Goal: Contribute content: Contribute content

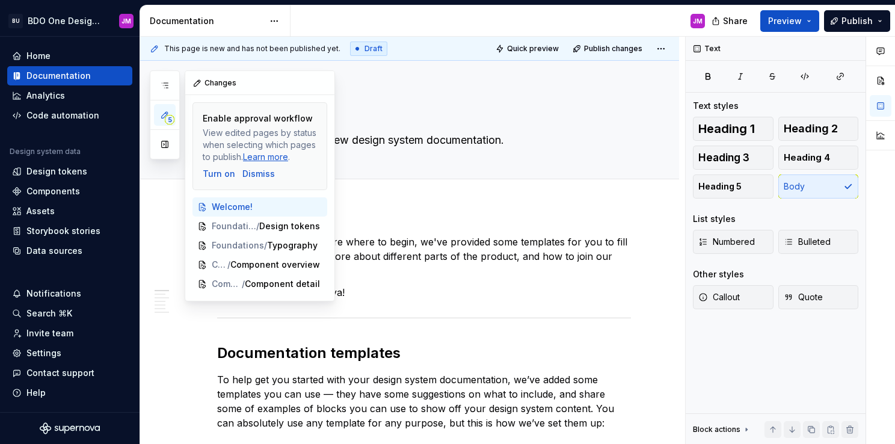
click at [164, 110] on icon "button" at bounding box center [165, 115] width 10 height 10
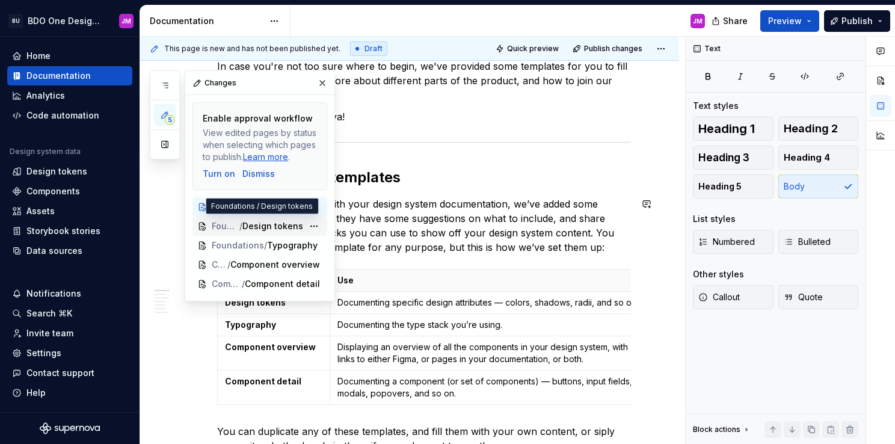
scroll to position [180, 0]
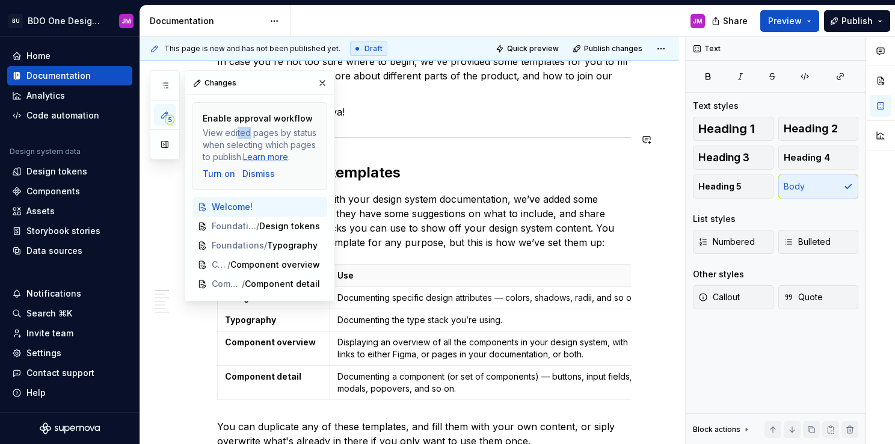
drag, startPoint x: 236, startPoint y: 135, endPoint x: 247, endPoint y: 135, distance: 10.8
click at [247, 135] on div "View edited pages by status when selecting which pages to publish. Learn more ." at bounding box center [260, 145] width 114 height 36
drag, startPoint x: 247, startPoint y: 135, endPoint x: 205, endPoint y: 125, distance: 43.3
click at [205, 125] on div "Enable approval workflow View edited pages by status when selecting which pages…" at bounding box center [260, 137] width 114 height 51
drag, startPoint x: 205, startPoint y: 125, endPoint x: 166, endPoint y: 85, distance: 55.7
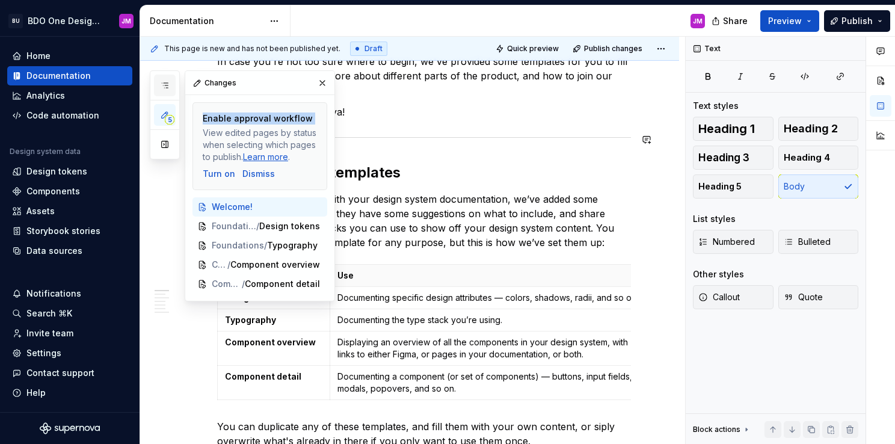
click at [166, 85] on icon "button" at bounding box center [165, 86] width 10 height 10
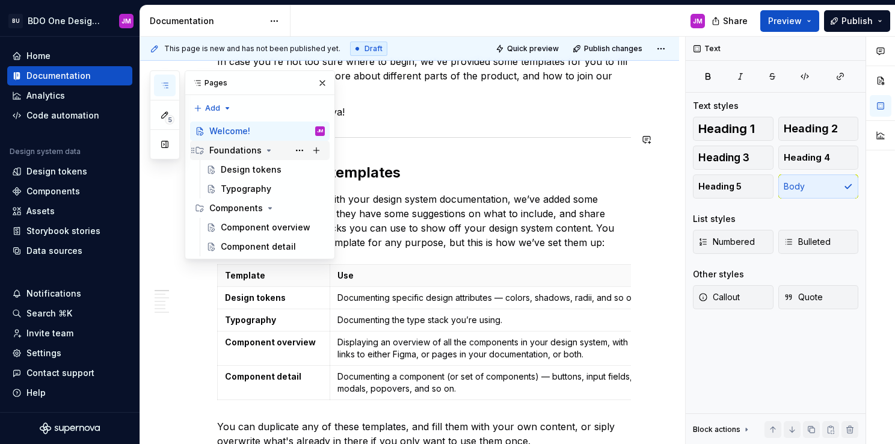
click at [264, 149] on icon "Page tree" at bounding box center [269, 151] width 10 height 10
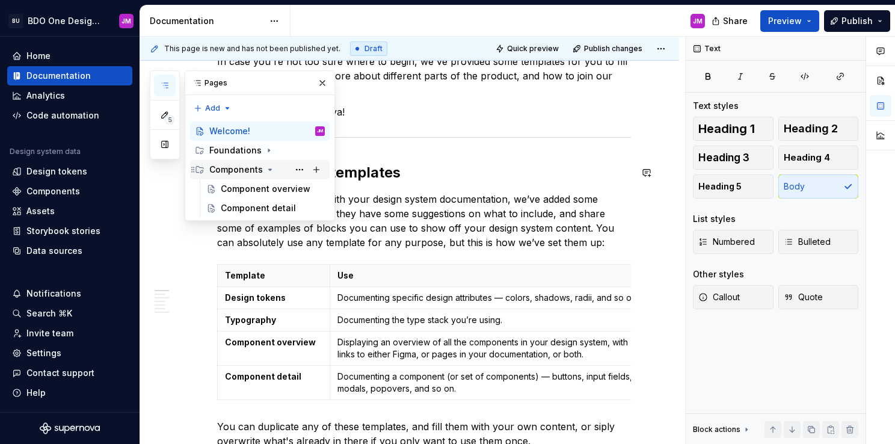
click at [267, 167] on icon "Page tree" at bounding box center [270, 170] width 10 height 10
click at [247, 187] on div "Component overview" at bounding box center [255, 189] width 68 height 12
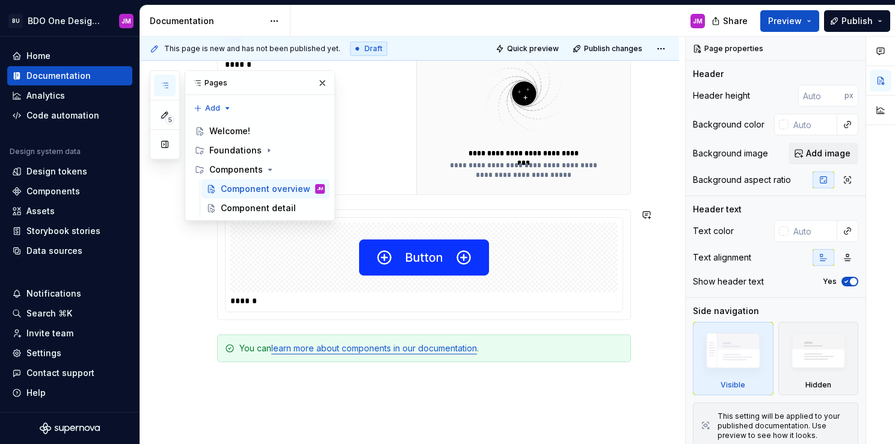
scroll to position [356, 0]
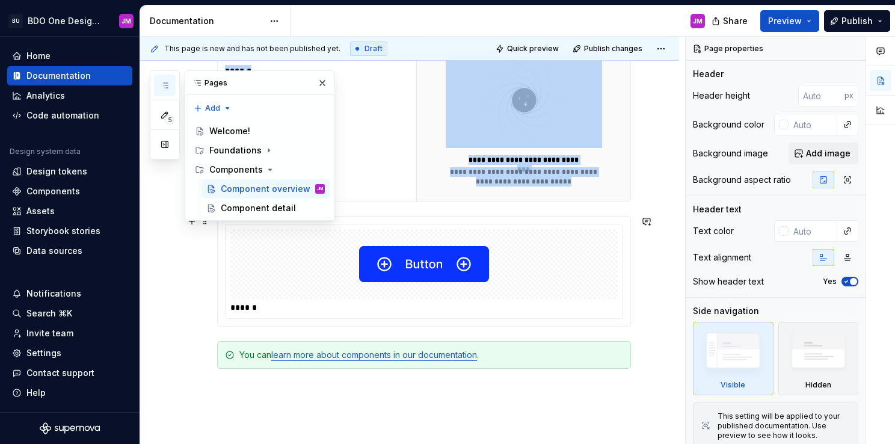
click at [423, 261] on img at bounding box center [424, 264] width 130 height 60
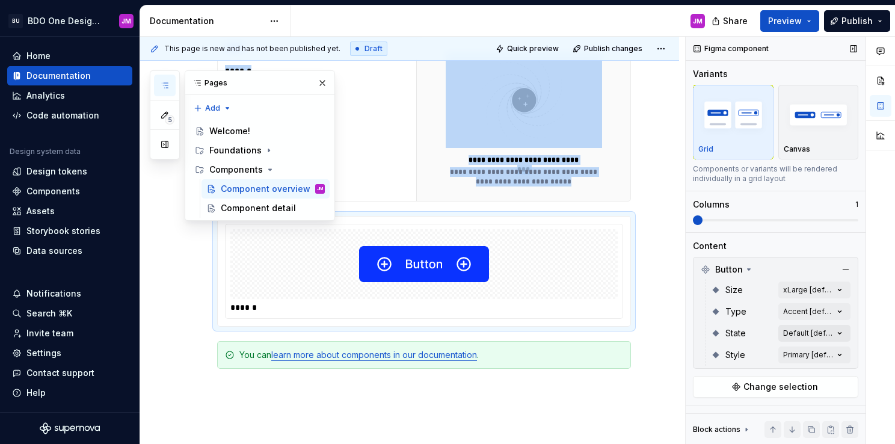
click at [809, 327] on div "Comments Open comments No comments yet Select ‘Comment’ from the block context …" at bounding box center [790, 241] width 209 height 408
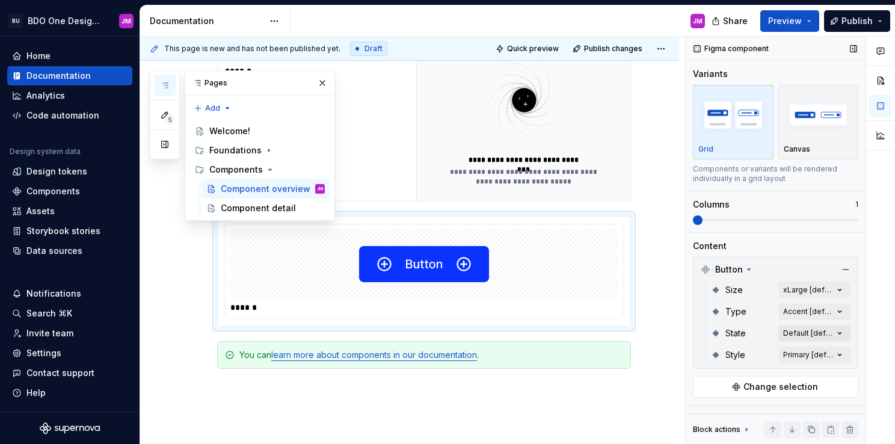
click at [809, 327] on div "Comments Open comments No comments yet Select ‘Comment’ from the block context …" at bounding box center [790, 241] width 209 height 408
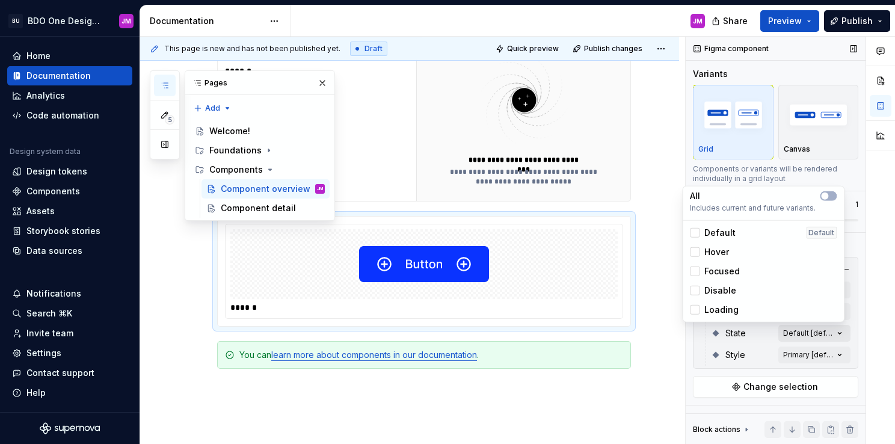
click at [809, 327] on div "Comments Open comments No comments yet Select ‘Comment’ from the block context …" at bounding box center [790, 241] width 209 height 408
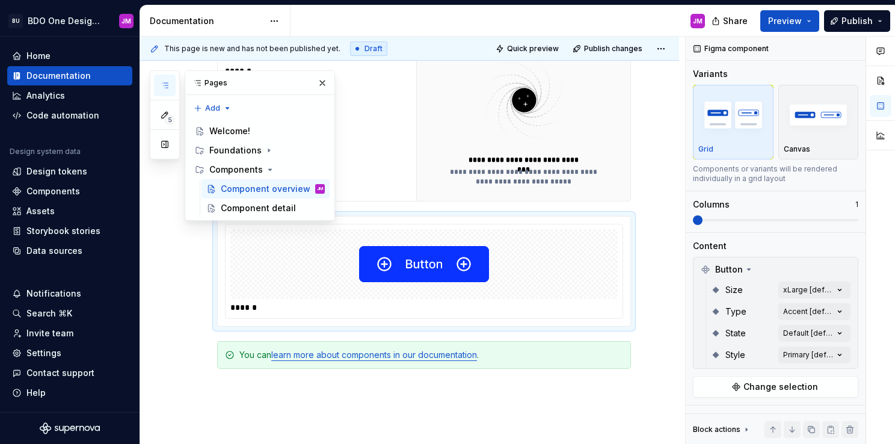
click at [660, 346] on html "BU BDO One Design System JM Home Documentation Analytics Code automation Design…" at bounding box center [447, 222] width 895 height 444
click at [825, 309] on div "Comments Open comments No comments yet Select ‘Comment’ from the block context …" at bounding box center [790, 241] width 209 height 408
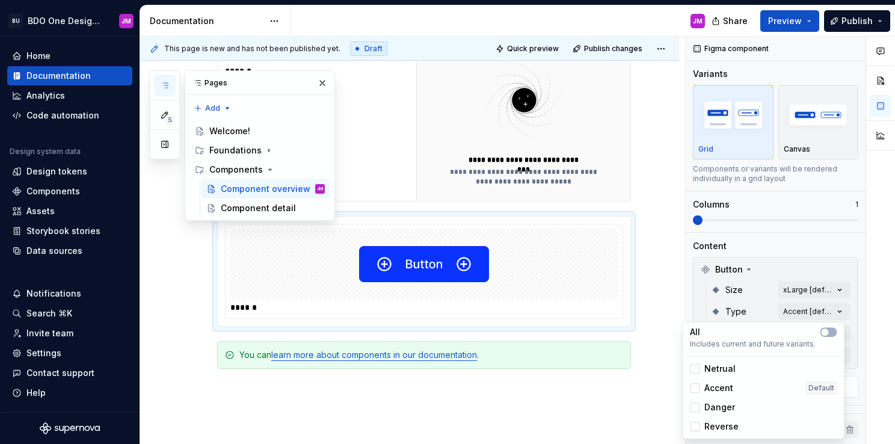
click at [826, 308] on div "Comments Open comments No comments yet Select ‘Comment’ from the block context …" at bounding box center [790, 241] width 209 height 408
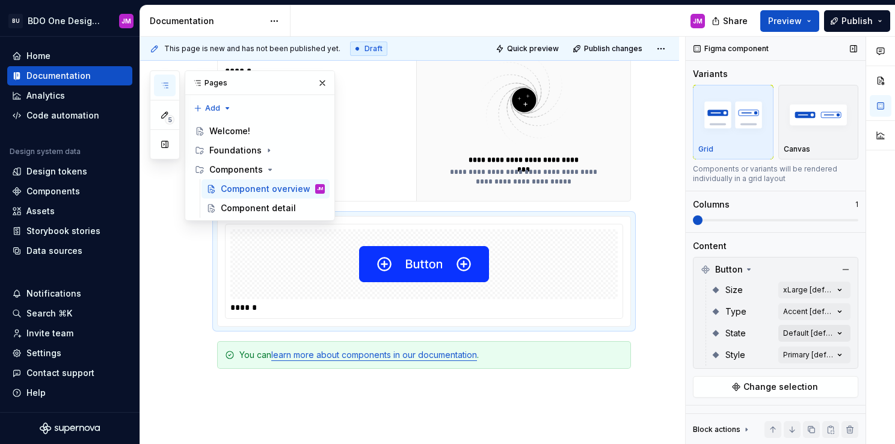
click at [832, 331] on div "Comments Open comments No comments yet Select ‘Comment’ from the block context …" at bounding box center [790, 241] width 209 height 408
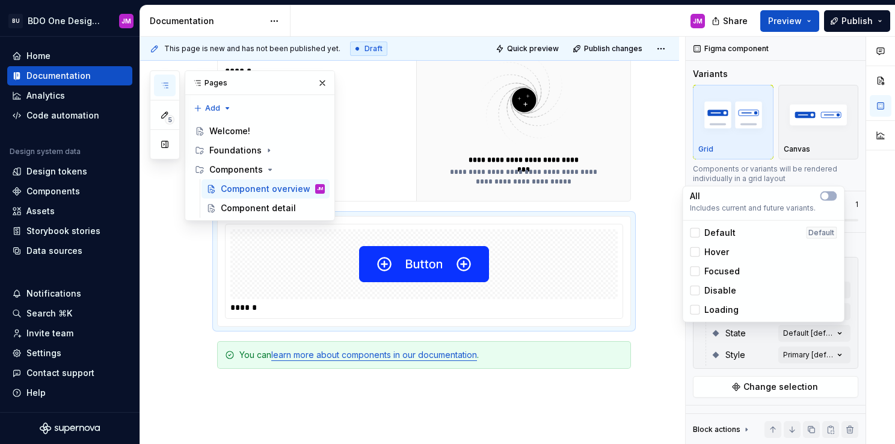
click at [717, 247] on span "Hover" at bounding box center [716, 252] width 25 height 12
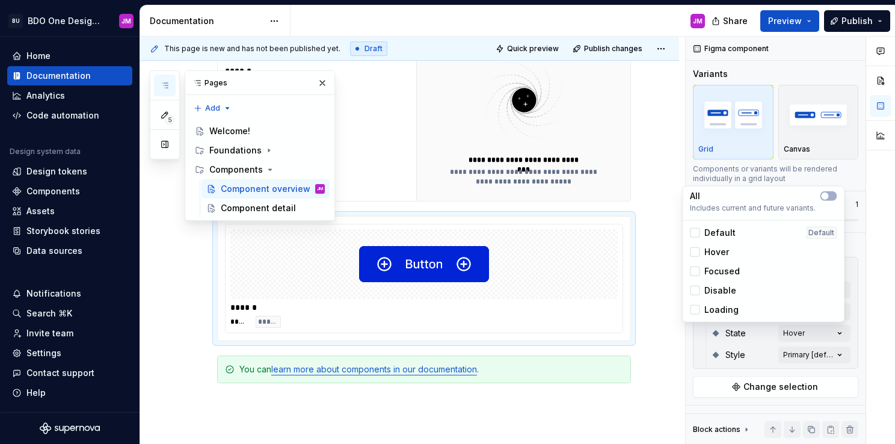
click at [719, 272] on span "Focused" at bounding box center [721, 271] width 35 height 12
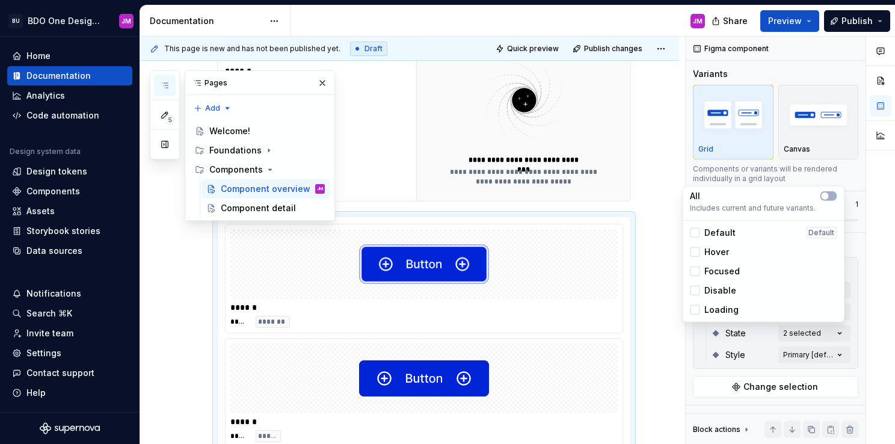
click at [730, 274] on span "Focused" at bounding box center [721, 271] width 35 height 12
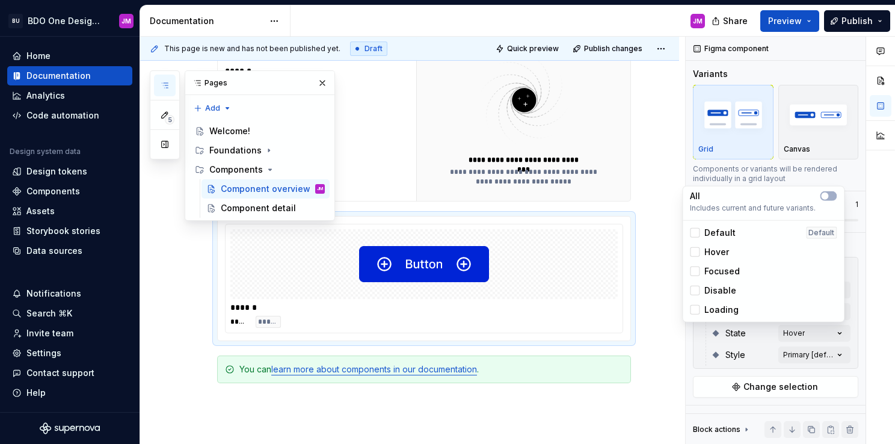
click at [722, 250] on span "Hover" at bounding box center [716, 252] width 25 height 12
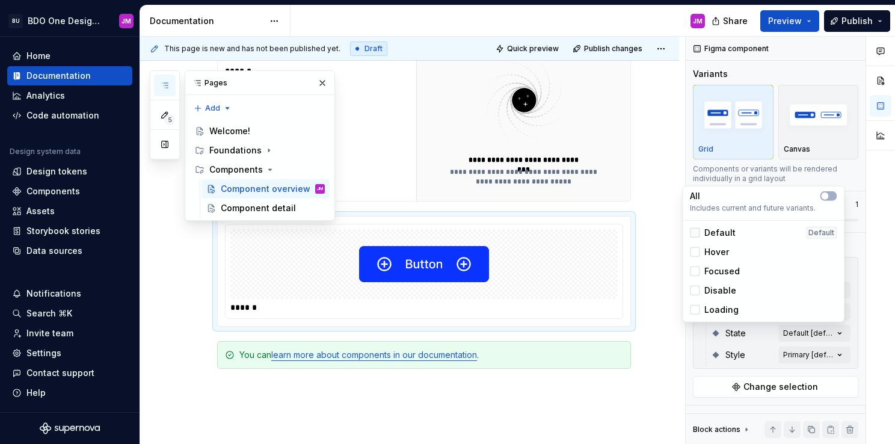
click at [695, 232] on div at bounding box center [695, 233] width 10 height 10
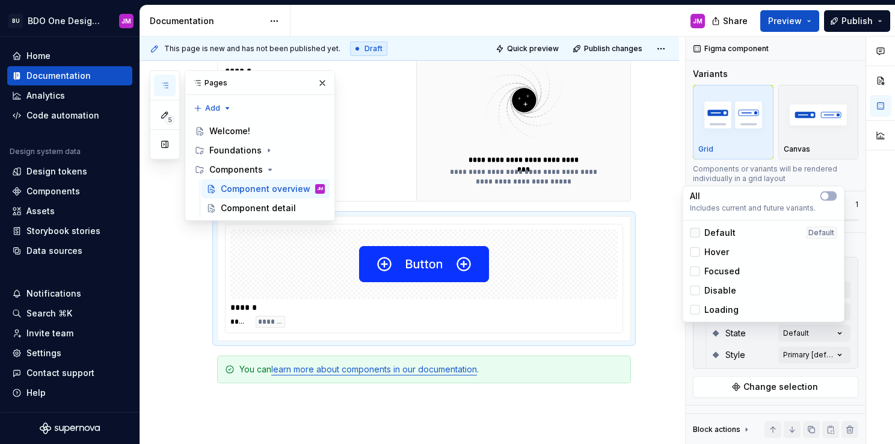
click at [695, 233] on icon at bounding box center [695, 233] width 0 height 0
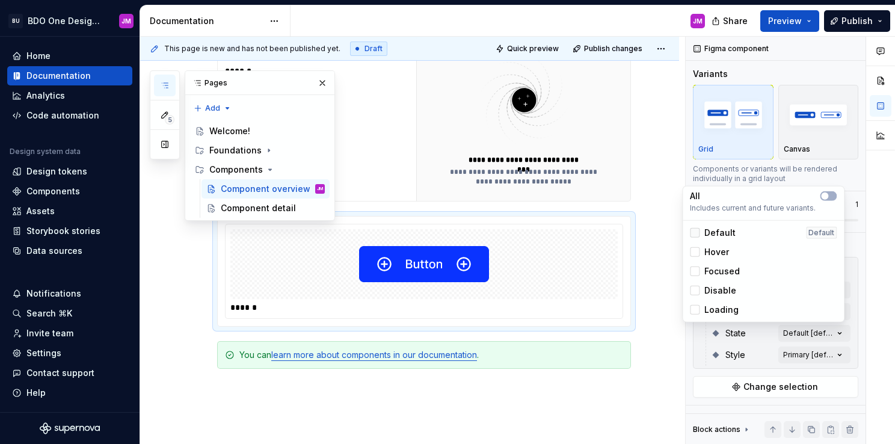
click at [695, 232] on div at bounding box center [695, 233] width 10 height 10
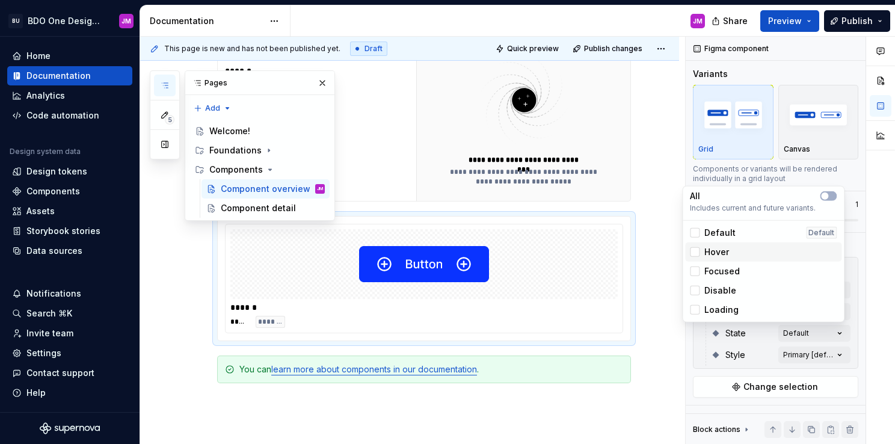
click at [704, 258] on div "Hover" at bounding box center [763, 251] width 156 height 19
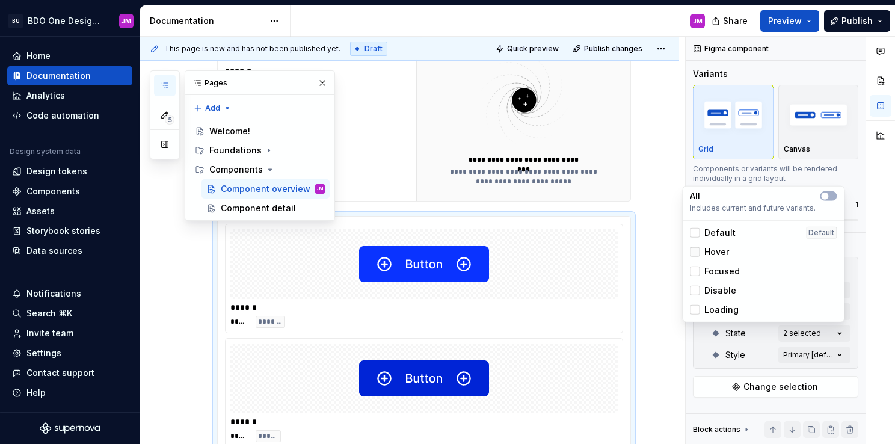
click at [695, 252] on polyline at bounding box center [695, 252] width 0 height 0
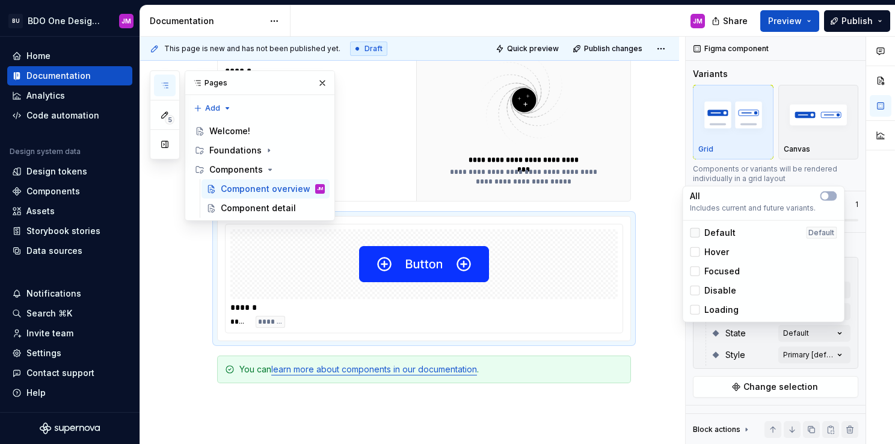
click at [695, 233] on icon at bounding box center [695, 233] width 0 height 0
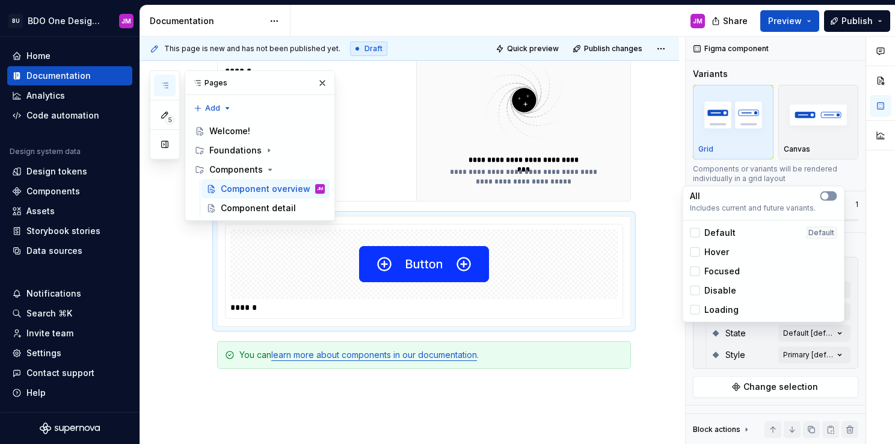
click at [831, 194] on button "button" at bounding box center [828, 196] width 17 height 10
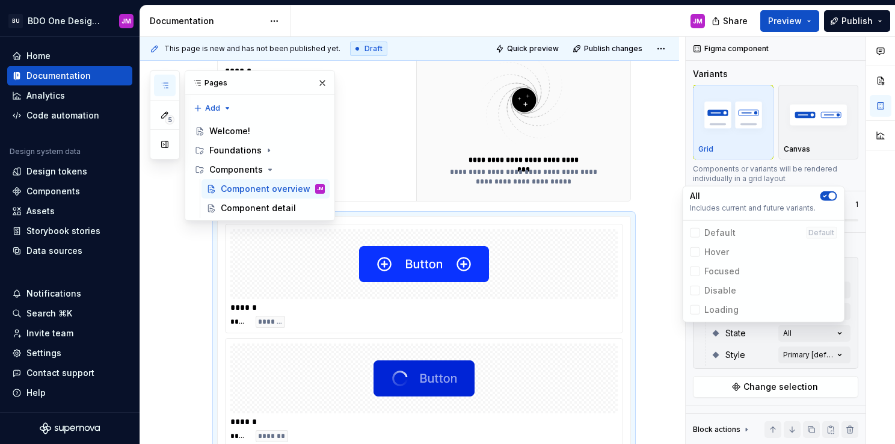
click at [832, 195] on span "button" at bounding box center [831, 195] width 7 height 7
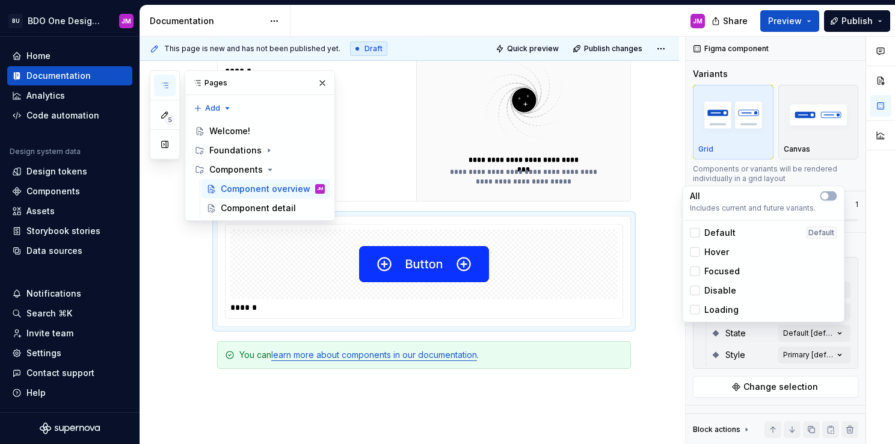
click at [666, 206] on html "BU BDO One Design System JM Home Documentation Analytics Code automation Design…" at bounding box center [447, 222] width 895 height 444
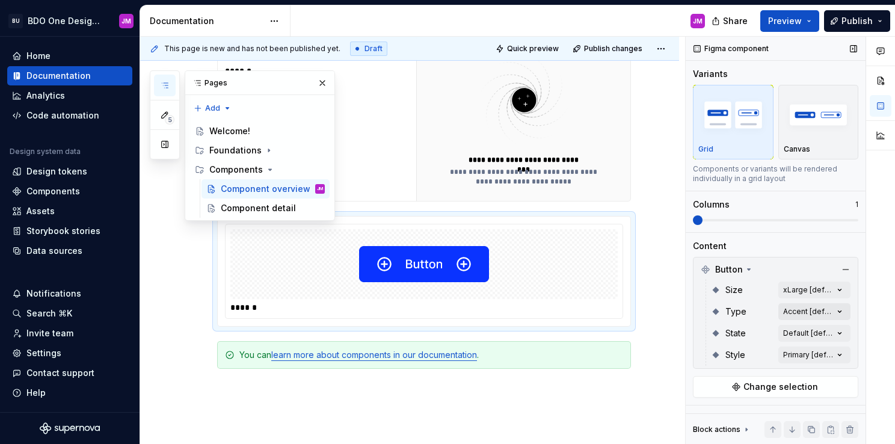
click at [804, 309] on div "Comments Open comments No comments yet Select ‘Comment’ from the block context …" at bounding box center [790, 241] width 209 height 408
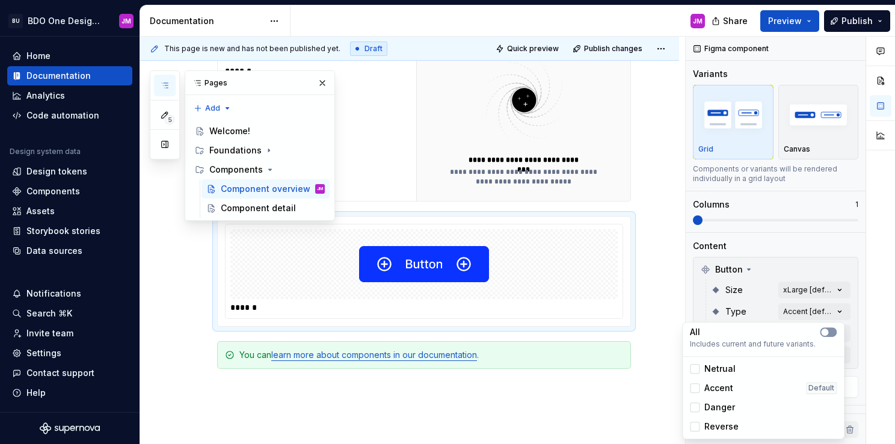
click at [834, 336] on button "button" at bounding box center [828, 332] width 17 height 10
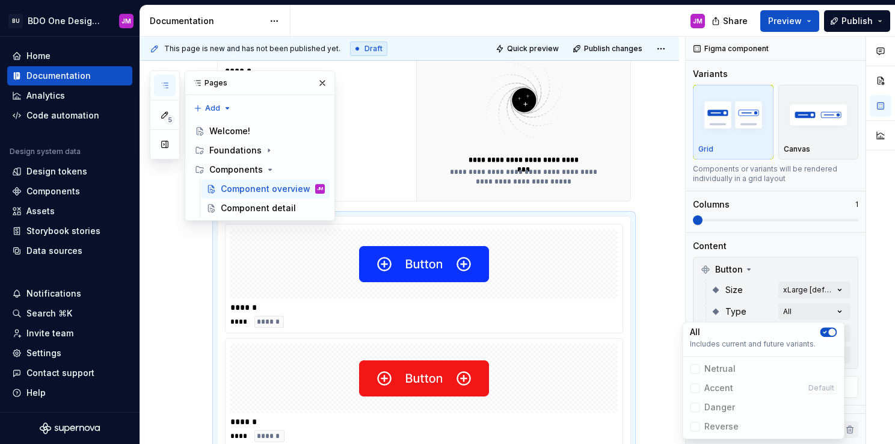
click at [832, 331] on span "button" at bounding box center [831, 331] width 7 height 7
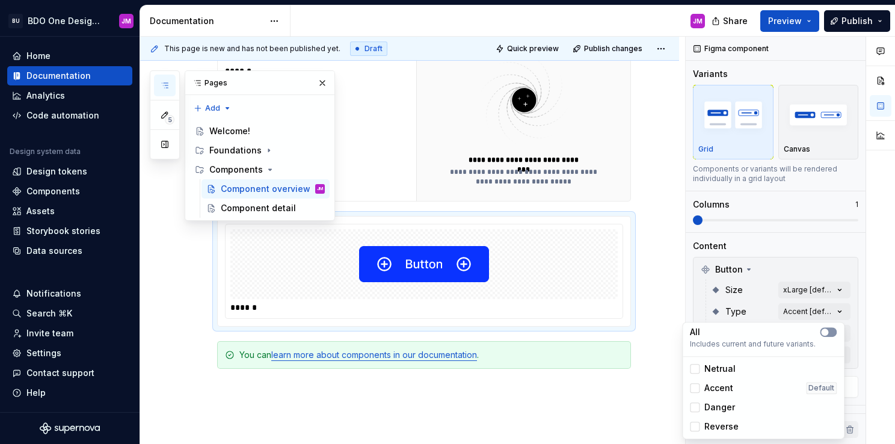
click at [832, 331] on button "button" at bounding box center [828, 332] width 17 height 10
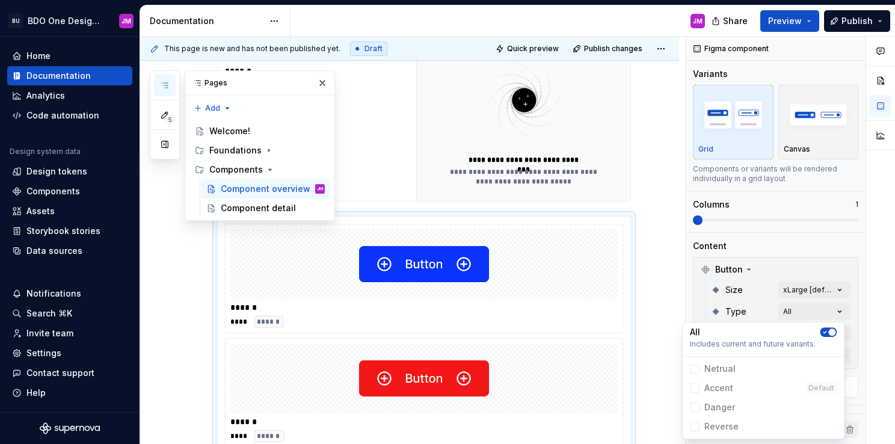
click at [832, 331] on span "button" at bounding box center [831, 331] width 7 height 7
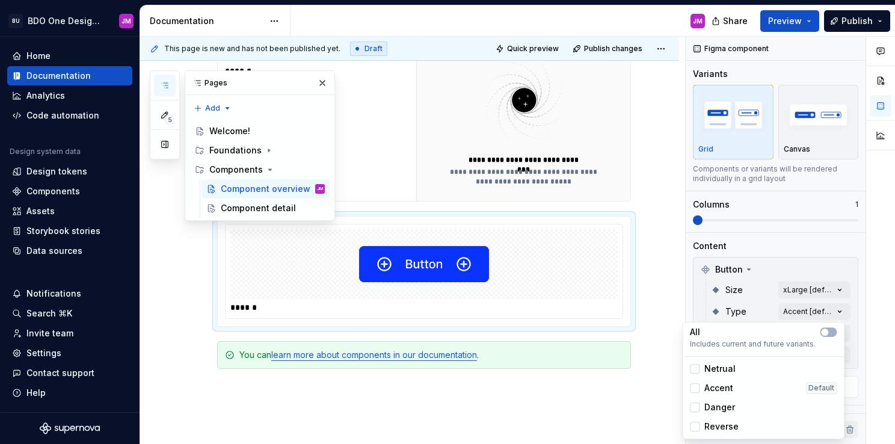
click at [663, 272] on html "BU BDO One Design System JM Home Documentation Analytics Code automation Design…" at bounding box center [447, 222] width 895 height 444
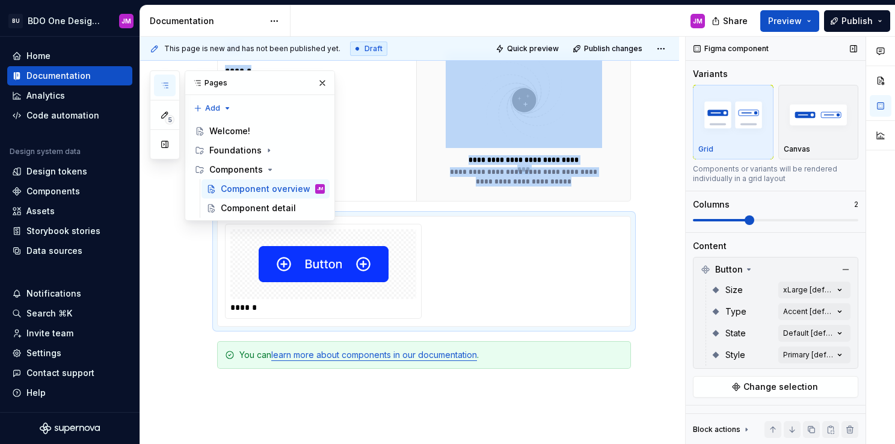
click at [754, 220] on span at bounding box center [750, 220] width 10 height 10
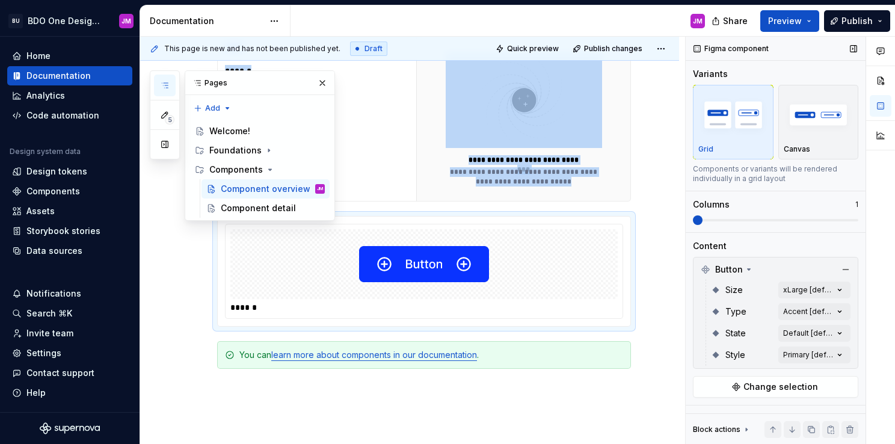
click at [693, 221] on span at bounding box center [698, 220] width 10 height 10
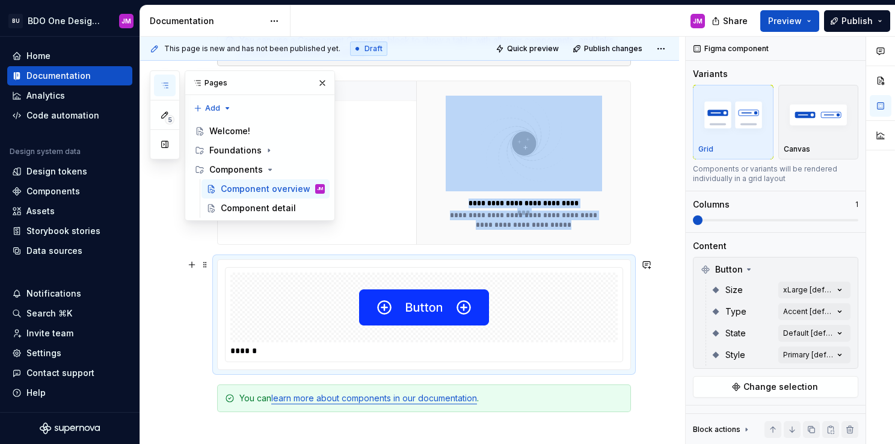
scroll to position [318, 0]
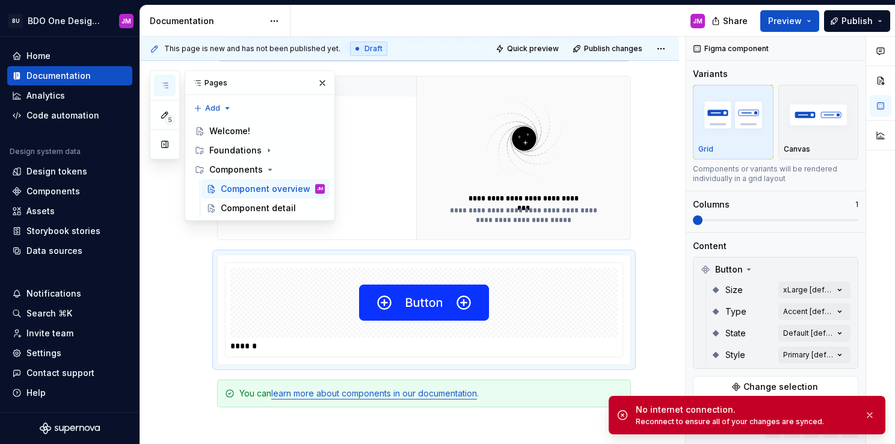
type textarea "*"
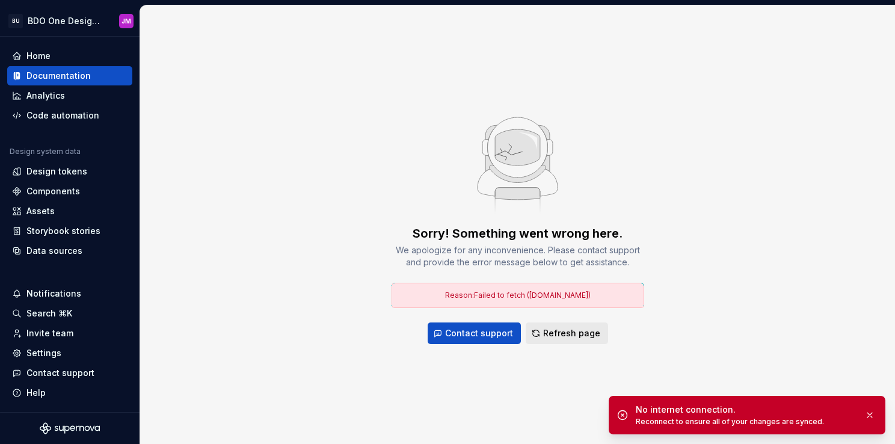
click at [561, 327] on span "Refresh page" at bounding box center [571, 333] width 57 height 12
click at [585, 338] on span "Refresh page" at bounding box center [571, 333] width 57 height 12
click at [551, 331] on span "Refresh page" at bounding box center [571, 333] width 57 height 12
click at [65, 78] on div "Documentation" at bounding box center [58, 76] width 64 height 12
click at [61, 45] on div "Home Documentation Analytics Code automation Design system data Design tokens C…" at bounding box center [70, 224] width 140 height 375
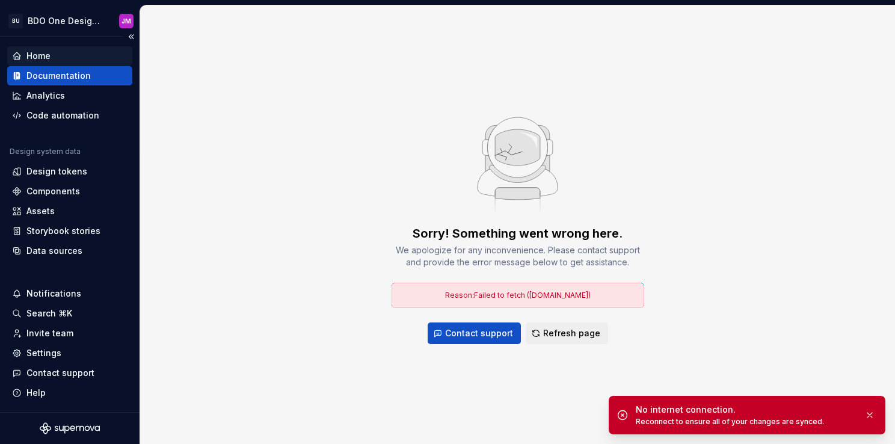
click at [62, 49] on div "Home" at bounding box center [69, 55] width 125 height 19
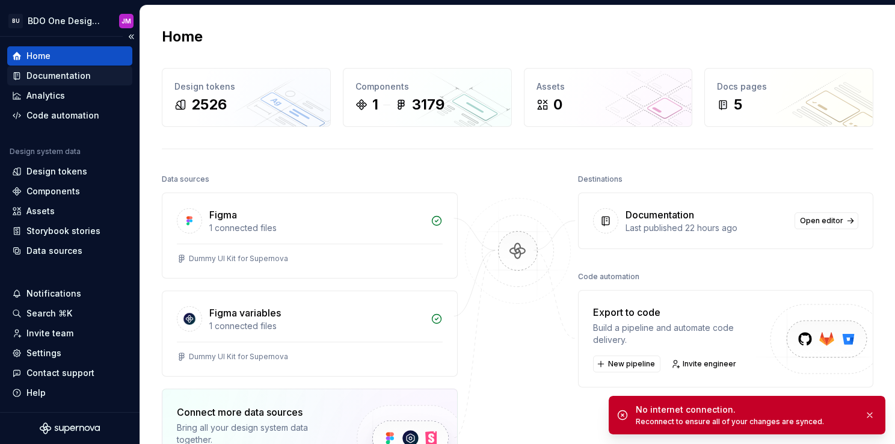
click at [77, 73] on div "Documentation" at bounding box center [58, 76] width 64 height 12
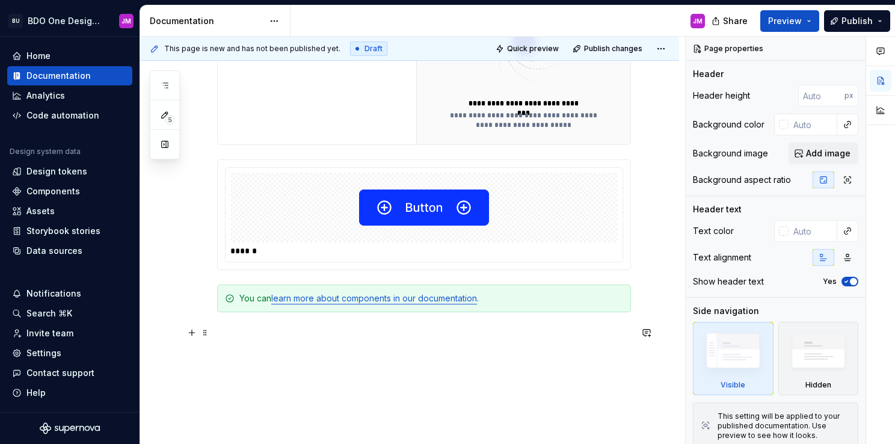
scroll to position [413, 0]
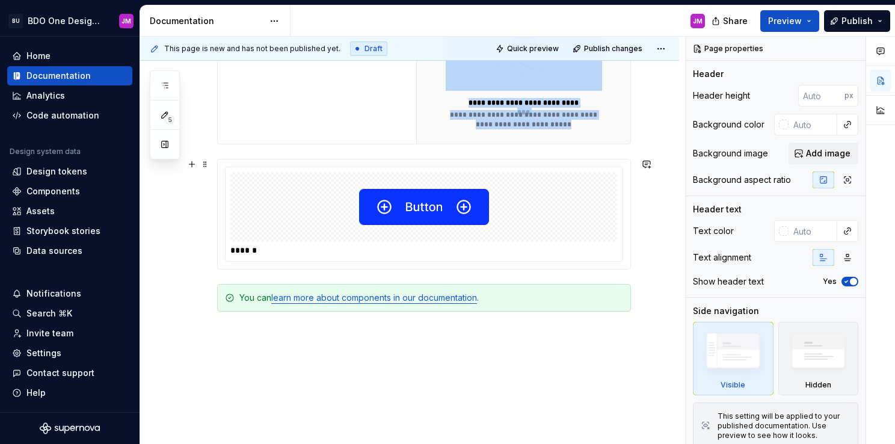
click at [587, 226] on div at bounding box center [423, 207] width 387 height 70
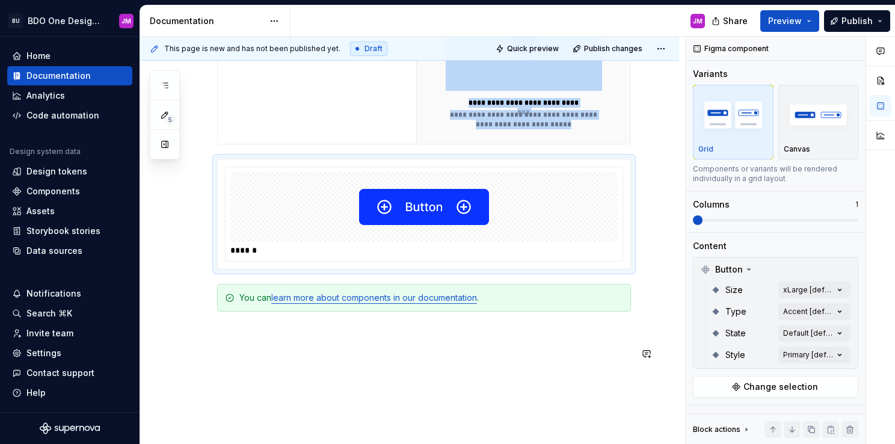
click at [549, 387] on div "**********" at bounding box center [409, 150] width 539 height 717
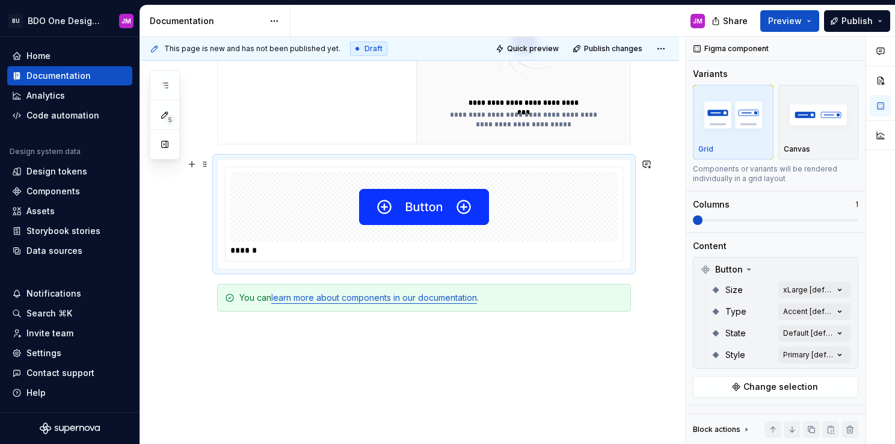
click at [666, 247] on div "**********" at bounding box center [409, 150] width 539 height 717
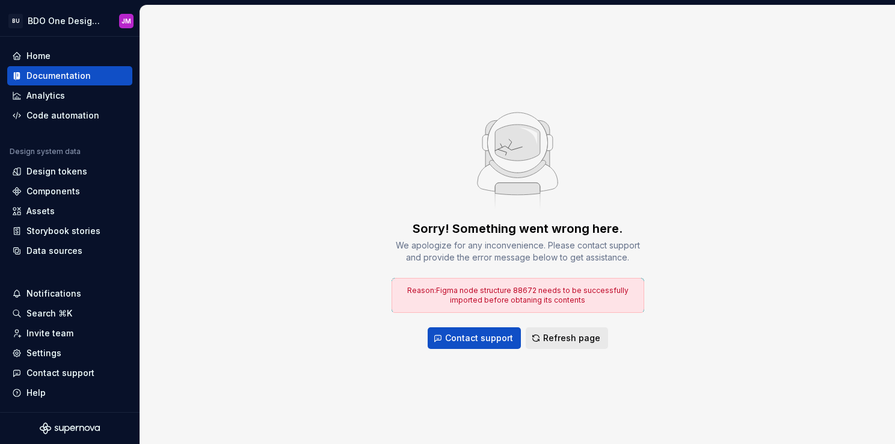
click at [556, 333] on span "Refresh page" at bounding box center [571, 338] width 57 height 12
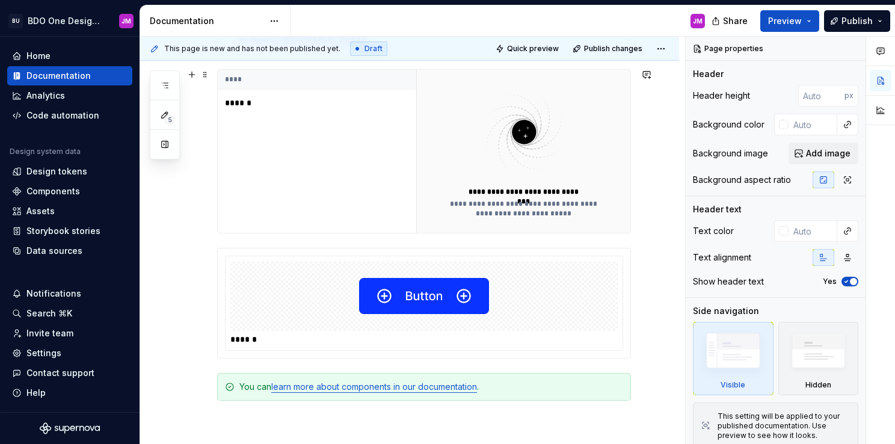
scroll to position [325, 0]
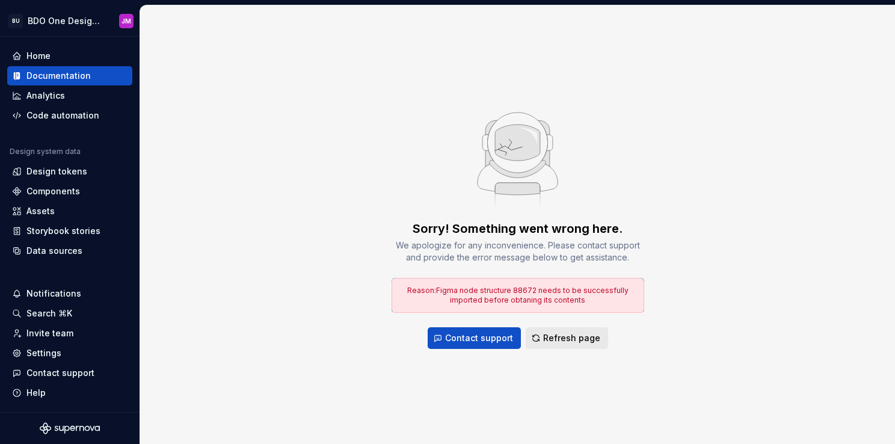
click at [572, 342] on span "Refresh page" at bounding box center [571, 338] width 57 height 12
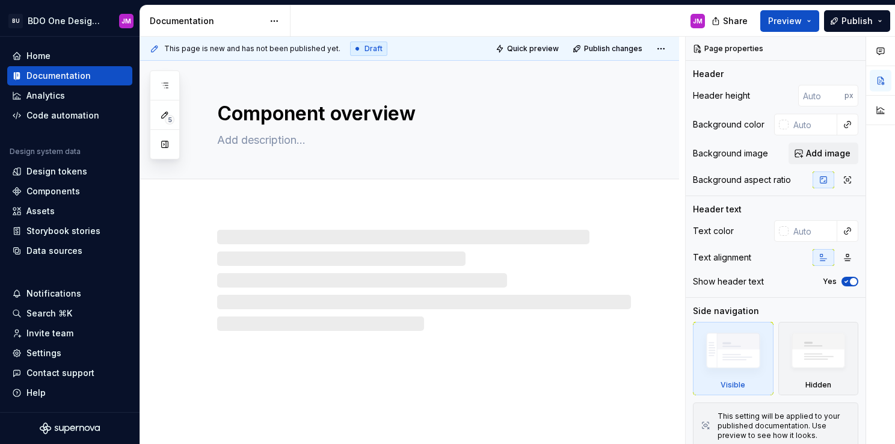
type textarea "*"
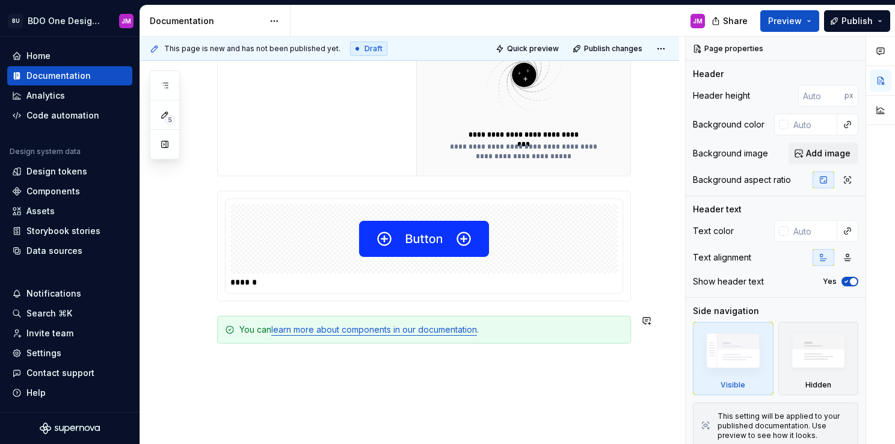
scroll to position [382, 0]
click at [183, 227] on div "**********" at bounding box center [409, 182] width 539 height 717
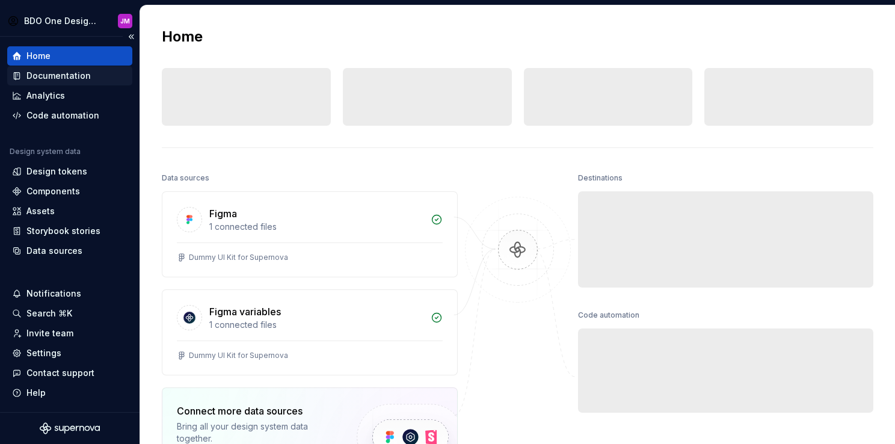
click at [75, 73] on div "Documentation" at bounding box center [58, 76] width 64 height 12
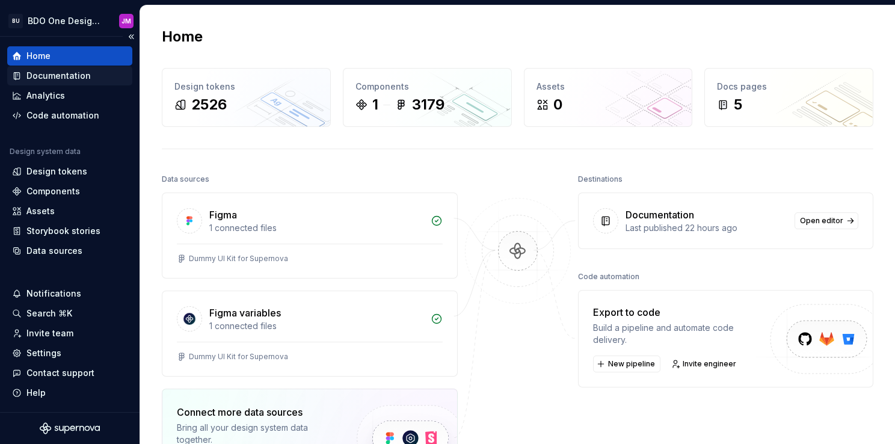
click at [72, 76] on div "Documentation" at bounding box center [58, 76] width 64 height 12
click at [87, 78] on div "Documentation" at bounding box center [58, 76] width 64 height 12
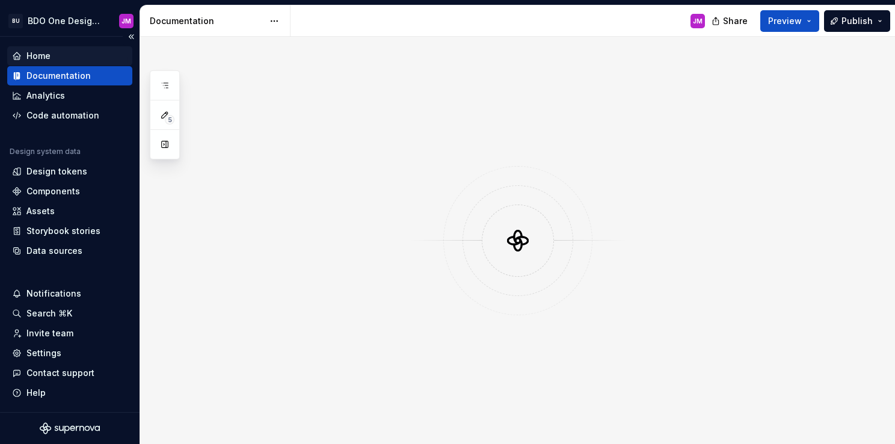
click at [60, 50] on div "Home" at bounding box center [69, 56] width 115 height 12
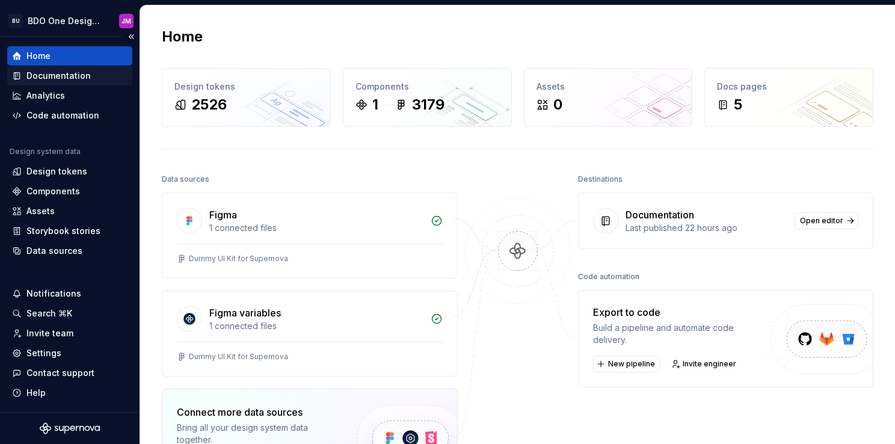
click at [43, 77] on div "Documentation" at bounding box center [58, 76] width 64 height 12
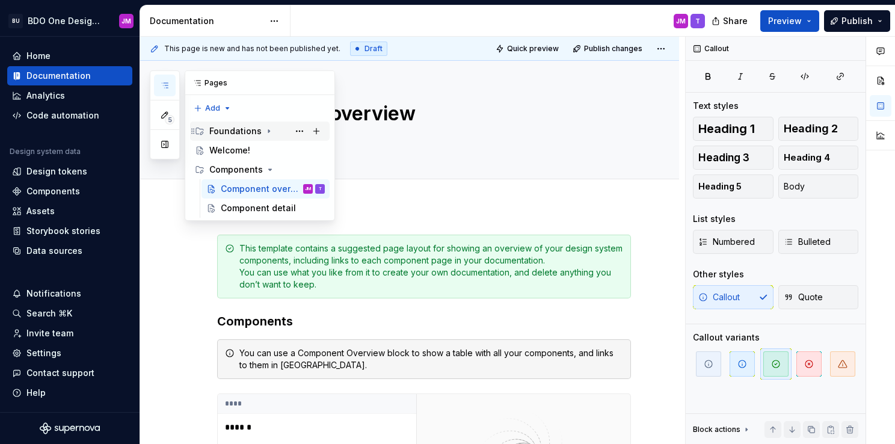
click at [266, 128] on icon "Page tree" at bounding box center [269, 131] width 10 height 10
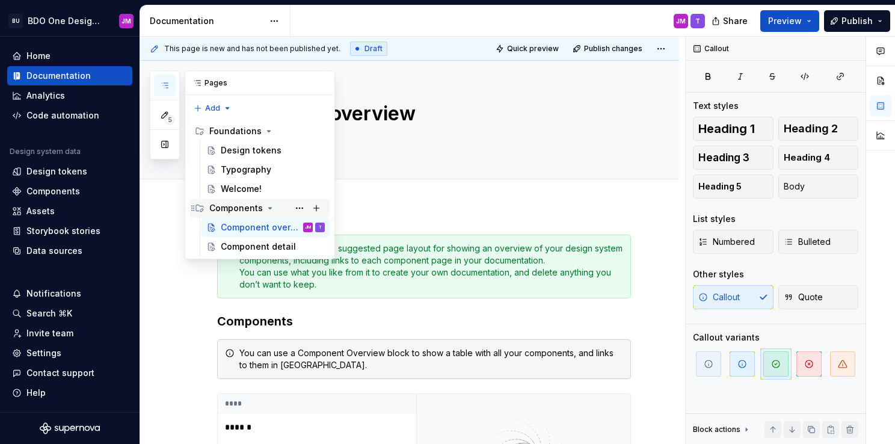
click at [269, 208] on icon "Page tree" at bounding box center [270, 208] width 3 height 1
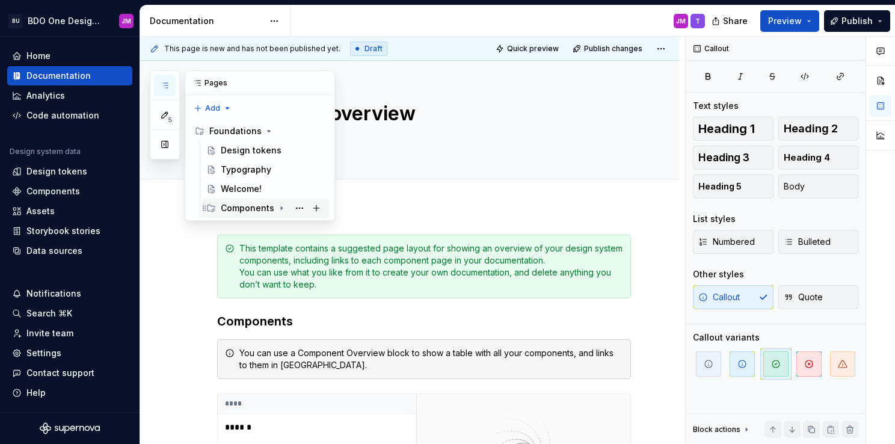
click at [281, 207] on icon "Page tree" at bounding box center [281, 208] width 1 height 3
click at [280, 208] on icon "Page tree" at bounding box center [281, 208] width 3 height 1
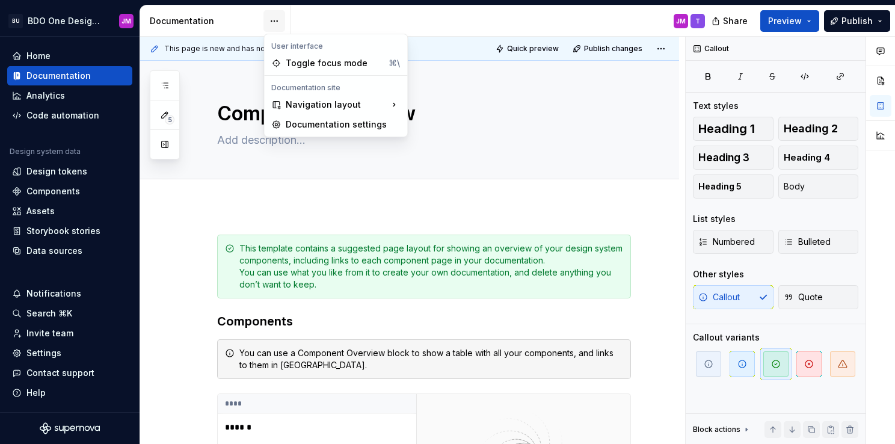
click at [280, 18] on html "BU BDO One Design System JM Home Documentation Analytics Code automation Design…" at bounding box center [447, 222] width 895 height 444
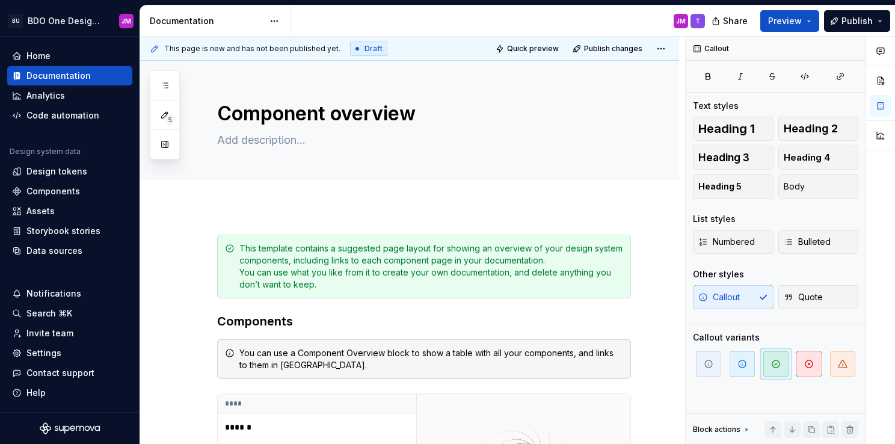
click at [338, 16] on html "BU BDO One Design System JM Home Documentation Analytics Code automation Design…" at bounding box center [447, 222] width 895 height 444
click at [176, 23] on div "Documentation" at bounding box center [207, 21] width 114 height 12
drag, startPoint x: 166, startPoint y: 48, endPoint x: 274, endPoint y: 49, distance: 108.3
click at [274, 49] on span "This page is new and has not been published yet." at bounding box center [252, 49] width 176 height 10
drag, startPoint x: 274, startPoint y: 49, endPoint x: 239, endPoint y: 46, distance: 35.0
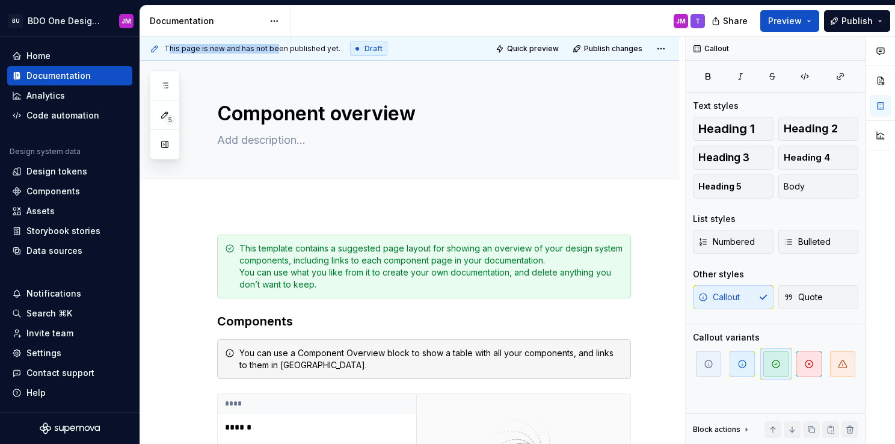
click at [239, 46] on span "This page is new and has not been published yet." at bounding box center [252, 49] width 176 height 10
click at [249, 45] on span "This page is new and has not been published yet." at bounding box center [252, 49] width 176 height 10
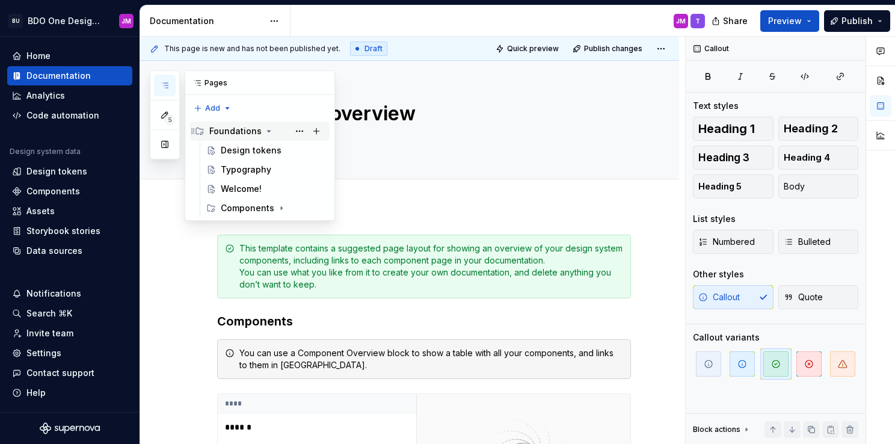
click at [268, 131] on icon "Page tree" at bounding box center [269, 131] width 3 height 1
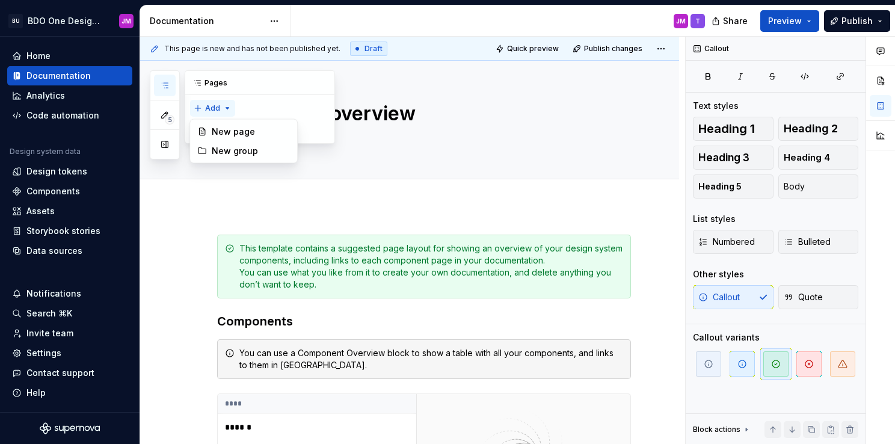
click at [224, 106] on div "5 Pages Add Accessibility guide for tree Page tree. Navigate the tree with the …" at bounding box center [242, 114] width 185 height 89
click at [237, 134] on div "New page" at bounding box center [251, 132] width 78 height 12
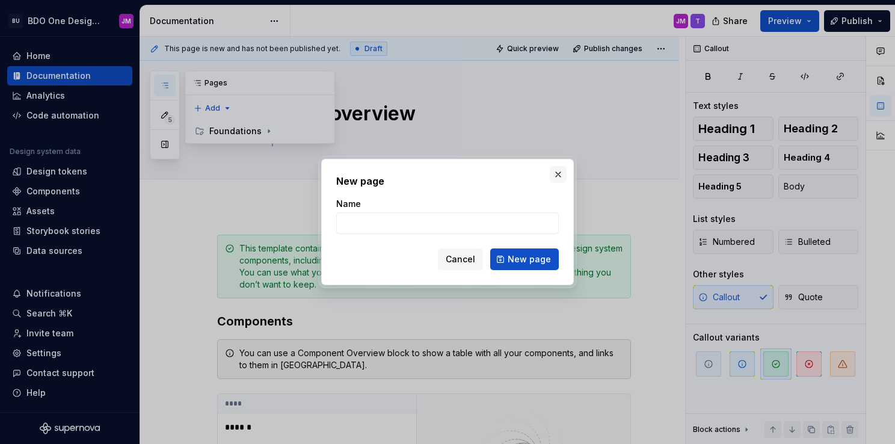
click at [559, 170] on button "button" at bounding box center [558, 174] width 17 height 17
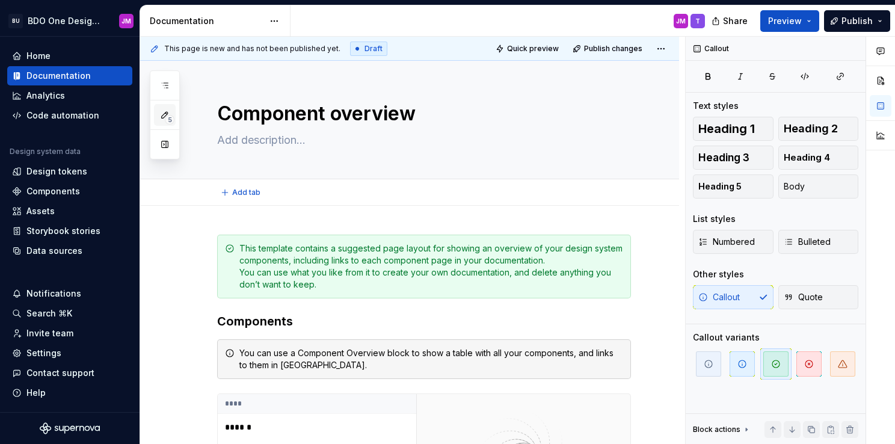
type textarea "*"
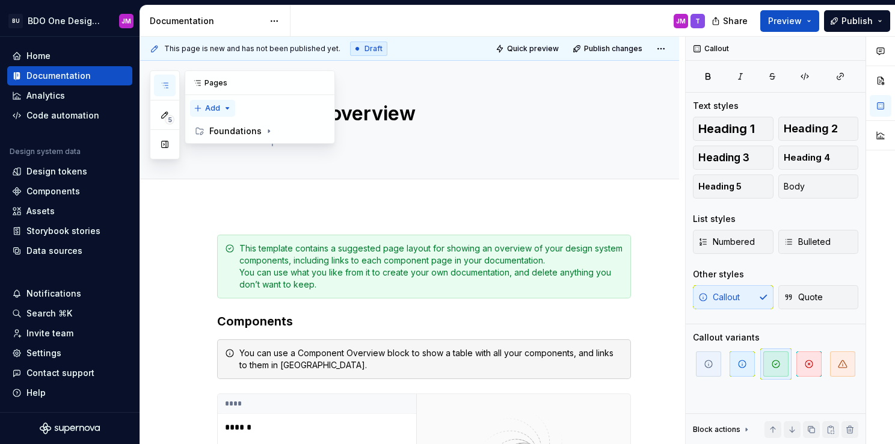
click at [219, 107] on div "5 Pages Add Accessibility guide for tree Page tree. Navigate the tree with the …" at bounding box center [242, 114] width 185 height 89
click at [255, 126] on div "New page" at bounding box center [251, 132] width 78 height 12
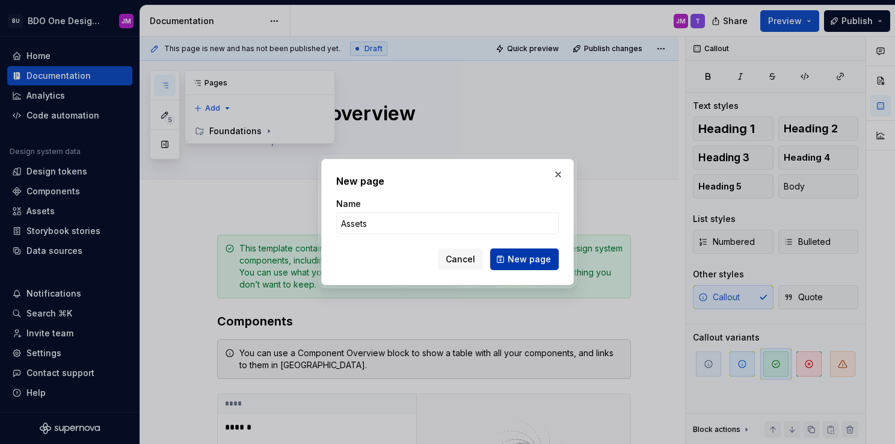
type input "Assets"
click at [501, 260] on button "New page" at bounding box center [524, 259] width 69 height 22
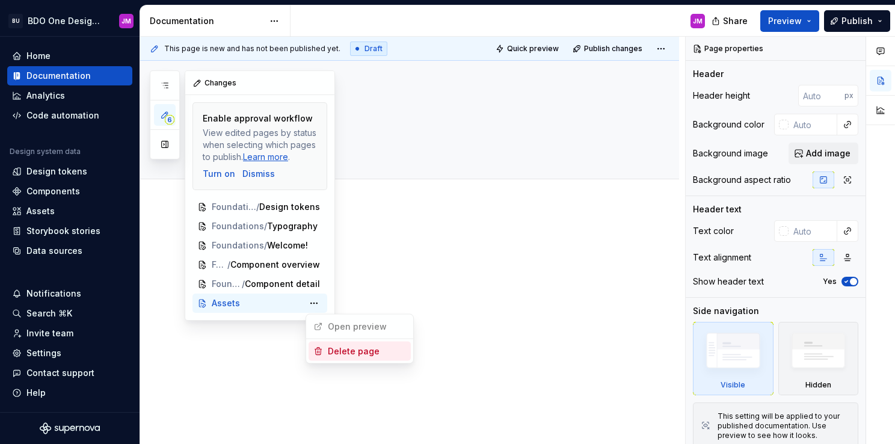
click at [371, 357] on div "Delete page" at bounding box center [367, 351] width 78 height 12
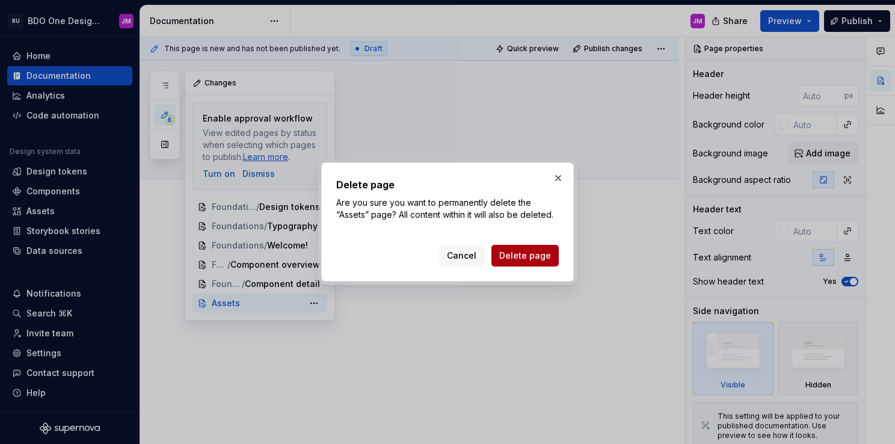
click at [534, 248] on button "Delete page" at bounding box center [524, 256] width 67 height 22
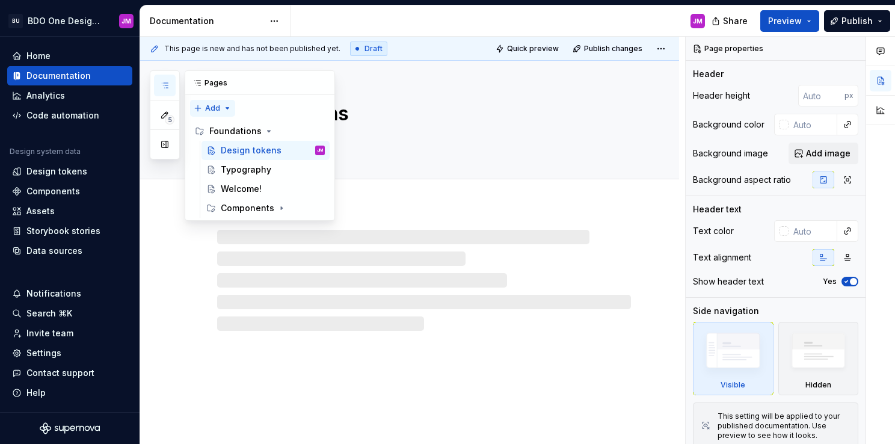
click at [227, 105] on div "5 Pages Add Accessibility guide for tree Page tree. Navigate the tree with the …" at bounding box center [242, 145] width 185 height 150
click at [243, 134] on div "New page" at bounding box center [251, 132] width 78 height 12
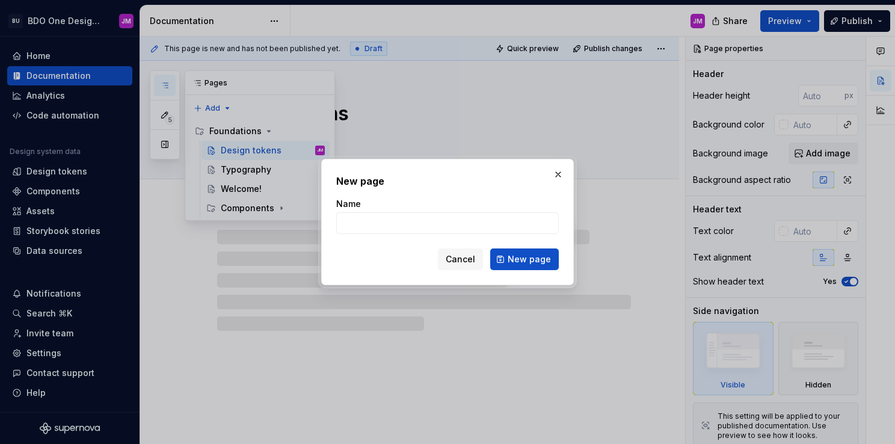
type textarea "*"
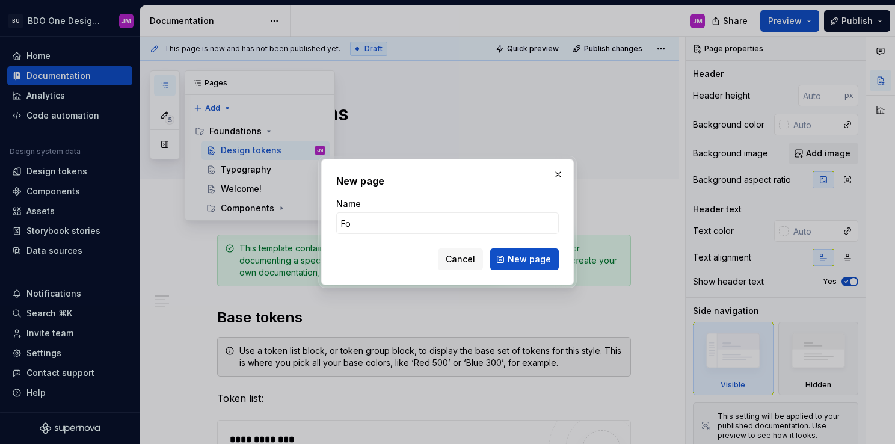
type input "F"
type input "BDO Design Foundations"
click at [538, 255] on span "New page" at bounding box center [529, 259] width 43 height 12
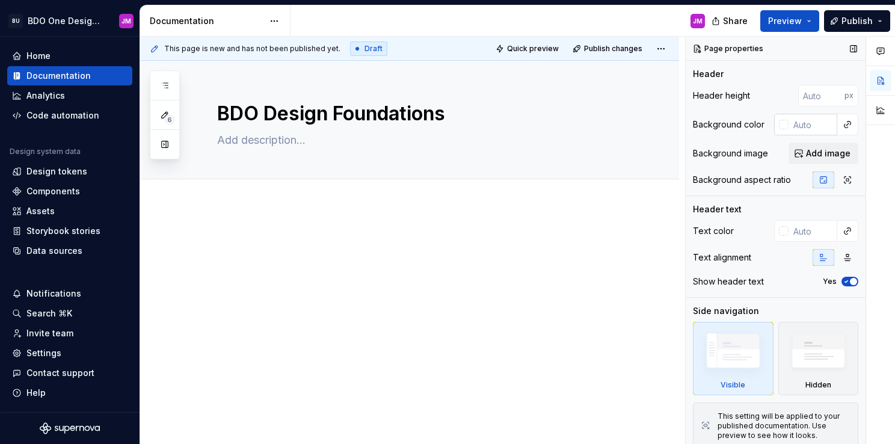
click at [789, 125] on input "text" at bounding box center [813, 125] width 49 height 22
click at [841, 128] on button "button" at bounding box center [847, 124] width 17 height 17
click at [841, 124] on div "Comments Open comments No comments yet Select ‘Comment’ from the block context …" at bounding box center [790, 241] width 209 height 408
click at [844, 125] on button "button" at bounding box center [847, 124] width 17 height 17
click at [844, 125] on div "Comments Open comments No comments yet Select ‘Comment’ from the block context …" at bounding box center [790, 241] width 209 height 408
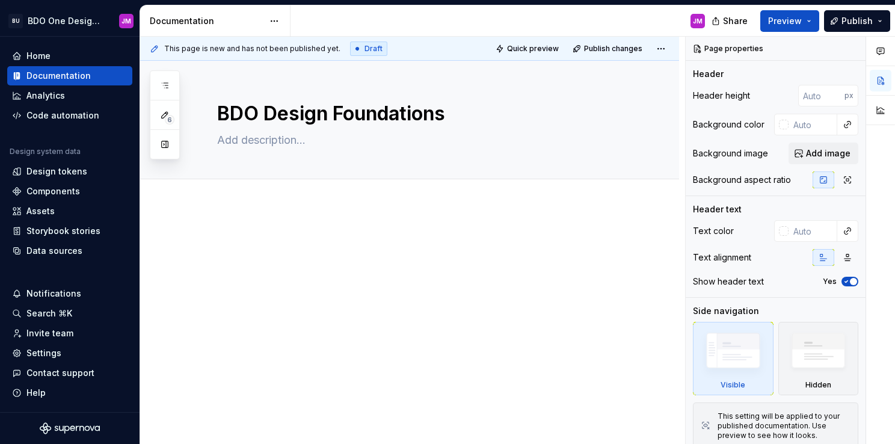
click at [280, 229] on div at bounding box center [409, 317] width 539 height 222
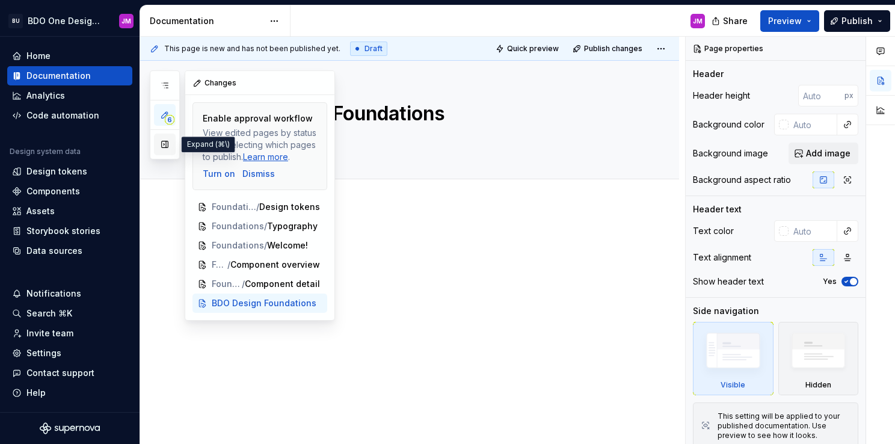
click at [165, 140] on button "button" at bounding box center [165, 145] width 22 height 22
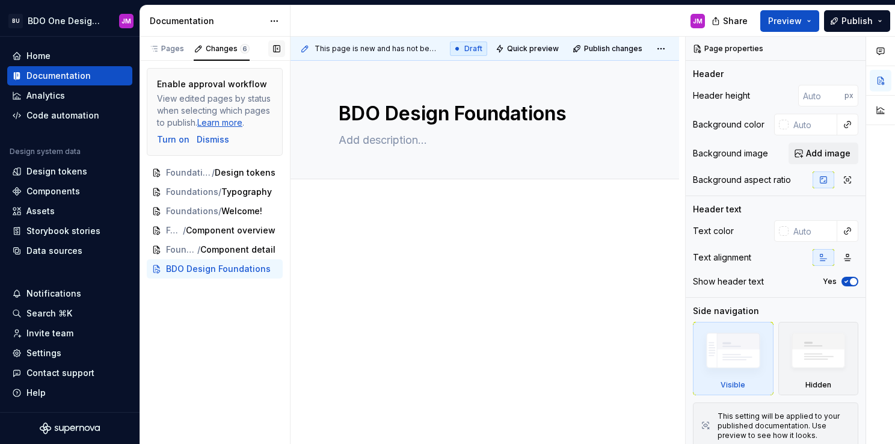
click at [276, 47] on button "button" at bounding box center [276, 48] width 17 height 17
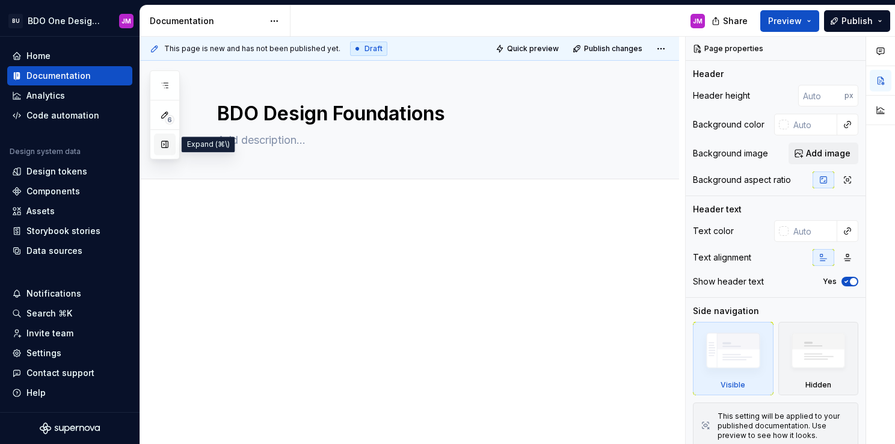
click at [162, 150] on button "button" at bounding box center [165, 145] width 22 height 22
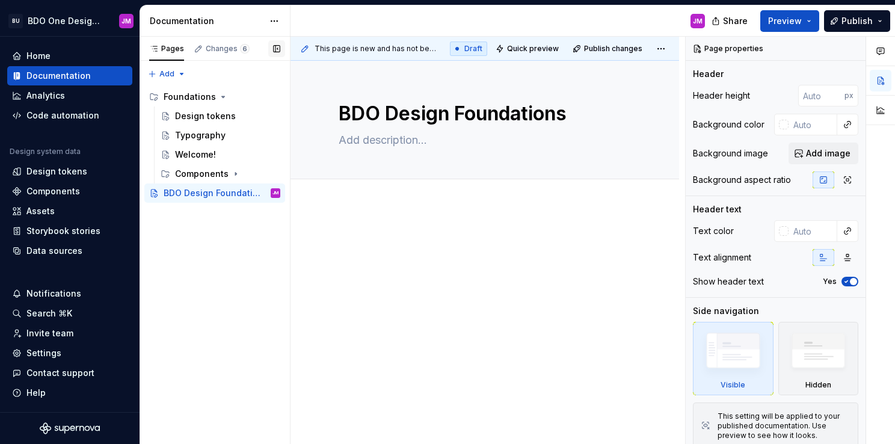
click at [276, 45] on button "button" at bounding box center [276, 48] width 17 height 17
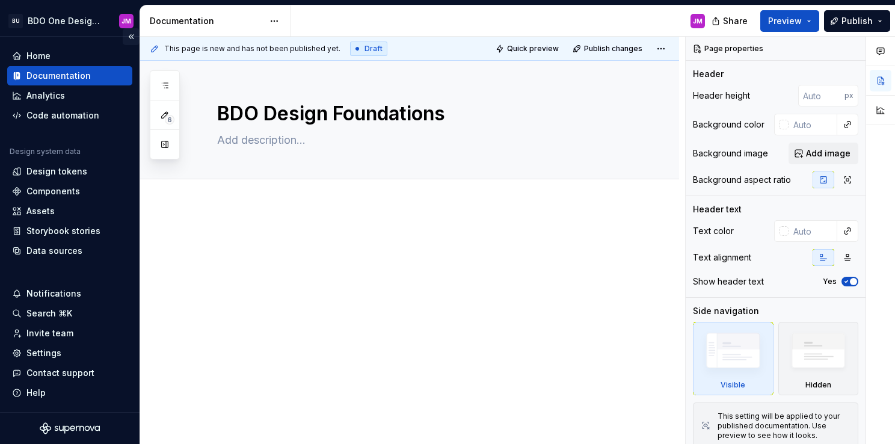
click at [132, 34] on button "Collapse sidebar" at bounding box center [131, 36] width 17 height 17
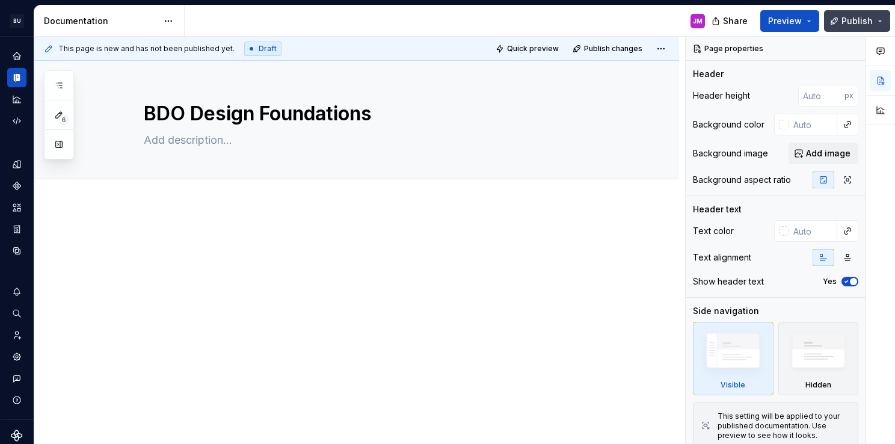
click at [879, 20] on button "Publish" at bounding box center [857, 21] width 66 height 22
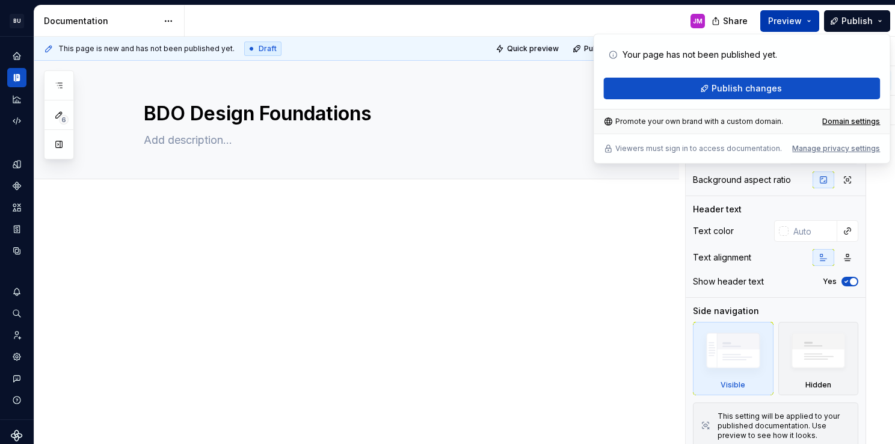
click at [802, 19] on span "Preview" at bounding box center [785, 21] width 34 height 12
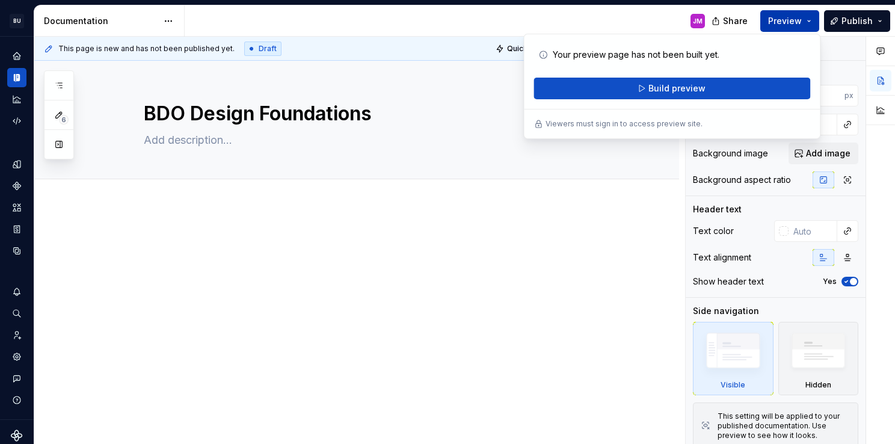
click at [802, 19] on span "Preview" at bounding box center [785, 21] width 34 height 12
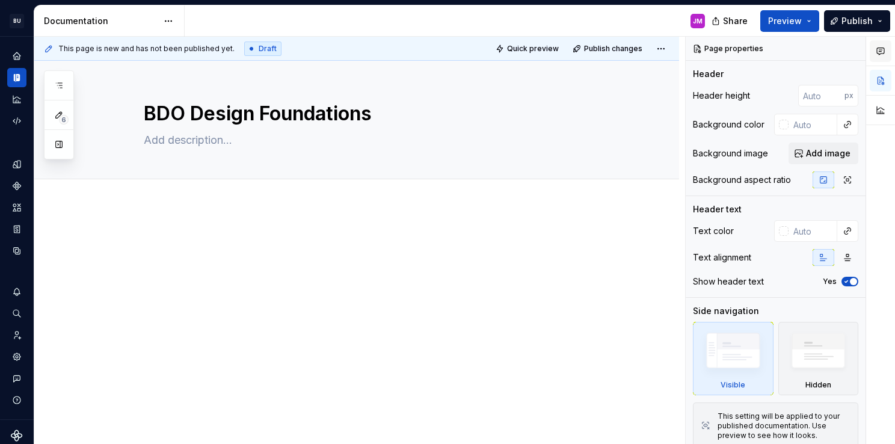
click at [881, 52] on icon "button" at bounding box center [880, 51] width 7 height 7
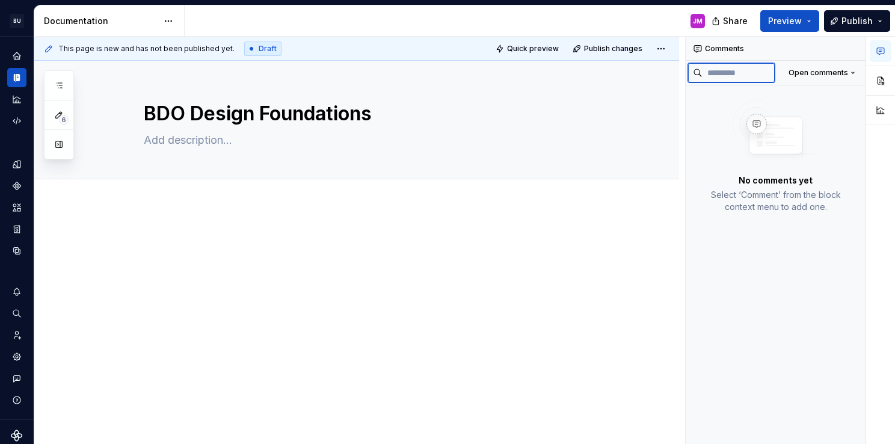
click at [730, 73] on input at bounding box center [739, 72] width 72 height 19
click at [802, 76] on span "Open comments" at bounding box center [819, 73] width 60 height 10
click at [805, 74] on div "Comments Open comments No comments yet Select ‘Comment’ from the block context …" at bounding box center [790, 241] width 209 height 408
click at [746, 74] on input at bounding box center [739, 72] width 72 height 19
click at [734, 112] on img at bounding box center [776, 133] width 96 height 67
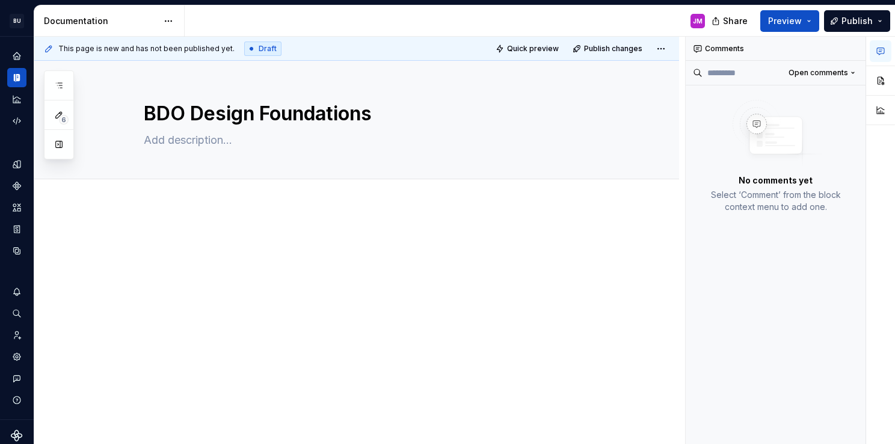
click at [756, 120] on img at bounding box center [776, 133] width 96 height 67
type textarea "*"
click at [635, 208] on div at bounding box center [356, 317] width 645 height 222
click at [255, 283] on div at bounding box center [371, 265] width 455 height 60
click at [275, 241] on p at bounding box center [371, 242] width 455 height 14
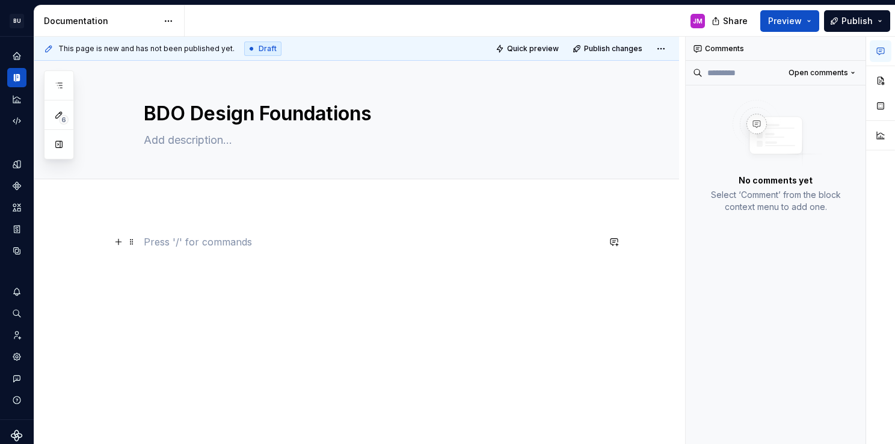
click at [364, 238] on p at bounding box center [371, 242] width 455 height 14
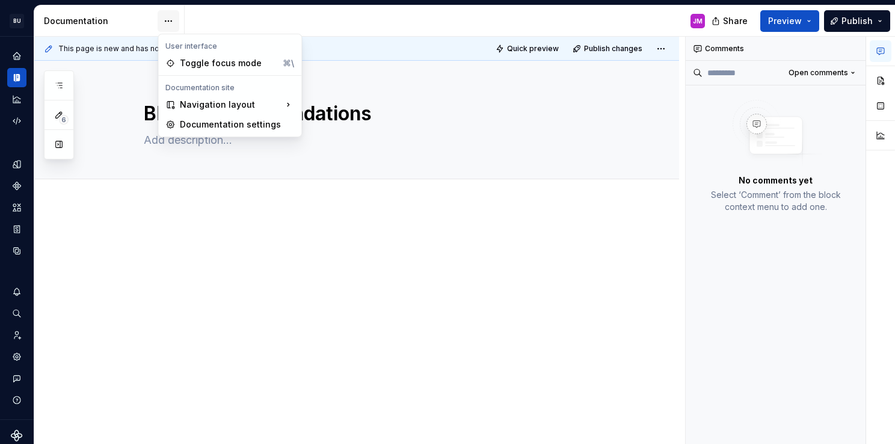
click at [164, 19] on html "BU BDO One Design System JM Design system data Documentation JM Share Preview P…" at bounding box center [447, 222] width 895 height 444
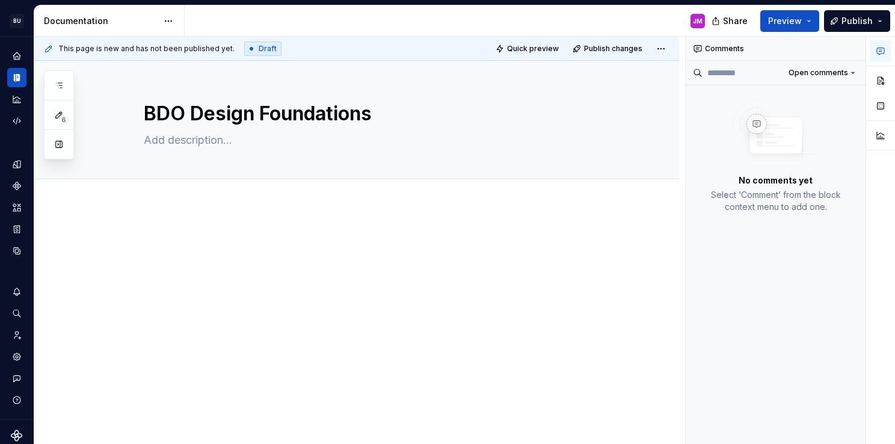
click at [476, 218] on html "BU BDO One Design System JM Design system data Documentation JM Share Preview P…" at bounding box center [447, 222] width 895 height 444
click at [880, 102] on button "button" at bounding box center [881, 106] width 22 height 22
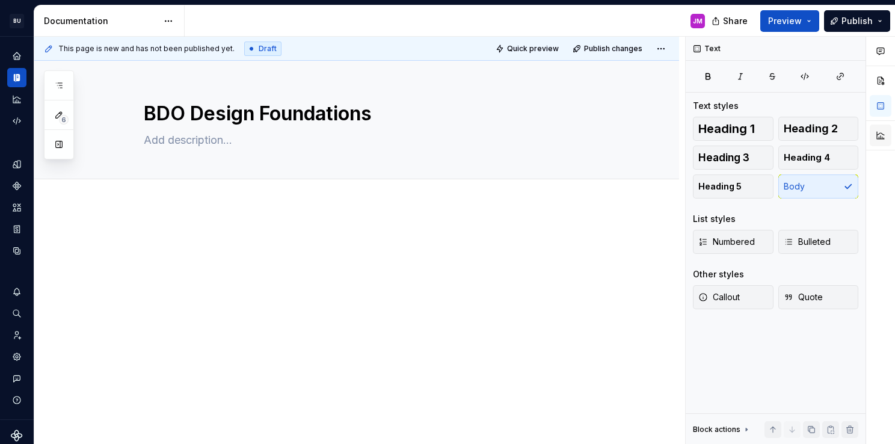
click at [877, 129] on button "button" at bounding box center [881, 136] width 22 height 22
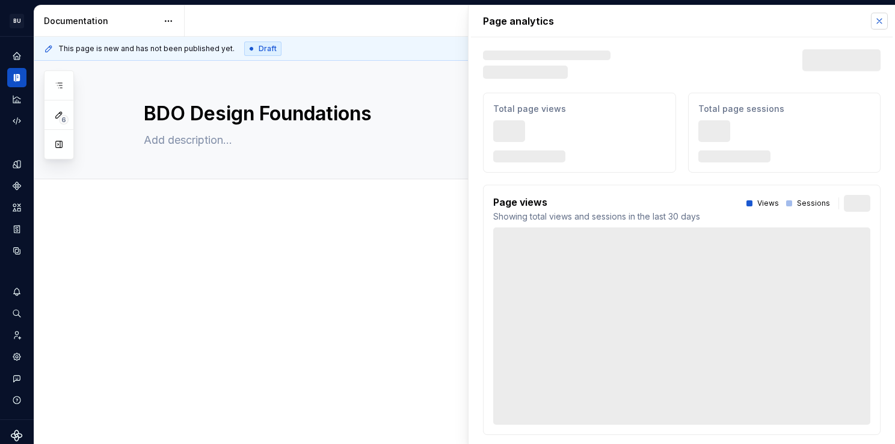
click at [871, 23] on button "button" at bounding box center [879, 21] width 17 height 17
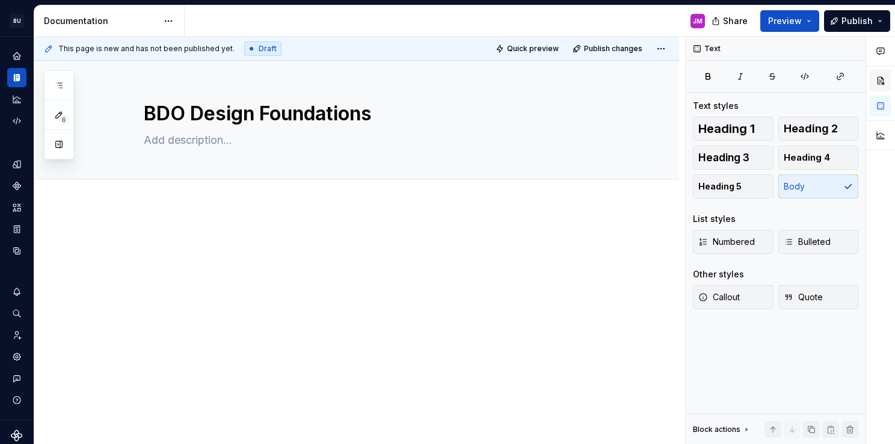
click at [882, 73] on button "button" at bounding box center [881, 81] width 22 height 22
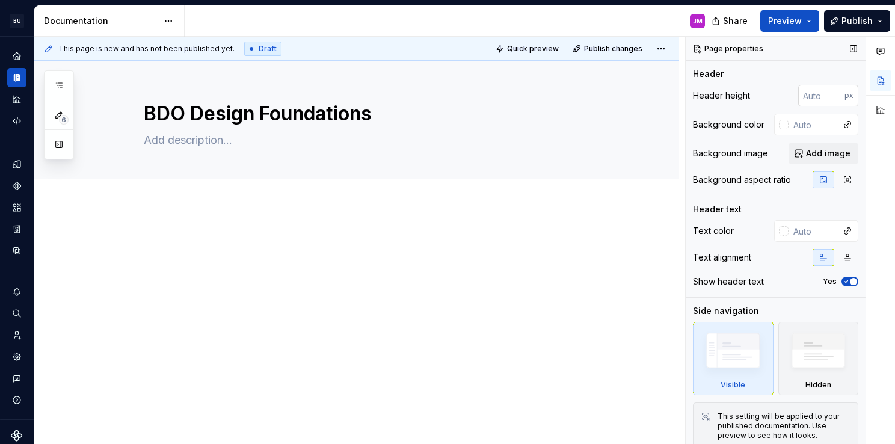
type textarea "*"
click at [830, 97] on input "-1" at bounding box center [821, 96] width 46 height 22
click at [829, 89] on input "-1" at bounding box center [821, 96] width 46 height 22
type input "0"
click at [830, 93] on input "0" at bounding box center [821, 96] width 46 height 22
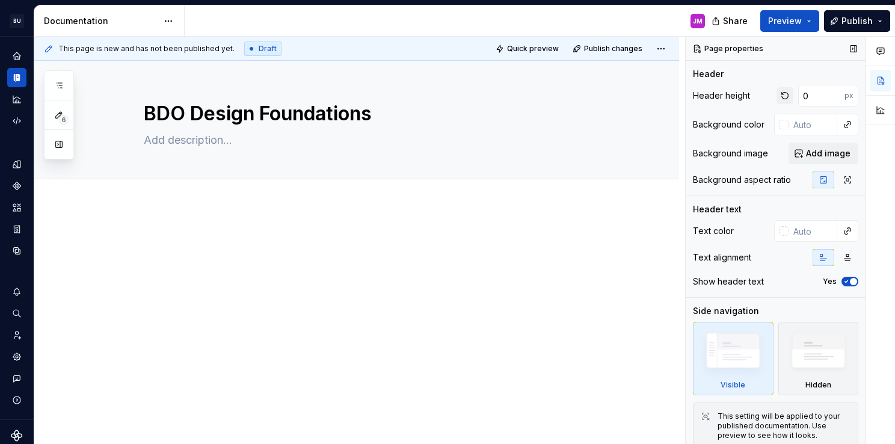
click at [777, 97] on button "button" at bounding box center [785, 95] width 17 height 17
type textarea "*"
type input "-1"
click at [827, 98] on input "-1" at bounding box center [821, 96] width 46 height 22
type textarea "*"
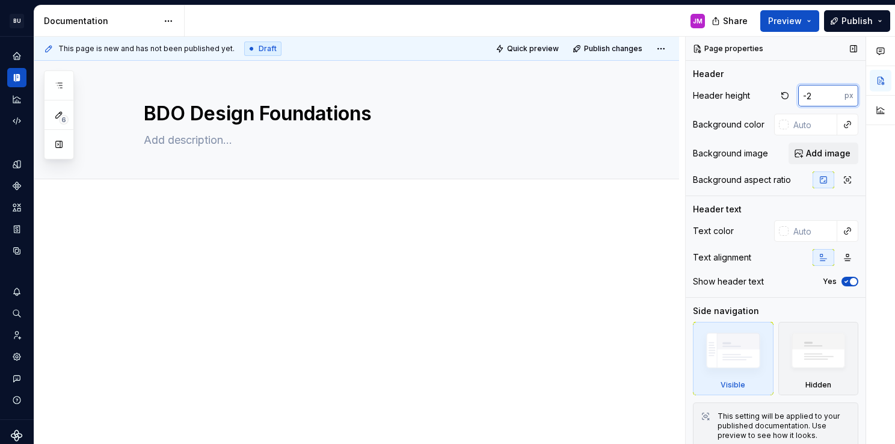
click at [831, 98] on input "-2" at bounding box center [821, 96] width 46 height 22
click at [831, 98] on input "-3" at bounding box center [821, 96] width 46 height 22
click at [831, 98] on input "-4" at bounding box center [821, 96] width 46 height 22
type input "-5"
type textarea "*"
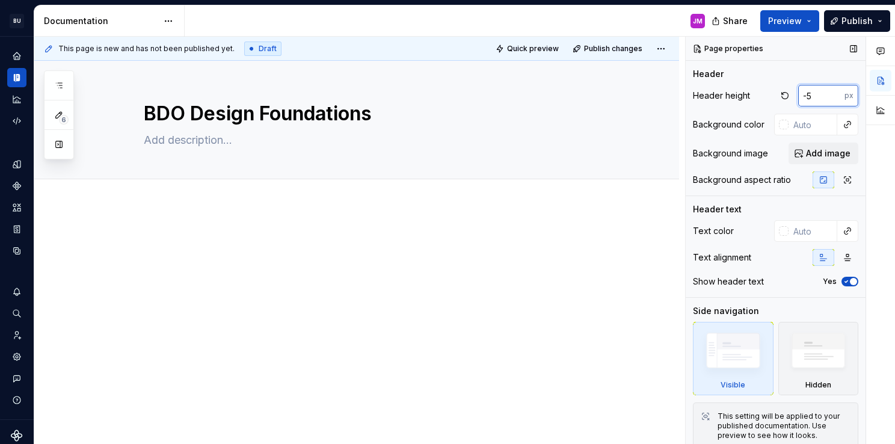
click at [831, 98] on input "-5" at bounding box center [821, 96] width 46 height 22
click at [831, 98] on input "-6" at bounding box center [821, 96] width 46 height 22
type input "-7"
click at [831, 98] on input "-7" at bounding box center [821, 96] width 46 height 22
type textarea "*"
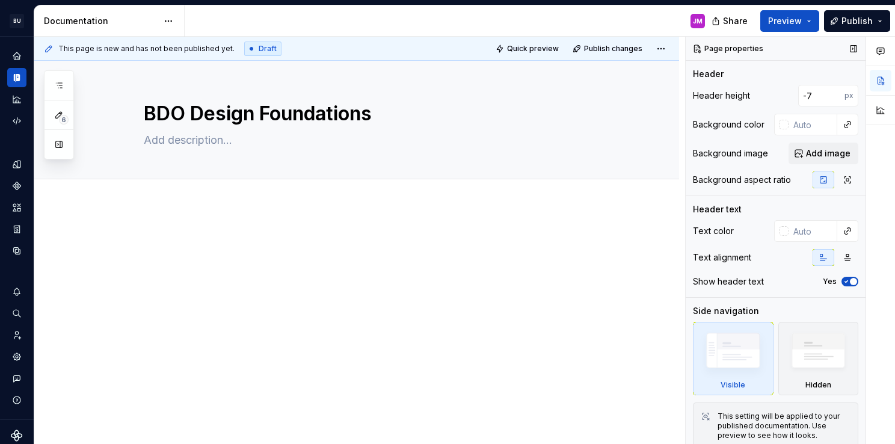
type input "0"
click at [731, 110] on div "Header height 0 px Background color Background image Add image Background aspec…" at bounding box center [775, 140] width 165 height 111
type textarea "*"
click at [831, 93] on input "1" at bounding box center [821, 96] width 46 height 22
click at [831, 93] on input "2" at bounding box center [821, 96] width 46 height 22
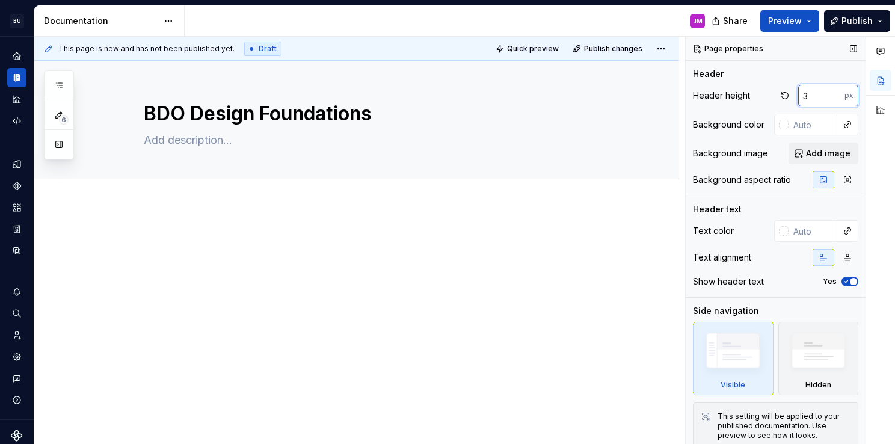
type input "3"
click at [831, 93] on input "3" at bounding box center [821, 96] width 46 height 22
click at [755, 102] on div "Header height 3 px" at bounding box center [775, 96] width 165 height 22
click at [782, 94] on button "button" at bounding box center [785, 95] width 17 height 17
type textarea "*"
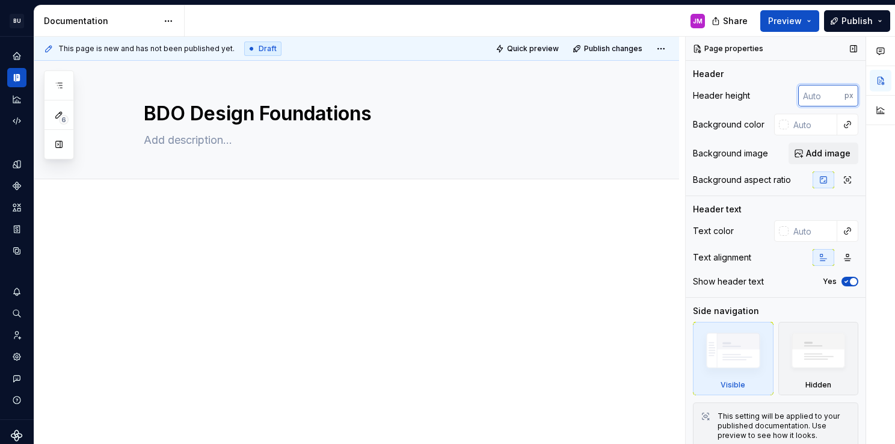
click at [812, 94] on input "number" at bounding box center [821, 96] width 46 height 22
type input "2"
type textarea "*"
type input "20"
type textarea "*"
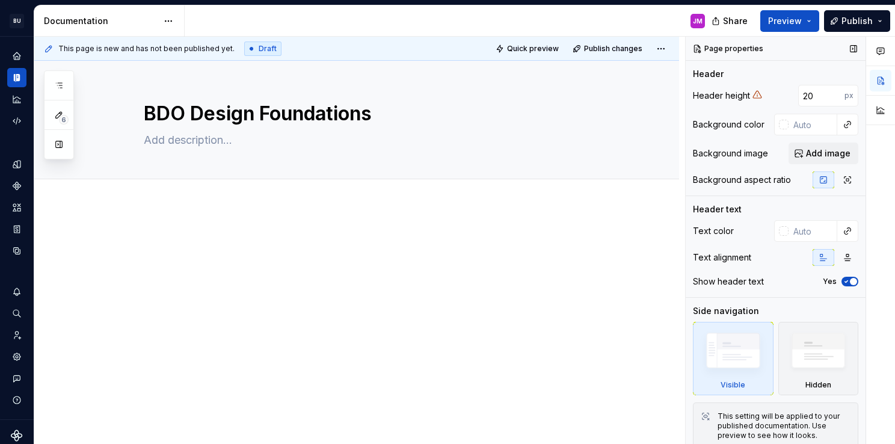
click at [717, 111] on div "Header height 20 px Background color Background image Add image Background aspe…" at bounding box center [775, 140] width 165 height 111
click at [813, 99] on input "20" at bounding box center [821, 96] width 46 height 22
type input "2"
type textarea "*"
type input "1"
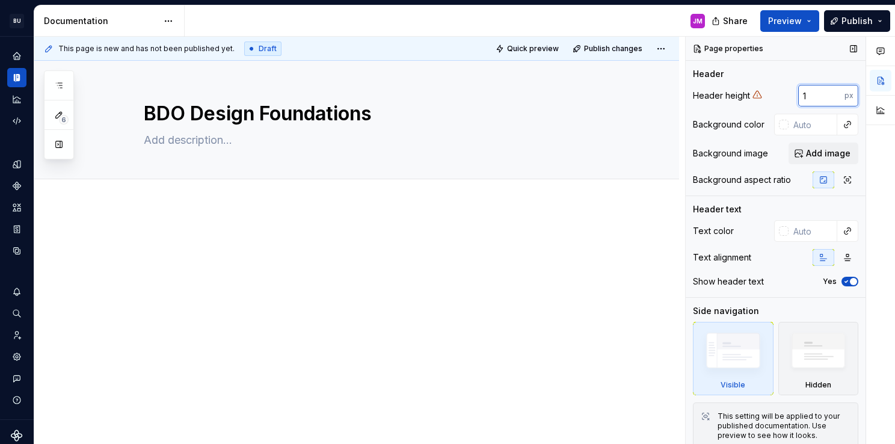
type textarea "*"
type input "120"
click at [742, 112] on div "Header height 120 px Background color Background image Add image Background asp…" at bounding box center [775, 140] width 165 height 111
type textarea "*"
drag, startPoint x: 817, startPoint y: 93, endPoint x: 790, endPoint y: 93, distance: 27.1
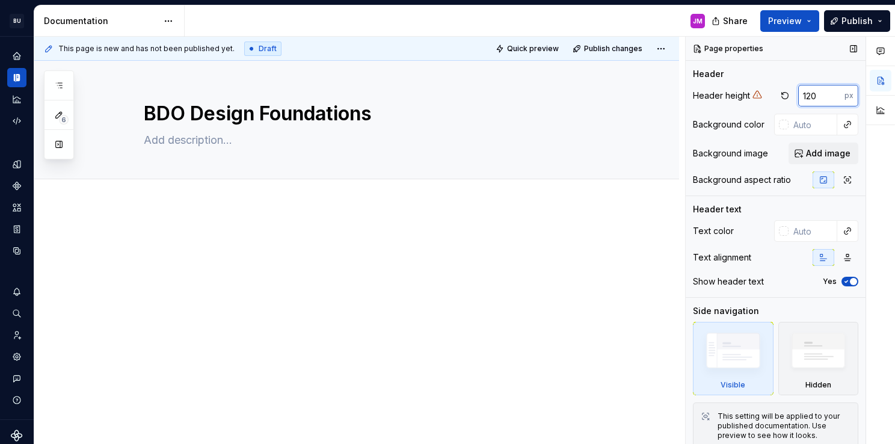
click at [790, 93] on div "120 px" at bounding box center [818, 96] width 82 height 22
type input "500"
click at [742, 108] on div "Header height 500 px Background color Background image Add image Background asp…" at bounding box center [775, 140] width 165 height 111
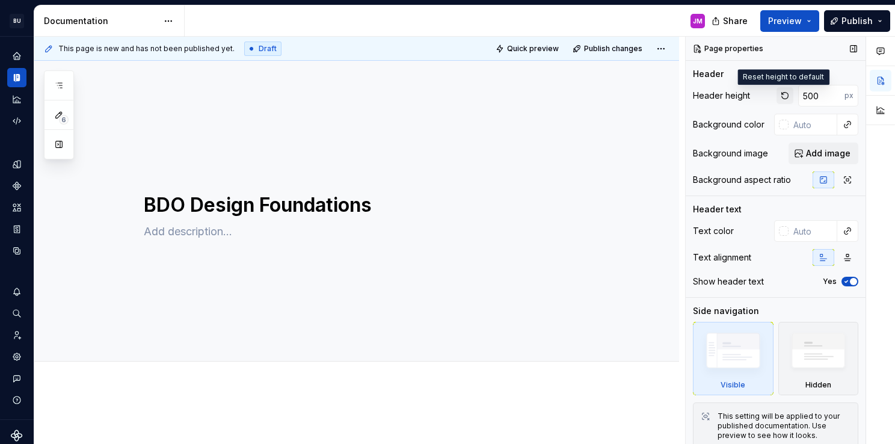
click at [783, 98] on button "button" at bounding box center [785, 95] width 17 height 17
type textarea "*"
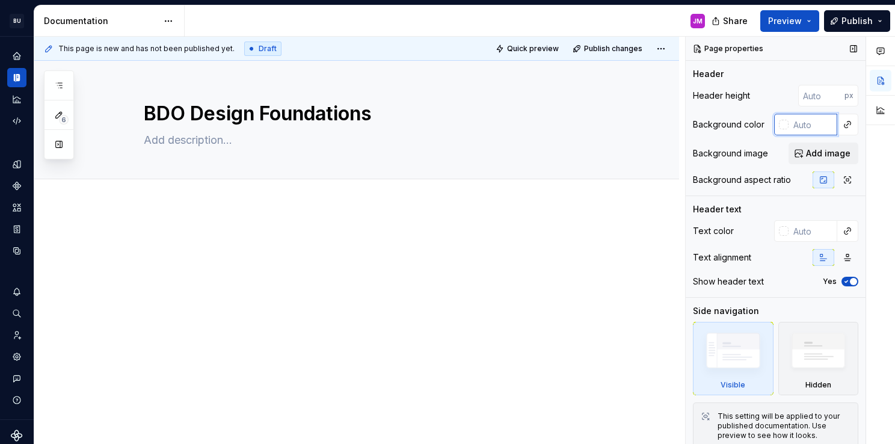
click at [801, 126] on input "text" at bounding box center [813, 125] width 49 height 22
click at [837, 180] on button "button" at bounding box center [848, 179] width 22 height 17
click at [820, 183] on icon "button" at bounding box center [824, 180] width 10 height 10
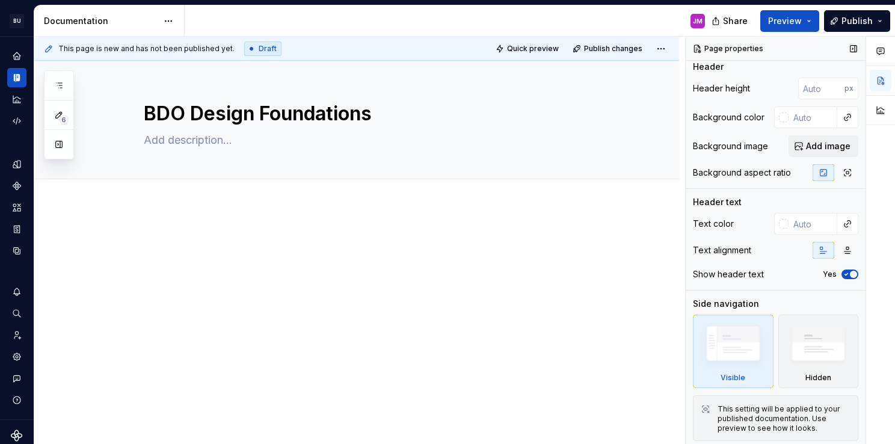
scroll to position [8, 0]
click at [843, 271] on icon "button" at bounding box center [846, 273] width 10 height 7
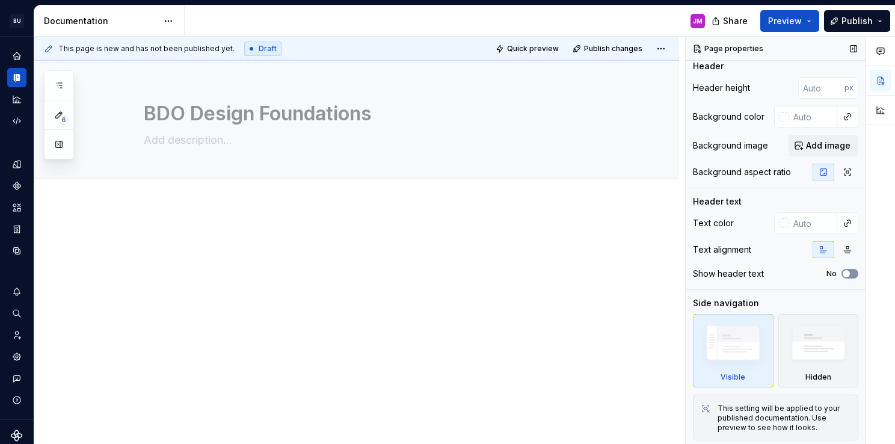
click at [844, 271] on icon "button" at bounding box center [846, 273] width 10 height 7
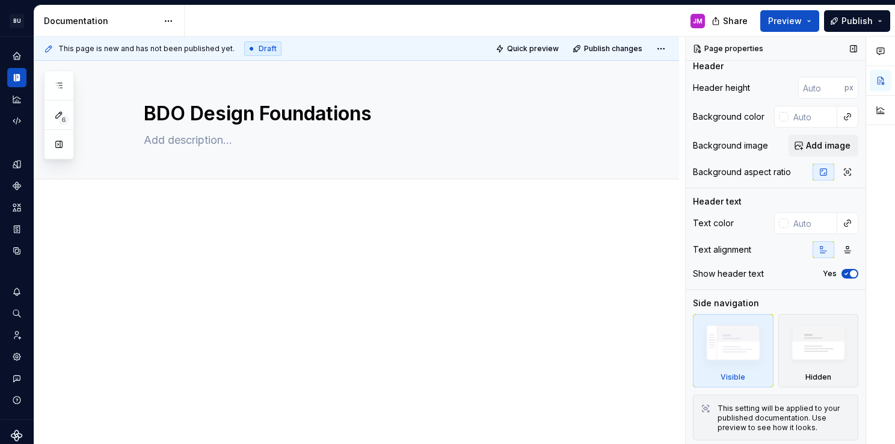
click at [850, 271] on span "button" at bounding box center [853, 273] width 7 height 7
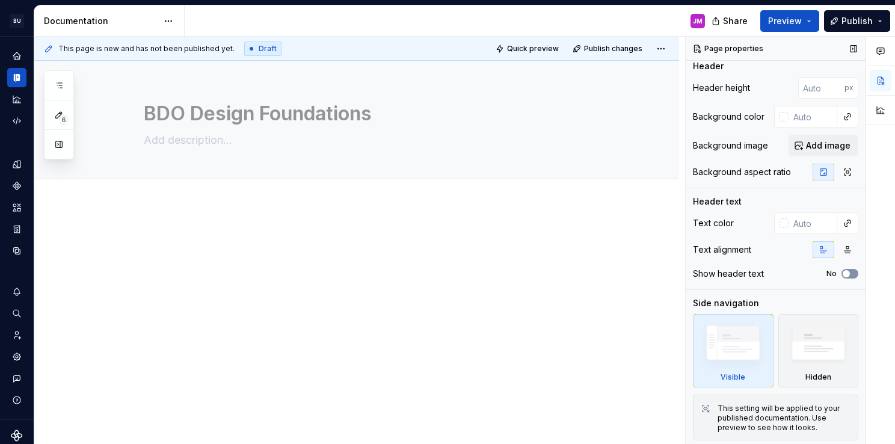
click at [844, 271] on icon "button" at bounding box center [846, 273] width 10 height 7
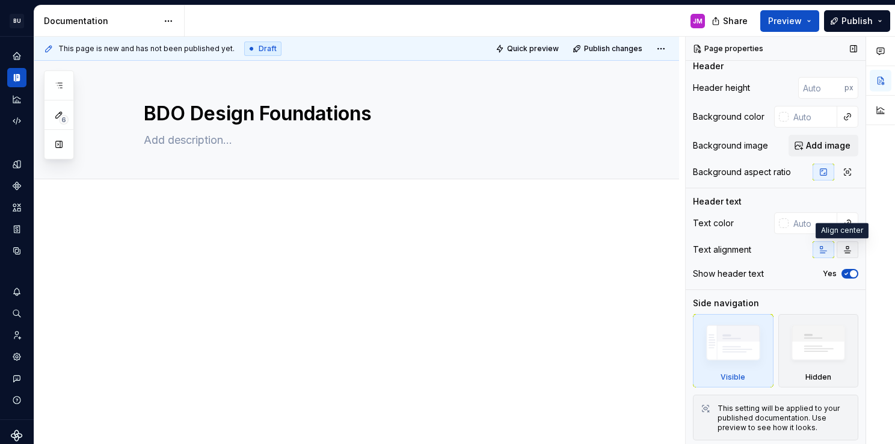
click at [843, 248] on icon "button" at bounding box center [848, 250] width 10 height 10
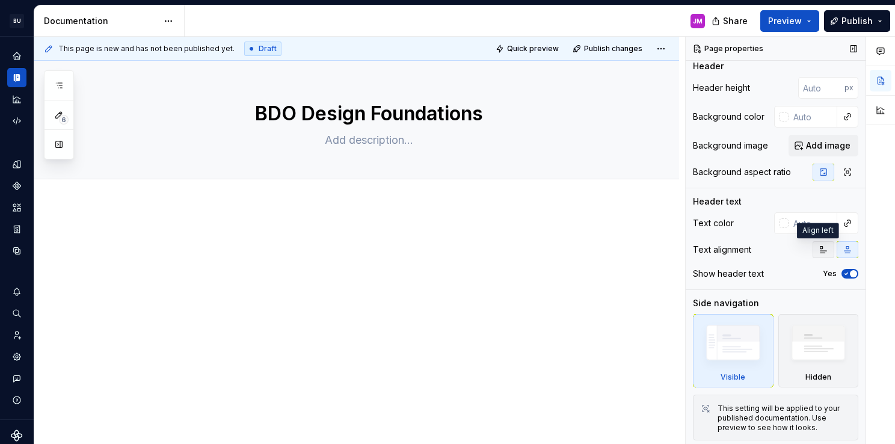
click at [819, 248] on icon "button" at bounding box center [824, 250] width 10 height 10
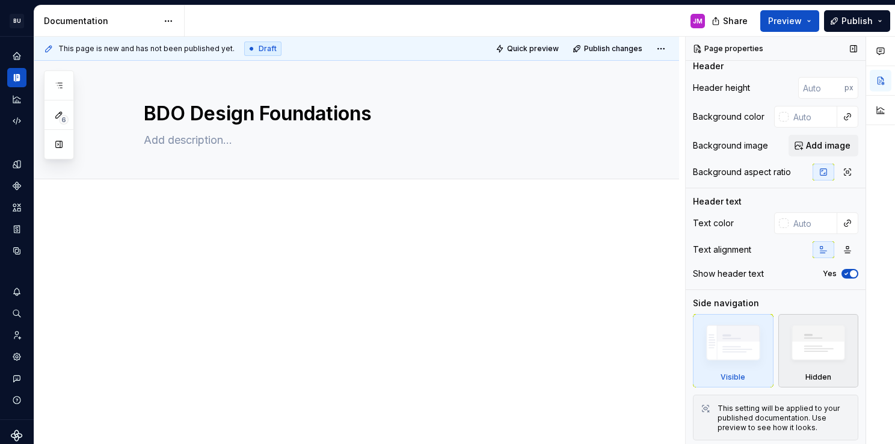
click at [805, 335] on img at bounding box center [819, 345] width 70 height 53
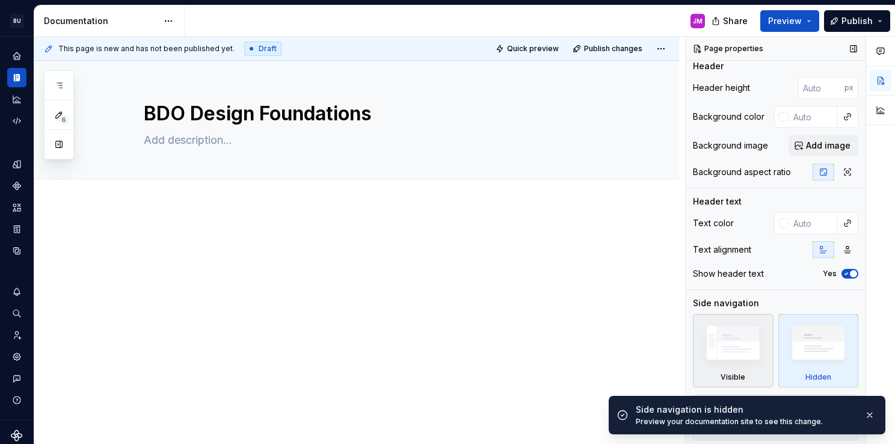
click at [728, 348] on img at bounding box center [733, 345] width 70 height 52
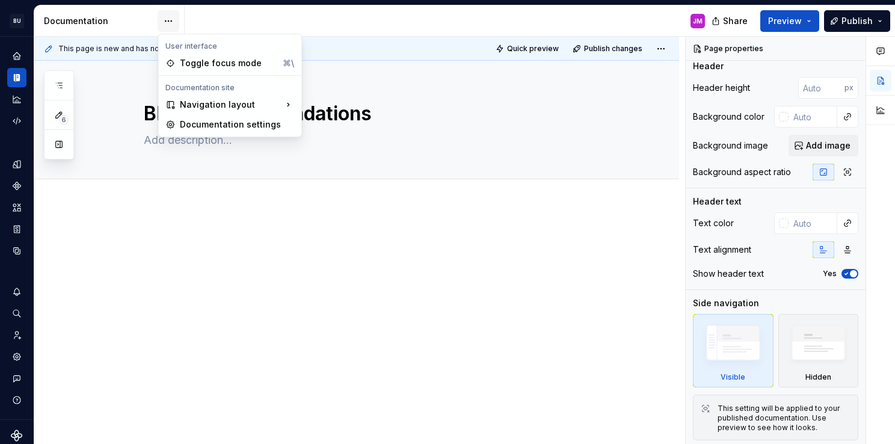
click at [170, 20] on html "BU BDO One Design System JM Design system data Documentation JM Share Preview P…" at bounding box center [447, 222] width 895 height 444
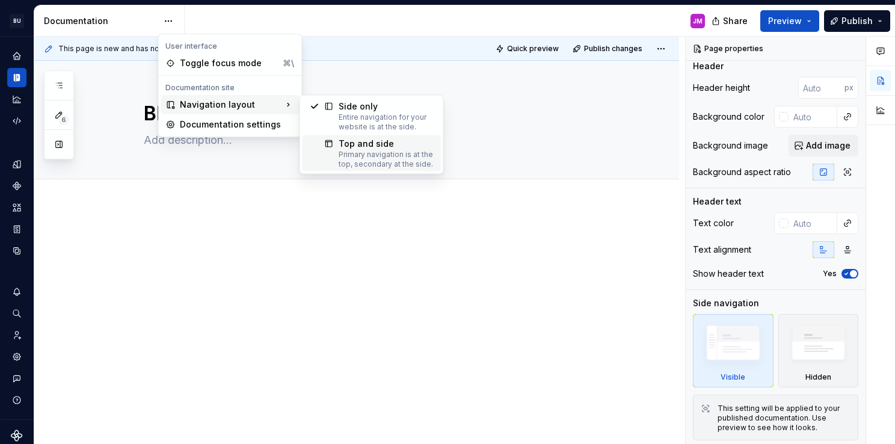
click at [381, 160] on div "Primary navigation is at the top, secondary at the side." at bounding box center [386, 159] width 95 height 19
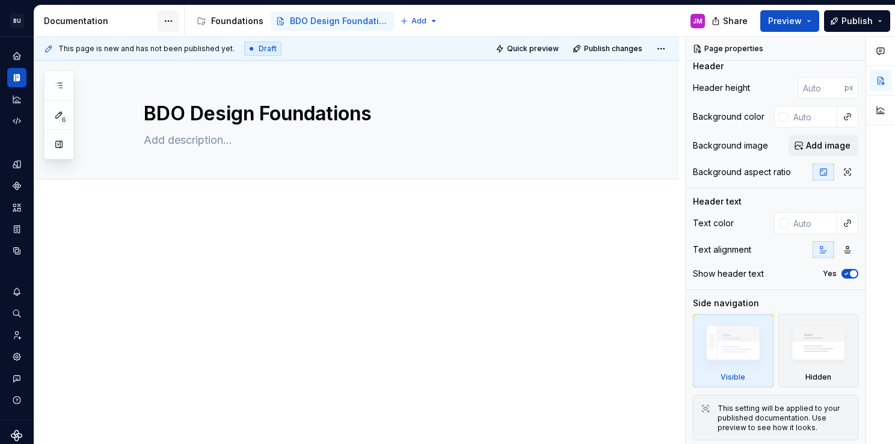
click at [167, 19] on html "BU BDO One Design System JM Design system data Documentation Accessibility guid…" at bounding box center [447, 222] width 895 height 444
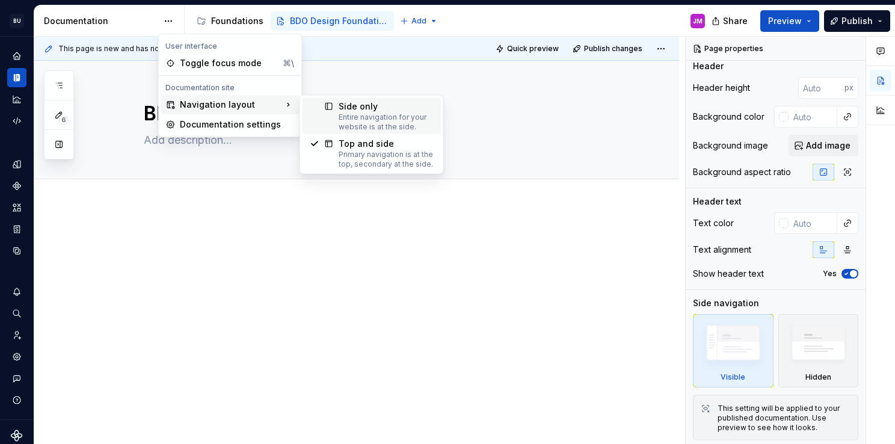
click at [315, 108] on div at bounding box center [324, 115] width 29 height 31
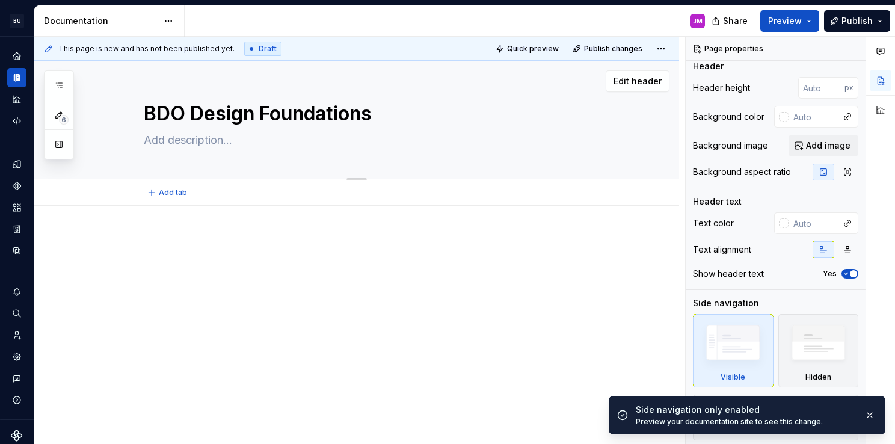
click at [215, 140] on textarea at bounding box center [368, 140] width 455 height 19
click at [236, 230] on div at bounding box center [356, 317] width 645 height 222
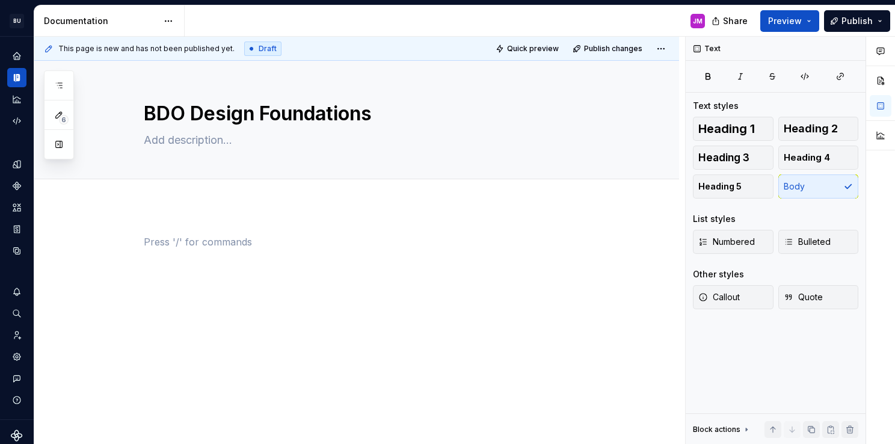
scroll to position [0, 0]
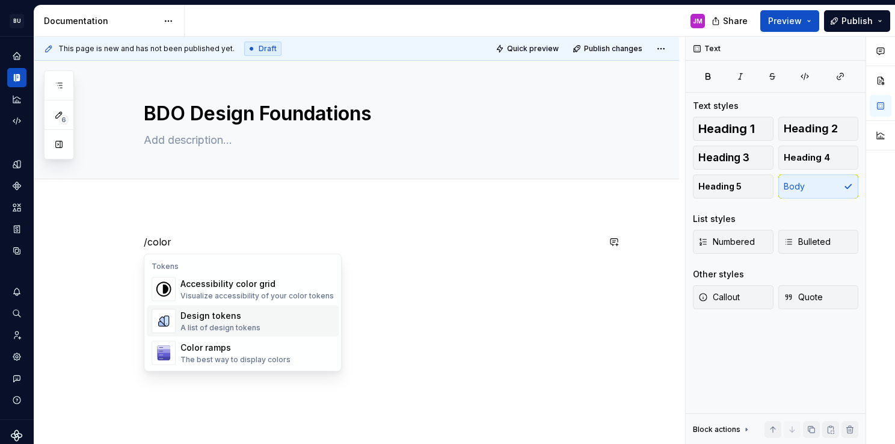
click at [239, 330] on div "A list of design tokens" at bounding box center [220, 328] width 80 height 10
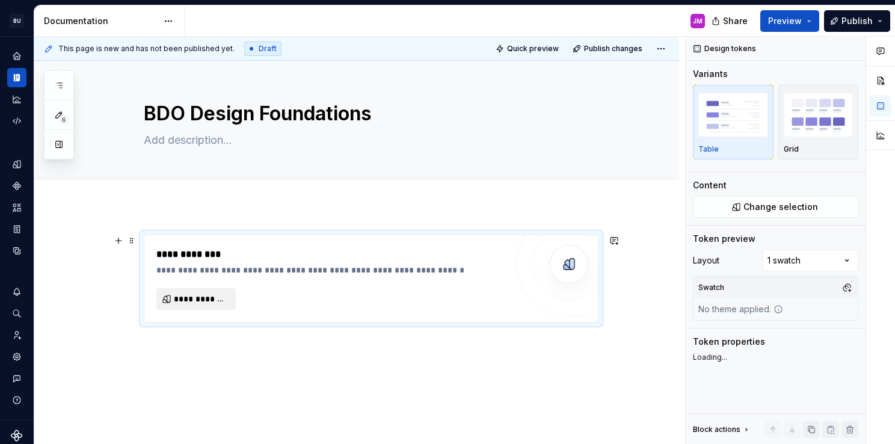
click at [210, 298] on span "**********" at bounding box center [201, 299] width 54 height 12
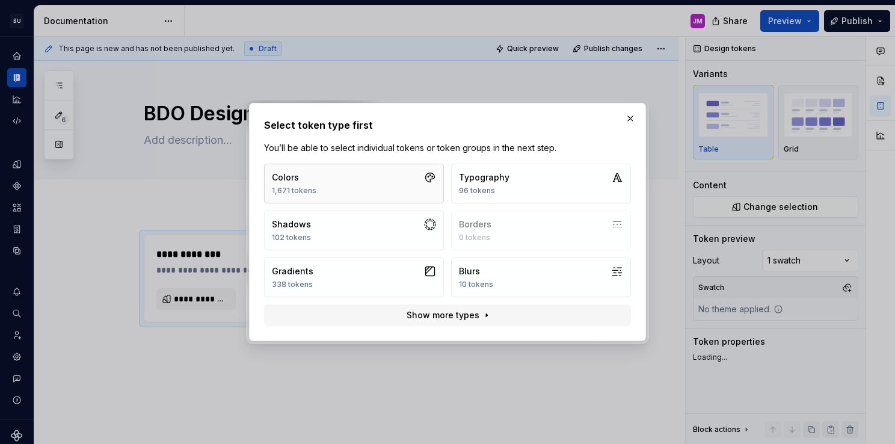
click at [420, 182] on button "Colors 1,671 tokens" at bounding box center [354, 184] width 180 height 40
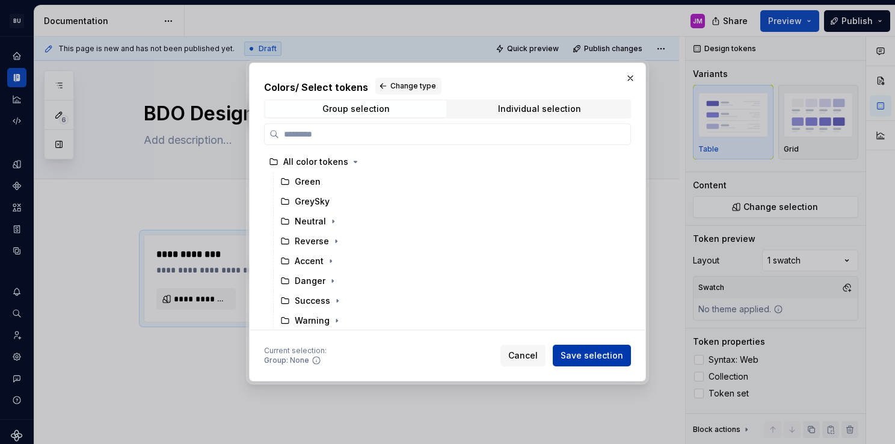
click at [590, 355] on span "Save selection" at bounding box center [592, 355] width 63 height 12
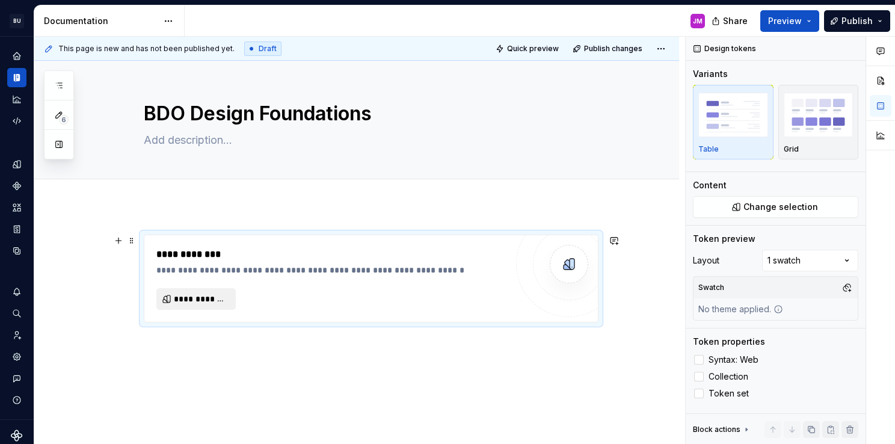
click at [208, 298] on span "**********" at bounding box center [201, 299] width 54 height 12
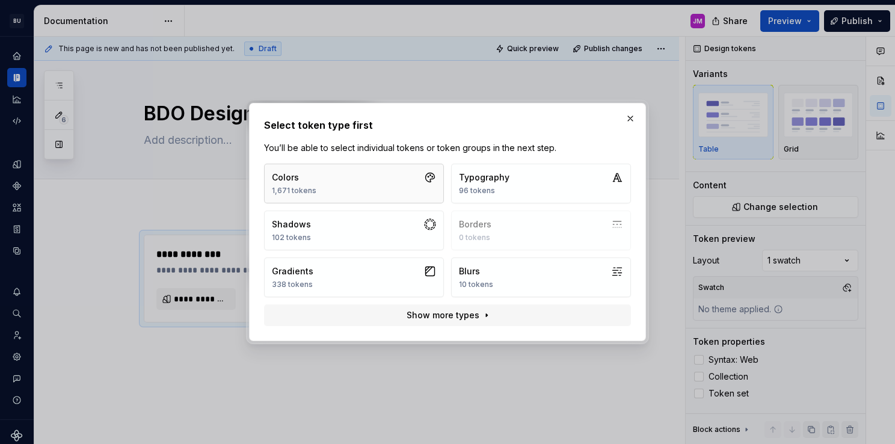
click at [378, 178] on button "Colors 1,671 tokens" at bounding box center [354, 184] width 180 height 40
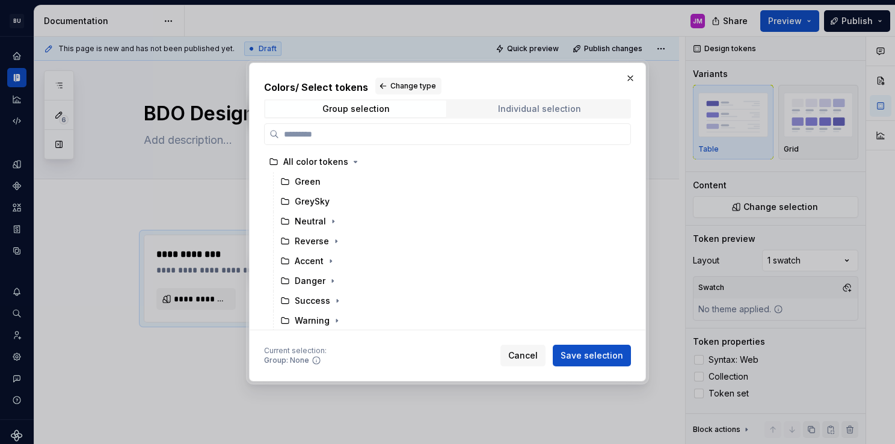
click at [503, 107] on div "Individual selection" at bounding box center [539, 109] width 83 height 10
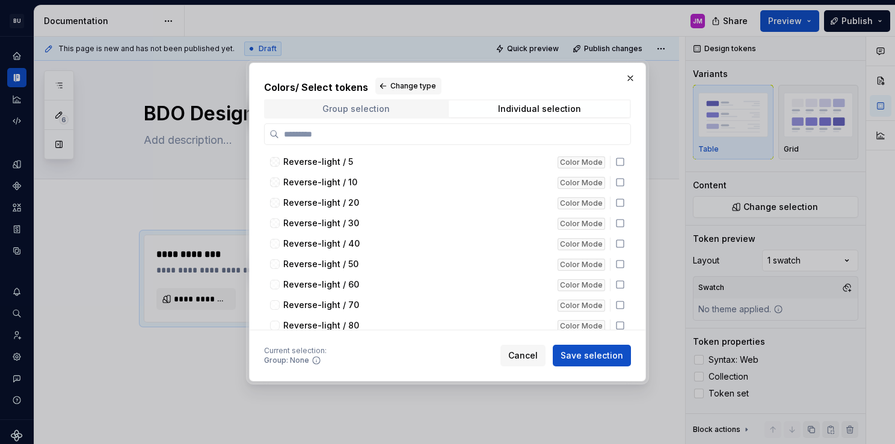
click at [398, 105] on span "Group selection" at bounding box center [355, 108] width 181 height 17
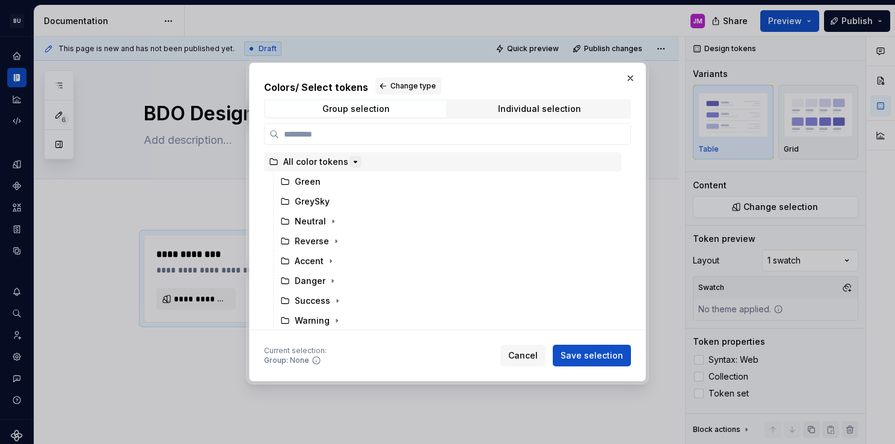
click at [351, 164] on icon "button" at bounding box center [356, 162] width 10 height 10
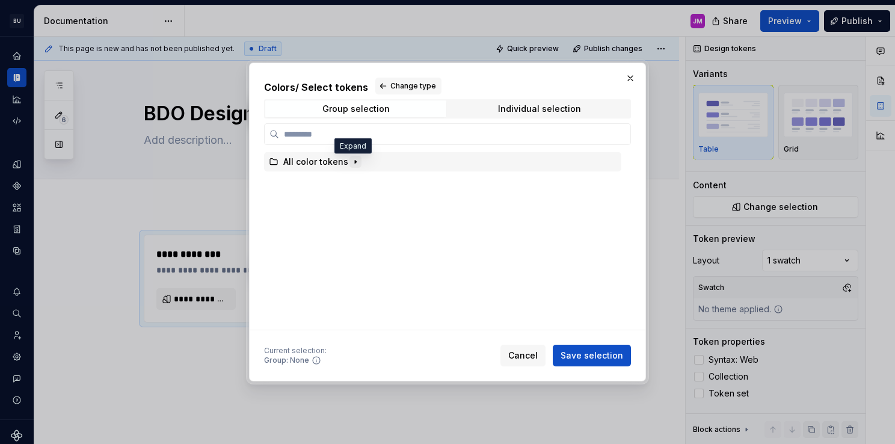
click at [355, 162] on icon "button" at bounding box center [355, 162] width 1 height 3
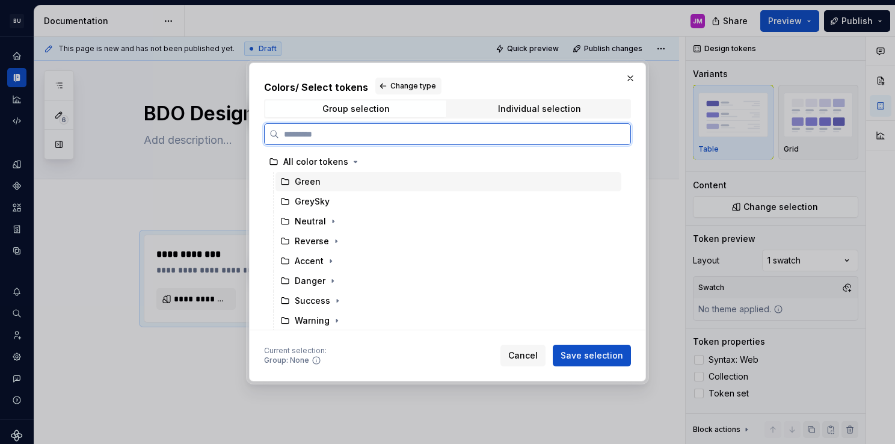
click at [322, 185] on div "Green" at bounding box center [448, 181] width 346 height 19
click at [342, 179] on div "Green" at bounding box center [448, 181] width 346 height 19
click at [351, 190] on div "Green" at bounding box center [448, 181] width 346 height 19
click at [352, 202] on div "GreySky" at bounding box center [448, 201] width 346 height 19
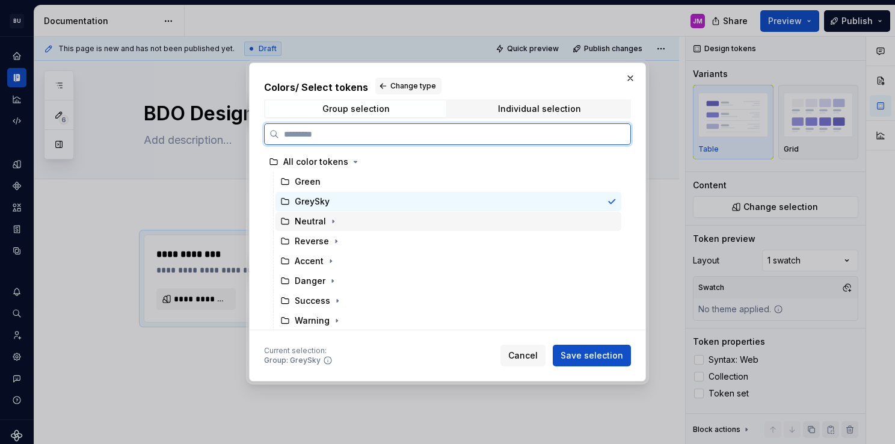
click at [360, 224] on div "Neutral" at bounding box center [448, 221] width 346 height 19
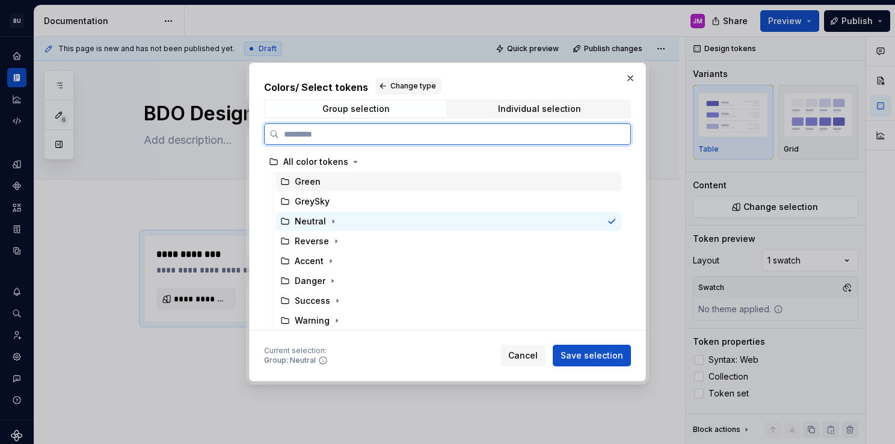
click at [366, 181] on div "Green" at bounding box center [448, 181] width 346 height 19
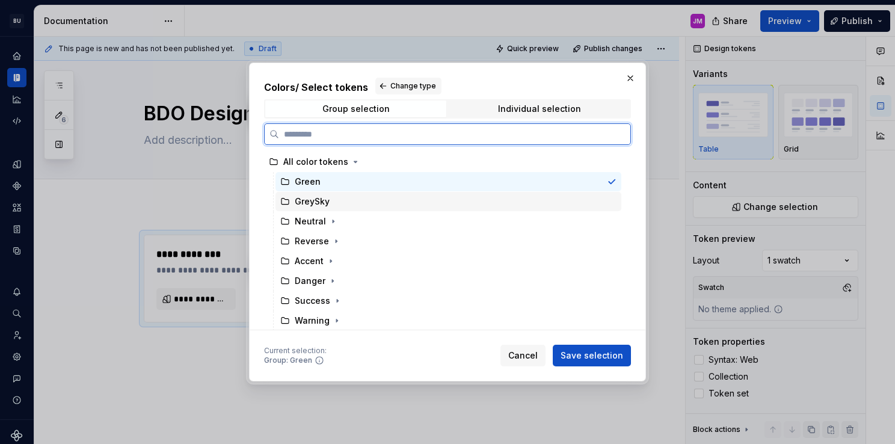
click at [363, 201] on div "GreySky" at bounding box center [448, 201] width 346 height 19
click at [370, 186] on div "Green" at bounding box center [448, 181] width 346 height 19
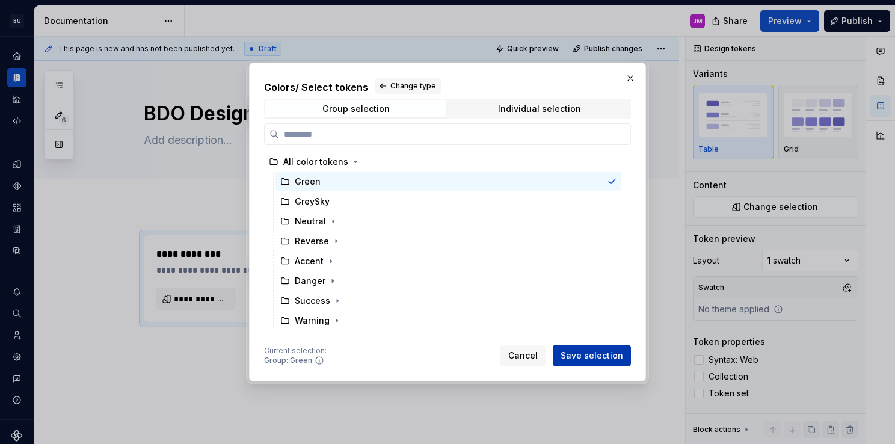
click at [595, 355] on span "Save selection" at bounding box center [592, 355] width 63 height 12
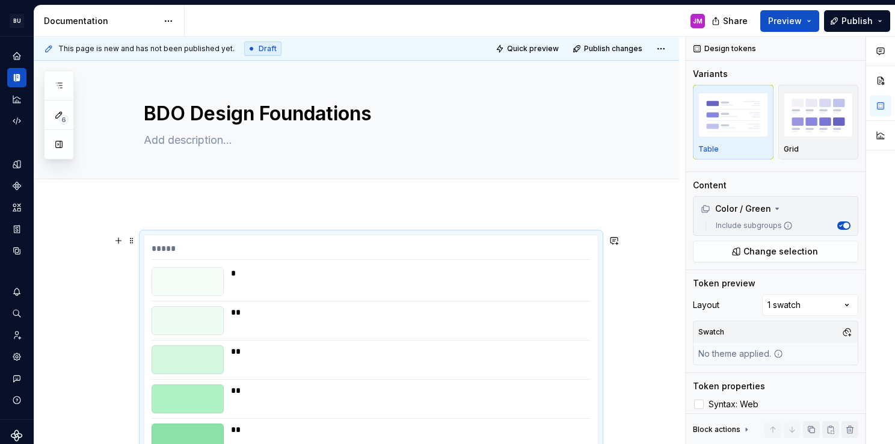
click at [387, 274] on div "*" at bounding box center [407, 273] width 352 height 12
click at [761, 209] on div "Color / Green" at bounding box center [736, 209] width 70 height 12
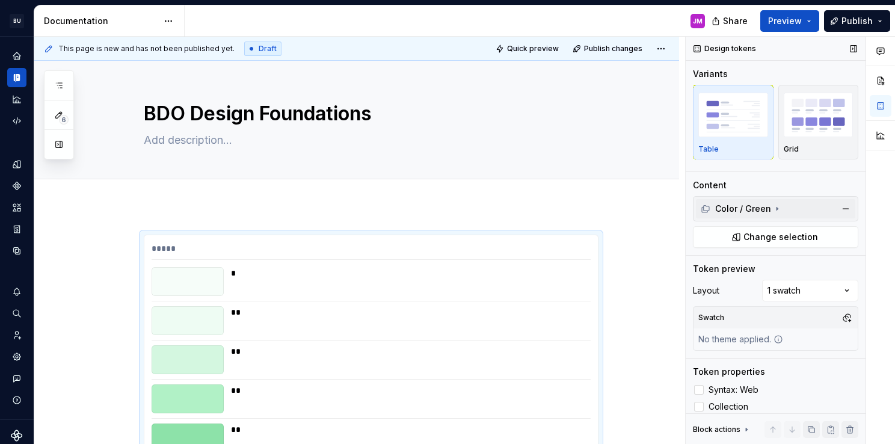
click at [760, 206] on div "Color / Green" at bounding box center [736, 209] width 70 height 12
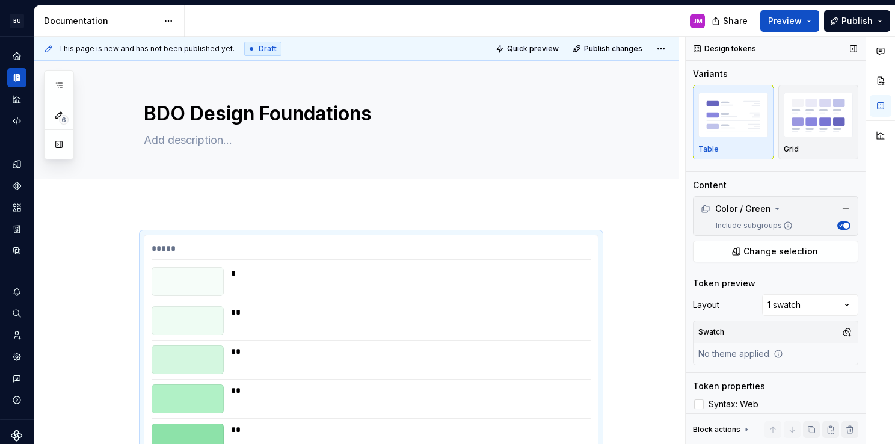
click at [843, 225] on span "button" at bounding box center [846, 226] width 6 height 6
click at [838, 224] on span "button" at bounding box center [841, 226] width 6 height 6
click at [775, 206] on icon at bounding box center [777, 209] width 10 height 10
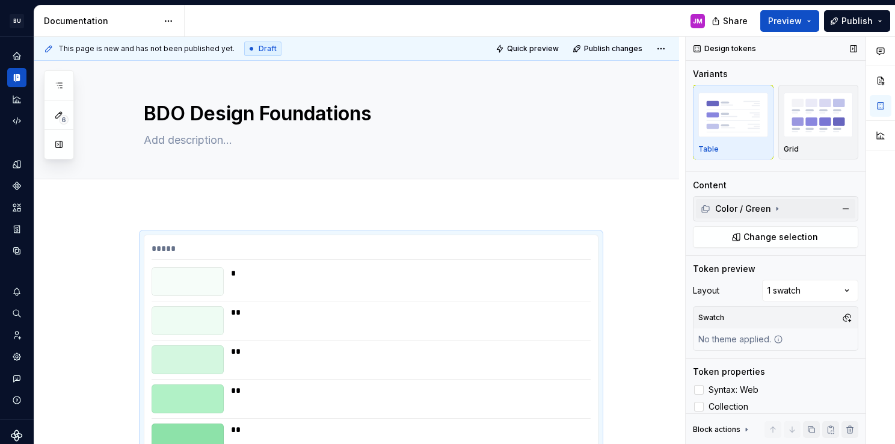
click at [775, 206] on icon at bounding box center [777, 209] width 10 height 10
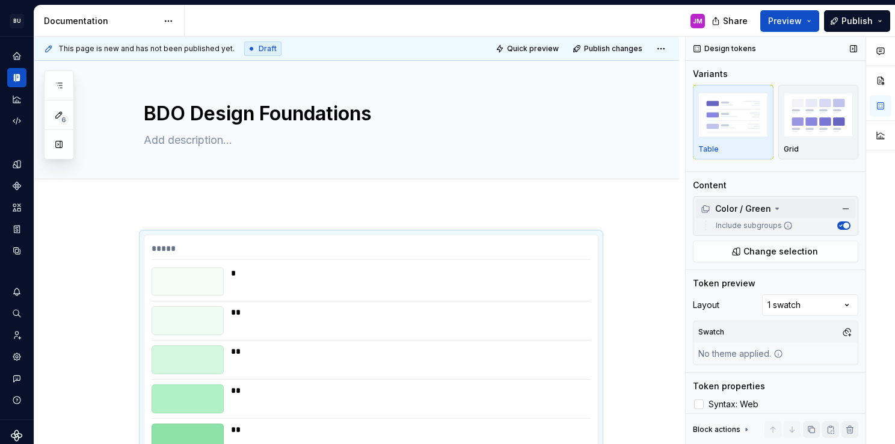
click at [755, 211] on div "Color / Green" at bounding box center [736, 209] width 70 height 12
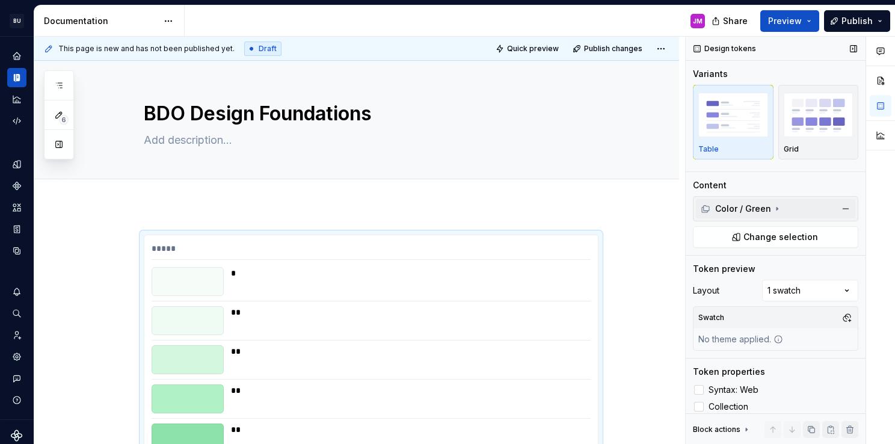
click at [752, 210] on div "Color / Green" at bounding box center [736, 209] width 70 height 12
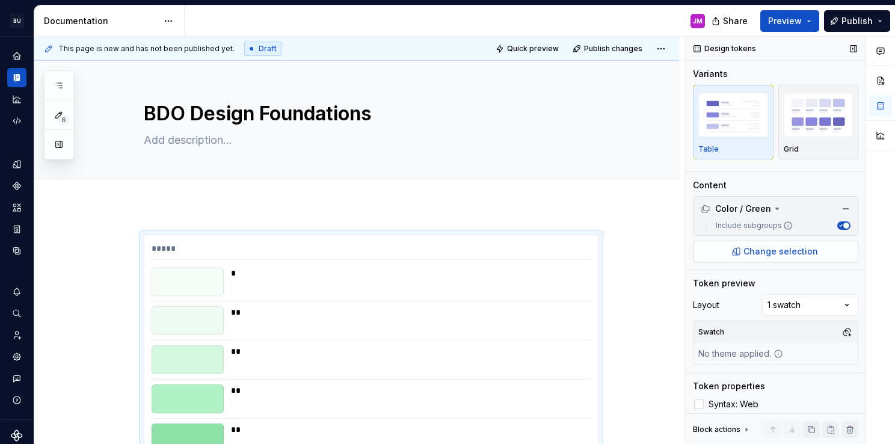
click at [758, 249] on span "Change selection" at bounding box center [780, 251] width 75 height 12
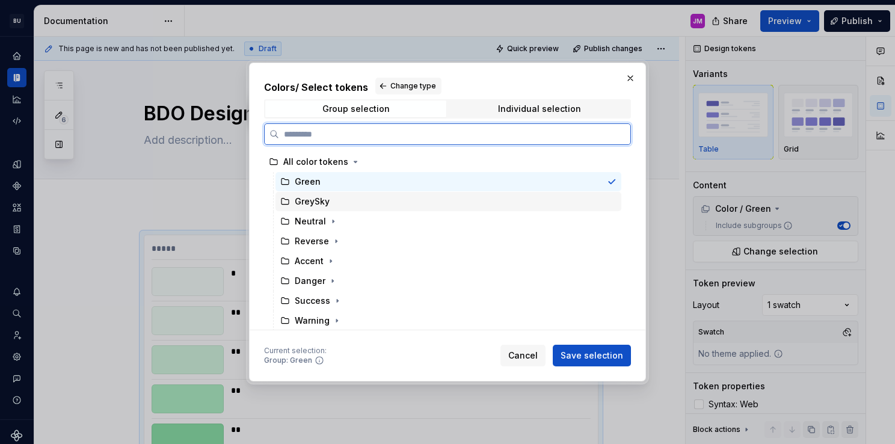
click at [354, 209] on div "GreySky" at bounding box center [448, 201] width 346 height 19
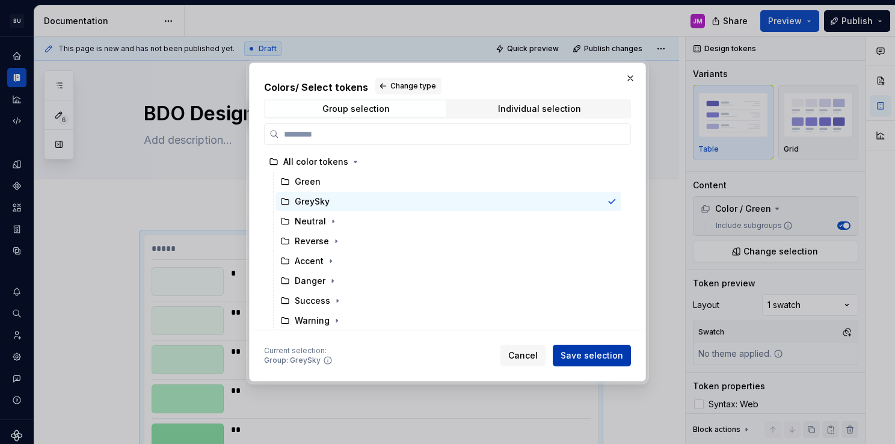
click at [576, 349] on span "Save selection" at bounding box center [592, 355] width 63 height 12
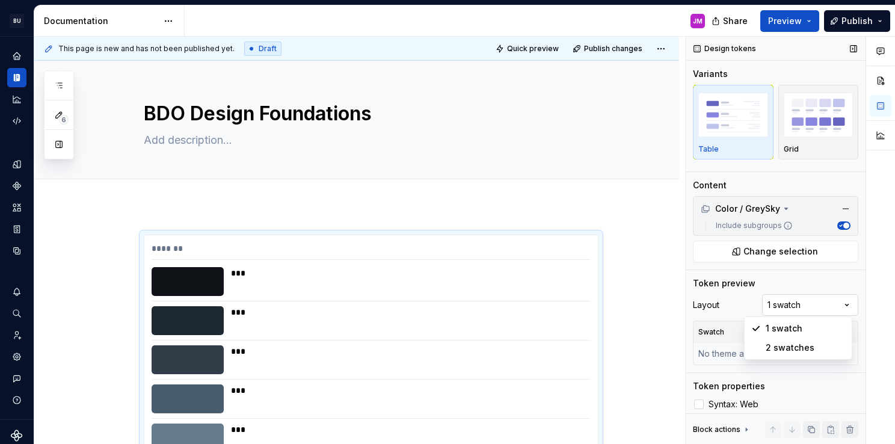
click at [796, 302] on div "Comments Open comments No comments yet Select ‘Comment’ from the block context …" at bounding box center [790, 241] width 209 height 408
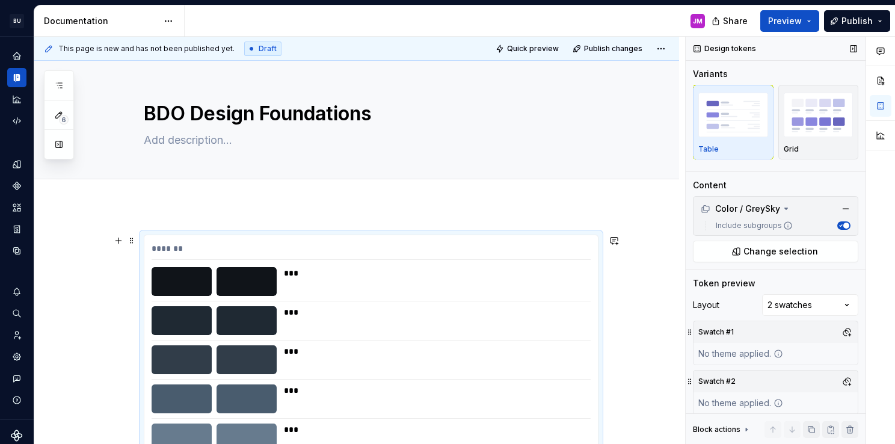
scroll to position [60, 0]
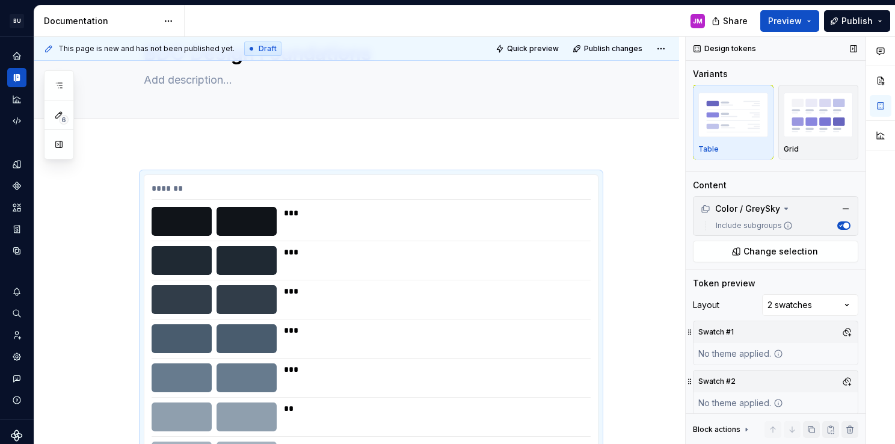
click at [730, 352] on div "No theme applied." at bounding box center [741, 354] width 94 height 22
click at [840, 327] on button "button" at bounding box center [846, 332] width 17 height 17
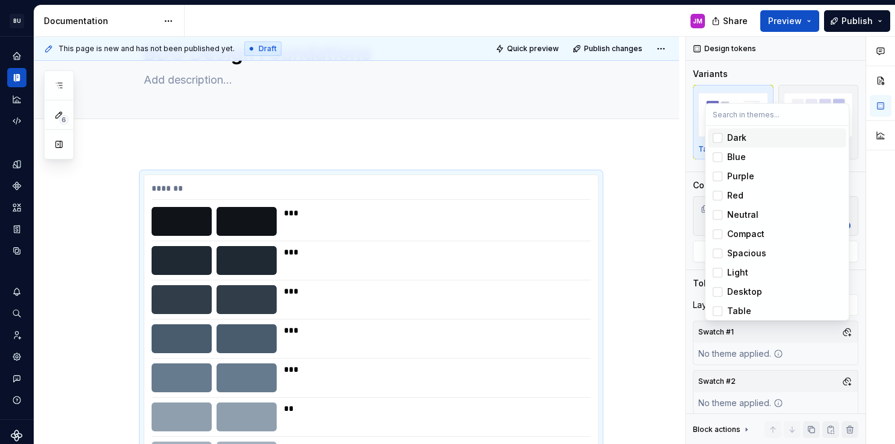
click at [744, 138] on div "Dark" at bounding box center [736, 138] width 19 height 12
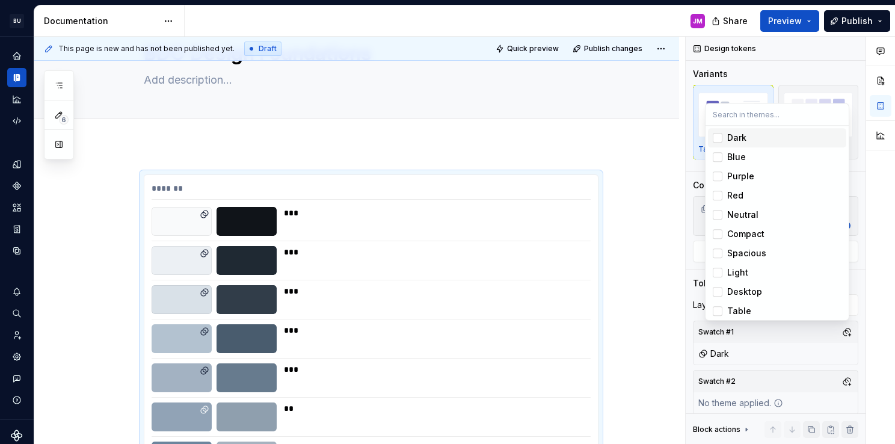
click at [744, 138] on div "Dark" at bounding box center [736, 138] width 19 height 12
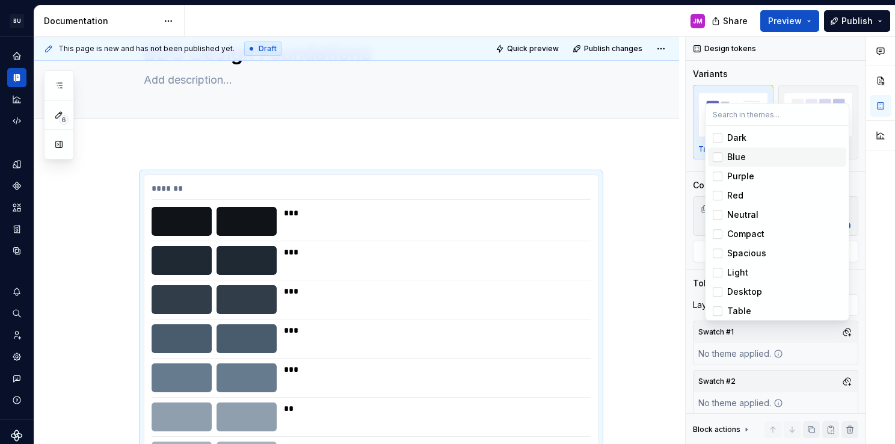
click at [741, 152] on div "Blue" at bounding box center [736, 157] width 19 height 12
click at [748, 200] on div "Red" at bounding box center [784, 195] width 114 height 12
click at [750, 194] on div "Red" at bounding box center [784, 195] width 114 height 12
click at [752, 215] on div "Neutral" at bounding box center [742, 215] width 31 height 12
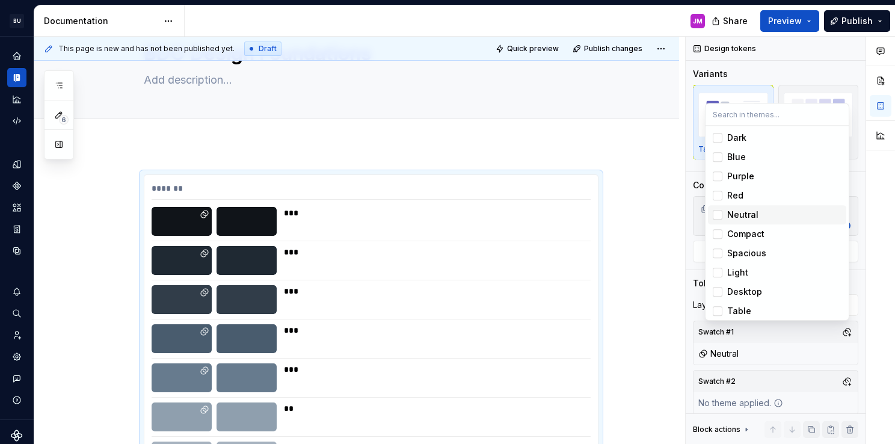
click at [752, 215] on div "Neutral" at bounding box center [742, 215] width 31 height 12
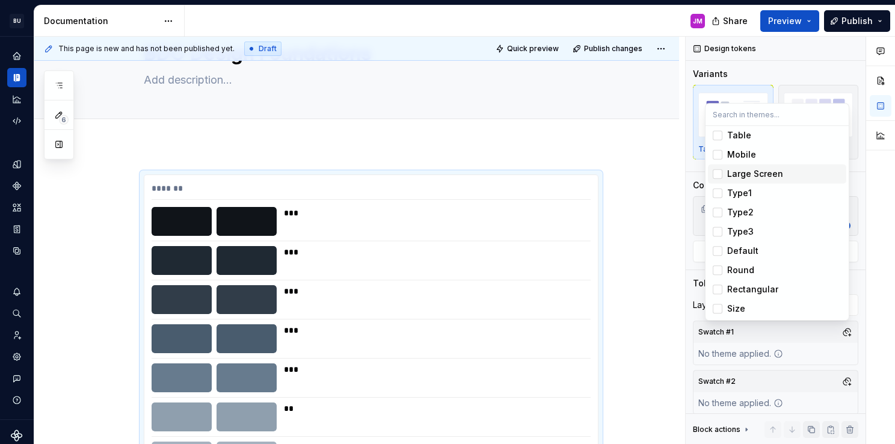
scroll to position [115, 0]
click at [743, 196] on div "Table" at bounding box center [739, 195] width 24 height 12
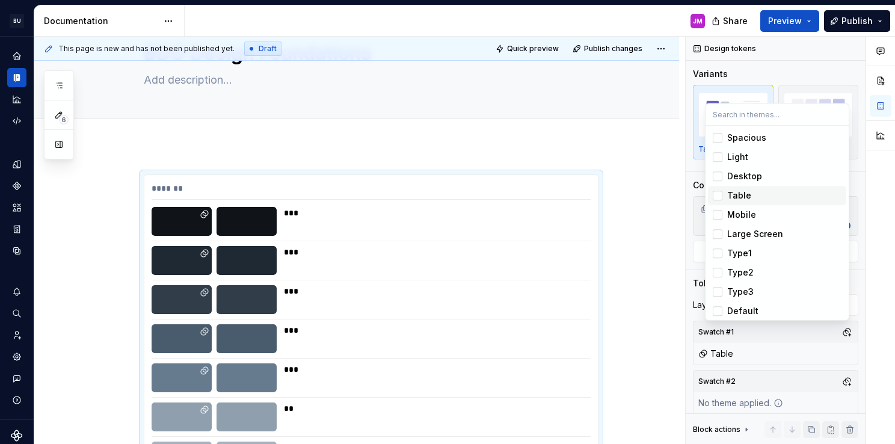
click at [743, 196] on div "Table" at bounding box center [739, 195] width 24 height 12
click at [748, 212] on div "Mobile" at bounding box center [741, 215] width 29 height 12
click at [751, 235] on div "Large Screen" at bounding box center [755, 234] width 56 height 12
click at [744, 254] on div "Type1" at bounding box center [739, 253] width 25 height 12
click at [745, 274] on div "Type2" at bounding box center [740, 272] width 26 height 12
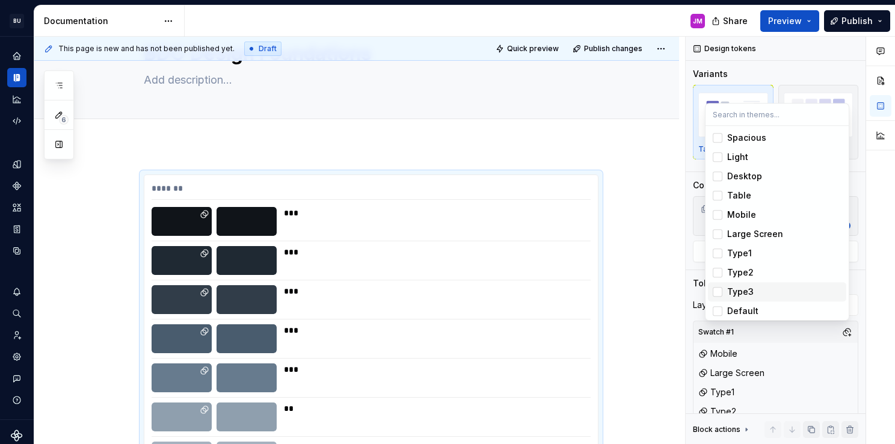
click at [749, 287] on div "Type3" at bounding box center [740, 292] width 26 height 12
click at [742, 263] on span "Type2" at bounding box center [777, 272] width 138 height 19
click at [739, 247] on div "Type1" at bounding box center [739, 253] width 25 height 12
click at [739, 232] on div "Large Screen" at bounding box center [755, 234] width 56 height 12
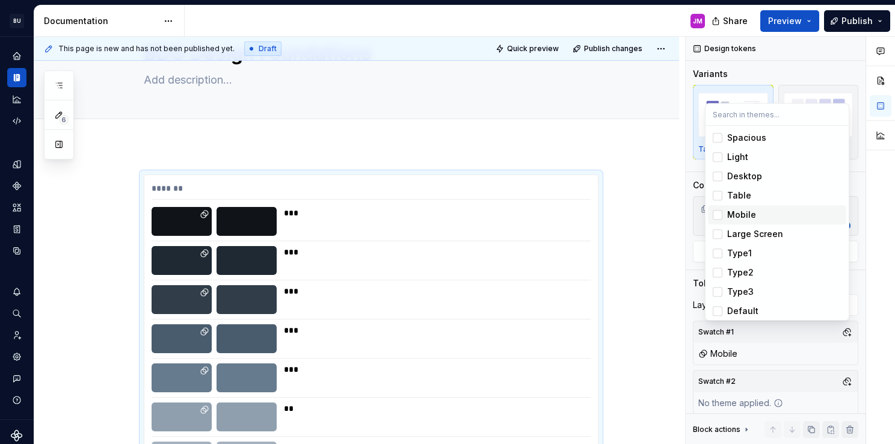
click at [732, 209] on div "Mobile" at bounding box center [741, 215] width 29 height 12
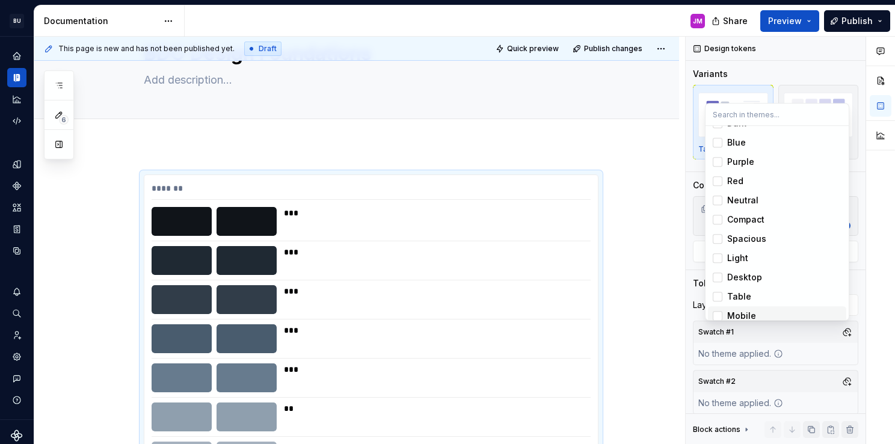
scroll to position [0, 0]
click at [741, 133] on div "Dark" at bounding box center [736, 138] width 19 height 12
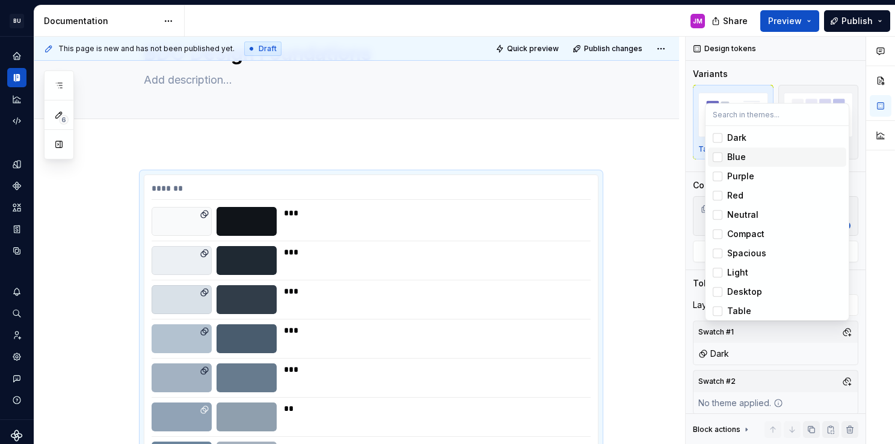
click at [402, 306] on html "BU BDO One Design System JM Design system data Documentation JM Share Preview P…" at bounding box center [447, 222] width 895 height 444
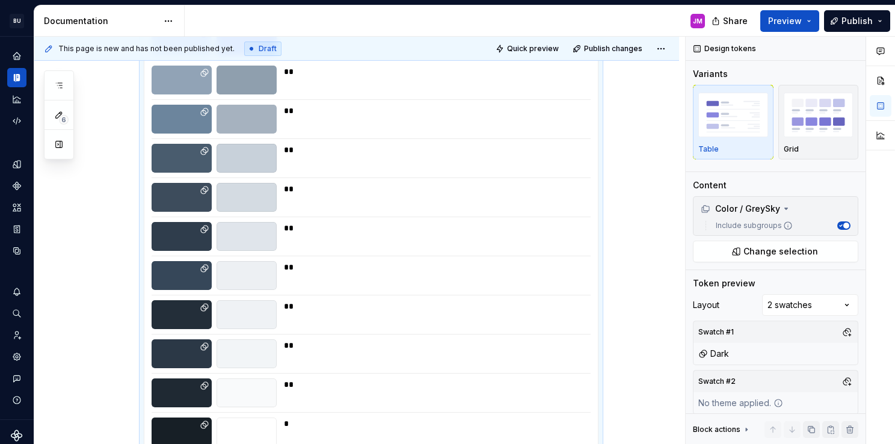
scroll to position [229, 0]
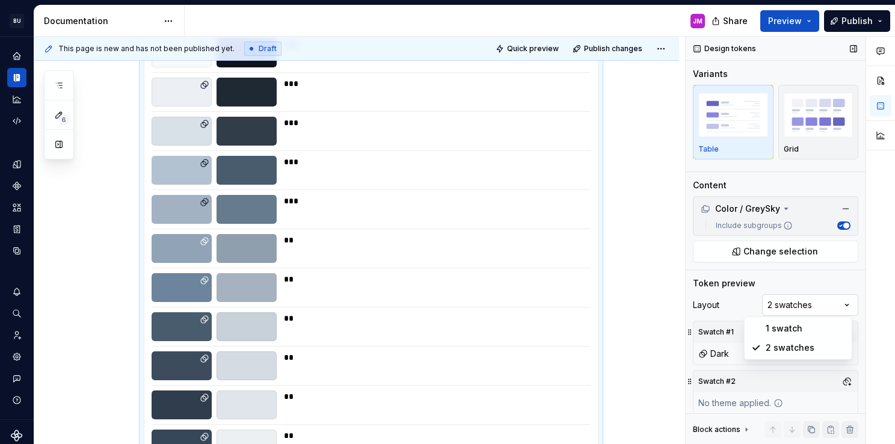
click at [824, 309] on div "Comments Open comments No comments yet Select ‘Comment’ from the block context …" at bounding box center [790, 241] width 209 height 408
click at [730, 351] on div "Comments Open comments No comments yet Select ‘Comment’ from the block context …" at bounding box center [790, 241] width 209 height 408
click at [844, 354] on button "button" at bounding box center [846, 353] width 17 height 17
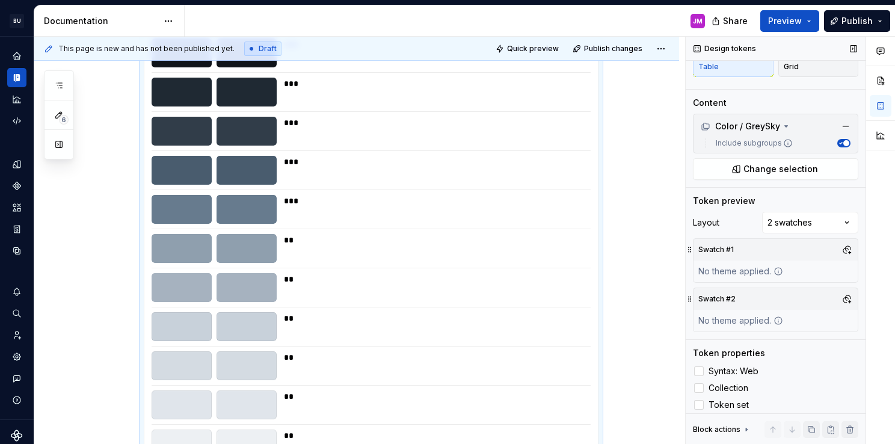
scroll to position [87, 0]
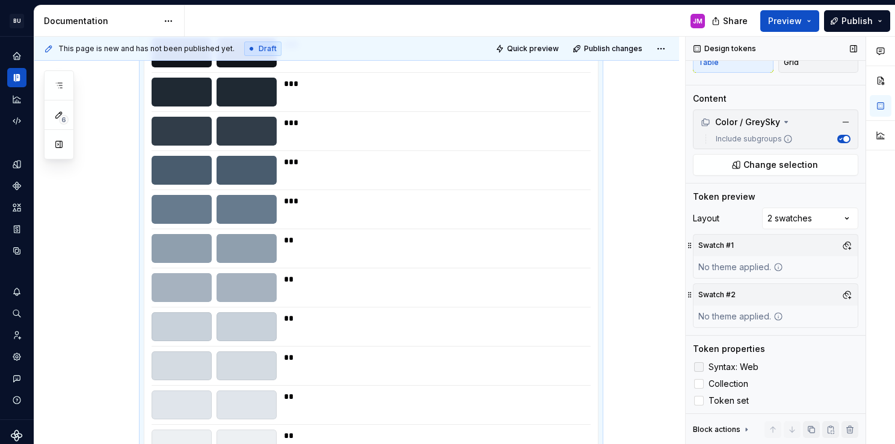
click at [701, 365] on div at bounding box center [699, 367] width 10 height 10
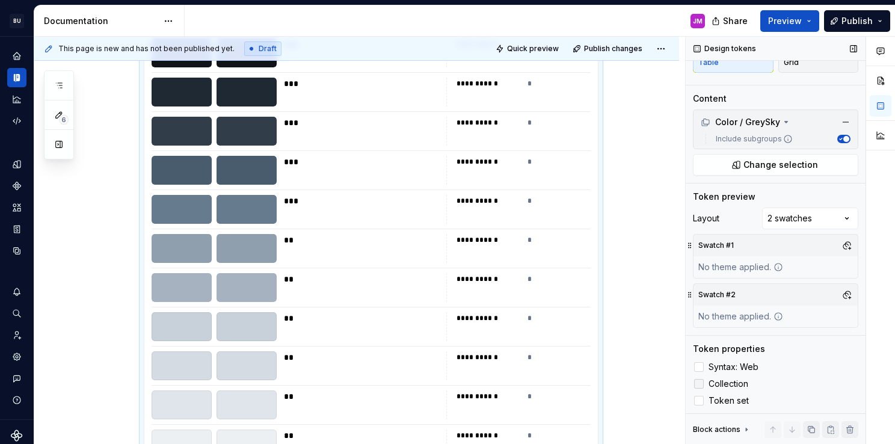
click at [699, 380] on div at bounding box center [699, 384] width 10 height 10
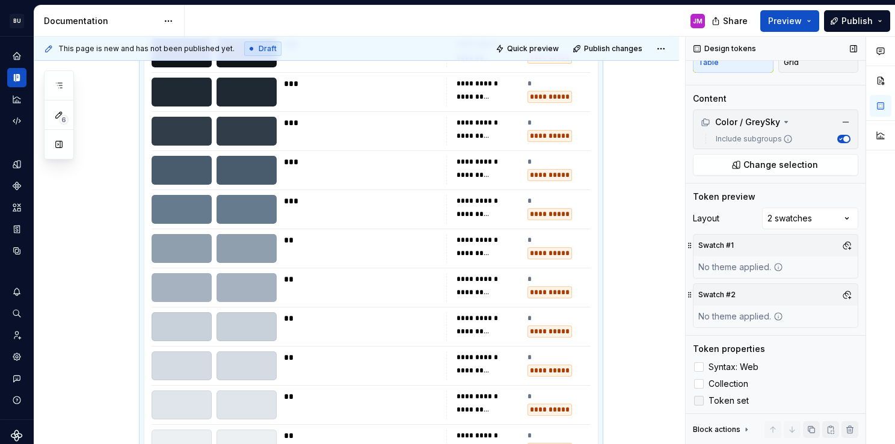
click at [703, 398] on div at bounding box center [699, 401] width 10 height 10
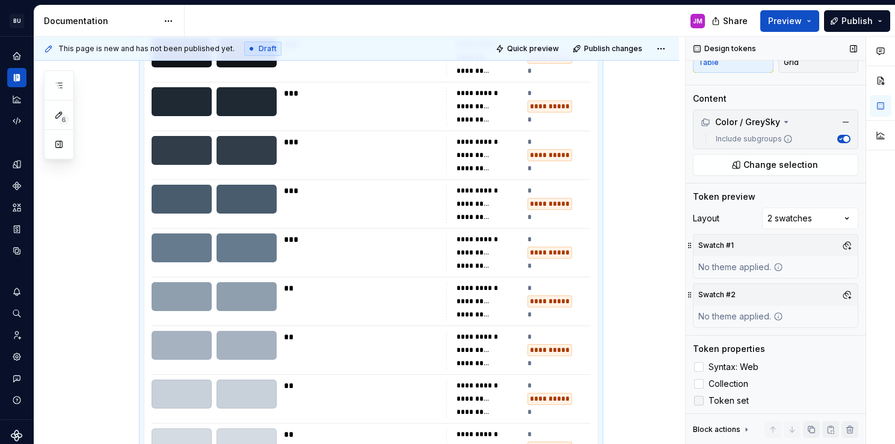
click at [699, 401] on icon at bounding box center [699, 401] width 0 height 0
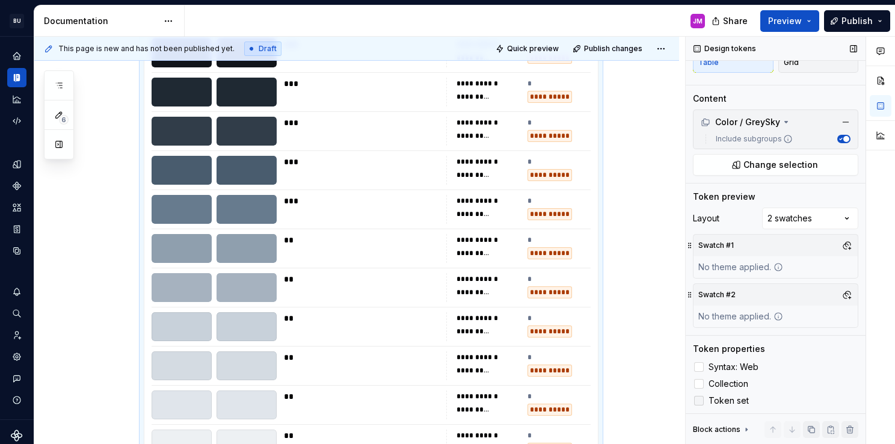
click at [703, 398] on div at bounding box center [699, 401] width 10 height 10
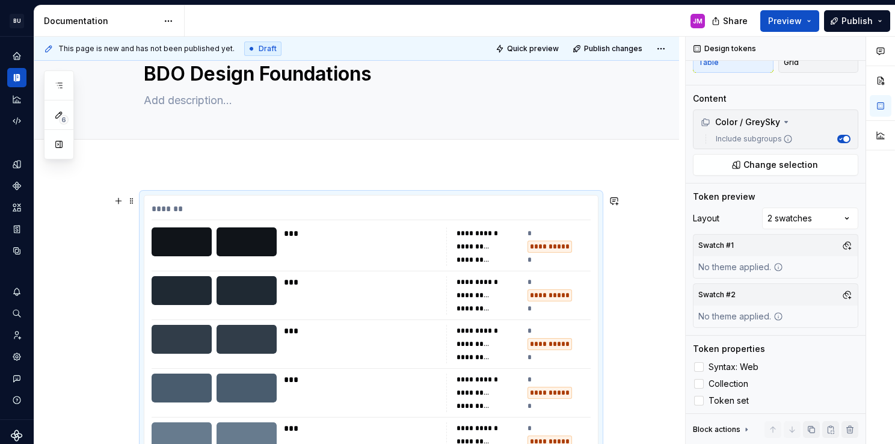
scroll to position [60, 0]
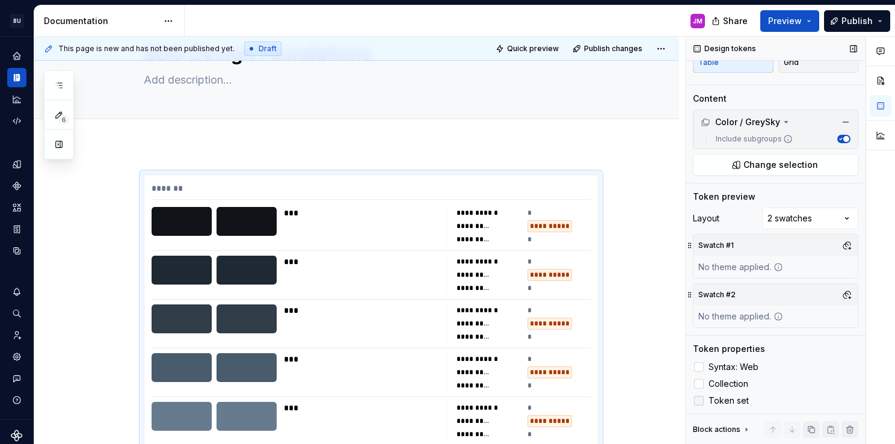
click at [699, 401] on icon at bounding box center [699, 401] width 0 height 0
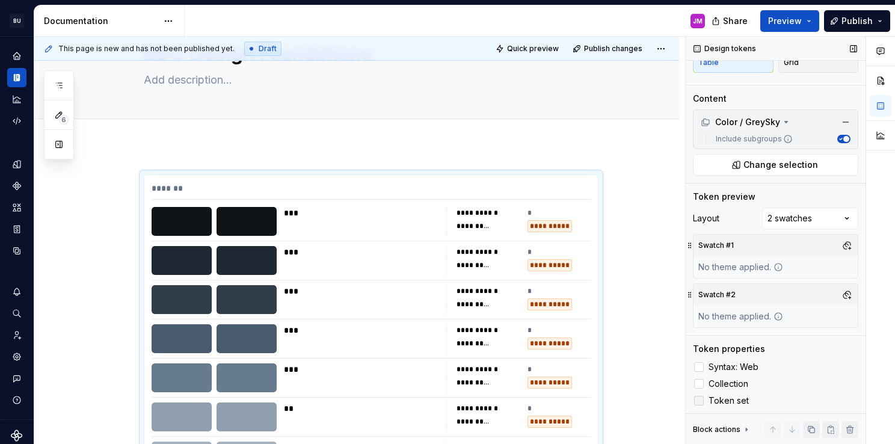
click at [701, 400] on div at bounding box center [699, 401] width 10 height 10
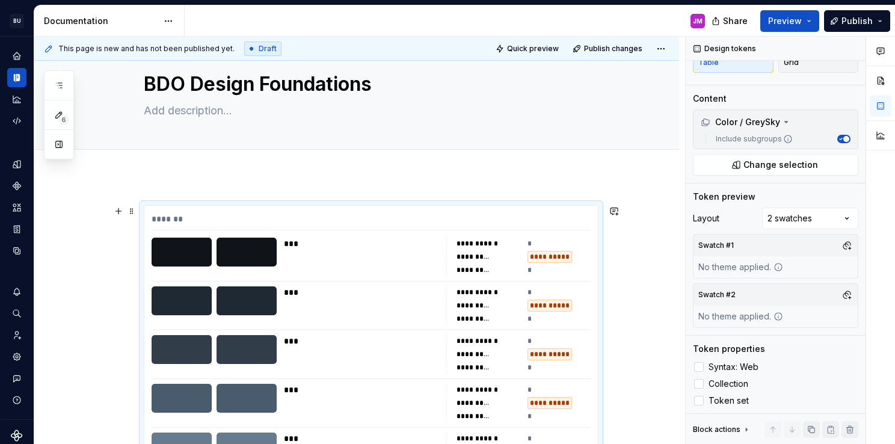
scroll to position [0, 0]
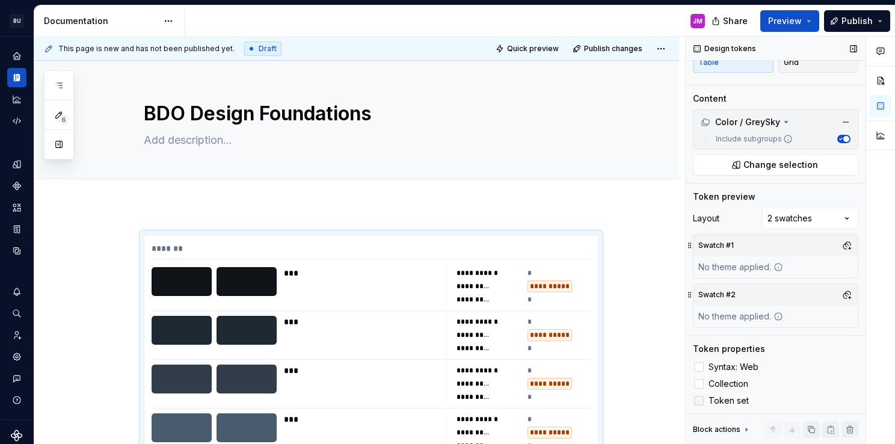
click at [711, 399] on span "Token set" at bounding box center [729, 401] width 40 height 10
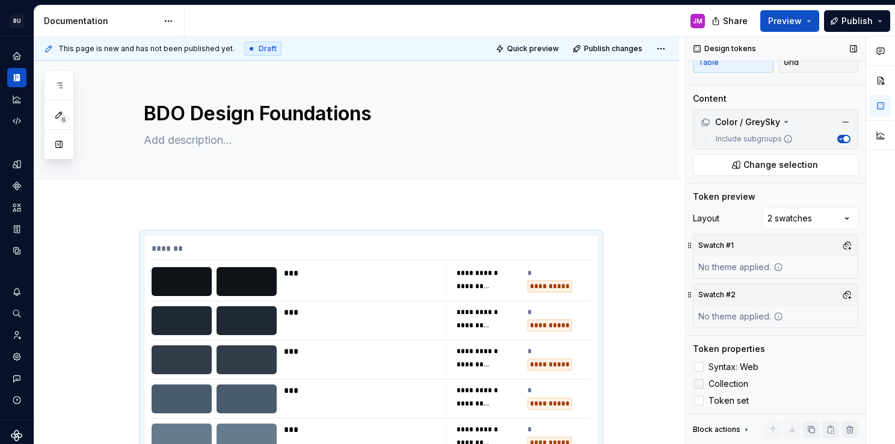
click at [717, 383] on span "Collection" at bounding box center [729, 384] width 40 height 10
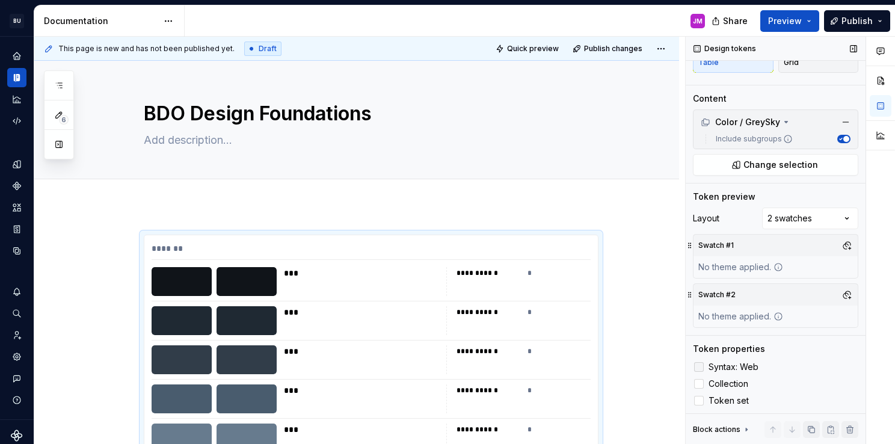
click at [725, 369] on span "Syntax: Web" at bounding box center [734, 367] width 50 height 10
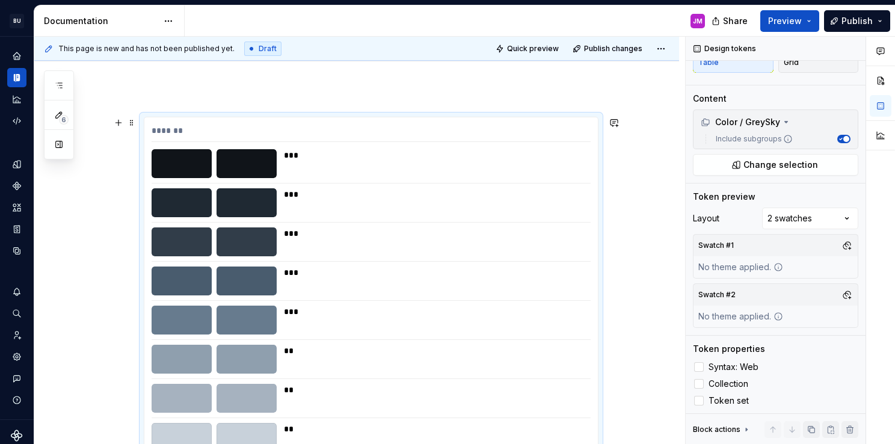
scroll to position [120, 0]
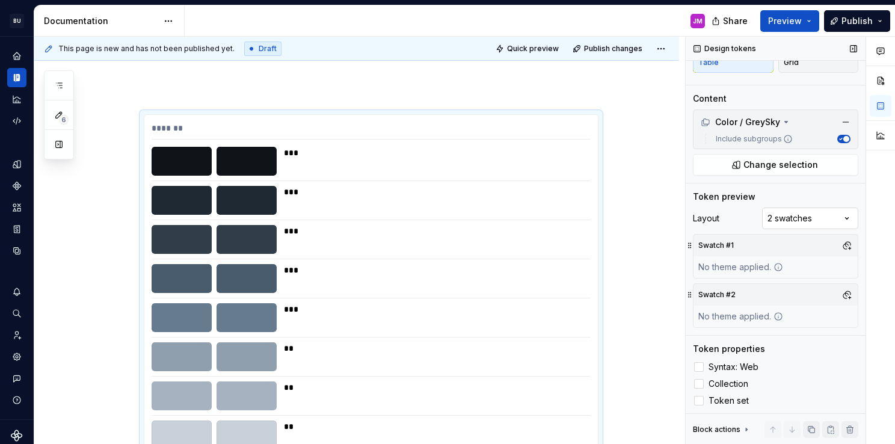
click at [788, 212] on div "Comments Open comments No comments yet Select ‘Comment’ from the block context …" at bounding box center [790, 241] width 209 height 408
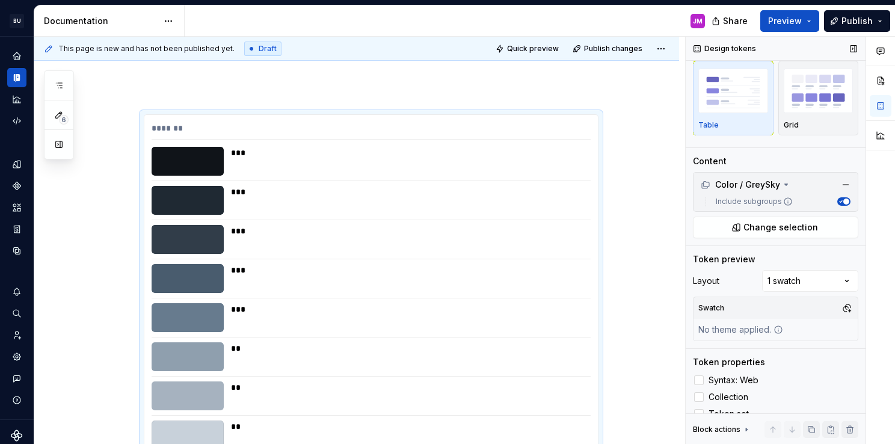
scroll to position [38, 0]
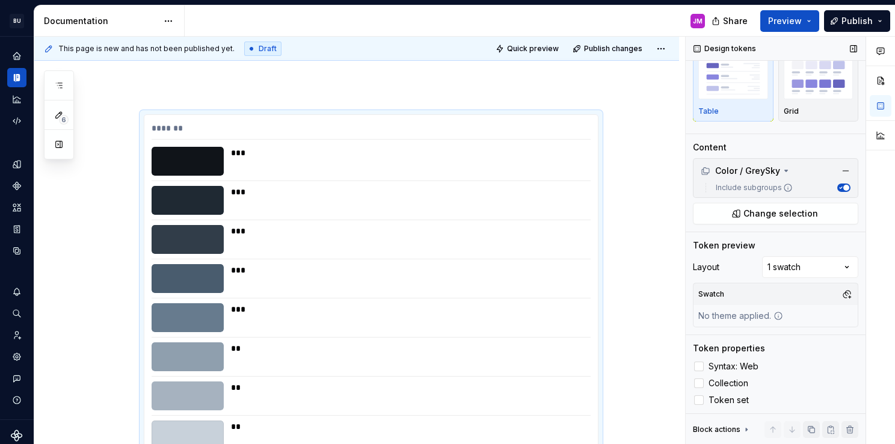
click at [743, 431] on icon at bounding box center [747, 430] width 10 height 10
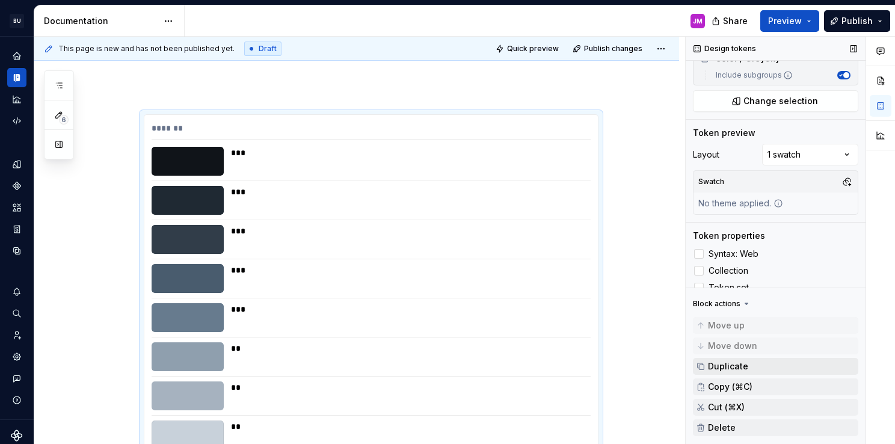
scroll to position [164, 0]
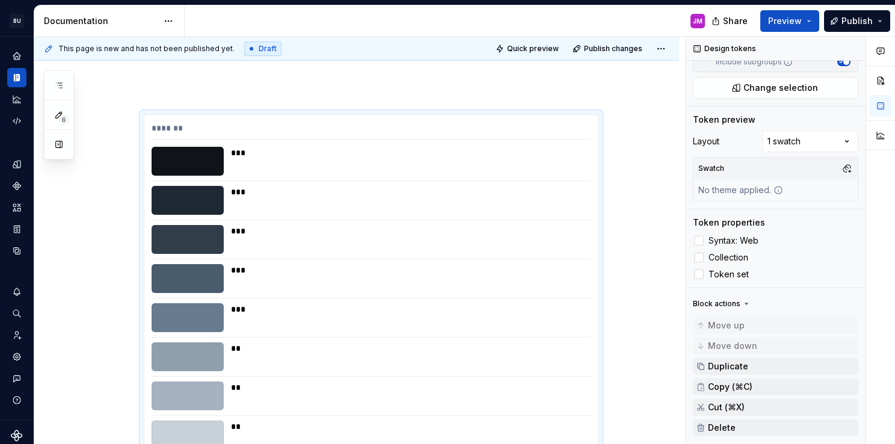
click at [743, 304] on icon at bounding box center [747, 304] width 10 height 10
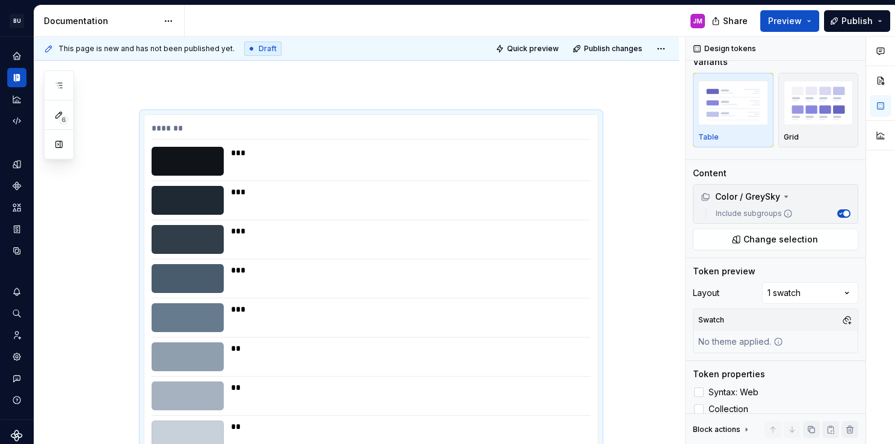
scroll to position [0, 0]
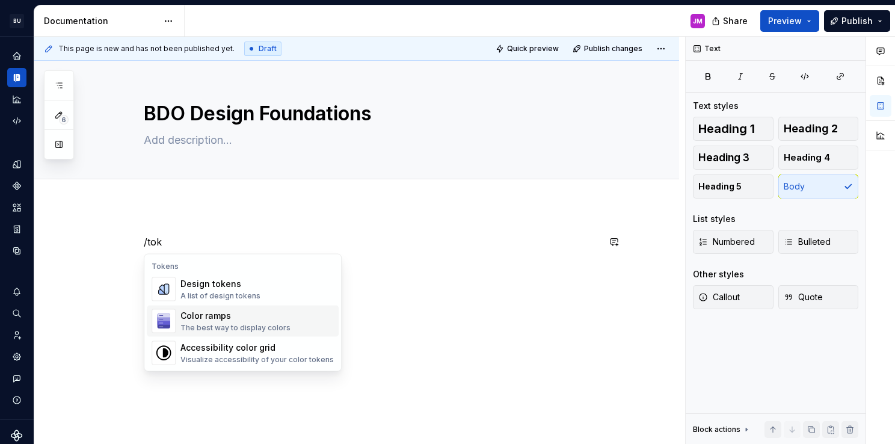
click at [215, 324] on div "The best way to display colors" at bounding box center [235, 328] width 110 height 10
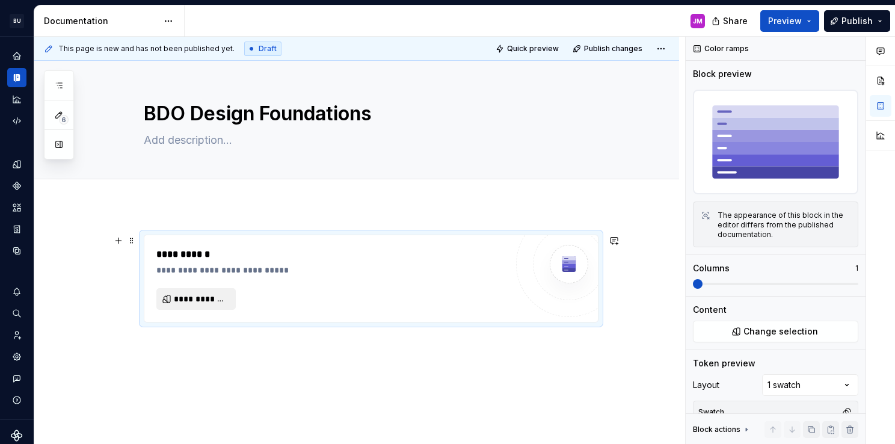
click at [231, 297] on button "**********" at bounding box center [195, 299] width 79 height 22
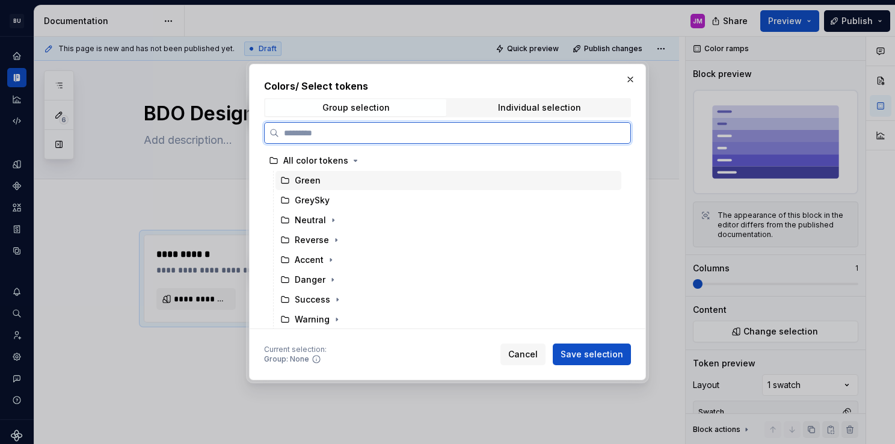
click at [335, 185] on div "Green" at bounding box center [448, 180] width 346 height 19
click at [337, 201] on div "GreySky" at bounding box center [448, 200] width 346 height 19
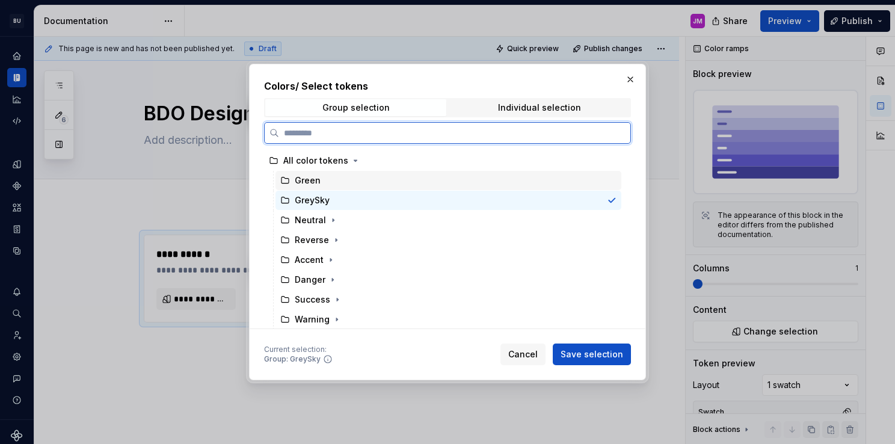
click at [346, 183] on div "Green" at bounding box center [448, 180] width 346 height 19
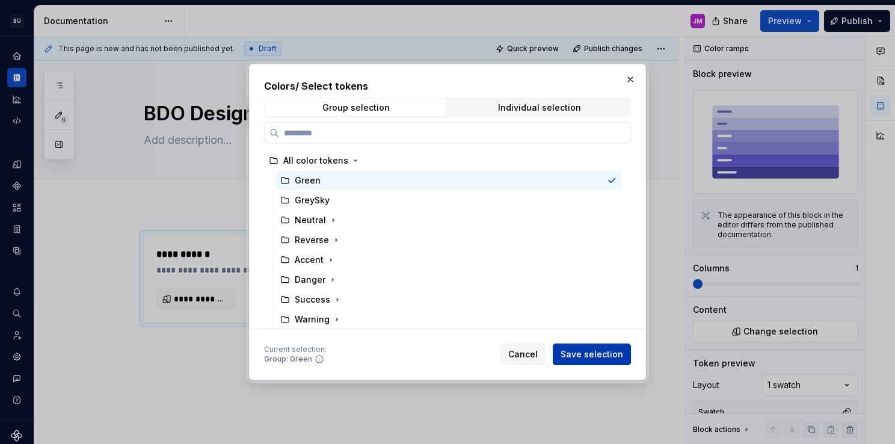
click at [613, 358] on span "Save selection" at bounding box center [592, 354] width 63 height 12
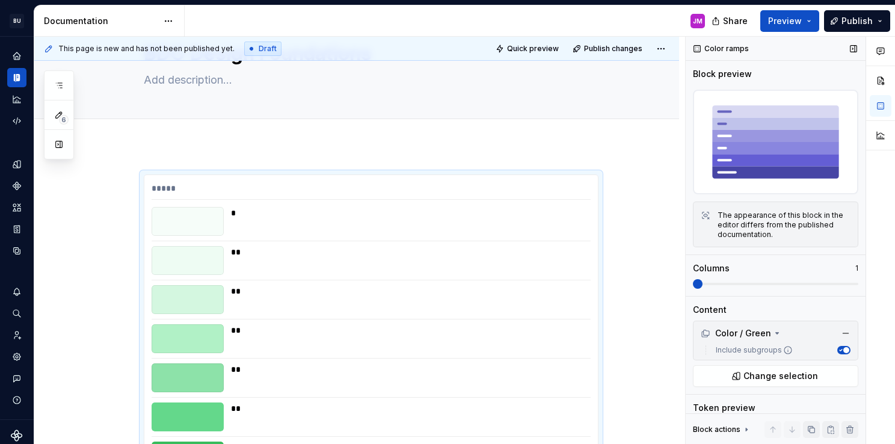
scroll to position [197, 0]
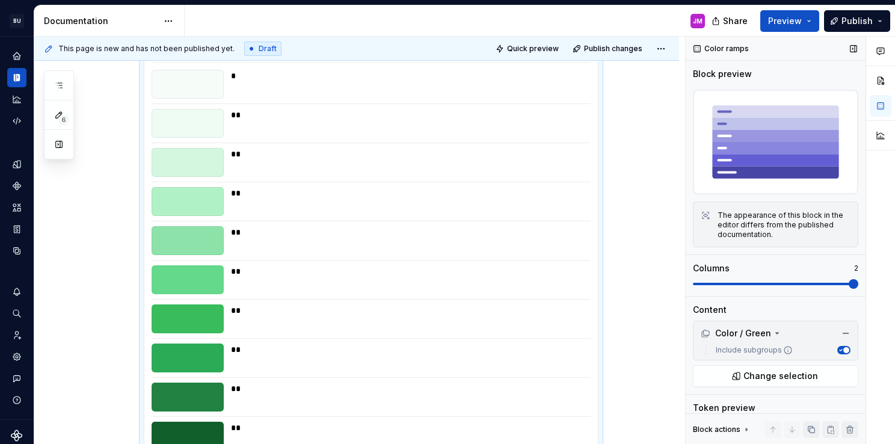
click at [849, 279] on span at bounding box center [854, 284] width 10 height 10
click at [693, 280] on span at bounding box center [698, 284] width 10 height 10
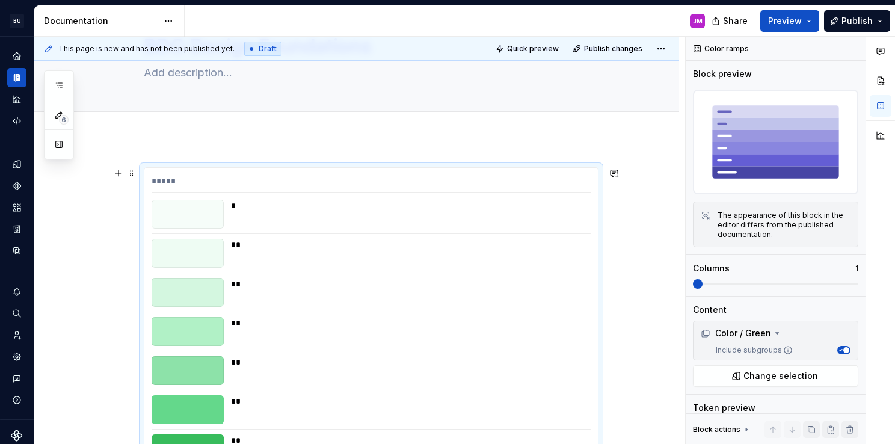
scroll to position [0, 0]
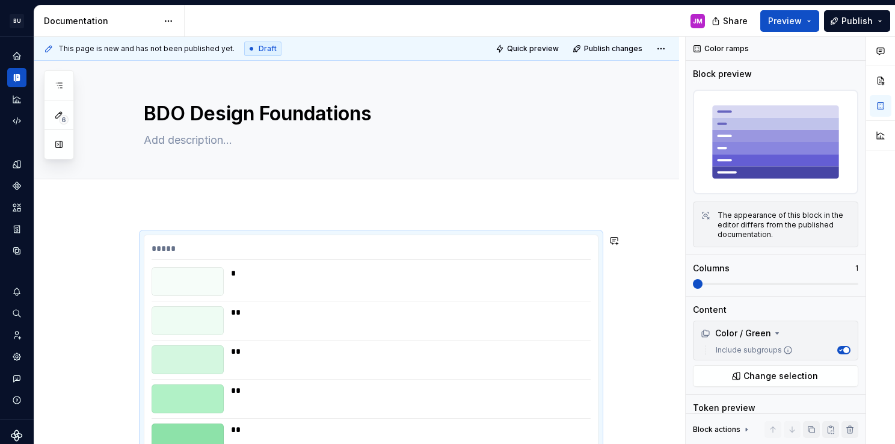
click at [363, 205] on div at bounding box center [356, 192] width 645 height 26
click at [736, 216] on div "The appearance of this block in the editor differs from the published documenta…" at bounding box center [784, 225] width 133 height 29
click at [787, 22] on span "Preview" at bounding box center [785, 21] width 34 height 12
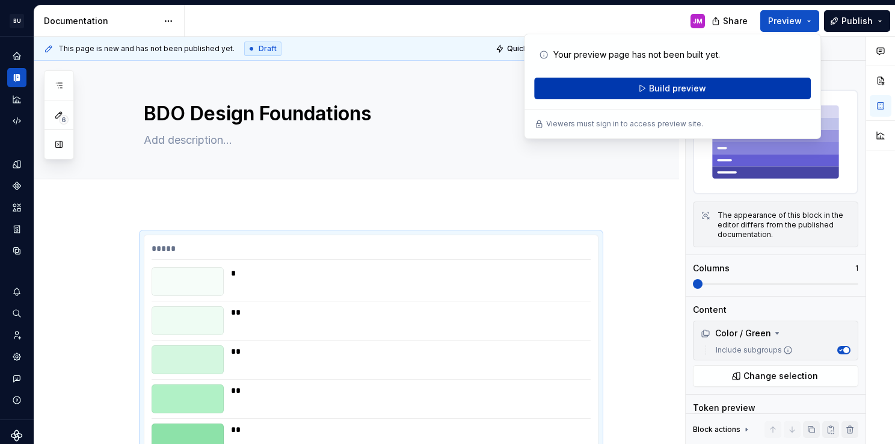
click at [714, 93] on button "Build preview" at bounding box center [672, 89] width 277 height 22
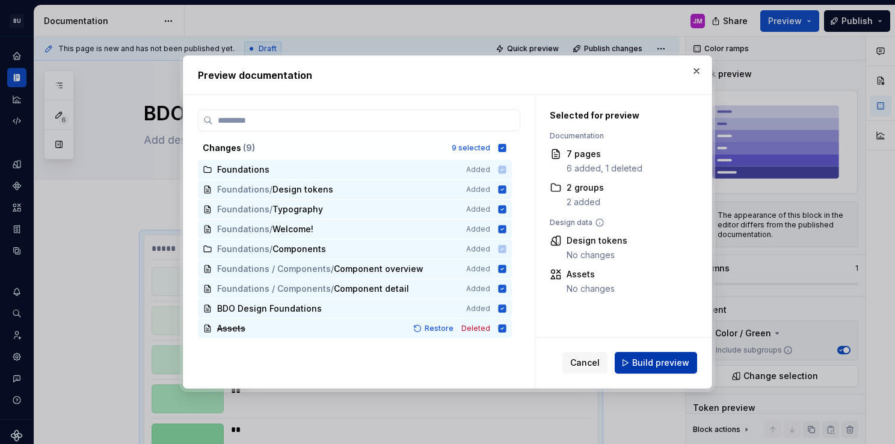
click at [626, 363] on button "Build preview" at bounding box center [656, 363] width 82 height 22
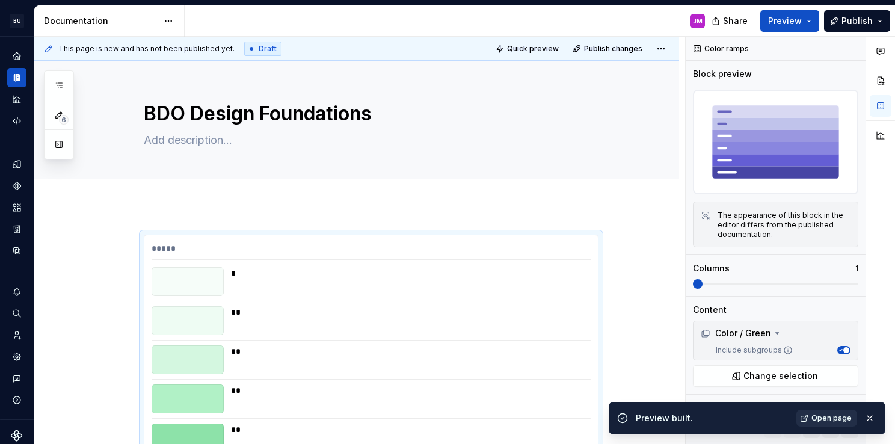
click at [825, 415] on span "Open page" at bounding box center [831, 418] width 40 height 10
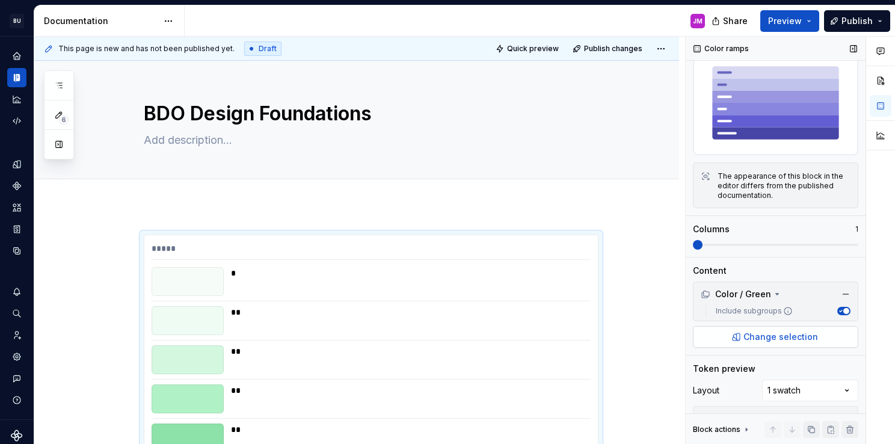
scroll to position [79, 0]
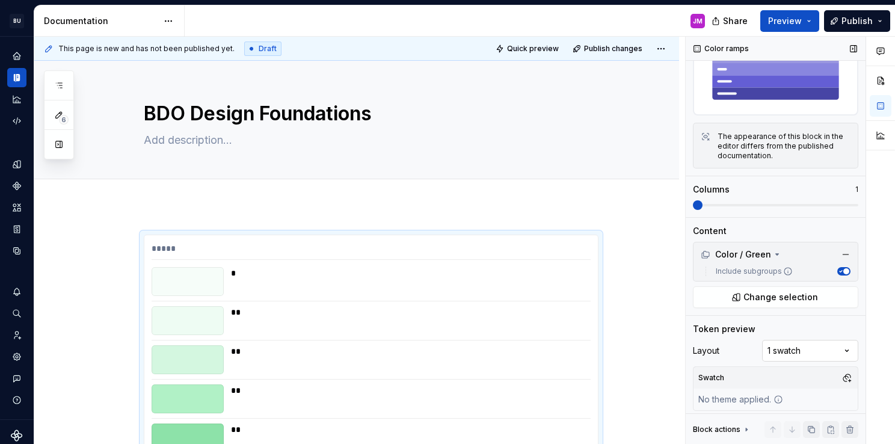
click at [787, 342] on div "Comments Open comments No comments yet Select ‘Comment’ from the block context …" at bounding box center [790, 241] width 209 height 408
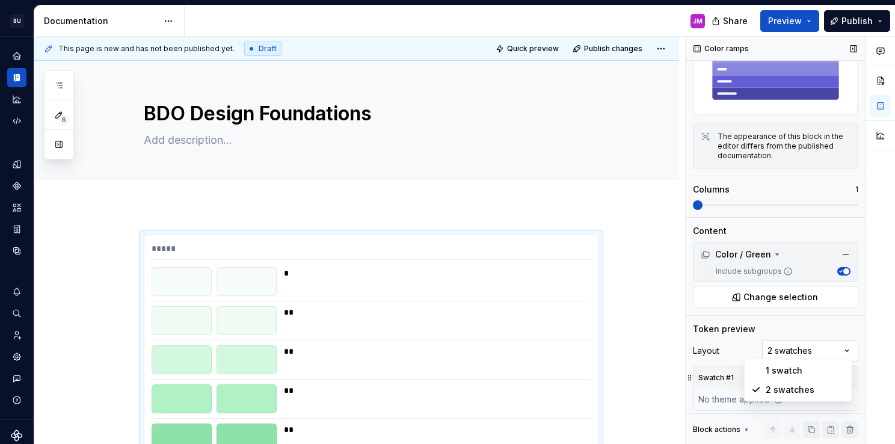
click at [792, 351] on div "Comments Open comments No comments yet Select ‘Comment’ from the block context …" at bounding box center [790, 241] width 209 height 408
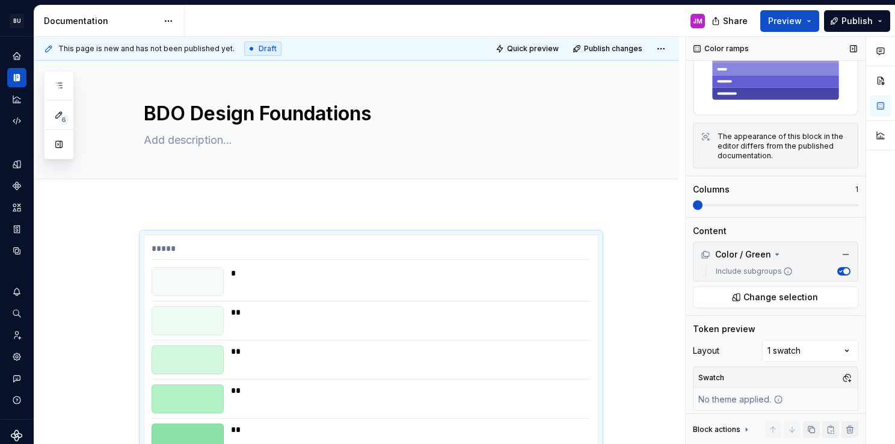
click at [751, 396] on div "No theme applied." at bounding box center [741, 400] width 94 height 22
click at [839, 374] on button "button" at bounding box center [846, 377] width 17 height 17
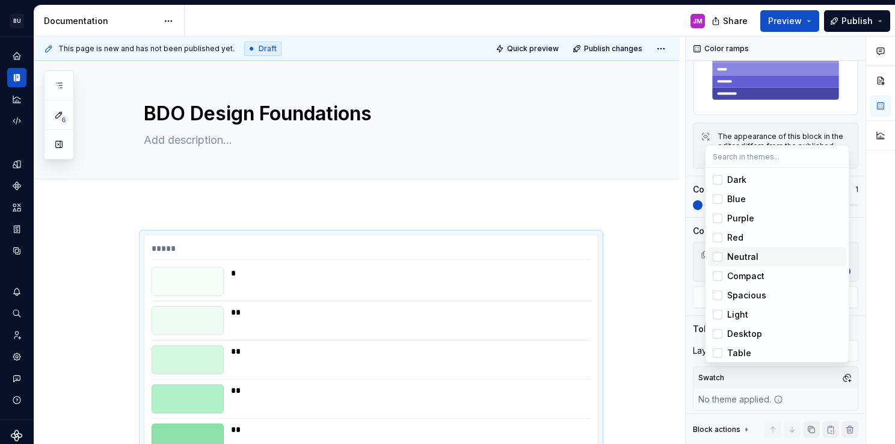
click at [721, 250] on span "Neutral" at bounding box center [777, 256] width 138 height 19
click at [606, 208] on html "BU BDO One Design System JM Design system data Documentation JM Share Preview P…" at bounding box center [447, 222] width 895 height 444
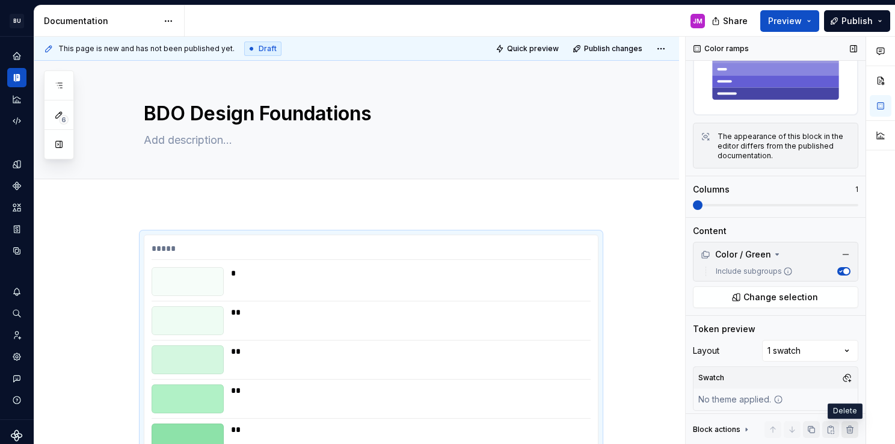
click at [841, 430] on button "button" at bounding box center [849, 429] width 17 height 17
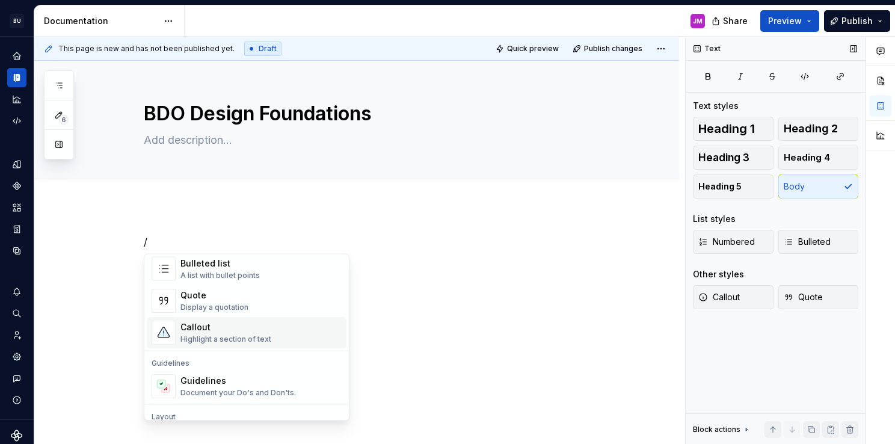
scroll to position [301, 0]
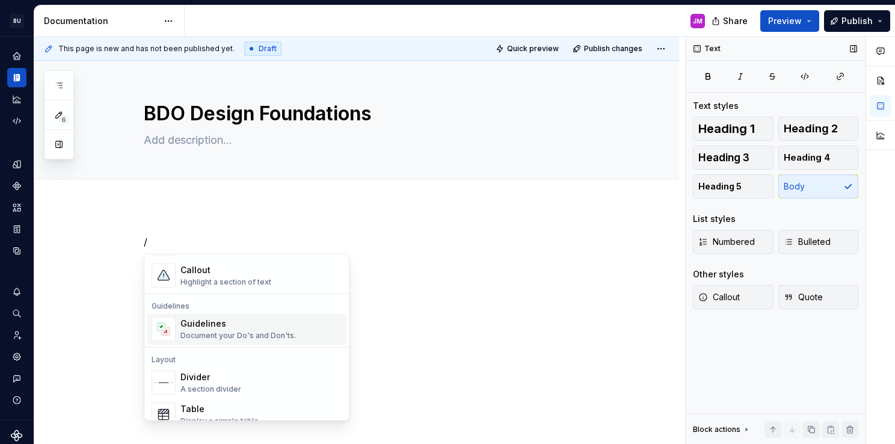
click at [242, 327] on div "Guidelines" at bounding box center [237, 324] width 115 height 12
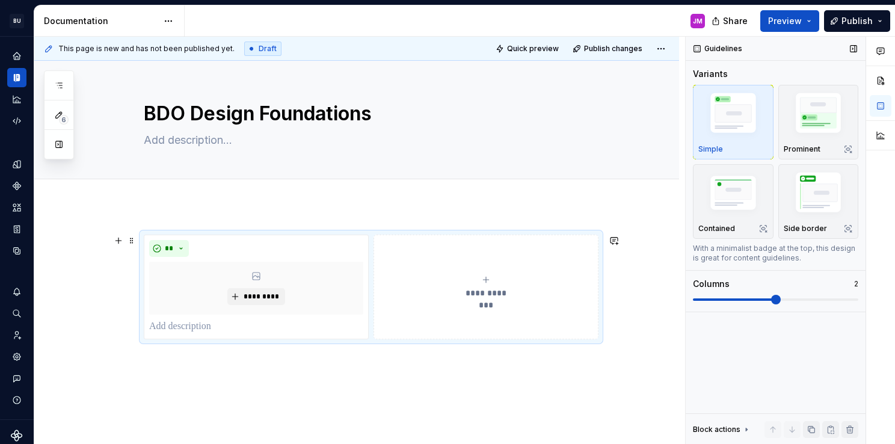
click at [472, 235] on div "**********" at bounding box center [371, 287] width 455 height 105
click at [233, 206] on div "**********" at bounding box center [356, 346] width 645 height 281
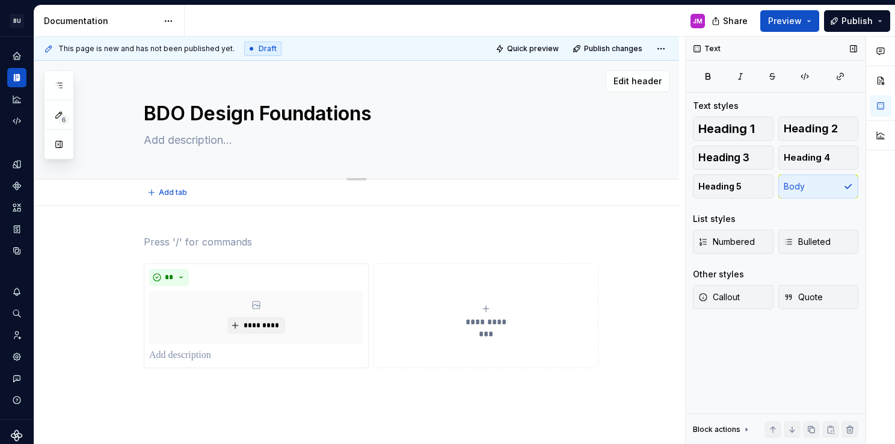
click at [399, 112] on textarea "BDO Design Foundations" at bounding box center [368, 113] width 455 height 29
click at [411, 112] on textarea "BDO Design Foundations" at bounding box center [368, 113] width 455 height 29
drag, startPoint x: 396, startPoint y: 112, endPoint x: 140, endPoint y: 115, distance: 256.9
click at [140, 115] on div "BDO Design Foundations" at bounding box center [371, 120] width 520 height 118
type textarea "*"
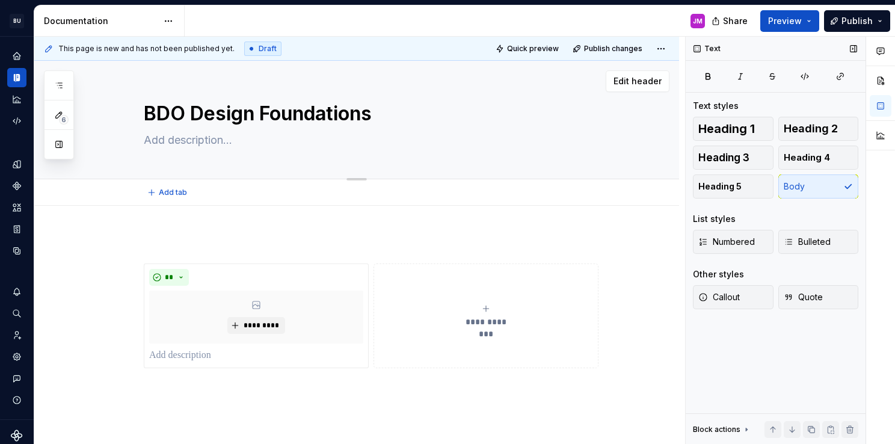
type textarea "B"
type textarea "*"
type textarea "Bl"
type textarea "*"
type textarea "Blo"
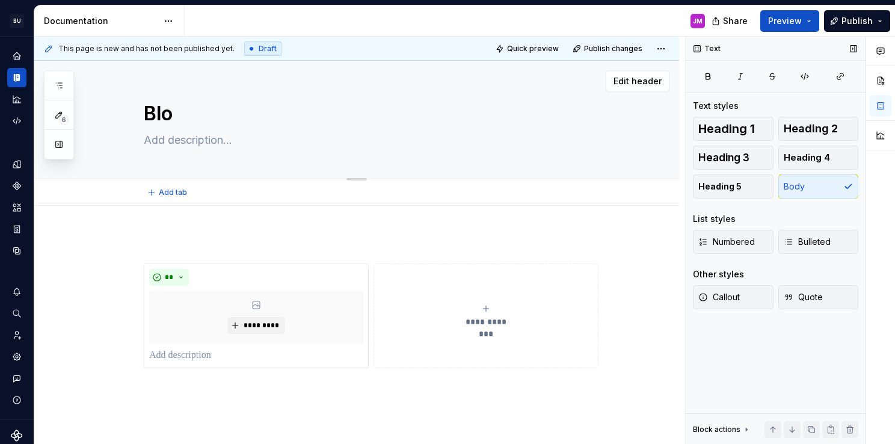
type textarea "*"
type textarea "Bloc"
type textarea "*"
type textarea "Block"
type textarea "*"
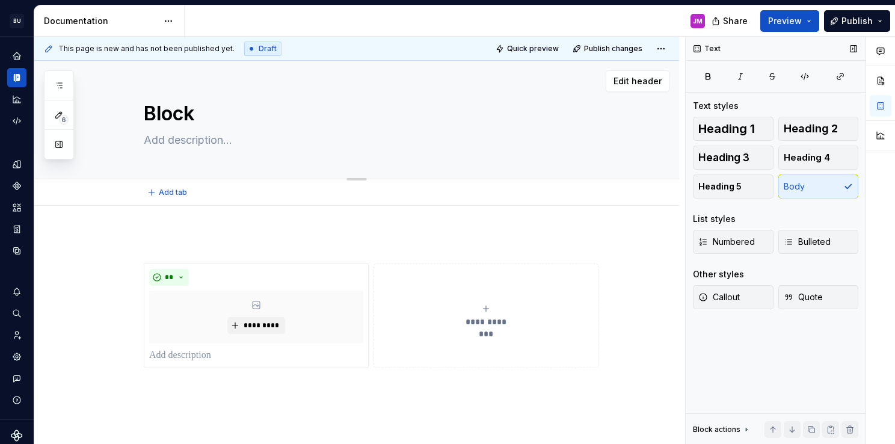
type textarea "Block"
type textarea "*"
type textarea "Block T"
type textarea "*"
type textarea "Block Te"
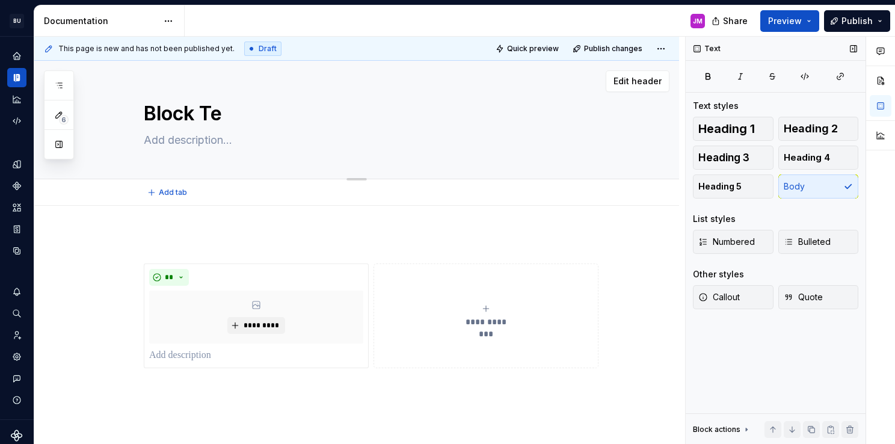
type textarea "*"
type textarea "Block Tes"
type textarea "*"
type textarea "Block Test"
type textarea "*"
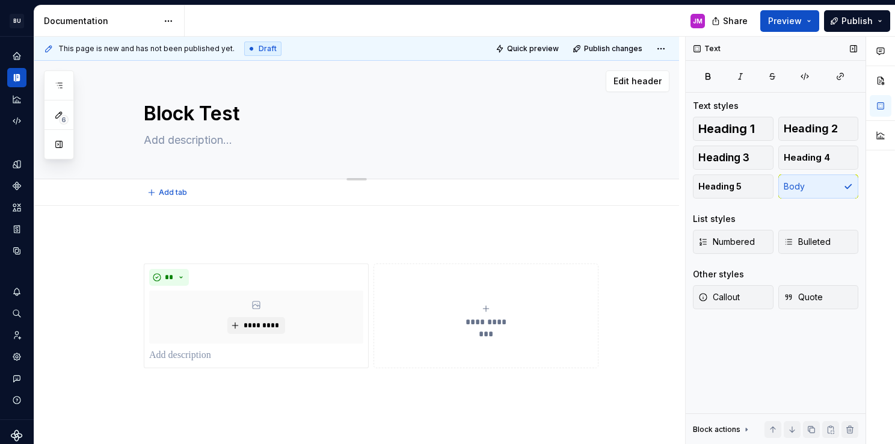
type textarea "Block Test"
type textarea "*"
type textarea "Block Test P"
type textarea "*"
type textarea "Block Test Pa"
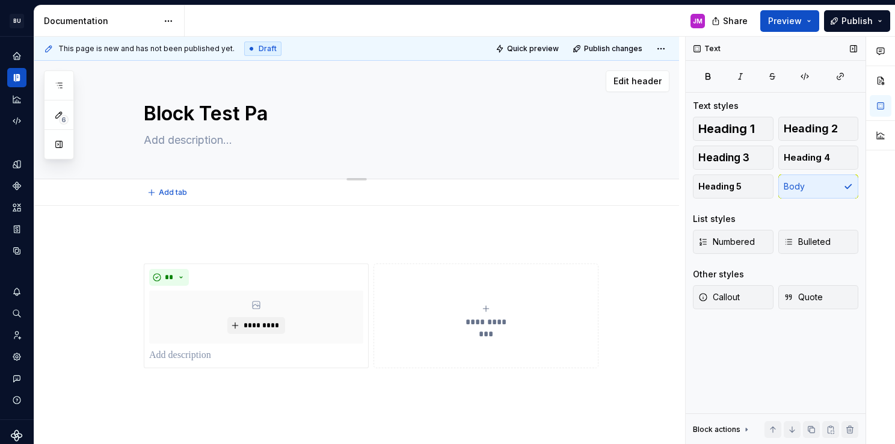
type textarea "*"
type textarea "Block Test Pag"
type textarea "*"
type textarea "Block Test Page"
type textarea "*"
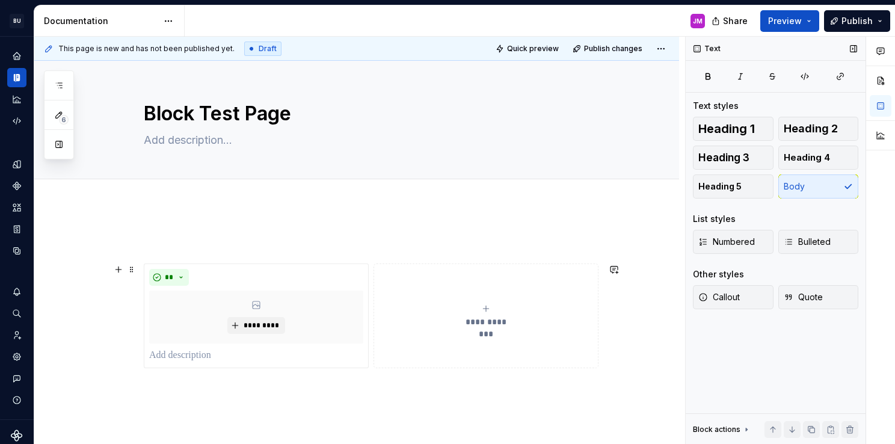
type textarea "Block Test Page"
click at [389, 263] on button "**********" at bounding box center [486, 315] width 225 height 105
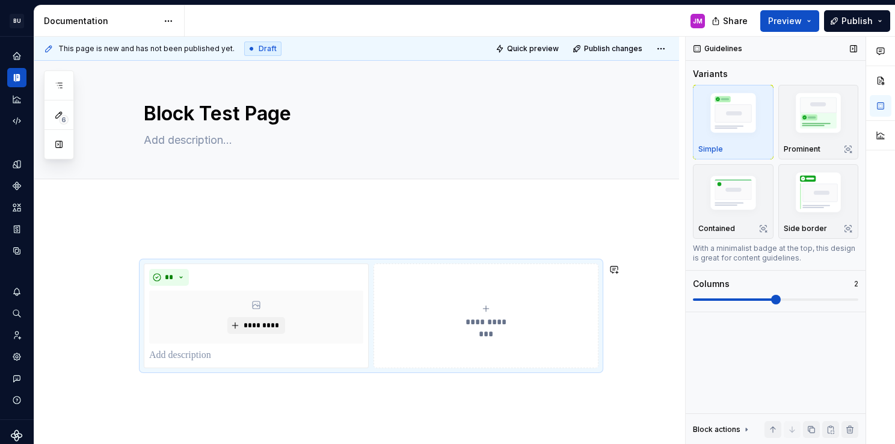
click at [386, 263] on div "**********" at bounding box center [371, 315] width 455 height 105
click at [387, 263] on div "**********" at bounding box center [371, 315] width 455 height 105
click at [393, 268] on button "**********" at bounding box center [486, 315] width 225 height 105
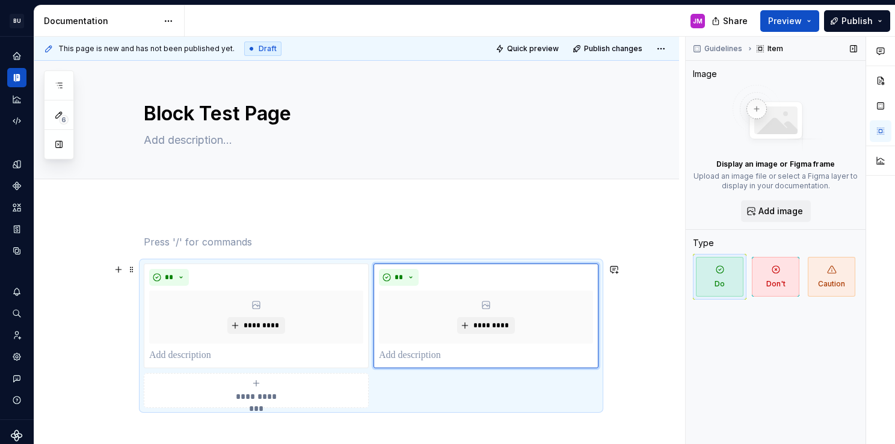
click at [277, 263] on div "**********" at bounding box center [371, 335] width 455 height 144
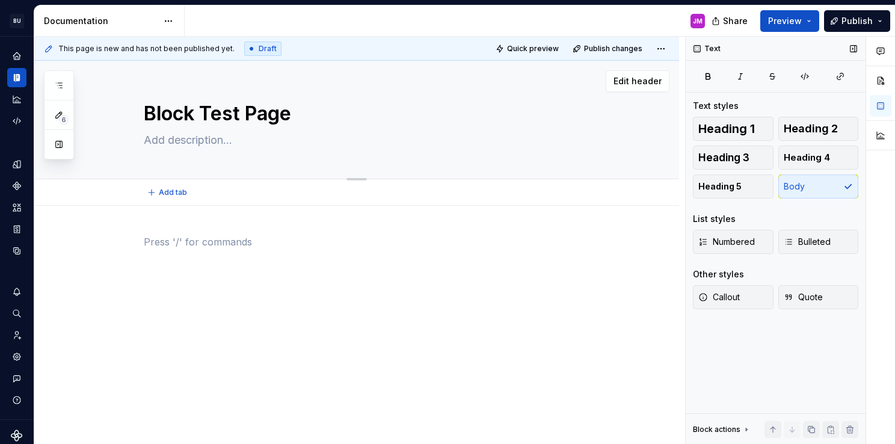
click at [208, 144] on textarea at bounding box center [368, 140] width 455 height 19
click at [202, 244] on p at bounding box center [371, 242] width 455 height 14
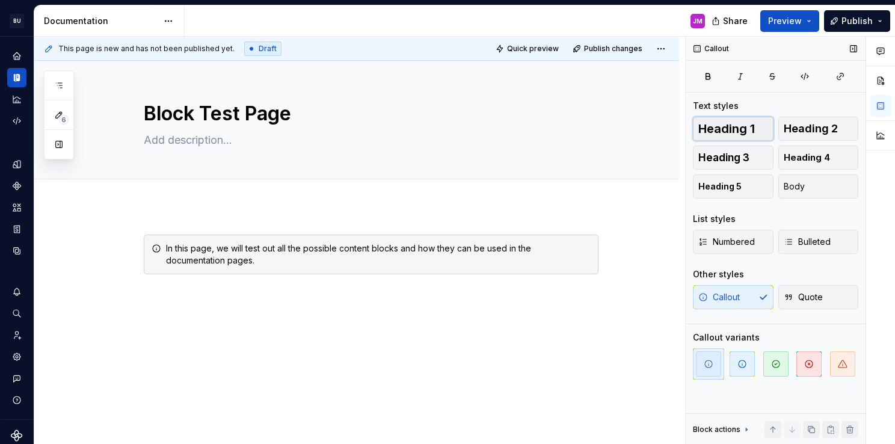
click at [741, 123] on span "Heading 1" at bounding box center [726, 129] width 57 height 12
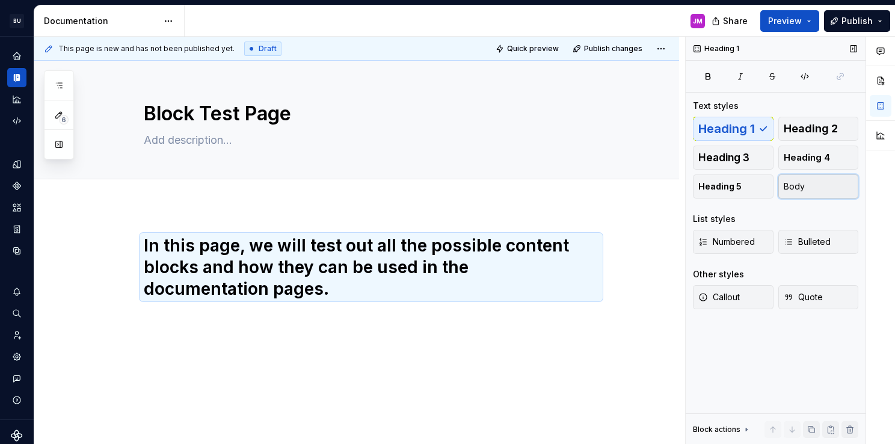
click at [794, 189] on span "Body" at bounding box center [794, 186] width 21 height 12
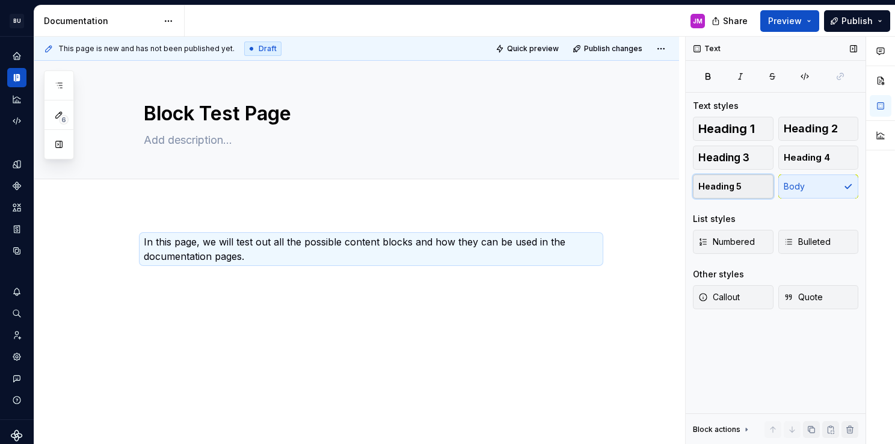
click at [719, 186] on span "Heading 5" at bounding box center [719, 186] width 43 height 12
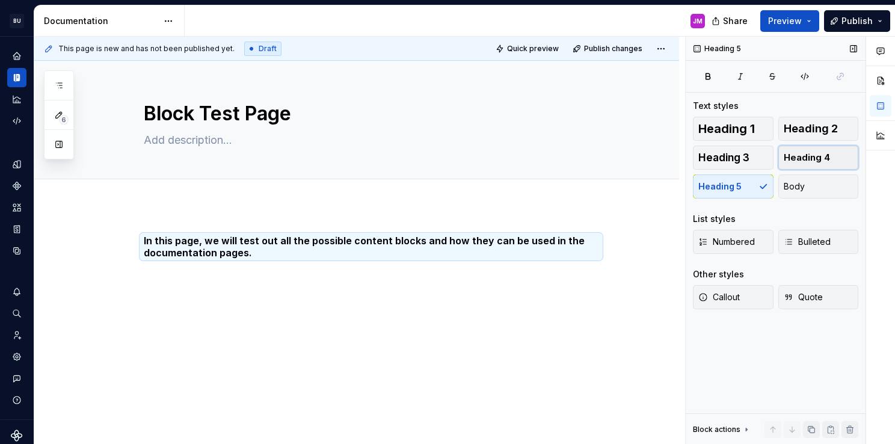
click at [816, 164] on button "Heading 4" at bounding box center [818, 158] width 81 height 24
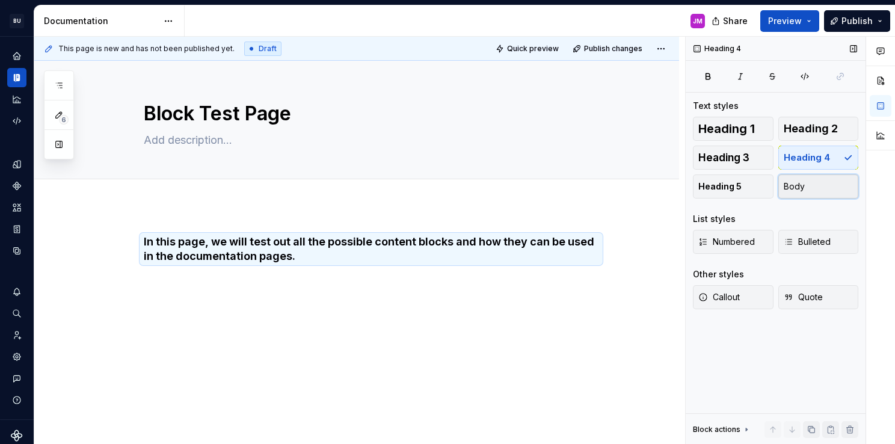
click at [808, 188] on button "Body" at bounding box center [818, 186] width 81 height 24
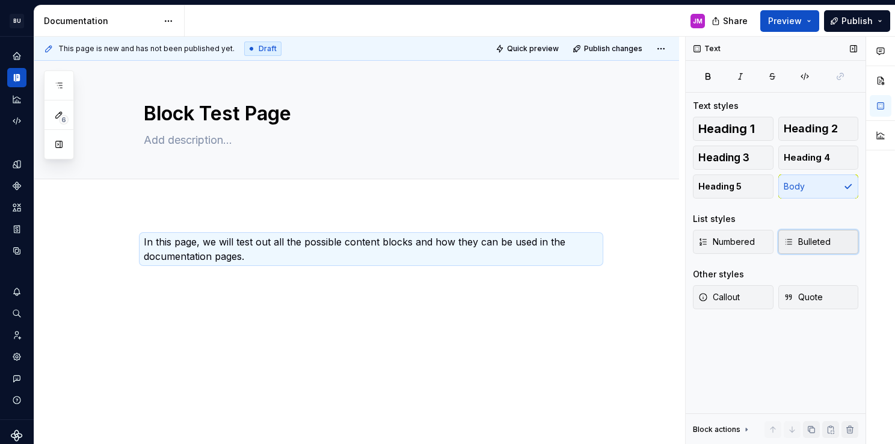
click at [813, 246] on span "Bulleted" at bounding box center [807, 242] width 47 height 12
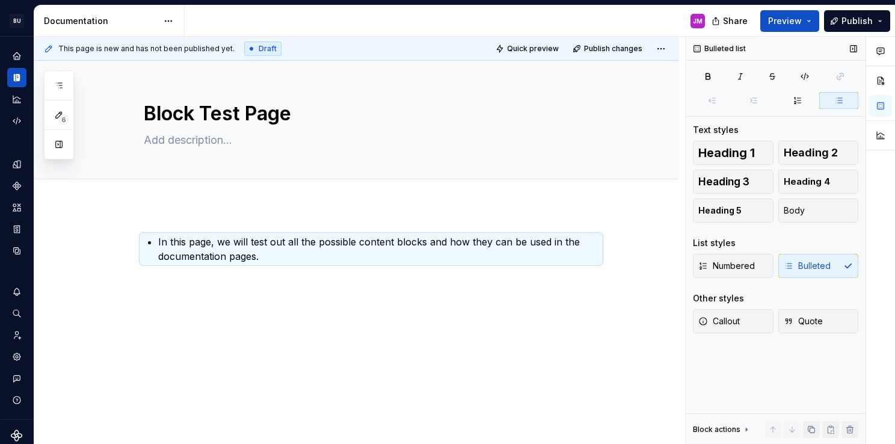
click at [822, 265] on div "Numbered Bulleted" at bounding box center [775, 266] width 165 height 24
click at [740, 263] on span "Numbered" at bounding box center [726, 266] width 57 height 12
click at [819, 268] on span "Bulleted" at bounding box center [807, 266] width 47 height 12
click at [758, 264] on button "Numbered" at bounding box center [733, 266] width 81 height 24
click at [758, 263] on div "Numbered Bulleted" at bounding box center [775, 266] width 165 height 24
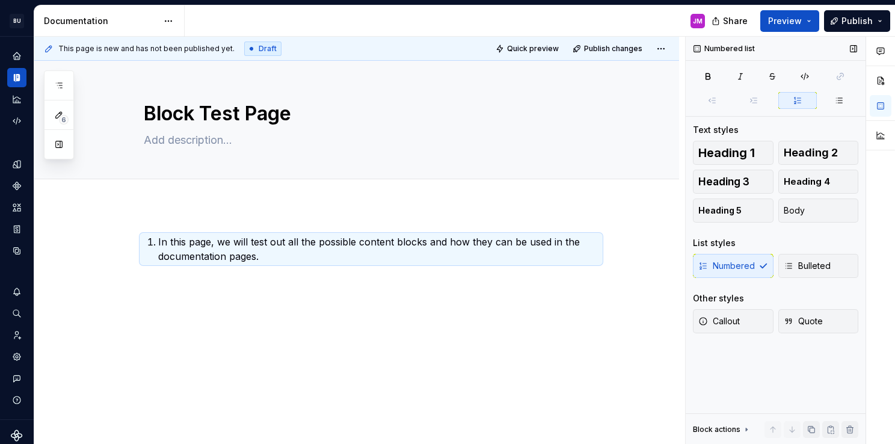
click at [764, 285] on div "Heading 1 Heading 2 Heading 3 Heading 4 Heading 5 Body List styles Numbered Bul…" at bounding box center [775, 244] width 165 height 207
click at [761, 266] on div "Numbered Bulleted" at bounding box center [775, 266] width 165 height 24
click at [797, 212] on span "Body" at bounding box center [794, 211] width 21 height 12
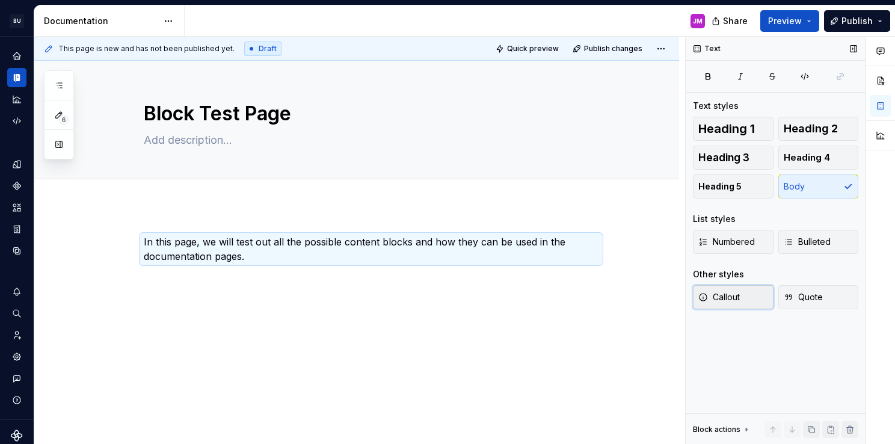
click at [745, 304] on button "Callout" at bounding box center [733, 297] width 81 height 24
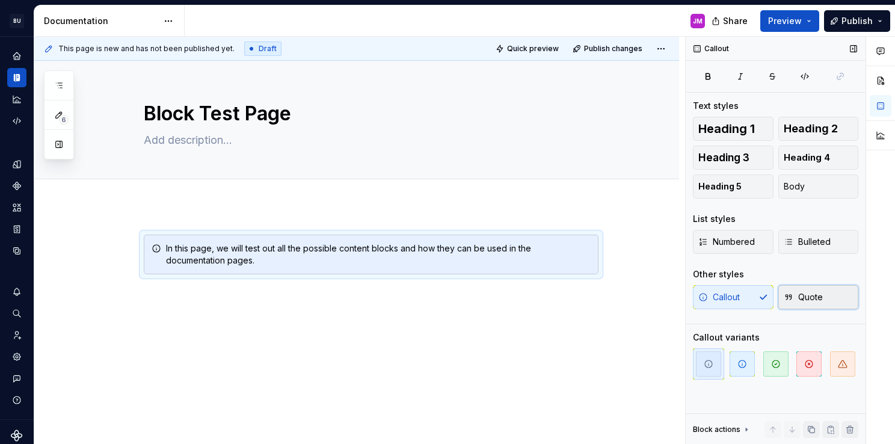
click at [807, 297] on span "Quote" at bounding box center [803, 297] width 39 height 12
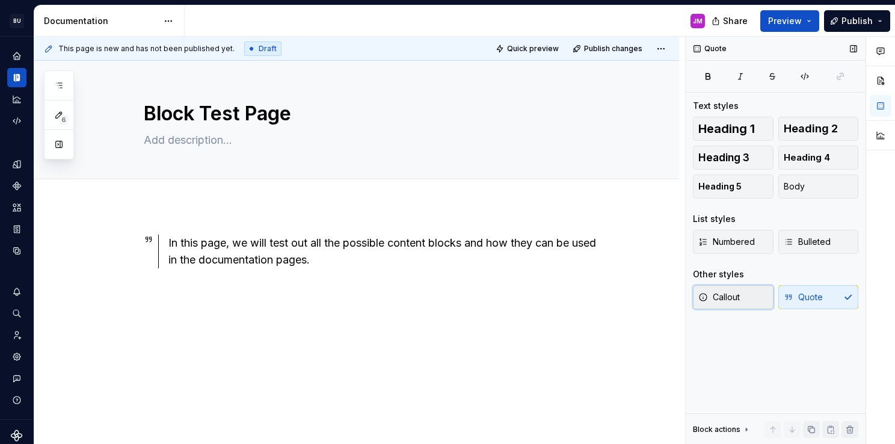
click at [751, 295] on button "Callout" at bounding box center [733, 297] width 81 height 24
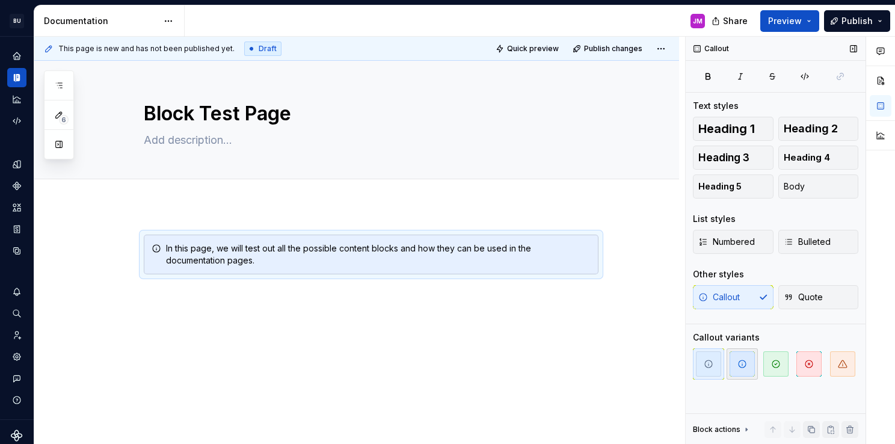
click at [746, 354] on span "button" at bounding box center [742, 363] width 25 height 25
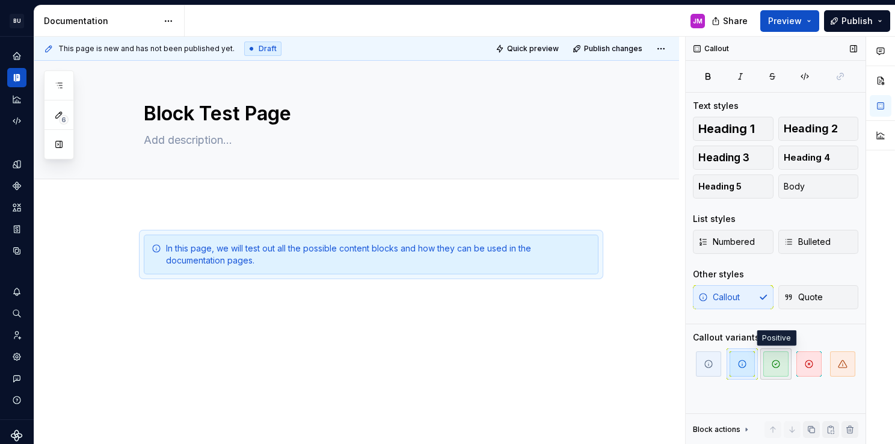
click at [775, 363] on icon "button" at bounding box center [776, 364] width 10 height 10
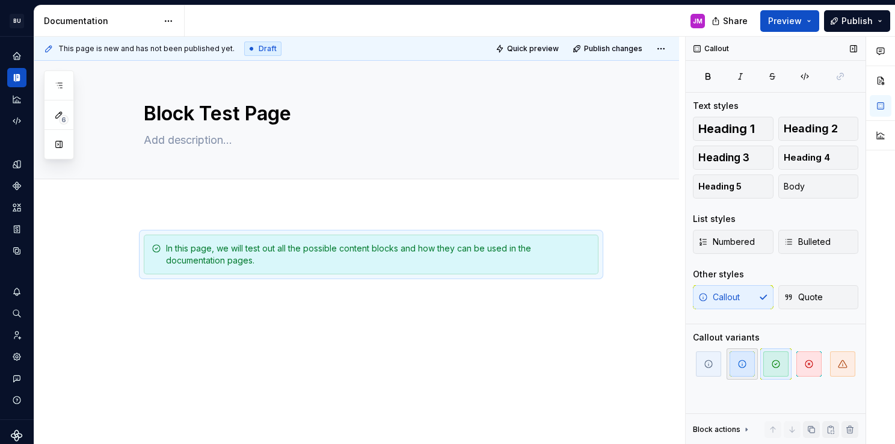
click at [745, 362] on icon "button" at bounding box center [742, 364] width 10 height 10
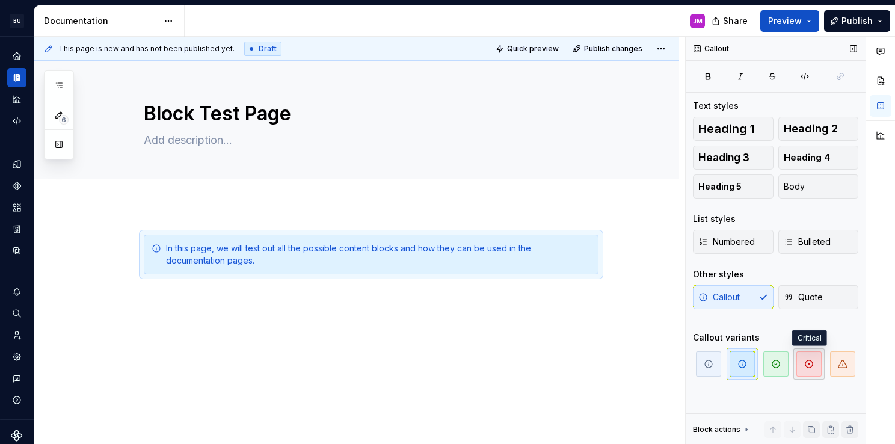
click at [813, 362] on icon "button" at bounding box center [809, 364] width 10 height 10
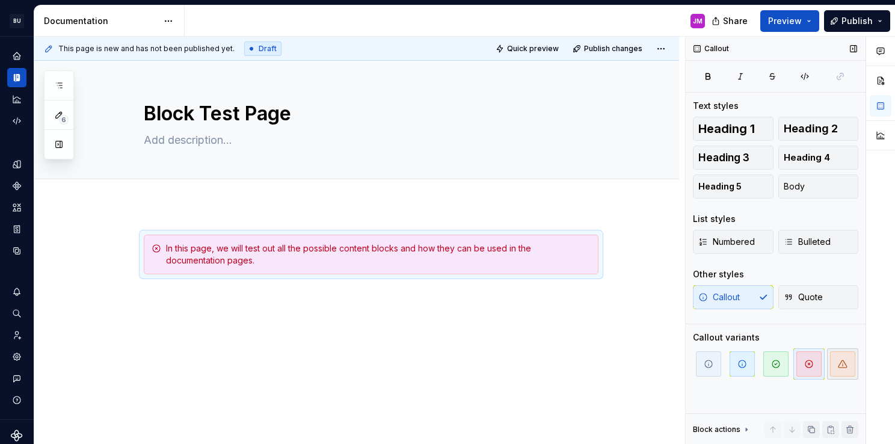
click at [844, 363] on icon "button" at bounding box center [843, 364] width 10 height 10
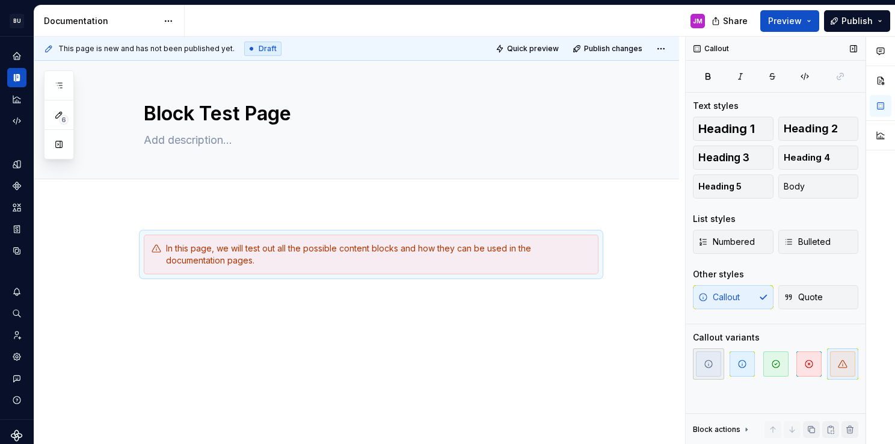
click at [715, 368] on span "button" at bounding box center [708, 363] width 25 height 25
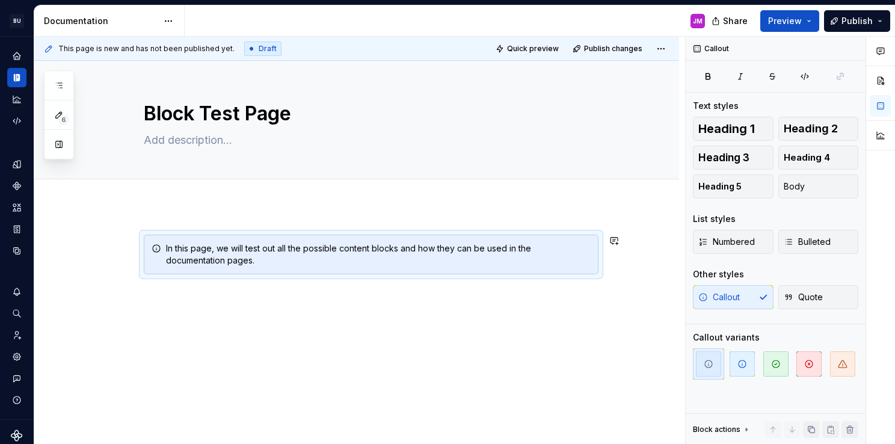
click at [308, 301] on div "In this page, we will test out all the possible content blocks and how they can…" at bounding box center [356, 317] width 645 height 222
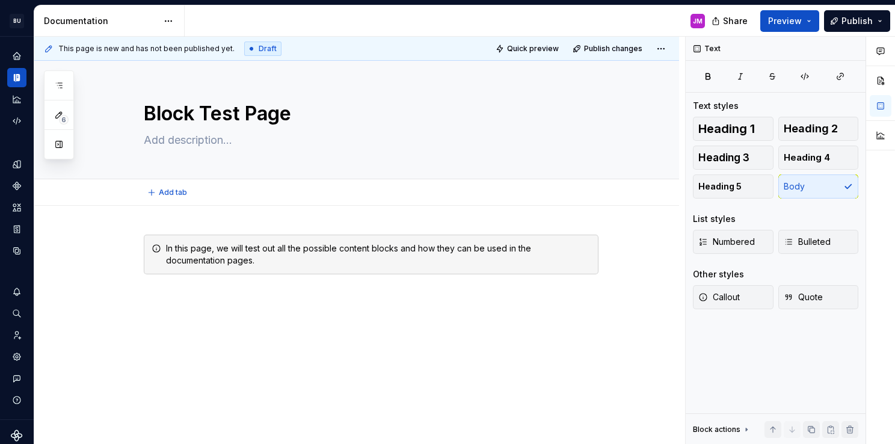
click at [206, 203] on div "Add tab" at bounding box center [356, 192] width 645 height 26
click at [196, 217] on div "In this page, we will test out all the possible content blocks and how they can…" at bounding box center [356, 328] width 645 height 245
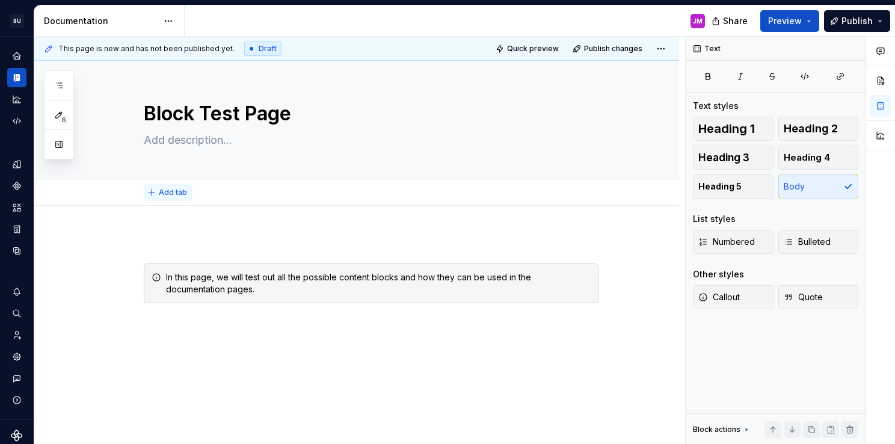
click at [183, 185] on button "Add tab" at bounding box center [168, 192] width 49 height 17
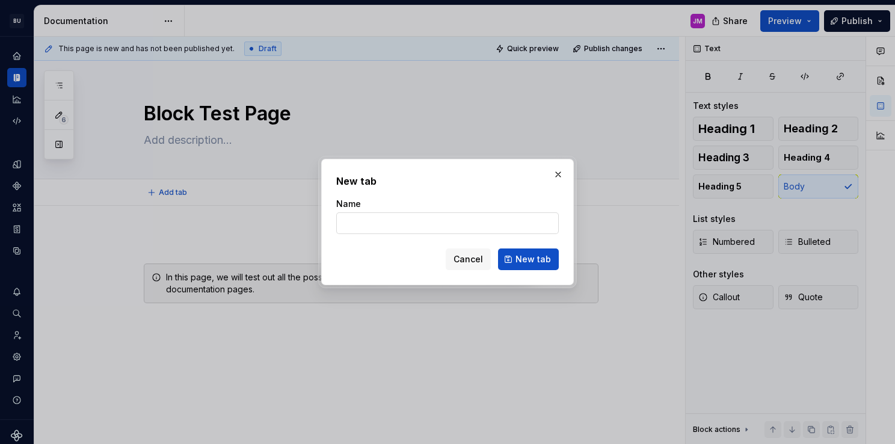
type textarea "*"
type input "Tab 1"
click at [548, 263] on span "New tab" at bounding box center [532, 259] width 35 height 12
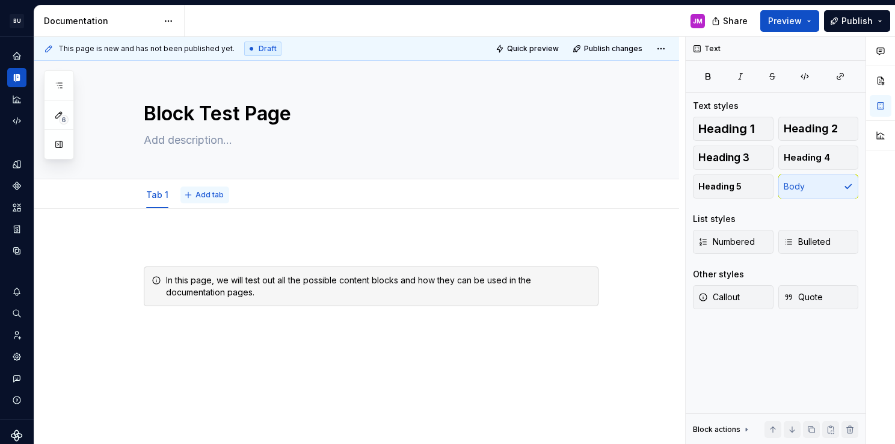
click at [198, 194] on span "Add tab" at bounding box center [209, 195] width 28 height 10
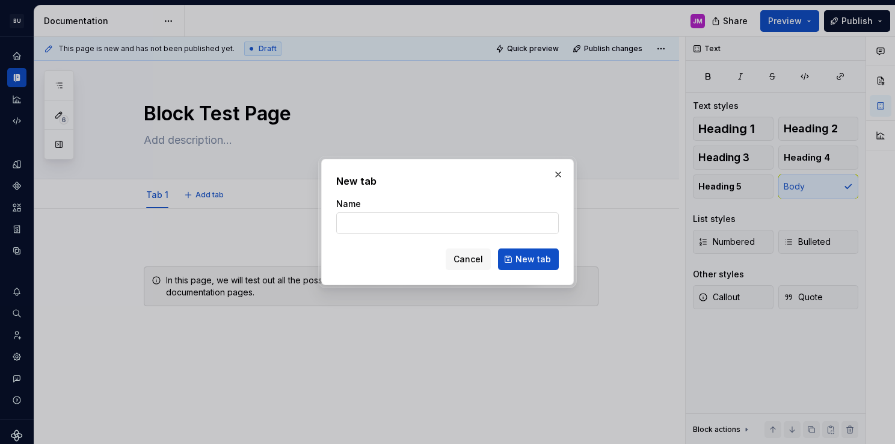
type textarea "*"
type input "Tab 2"
click at [518, 258] on span "New tab" at bounding box center [532, 259] width 35 height 12
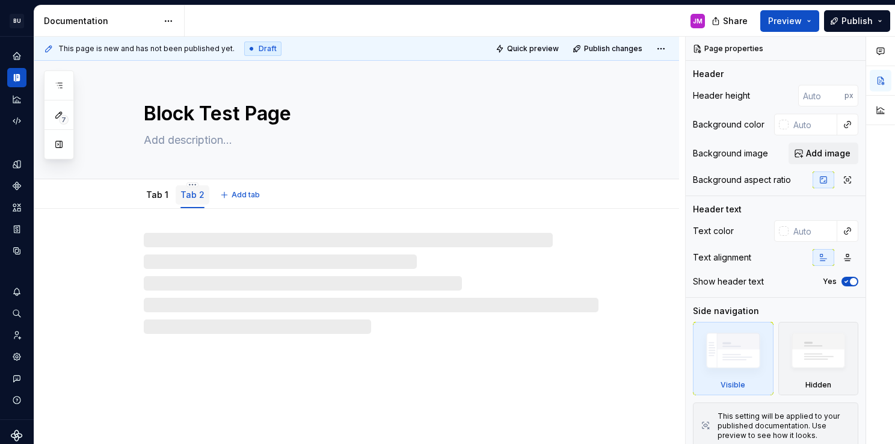
click at [189, 194] on link "Tab 2" at bounding box center [192, 194] width 24 height 10
click at [150, 196] on link "Tab 1" at bounding box center [157, 194] width 22 height 10
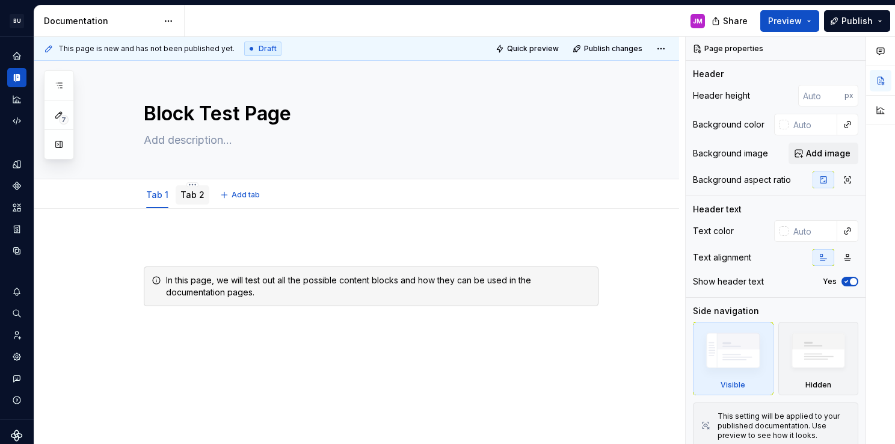
click at [186, 193] on link "Tab 2" at bounding box center [192, 194] width 24 height 10
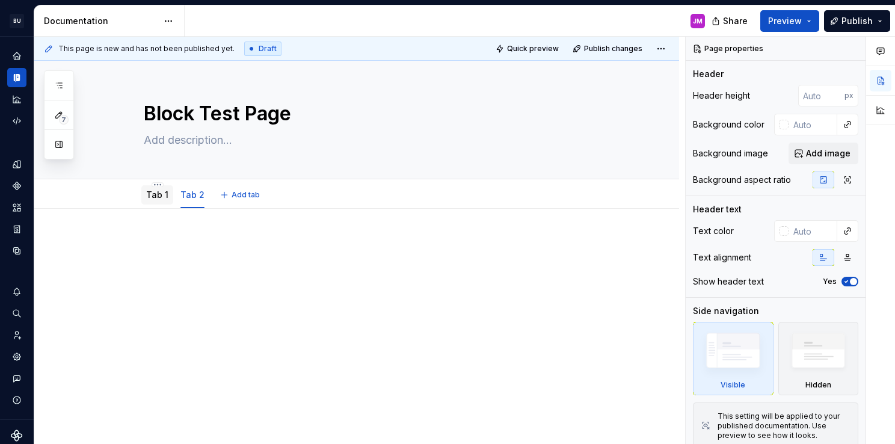
click at [158, 197] on link "Tab 1" at bounding box center [157, 194] width 22 height 10
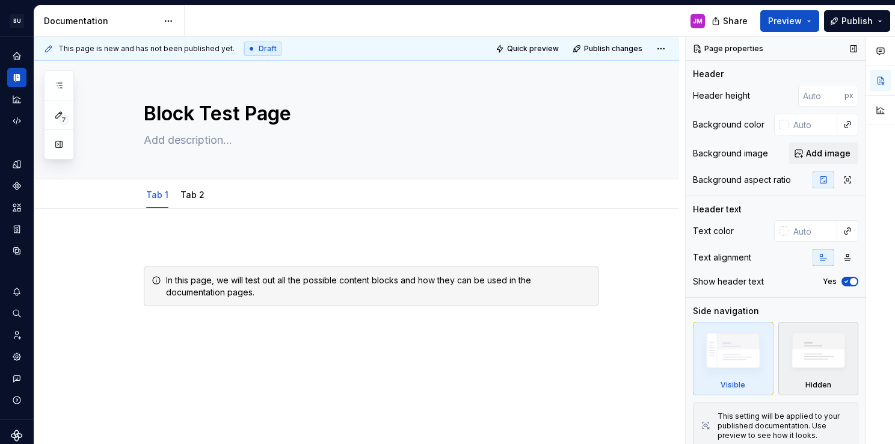
scroll to position [8, 0]
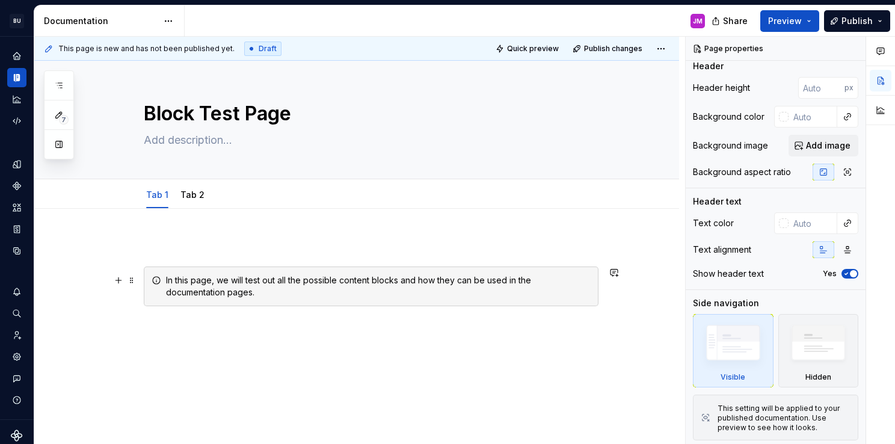
click at [260, 292] on div "In this page, we will test out all the possible content blocks and how they can…" at bounding box center [378, 286] width 425 height 24
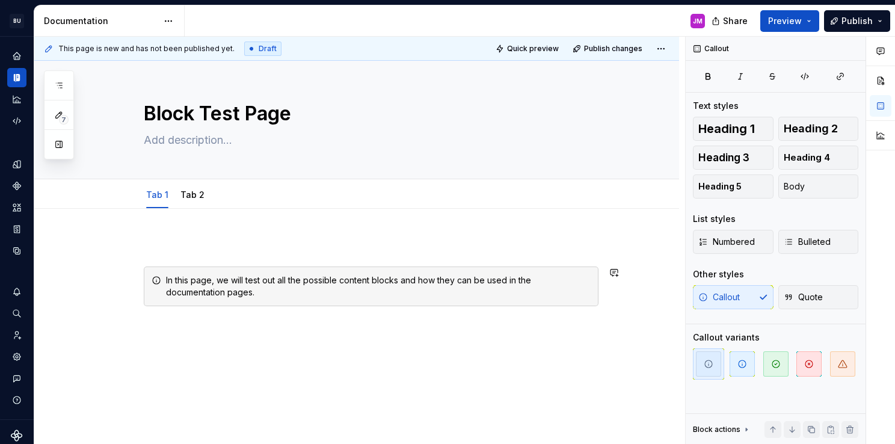
click at [239, 314] on div "In this page, we will test out all the possible content blocks and how they can…" at bounding box center [371, 286] width 455 height 97
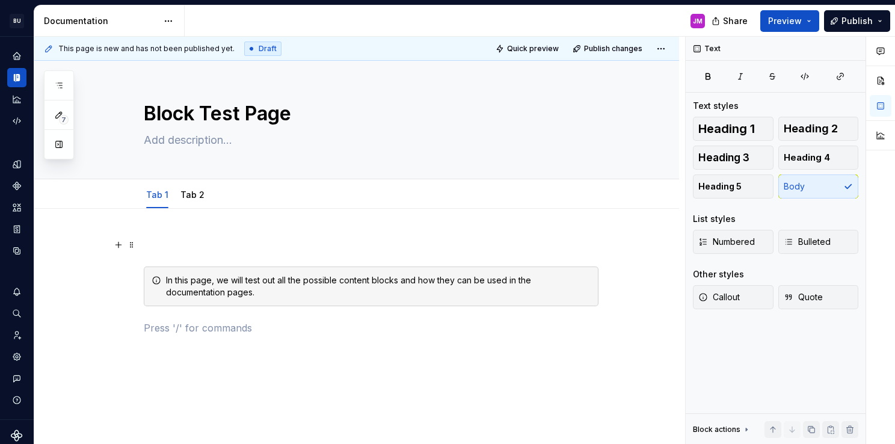
type textarea "*"
click at [217, 337] on div "In this page, we will test out all the possible content blocks and how they can…" at bounding box center [371, 294] width 455 height 112
click at [219, 333] on p at bounding box center [371, 328] width 455 height 14
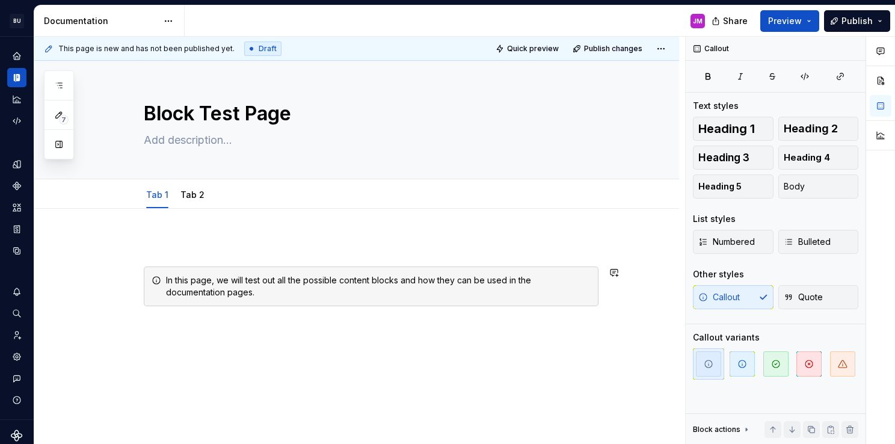
click at [198, 252] on div "In this page, we will test out all the possible content blocks and how they can…" at bounding box center [371, 286] width 455 height 97
click at [199, 245] on p at bounding box center [371, 245] width 455 height 14
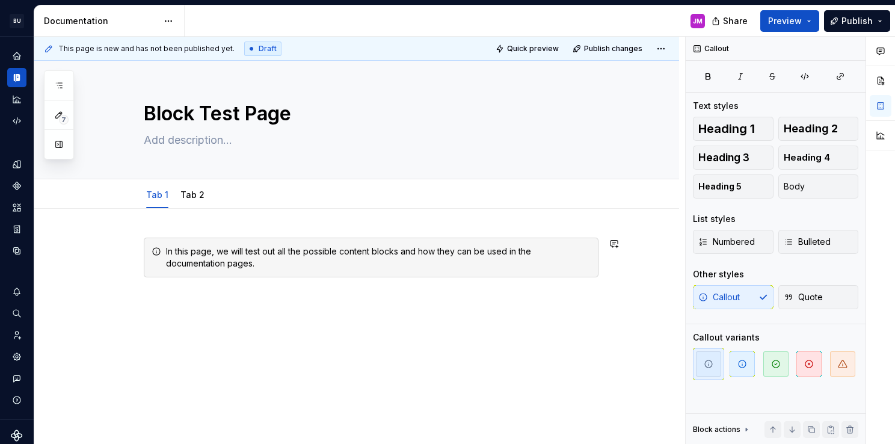
click at [210, 225] on div "In this page, we will test out all the possible content blocks and how they can…" at bounding box center [356, 331] width 645 height 245
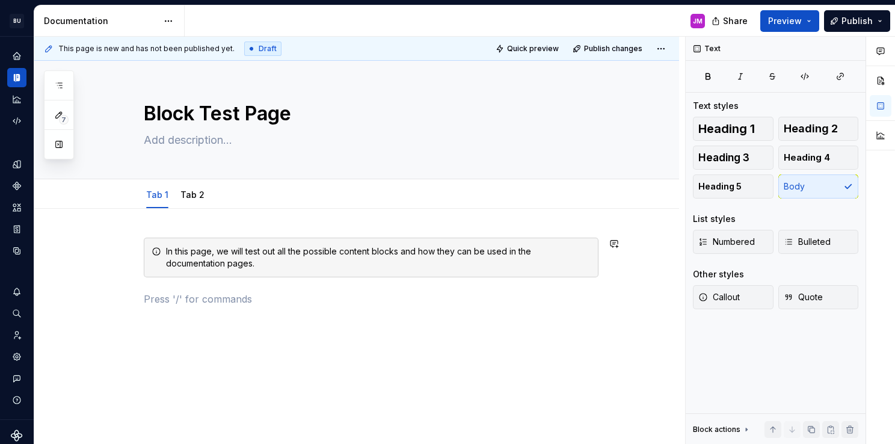
click at [210, 280] on div "In this page, we will test out all the possible content blocks and how they can…" at bounding box center [371, 272] width 455 height 69
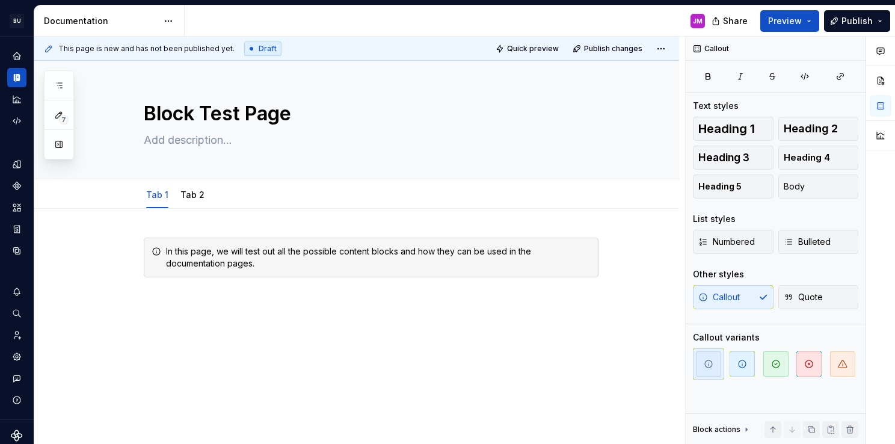
click at [214, 299] on div "In this page, we will test out all the possible content blocks and how they can…" at bounding box center [356, 320] width 645 height 222
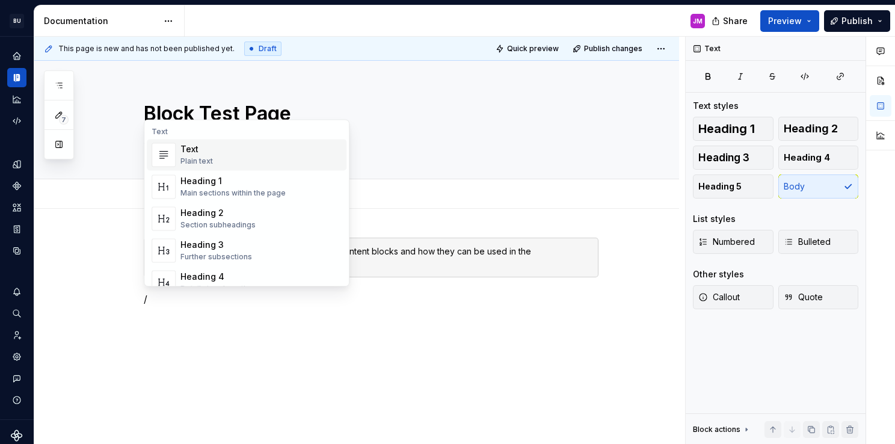
click at [197, 160] on div "Plain text" at bounding box center [196, 161] width 32 height 10
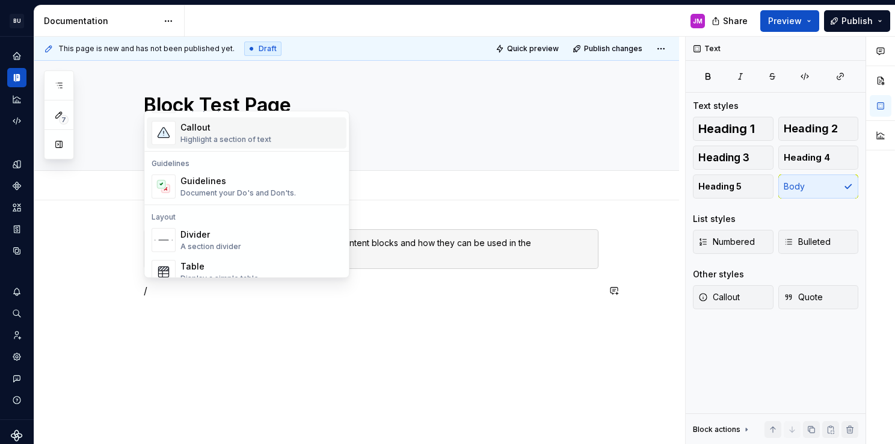
scroll to position [301, 0]
click at [221, 192] on div "Document your Do's and Don'ts." at bounding box center [237, 193] width 115 height 10
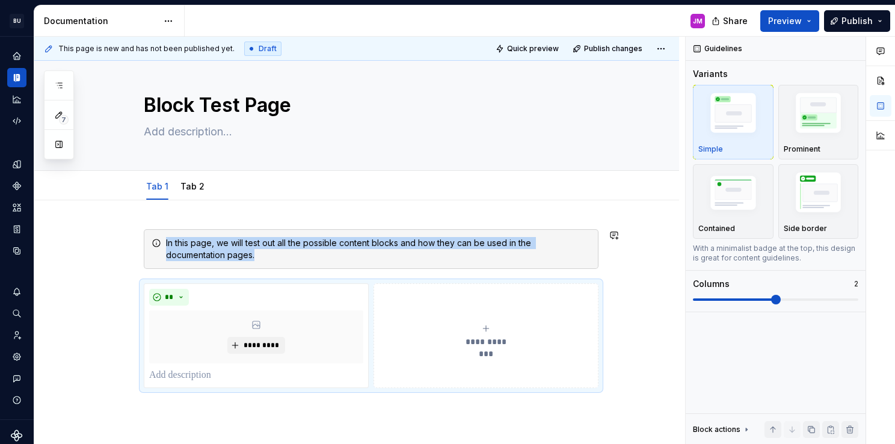
click at [199, 271] on div "**********" at bounding box center [371, 308] width 455 height 159
click at [604, 262] on div "**********" at bounding box center [356, 367] width 645 height 335
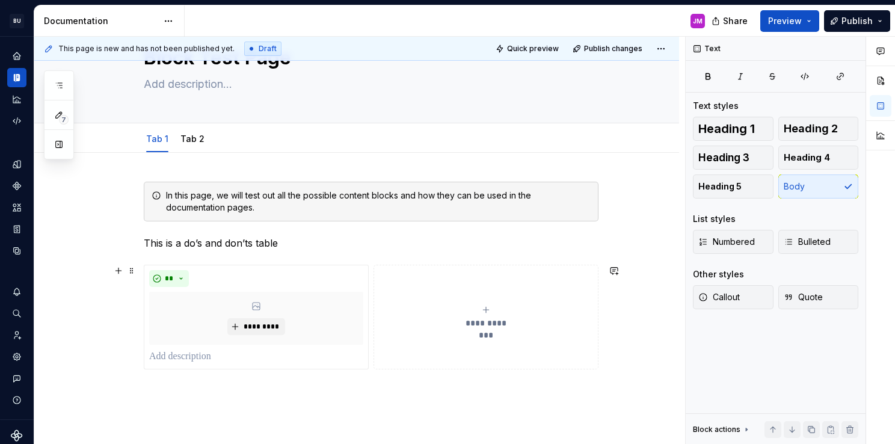
scroll to position [128, 0]
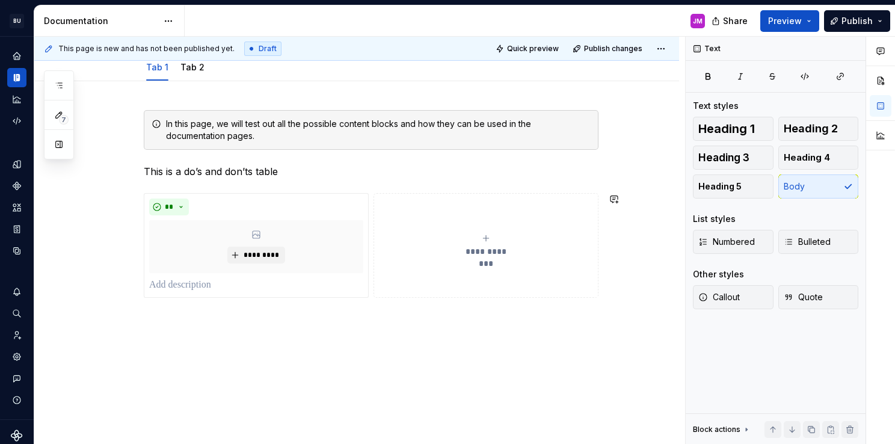
click at [220, 331] on div "**********" at bounding box center [356, 263] width 645 height 364
click at [478, 242] on div "**********" at bounding box center [486, 245] width 214 height 24
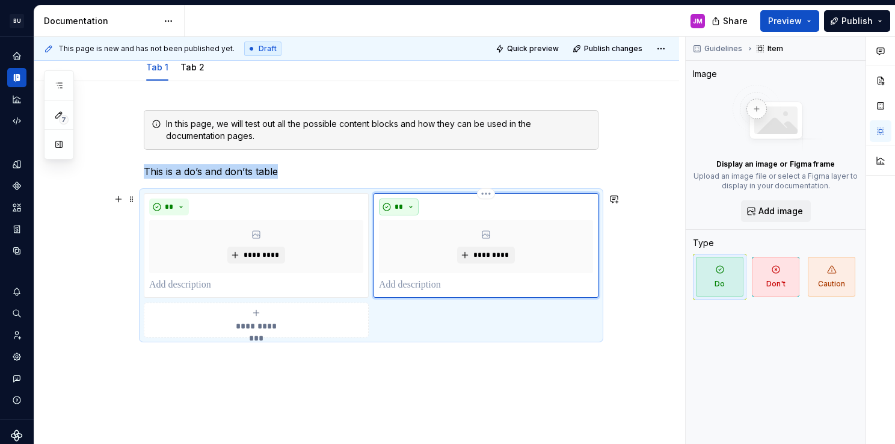
click at [409, 208] on button "**" at bounding box center [399, 206] width 40 height 17
click at [419, 254] on div "Don't" at bounding box center [427, 249] width 22 height 12
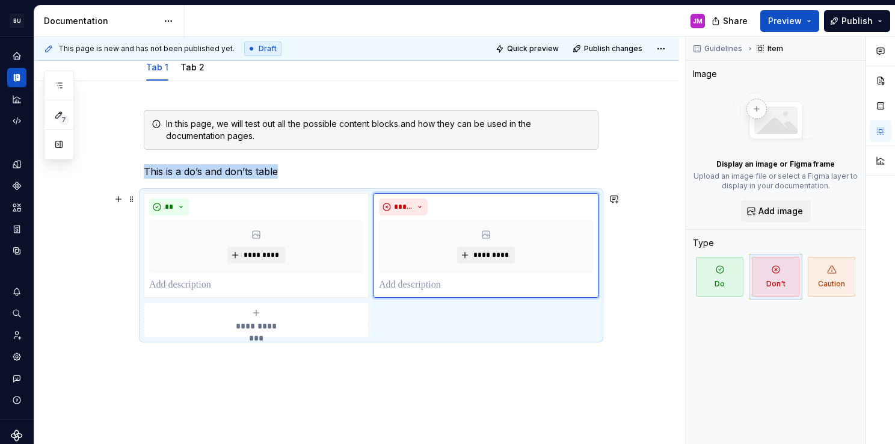
click at [284, 311] on div "**********" at bounding box center [256, 320] width 214 height 24
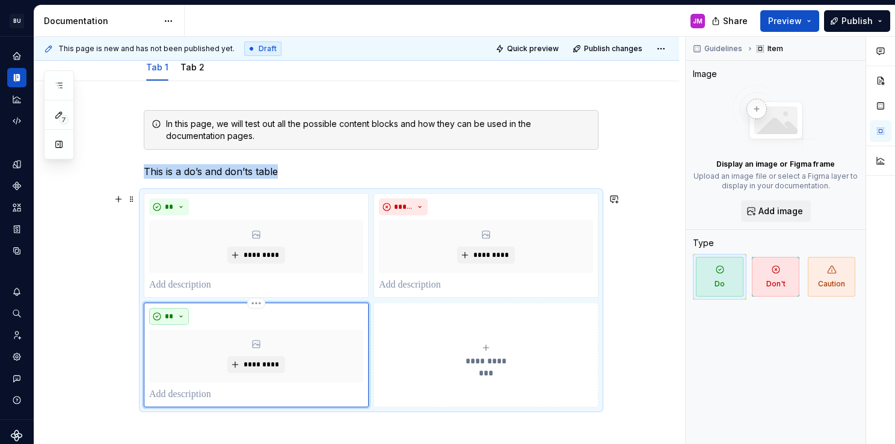
click at [176, 316] on button "**" at bounding box center [169, 316] width 40 height 17
click at [200, 375] on div "Caution" at bounding box center [202, 377] width 33 height 12
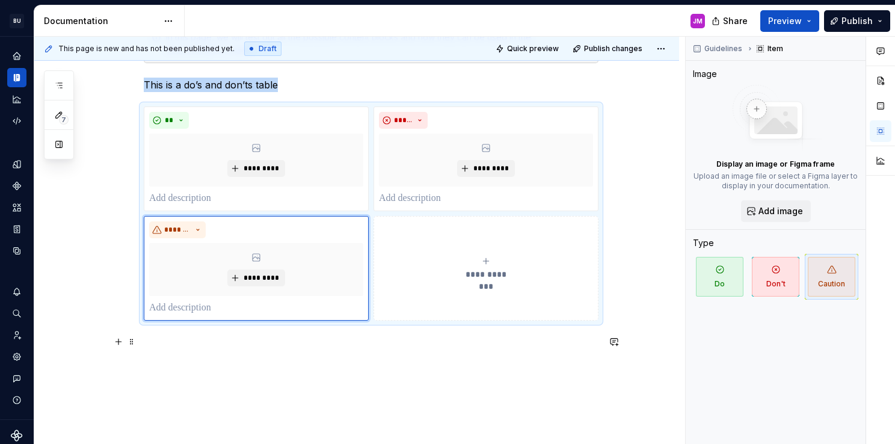
scroll to position [248, 0]
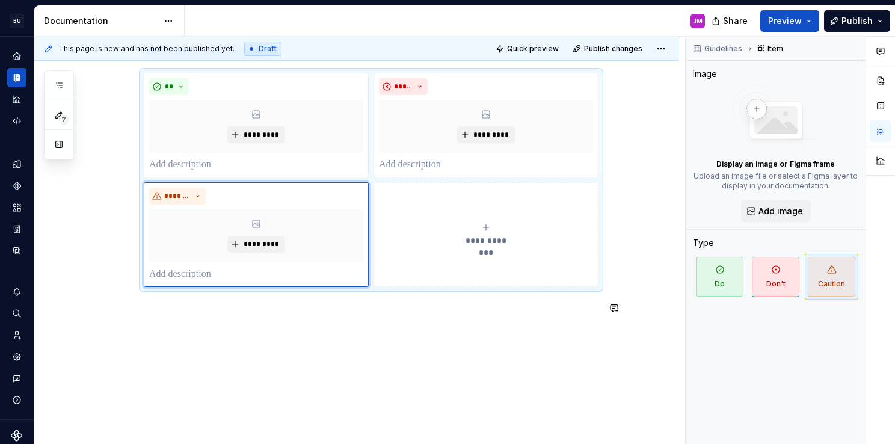
click at [230, 326] on div "**********" at bounding box center [371, 160] width 455 height 340
click at [223, 308] on p at bounding box center [371, 308] width 455 height 14
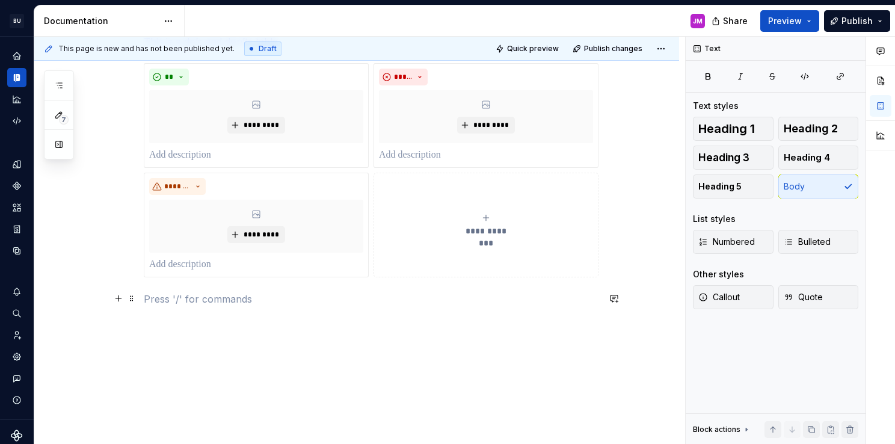
scroll to position [265, 0]
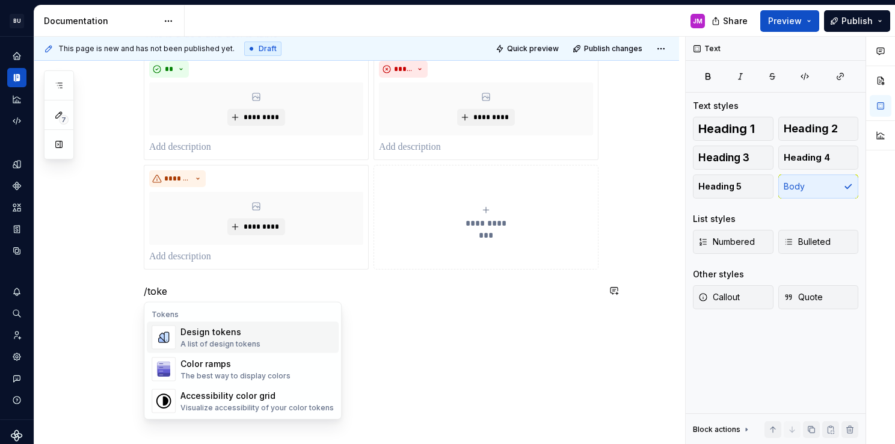
click at [248, 345] on div "A list of design tokens" at bounding box center [220, 344] width 80 height 10
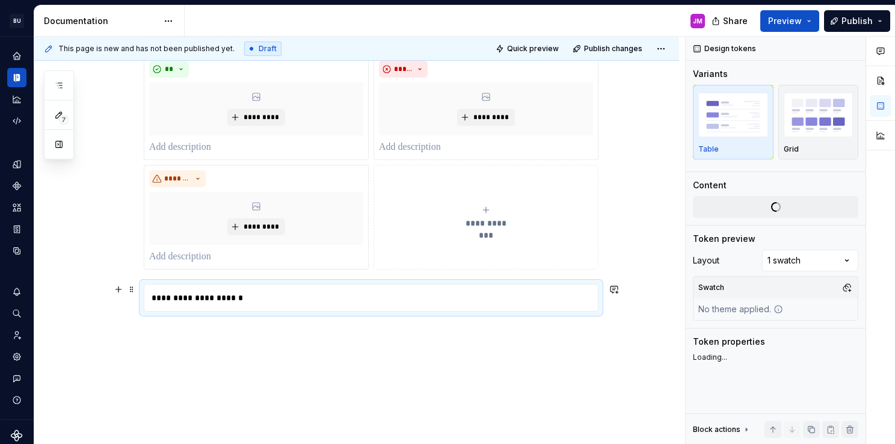
scroll to position [278, 0]
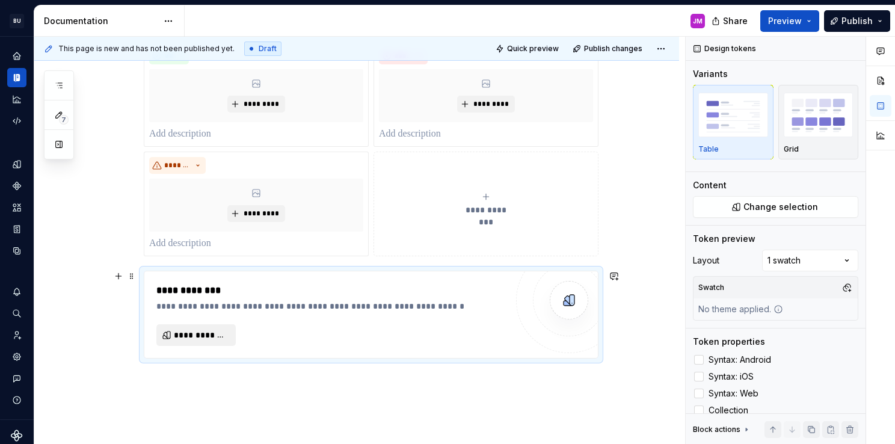
click at [207, 325] on button "**********" at bounding box center [195, 335] width 79 height 22
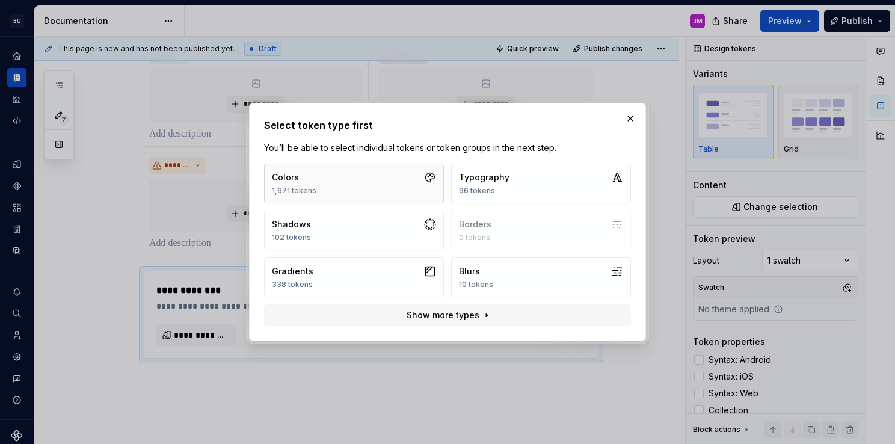
click at [344, 193] on button "Colors 1,671 tokens" at bounding box center [354, 184] width 180 height 40
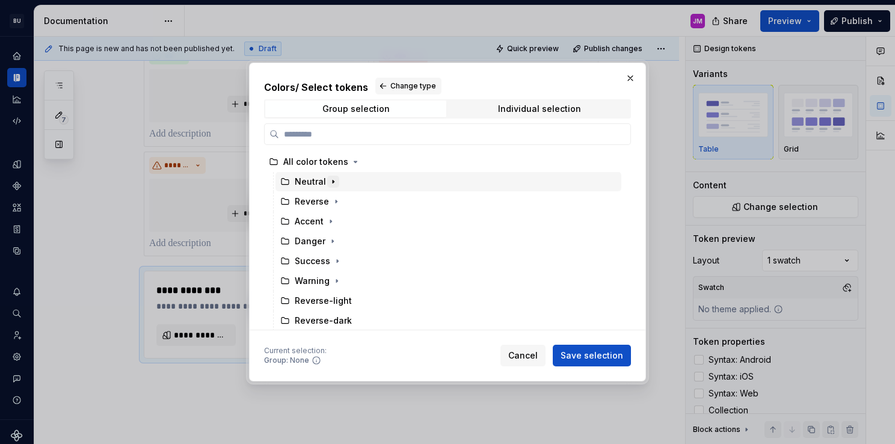
click at [333, 182] on icon "button" at bounding box center [333, 181] width 1 height 3
click at [332, 182] on icon "button" at bounding box center [333, 181] width 3 height 1
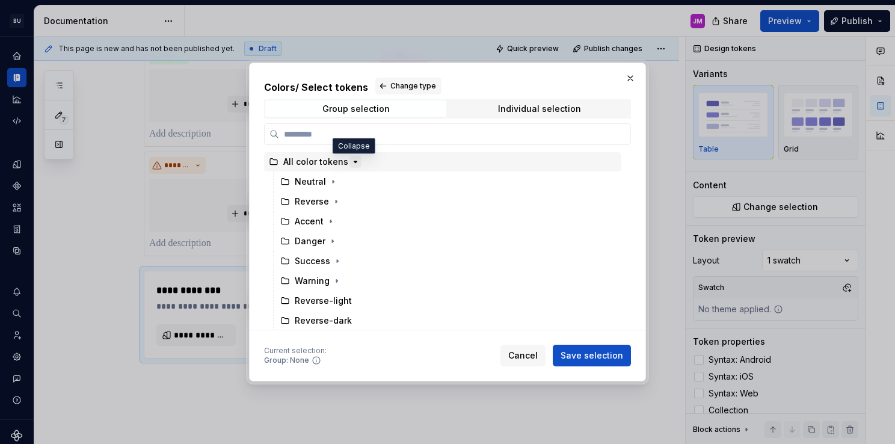
click at [354, 161] on icon "button" at bounding box center [355, 161] width 3 height 1
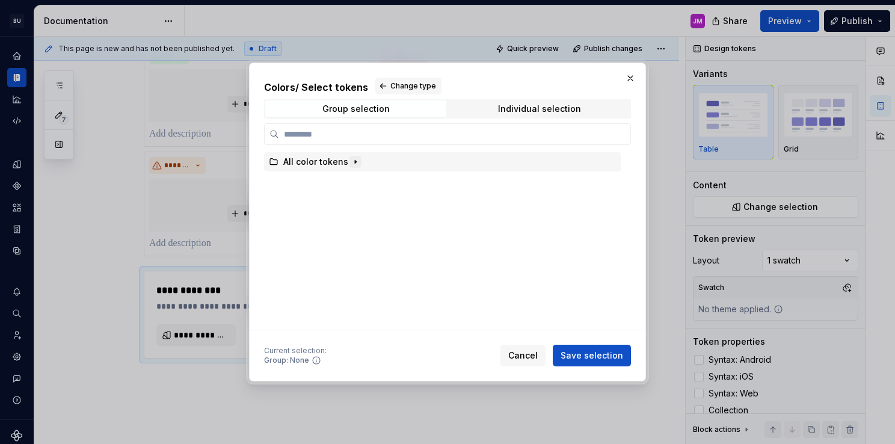
click at [355, 161] on icon "button" at bounding box center [355, 162] width 1 height 3
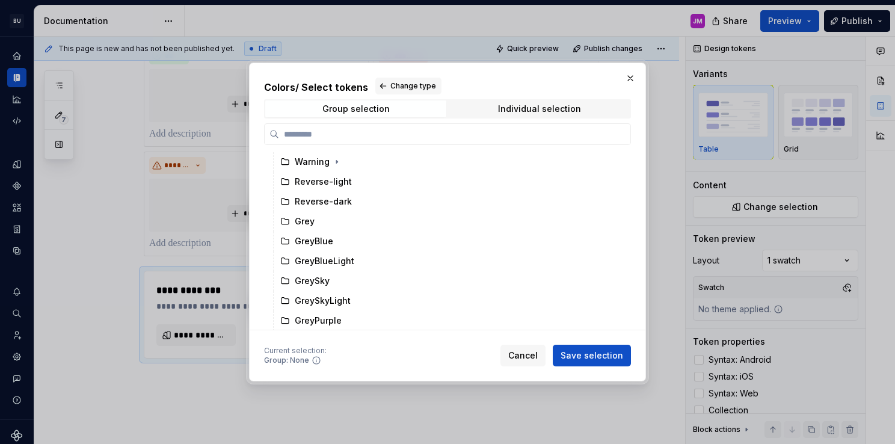
scroll to position [120, 0]
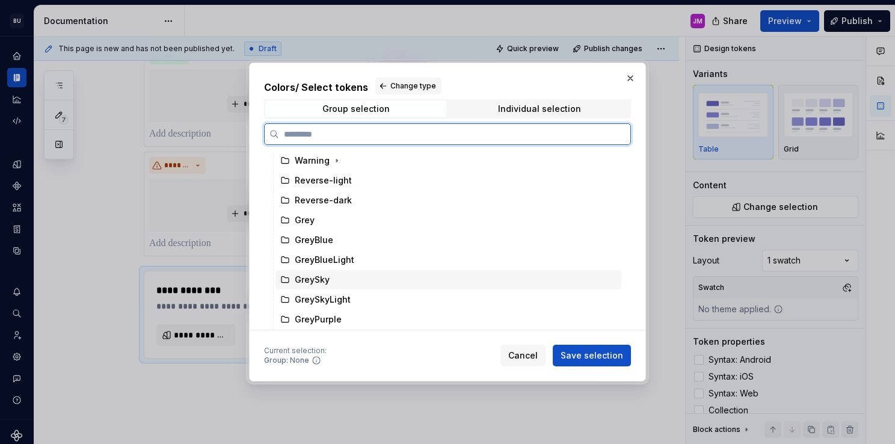
click at [326, 283] on div "GreySky" at bounding box center [312, 280] width 35 height 12
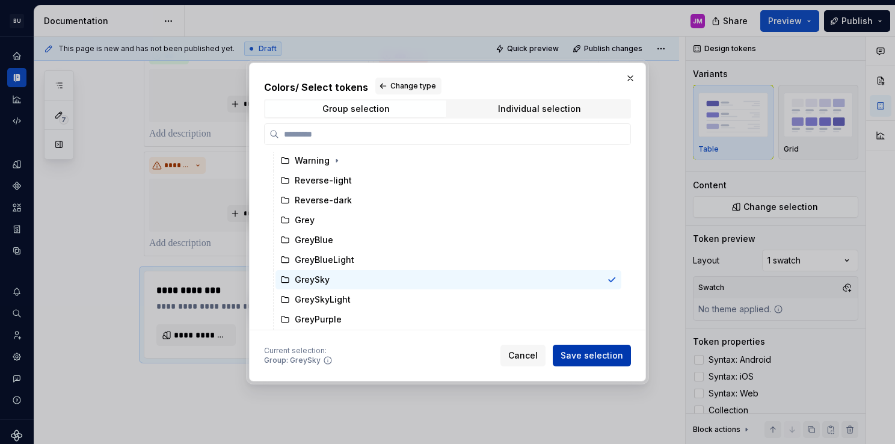
click at [595, 351] on span "Save selection" at bounding box center [592, 355] width 63 height 12
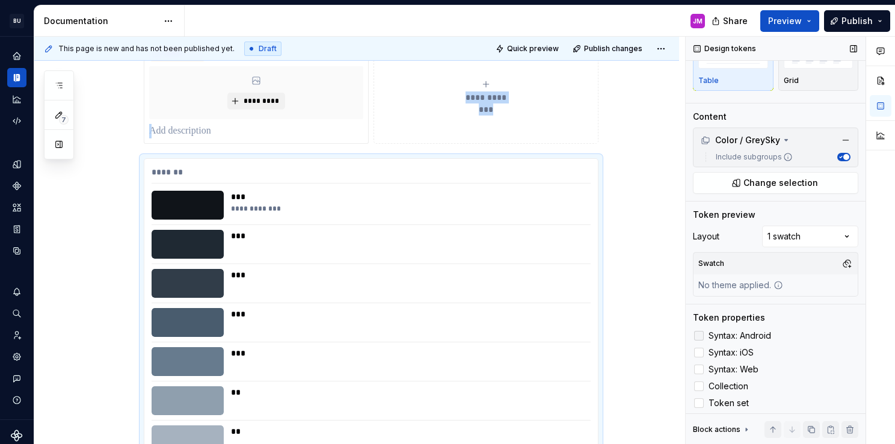
scroll to position [72, 0]
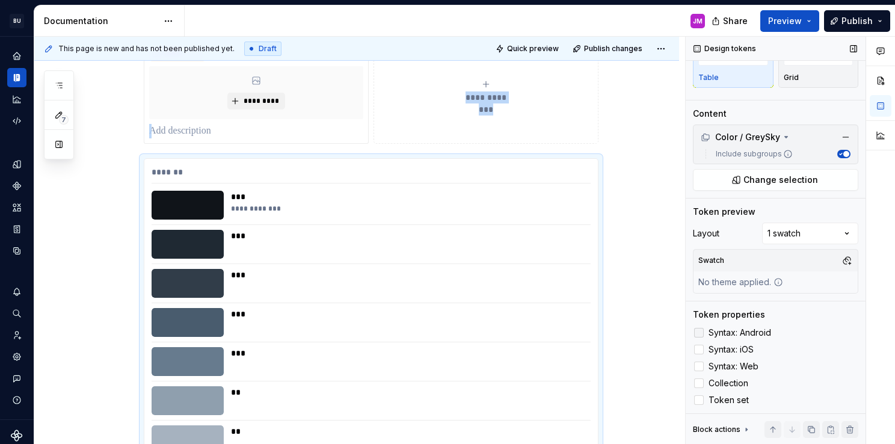
click at [725, 332] on span "Syntax: Android" at bounding box center [740, 333] width 63 height 10
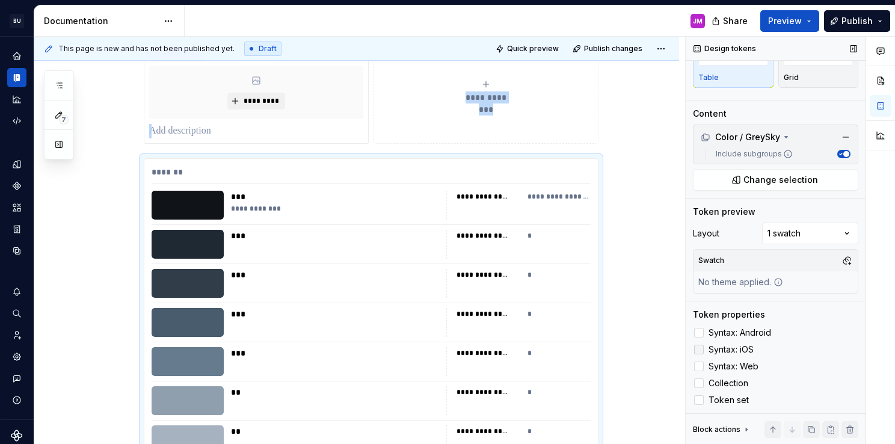
click at [725, 352] on span "Syntax: iOS" at bounding box center [731, 350] width 45 height 10
click at [728, 366] on span "Syntax: Web" at bounding box center [734, 366] width 50 height 10
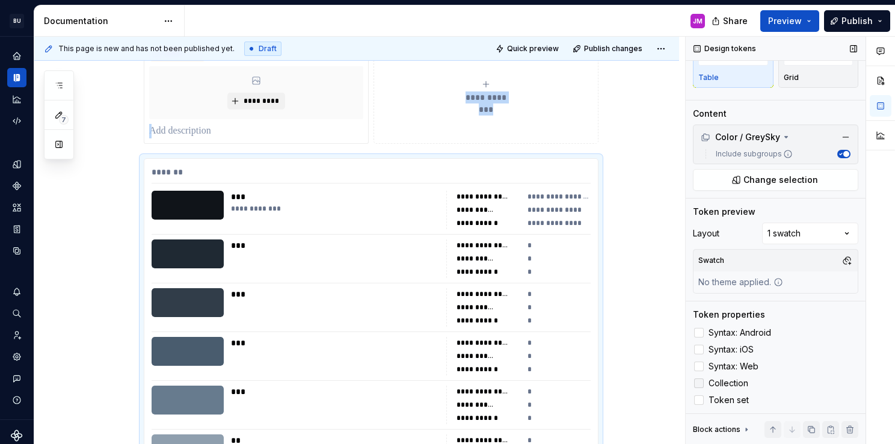
click at [728, 381] on span "Collection" at bounding box center [729, 383] width 40 height 10
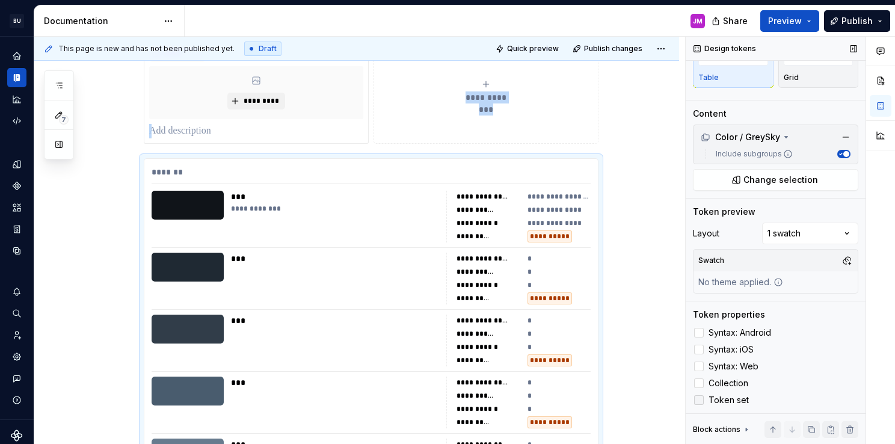
click at [732, 398] on span "Token set" at bounding box center [729, 400] width 40 height 10
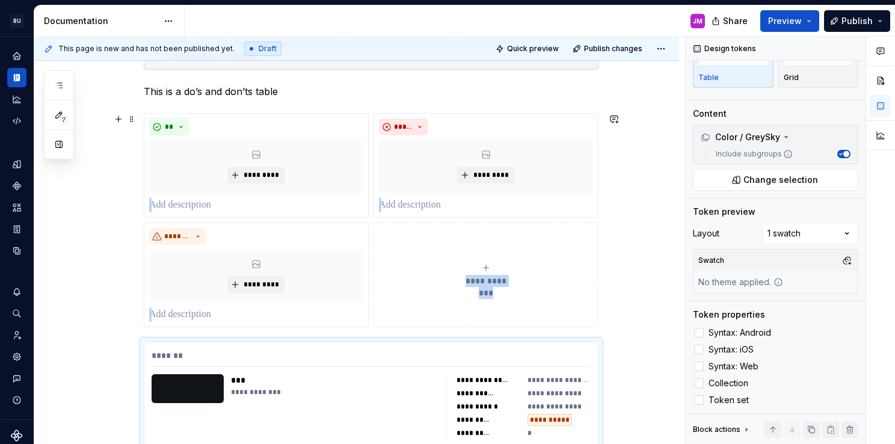
scroll to position [150, 0]
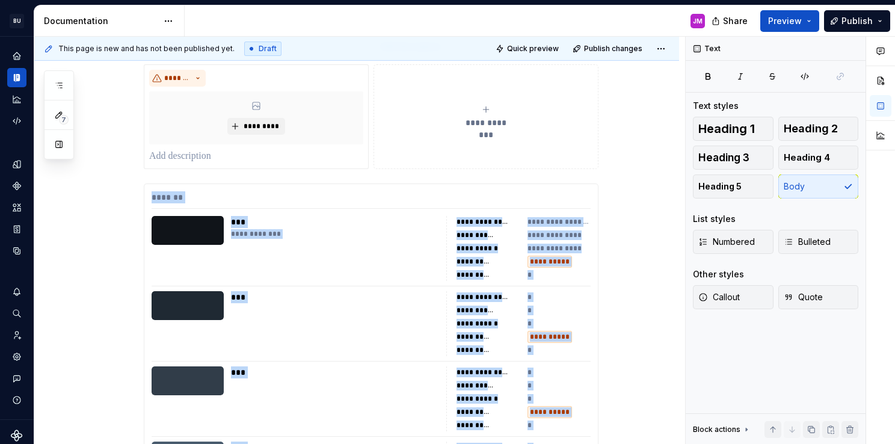
scroll to position [331, 0]
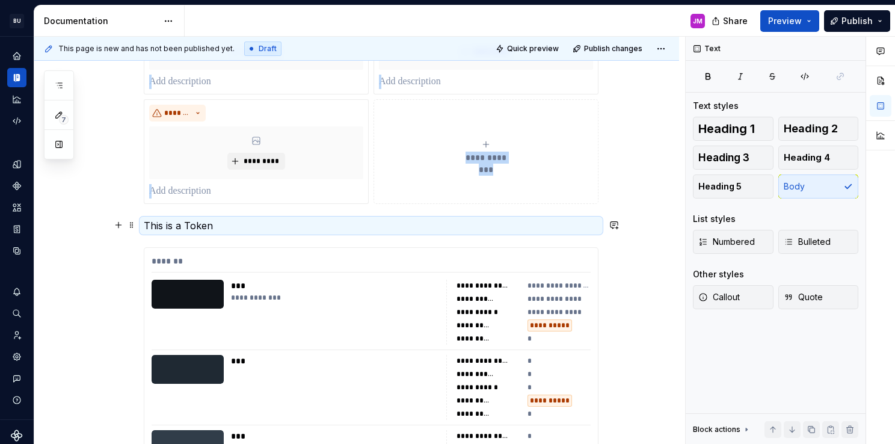
click at [450, 229] on p "This is a Token" at bounding box center [371, 225] width 455 height 14
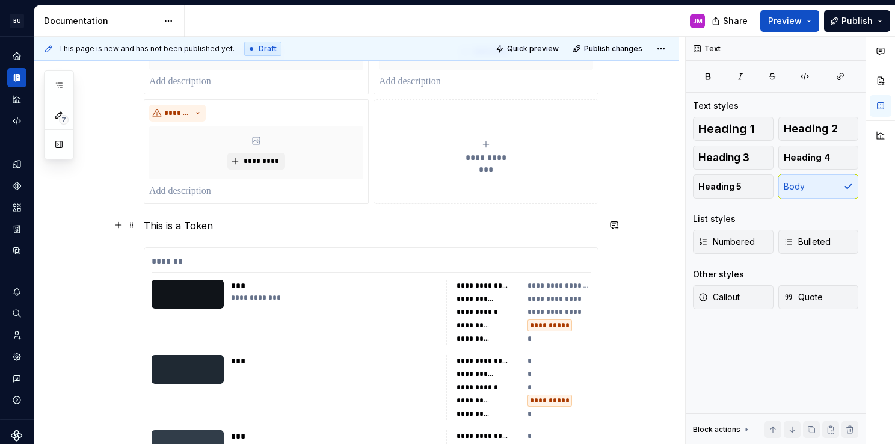
click at [255, 220] on p "This is a Token" at bounding box center [371, 225] width 455 height 14
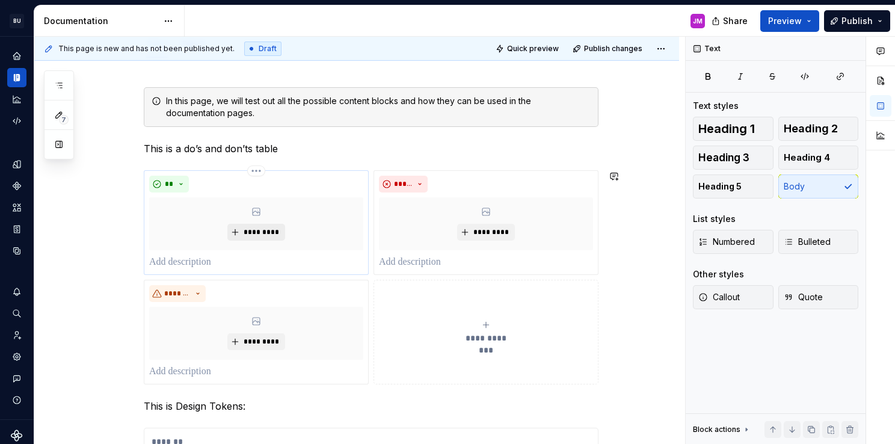
scroll to position [176, 0]
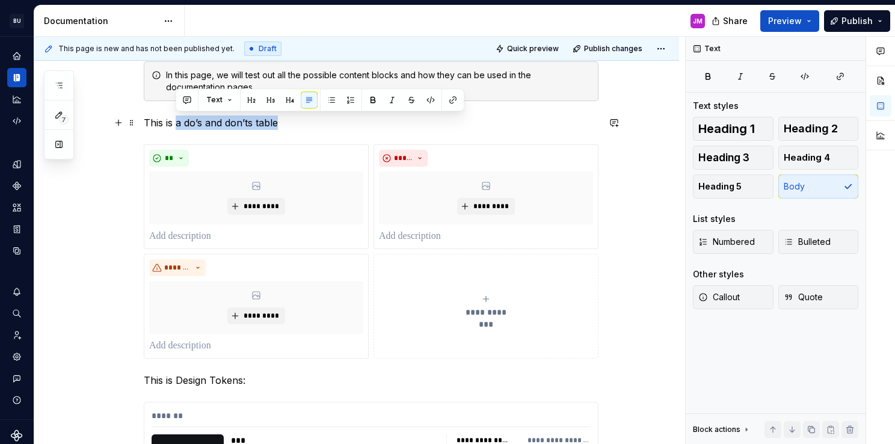
drag, startPoint x: 296, startPoint y: 119, endPoint x: 174, endPoint y: 125, distance: 121.6
click at [174, 125] on p "This is a do’s and don’ts table" at bounding box center [371, 122] width 455 height 14
drag, startPoint x: 253, startPoint y: 122, endPoint x: 144, endPoint y: 128, distance: 108.4
click at [144, 128] on p "This is Do’s and Donts:" at bounding box center [371, 122] width 455 height 14
click at [294, 125] on p "This is Do’s and Donts:" at bounding box center [371, 122] width 455 height 14
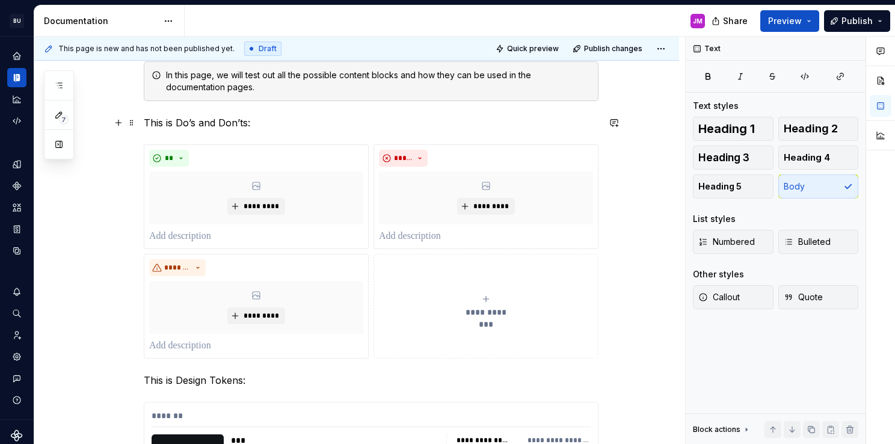
click at [278, 116] on p "This is Do’s and Don’ts:" at bounding box center [371, 122] width 455 height 14
click at [247, 207] on span "*********" at bounding box center [260, 206] width 37 height 10
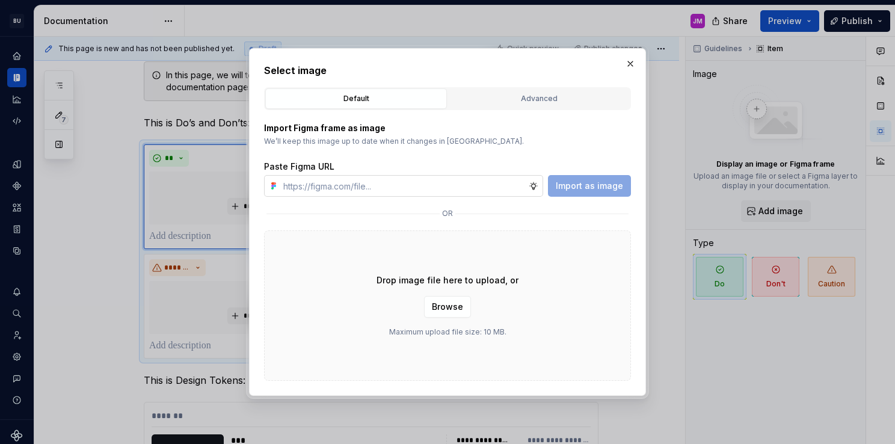
click at [411, 187] on input "text" at bounding box center [403, 186] width 250 height 22
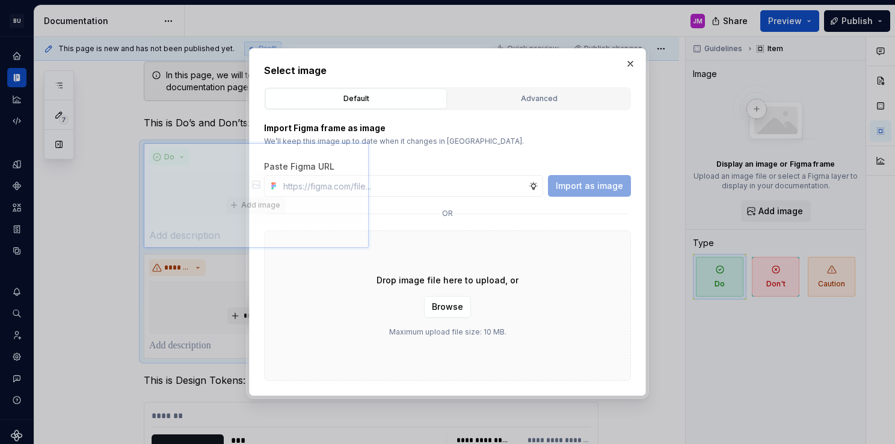
drag, startPoint x: 301, startPoint y: 128, endPoint x: 362, endPoint y: 127, distance: 60.8
click at [362, 127] on p "Import Figma frame as image" at bounding box center [447, 128] width 367 height 12
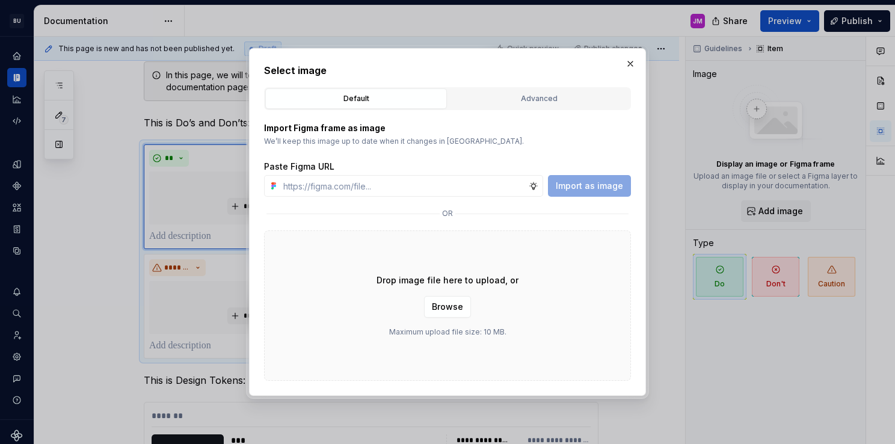
click at [358, 144] on p "We’ll keep this image up to date when it changes in Figma." at bounding box center [447, 142] width 367 height 10
click at [377, 138] on p "We’ll keep this image up to date when it changes in Figma." at bounding box center [447, 142] width 367 height 10
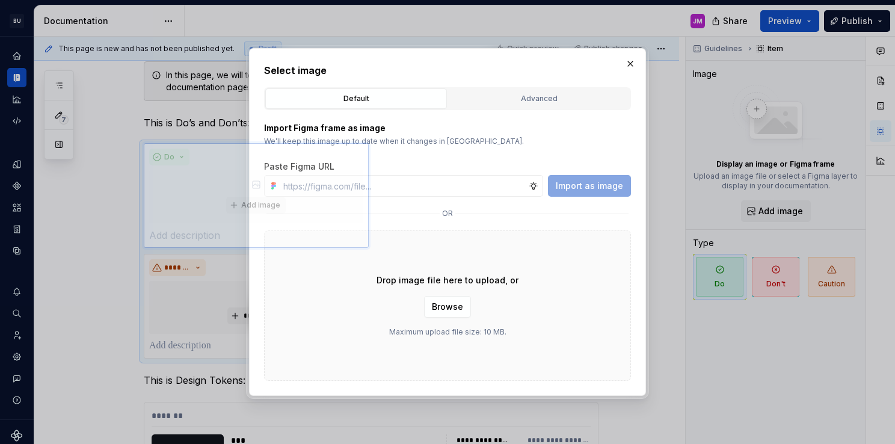
drag, startPoint x: 390, startPoint y: 138, endPoint x: 325, endPoint y: 143, distance: 64.5
click at [325, 143] on p "We’ll keep this image up to date when it changes in Figma." at bounding box center [447, 142] width 367 height 10
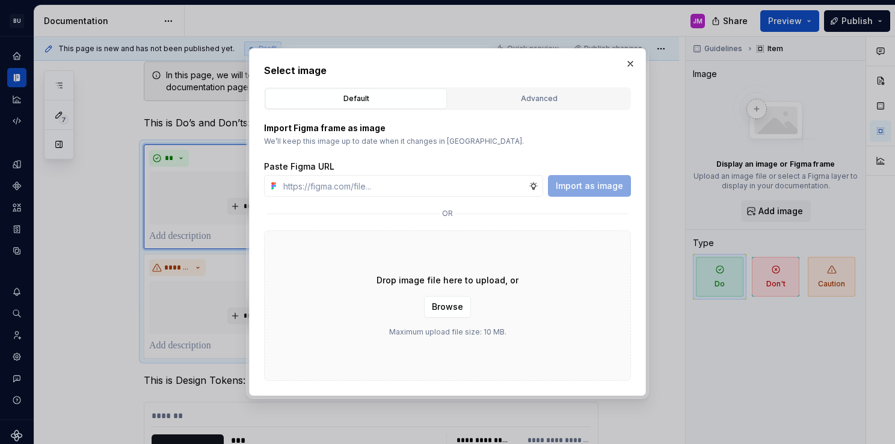
click at [380, 138] on p "We’ll keep this image up to date when it changes in Figma." at bounding box center [447, 142] width 367 height 10
click at [522, 148] on div "Import Figma frame as image We’ll keep this image up to date when it changes in…" at bounding box center [447, 159] width 367 height 75
click at [626, 64] on button "button" at bounding box center [630, 63] width 17 height 17
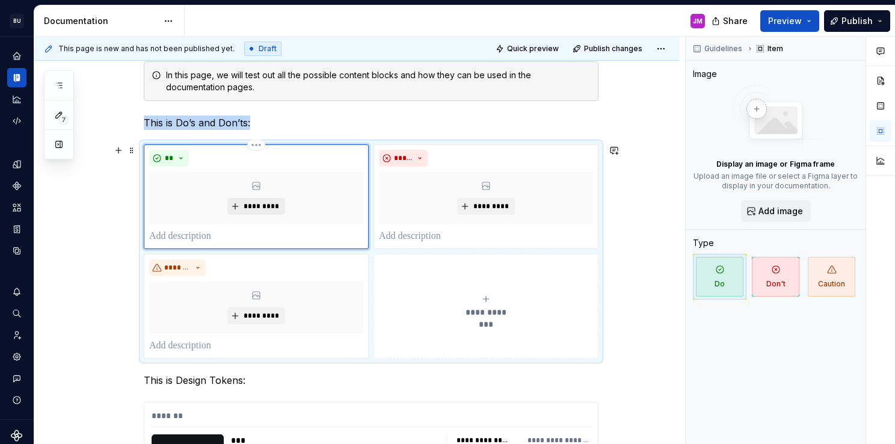
click at [260, 202] on span "*********" at bounding box center [260, 206] width 37 height 10
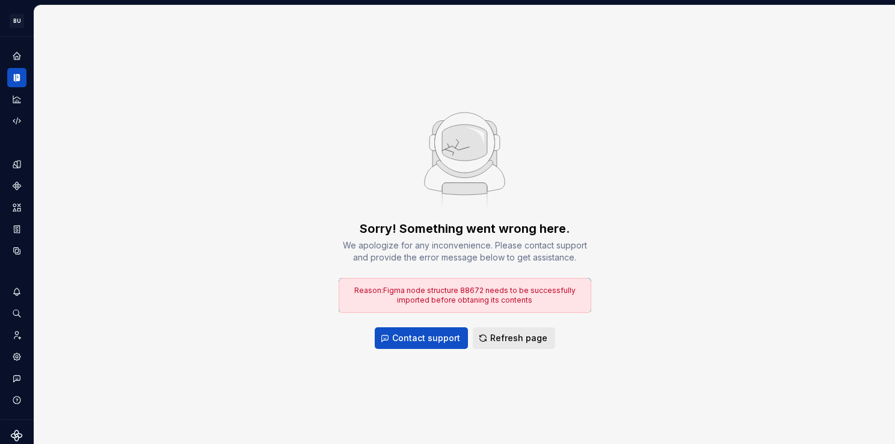
click at [509, 338] on span "Refresh page" at bounding box center [518, 338] width 57 height 12
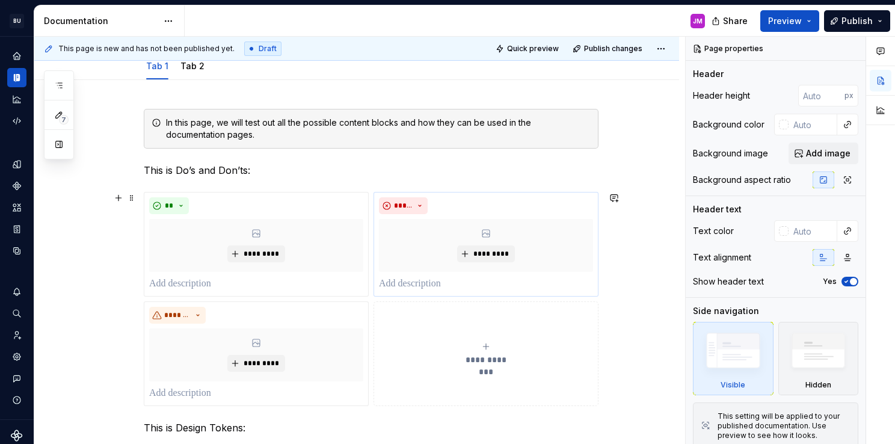
scroll to position [180, 0]
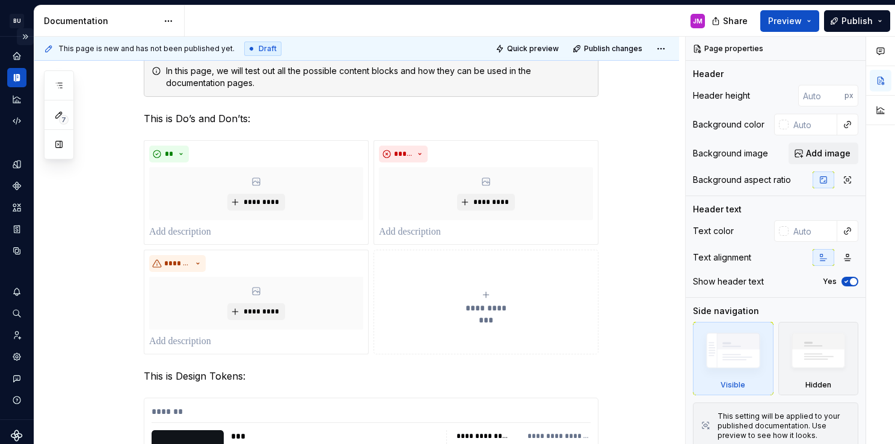
click at [17, 36] on button "Expand sidebar" at bounding box center [25, 36] width 17 height 17
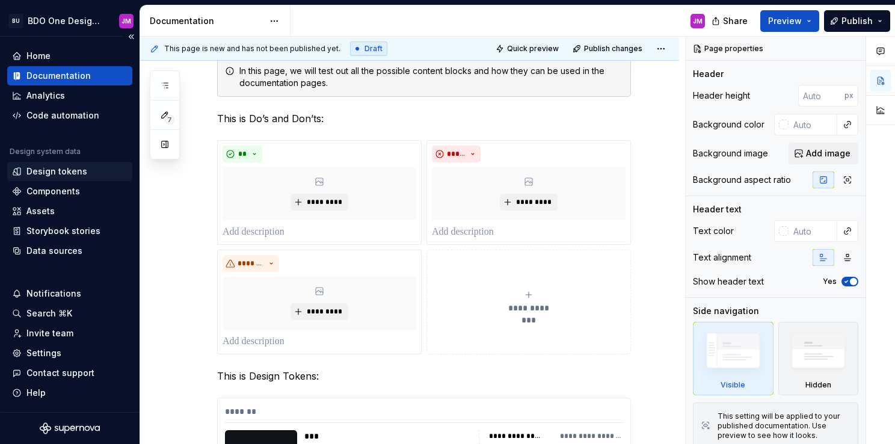
click at [65, 170] on div "Design tokens" at bounding box center [56, 171] width 61 height 12
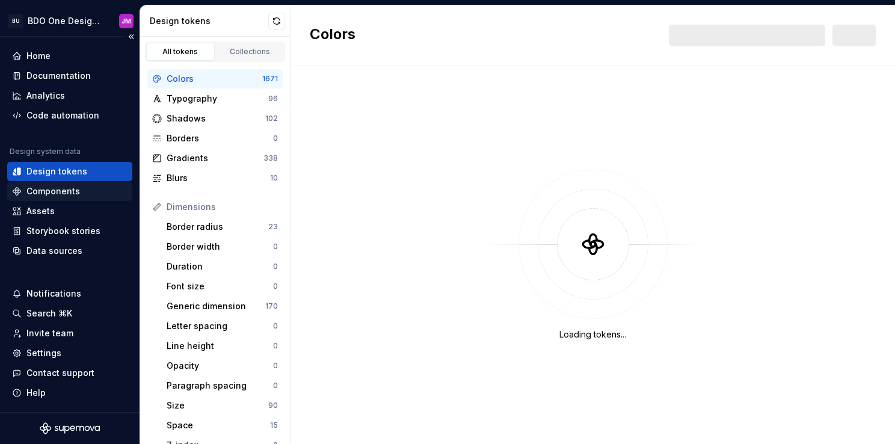
click at [65, 186] on div "Components" at bounding box center [53, 191] width 54 height 12
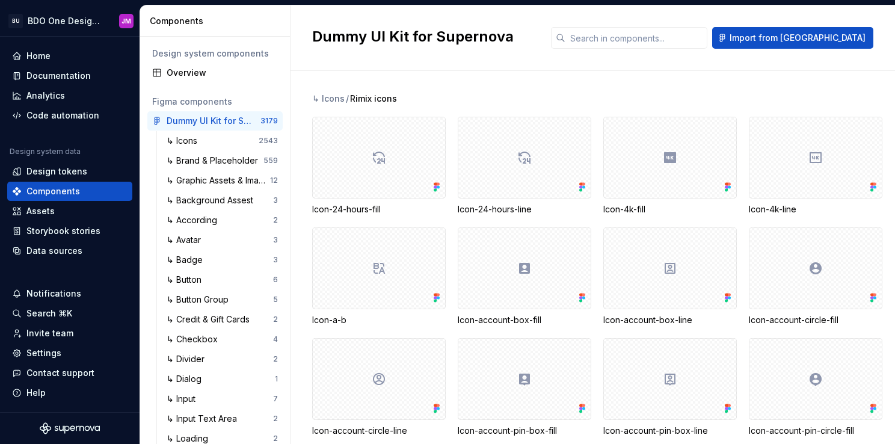
click at [278, 22] on div "Components" at bounding box center [217, 21] width 135 height 12
click at [282, 18] on div "Components" at bounding box center [217, 21] width 135 height 12
click at [235, 72] on div "Overview" at bounding box center [222, 73] width 111 height 12
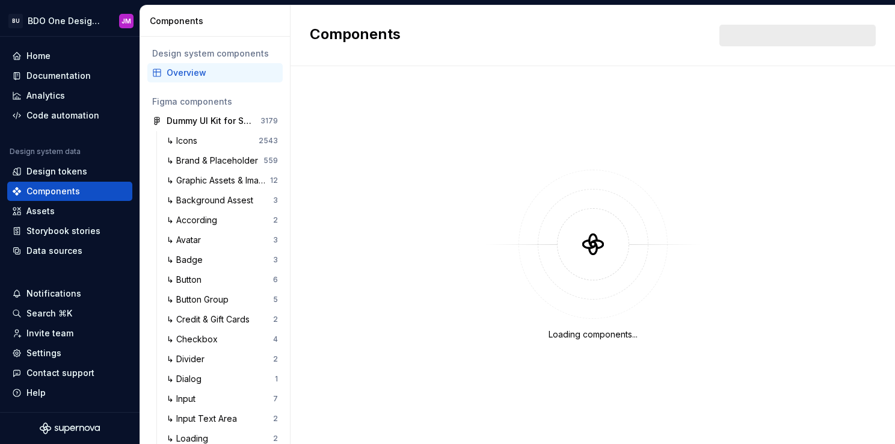
click at [276, 25] on div "Components" at bounding box center [217, 21] width 135 height 12
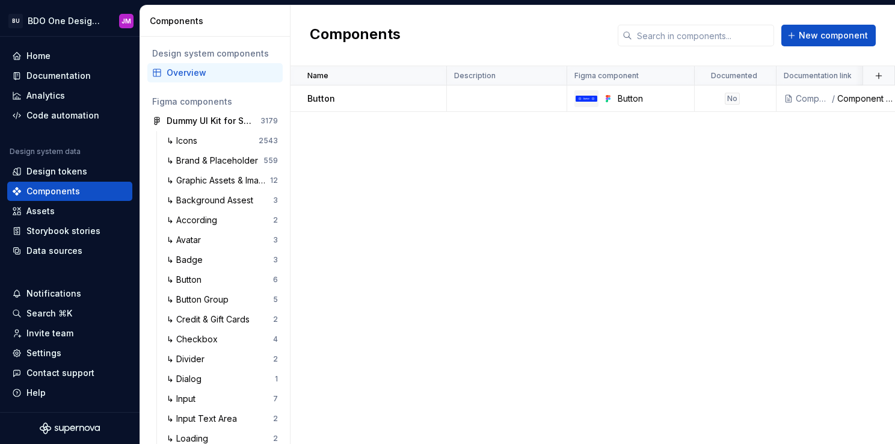
click at [276, 25] on div "Components" at bounding box center [217, 21] width 135 height 12
click at [448, 146] on div "Name Description Figma component Documented Documentation link Status Repositor…" at bounding box center [593, 255] width 604 height 378
drag, startPoint x: 497, startPoint y: 437, endPoint x: 626, endPoint y: 413, distance: 130.4
click at [615, 431] on div "Name Description Figma component Documented Documentation link Status Repositor…" at bounding box center [593, 255] width 604 height 378
click at [838, 37] on span "New component" at bounding box center [833, 35] width 69 height 12
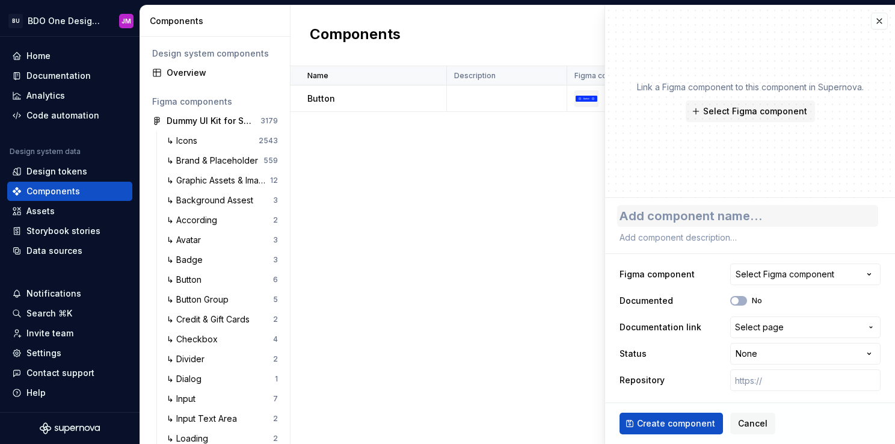
click at [720, 214] on textarea at bounding box center [747, 216] width 261 height 22
click at [774, 115] on span "Select Figma component" at bounding box center [755, 111] width 104 height 12
type textarea "*"
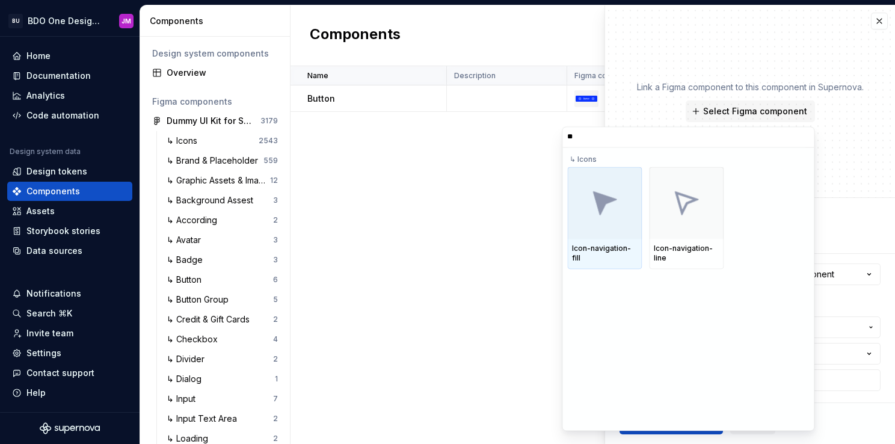
type input "*"
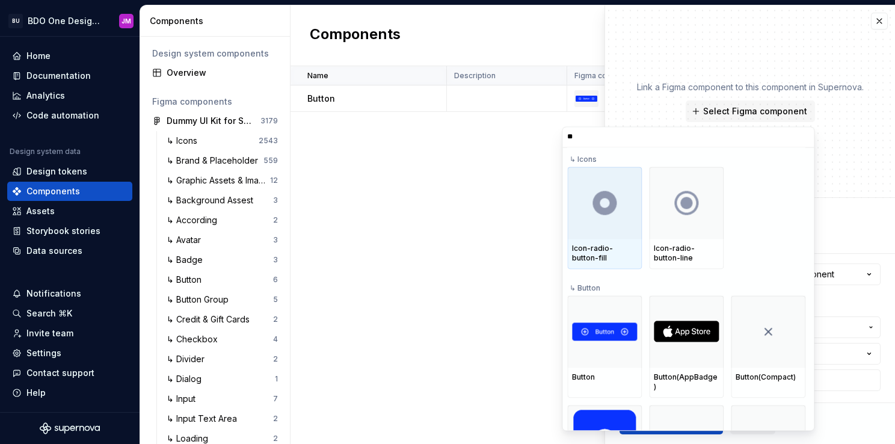
type input "*"
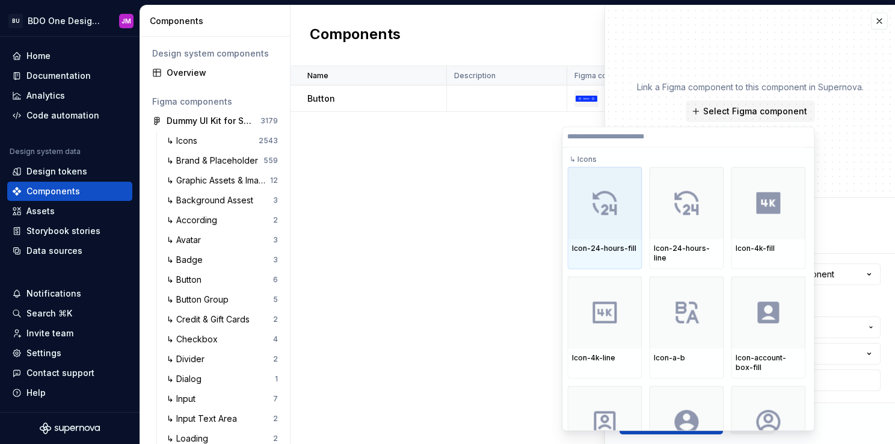
type input "*"
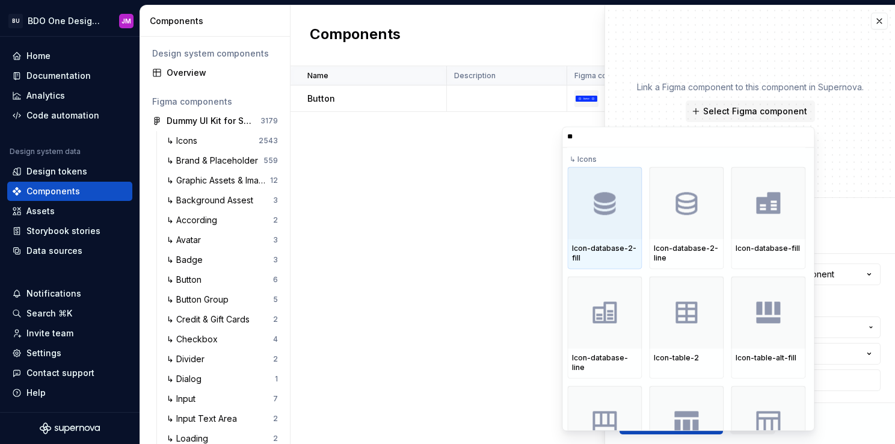
type input "*"
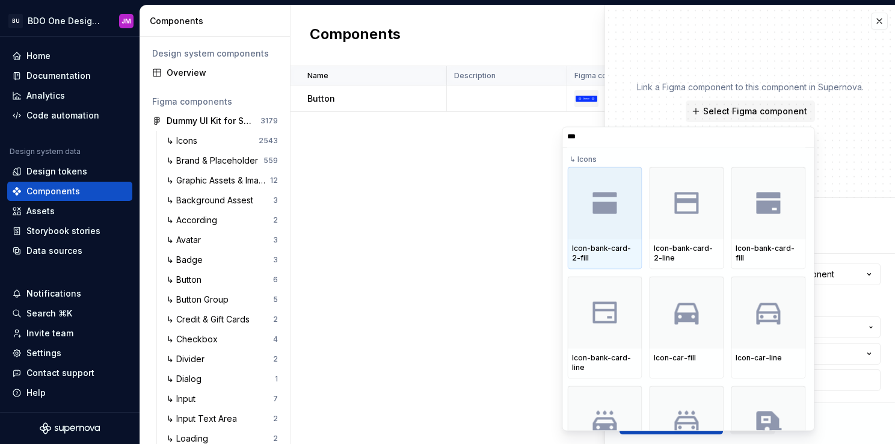
type input "****"
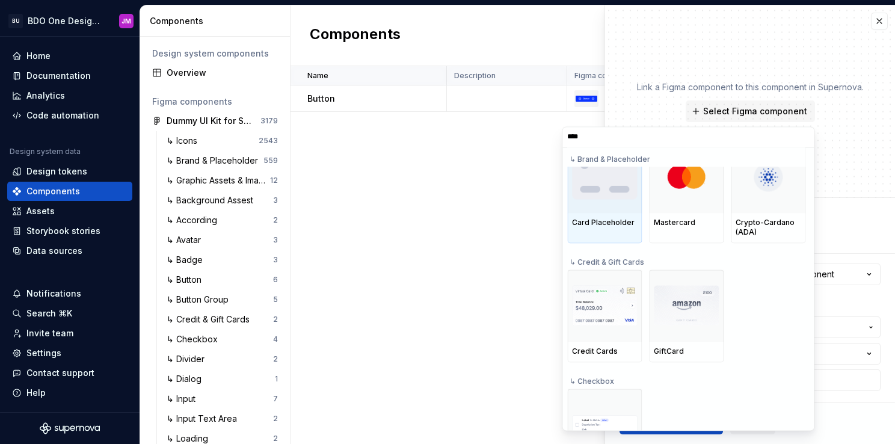
scroll to position [607, 0]
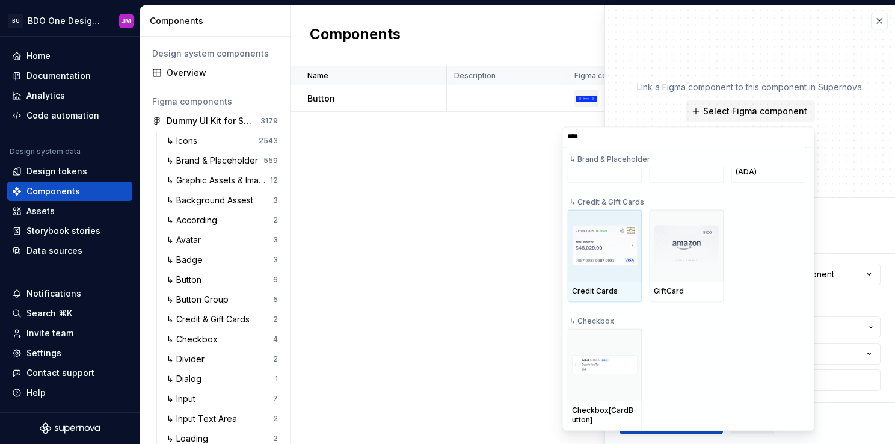
click at [618, 260] on img at bounding box center [604, 245] width 65 height 41
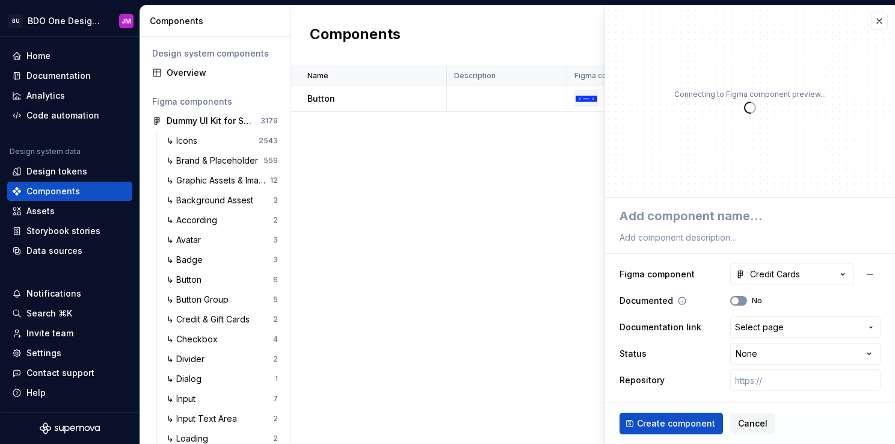
click at [740, 301] on button "No" at bounding box center [738, 301] width 17 height 10
click at [743, 301] on span "button" at bounding box center [742, 300] width 7 height 7
type textarea "*"
click at [785, 275] on div "Credit Cards" at bounding box center [768, 274] width 64 height 12
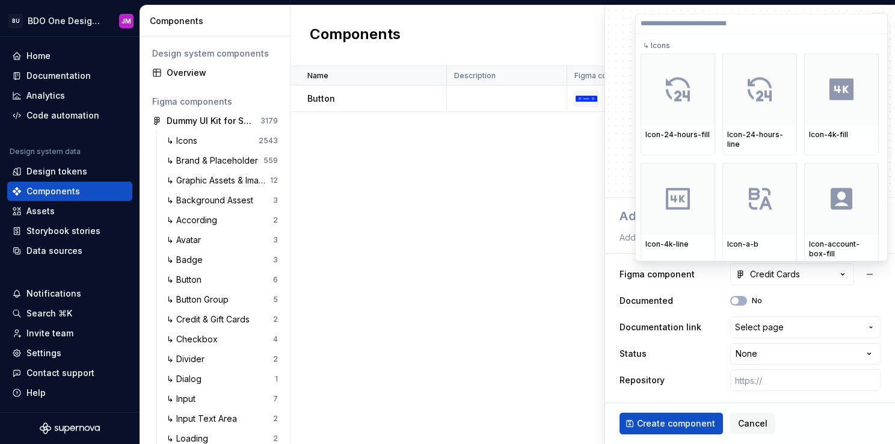
click at [693, 25] on input "search" at bounding box center [761, 24] width 251 height 10
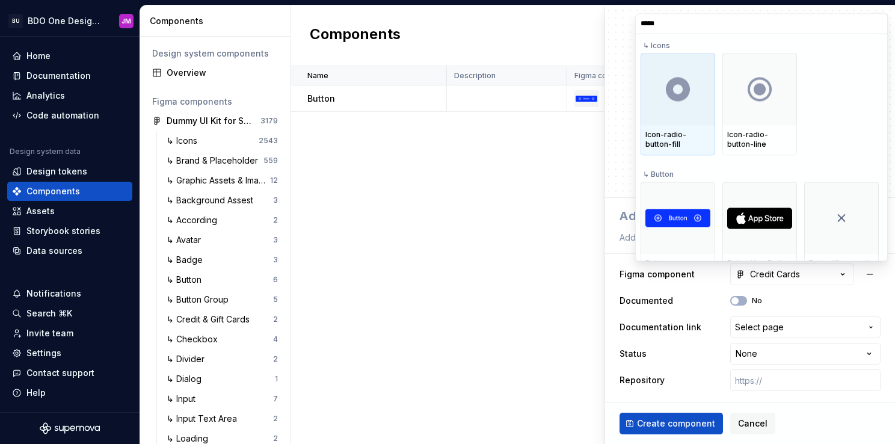
type input "******"
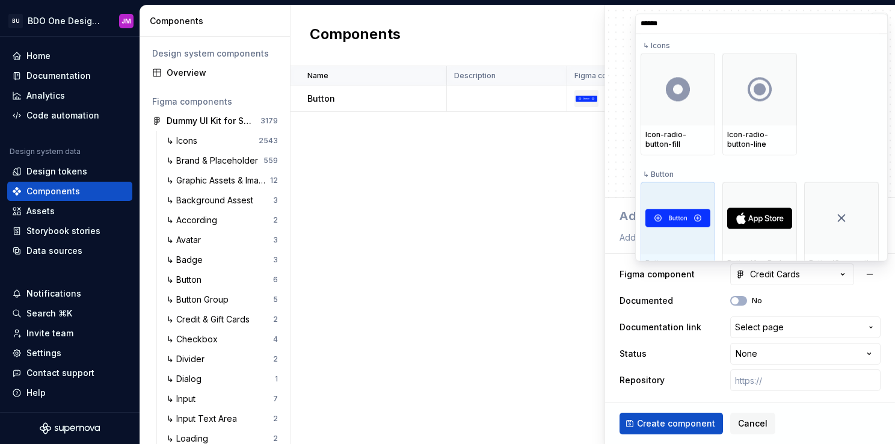
click at [694, 196] on div at bounding box center [678, 218] width 75 height 72
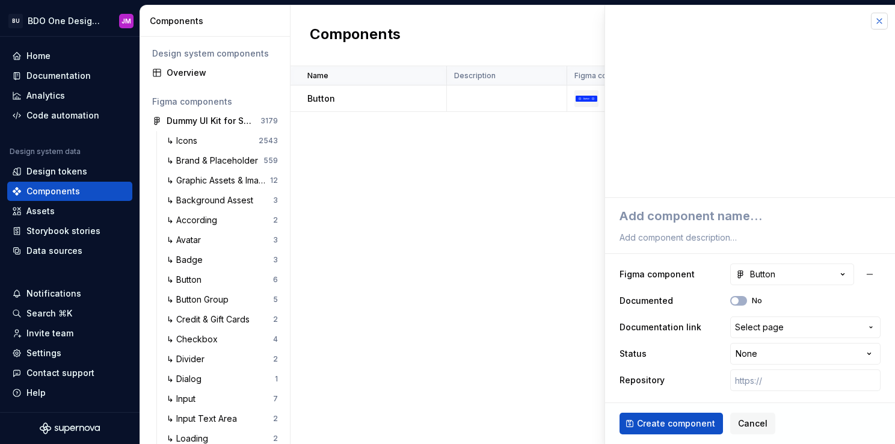
click at [883, 23] on button "button" at bounding box center [879, 21] width 17 height 17
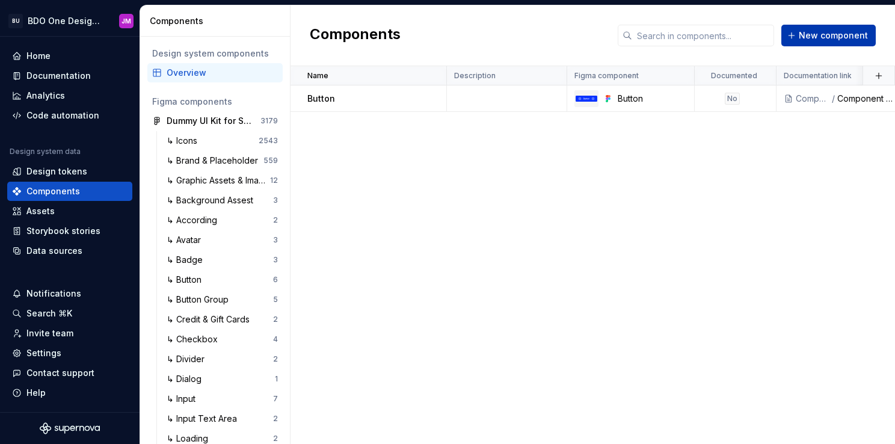
click at [858, 27] on button "New component" at bounding box center [828, 36] width 94 height 22
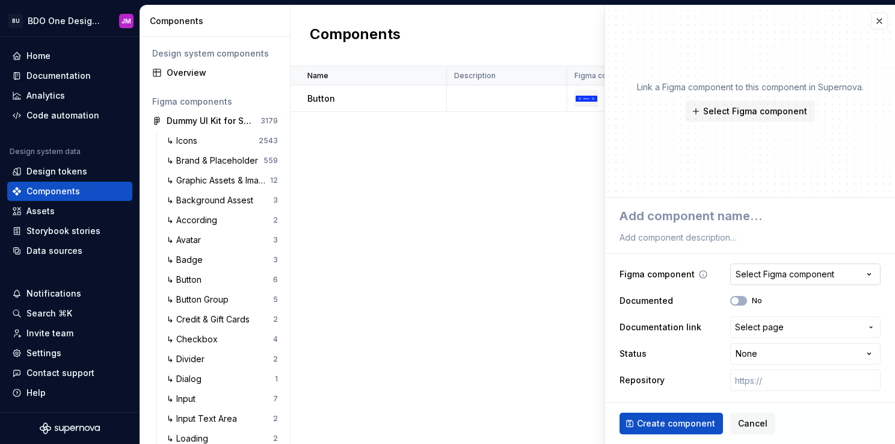
click at [782, 277] on div "Select Figma component" at bounding box center [785, 274] width 99 height 12
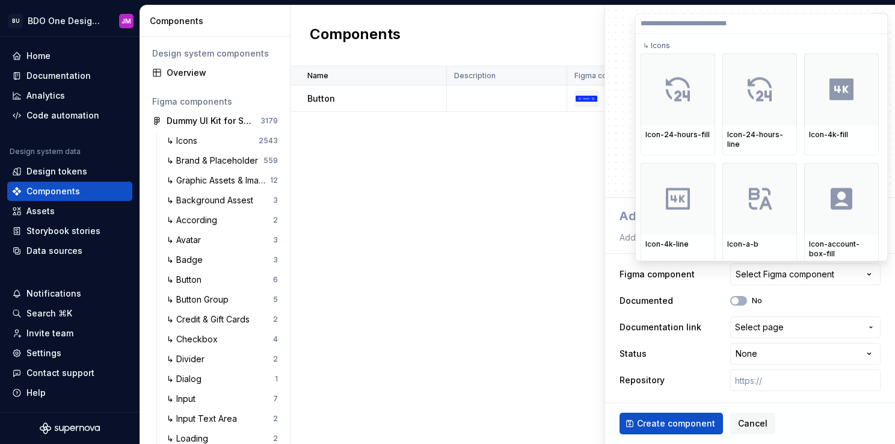
click at [808, 277] on html "BU BDO One Design System JM Home Documentation Analytics Code automation Design…" at bounding box center [447, 222] width 895 height 444
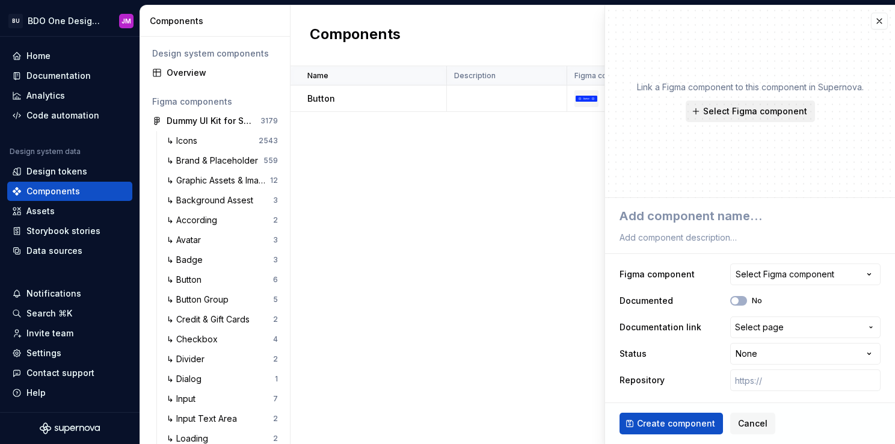
click at [766, 109] on span "Select Figma component" at bounding box center [755, 111] width 104 height 12
type textarea "*"
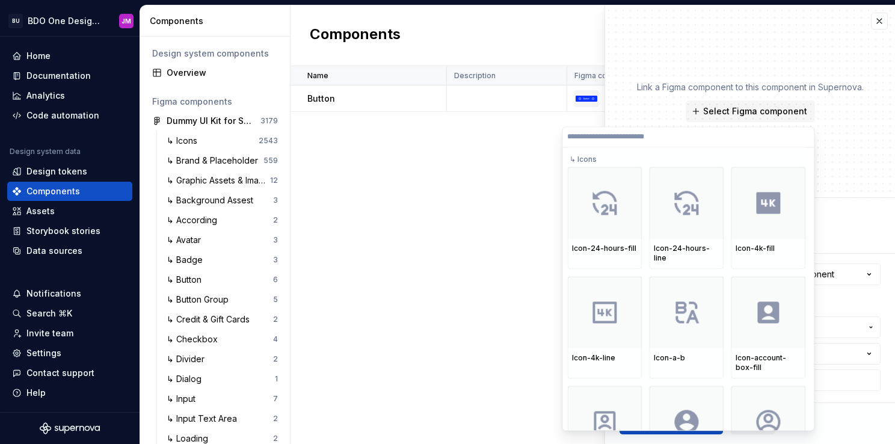
click at [655, 138] on input "search" at bounding box center [687, 137] width 251 height 10
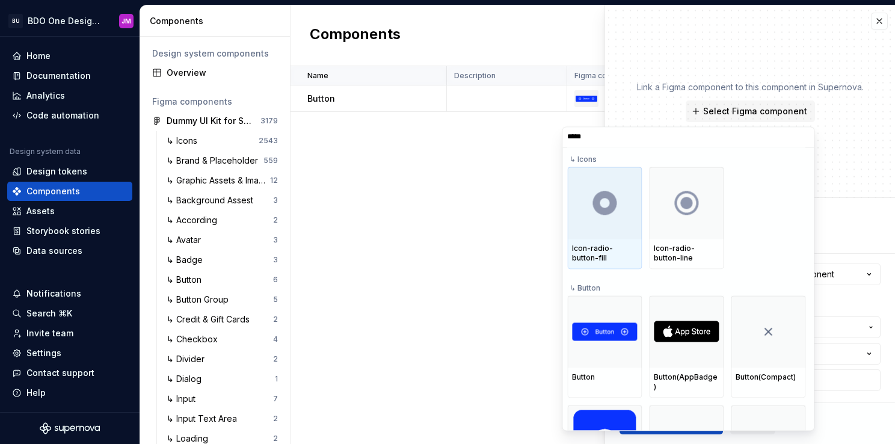
type input "******"
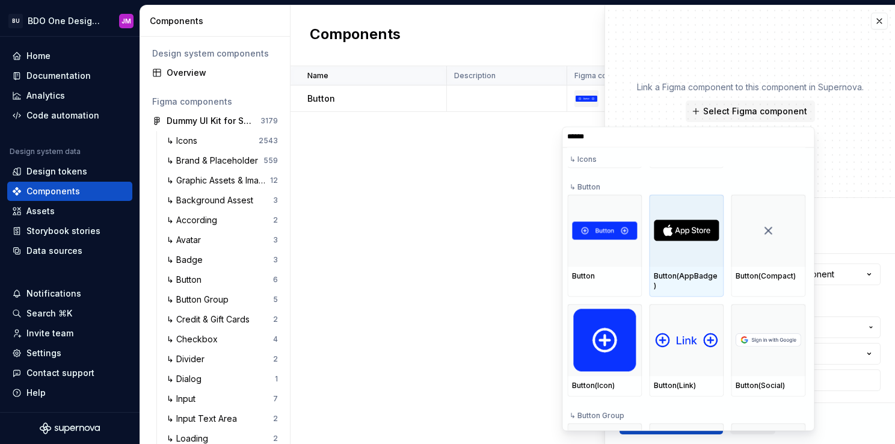
scroll to position [120, 0]
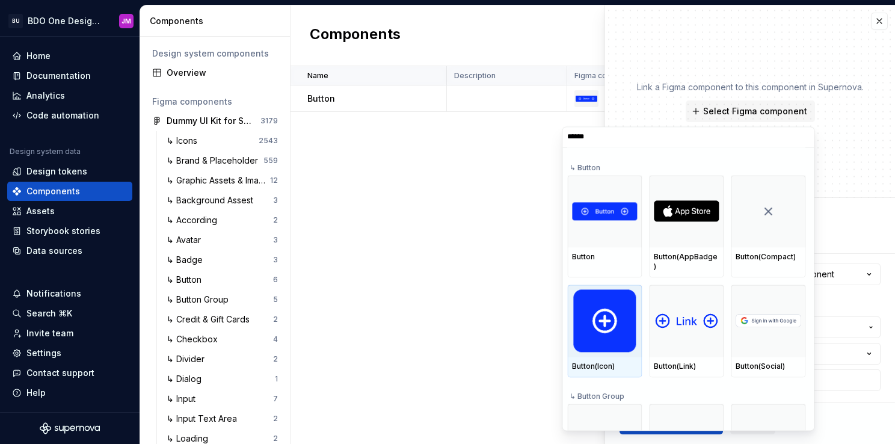
click at [608, 316] on img at bounding box center [604, 320] width 63 height 63
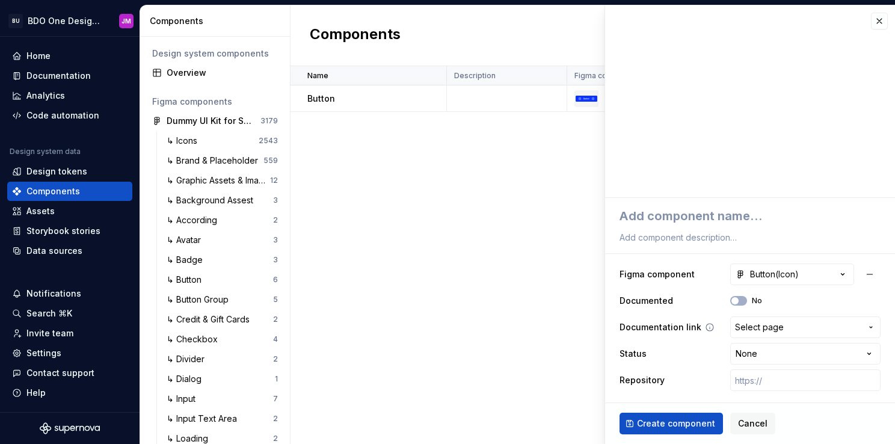
click at [775, 324] on span "Select page" at bounding box center [759, 327] width 49 height 12
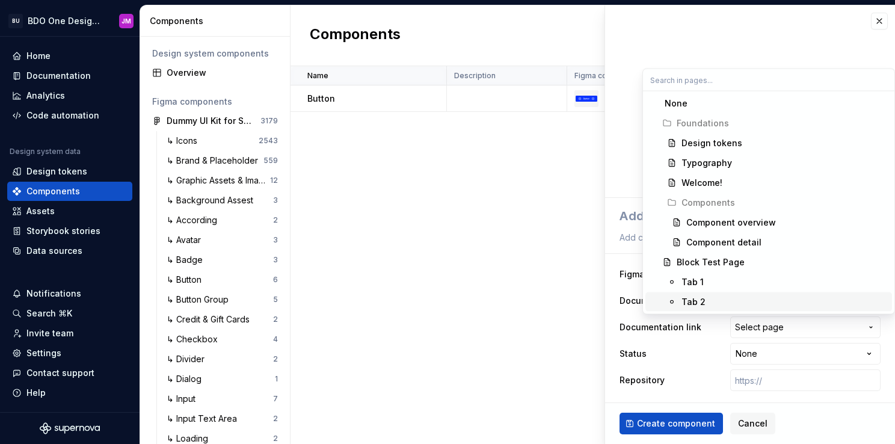
click at [766, 324] on html "BU BDO One Design System JM Home Documentation Analytics Code automation Design…" at bounding box center [447, 222] width 895 height 444
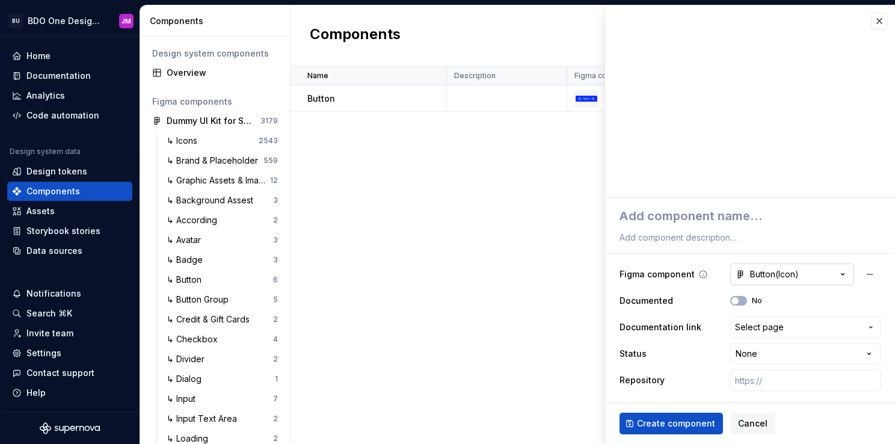
click at [773, 273] on div "Button(Icon)" at bounding box center [767, 274] width 63 height 12
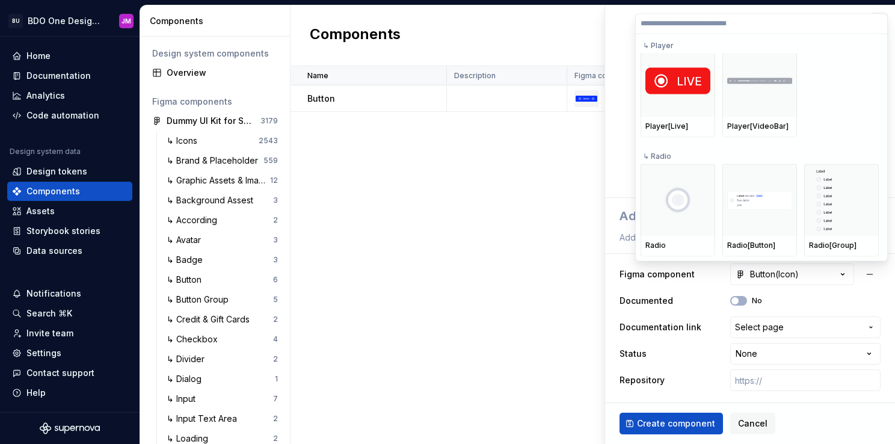
scroll to position [108338, 0]
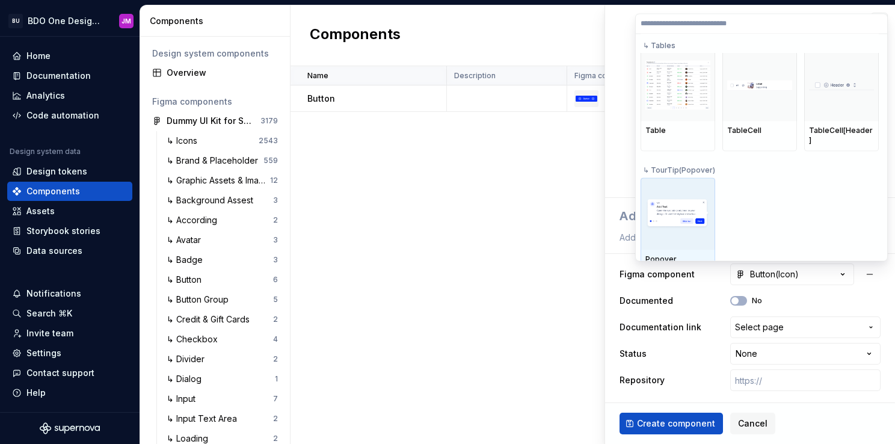
click at [697, 183] on div at bounding box center [678, 214] width 75 height 72
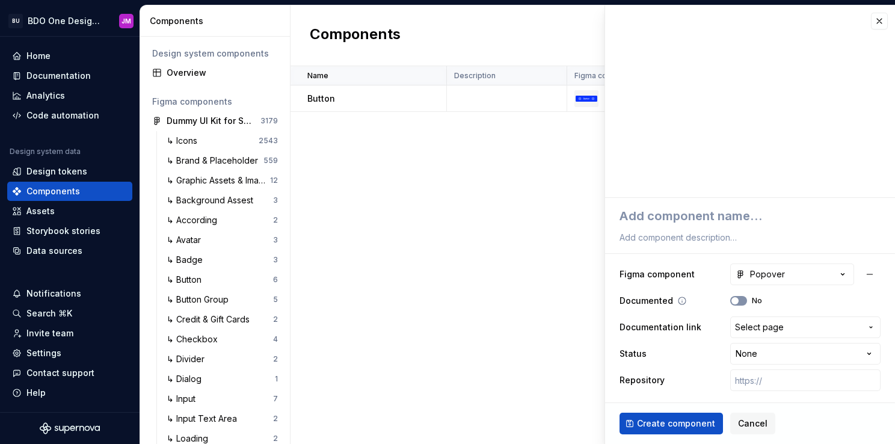
click at [733, 301] on span "button" at bounding box center [734, 300] width 7 height 7
click at [742, 301] on span "button" at bounding box center [742, 300] width 7 height 7
click at [764, 334] on button "Select page" at bounding box center [805, 327] width 150 height 22
click at [766, 331] on html "BU BDO One Design System JM Home Documentation Analytics Code automation Design…" at bounding box center [447, 222] width 895 height 444
click at [778, 355] on html "BU BDO One Design System JM Home Documentation Analytics Code automation Design…" at bounding box center [447, 222] width 895 height 444
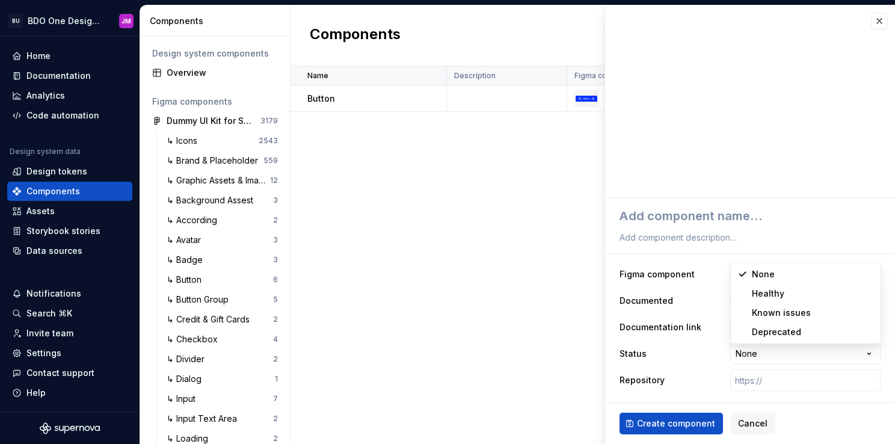
click at [780, 355] on html "BU BDO One Design System JM Home Documentation Analytics Code automation Design…" at bounding box center [447, 222] width 895 height 444
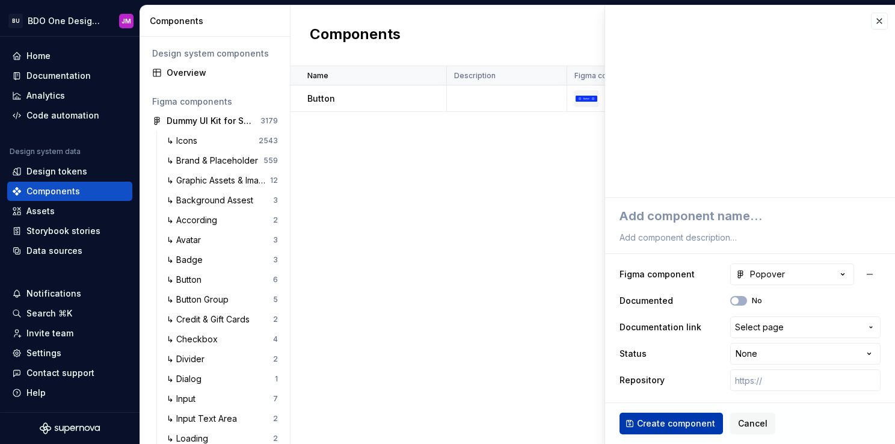
click at [692, 431] on button "Create component" at bounding box center [671, 424] width 103 height 22
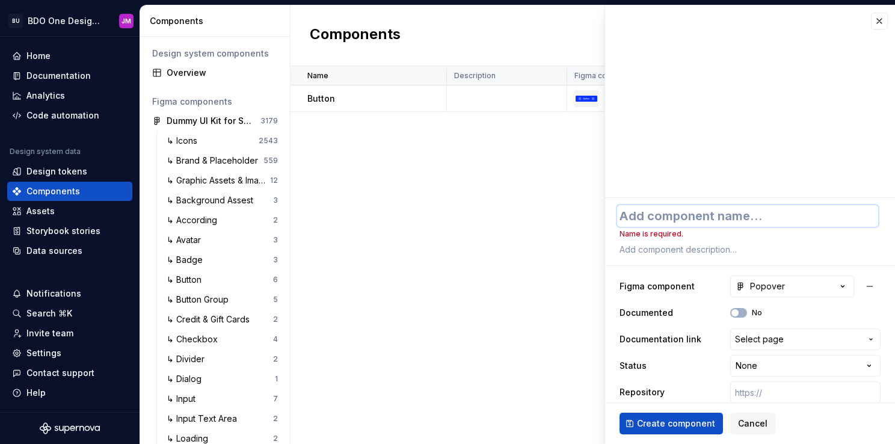
click at [681, 218] on textarea at bounding box center [747, 216] width 261 height 22
type textarea "*"
type textarea "P"
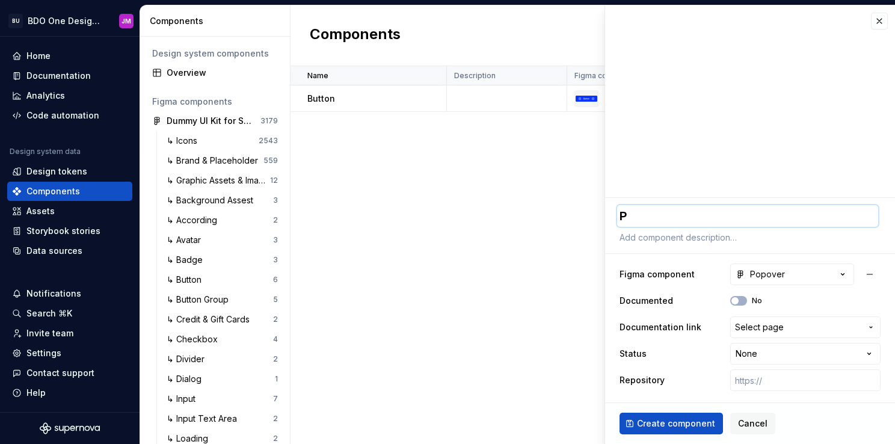
type textarea "*"
type textarea "Po"
type textarea "*"
type textarea "Pop"
type textarea "*"
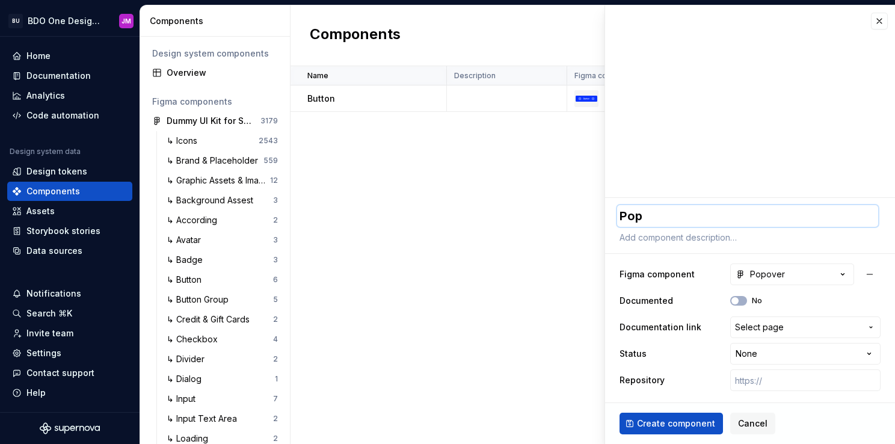
type textarea "Popo"
type textarea "*"
type textarea "Popov"
type textarea "*"
type textarea "Popove"
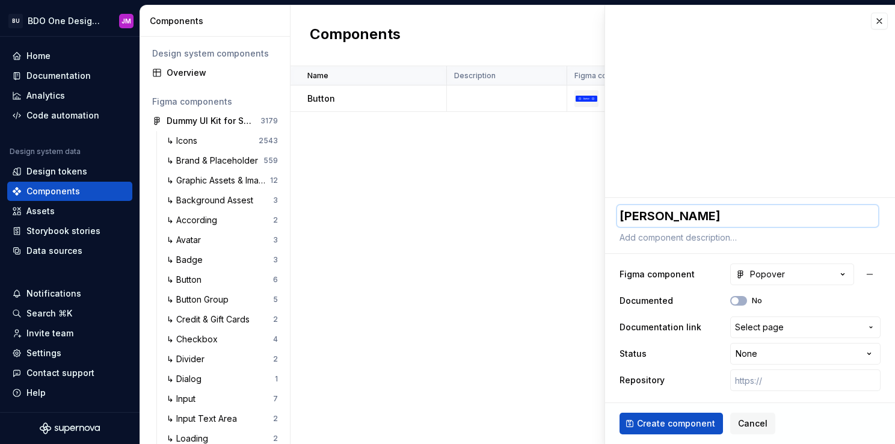
type textarea "*"
type textarea "Popover"
click at [698, 427] on span "Create component" at bounding box center [676, 423] width 78 height 12
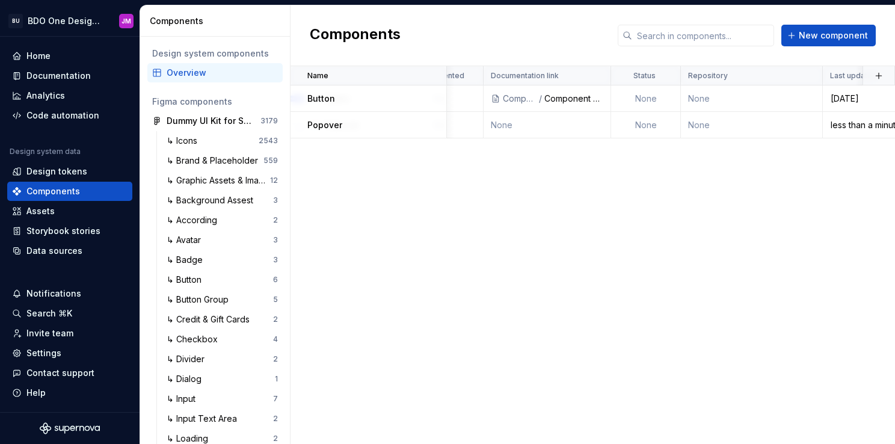
scroll to position [0, 337]
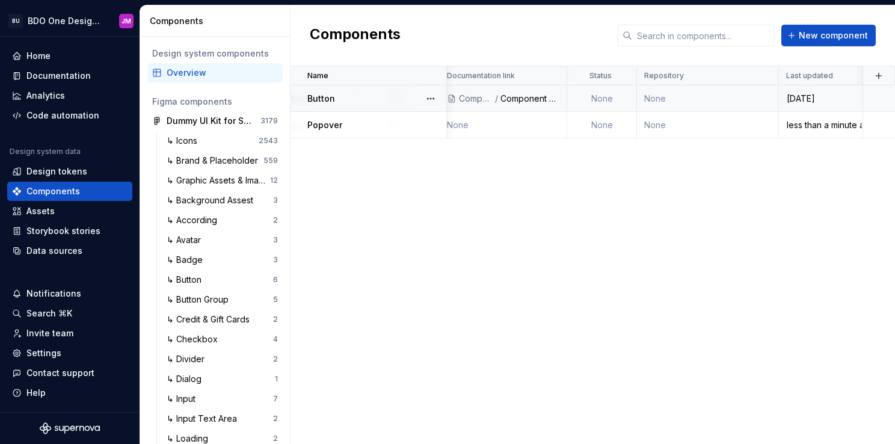
click at [594, 97] on td "None" at bounding box center [602, 98] width 70 height 26
click at [620, 97] on td "None" at bounding box center [602, 98] width 70 height 26
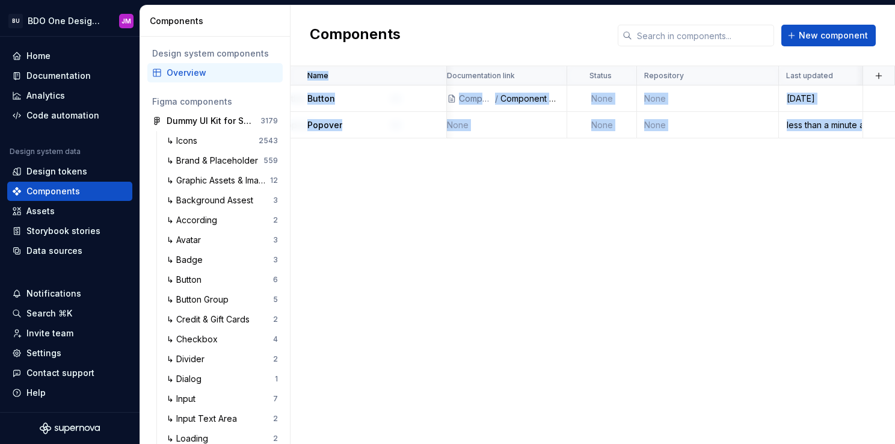
drag, startPoint x: 741, startPoint y: 439, endPoint x: 522, endPoint y: 449, distance: 219.2
click at [522, 443] on html "BU BDO One Design System JM Home Documentation Analytics Code automation Design…" at bounding box center [447, 222] width 895 height 444
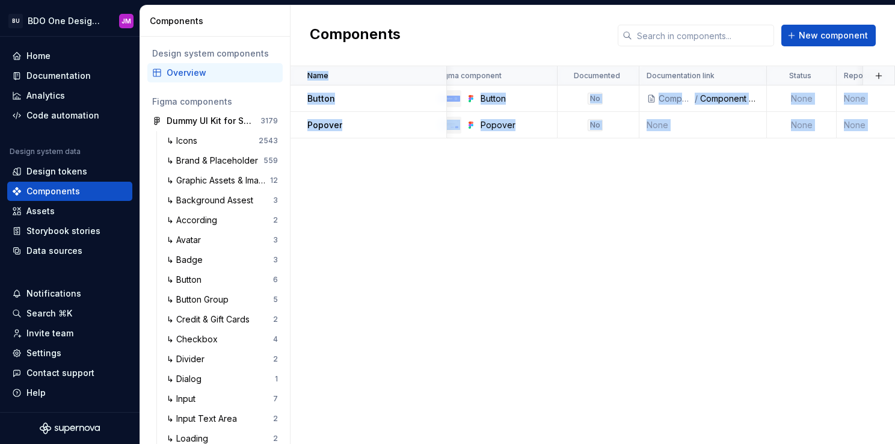
scroll to position [0, 0]
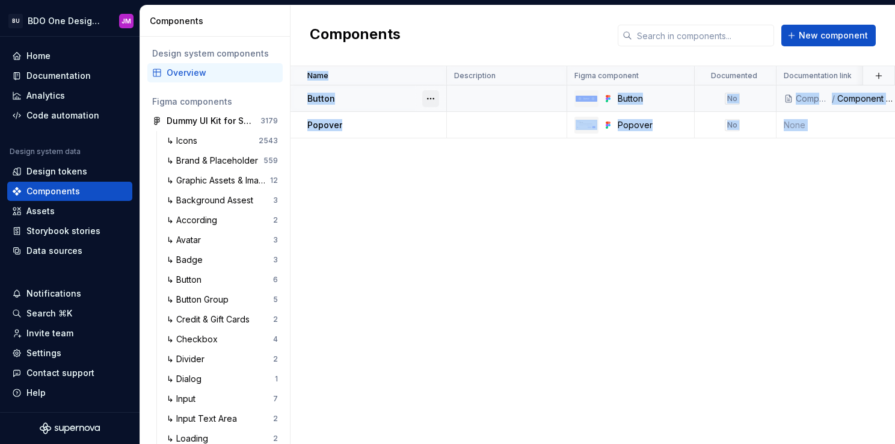
click at [432, 99] on button "button" at bounding box center [430, 98] width 17 height 17
click at [475, 122] on div "Open component detail" at bounding box center [493, 121] width 99 height 12
click at [430, 99] on button "button" at bounding box center [430, 98] width 17 height 17
click at [462, 128] on div "Open component detail" at bounding box center [486, 121] width 123 height 19
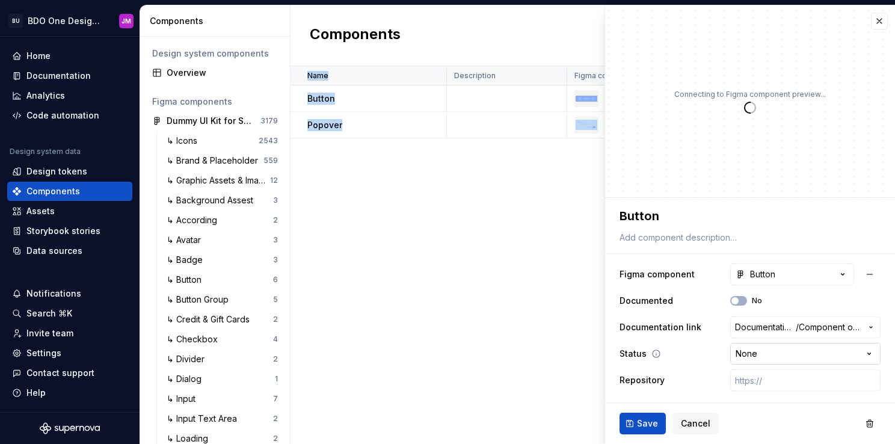
click at [808, 362] on html "BU BDO One Design System JM Home Documentation Analytics Code automation Design…" at bounding box center [447, 222] width 895 height 444
click at [654, 338] on html "BU BDO One Design System JM Home Documentation Analytics Code automation Design…" at bounding box center [447, 222] width 895 height 444
click at [798, 351] on html "BU BDO One Design System JM Home Documentation Analytics Code automation Design…" at bounding box center [447, 222] width 895 height 444
click at [467, 359] on html "BU BDO One Design System JM Home Documentation Analytics Code automation Design…" at bounding box center [447, 222] width 895 height 444
click at [782, 352] on html "BU BDO One Design System JM Home Documentation Analytics Code automation Design…" at bounding box center [447, 222] width 895 height 444
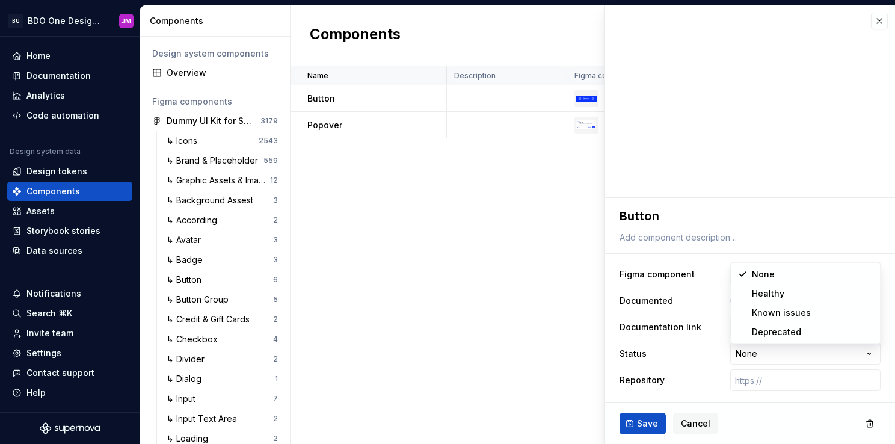
type textarea "*"
click at [362, 243] on html "BU BDO One Design System JM Home Documentation Analytics Code automation Design…" at bounding box center [447, 222] width 895 height 444
click at [693, 427] on ul "Component “Popover” created." at bounding box center [747, 434] width 296 height 19
click at [694, 423] on span "Cancel" at bounding box center [695, 423] width 29 height 12
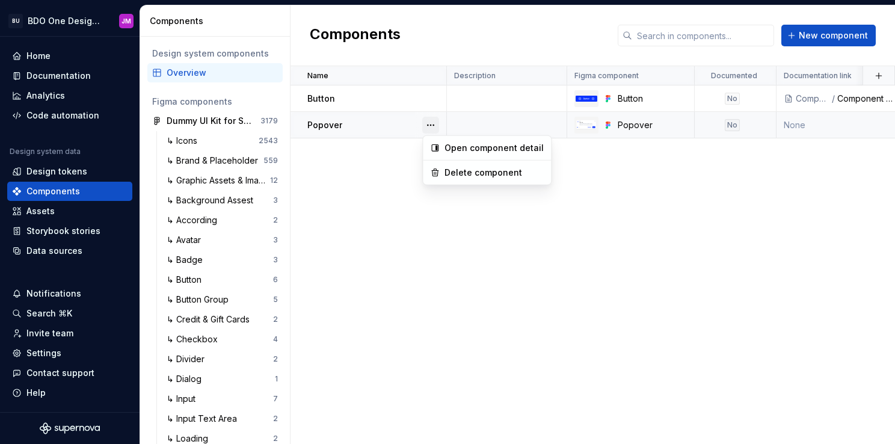
click at [424, 129] on button "button" at bounding box center [430, 125] width 17 height 17
click at [462, 144] on div "Open component detail" at bounding box center [493, 148] width 99 height 12
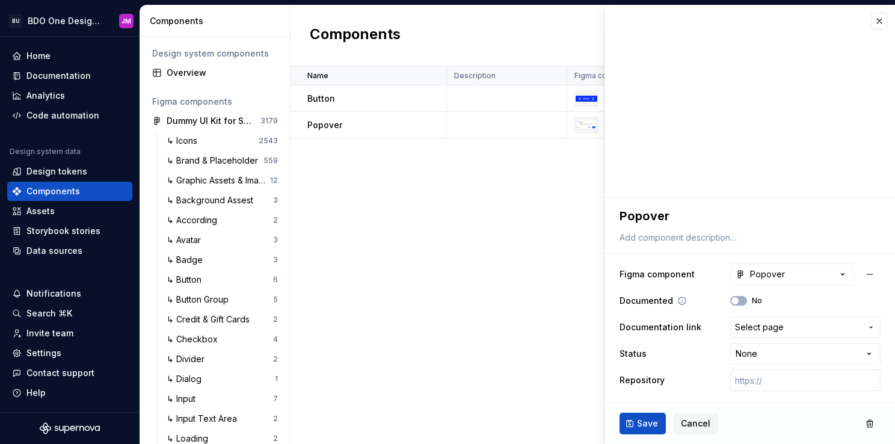
click at [680, 300] on icon at bounding box center [682, 301] width 10 height 10
click at [681, 301] on icon at bounding box center [682, 301] width 10 height 10
click at [736, 301] on span "button" at bounding box center [734, 300] width 7 height 7
click at [647, 422] on span "Save" at bounding box center [647, 423] width 21 height 12
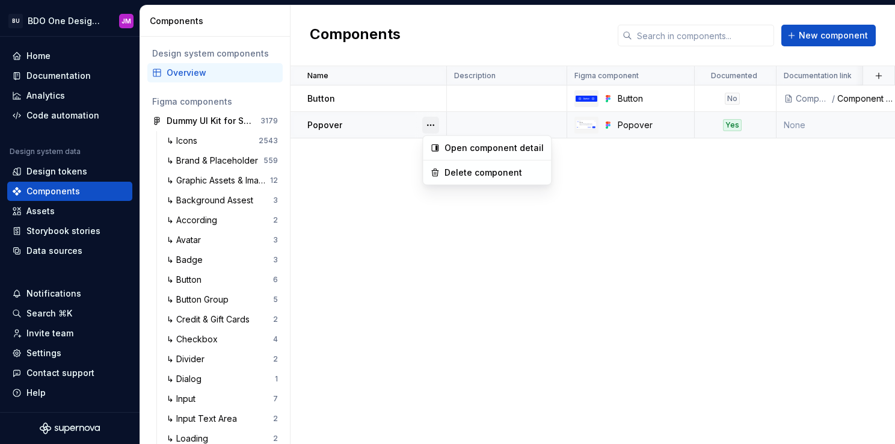
click at [428, 126] on button "button" at bounding box center [430, 125] width 17 height 17
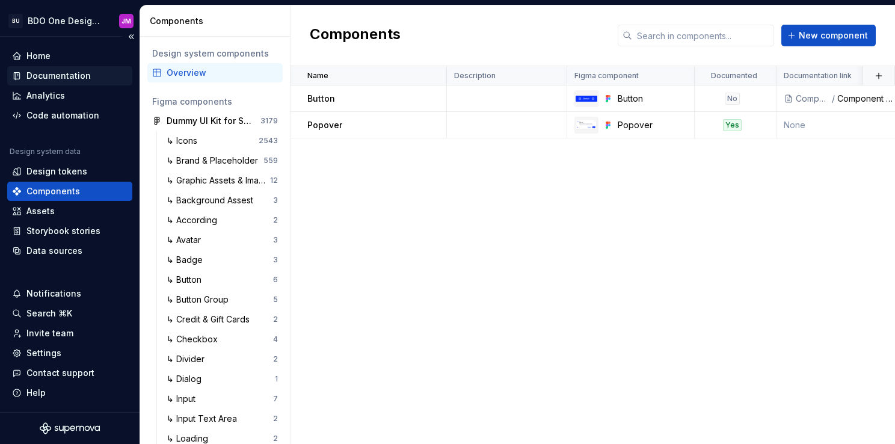
click at [78, 73] on div "Documentation" at bounding box center [58, 76] width 64 height 12
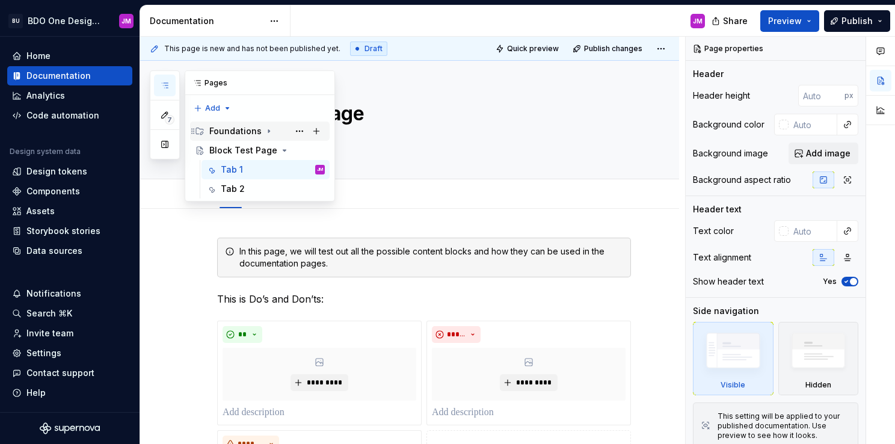
click at [265, 131] on icon "Page tree" at bounding box center [269, 131] width 10 height 10
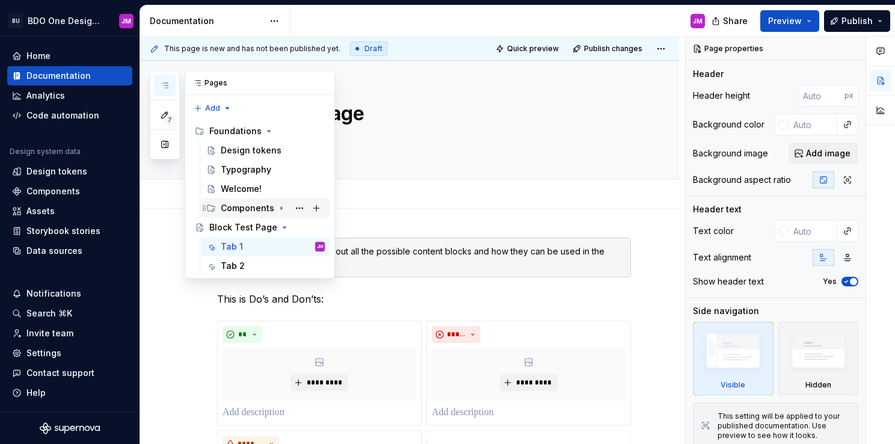
click at [277, 206] on icon "Page tree" at bounding box center [282, 208] width 10 height 10
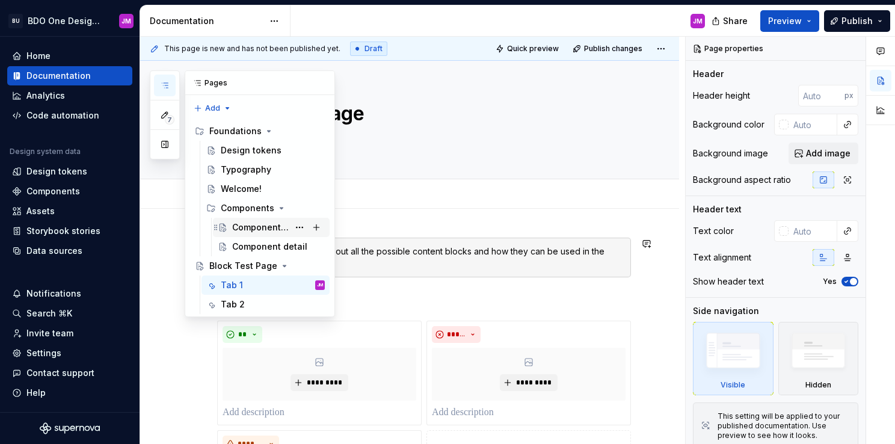
click at [274, 230] on div "Component overview" at bounding box center [260, 227] width 57 height 12
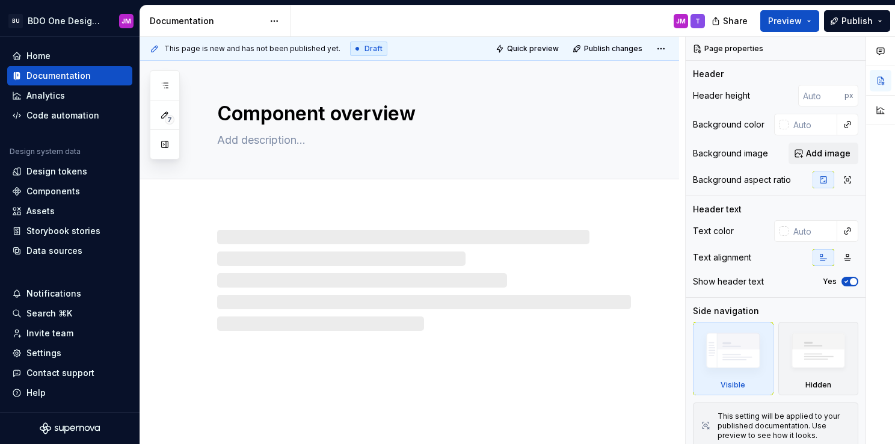
type textarea "*"
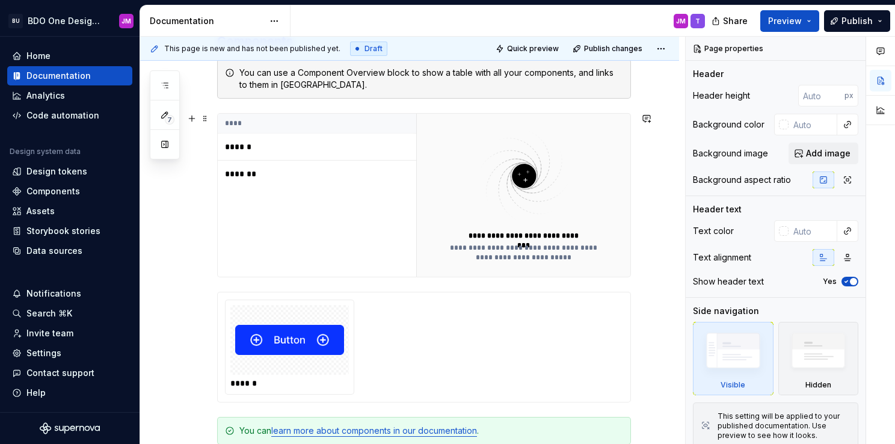
scroll to position [301, 0]
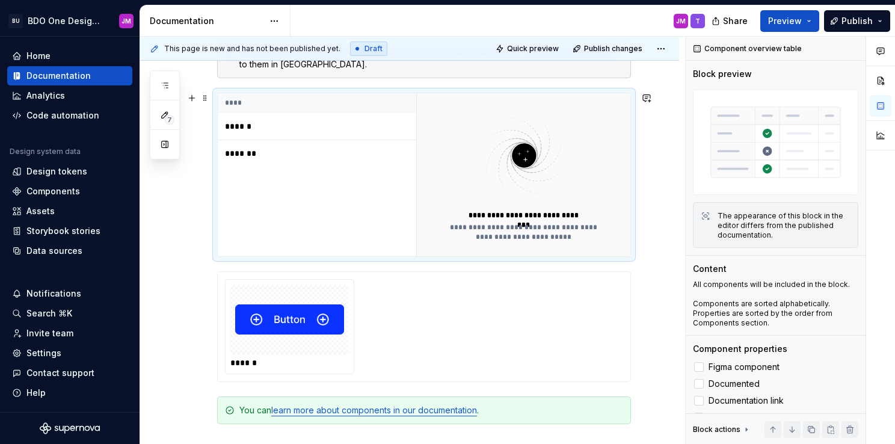
click at [245, 150] on p "*******" at bounding box center [300, 153] width 150 height 12
click at [471, 244] on div "**********" at bounding box center [523, 174] width 214 height 163
click at [472, 252] on div "**********" at bounding box center [523, 174] width 214 height 163
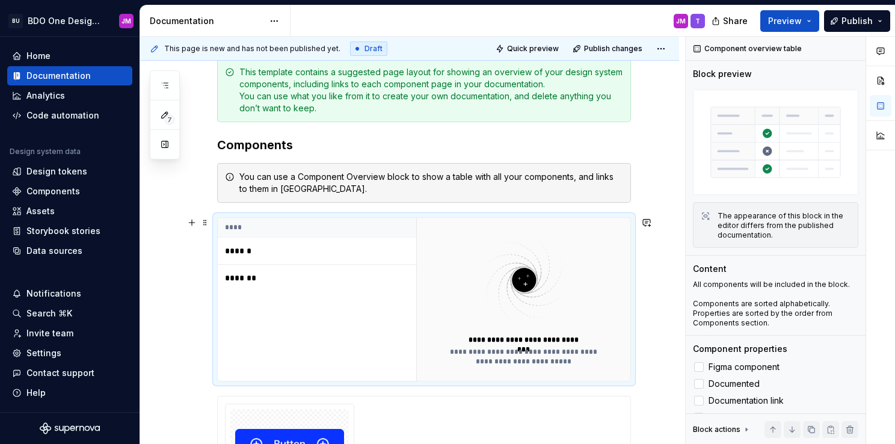
scroll to position [241, 0]
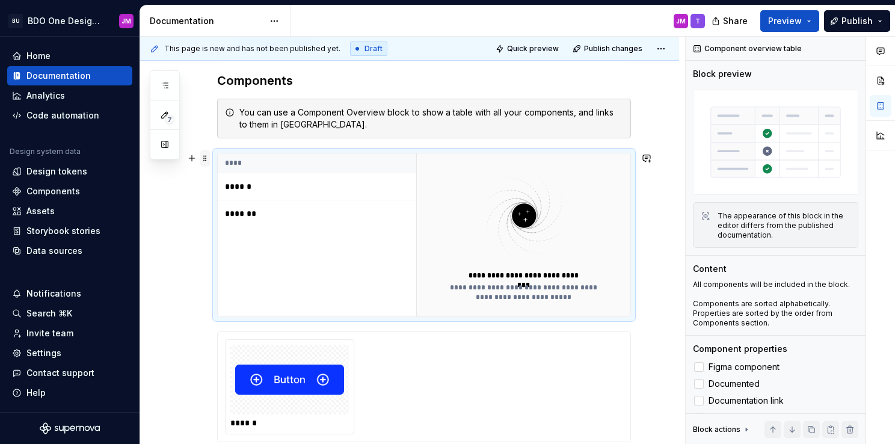
click at [205, 156] on span at bounding box center [205, 158] width 10 height 17
click at [453, 265] on div "**********" at bounding box center [524, 235] width 164 height 134
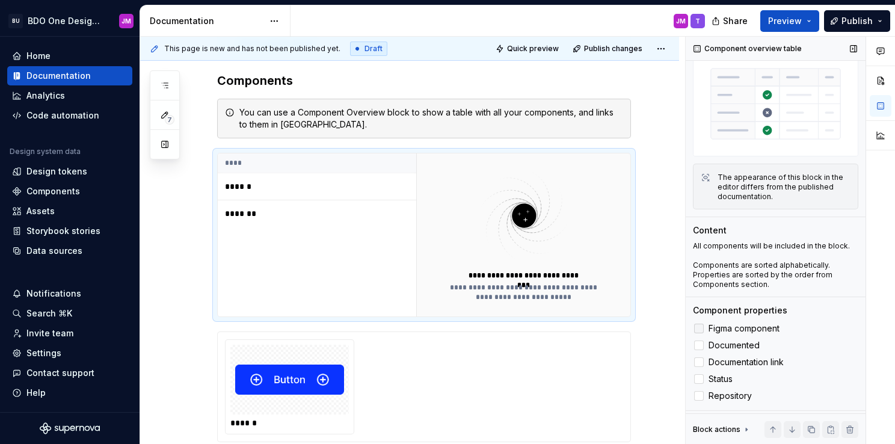
scroll to position [60, 0]
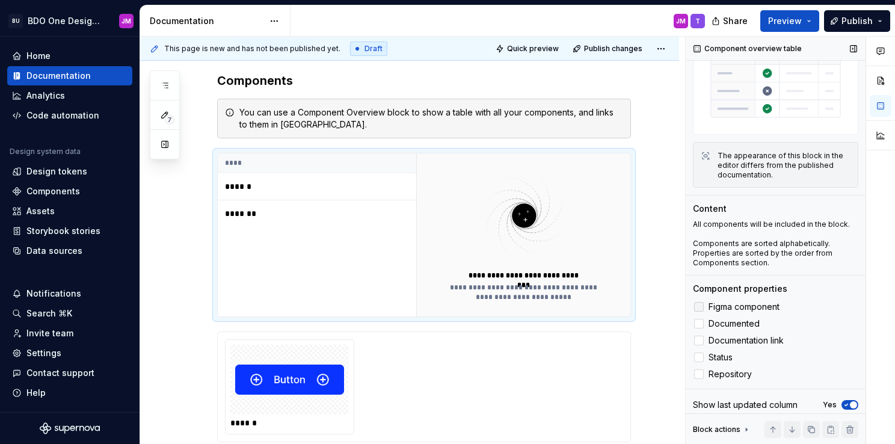
click at [745, 302] on span "Figma component" at bounding box center [744, 307] width 71 height 10
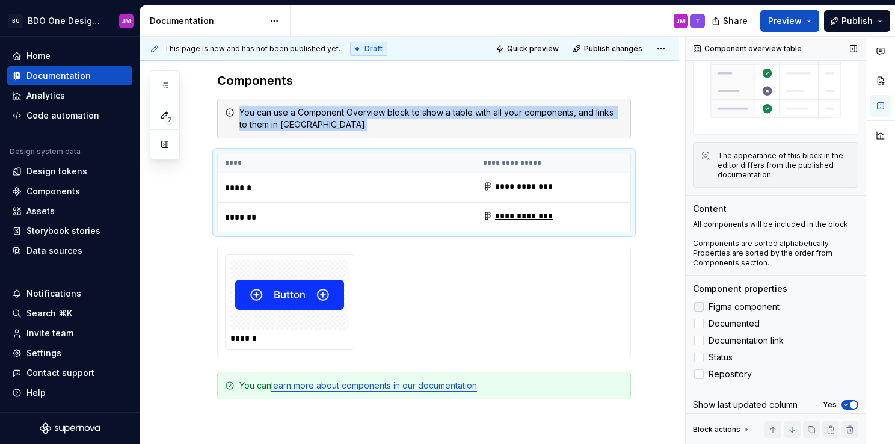
click at [745, 302] on span "Figma component" at bounding box center [744, 307] width 71 height 10
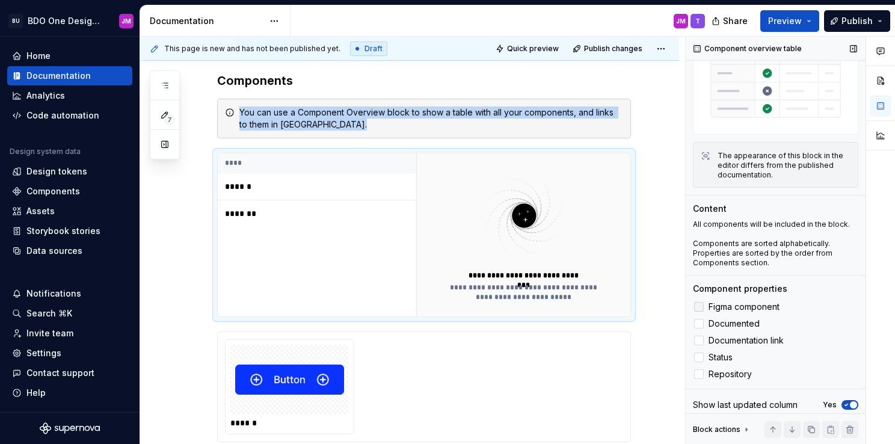
click at [745, 302] on span "Figma component" at bounding box center [744, 307] width 71 height 10
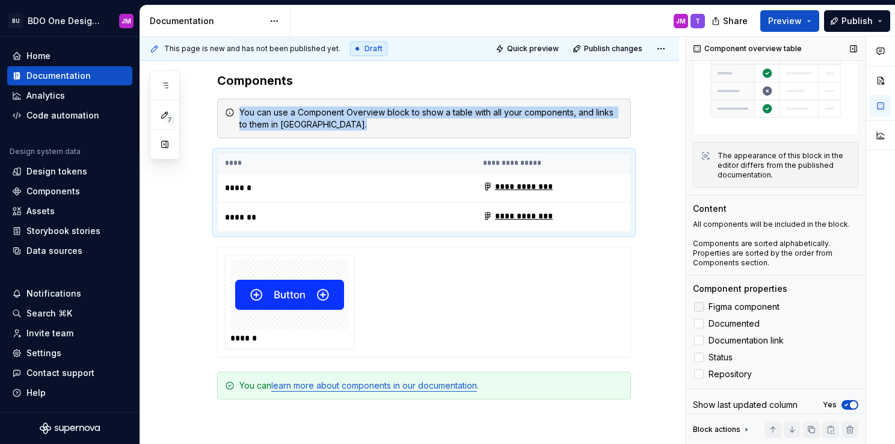
click at [745, 302] on span "Figma component" at bounding box center [744, 307] width 71 height 10
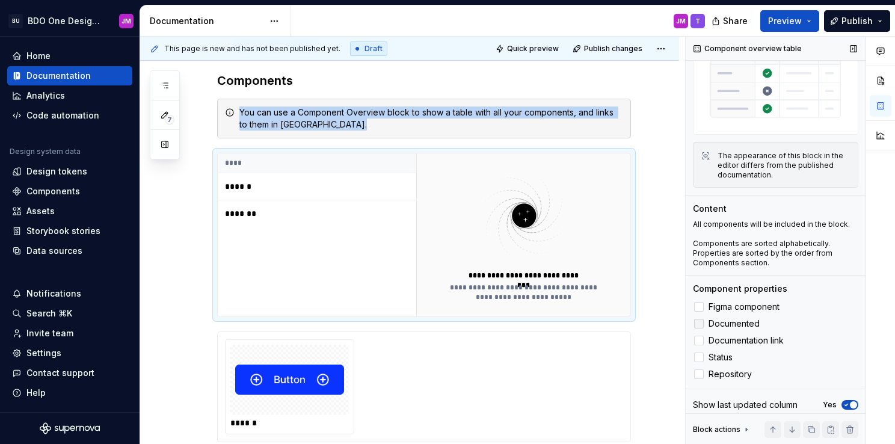
click at [748, 319] on span "Documented" at bounding box center [734, 324] width 51 height 10
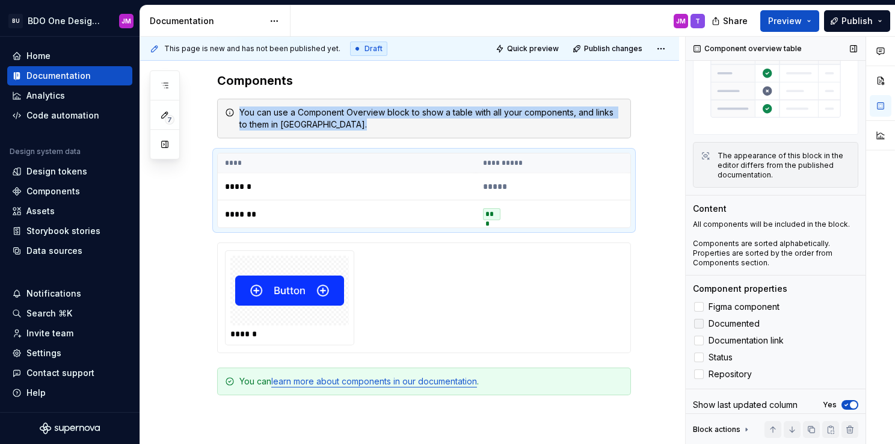
click at [748, 319] on span "Documented" at bounding box center [734, 324] width 51 height 10
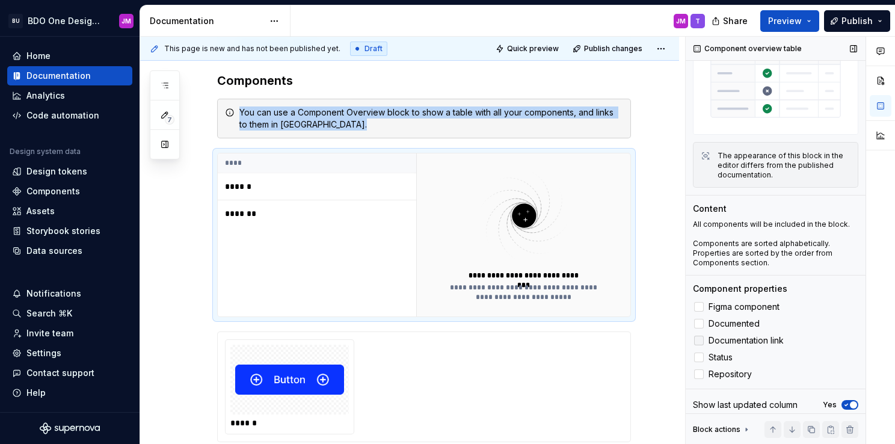
click at [756, 336] on span "Documentation link" at bounding box center [746, 341] width 75 height 10
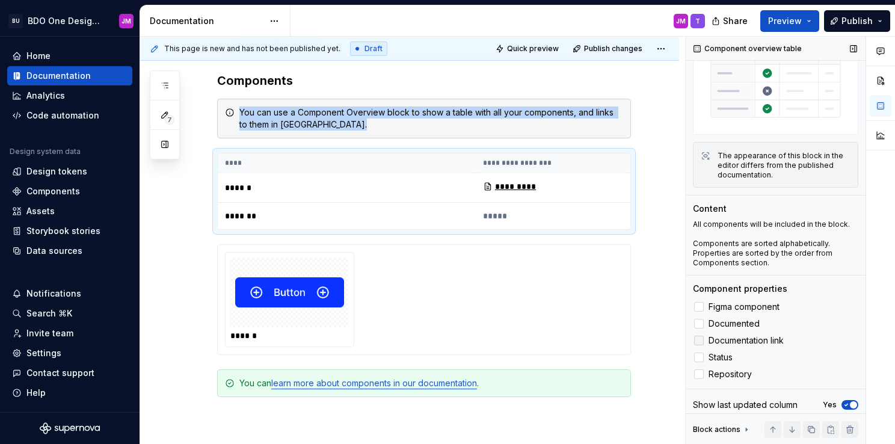
click at [756, 336] on span "Documentation link" at bounding box center [746, 341] width 75 height 10
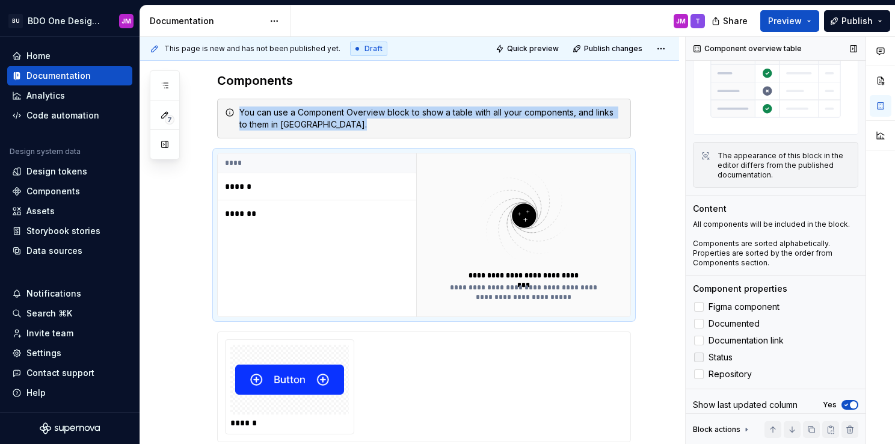
click at [717, 353] on span "Status" at bounding box center [721, 357] width 24 height 10
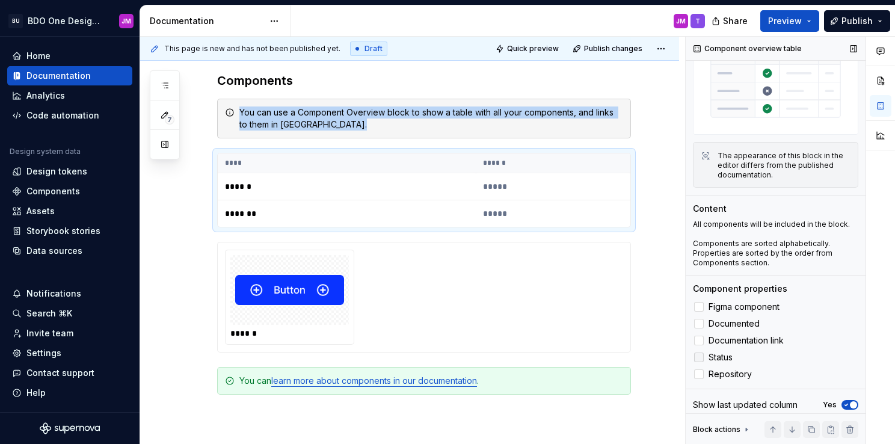
click at [717, 353] on span "Status" at bounding box center [721, 357] width 24 height 10
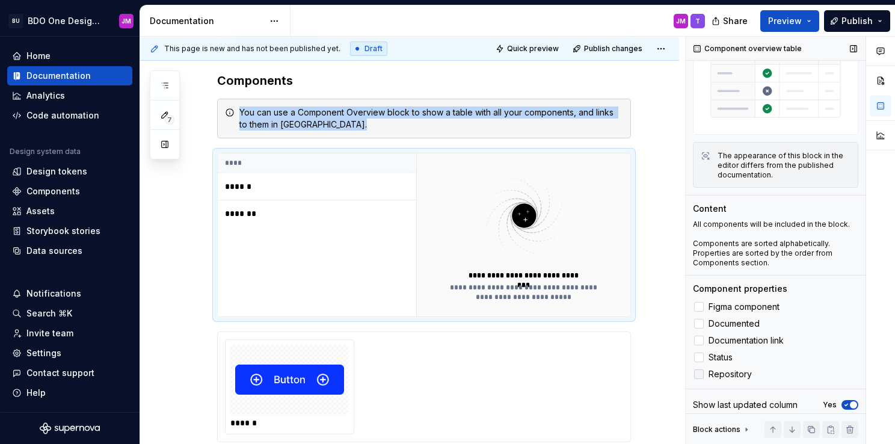
click at [734, 369] on span "Repository" at bounding box center [730, 374] width 43 height 10
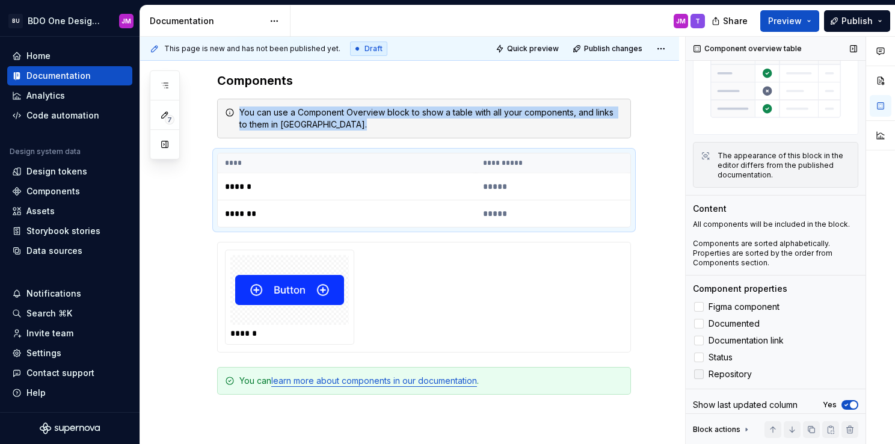
click at [734, 369] on span "Repository" at bounding box center [730, 374] width 43 height 10
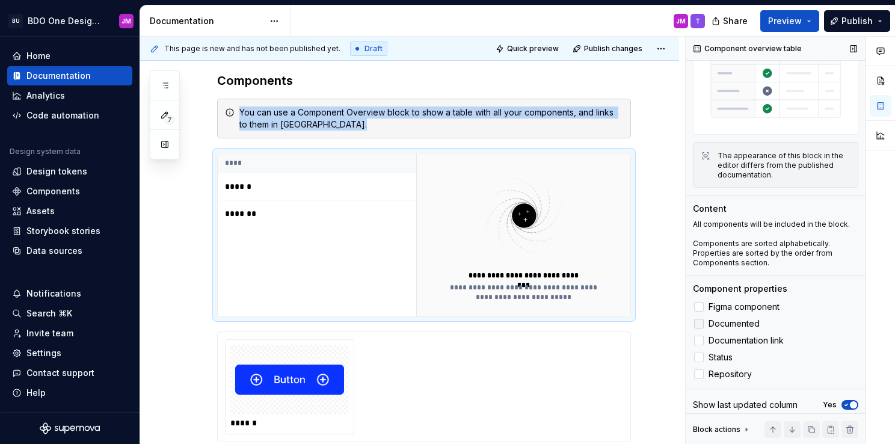
scroll to position [63, 0]
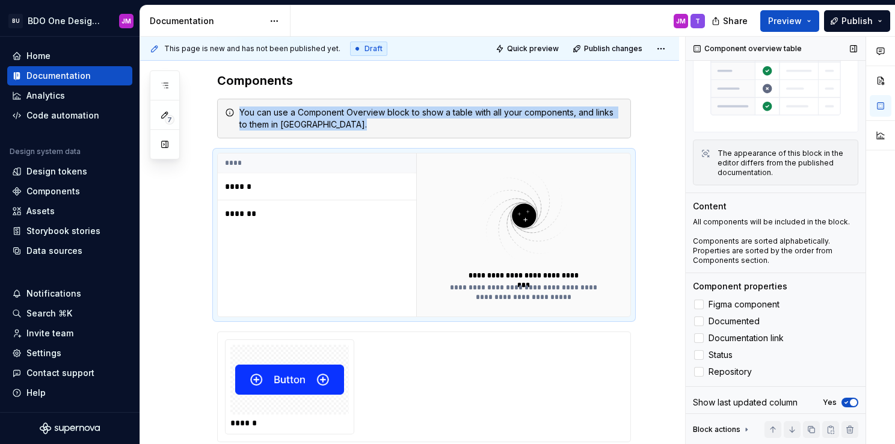
click at [850, 399] on span "button" at bounding box center [853, 402] width 7 height 7
click at [845, 398] on button "No" at bounding box center [849, 403] width 17 height 10
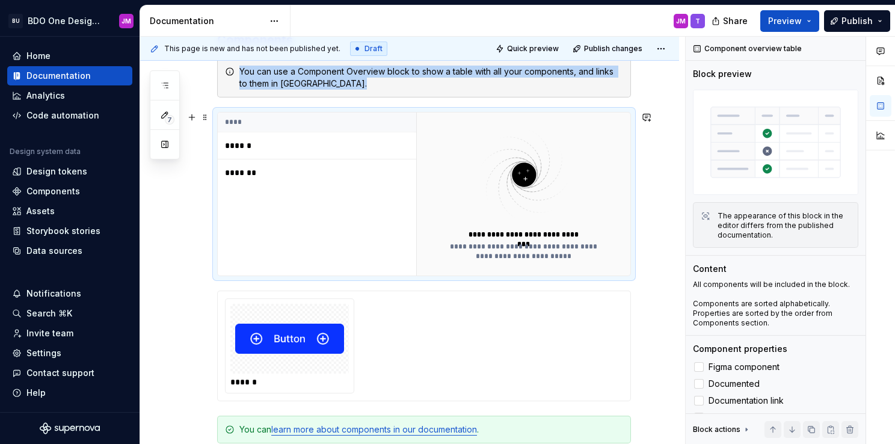
scroll to position [301, 0]
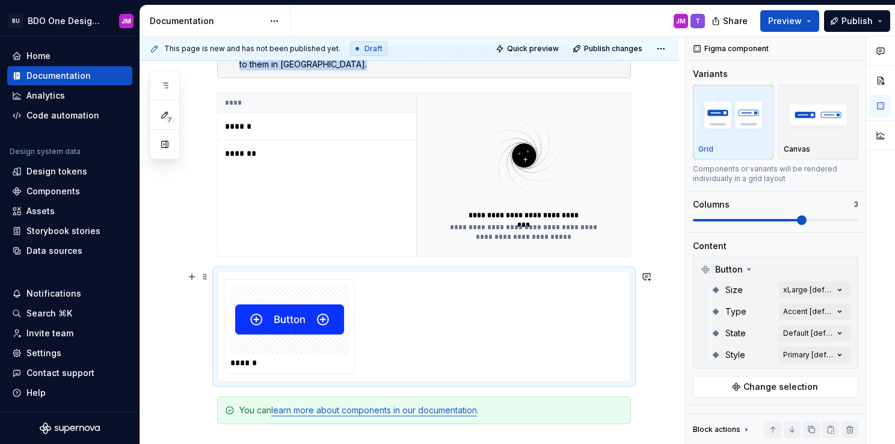
click at [342, 280] on div "******" at bounding box center [290, 327] width 128 height 94
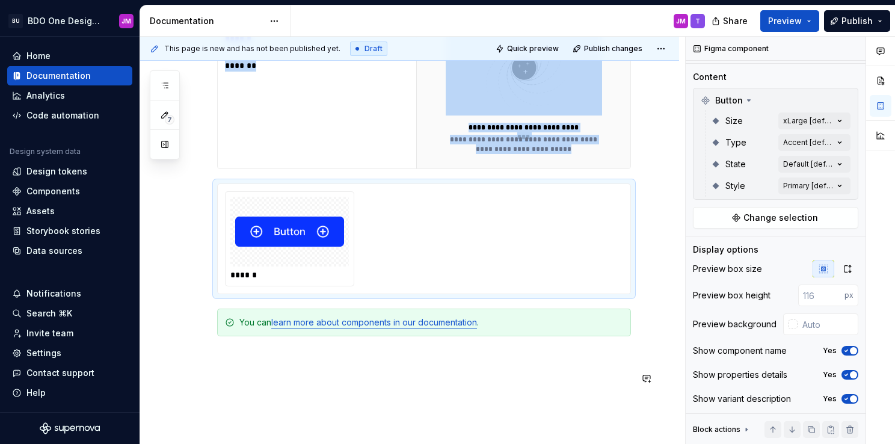
scroll to position [476, 0]
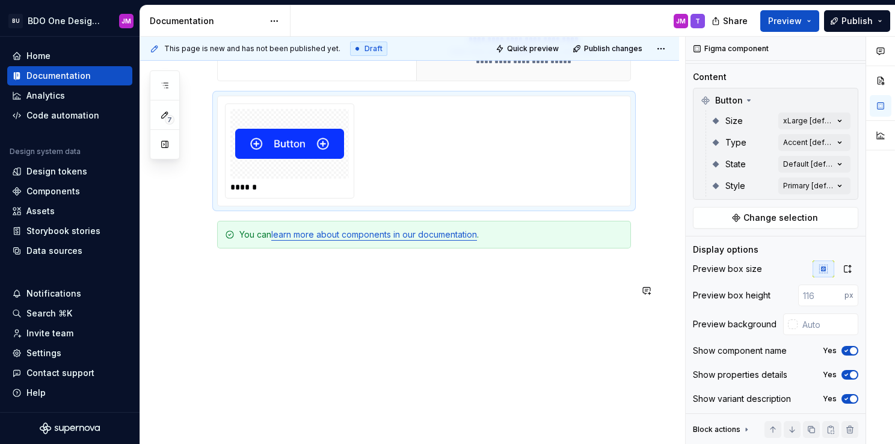
click at [297, 278] on div "**********" at bounding box center [424, 28] width 414 height 541
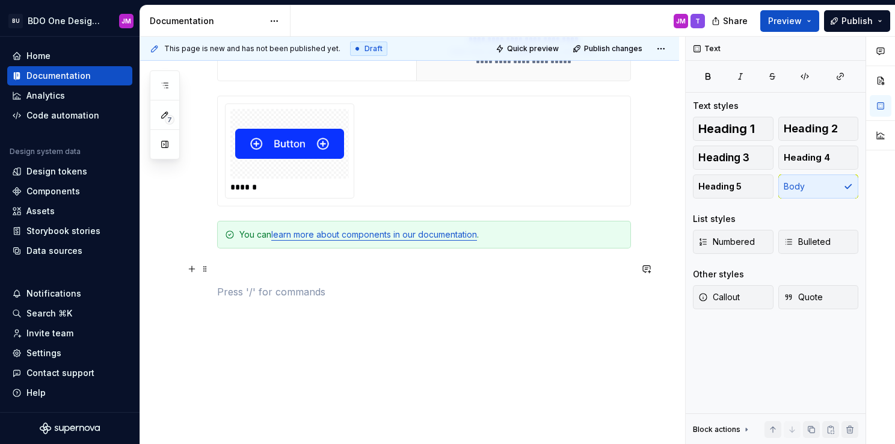
scroll to position [416, 0]
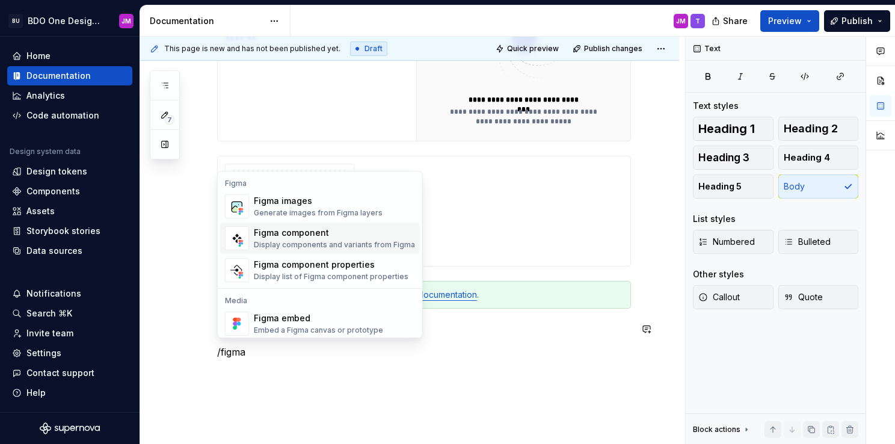
click at [314, 236] on div "Figma component" at bounding box center [334, 233] width 161 height 12
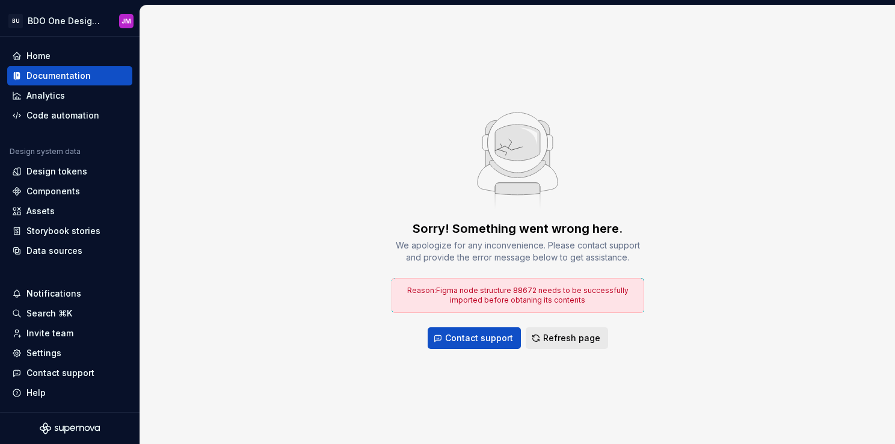
click at [541, 338] on button "Refresh page" at bounding box center [567, 338] width 82 height 22
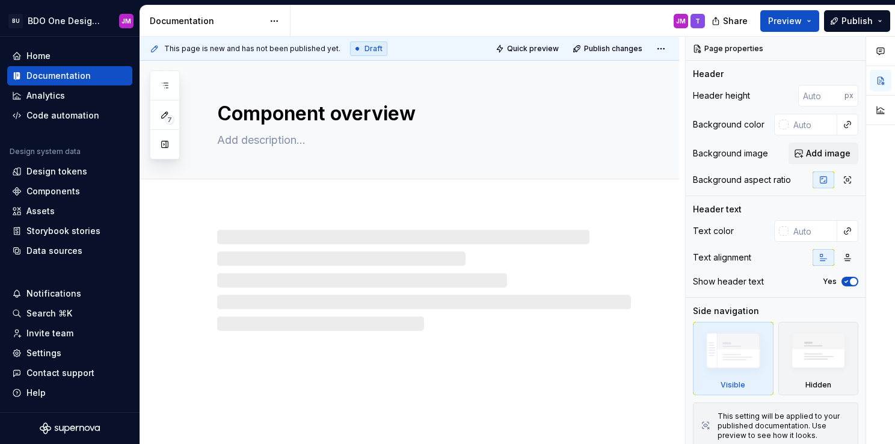
type textarea "*"
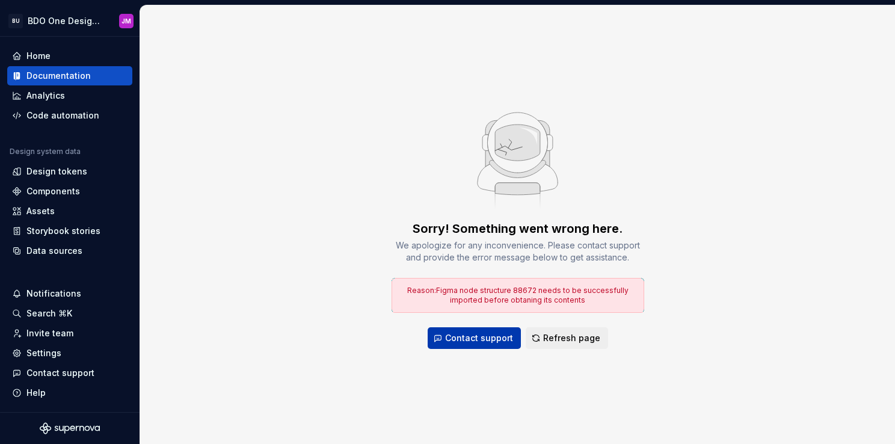
click at [499, 346] on button "Contact support" at bounding box center [474, 338] width 93 height 22
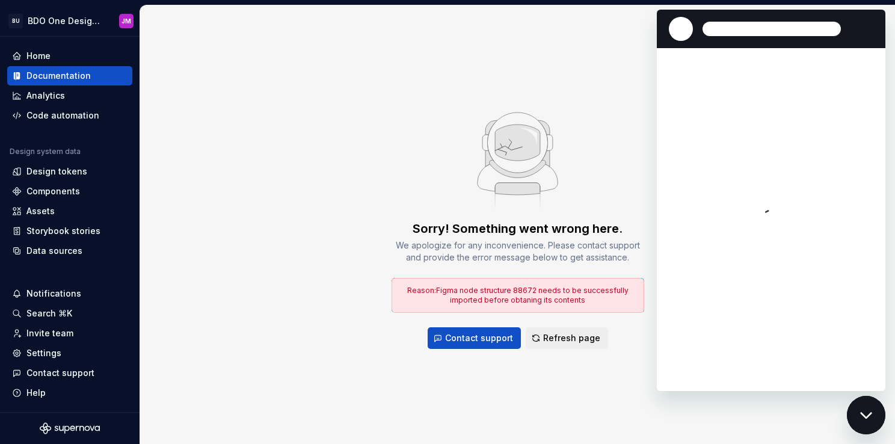
click at [562, 174] on img at bounding box center [517, 156] width 161 height 112
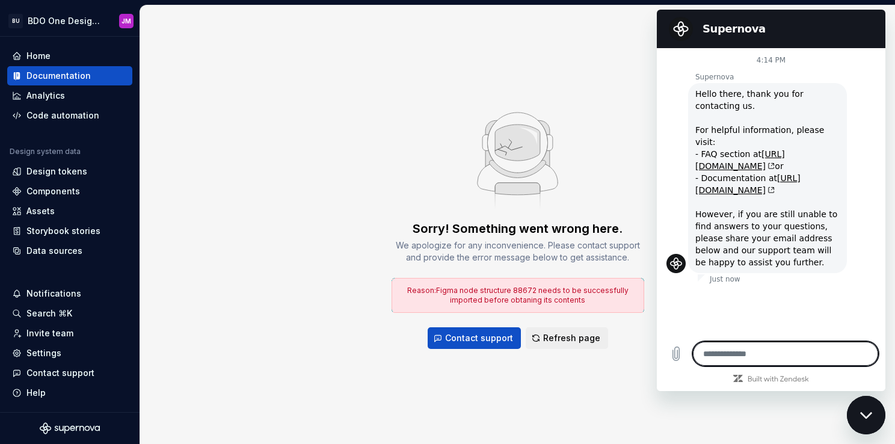
type textarea "*"
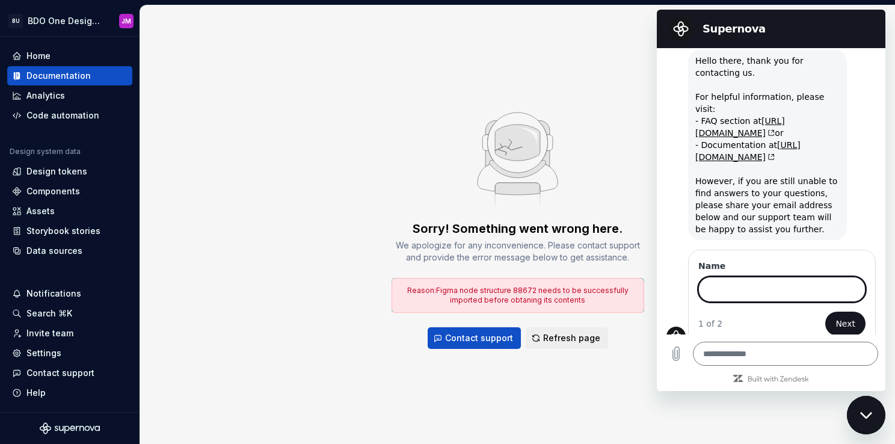
scroll to position [32, 0]
click at [740, 398] on div "Sorry! Something went wrong here. We apologize for any inconvenience. Please co…" at bounding box center [517, 224] width 755 height 438
click at [592, 381] on div "Sorry! Something went wrong here. We apologize for any inconvenience. Please co…" at bounding box center [517, 224] width 755 height 438
click at [563, 333] on span "Refresh page" at bounding box center [571, 338] width 57 height 12
type textarea "*"
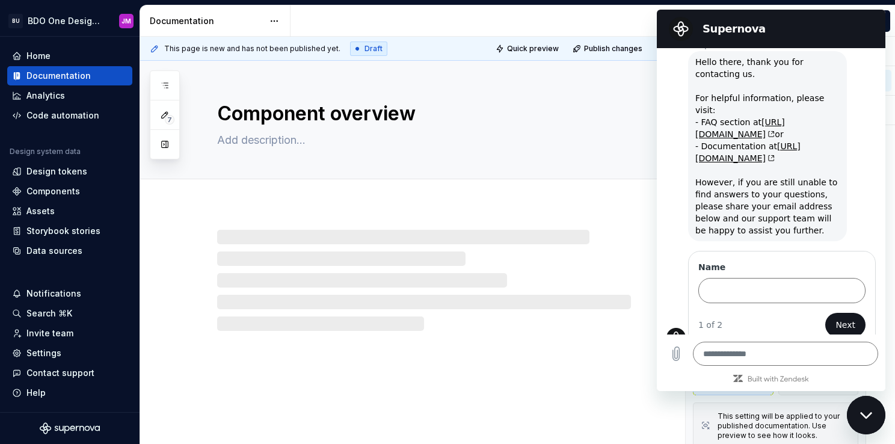
click at [858, 414] on div "Close messaging window" at bounding box center [866, 415] width 36 height 36
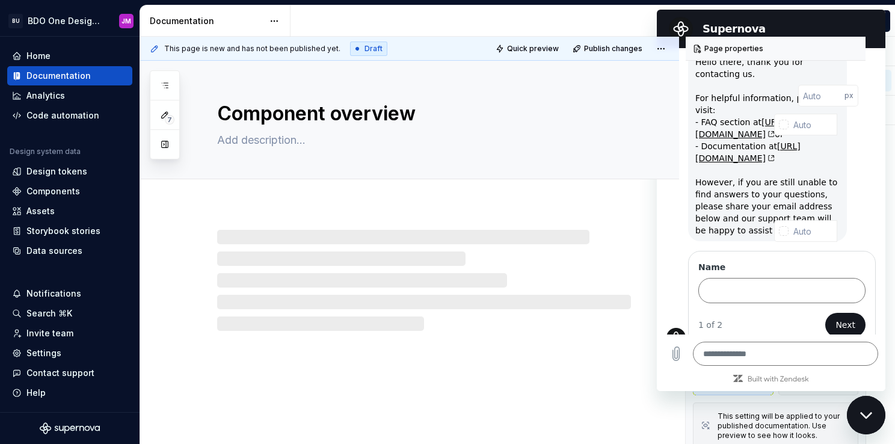
type textarea "*"
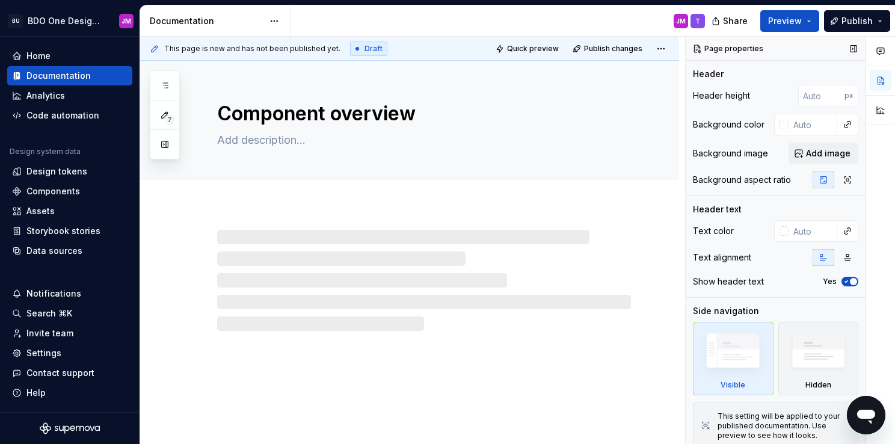
type textarea "*"
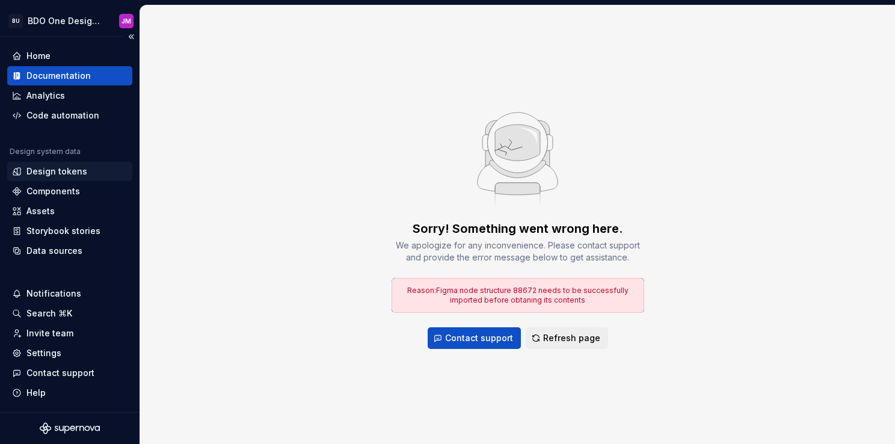
click at [74, 172] on div "Design tokens" at bounding box center [56, 171] width 61 height 12
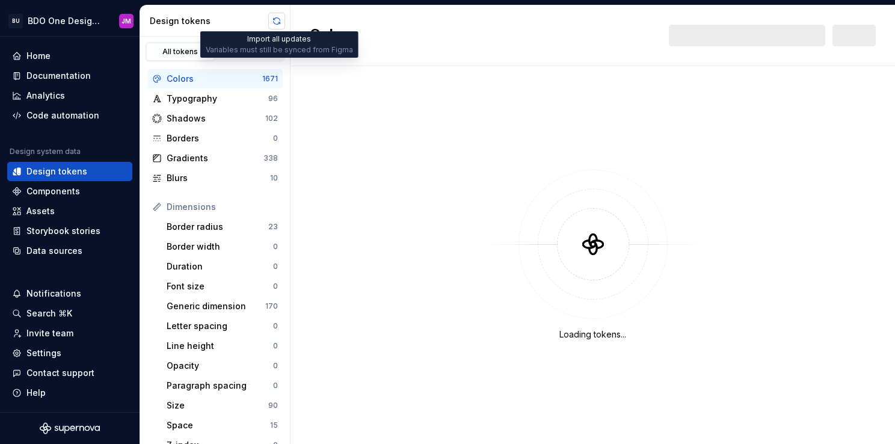
click at [280, 20] on button "button" at bounding box center [276, 21] width 17 height 17
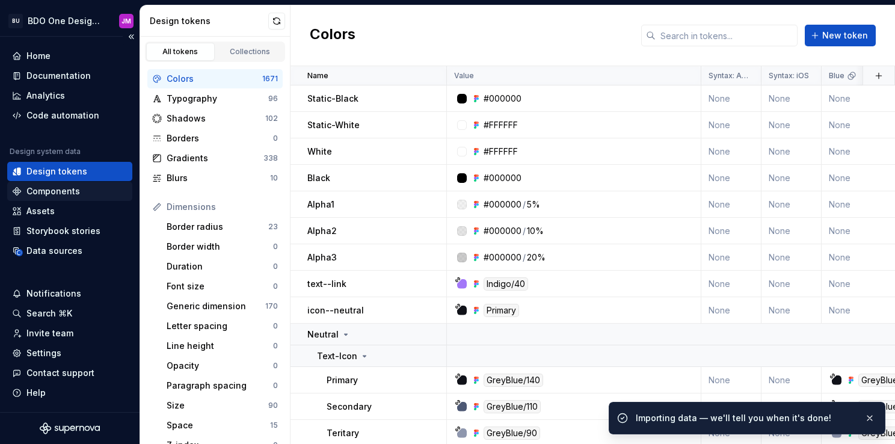
click at [83, 189] on div "Components" at bounding box center [69, 191] width 115 height 12
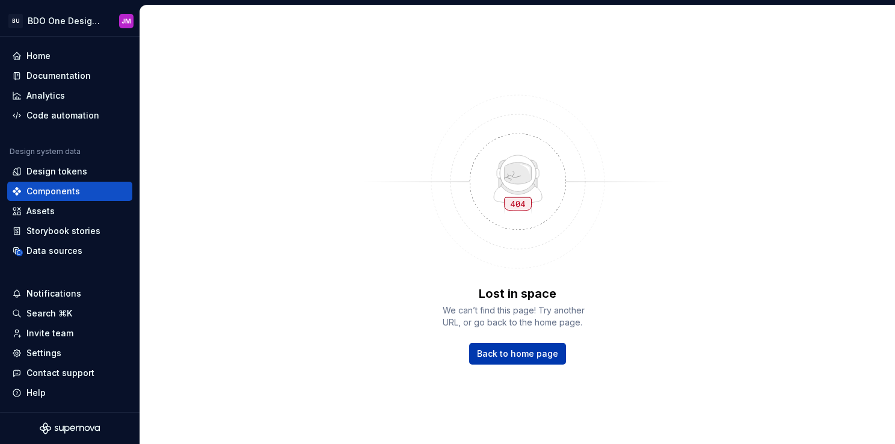
click at [555, 360] on link "Back to home page" at bounding box center [517, 354] width 97 height 22
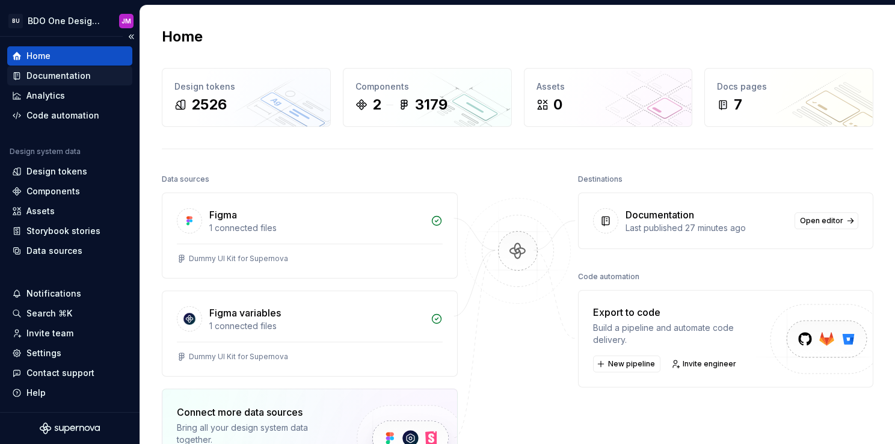
click at [72, 76] on div "Documentation" at bounding box center [58, 76] width 64 height 12
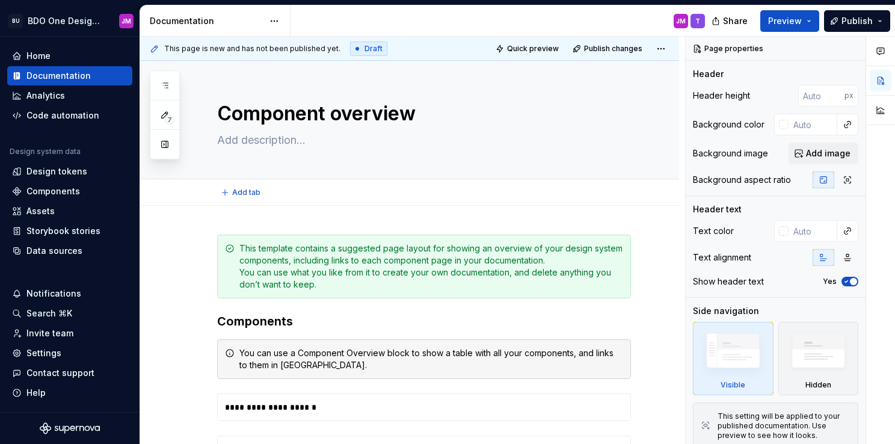
type textarea "*"
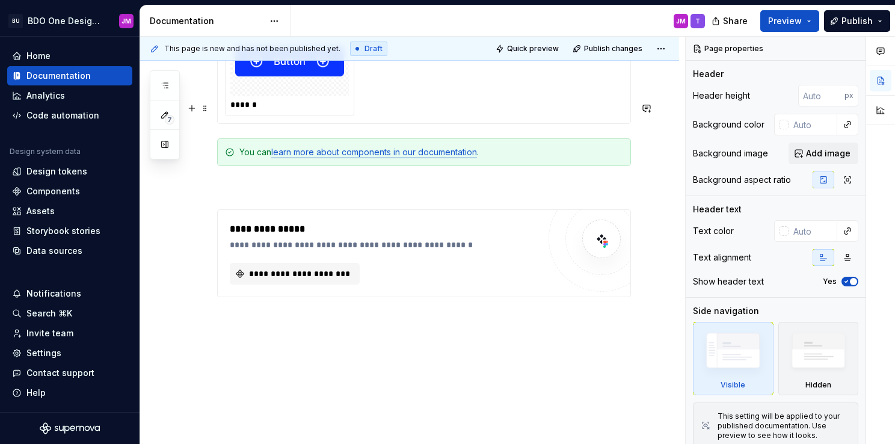
click at [325, 96] on div at bounding box center [289, 61] width 118 height 70
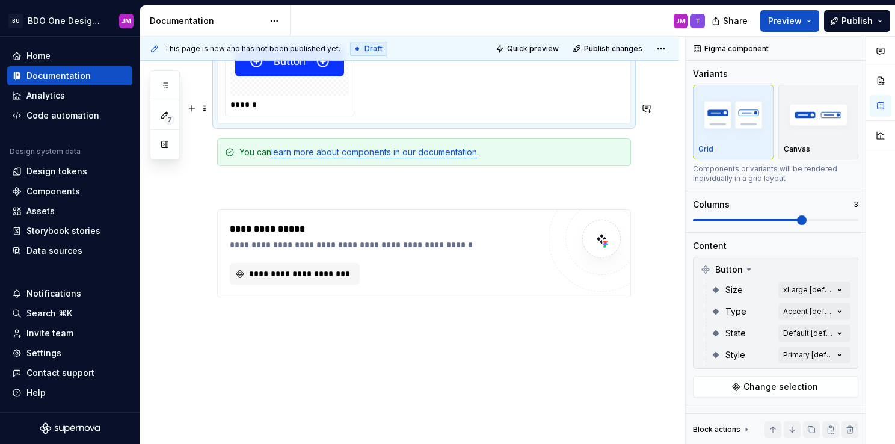
scroll to position [414, 0]
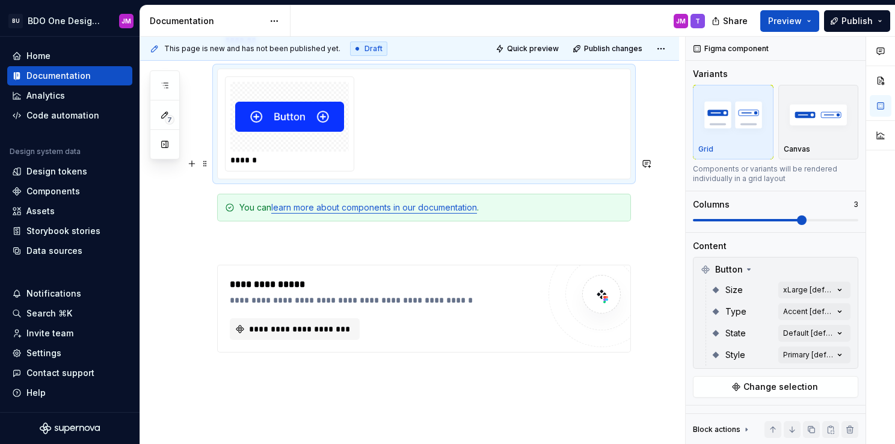
click at [302, 147] on img at bounding box center [289, 117] width 109 height 60
click at [319, 147] on img at bounding box center [289, 117] width 109 height 60
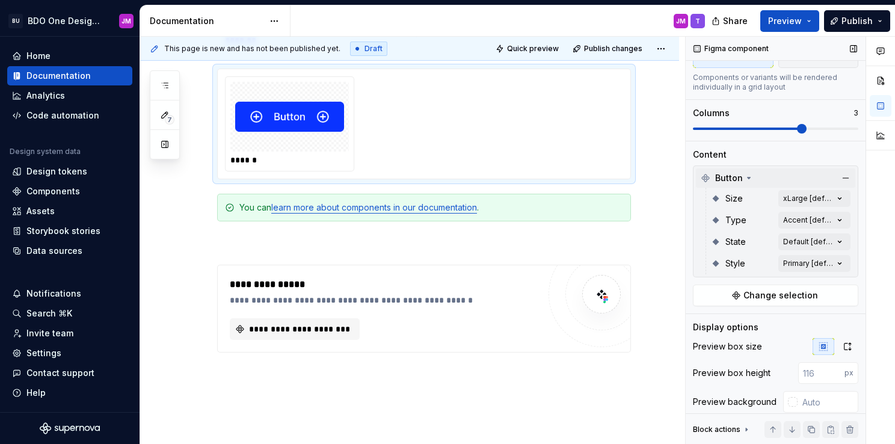
scroll to position [120, 0]
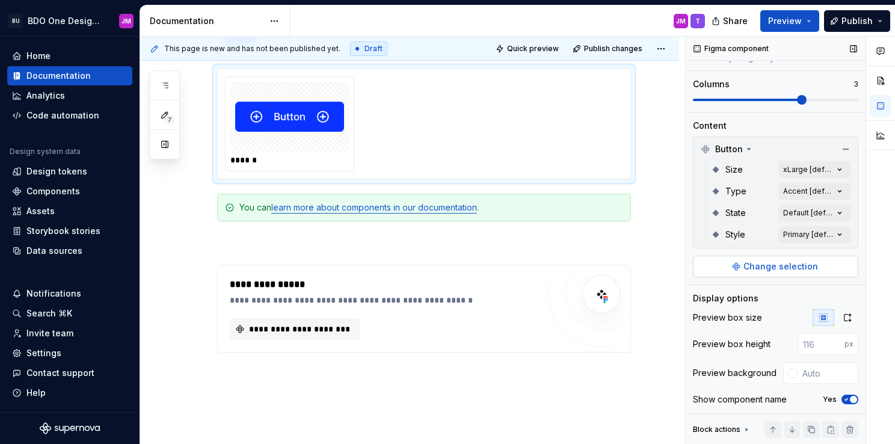
click at [789, 267] on span "Change selection" at bounding box center [780, 266] width 75 height 12
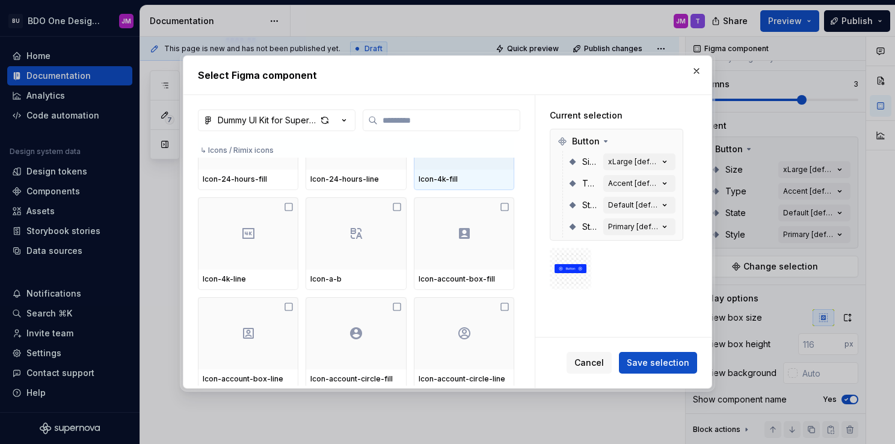
scroll to position [0, 0]
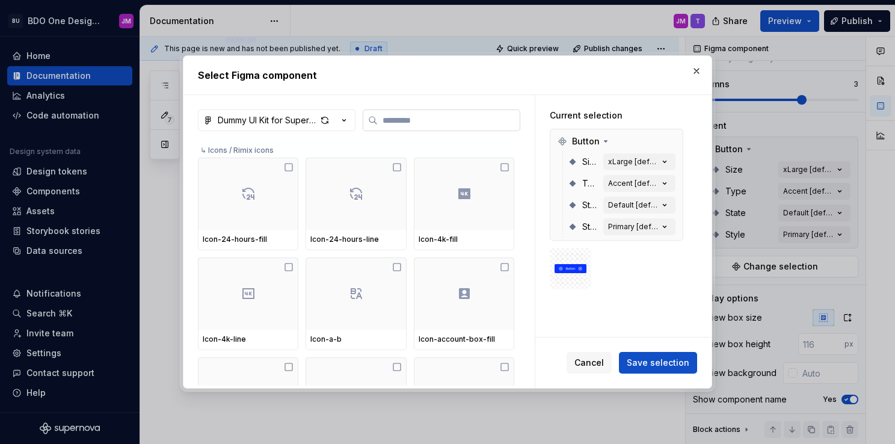
click at [414, 122] on input "search" at bounding box center [449, 120] width 142 height 12
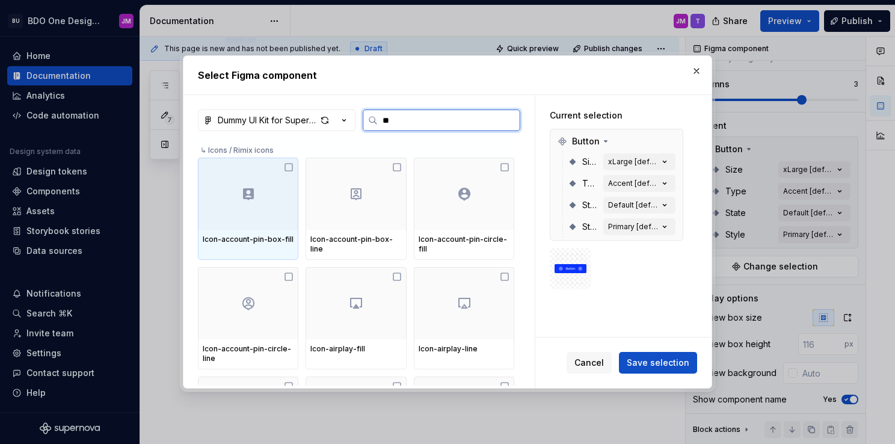
type input "***"
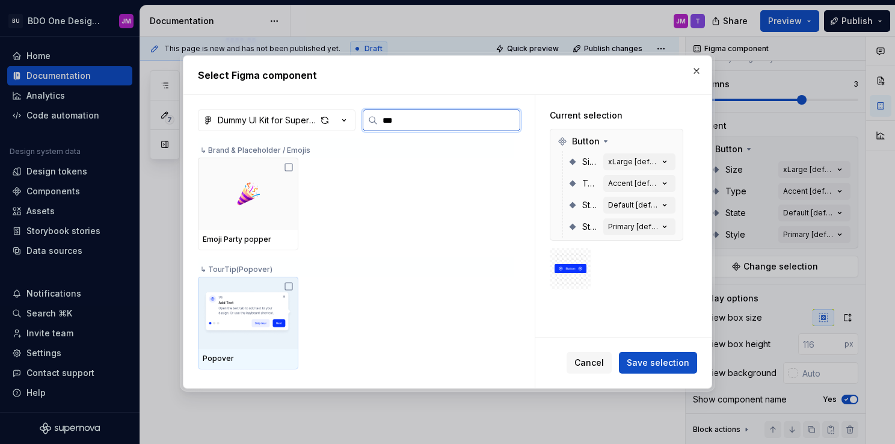
click at [255, 312] on img at bounding box center [248, 312] width 91 height 63
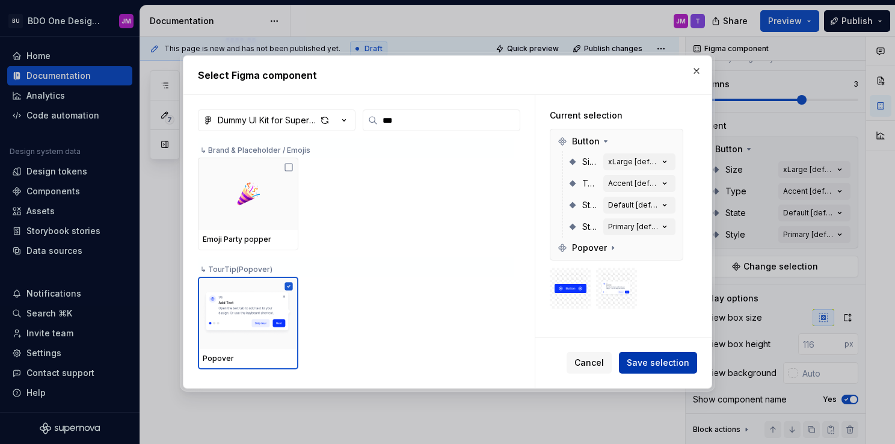
click at [669, 364] on span "Save selection" at bounding box center [658, 363] width 63 height 12
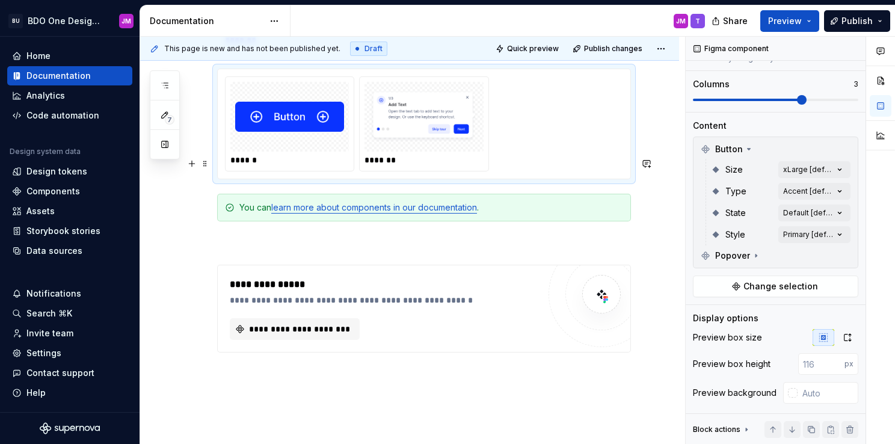
click at [267, 147] on img at bounding box center [289, 117] width 109 height 60
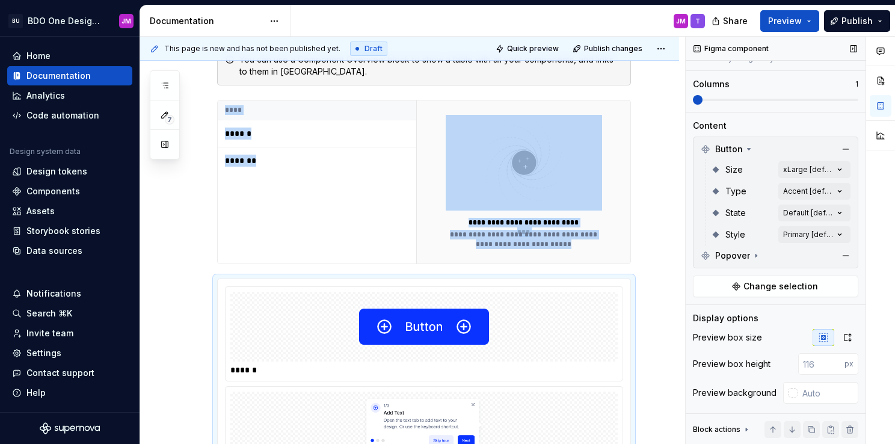
scroll to position [336, 0]
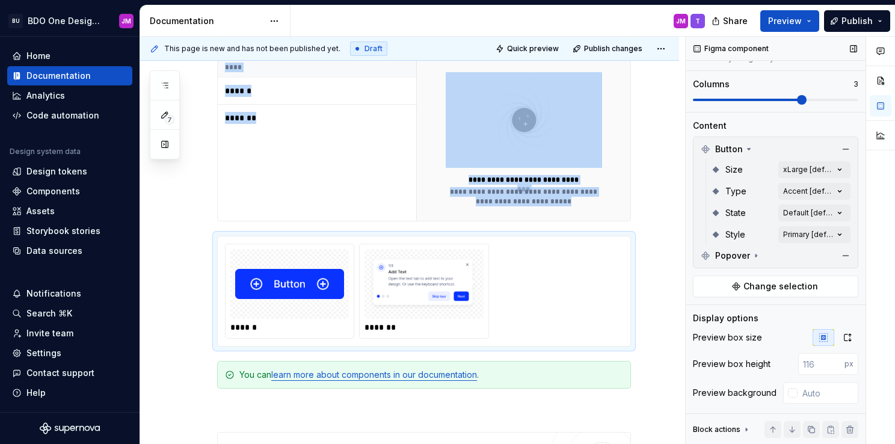
click at [797, 100] on span at bounding box center [802, 100] width 10 height 10
click at [348, 297] on div at bounding box center [289, 284] width 118 height 70
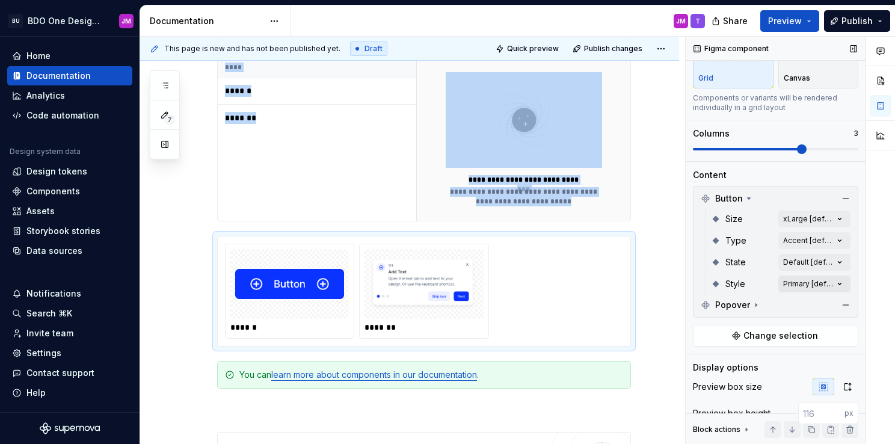
scroll to position [69, 0]
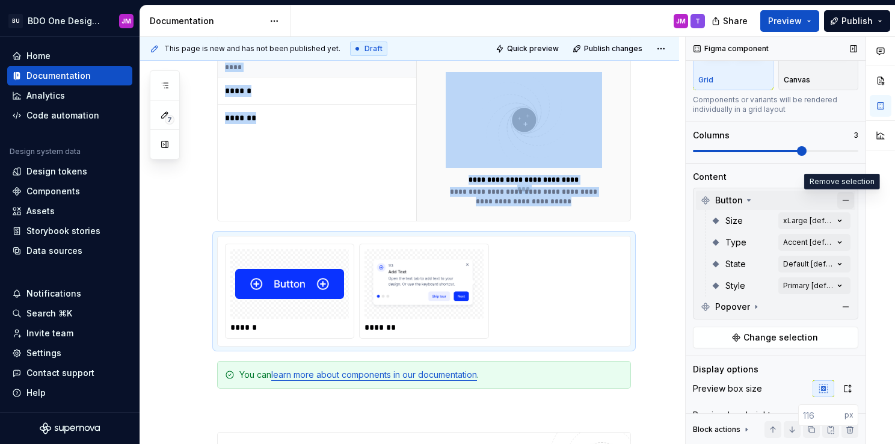
click at [839, 197] on button "button" at bounding box center [845, 200] width 17 height 17
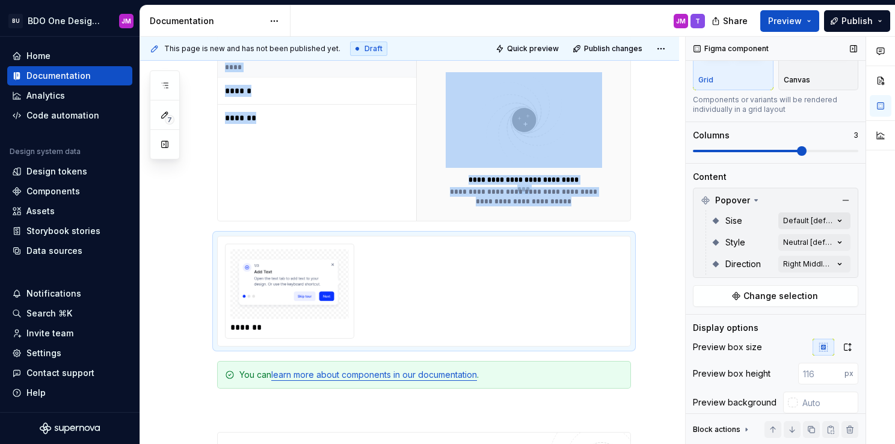
click at [789, 220] on div "Comments Open comments No comments yet Select ‘Comment’ from the block context …" at bounding box center [790, 241] width 209 height 408
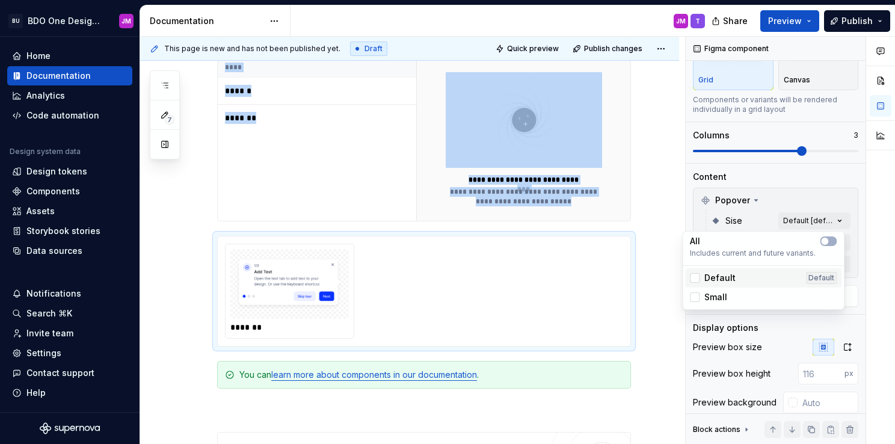
click at [742, 277] on div "Default Default" at bounding box center [763, 278] width 147 height 12
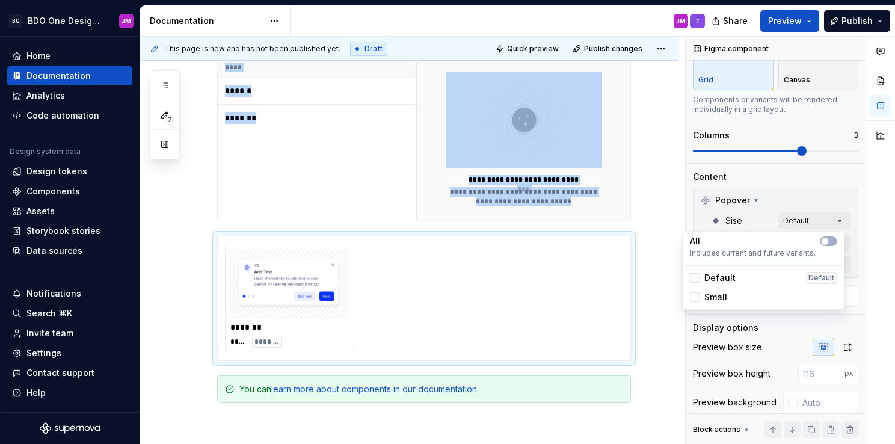
click at [723, 294] on span "Small" at bounding box center [715, 297] width 23 height 12
click at [734, 278] on div "Default Default" at bounding box center [763, 278] width 147 height 12
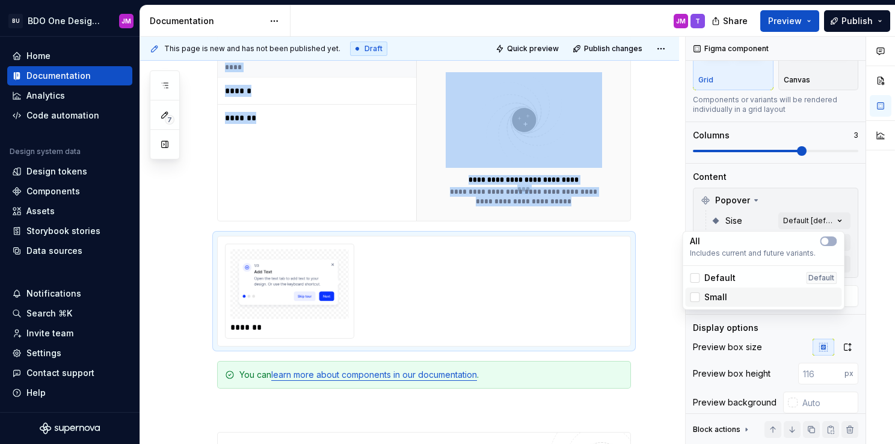
click at [736, 300] on div "Small" at bounding box center [763, 297] width 147 height 12
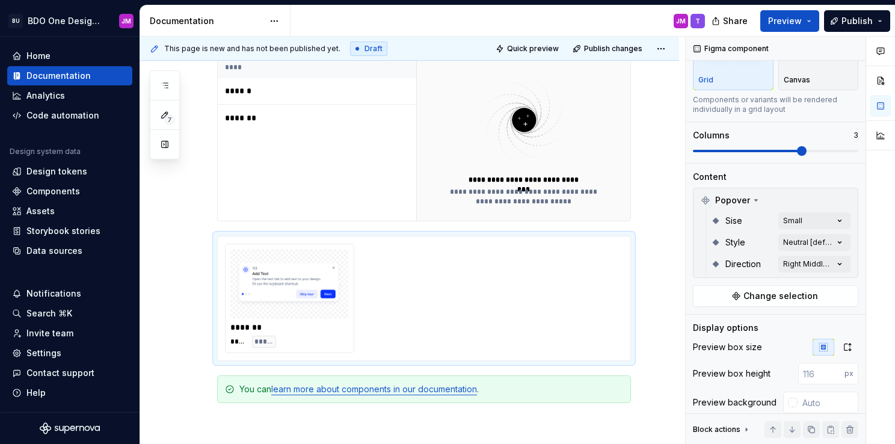
click at [650, 209] on html "BU BDO One Design System JM Home Documentation Analytics Code automation Design…" at bounding box center [447, 222] width 895 height 444
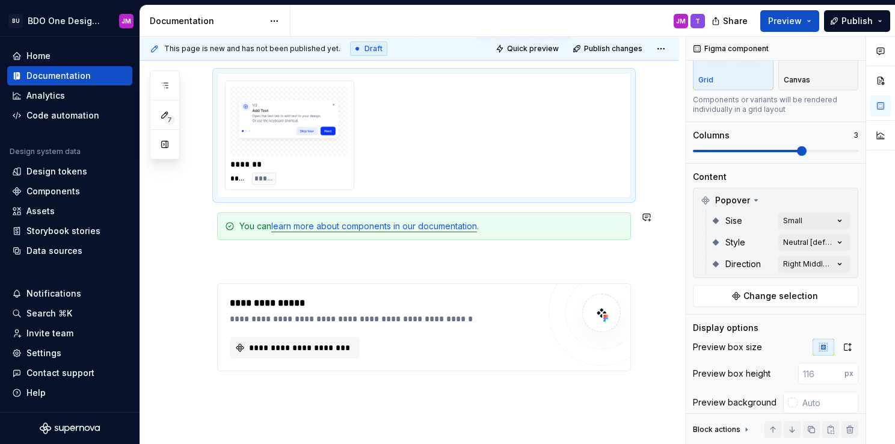
scroll to position [517, 0]
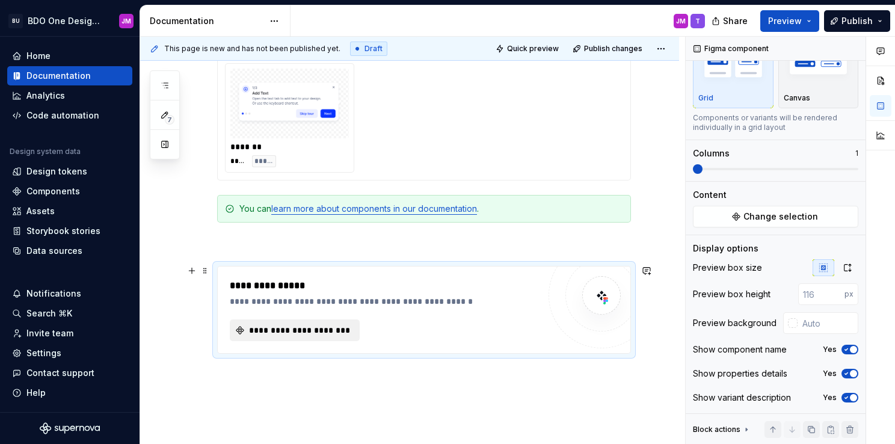
click at [330, 331] on span "**********" at bounding box center [299, 330] width 105 height 12
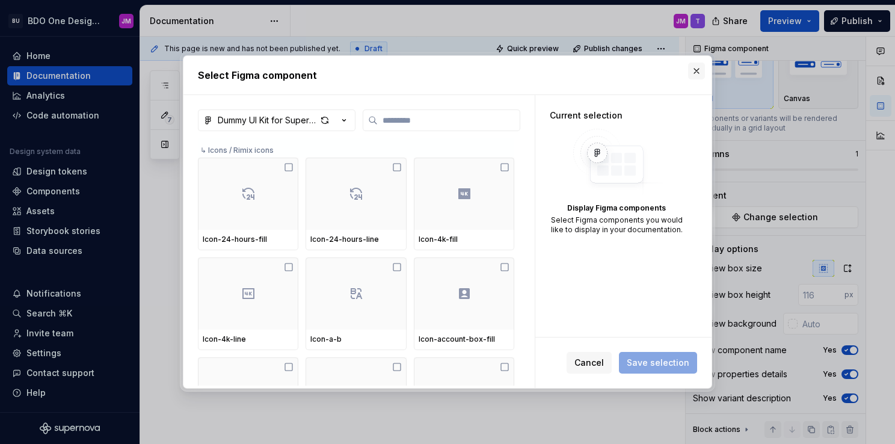
click at [695, 71] on button "button" at bounding box center [696, 71] width 17 height 17
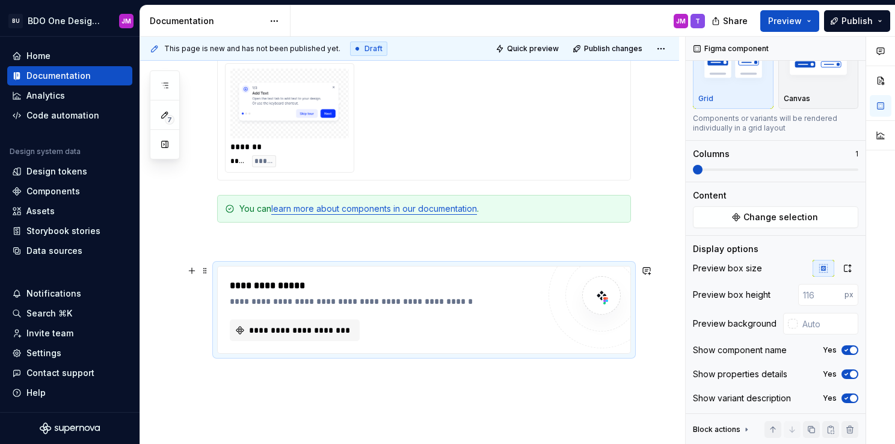
click at [274, 266] on div "**********" at bounding box center [424, 310] width 414 height 88
click at [315, 331] on span "**********" at bounding box center [299, 330] width 105 height 12
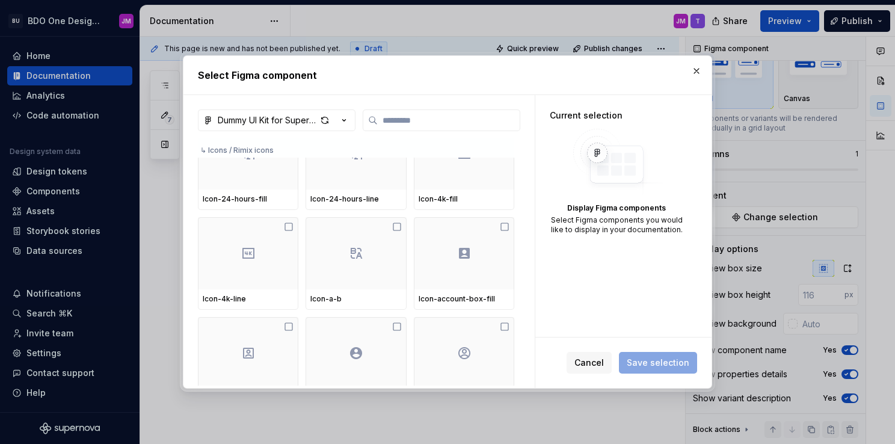
scroll to position [0, 0]
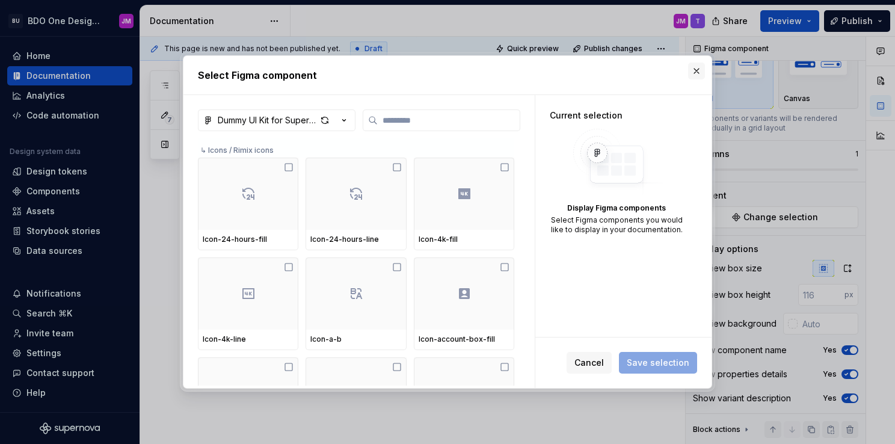
click at [703, 69] on button "button" at bounding box center [696, 71] width 17 height 17
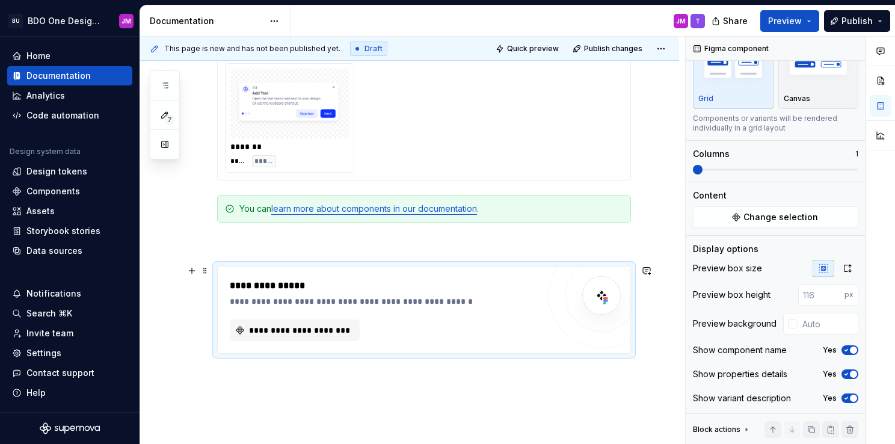
click at [485, 266] on div "**********" at bounding box center [424, 310] width 414 height 88
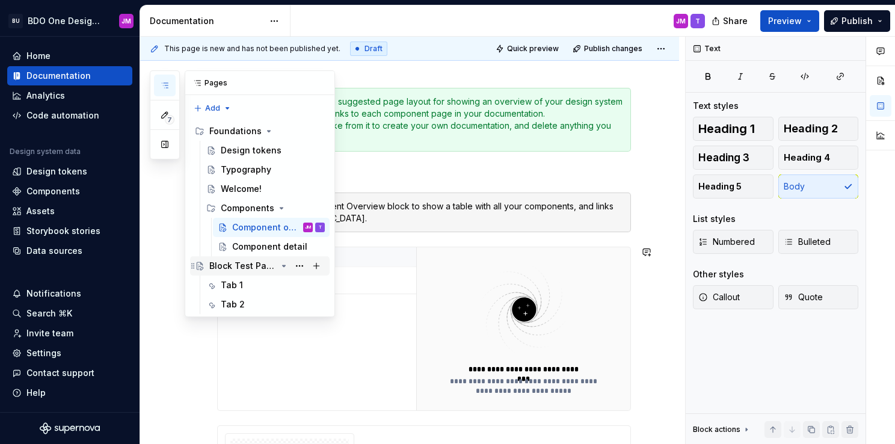
scroll to position [180, 0]
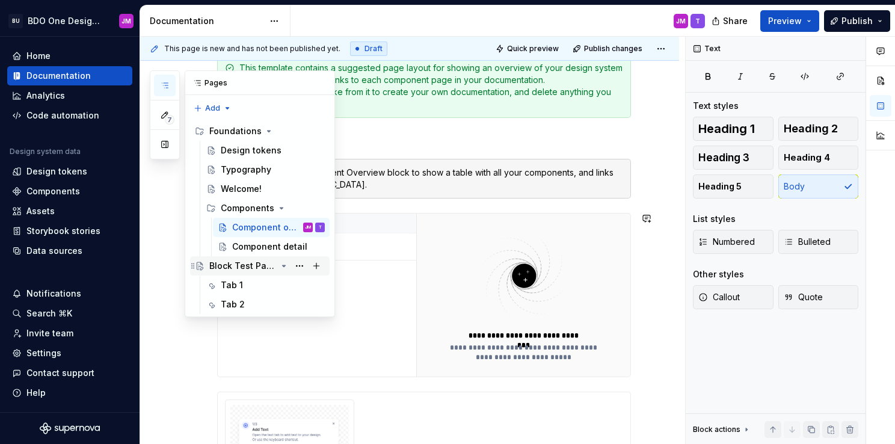
click at [253, 266] on div "Block Test Page" at bounding box center [242, 266] width 67 height 12
click at [260, 266] on div "Block Test Page" at bounding box center [242, 266] width 67 height 12
click at [242, 263] on div "Block Test Page" at bounding box center [242, 266] width 67 height 12
click at [241, 290] on div "Tab 1" at bounding box center [232, 285] width 22 height 12
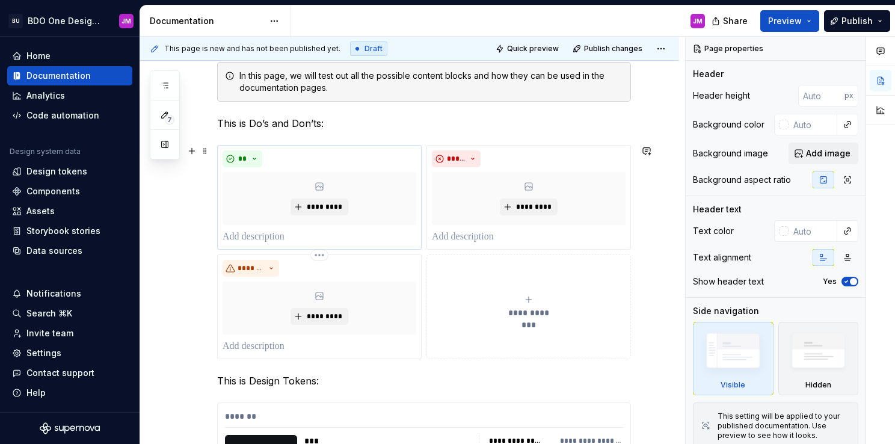
scroll to position [180, 0]
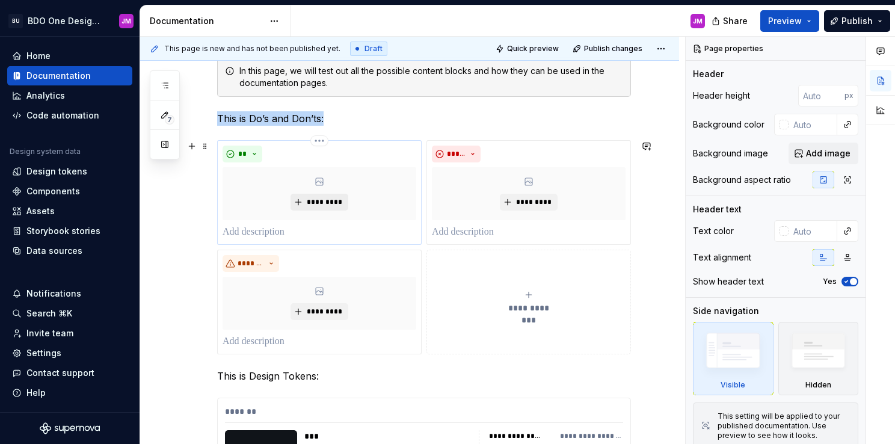
click at [324, 197] on span "*********" at bounding box center [324, 202] width 37 height 10
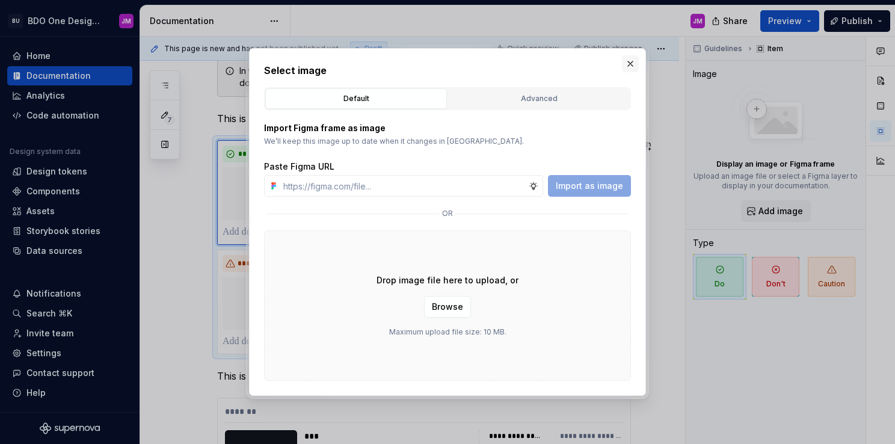
click at [633, 61] on button "button" at bounding box center [630, 63] width 17 height 17
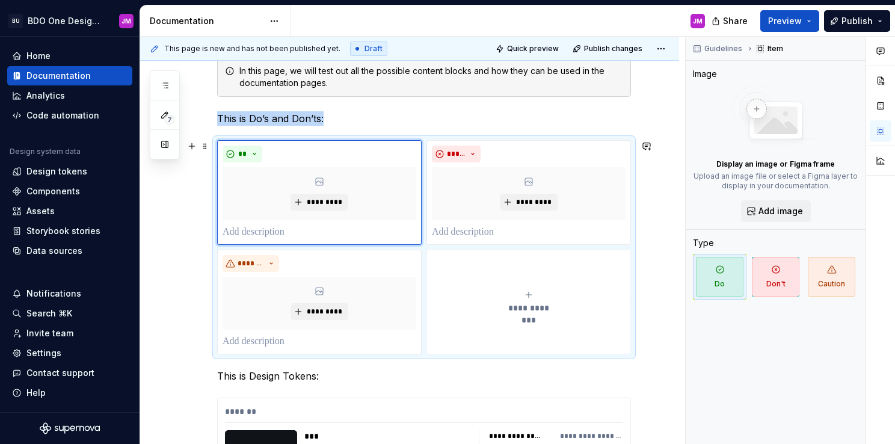
click at [529, 297] on icon "submit" at bounding box center [528, 294] width 5 height 5
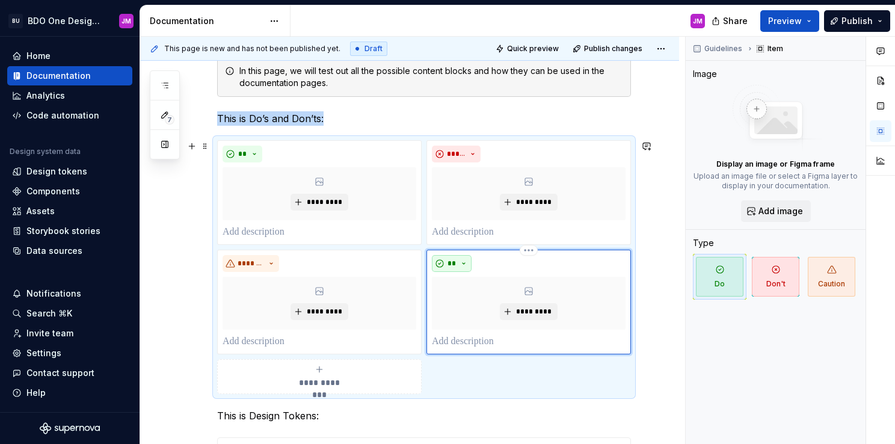
click at [460, 263] on button "**" at bounding box center [452, 263] width 40 height 17
click at [476, 324] on div "Caution" at bounding box center [485, 324] width 33 height 12
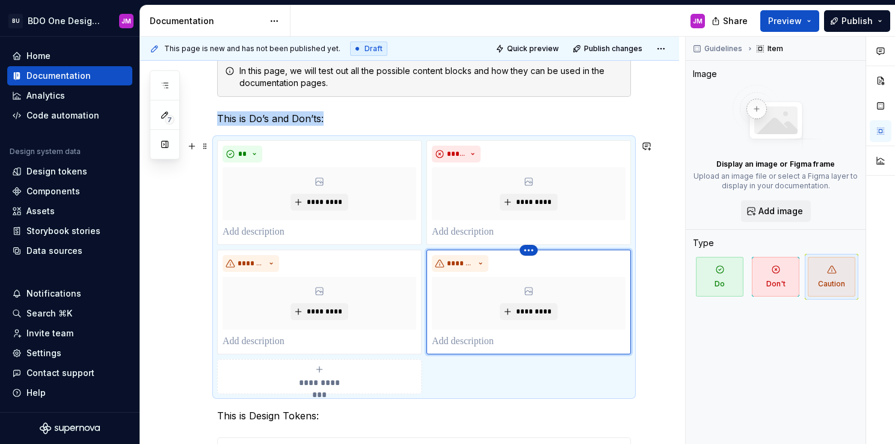
click at [529, 250] on html "BU BDO One Design System JM Home Documentation Analytics Code automation Design…" at bounding box center [447, 222] width 895 height 444
click at [549, 268] on div "Delete item" at bounding box center [581, 269] width 78 height 12
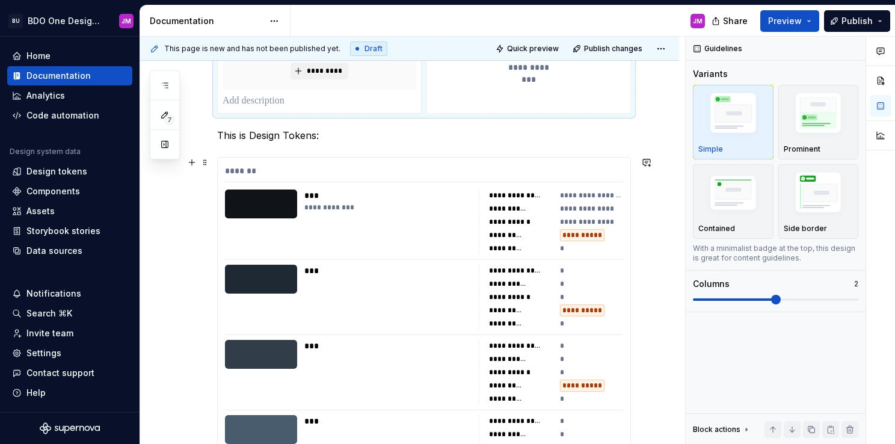
scroll to position [241, 0]
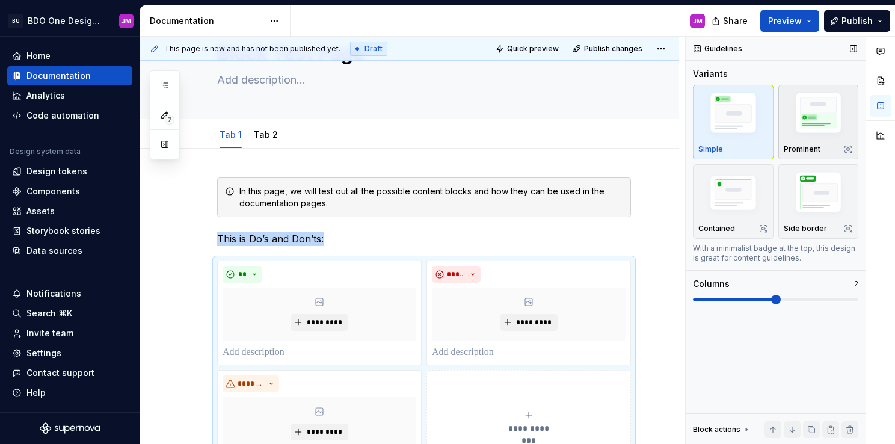
click at [805, 134] on img "button" at bounding box center [819, 115] width 70 height 52
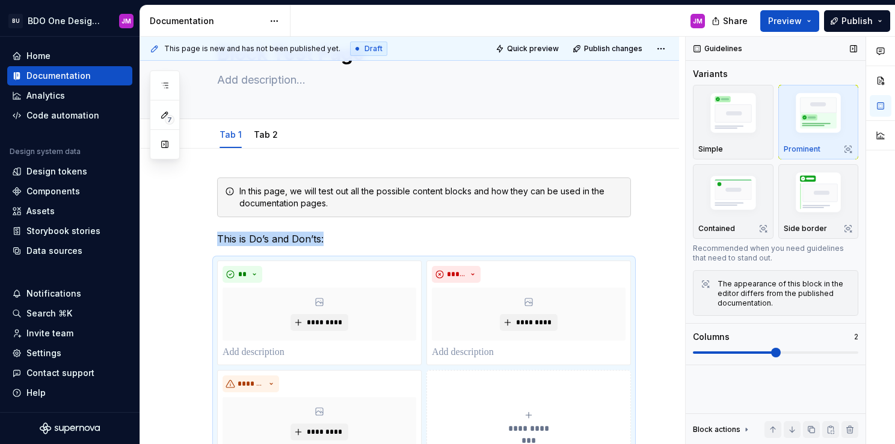
scroll to position [89, 0]
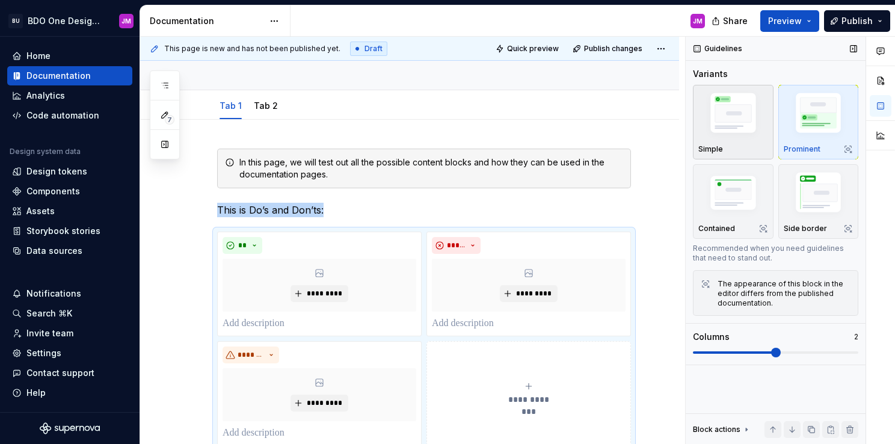
click at [722, 114] on img "button" at bounding box center [733, 115] width 70 height 52
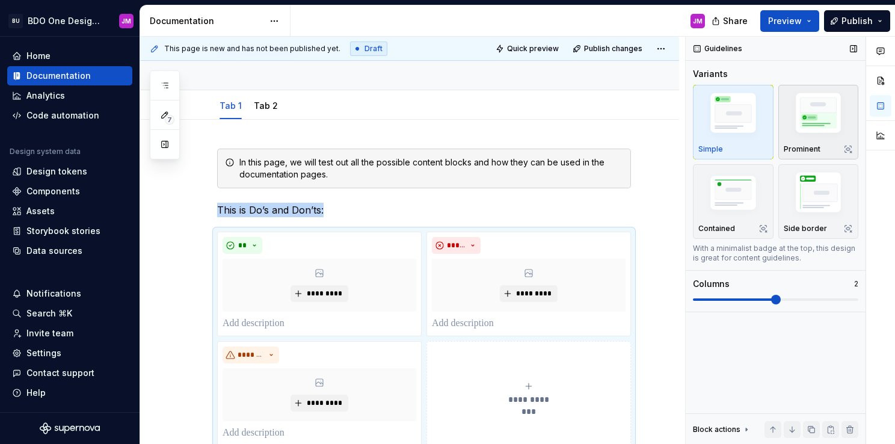
click at [808, 117] on img "button" at bounding box center [819, 115] width 70 height 52
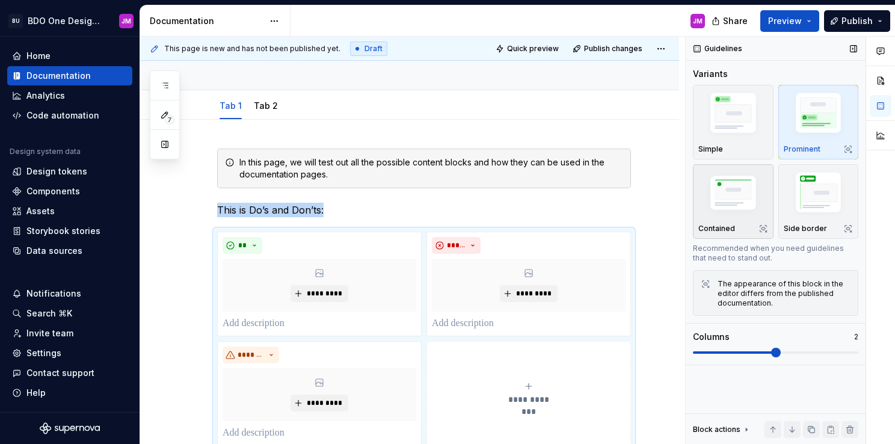
click at [722, 186] on img "button" at bounding box center [733, 194] width 70 height 47
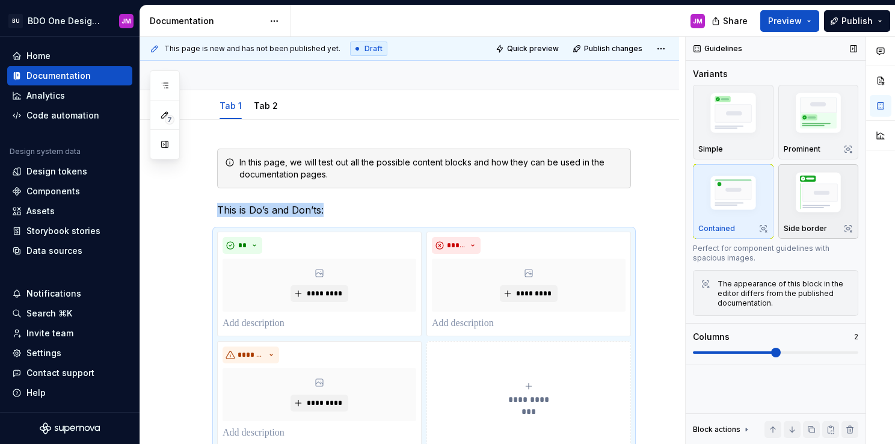
click at [799, 195] on img "button" at bounding box center [819, 194] width 70 height 52
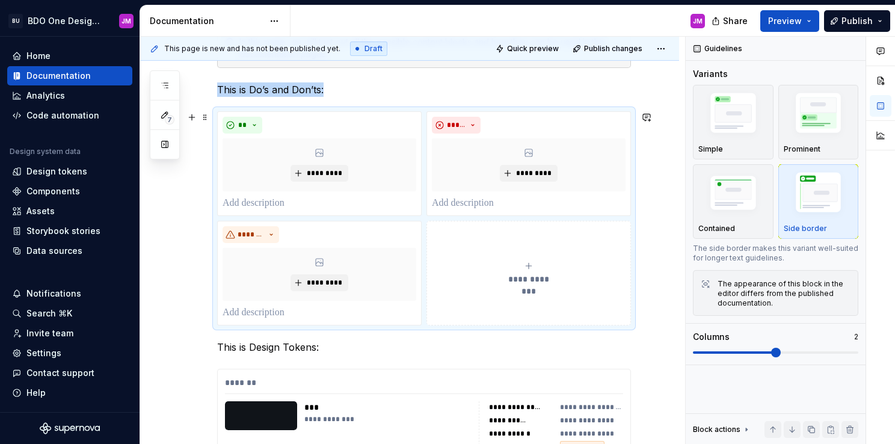
scroll to position [149, 0]
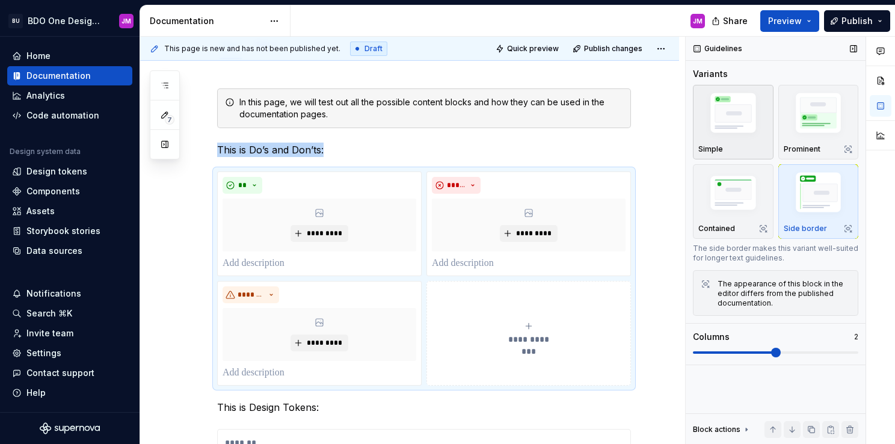
click at [725, 136] on img "button" at bounding box center [733, 115] width 70 height 52
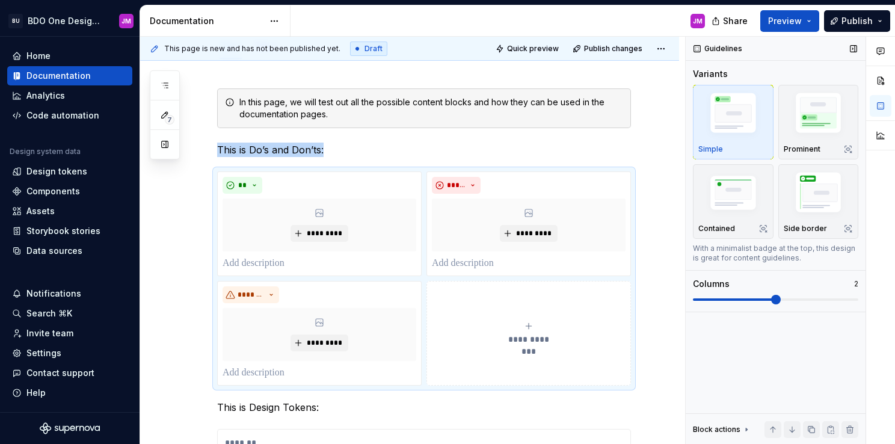
click at [771, 295] on span at bounding box center [776, 300] width 10 height 10
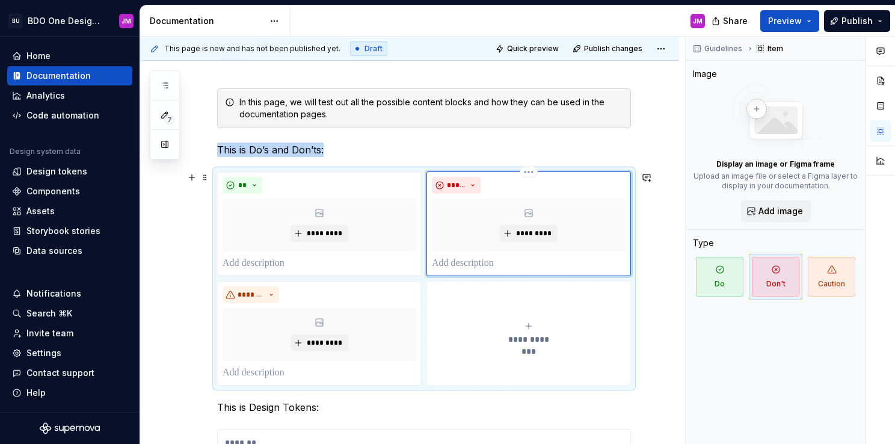
click at [509, 204] on div "*********" at bounding box center [529, 224] width 194 height 53
click at [327, 171] on div "**********" at bounding box center [424, 278] width 414 height 214
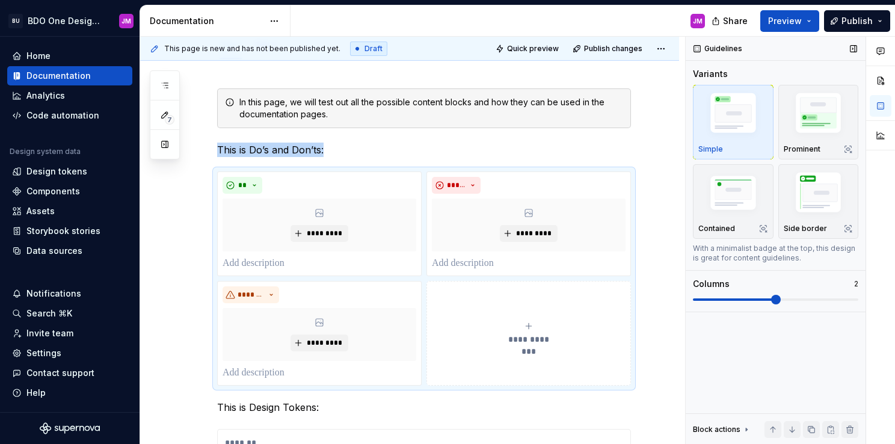
scroll to position [238, 0]
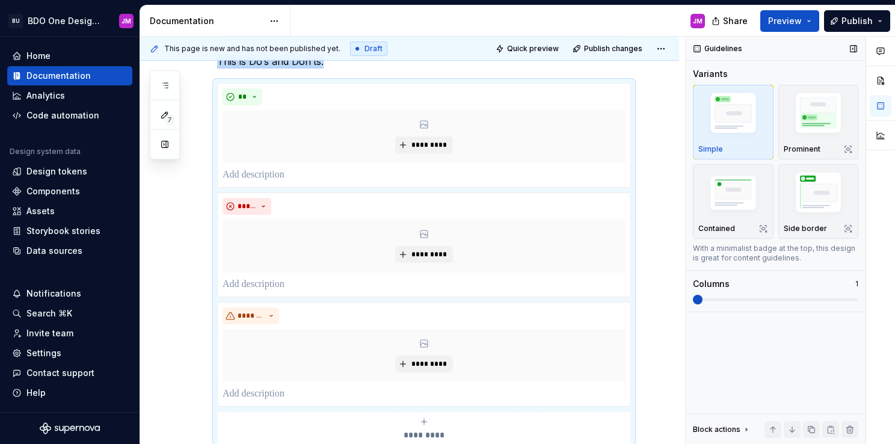
click at [693, 297] on span at bounding box center [698, 300] width 10 height 10
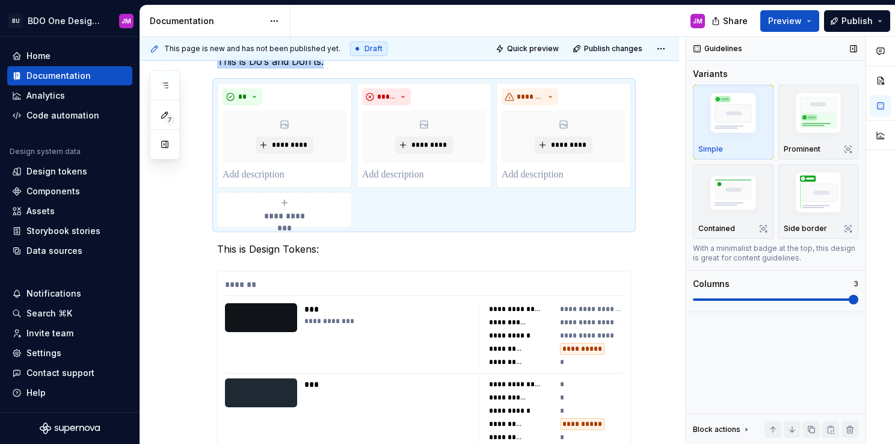
click at [855, 302] on span at bounding box center [854, 300] width 10 height 10
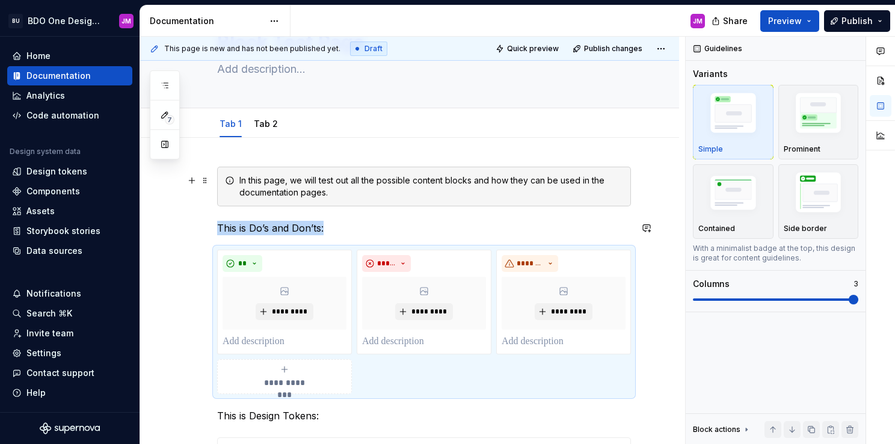
scroll to position [57, 0]
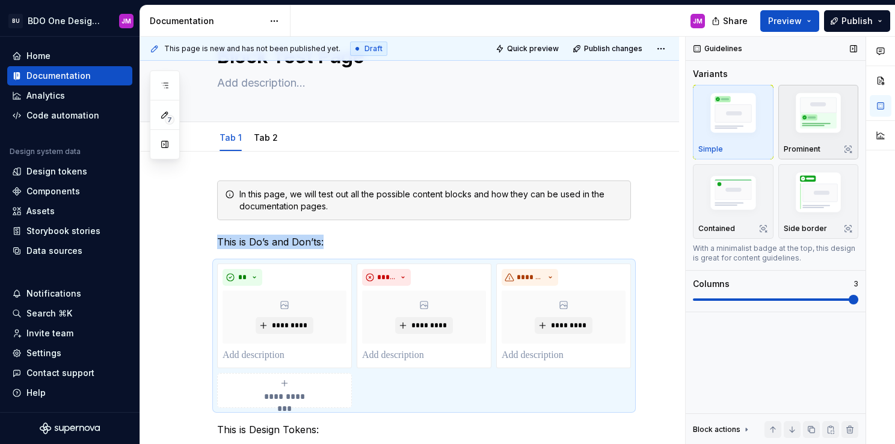
click at [789, 122] on img "button" at bounding box center [819, 115] width 70 height 52
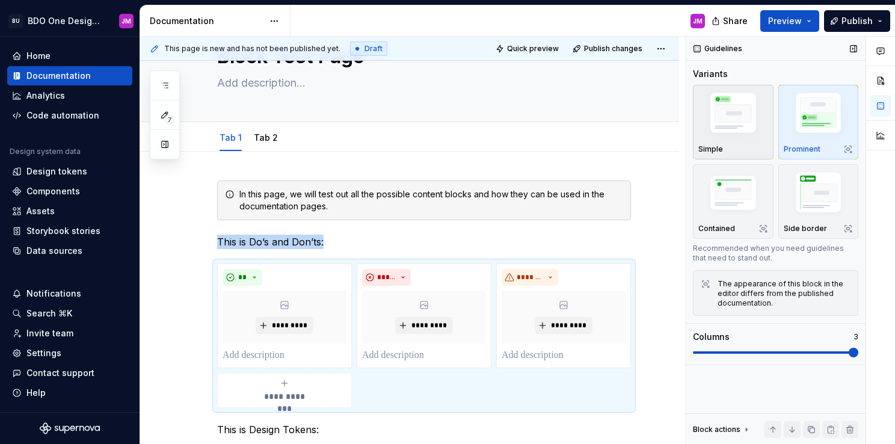
click at [729, 126] on img "button" at bounding box center [733, 115] width 70 height 52
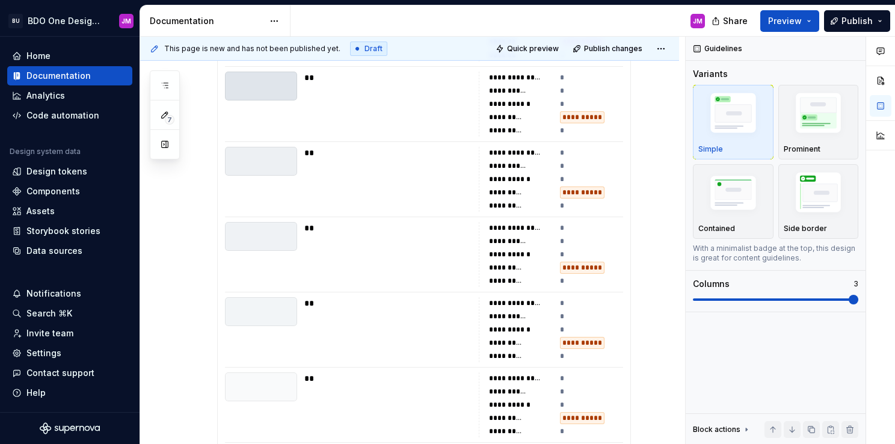
type textarea "*"
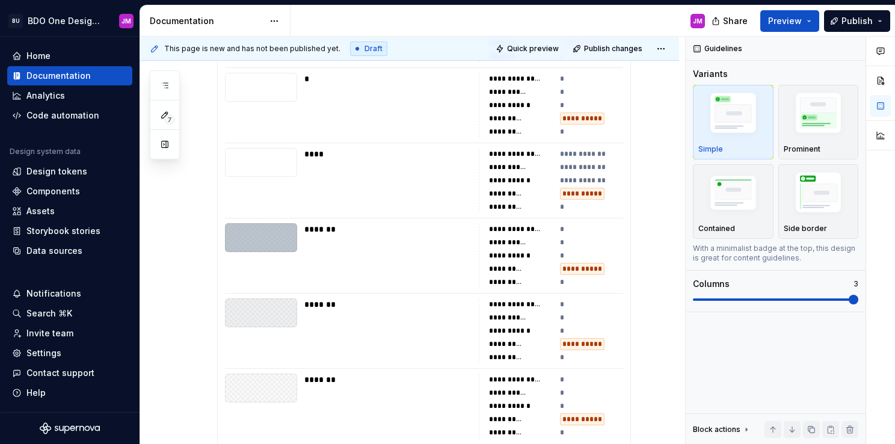
scroll to position [1668, 0]
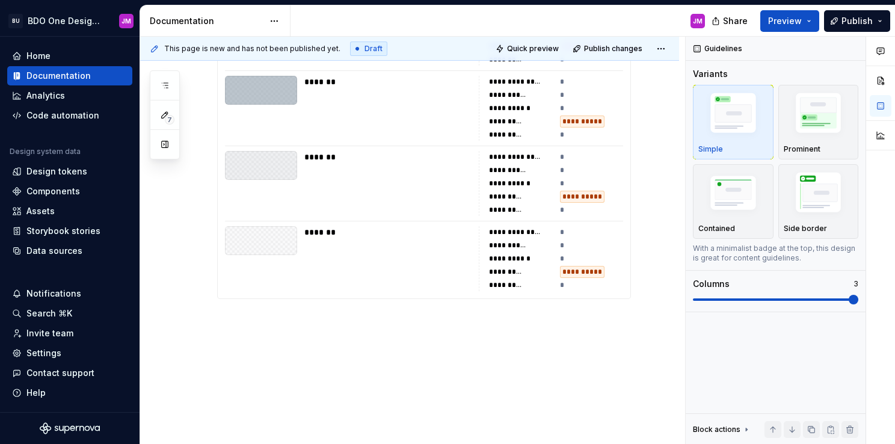
drag, startPoint x: 315, startPoint y: 298, endPoint x: 310, endPoint y: 304, distance: 8.2
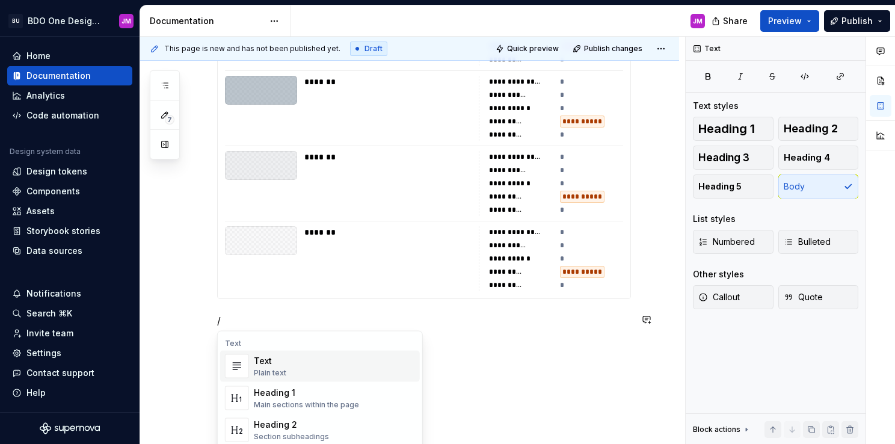
type textarea "*"
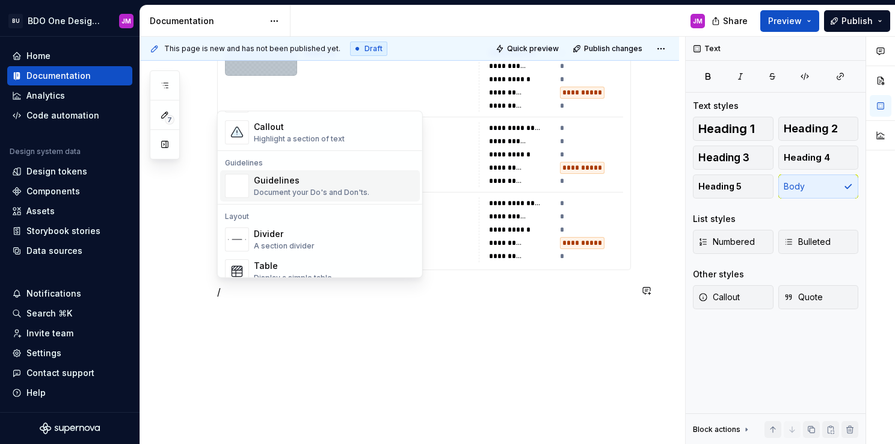
scroll to position [361, 0]
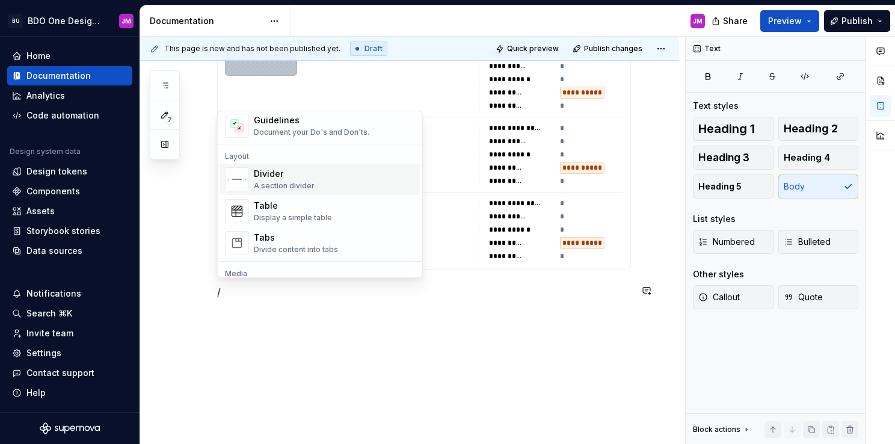
click at [314, 182] on div "Divider A section divider" at bounding box center [334, 179] width 161 height 24
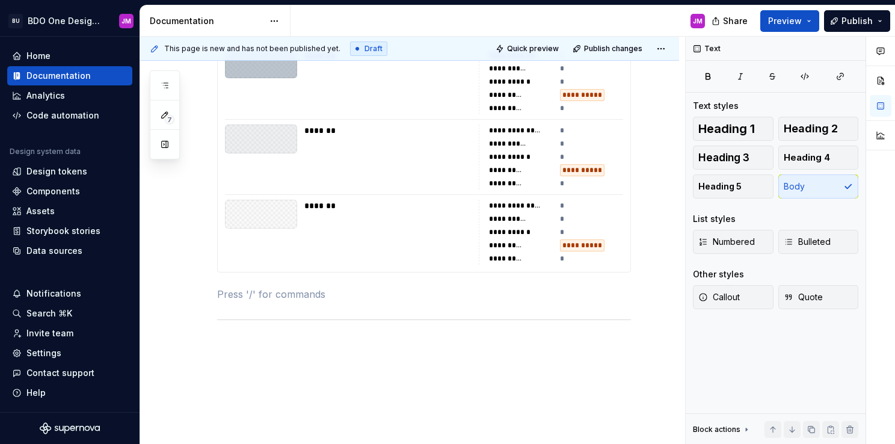
scroll to position [1732, 0]
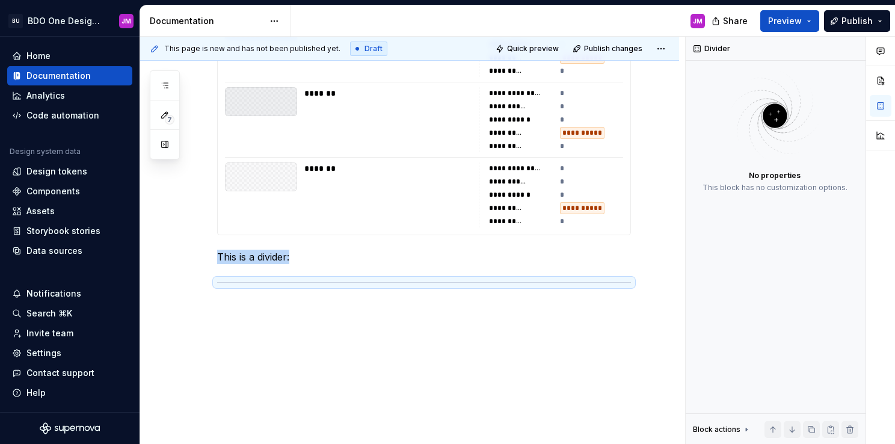
click at [345, 303] on p at bounding box center [424, 308] width 414 height 14
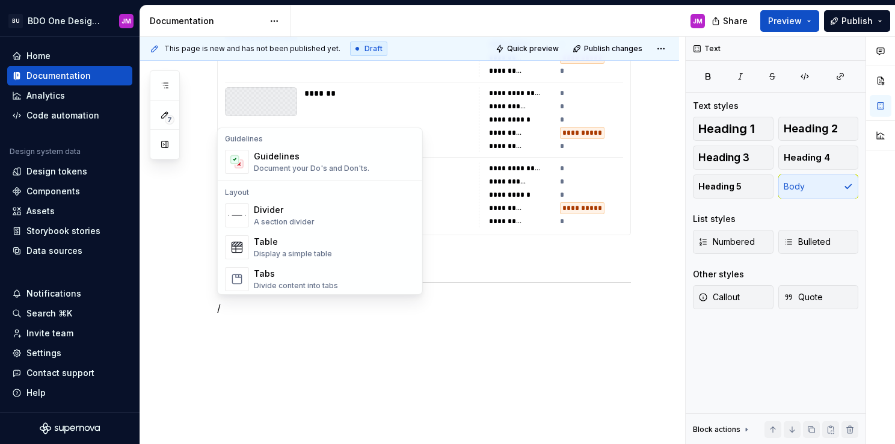
scroll to position [361, 0]
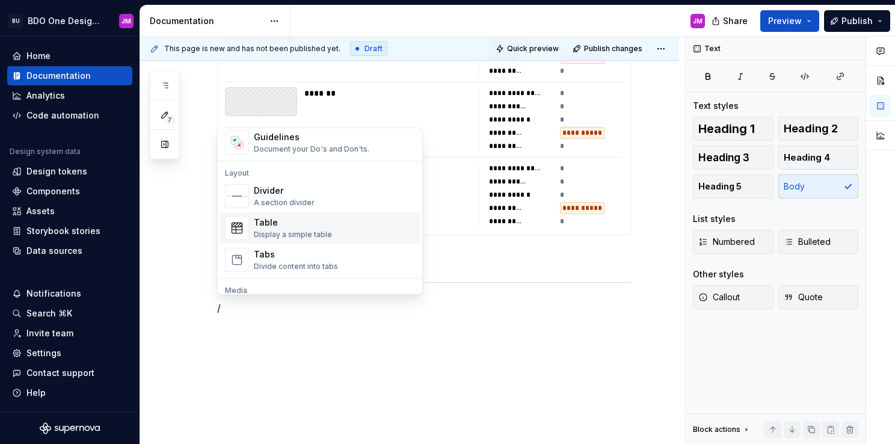
click at [296, 237] on div "Display a simple table" at bounding box center [293, 235] width 78 height 10
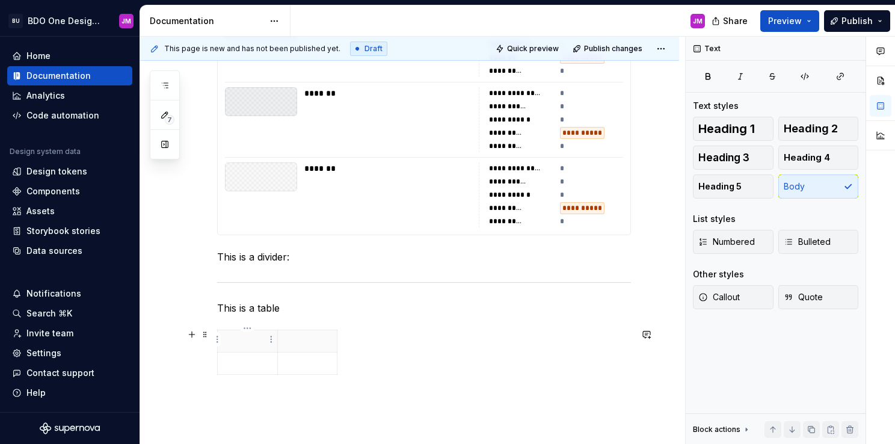
click at [233, 342] on p at bounding box center [247, 341] width 45 height 12
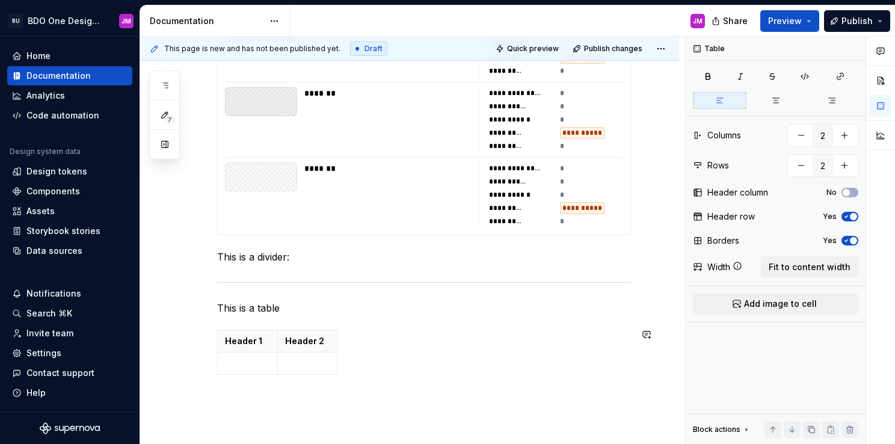
type input "3"
click at [319, 338] on p "Header 2" at bounding box center [307, 341] width 45 height 12
click at [336, 360] on icon "button" at bounding box center [338, 362] width 10 height 10
click at [358, 361] on icon "button" at bounding box center [359, 360] width 5 height 5
type input "4"
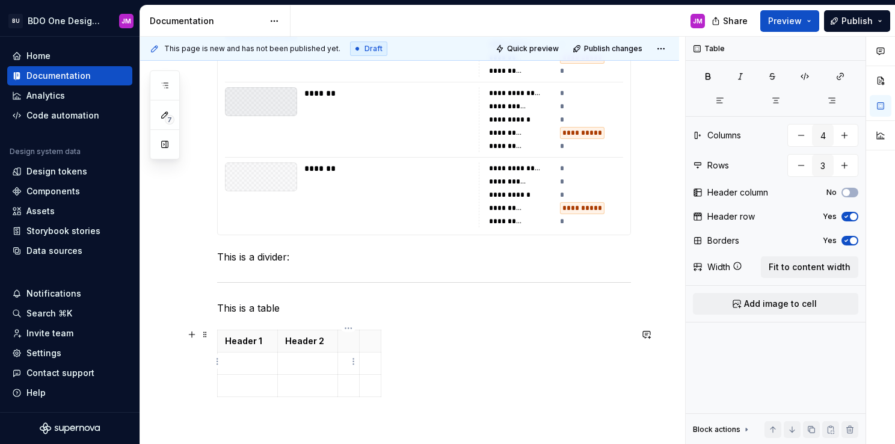
click at [357, 360] on td at bounding box center [349, 363] width 22 height 22
click at [361, 360] on html "BU BDO One Design System JM Home Documentation Analytics Code automation Design…" at bounding box center [447, 222] width 895 height 444
click at [419, 351] on html "BU BDO One Design System JM Home Documentation Analytics Code automation Design…" at bounding box center [447, 222] width 895 height 444
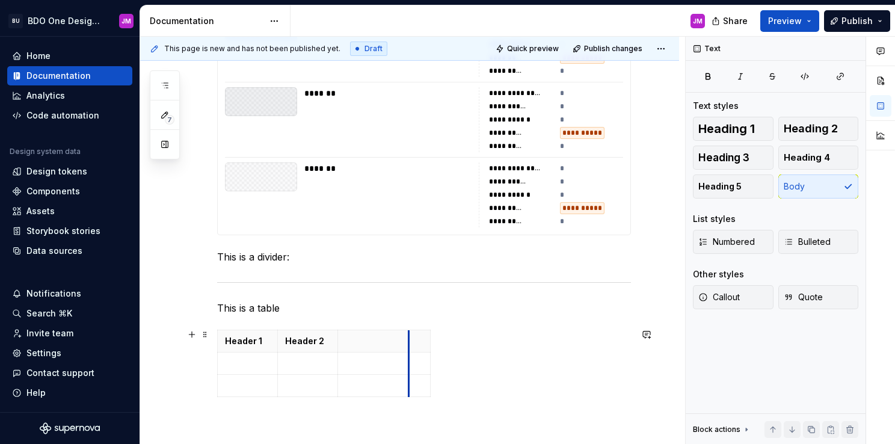
drag, startPoint x: 358, startPoint y: 343, endPoint x: 408, endPoint y: 344, distance: 49.3
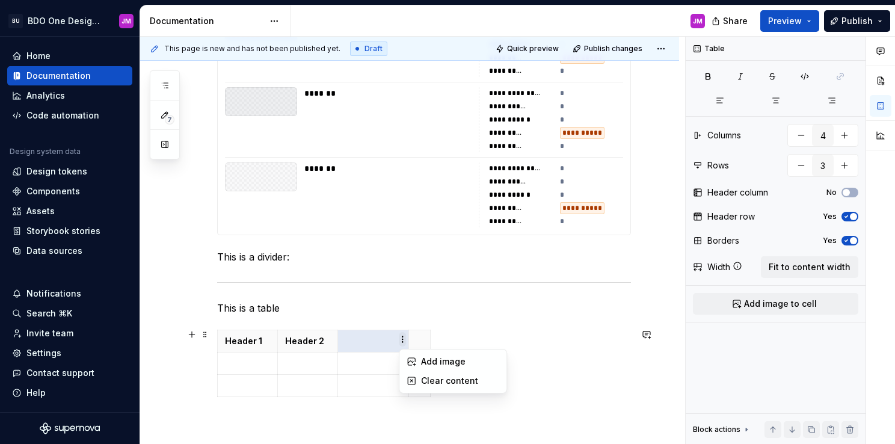
click at [405, 343] on html "BU BDO One Design System JM Home Documentation Analytics Code automation Design…" at bounding box center [447, 222] width 895 height 444
click at [461, 321] on html "BU BDO One Design System JM Home Documentation Analytics Code automation Design…" at bounding box center [447, 222] width 895 height 444
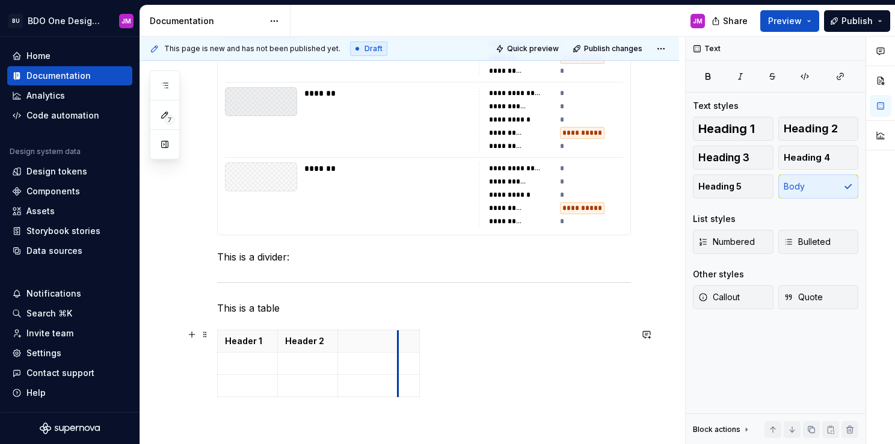
drag, startPoint x: 407, startPoint y: 338, endPoint x: 395, endPoint y: 338, distance: 12.6
click at [356, 337] on p at bounding box center [366, 341] width 43 height 12
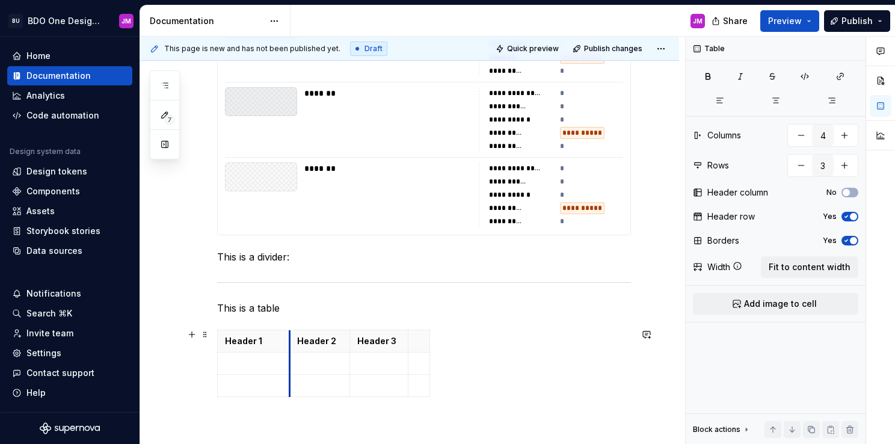
drag, startPoint x: 279, startPoint y: 345, endPoint x: 291, endPoint y: 343, distance: 12.3
click at [291, 343] on th "Header 2" at bounding box center [320, 341] width 60 height 22
drag, startPoint x: 351, startPoint y: 336, endPoint x: 472, endPoint y: 340, distance: 121.0
click at [472, 340] on th "Header 3" at bounding box center [500, 341] width 58 height 22
click at [497, 328] on html "BU BDO One Design System JM Home Documentation Analytics Code automation Design…" at bounding box center [447, 222] width 895 height 444
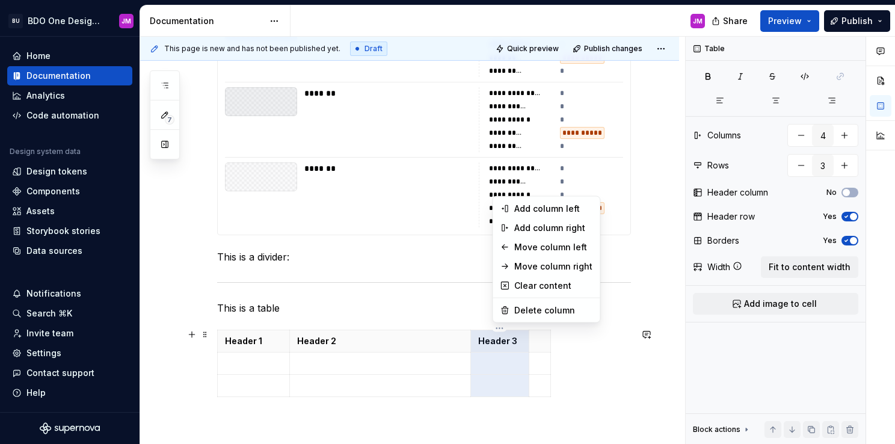
click at [580, 355] on html "BU BDO One Design System JM Home Documentation Analytics Code automation Design…" at bounding box center [447, 222] width 895 height 444
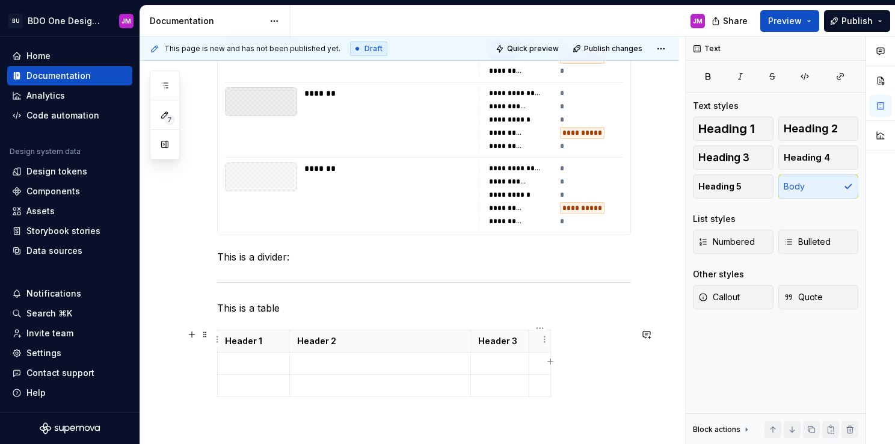
click at [532, 345] on th at bounding box center [540, 341] width 22 height 22
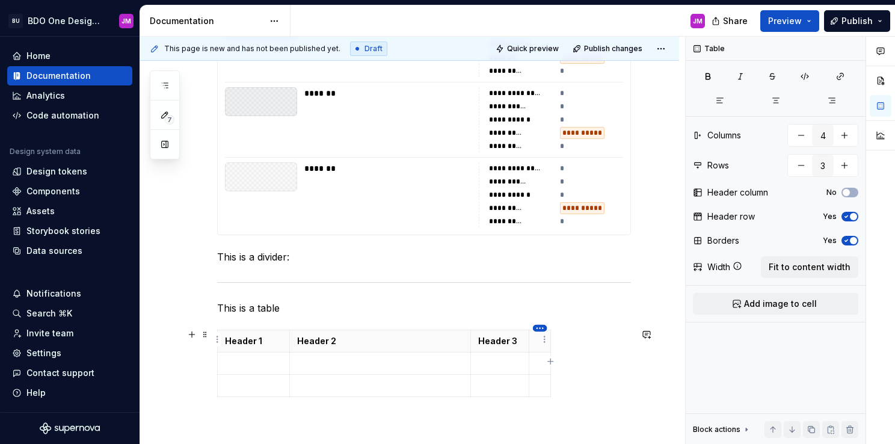
click at [535, 327] on html "BU BDO One Design System JM Home Documentation Analytics Code automation Design…" at bounding box center [447, 222] width 895 height 444
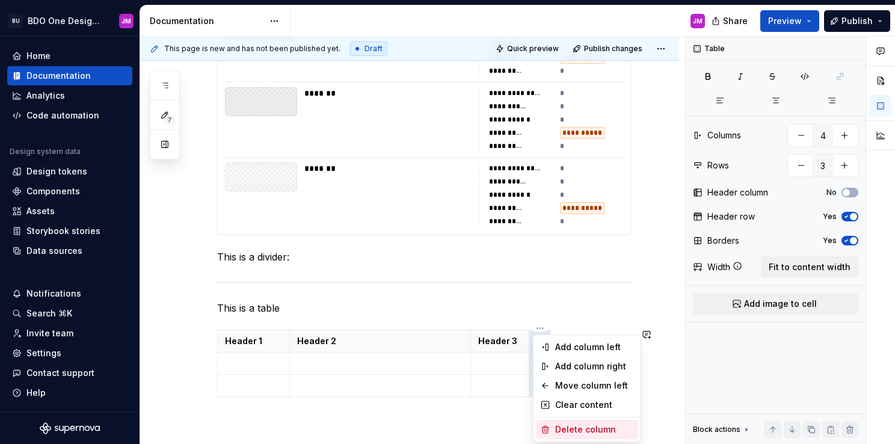
click at [563, 425] on div "Delete column" at bounding box center [594, 429] width 78 height 12
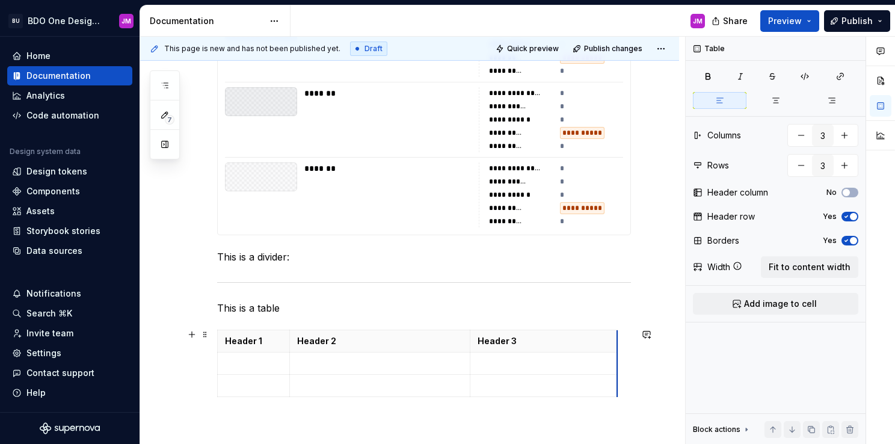
drag, startPoint x: 528, startPoint y: 340, endPoint x: 617, endPoint y: 343, distance: 89.1
click at [502, 360] on p at bounding box center [544, 363] width 132 height 12
click at [617, 364] on icon "button" at bounding box center [617, 362] width 10 height 10
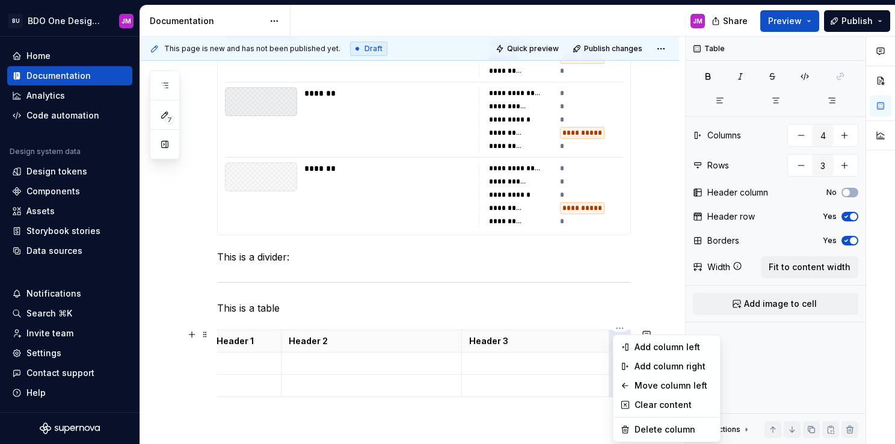
click at [620, 328] on html "BU BDO One Design System JM Home Documentation Analytics Code automation Design…" at bounding box center [447, 222] width 895 height 444
click at [638, 429] on div "Delete column" at bounding box center [674, 429] width 78 height 12
type input "3"
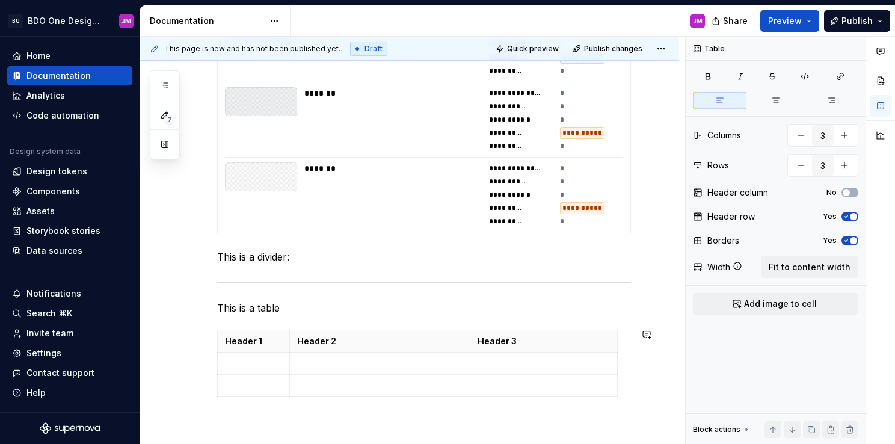
scroll to position [0, 0]
click at [505, 366] on p at bounding box center [544, 363] width 132 height 12
drag, startPoint x: 510, startPoint y: 363, endPoint x: 491, endPoint y: 365, distance: 19.3
click at [491, 365] on p at bounding box center [544, 363] width 132 height 12
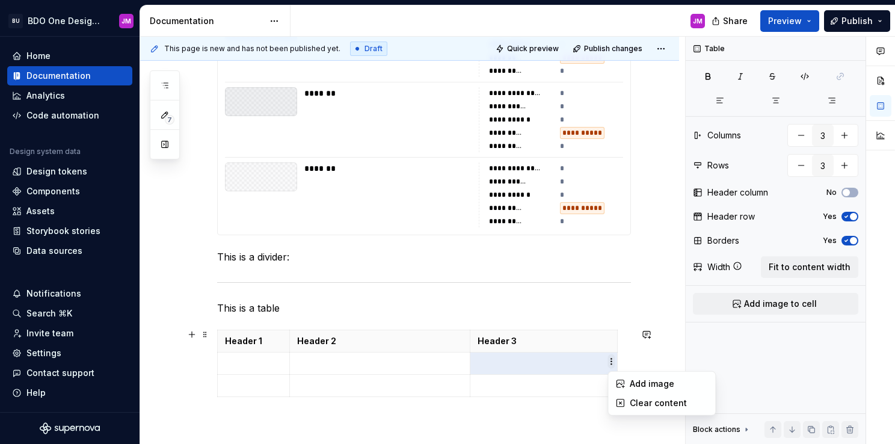
click at [609, 362] on html "BU BDO One Design System JM Home Documentation Analytics Code automation Design…" at bounding box center [447, 222] width 895 height 444
click at [639, 384] on div "Add image" at bounding box center [669, 384] width 78 height 12
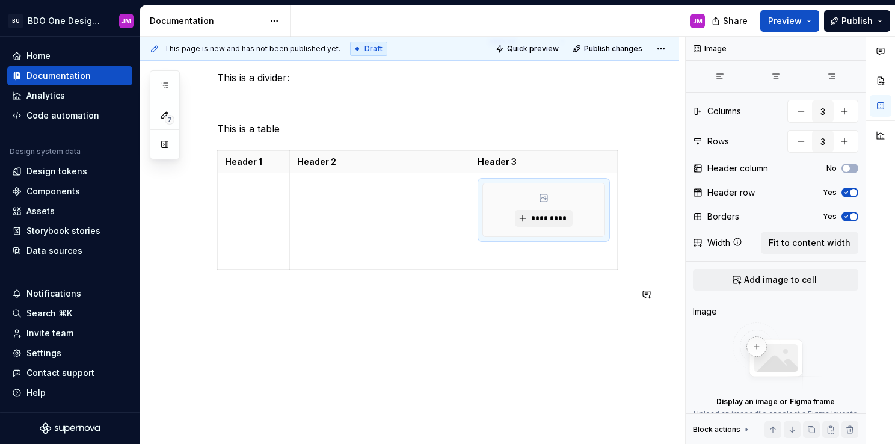
scroll to position [1912, 0]
click at [392, 197] on td at bounding box center [379, 208] width 180 height 74
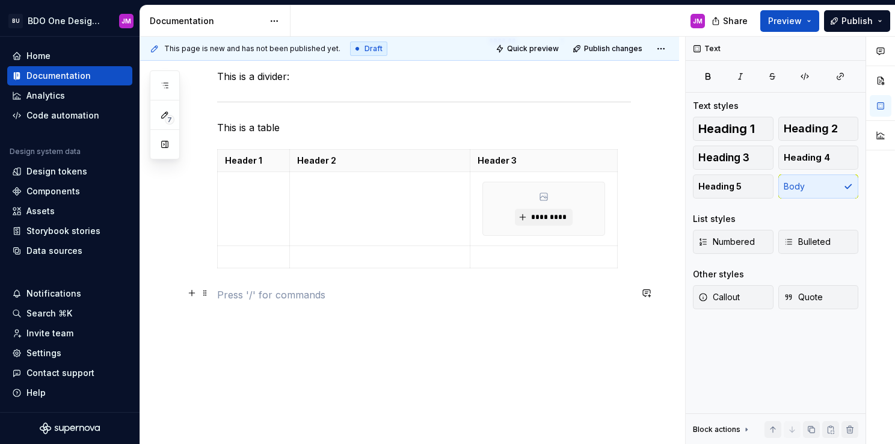
click at [269, 291] on p at bounding box center [424, 295] width 414 height 14
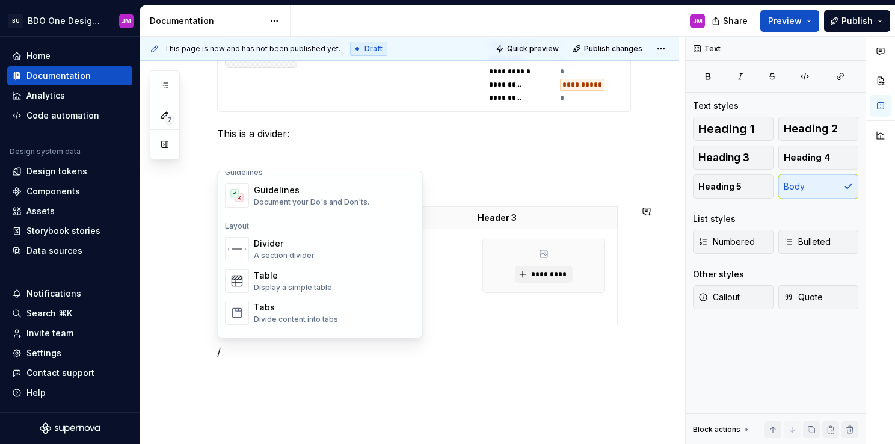
scroll to position [405, 0]
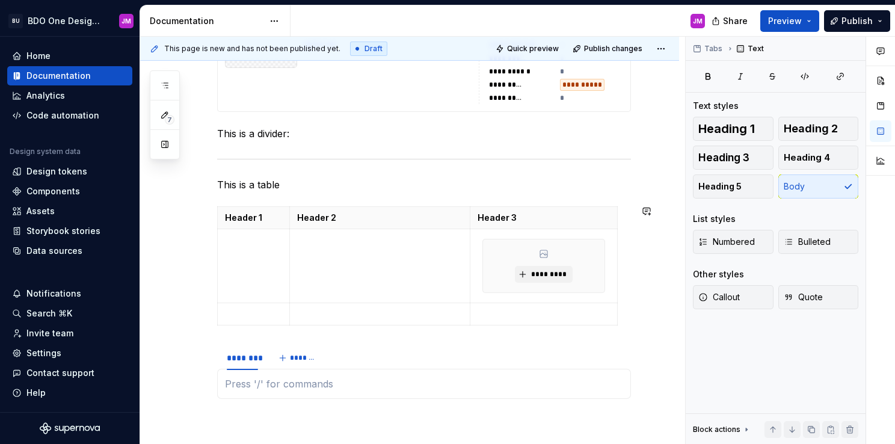
type textarea "*"
click at [296, 355] on span "*******" at bounding box center [303, 358] width 27 height 10
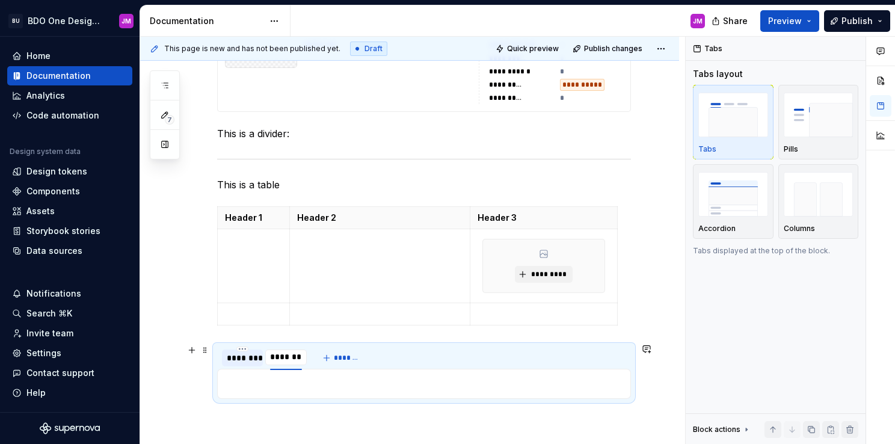
click at [225, 355] on div "********" at bounding box center [242, 357] width 41 height 17
click at [245, 355] on div "********" at bounding box center [242, 358] width 31 height 12
click at [248, 355] on div "********" at bounding box center [242, 358] width 31 height 12
type input "**********"
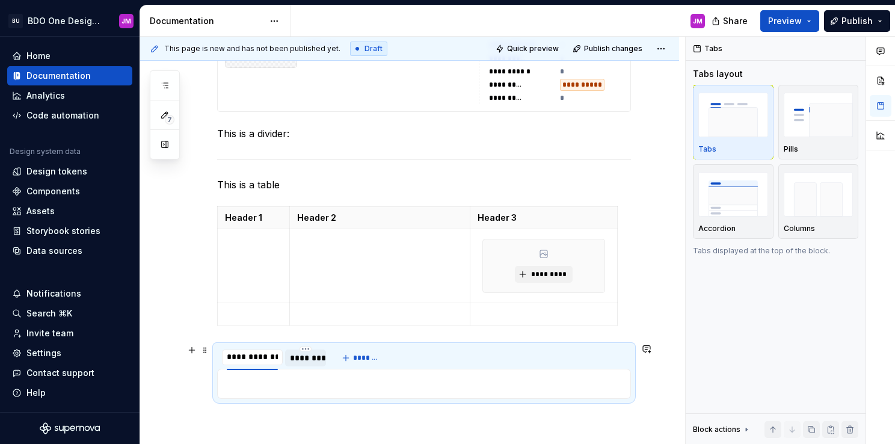
click at [298, 357] on div "********" at bounding box center [305, 358] width 31 height 12
click at [313, 355] on div "********" at bounding box center [304, 358] width 31 height 12
type input "**********"
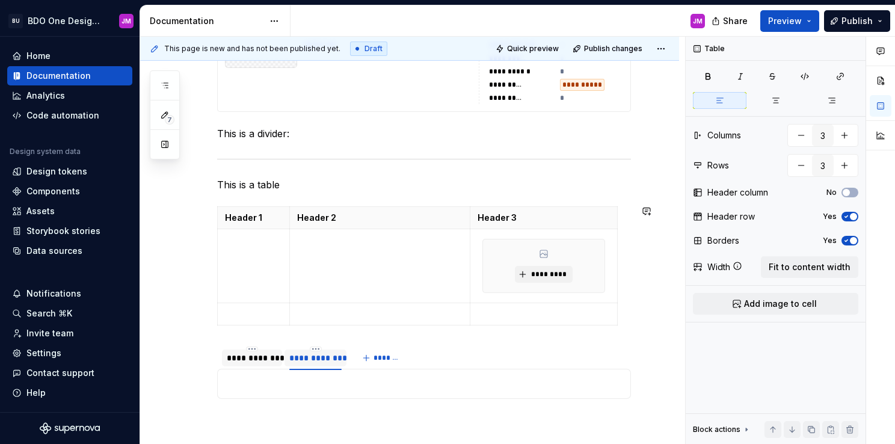
click at [624, 297] on div "Header 1 Header 2 Header 3 *********" at bounding box center [424, 268] width 414 height 124
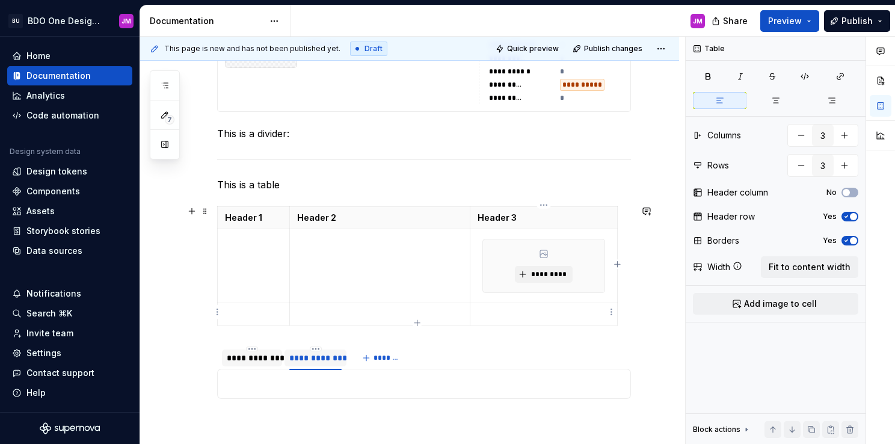
click at [604, 324] on div "Header 1 Header 2 Header 3 *********" at bounding box center [424, 268] width 414 height 124
click at [401, 391] on div at bounding box center [424, 384] width 414 height 30
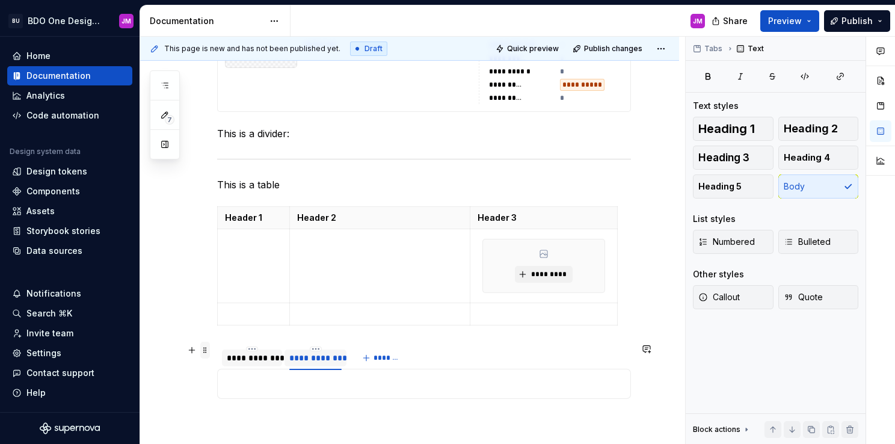
click at [202, 351] on span at bounding box center [205, 350] width 10 height 17
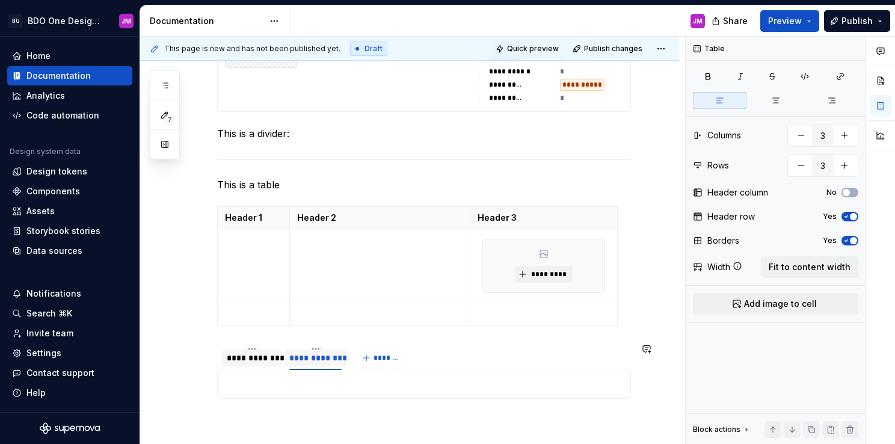
click at [223, 369] on div at bounding box center [424, 384] width 414 height 30
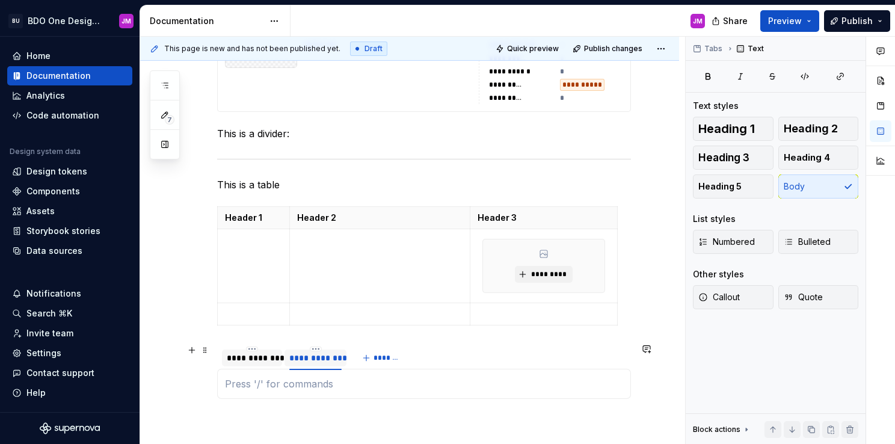
click at [217, 360] on div "**********" at bounding box center [284, 361] width 134 height 30
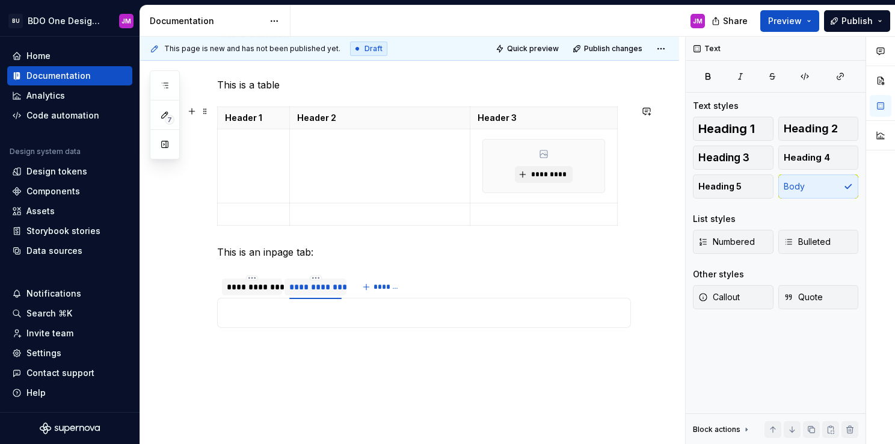
scroll to position [1993, 0]
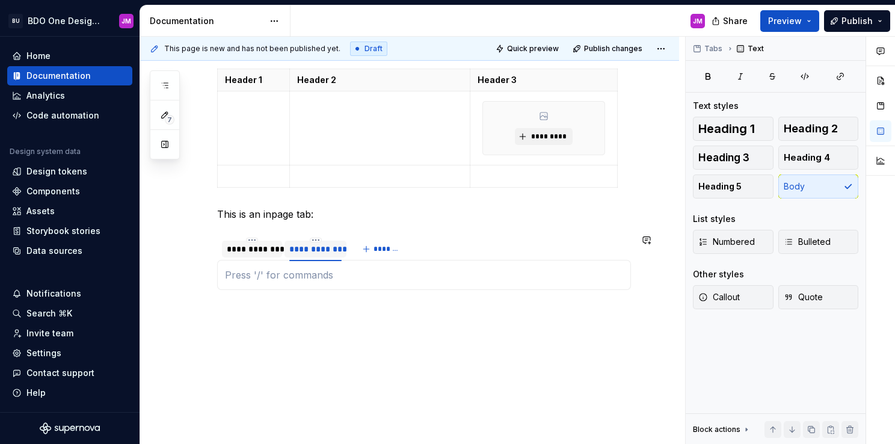
click at [282, 280] on div at bounding box center [424, 275] width 414 height 30
click at [746, 299] on button "Callout" at bounding box center [733, 297] width 81 height 24
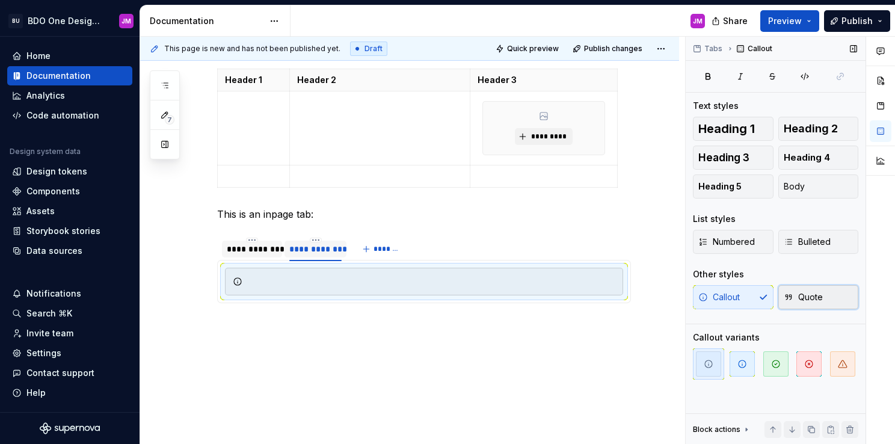
click at [804, 297] on span "Quote" at bounding box center [803, 297] width 39 height 12
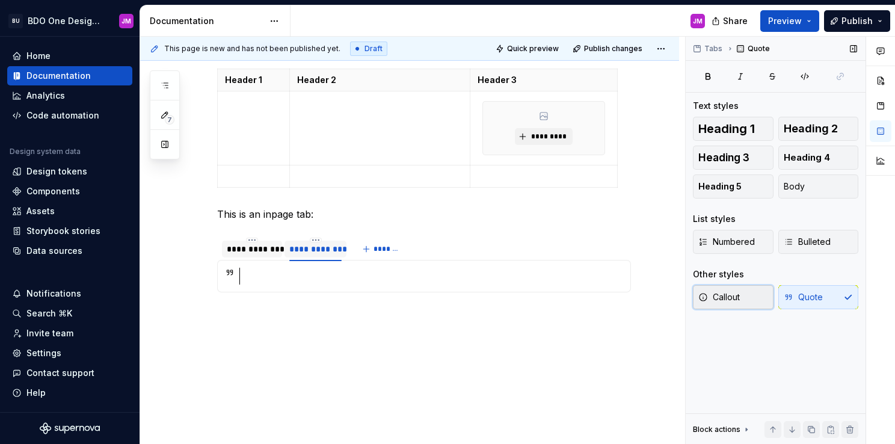
click at [754, 297] on button "Callout" at bounding box center [733, 297] width 81 height 24
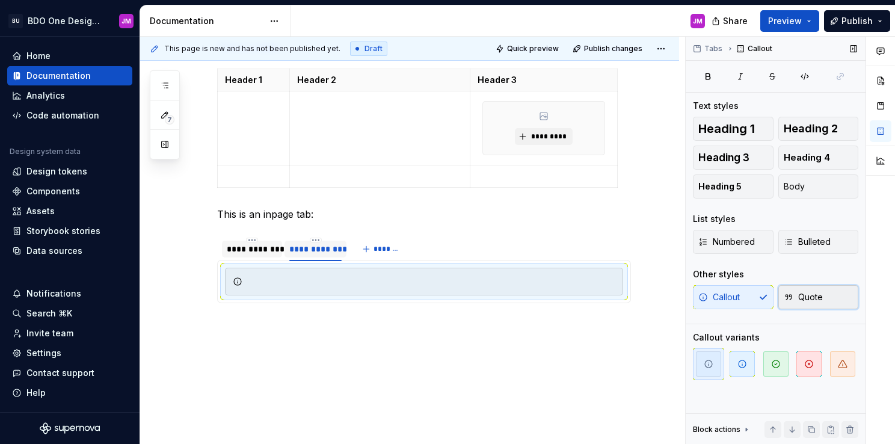
click at [812, 295] on span "Quote" at bounding box center [803, 297] width 39 height 12
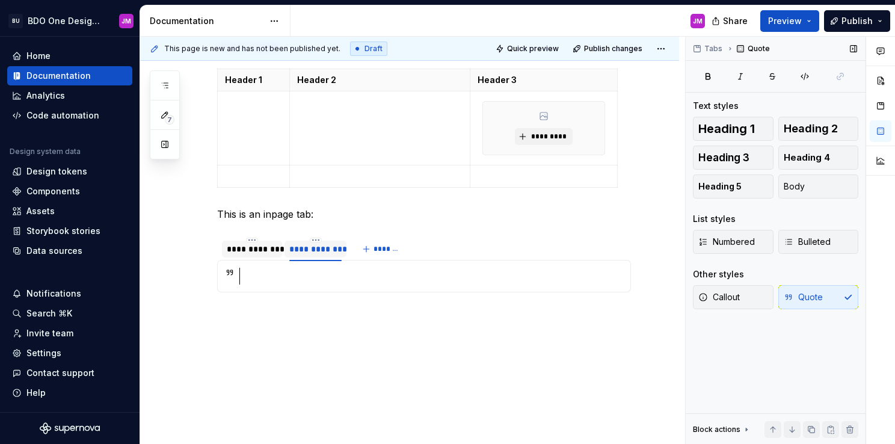
click at [812, 295] on div "Callout Quote" at bounding box center [775, 297] width 165 height 24
drag, startPoint x: 812, startPoint y: 295, endPoint x: 774, endPoint y: 295, distance: 37.9
click at [774, 295] on div "Callout Quote" at bounding box center [775, 297] width 165 height 24
click at [823, 292] on div "Callout Quote" at bounding box center [775, 297] width 165 height 24
click at [839, 297] on div "Callout Quote" at bounding box center [775, 297] width 165 height 24
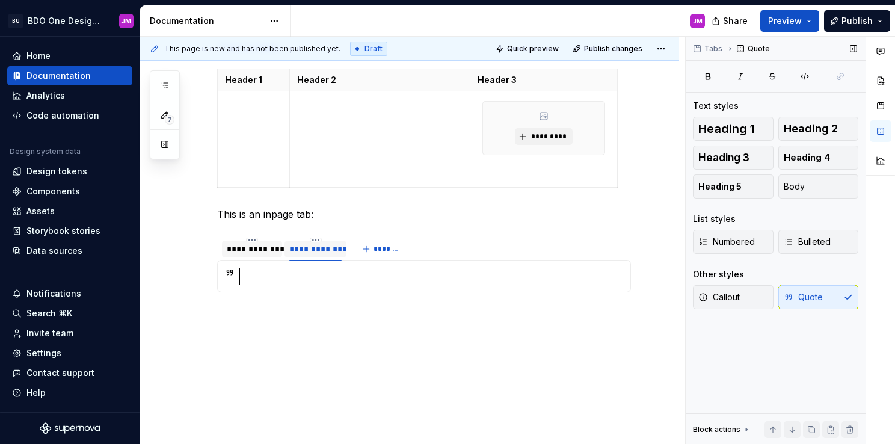
click at [798, 335] on div "Tabs Quote Text styles Heading 1 Heading 2 Heading 3 Heading 4 Heading 5 Body L…" at bounding box center [776, 241] width 180 height 408
click at [727, 292] on span "Callout" at bounding box center [719, 297] width 42 height 12
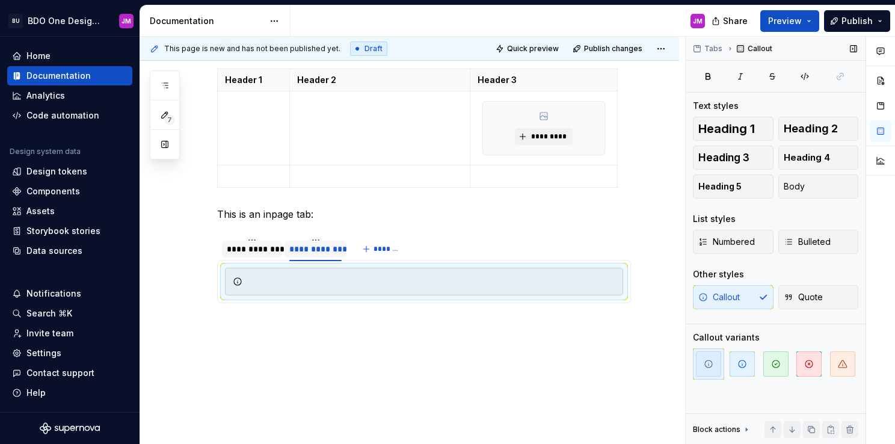
click at [730, 295] on div "Callout Quote" at bounding box center [775, 297] width 165 height 24
click at [742, 289] on div "Callout Quote" at bounding box center [775, 297] width 165 height 24
click at [802, 186] on span "Body" at bounding box center [794, 186] width 21 height 12
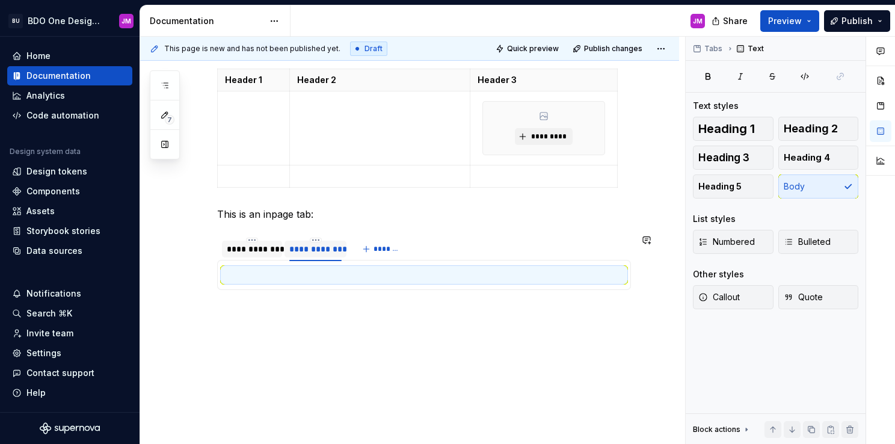
click at [269, 262] on div at bounding box center [424, 275] width 414 height 30
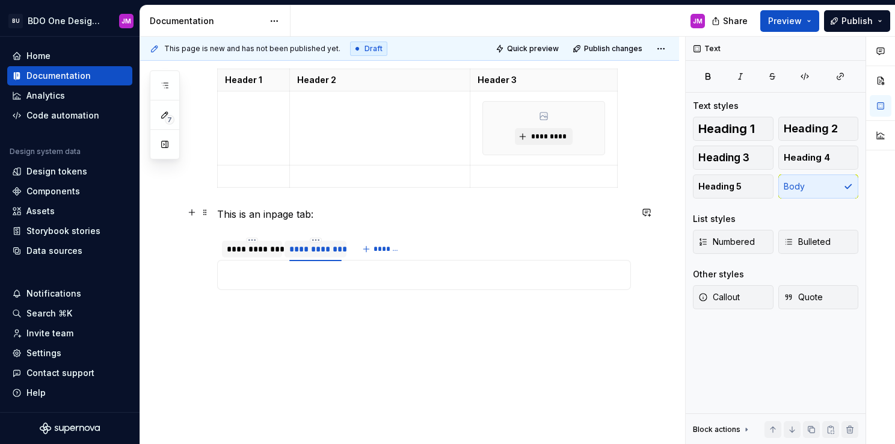
click at [327, 212] on p "This is an inpage tab:" at bounding box center [424, 214] width 414 height 14
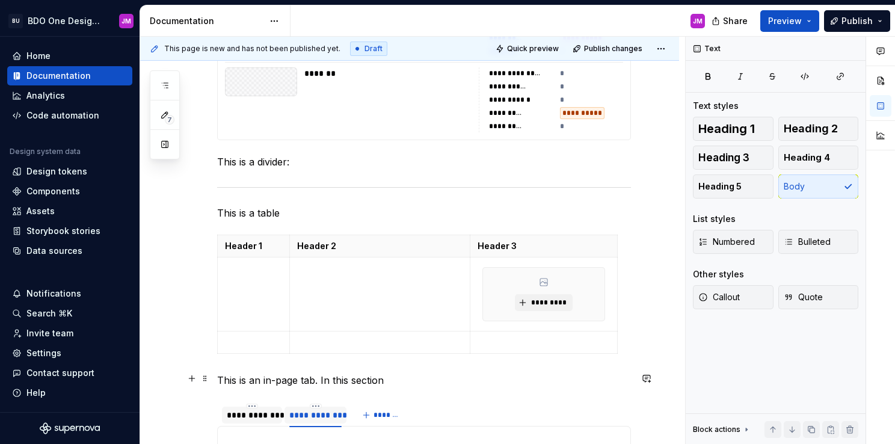
scroll to position [1812, 0]
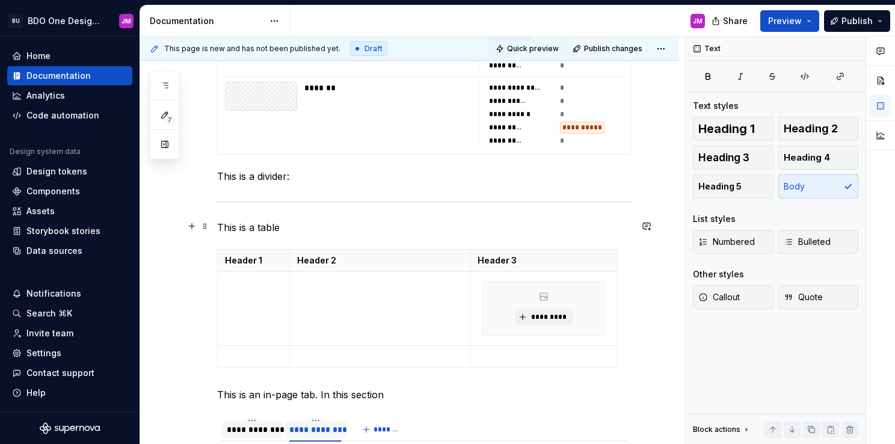
click at [300, 230] on p "This is a table" at bounding box center [424, 227] width 414 height 14
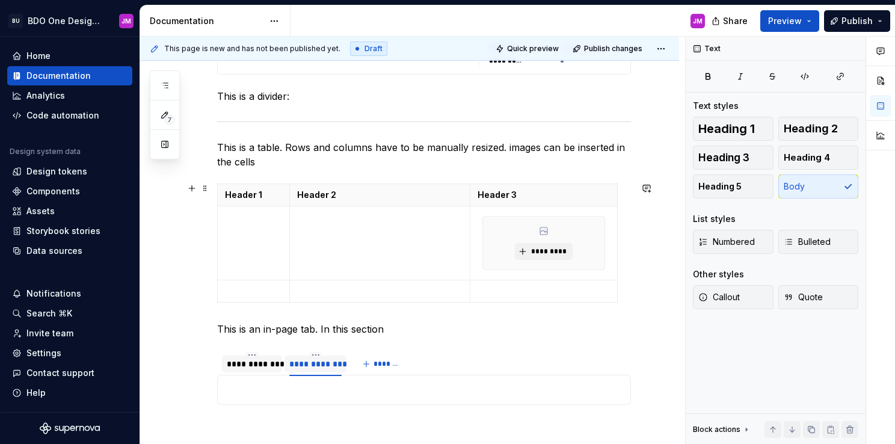
scroll to position [1933, 0]
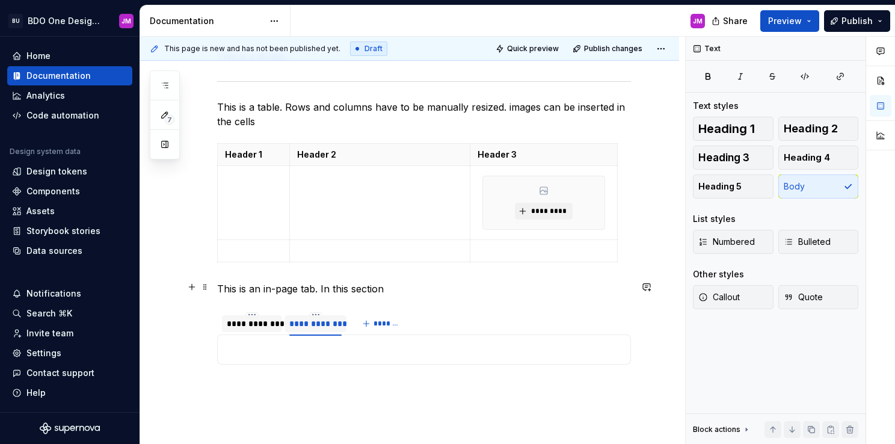
click at [395, 288] on p "This is an in-page tab. In this section" at bounding box center [424, 288] width 414 height 14
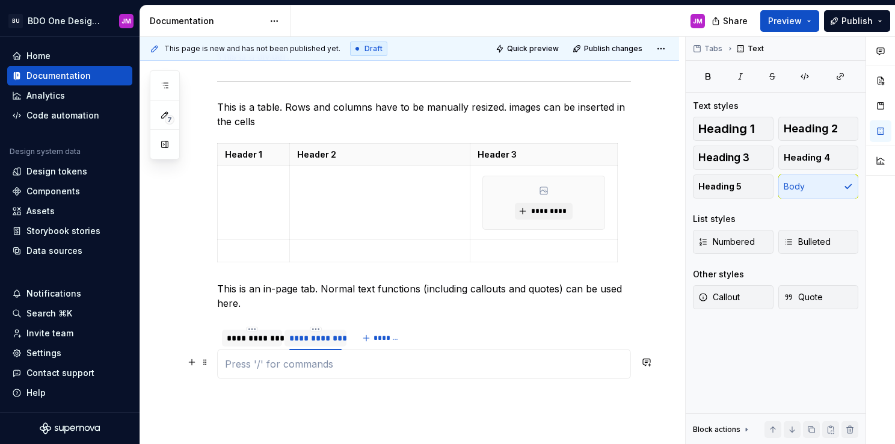
click at [352, 357] on p at bounding box center [424, 364] width 398 height 14
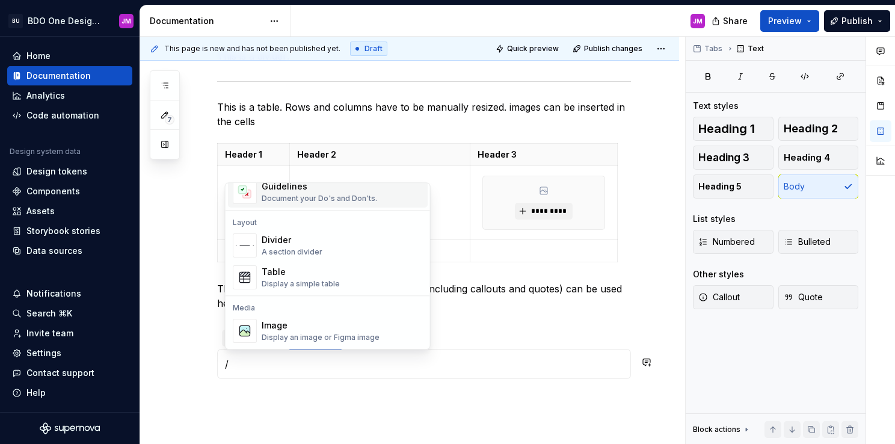
scroll to position [481, 0]
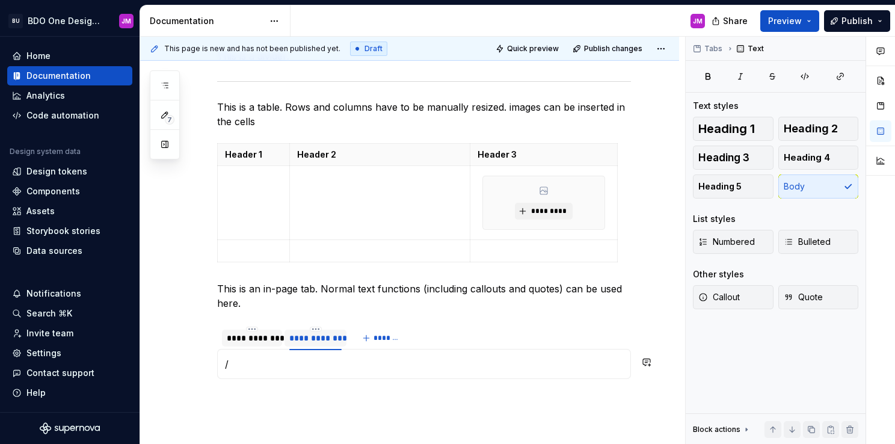
click at [470, 291] on p "This is an in-page tab. Normal text functions (including callouts and quotes) c…" at bounding box center [424, 295] width 414 height 29
click at [280, 300] on p "This is an in-page tab. Normal text functions (including callouts and quotes) c…" at bounding box center [424, 295] width 414 height 29
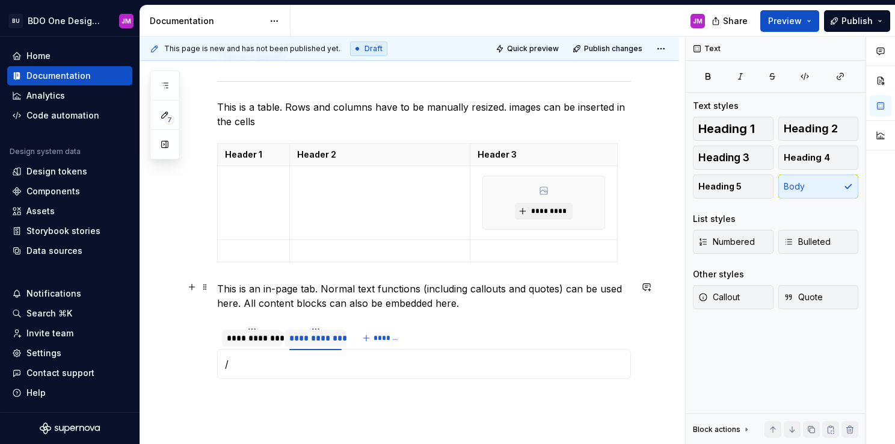
scroll to position [1993, 0]
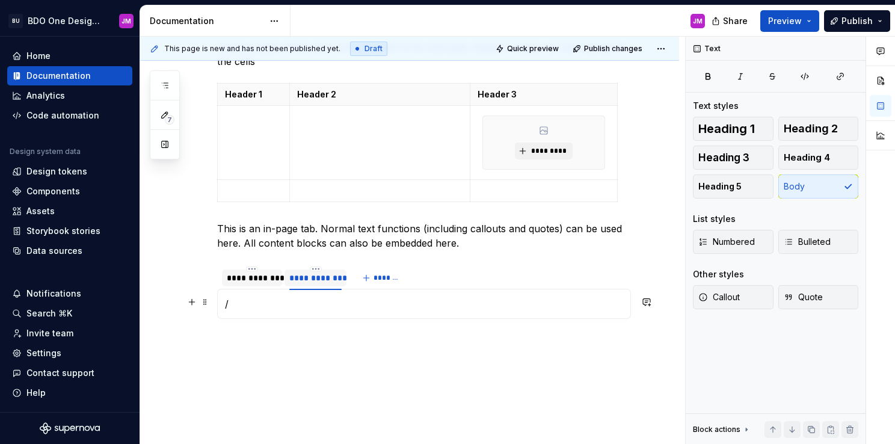
click at [249, 304] on p "/" at bounding box center [424, 304] width 398 height 14
click at [259, 306] on p at bounding box center [424, 304] width 398 height 14
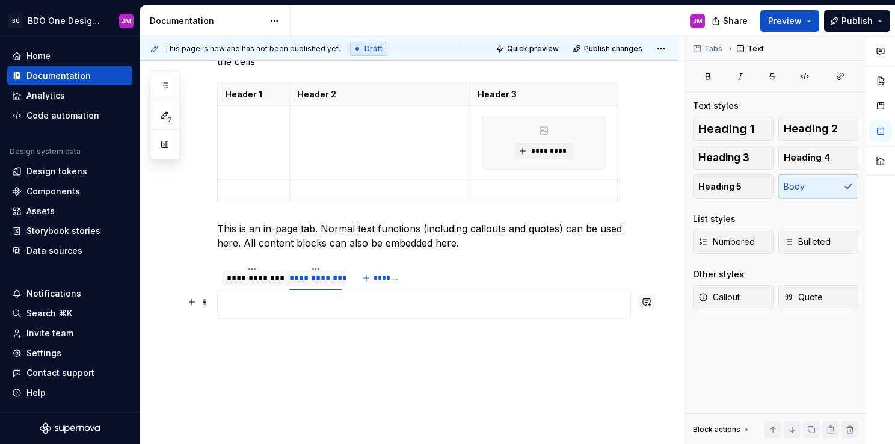
click at [642, 307] on button "button" at bounding box center [646, 302] width 17 height 17
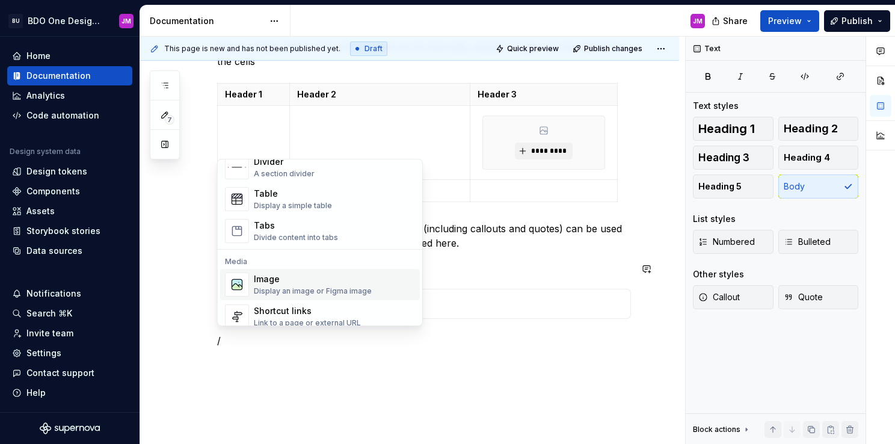
scroll to position [481, 0]
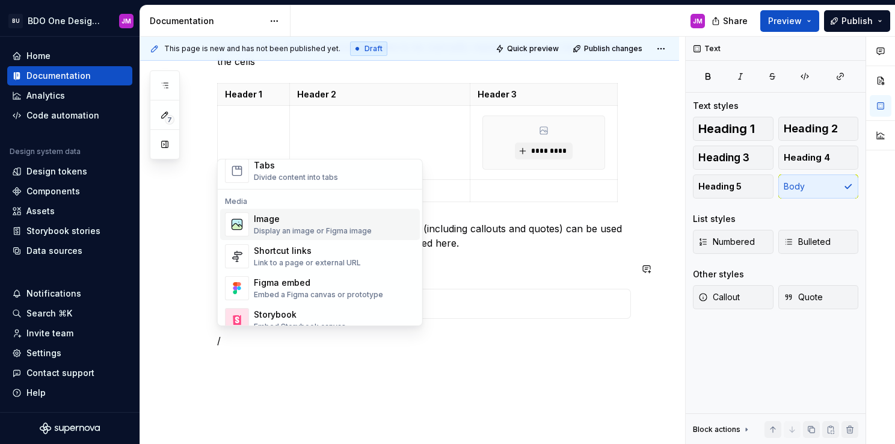
click at [299, 224] on div "Image" at bounding box center [313, 219] width 118 height 12
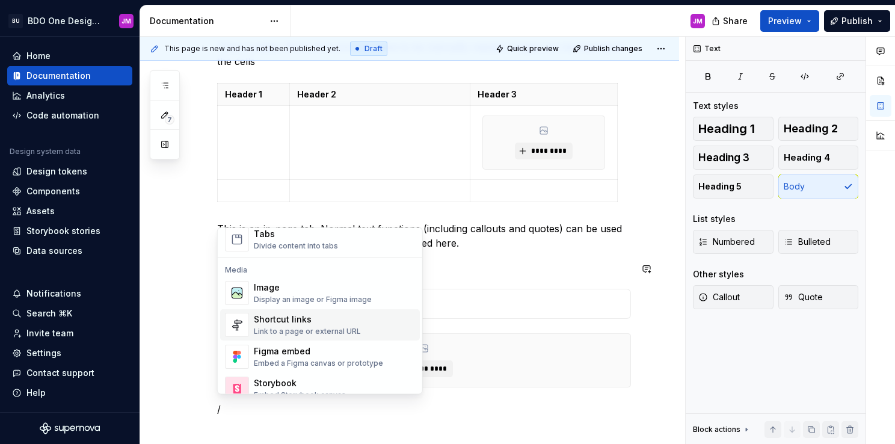
click at [303, 323] on div "Shortcut links" at bounding box center [307, 319] width 107 height 12
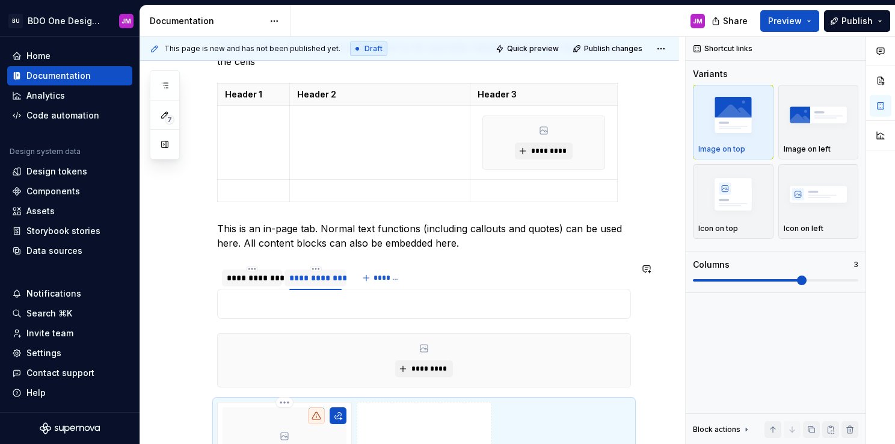
scroll to position [2074, 0]
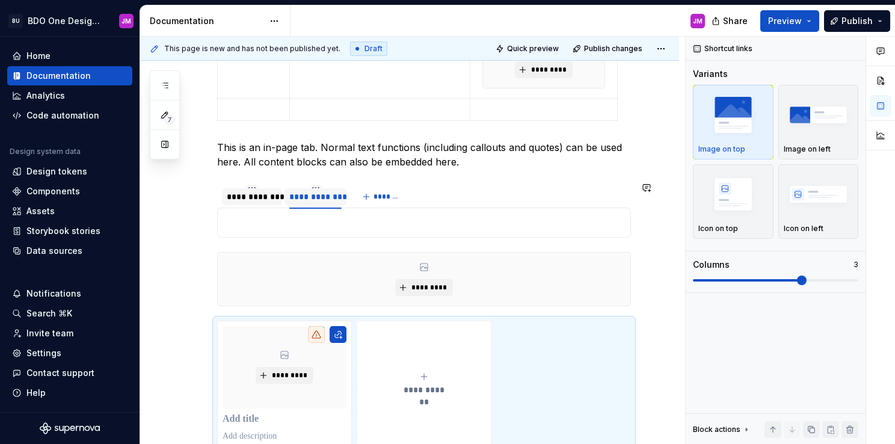
click at [631, 232] on section "**********" at bounding box center [424, 210] width 414 height 54
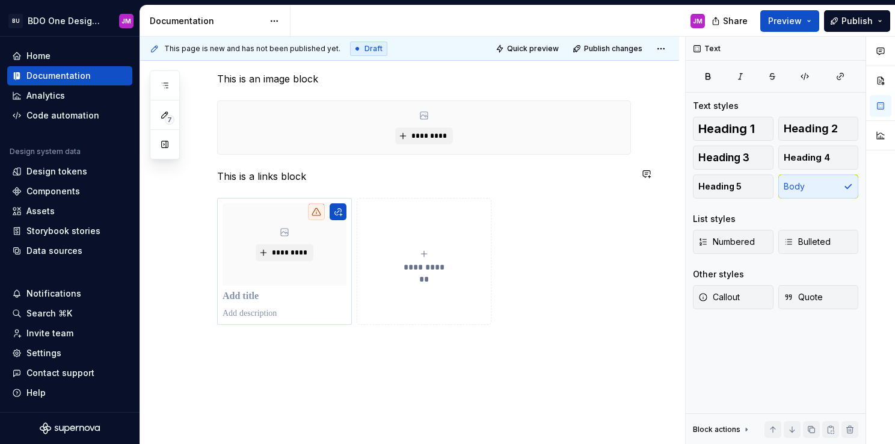
scroll to position [2254, 0]
click at [334, 213] on button "button" at bounding box center [338, 211] width 17 height 17
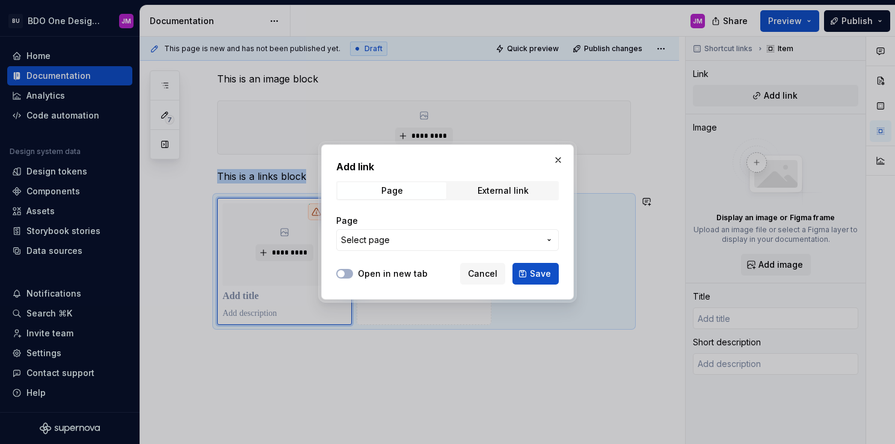
click at [470, 241] on span "Select page" at bounding box center [440, 240] width 198 height 12
click at [423, 383] on div at bounding box center [447, 222] width 895 height 444
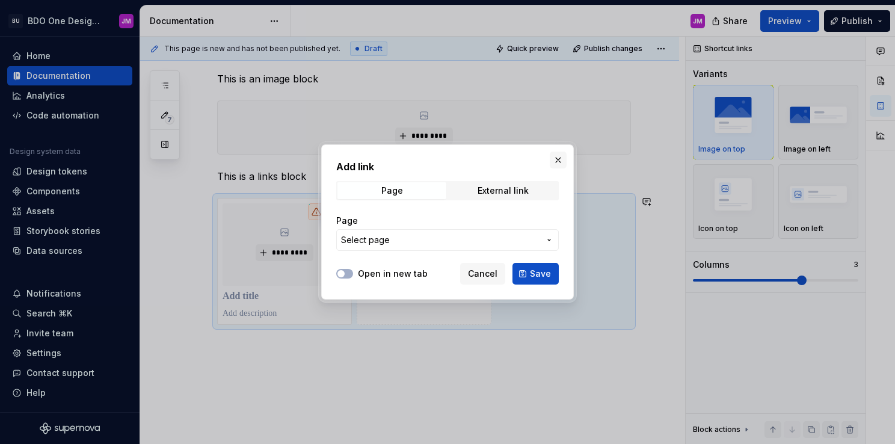
click at [552, 162] on button "button" at bounding box center [558, 160] width 17 height 17
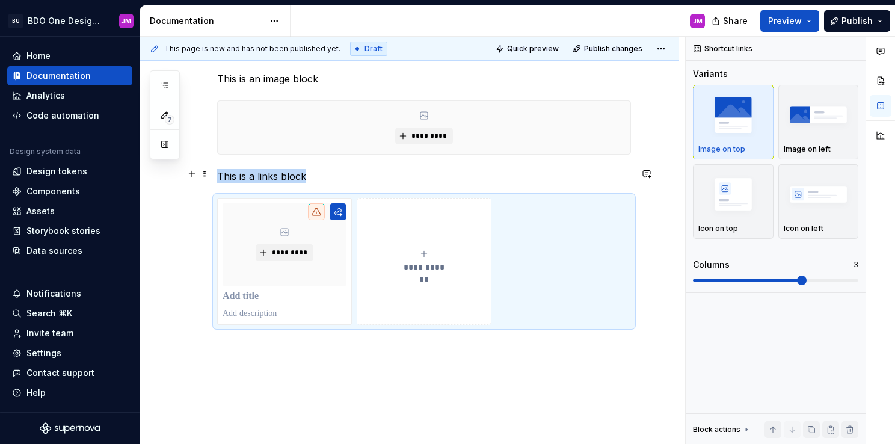
click at [318, 170] on p "This is a links block" at bounding box center [424, 176] width 414 height 14
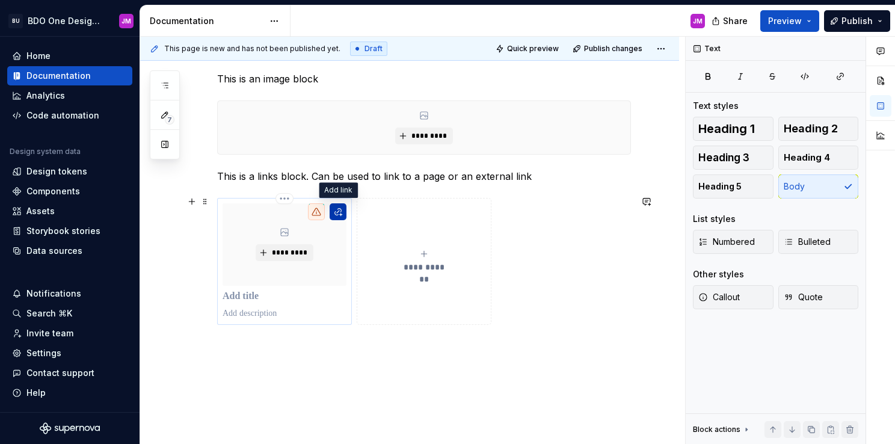
click at [338, 206] on button "button" at bounding box center [338, 211] width 17 height 17
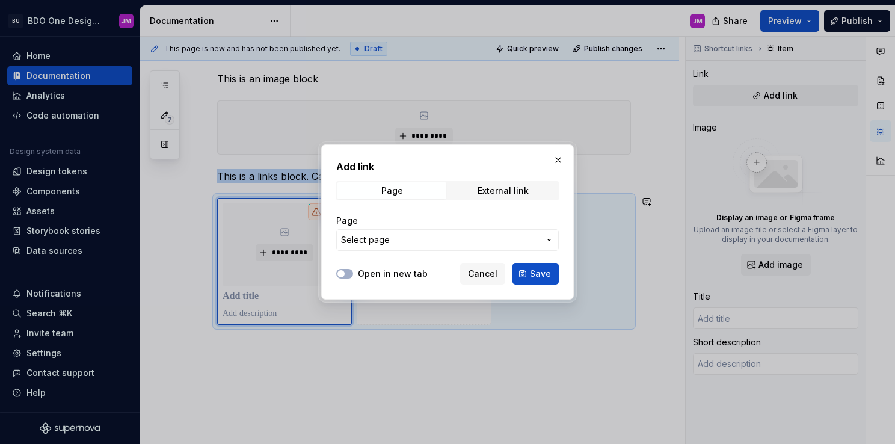
type textarea "*"
click at [502, 191] on div "External link" at bounding box center [503, 191] width 51 height 10
click at [387, 242] on input "URL" at bounding box center [447, 240] width 223 height 22
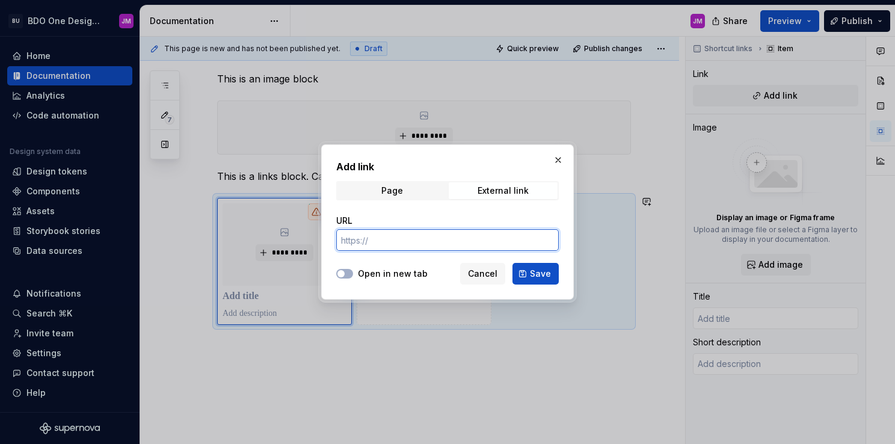
paste input "https://www.figma.com/design/fAfM9qINCIbYna0ScrWXot/Dummy-UI-Kit-for-Supernova?…"
type input "https://www.figma.com/design/fAfM9qINCIbYna0ScrWXot/Dummy-UI-Kit-for-Supernova?…"
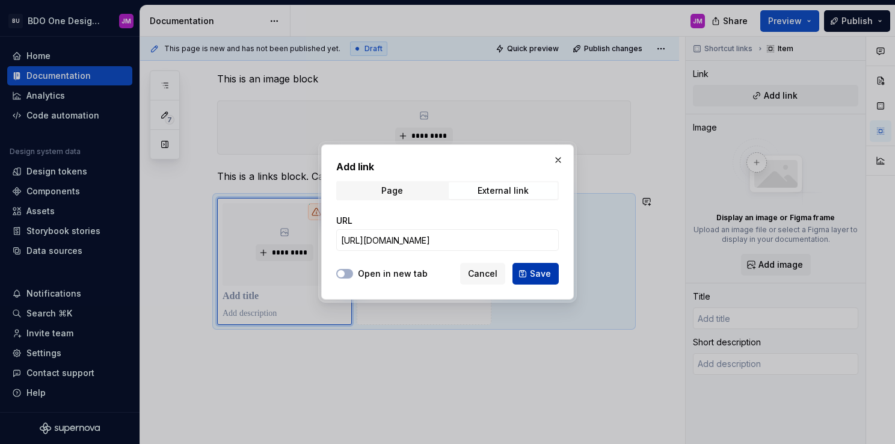
click at [537, 274] on span "Save" at bounding box center [540, 274] width 21 height 12
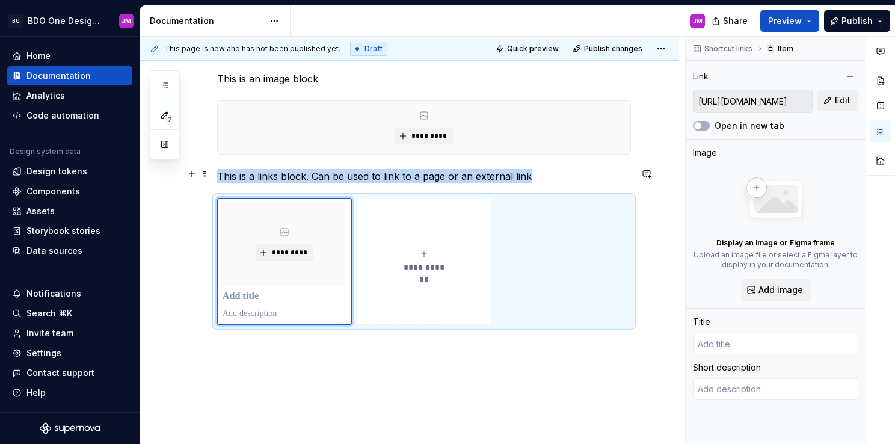
click at [556, 172] on p "This is a links block. Can be used to link to a page or an external link" at bounding box center [424, 176] width 414 height 14
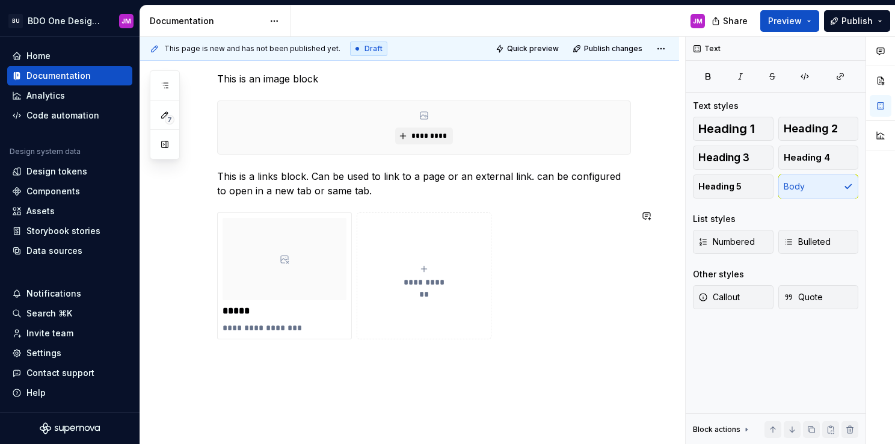
click at [375, 334] on button "**********" at bounding box center [424, 276] width 135 height 128
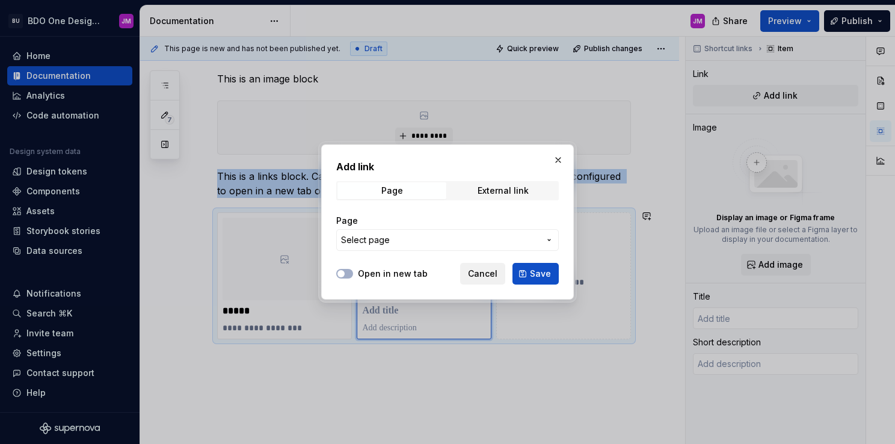
click at [491, 275] on span "Cancel" at bounding box center [482, 274] width 29 height 12
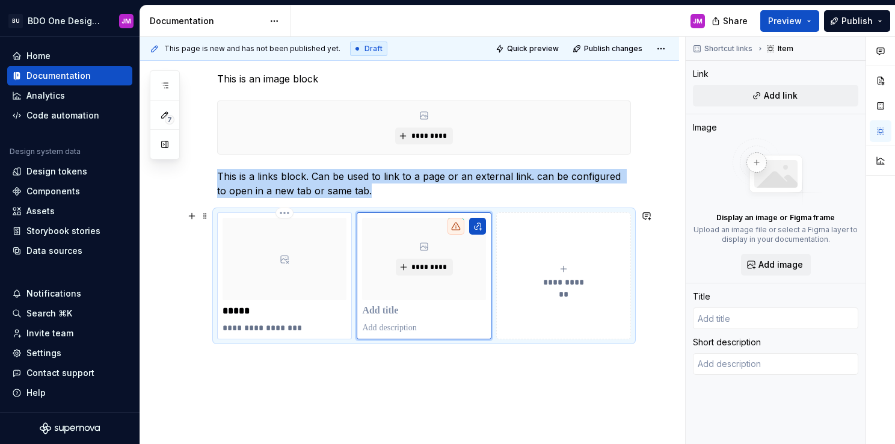
click at [231, 212] on div "**********" at bounding box center [284, 276] width 135 height 128
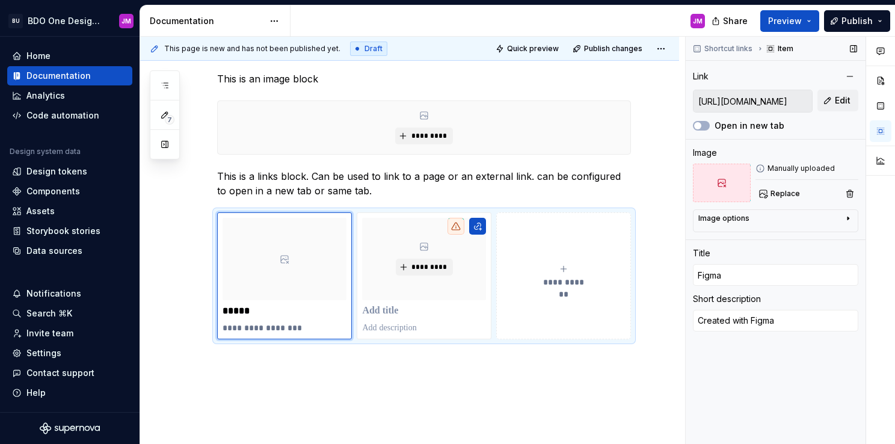
click at [786, 225] on div "Image options" at bounding box center [770, 221] width 145 height 14
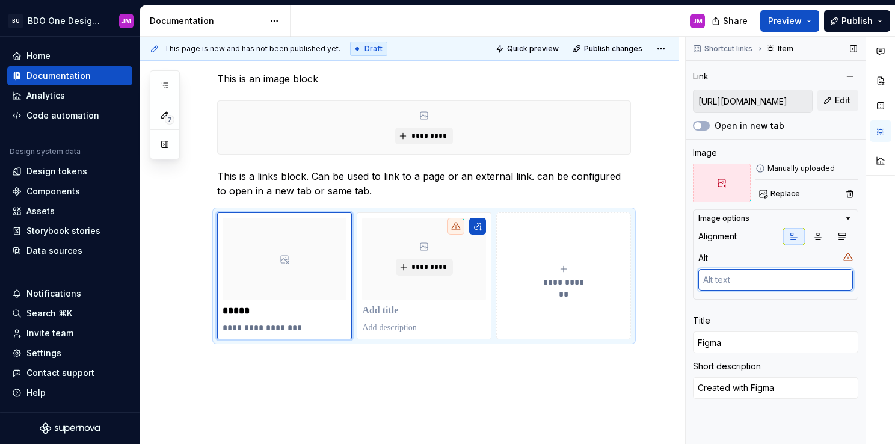
click at [789, 278] on textarea at bounding box center [775, 280] width 155 height 22
click at [755, 338] on input "Figma" at bounding box center [775, 342] width 165 height 22
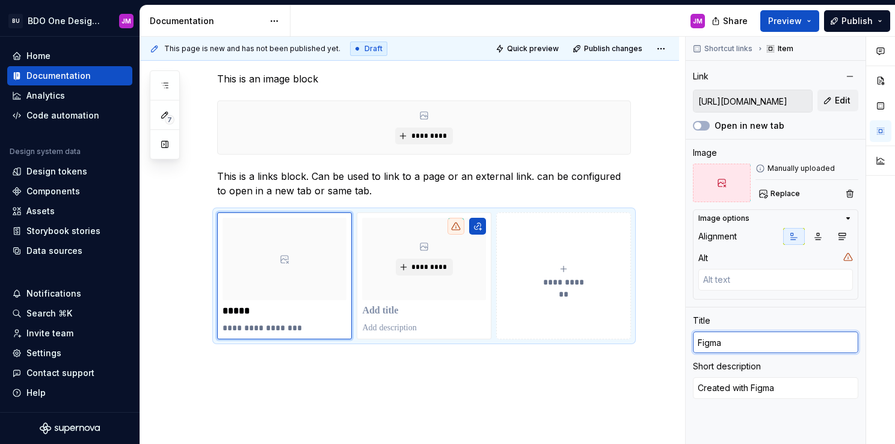
drag, startPoint x: 744, startPoint y: 341, endPoint x: 684, endPoint y: 345, distance: 59.7
click at [684, 345] on div "**********" at bounding box center [517, 241] width 755 height 408
type textarea "*"
type input "D"
type textarea "*"
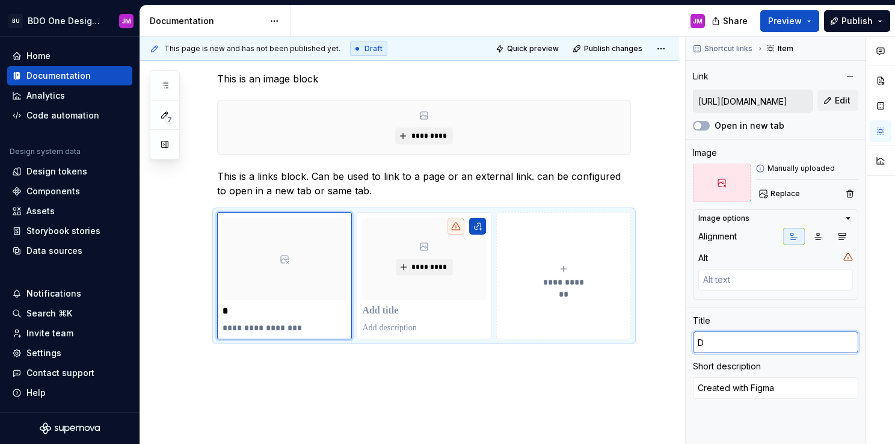
type input "Du"
type textarea "*"
type input "Dum"
type textarea "*"
type input "Dumm"
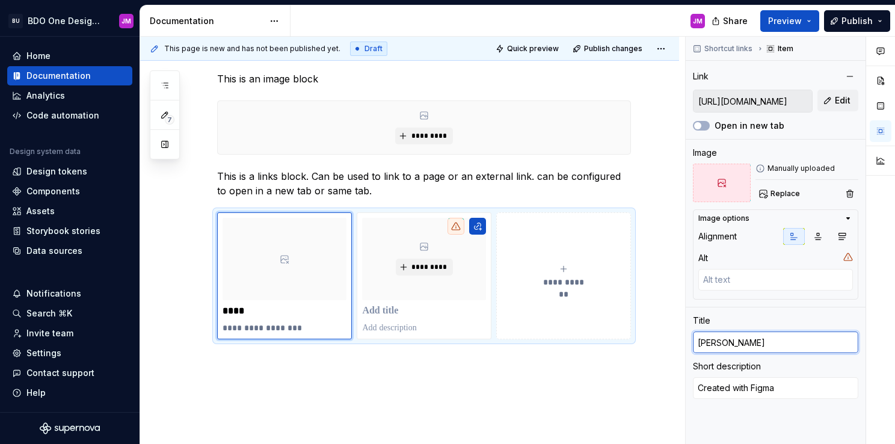
type textarea "*"
type input "Dummy"
type textarea "*"
type input "Dummy"
type textarea "*"
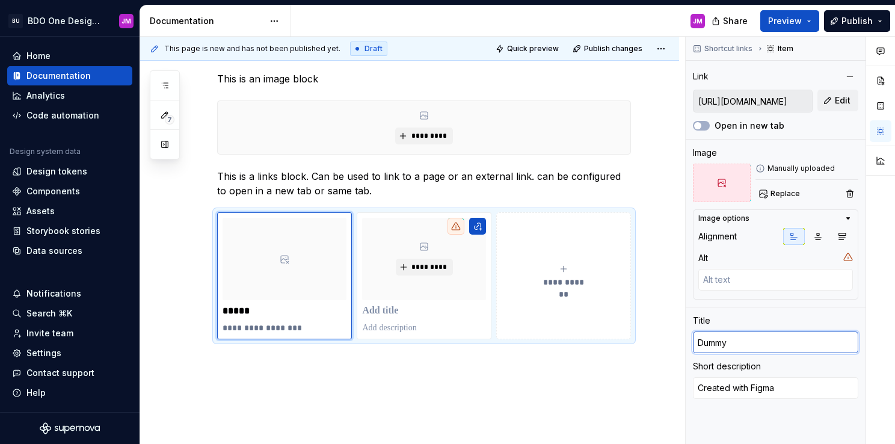
type input "Dummy L"
type textarea "*"
type input "Dummy Li"
type textarea "*"
type input "Dummy Lib"
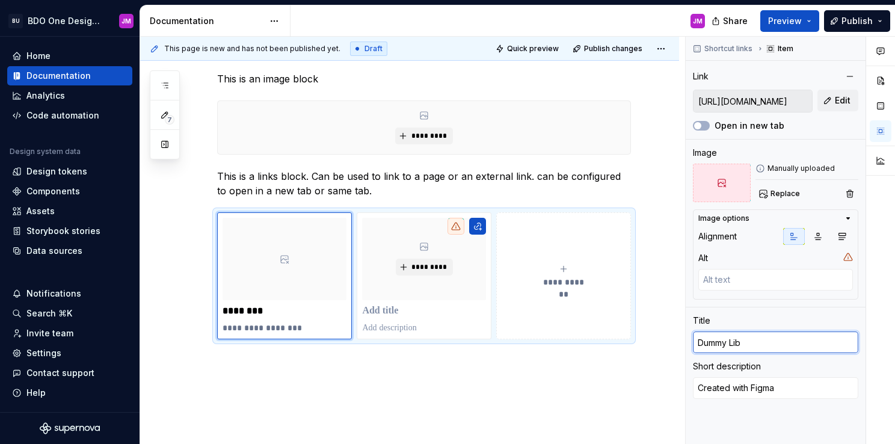
type textarea "*"
type input "Dummy Libr"
type textarea "*"
type input "Dummy Libra"
type textarea "*"
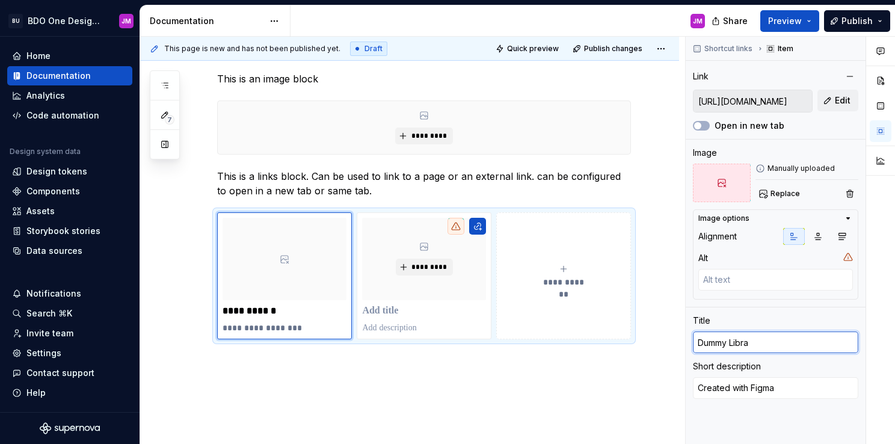
type input "Dummy Librar"
type textarea "*"
type input "Dummy Library"
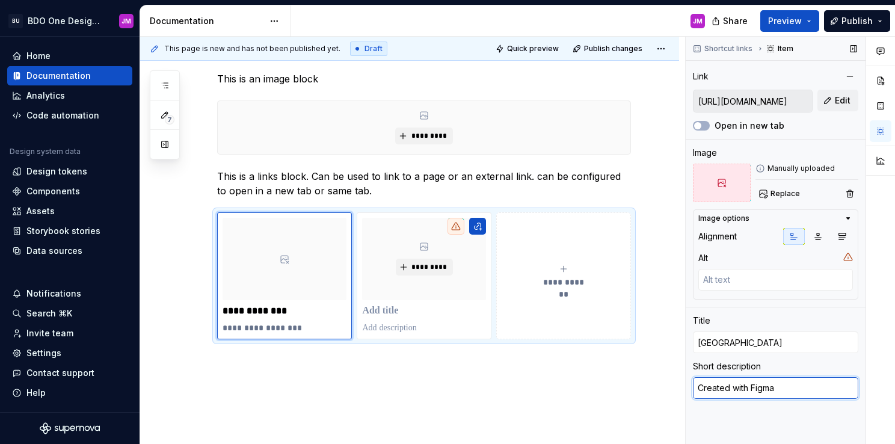
click at [794, 383] on textarea "Created with Figma" at bounding box center [775, 388] width 165 height 22
drag, startPoint x: 796, startPoint y: 386, endPoint x: 697, endPoint y: 391, distance: 100.0
click at [697, 391] on textarea "Created with Figma" at bounding box center [775, 388] width 165 height 22
type textarea "*"
type textarea "A"
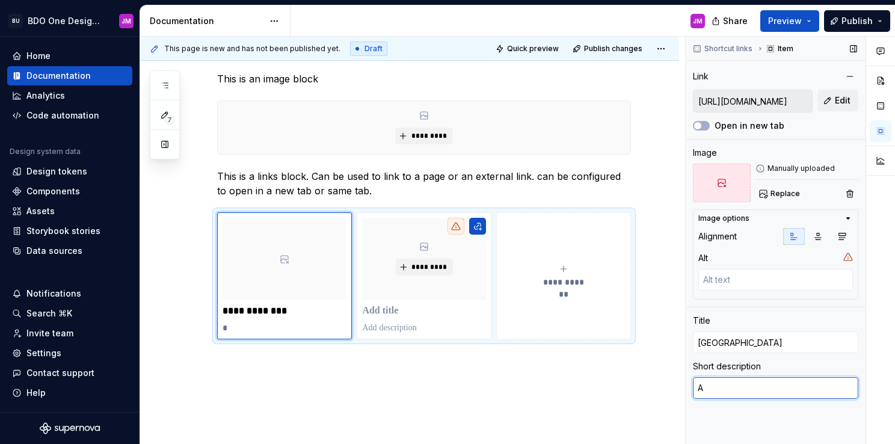
type textarea "*"
type textarea "A l"
type textarea "*"
type textarea "A li"
type textarea "*"
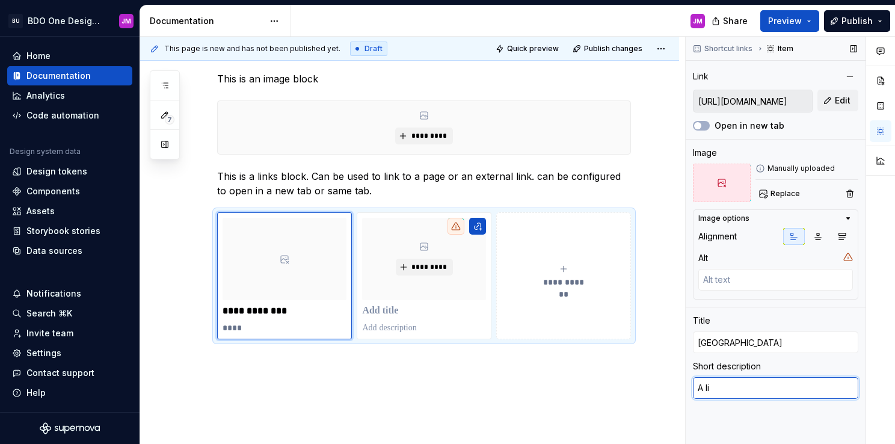
type textarea "A lin"
type textarea "*"
type textarea "A link"
type textarea "*"
type textarea "A link"
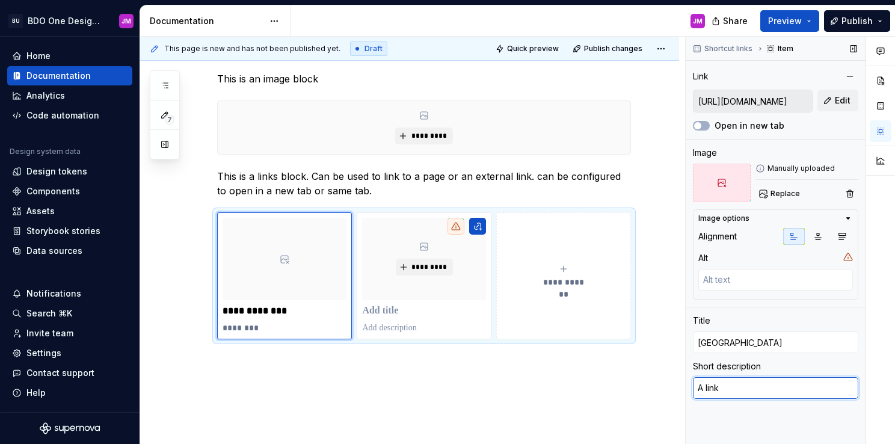
type textarea "*"
type textarea "A link t"
type textarea "*"
type textarea "A link to"
type textarea "*"
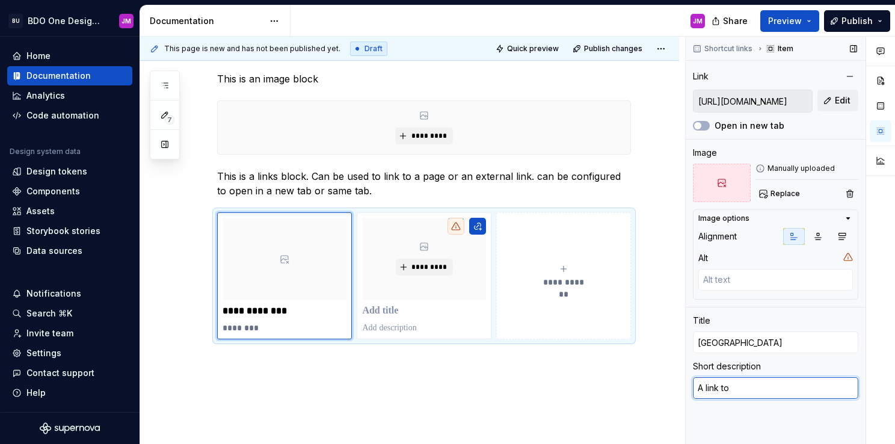
type textarea "A link to"
type textarea "*"
type textarea "A link to o"
type textarea "*"
type textarea "A link to ou"
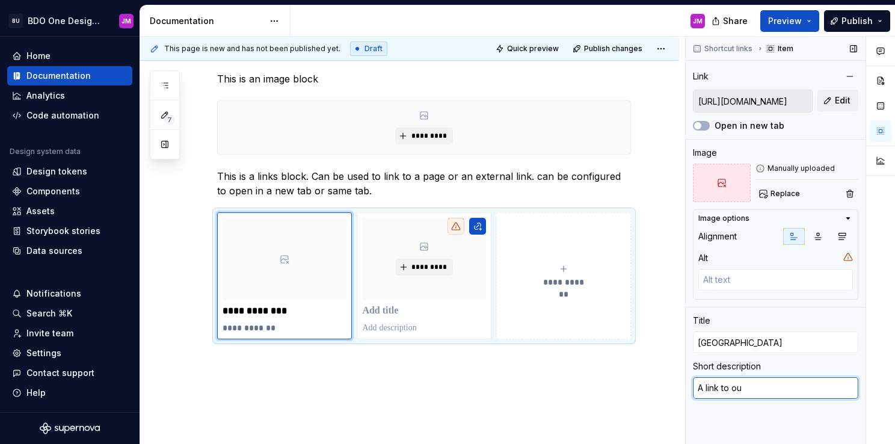
type textarea "*"
type textarea "A link to our"
type textarea "*"
type textarea "A link to our"
type textarea "*"
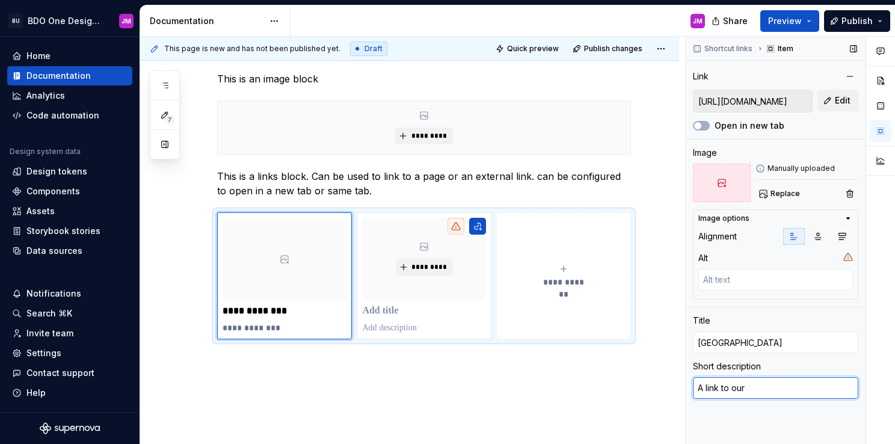
type textarea "A link to our"
type textarea "*"
type textarea "A link to ou"
type textarea "*"
type textarea "A link to o"
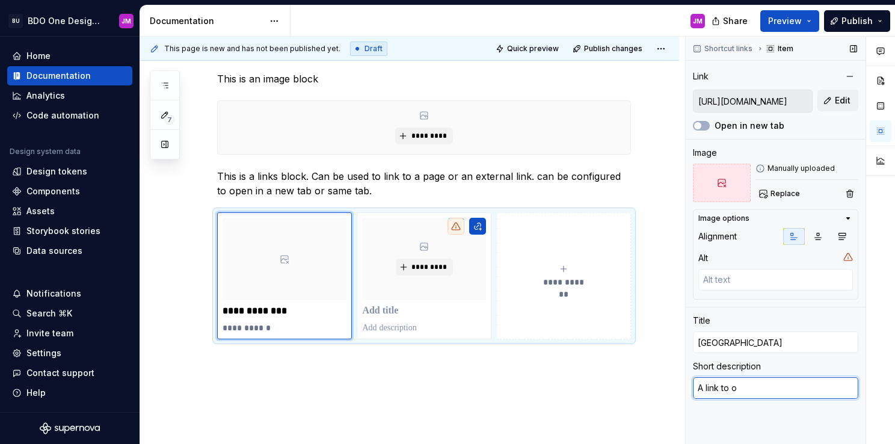
type textarea "*"
type textarea "A link to"
type textarea "*"
type textarea "A link to t"
type textarea "*"
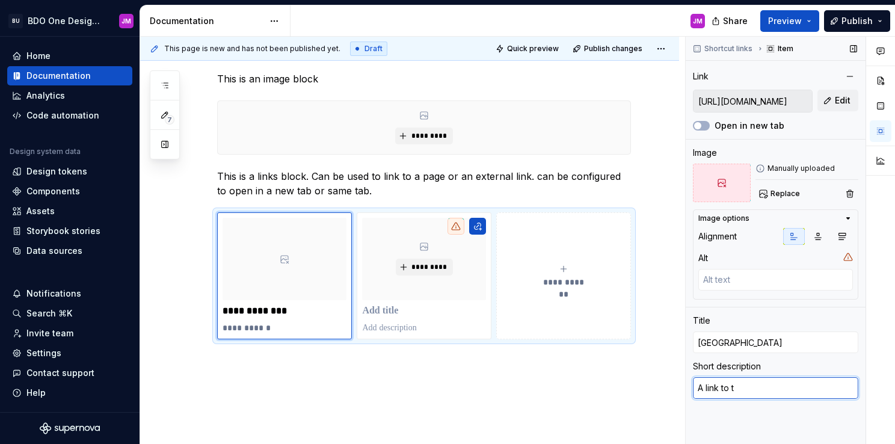
type textarea "A link to th"
type textarea "*"
type textarea "A link to the"
type textarea "*"
type textarea "A link to the"
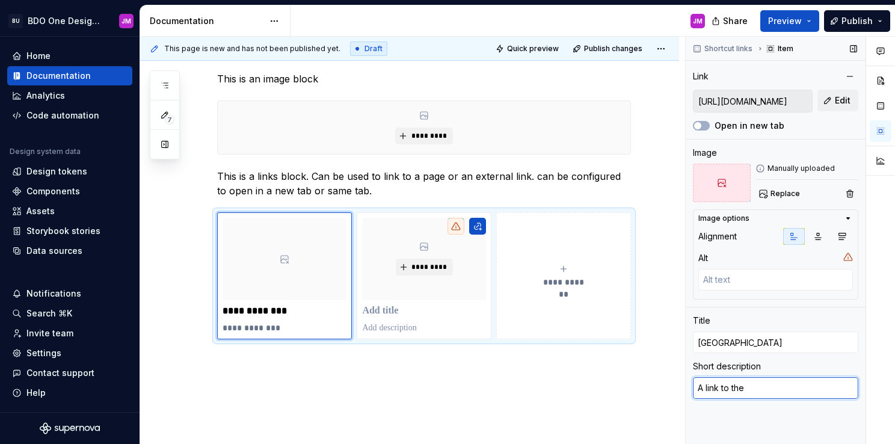
type textarea "*"
type textarea "A link to the d"
type textarea "*"
type textarea "A link to the du"
type textarea "*"
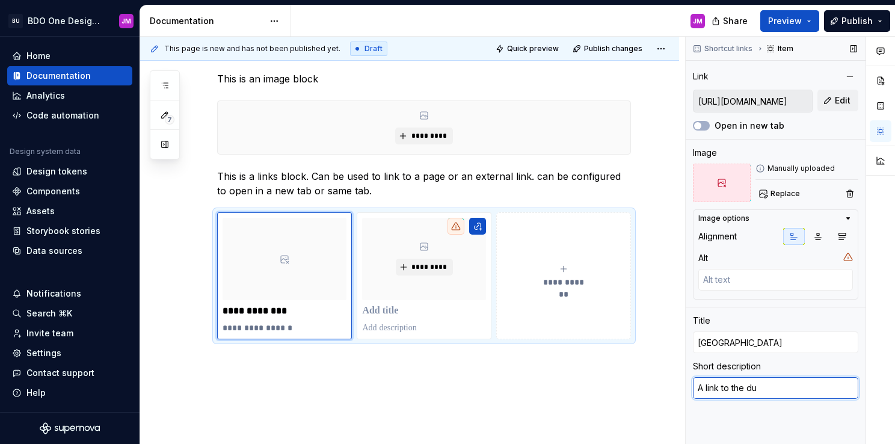
type textarea "A link to the dum"
type textarea "*"
type textarea "A link to the dumm"
type textarea "*"
type textarea "A link to the dummy"
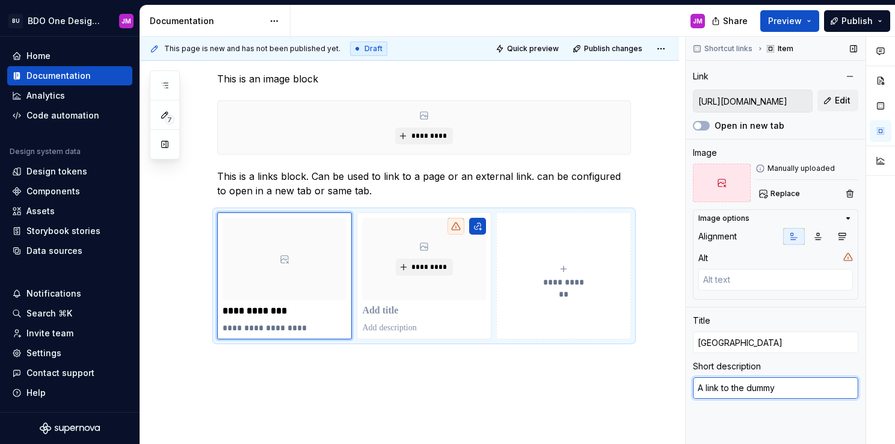
type textarea "*"
type textarea "A link to the dummy"
type textarea "*"
type textarea "A link to the dummy l"
type textarea "*"
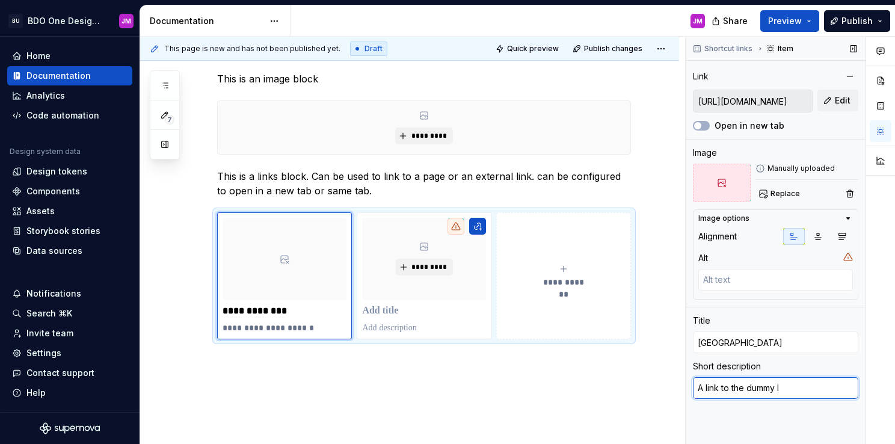
type textarea "A link to the dummy li"
type textarea "*"
type textarea "A link to the dummy lib"
type textarea "*"
type textarea "A link to the dummy libr"
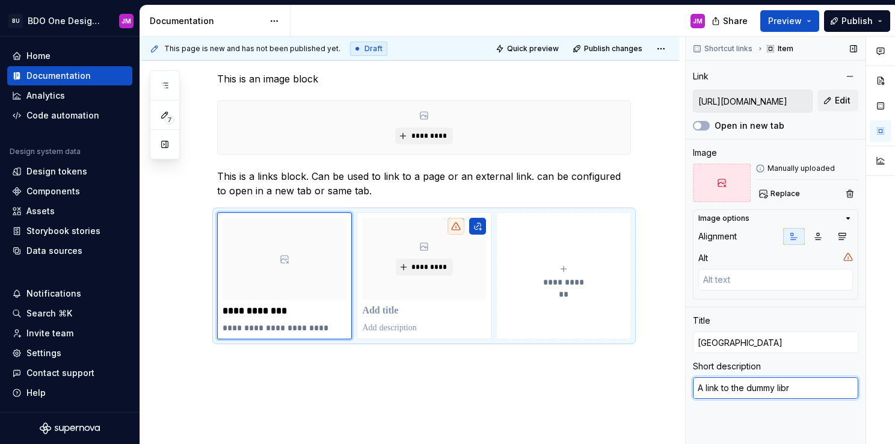
type textarea "*"
type textarea "A link to the dummy libra"
type textarea "*"
type textarea "A link to the dummy librar"
type textarea "*"
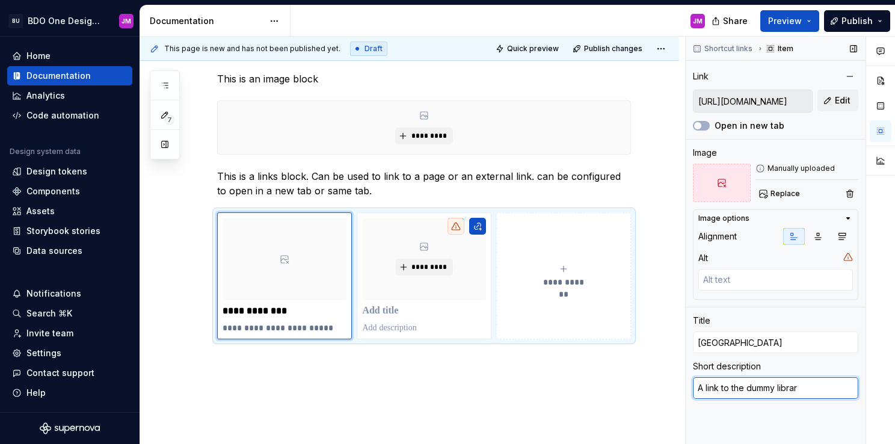
type textarea "A link to the dummy library"
type textarea "*"
type textarea "A link to the dummy library"
type textarea "*"
type textarea "A link to the dummy library w"
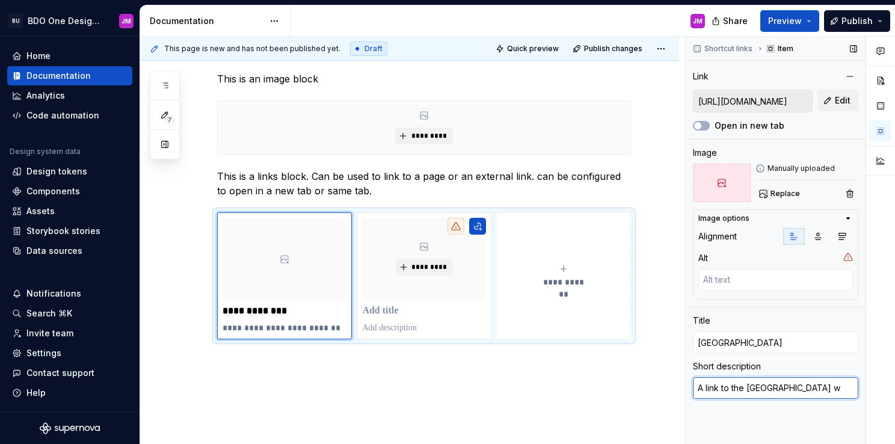
type textarea "*"
type textarea "A link to the dummy library we"
type textarea "*"
type textarea "A link to the dummy library we"
type textarea "*"
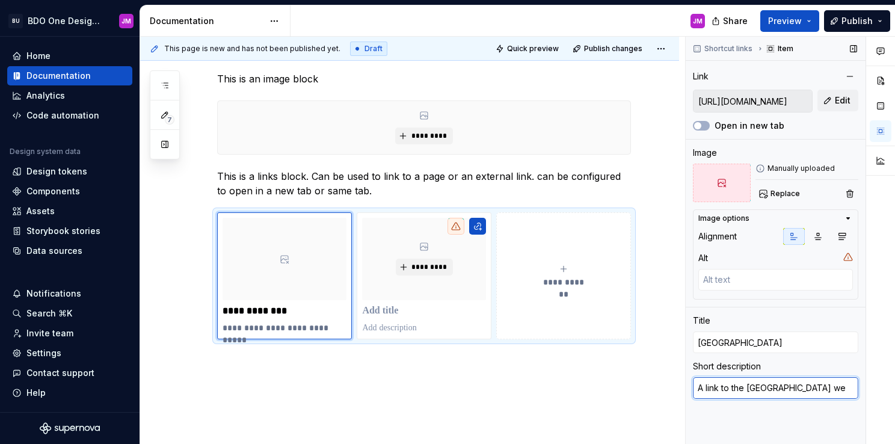
type textarea "A link to the dummy library we a"
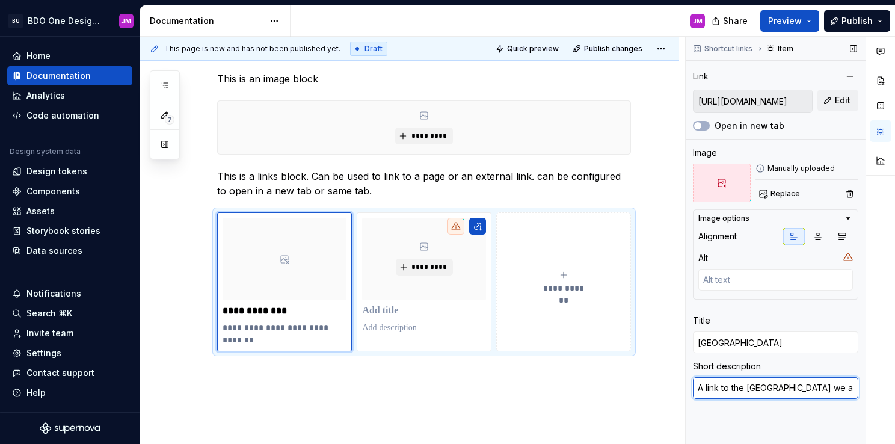
type textarea "*"
type textarea "A link to the dummy library we ar"
type textarea "*"
type textarea "A link to the dummy library we are"
type textarea "*"
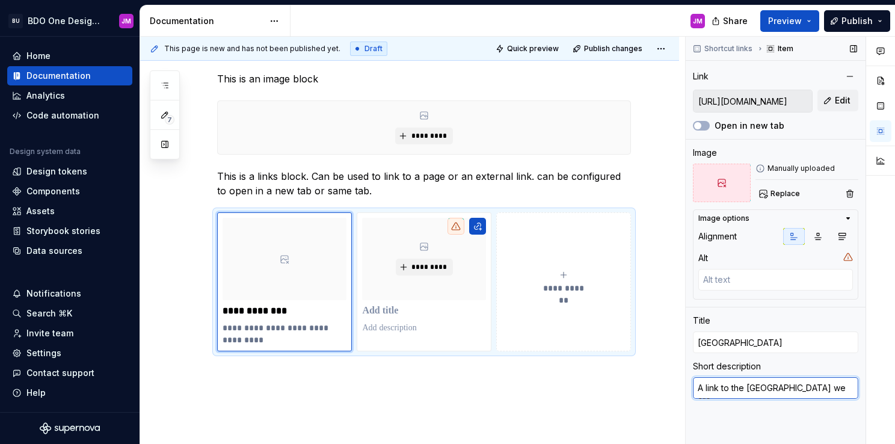
type textarea "A link to the dummy library we are"
type textarea "*"
type textarea "A link to the dummy library we are u"
type textarea "*"
type textarea "A link to the dummy library we are us"
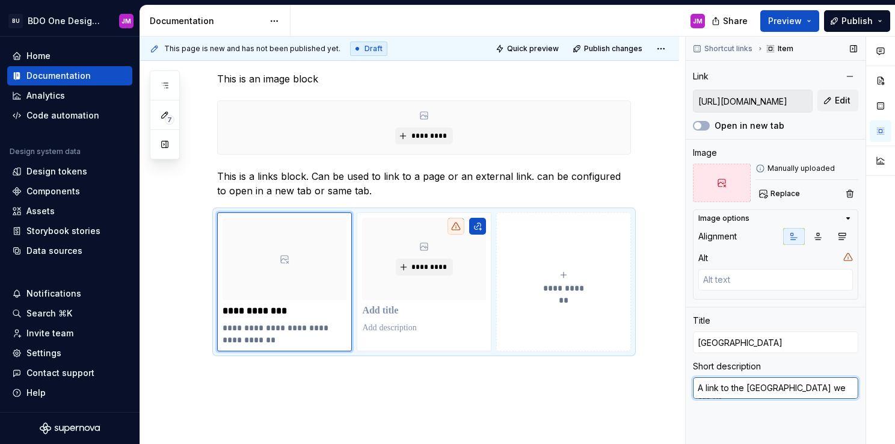
type textarea "*"
type textarea "A link to the dummy library we are usin"
type textarea "*"
type textarea "A link to the dummy library we are using"
type textarea "*"
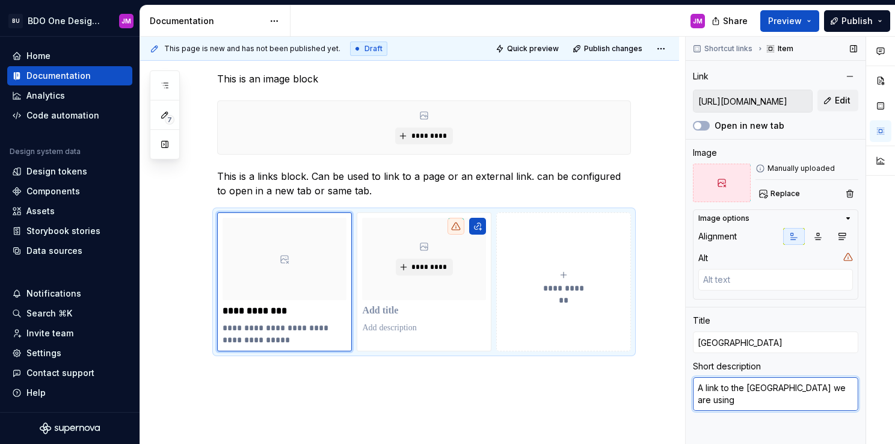
type textarea "A link to the dummy library we are using"
click at [810, 167] on div "Manually uploaded" at bounding box center [806, 169] width 103 height 10
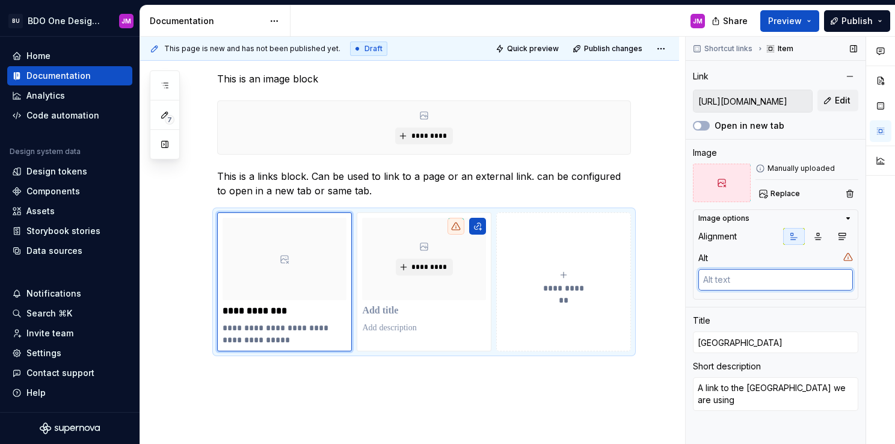
click at [756, 273] on textarea at bounding box center [775, 280] width 155 height 22
type textarea "*"
type textarea "C"
type textarea "*"
type textarea "Cp"
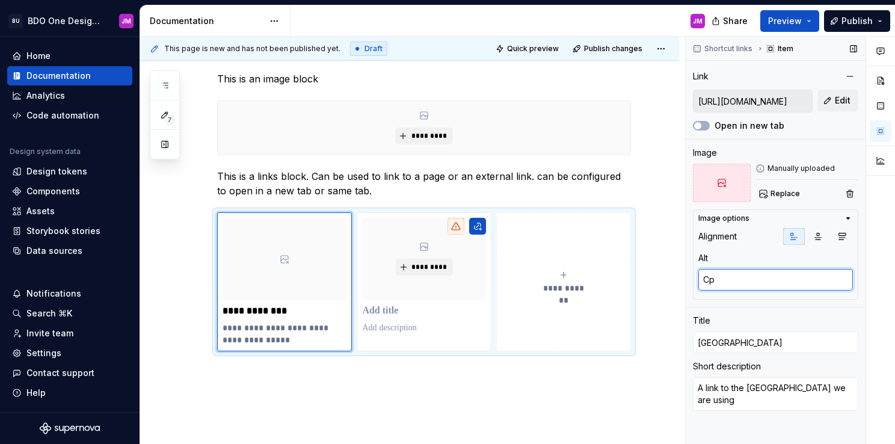
type textarea "*"
type textarea "Cpn"
type textarea "*"
type textarea "Cp"
type textarea "*"
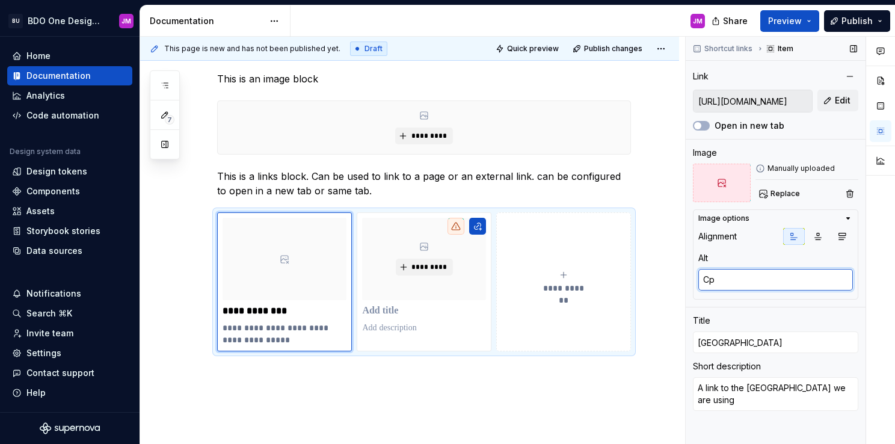
type textarea "C"
type textarea "*"
type textarea "Co"
type textarea "*"
type textarea "Con"
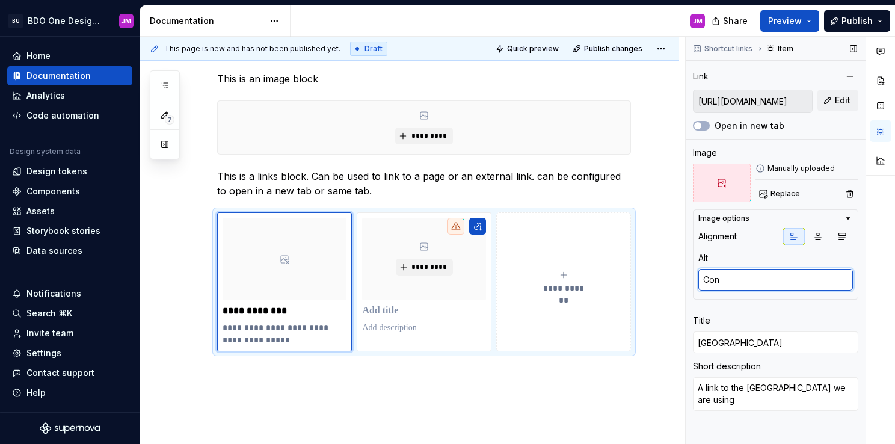
type textarea "*"
type textarea "Conf"
type textarea "*"
type textarea "Confi"
type textarea "*"
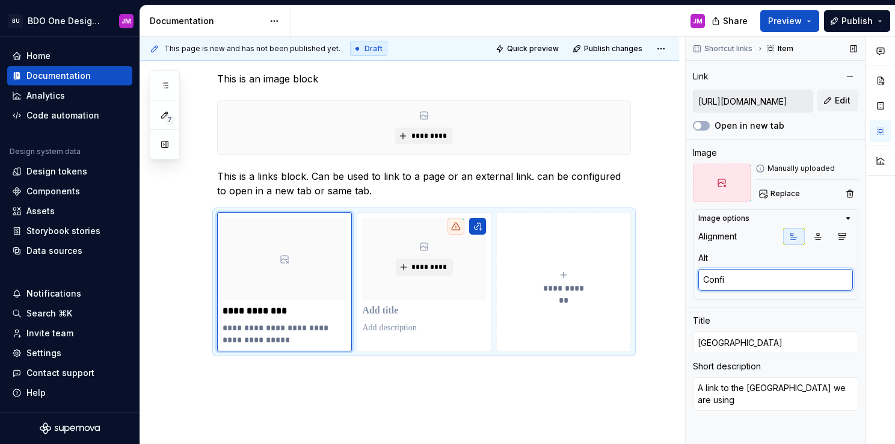
type textarea "Config"
type textarea "*"
type textarea "Configu"
type textarea "*"
type textarea "Configur"
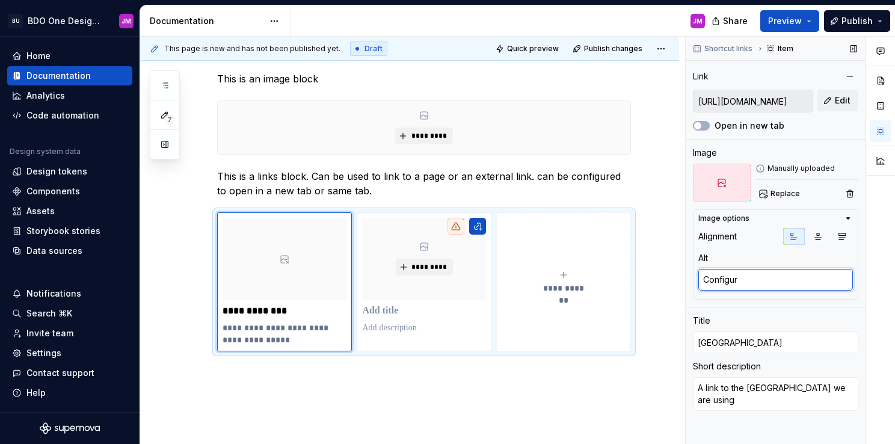
type textarea "*"
type textarea "Configure"
type textarea "*"
type textarea "Configured"
type textarea "*"
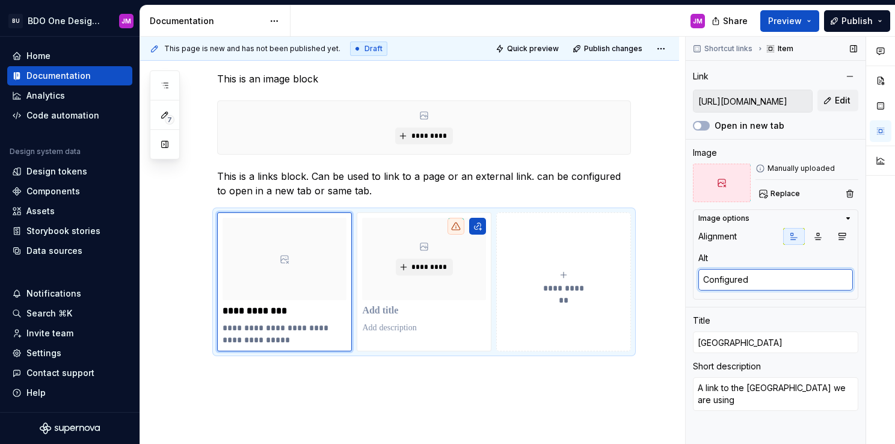
type textarea "Configured"
type textarea "*"
type textarea "Configured b"
type textarea "*"
type textarea "Configured by"
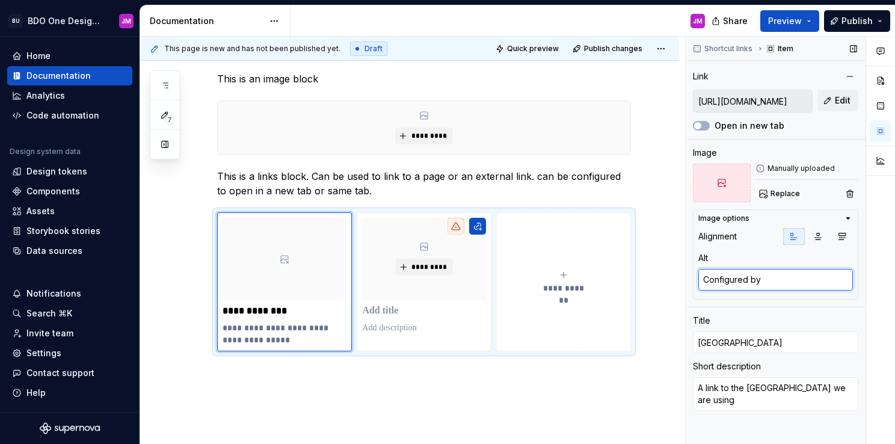
type textarea "*"
type textarea "Configured by"
type textarea "*"
type textarea "Configured by J"
type textarea "*"
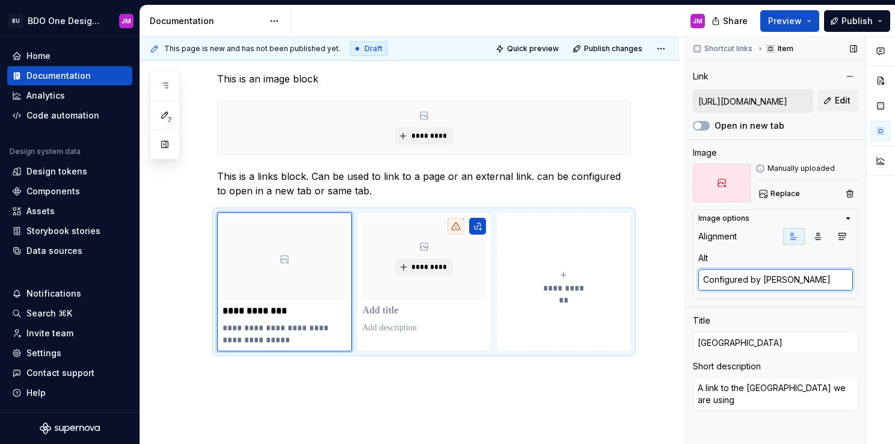
type textarea "Configured by JP"
click at [780, 303] on div "Shortcut links Item Link https://www.figma.com/design/fAfM9qINCIbYna0ScrWXot/Du…" at bounding box center [776, 241] width 180 height 408
click at [818, 234] on icon "button" at bounding box center [818, 237] width 10 height 10
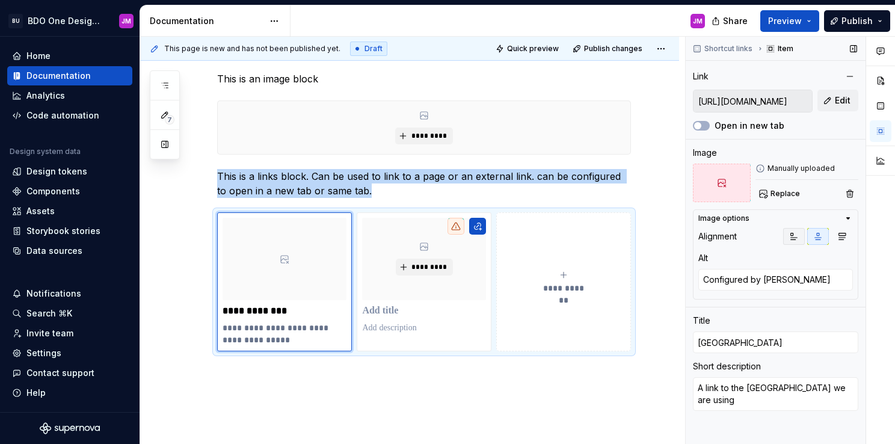
click at [801, 235] on button "button" at bounding box center [794, 236] width 22 height 17
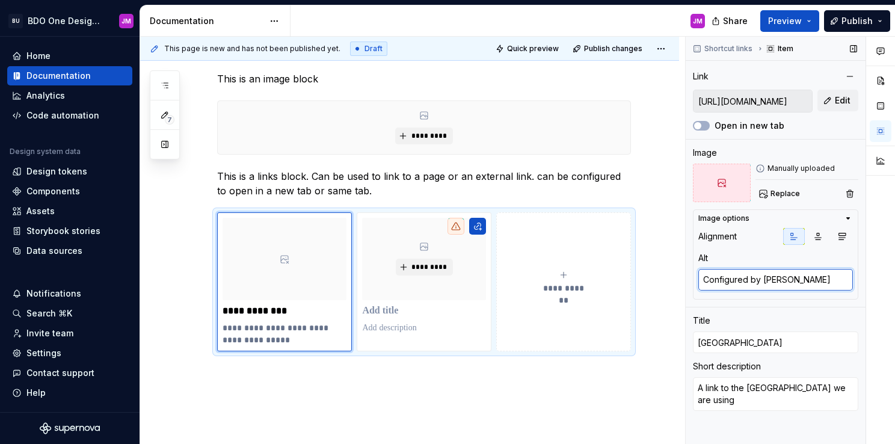
click at [814, 269] on textarea "Configured by JP" at bounding box center [775, 280] width 155 height 22
drag, startPoint x: 792, startPoint y: 280, endPoint x: 694, endPoint y: 277, distance: 97.5
click at [694, 277] on div "Image options Alignment Alt Configured by JP" at bounding box center [775, 254] width 165 height 90
type textarea "*"
type textarea "T"
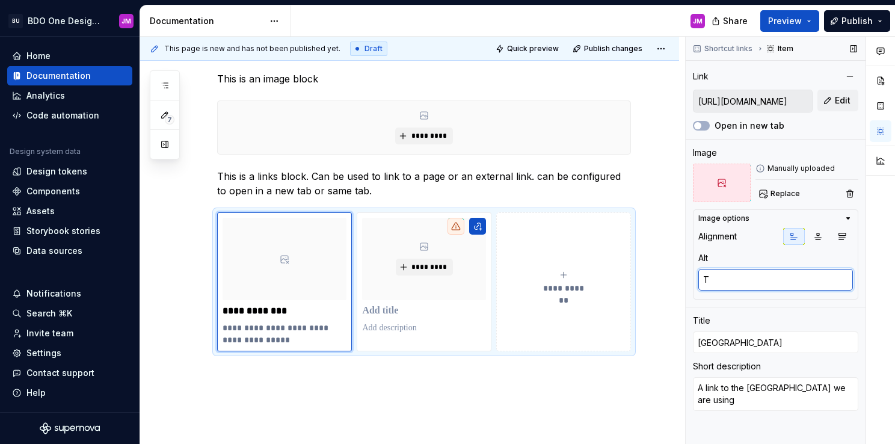
type textarea "*"
type textarea "Te"
type textarea "*"
type textarea "Tes"
type textarea "*"
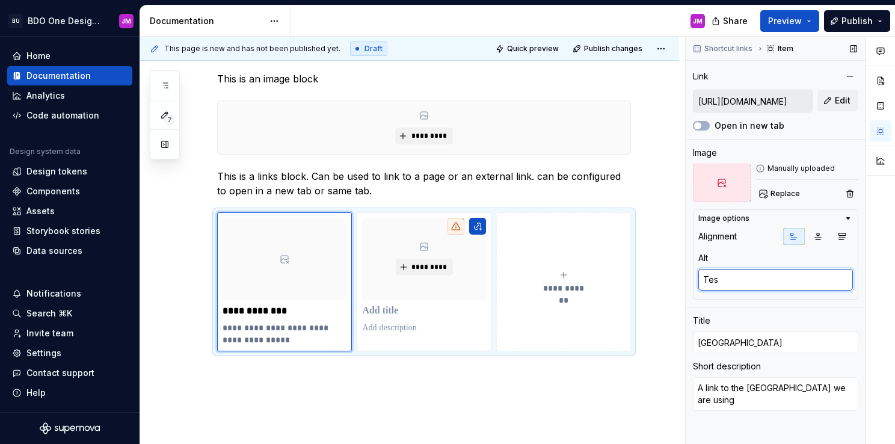
type textarea "Test"
type textarea "*"
type textarea "Test"
type textarea "*"
type textarea "Test A"
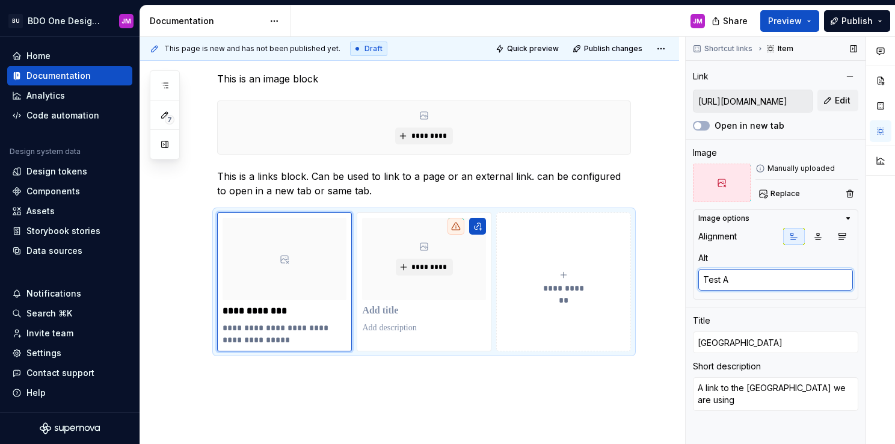
type textarea "*"
type textarea "Test Al"
type textarea "*"
type textarea "Test Alt"
type textarea "*"
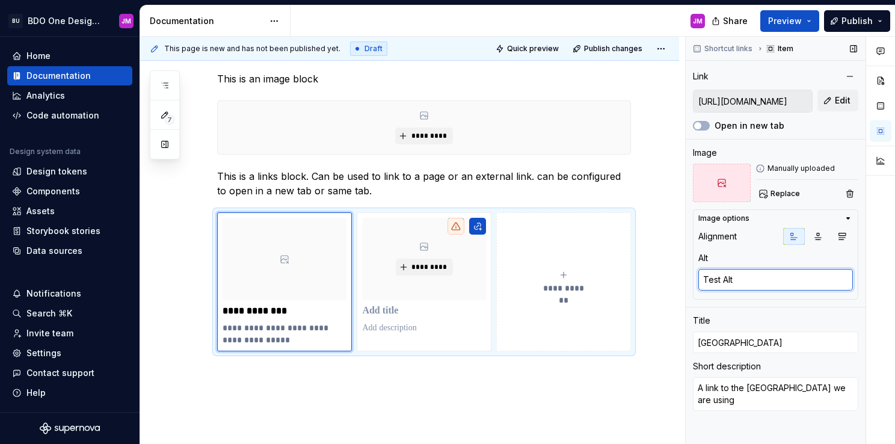
type textarea "Test Alt"
type textarea "*"
type textarea "Test Alt T"
type textarea "*"
type textarea "Test Alt Te"
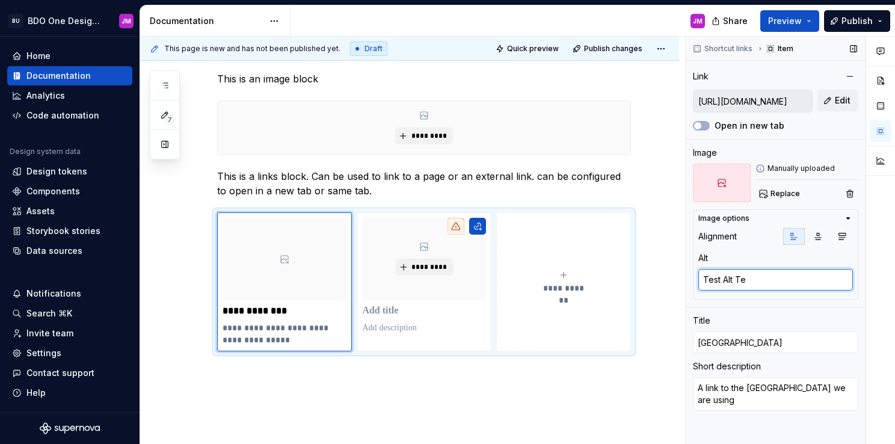
type textarea "*"
type textarea "Test Alt Tex"
type textarea "*"
type textarea "Test Alt Text"
click at [721, 186] on icon at bounding box center [722, 183] width 8 height 8
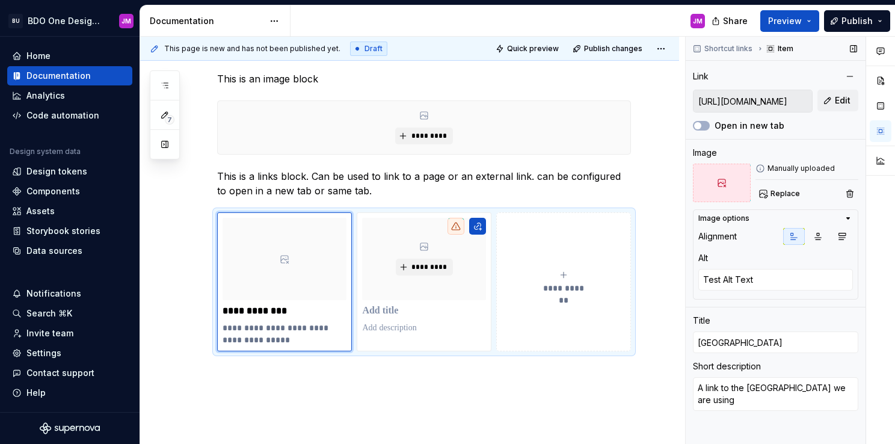
click at [728, 178] on div at bounding box center [722, 183] width 58 height 38
click at [804, 162] on div "Image Manually uploaded Replace" at bounding box center [775, 174] width 165 height 55
click at [799, 170] on div "Manually uploaded" at bounding box center [806, 169] width 103 height 10
click at [787, 197] on span "Replace" at bounding box center [785, 194] width 29 height 10
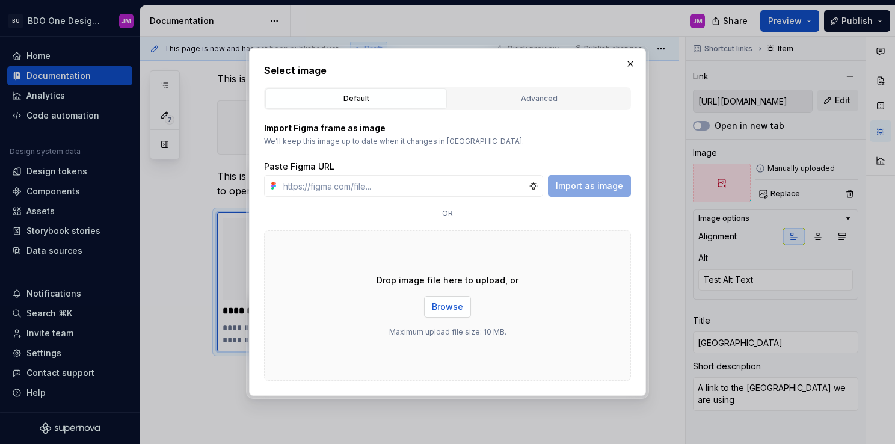
click at [458, 314] on button "Browse" at bounding box center [447, 307] width 47 height 22
type textarea "*"
click at [391, 195] on input "text" at bounding box center [403, 186] width 250 height 22
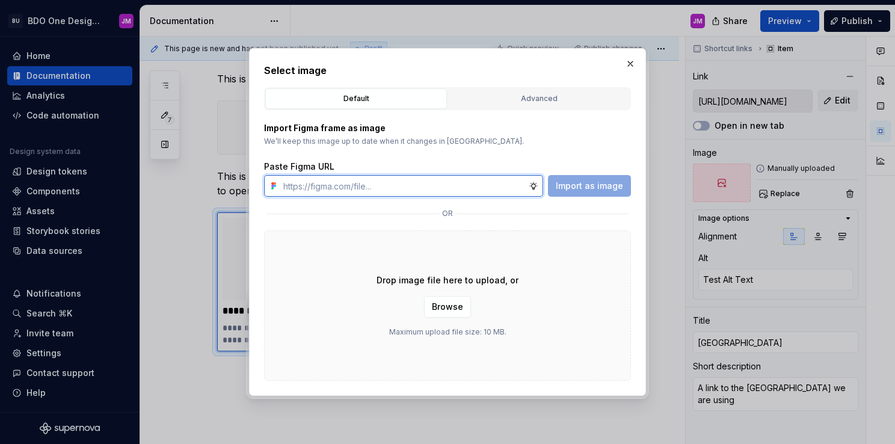
paste input "https://www.figma.com/design/fAfM9qINCIbYna0ScrWXot/Dummy-UI-Kit-for-Supernova?…"
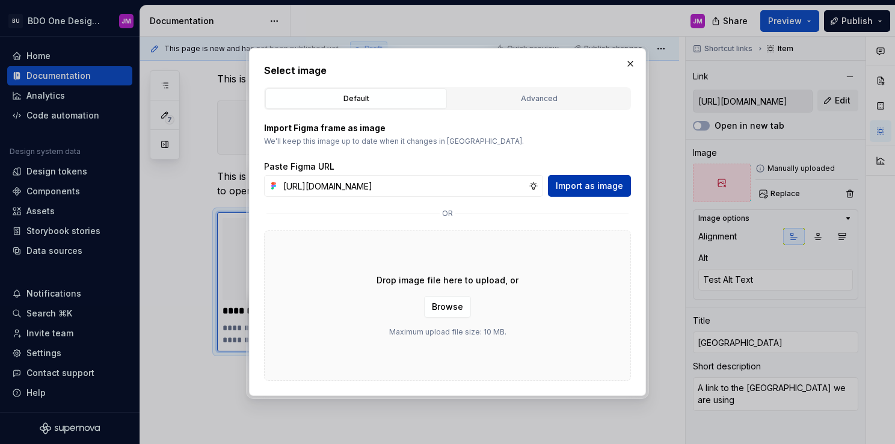
click at [597, 180] on span "Import as image" at bounding box center [589, 186] width 67 height 12
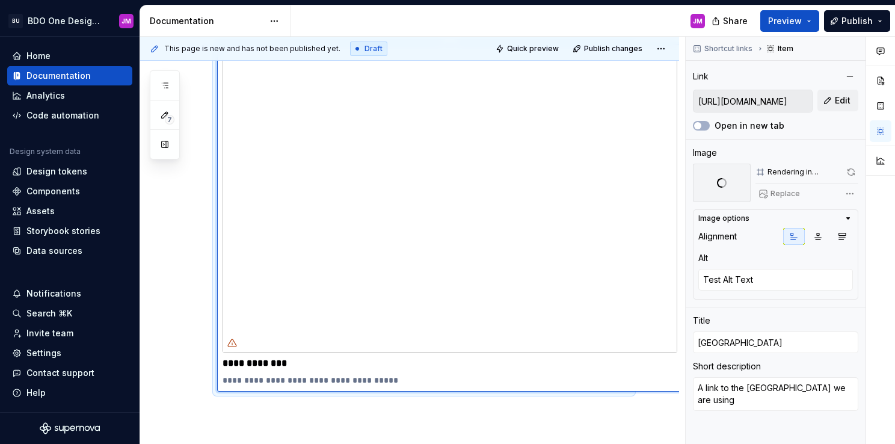
scroll to position [2335, 0]
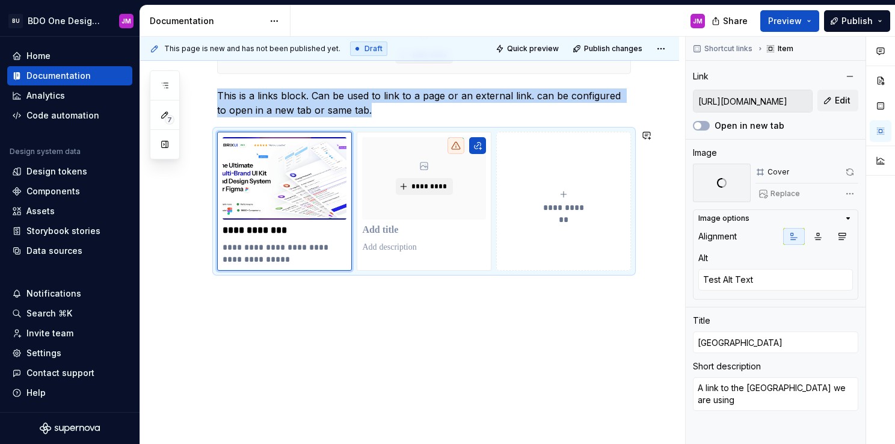
drag, startPoint x: 398, startPoint y: 313, endPoint x: 583, endPoint y: 319, distance: 185.4
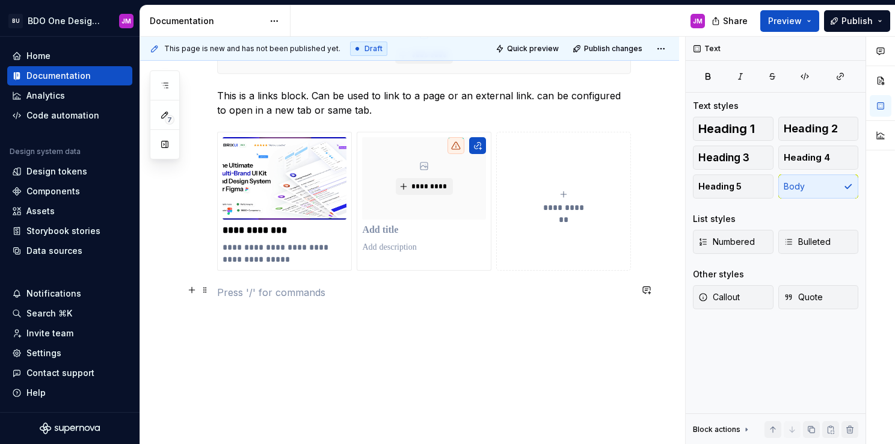
scroll to position [2275, 0]
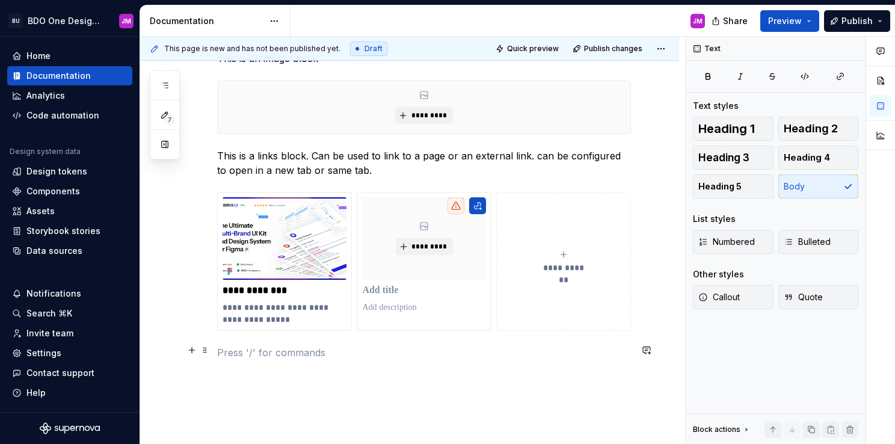
click at [329, 352] on p at bounding box center [424, 352] width 414 height 14
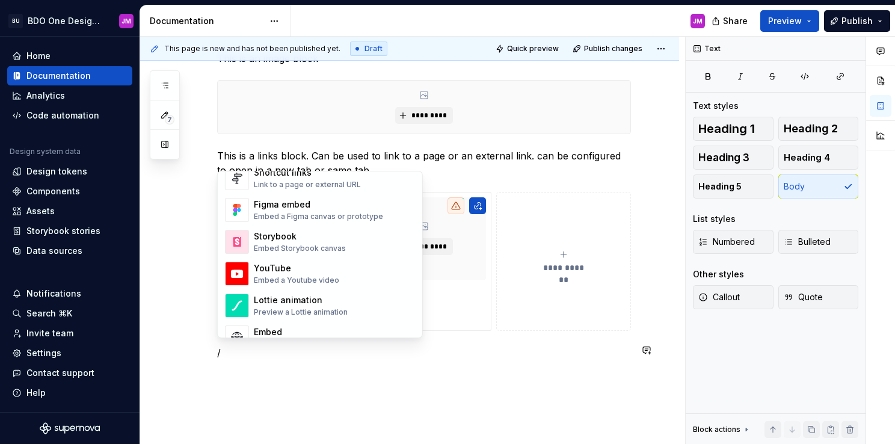
scroll to position [481, 0]
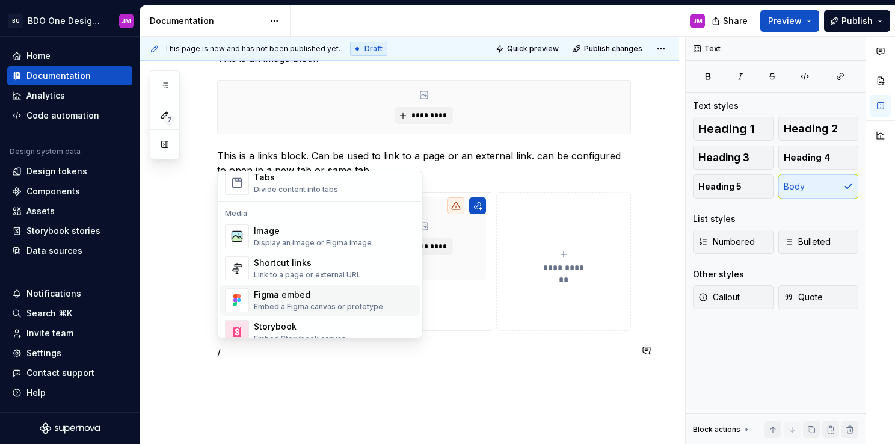
click at [334, 302] on div "Embed a Figma canvas or prototype" at bounding box center [318, 307] width 129 height 10
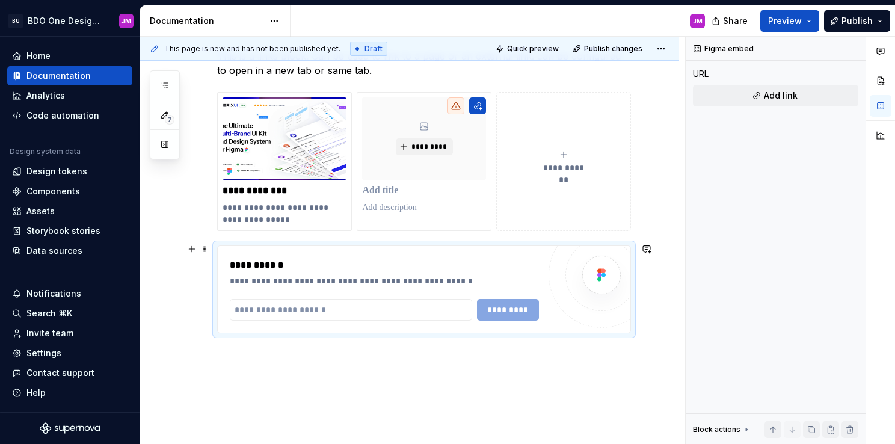
scroll to position [2395, 0]
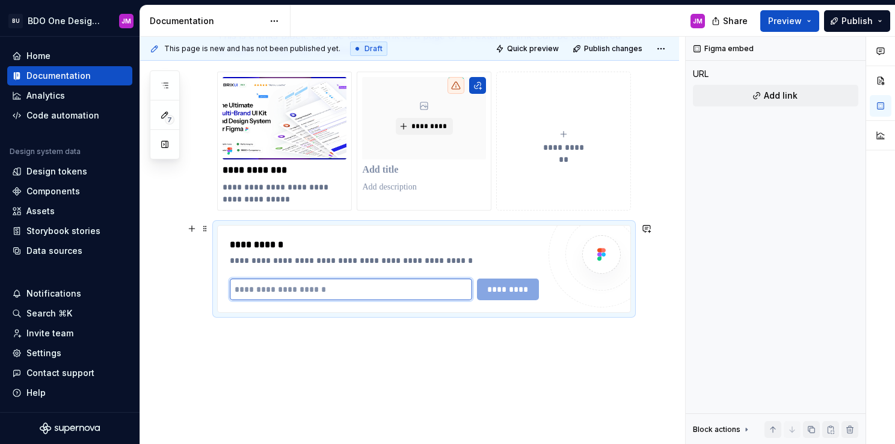
click at [320, 292] on input "text" at bounding box center [351, 289] width 242 height 22
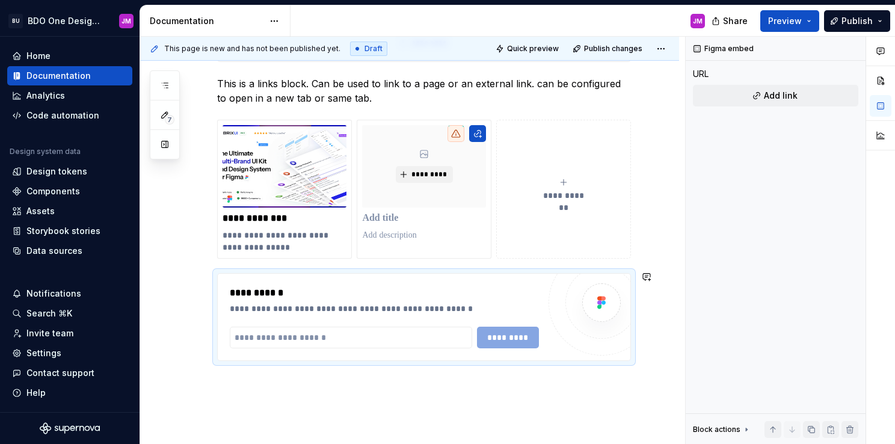
scroll to position [2323, 0]
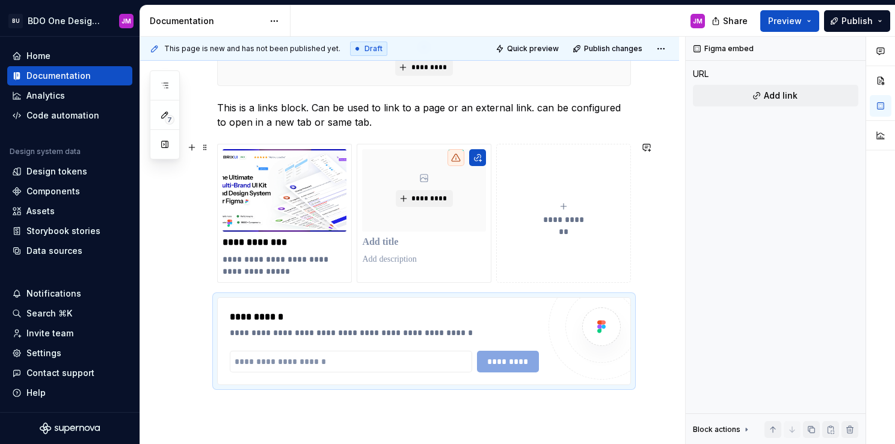
click at [631, 297] on div "**********" at bounding box center [424, 341] width 414 height 88
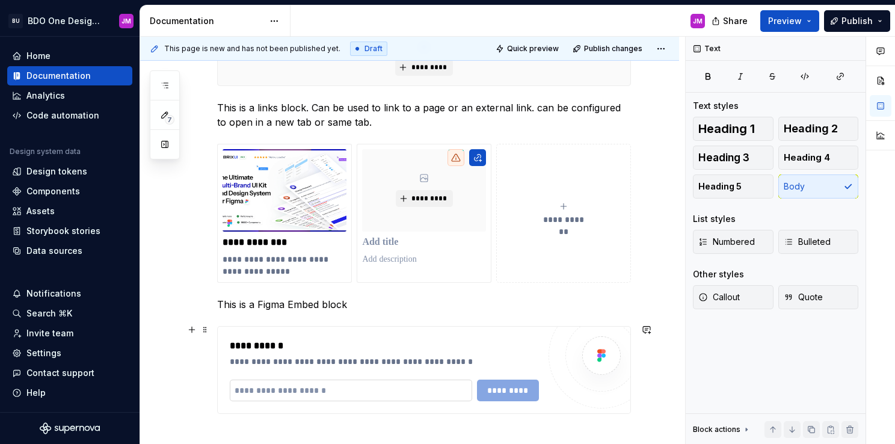
click at [407, 388] on input "text" at bounding box center [351, 391] width 242 height 22
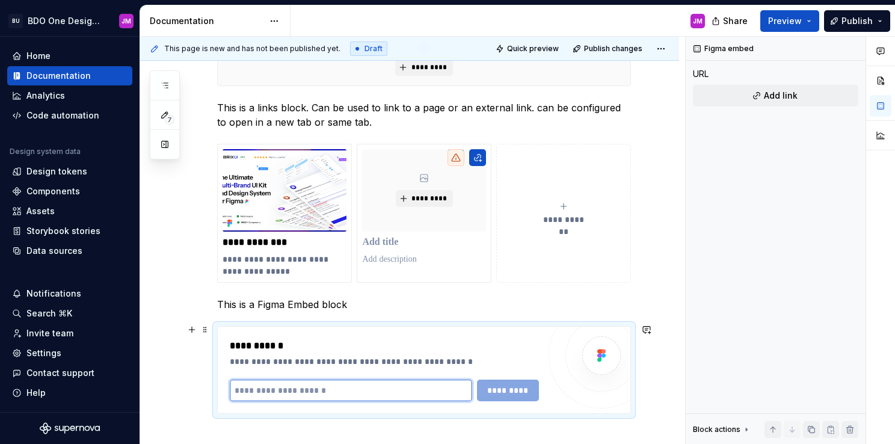
click at [349, 386] on input "text" at bounding box center [351, 391] width 242 height 22
paste input "**********"
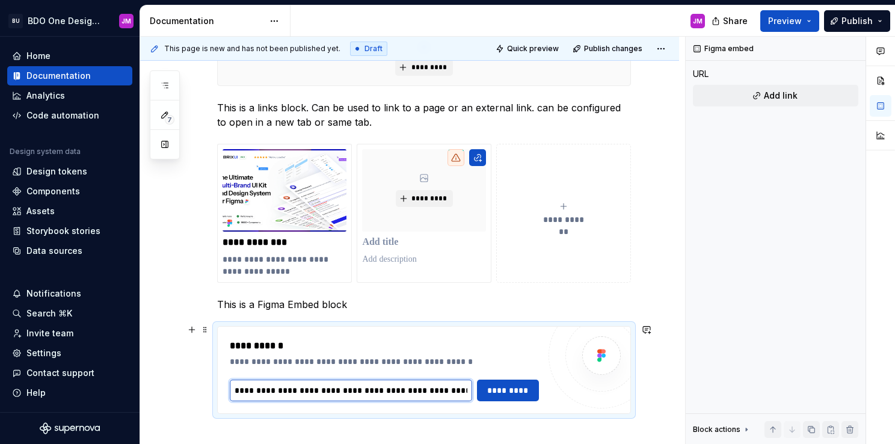
scroll to position [2331, 0]
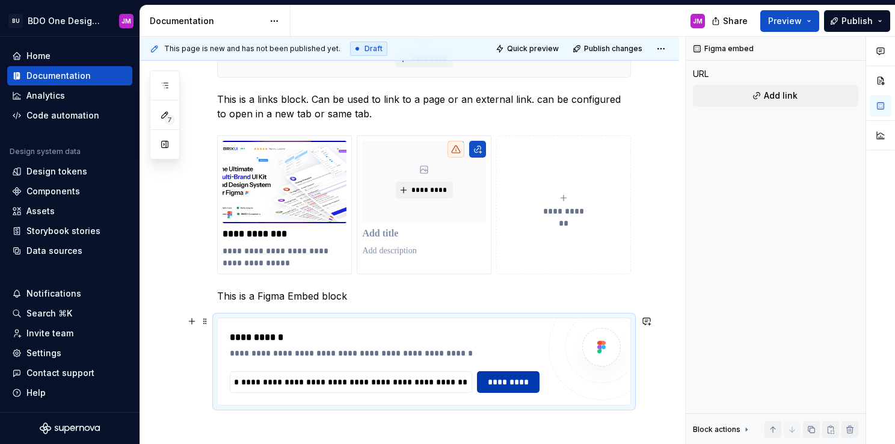
click at [503, 383] on span "*********" at bounding box center [508, 382] width 47 height 12
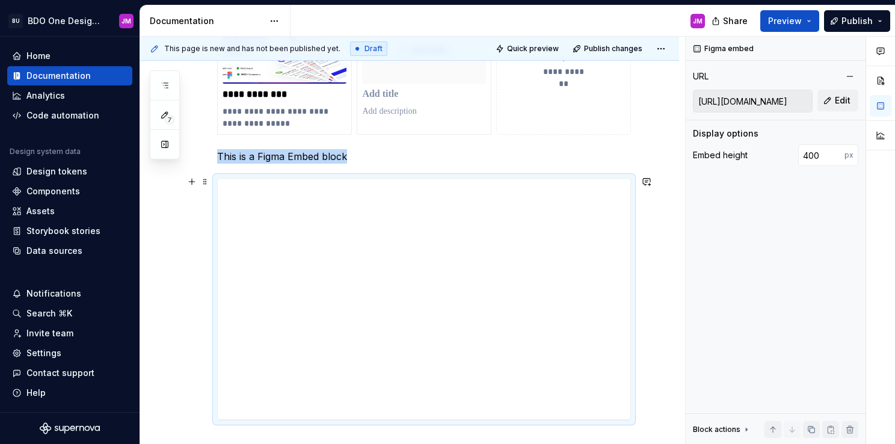
scroll to position [2531, 0]
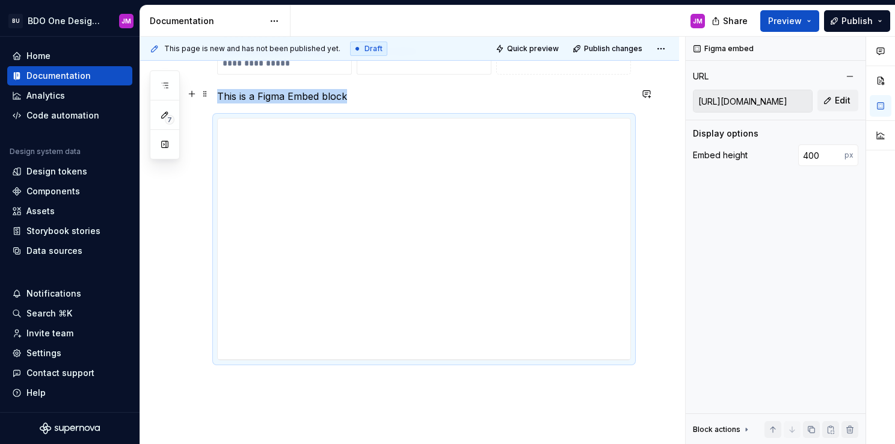
click at [368, 89] on p "This is a Figma Embed block" at bounding box center [424, 96] width 414 height 14
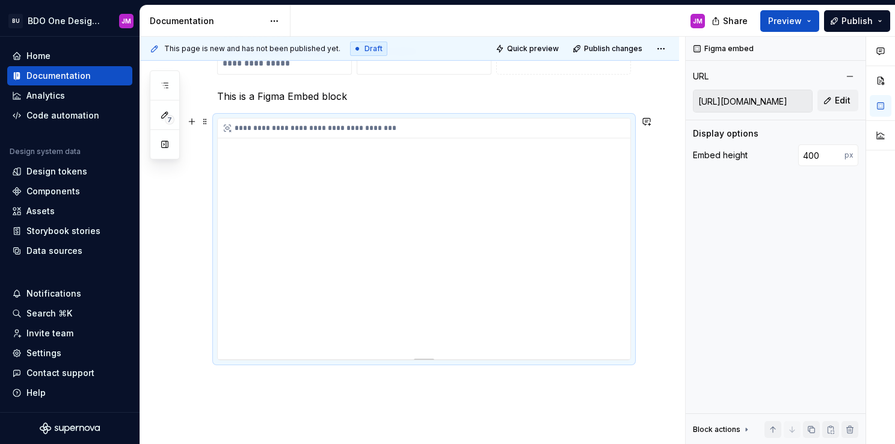
click at [224, 191] on div "**********" at bounding box center [424, 238] width 413 height 241
click at [403, 90] on p "This is a Figma Embed block" at bounding box center [424, 96] width 414 height 14
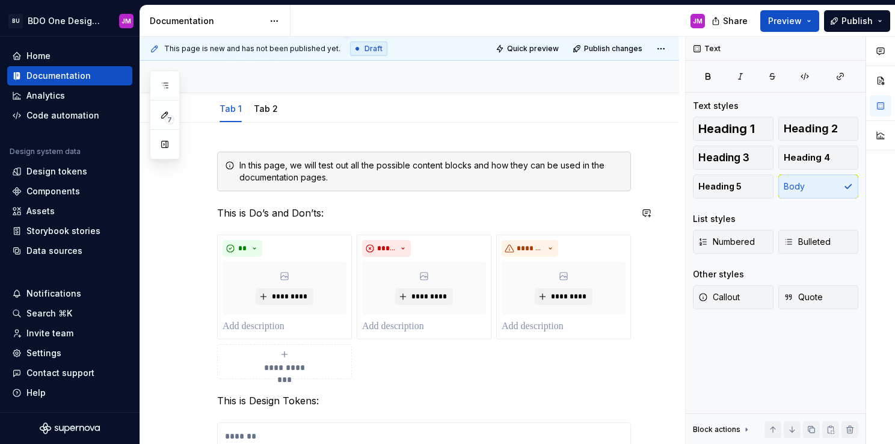
scroll to position [180, 0]
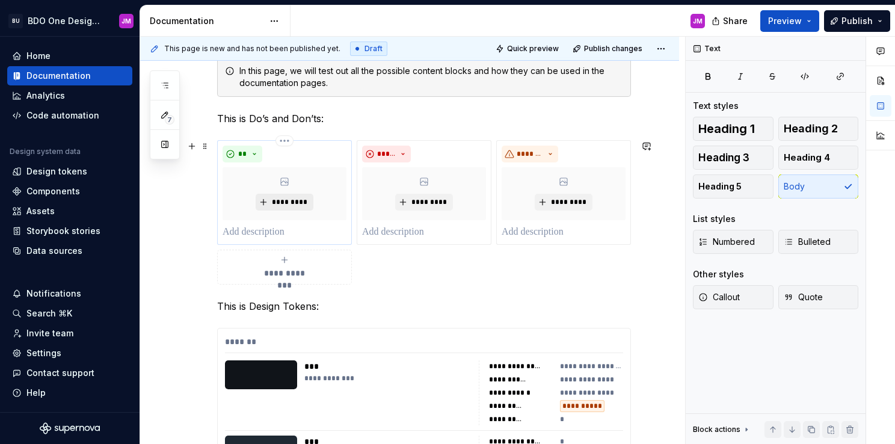
click at [298, 201] on span "*********" at bounding box center [289, 202] width 37 height 10
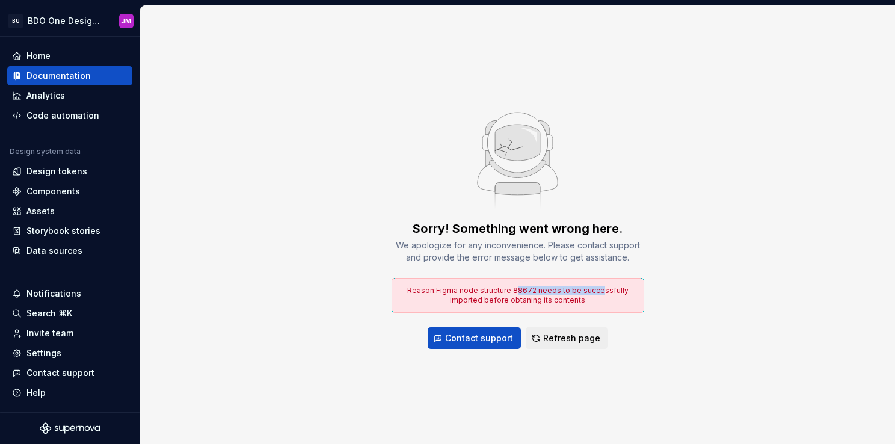
drag, startPoint x: 518, startPoint y: 288, endPoint x: 603, endPoint y: 289, distance: 84.8
click at [603, 289] on span "Reason: Figma node structure 88672 needs to be successfully imported before obt…" at bounding box center [517, 295] width 221 height 19
drag, startPoint x: 603, startPoint y: 289, endPoint x: 613, endPoint y: 294, distance: 11.3
click at [613, 294] on span "Reason: Figma node structure 88672 needs to be successfully imported before obt…" at bounding box center [517, 295] width 221 height 19
click at [585, 333] on span "Refresh page" at bounding box center [571, 338] width 57 height 12
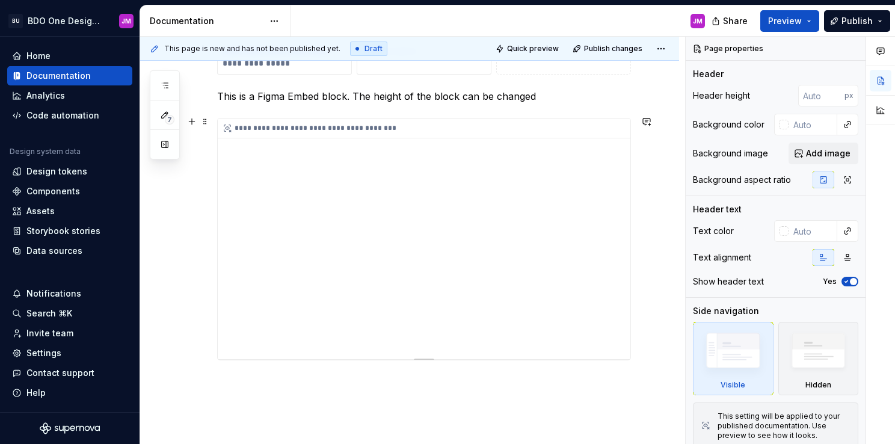
scroll to position [2471, 0]
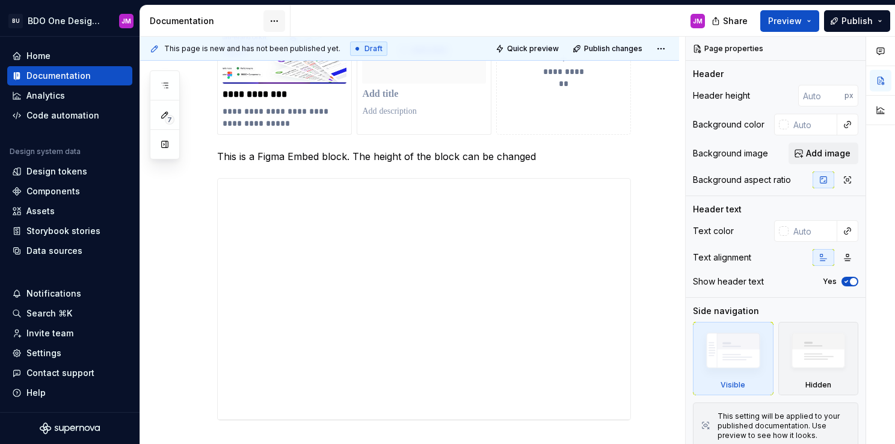
click at [274, 18] on html "BU BDO One Design System JM Home Documentation Analytics Code automation Design…" at bounding box center [447, 222] width 895 height 444
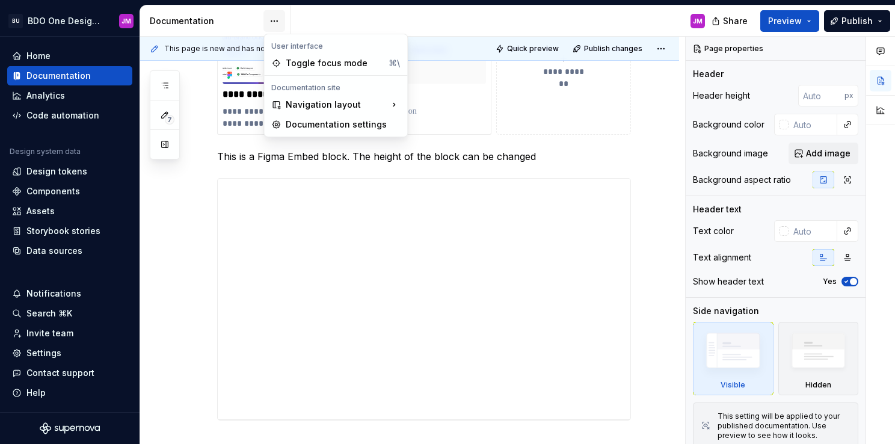
click at [274, 18] on html "BU BDO One Design System JM Home Documentation Analytics Code automation Design…" at bounding box center [447, 222] width 895 height 444
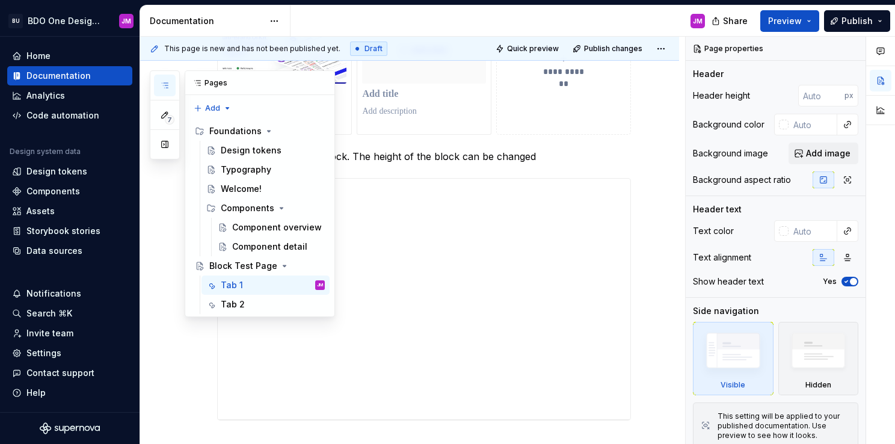
click at [165, 85] on icon "button" at bounding box center [165, 85] width 6 height 5
click at [167, 117] on span "7" at bounding box center [170, 120] width 10 height 10
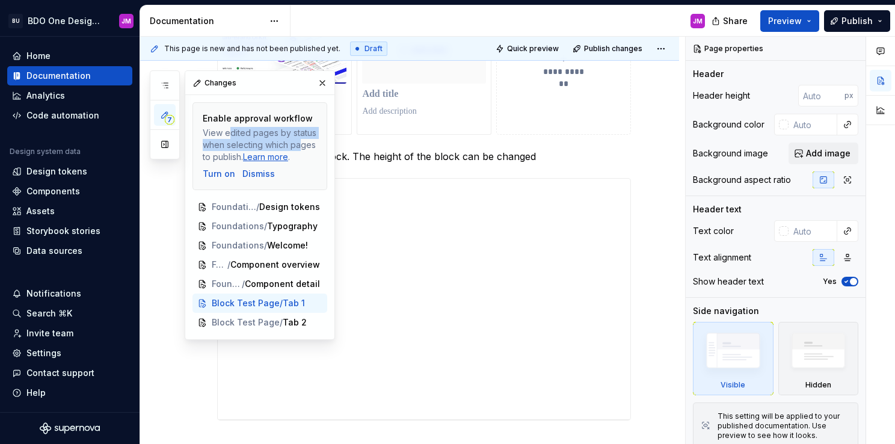
drag, startPoint x: 226, startPoint y: 128, endPoint x: 303, endPoint y: 144, distance: 78.8
click at [303, 144] on div "View edited pages by status when selecting which pages to publish. Learn more ." at bounding box center [260, 145] width 114 height 36
drag, startPoint x: 303, startPoint y: 144, endPoint x: 282, endPoint y: 159, distance: 25.9
click at [282, 159] on link "Learn more" at bounding box center [265, 157] width 45 height 10
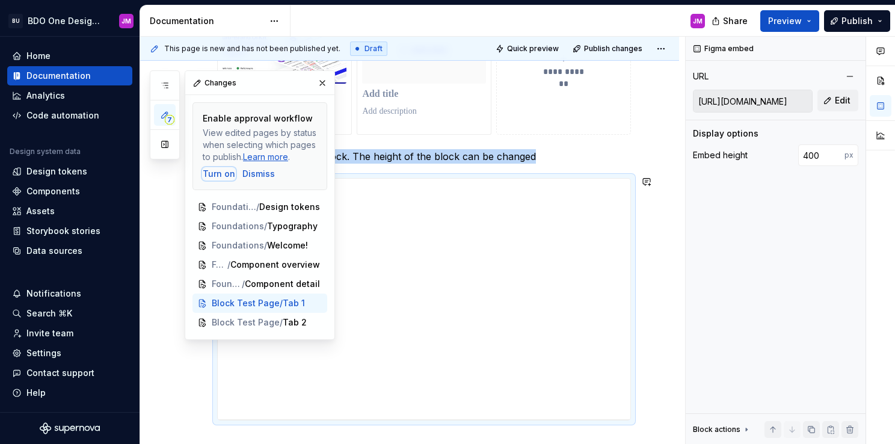
click at [221, 174] on div "Turn on" at bounding box center [219, 174] width 32 height 12
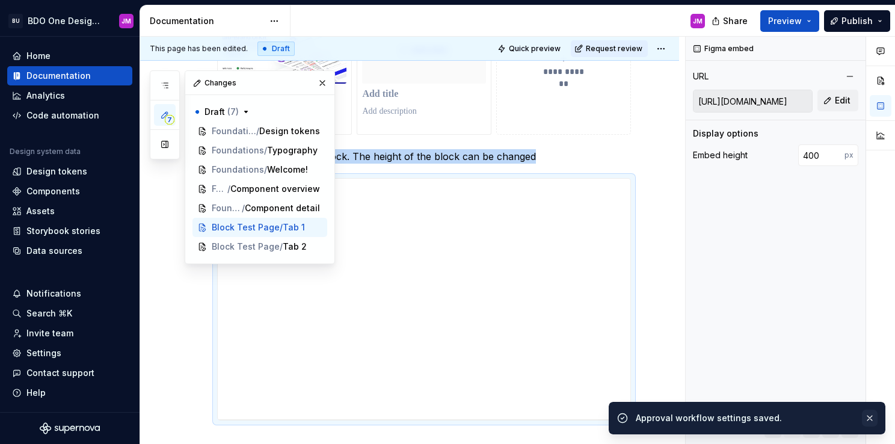
click at [870, 413] on button "button" at bounding box center [870, 418] width 16 height 17
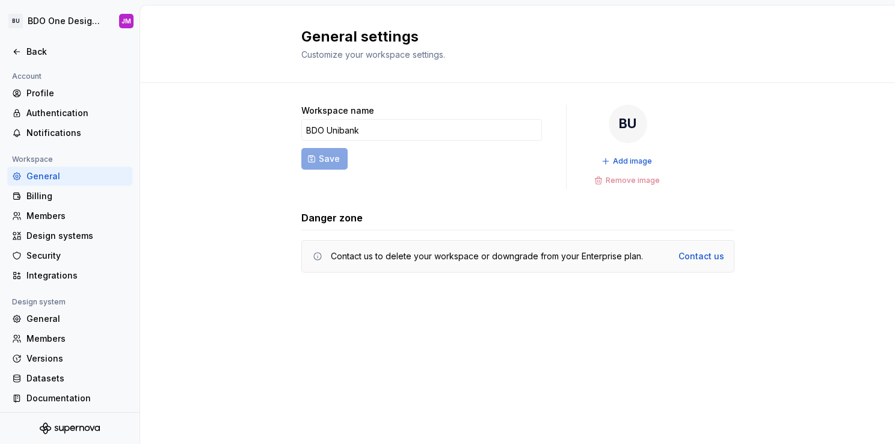
scroll to position [2, 0]
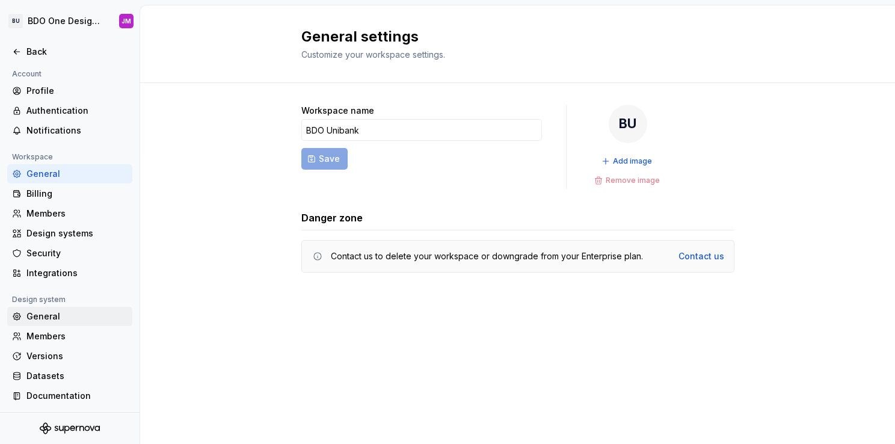
click at [48, 319] on div "General" at bounding box center [76, 316] width 101 height 12
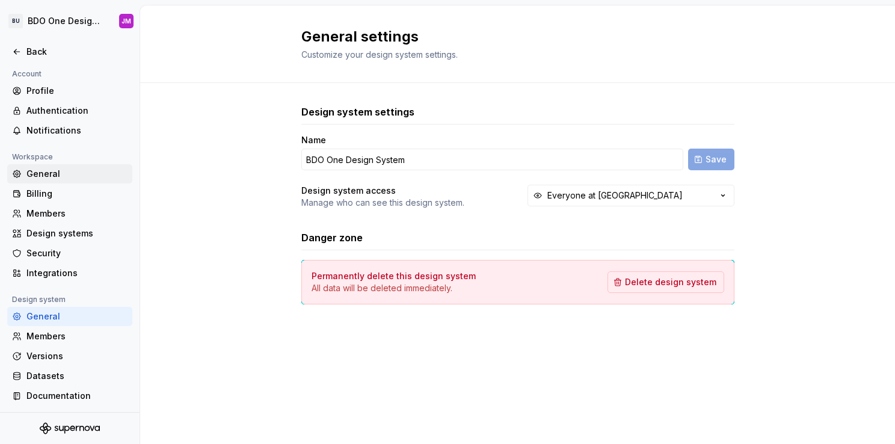
click at [49, 177] on div "General" at bounding box center [76, 174] width 101 height 12
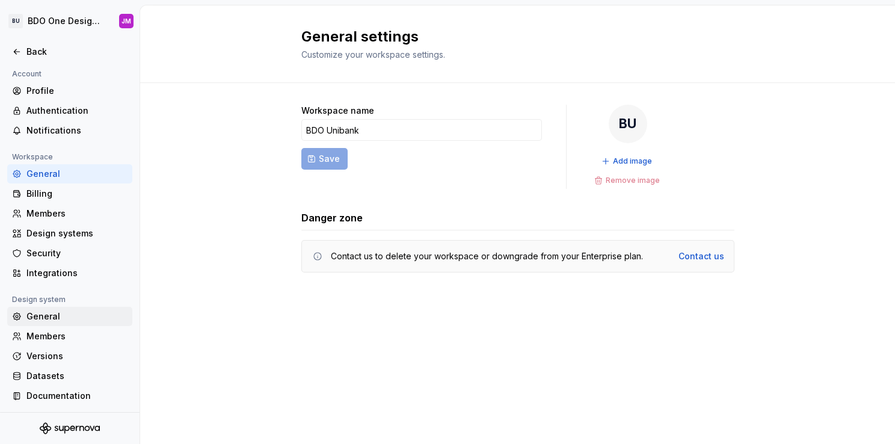
click at [58, 319] on div "General" at bounding box center [76, 316] width 101 height 12
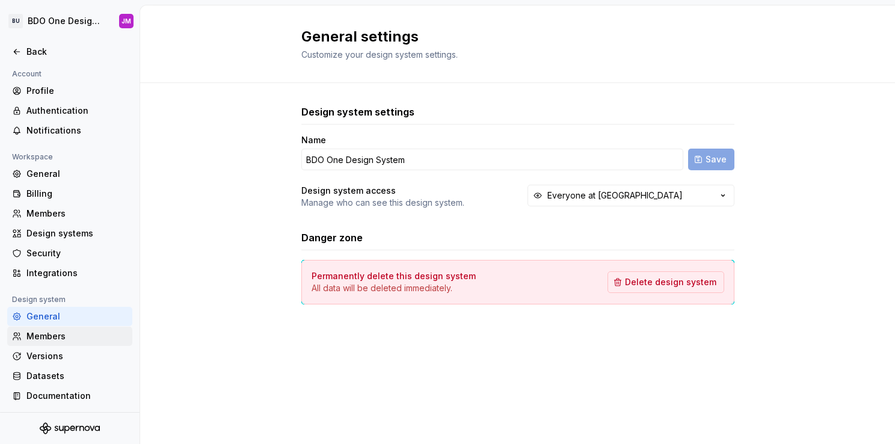
click at [59, 339] on div "Members" at bounding box center [76, 336] width 101 height 12
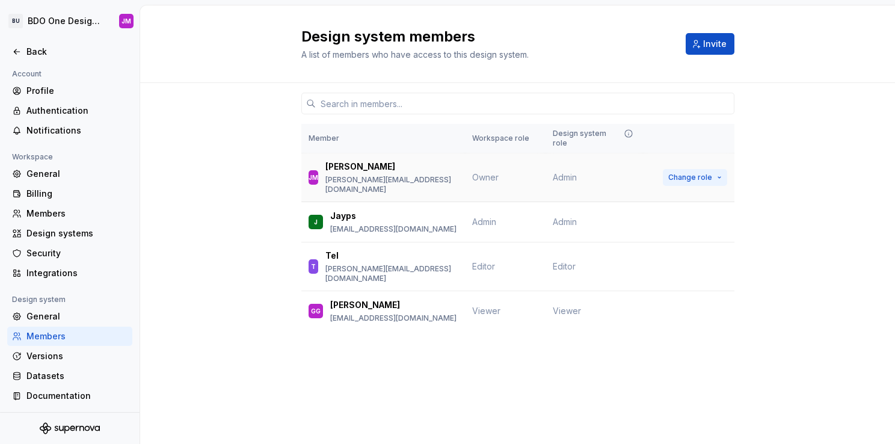
click at [686, 173] on span "Change role" at bounding box center [690, 178] width 44 height 10
click at [381, 389] on div "Design system members A list of members who have access to this design system. …" at bounding box center [517, 224] width 755 height 438
click at [58, 168] on div "General" at bounding box center [76, 174] width 101 height 12
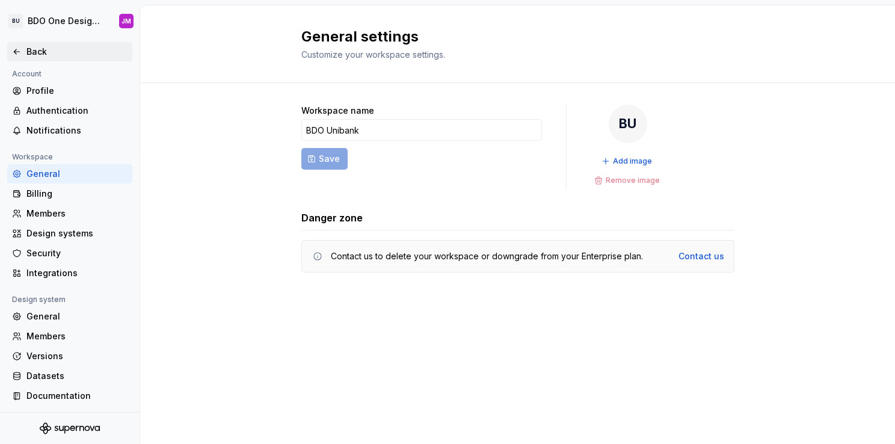
click at [42, 52] on div "Back" at bounding box center [76, 52] width 101 height 12
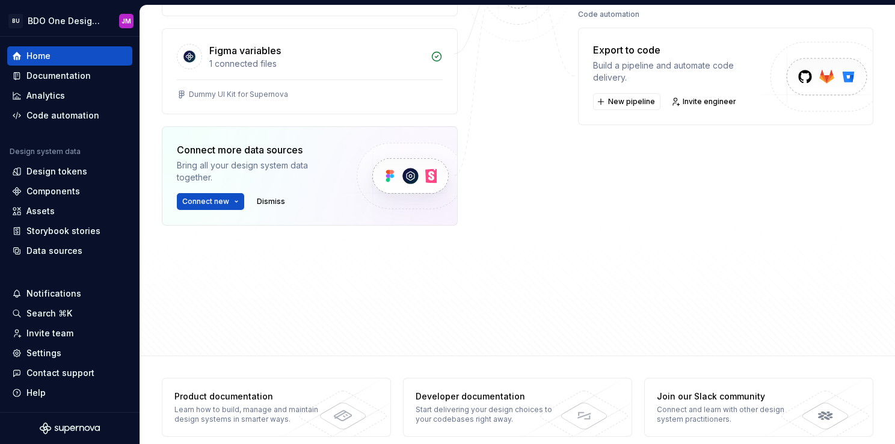
scroll to position [275, 0]
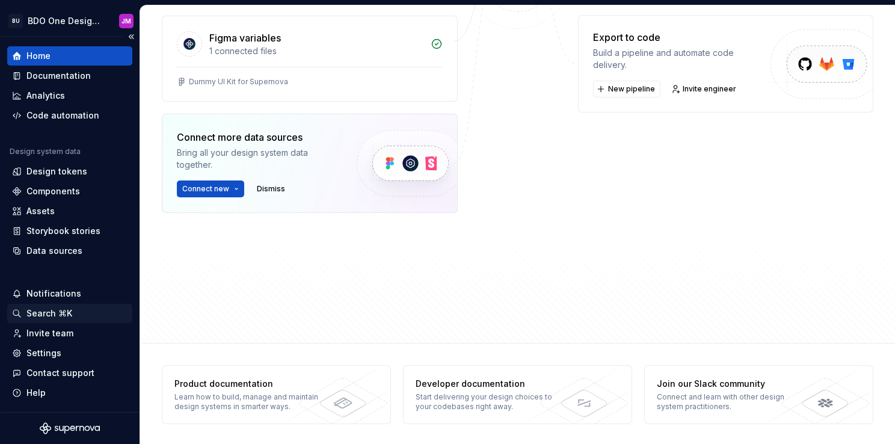
click at [64, 308] on div "Search ⌘K" at bounding box center [49, 313] width 46 height 12
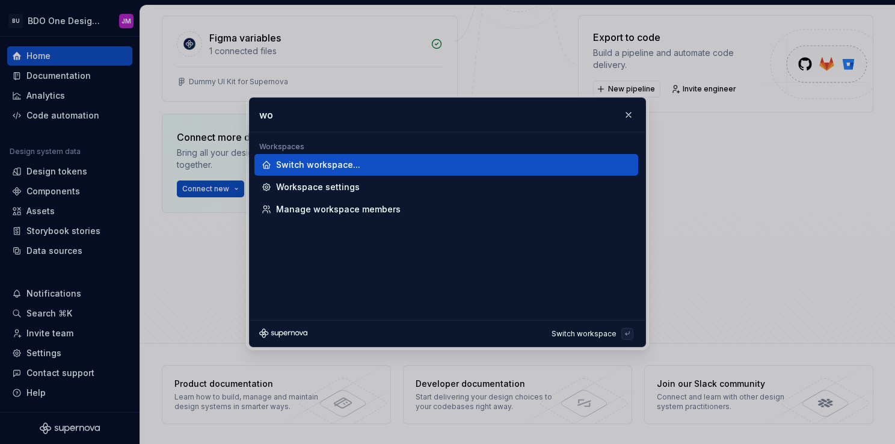
type input "w"
type input "approva"
click at [630, 114] on button "button" at bounding box center [628, 114] width 17 height 17
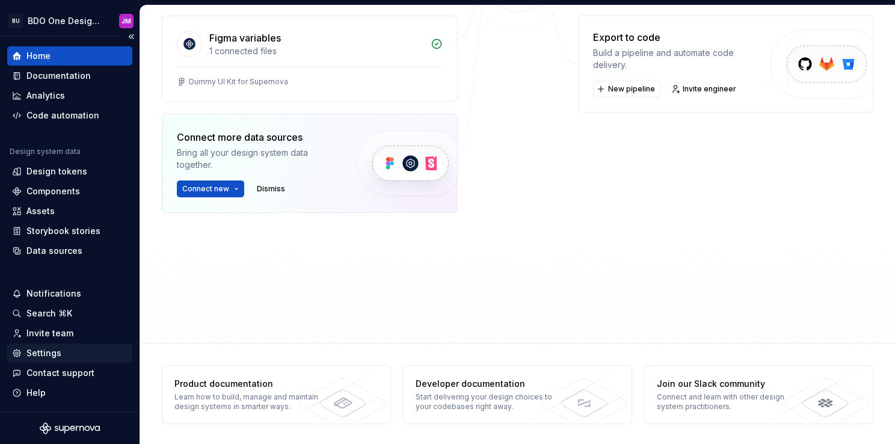
click at [61, 350] on div "Settings" at bounding box center [69, 353] width 115 height 12
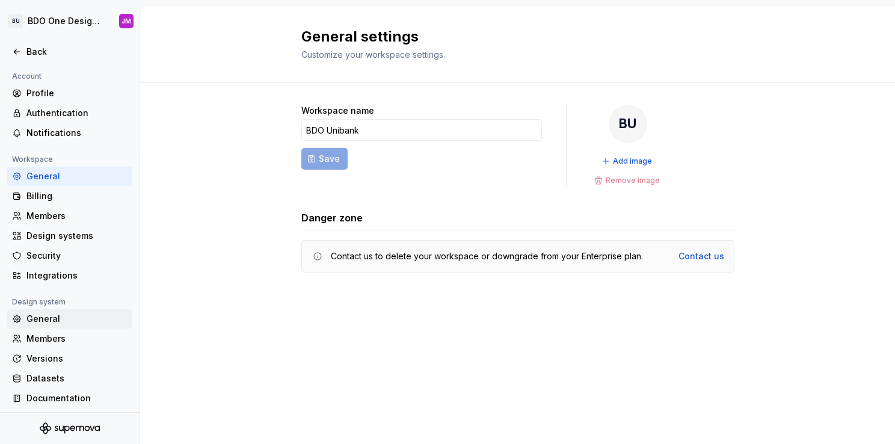
click at [51, 321] on div "General" at bounding box center [76, 319] width 101 height 12
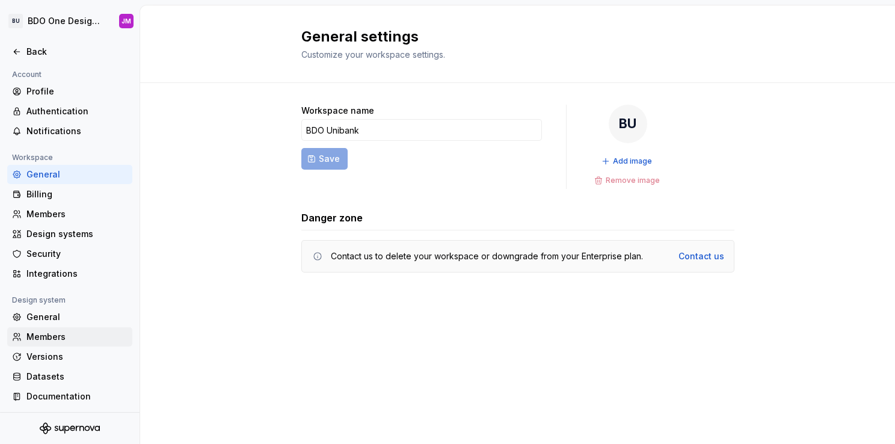
scroll to position [2, 0]
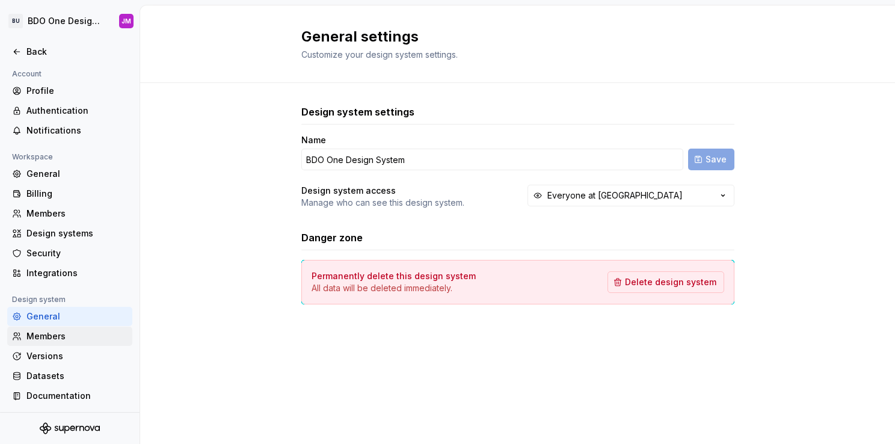
click at [48, 327] on div "Members" at bounding box center [69, 336] width 125 height 19
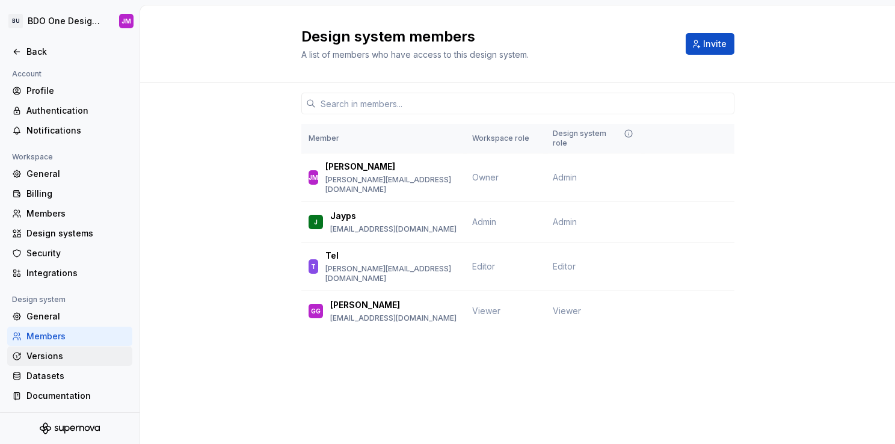
click at [67, 352] on div "Versions" at bounding box center [76, 356] width 101 height 12
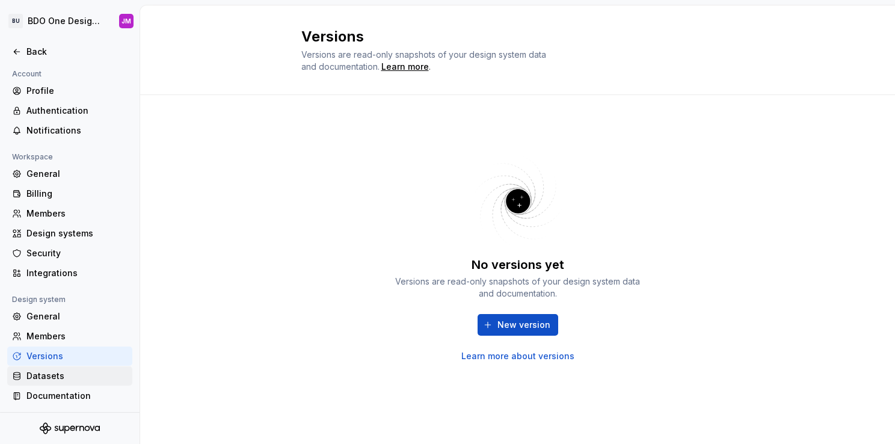
click at [57, 375] on div "Datasets" at bounding box center [76, 376] width 101 height 12
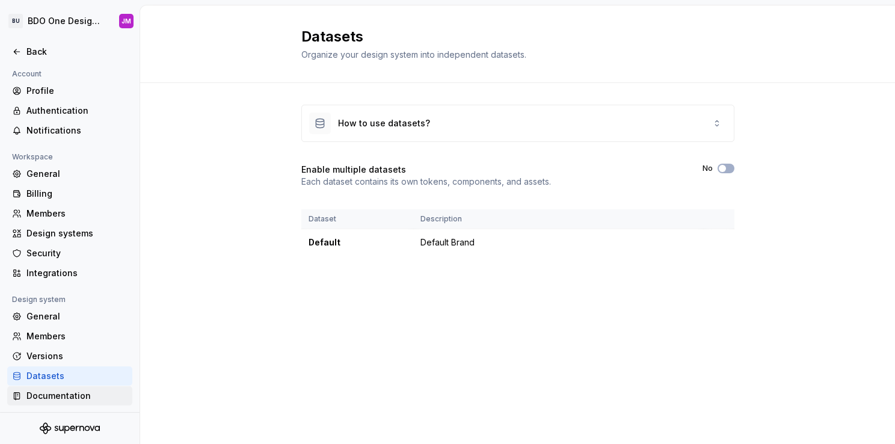
click at [53, 394] on div "Documentation" at bounding box center [76, 396] width 101 height 12
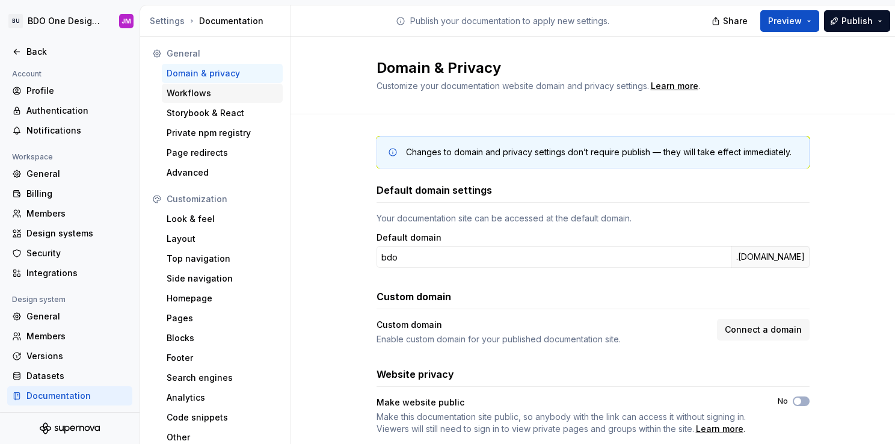
click at [209, 95] on div "Workflows" at bounding box center [222, 93] width 111 height 12
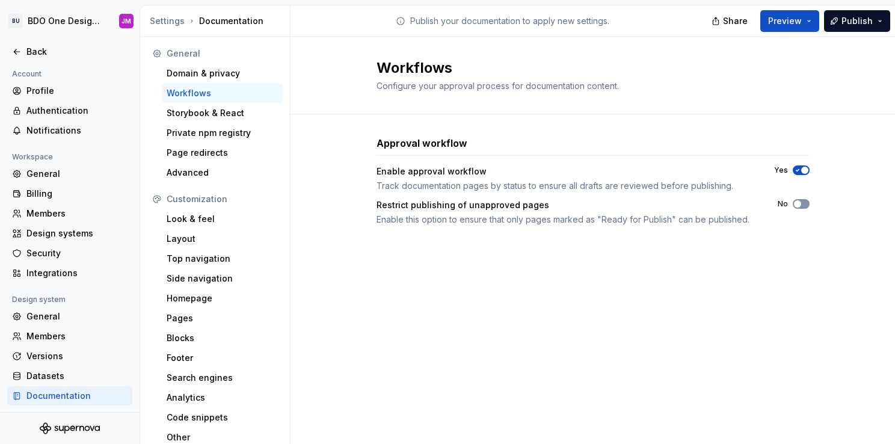
click at [799, 200] on icon "button" at bounding box center [798, 203] width 10 height 7
click at [863, 22] on span "Publish" at bounding box center [856, 21] width 31 height 12
click at [832, 263] on div "Approval workflow Enable approval workflow Track documentation pages by status …" at bounding box center [593, 192] width 604 height 157
click at [22, 51] on div "Back" at bounding box center [69, 52] width 115 height 12
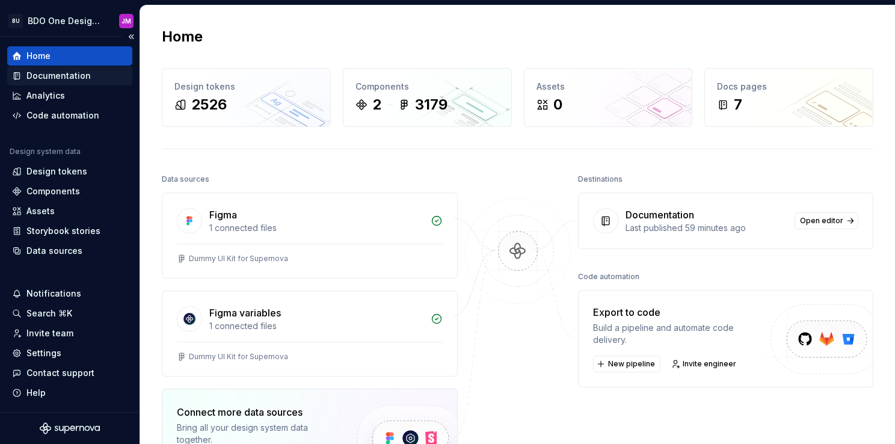
click at [64, 77] on div "Documentation" at bounding box center [58, 76] width 64 height 12
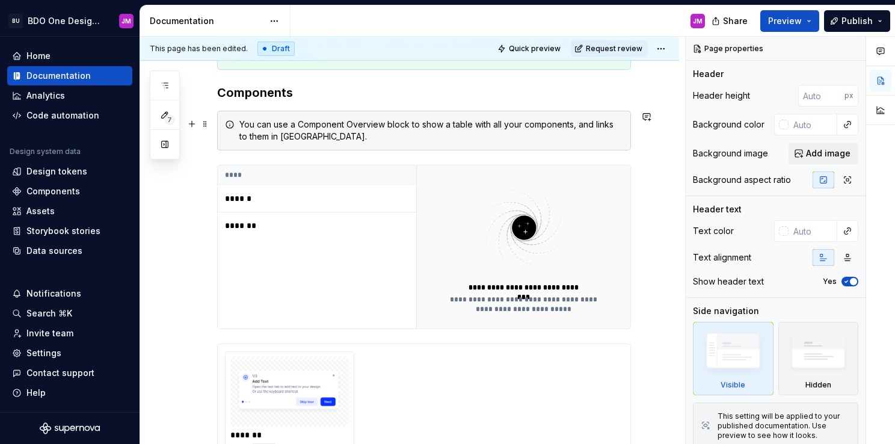
scroll to position [168, 0]
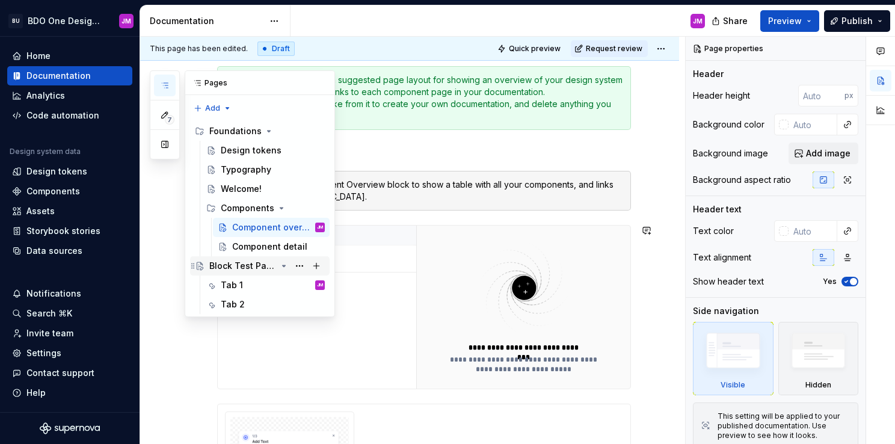
click at [238, 268] on div "Block Test Page" at bounding box center [242, 266] width 67 height 12
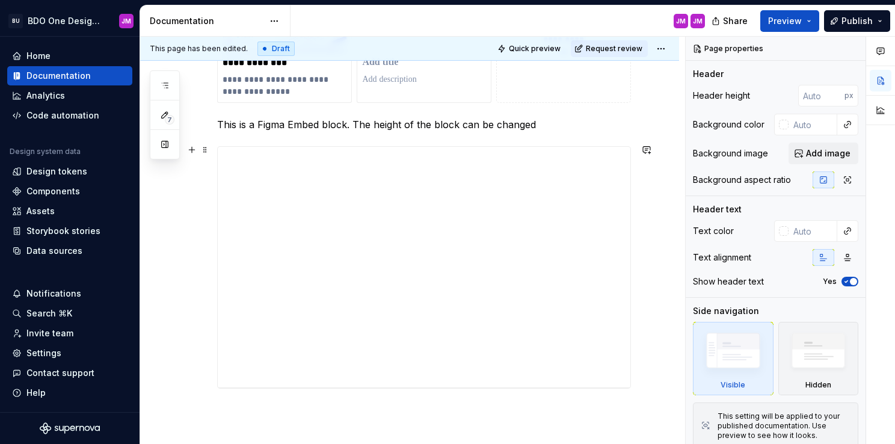
scroll to position [2531, 0]
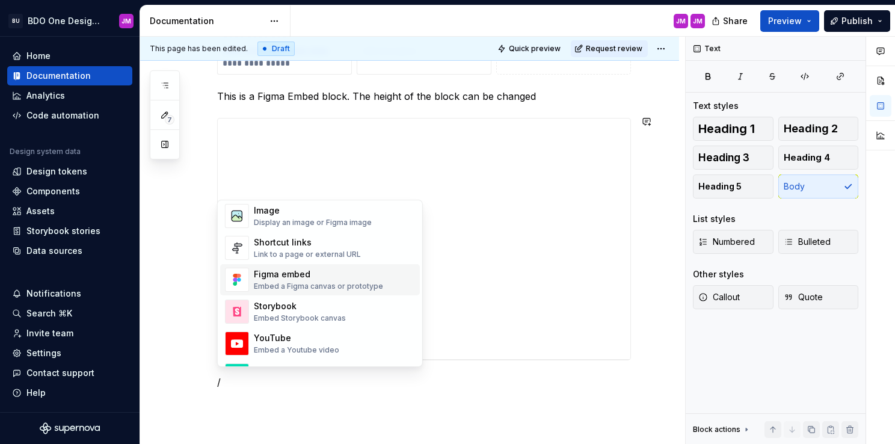
scroll to position [541, 0]
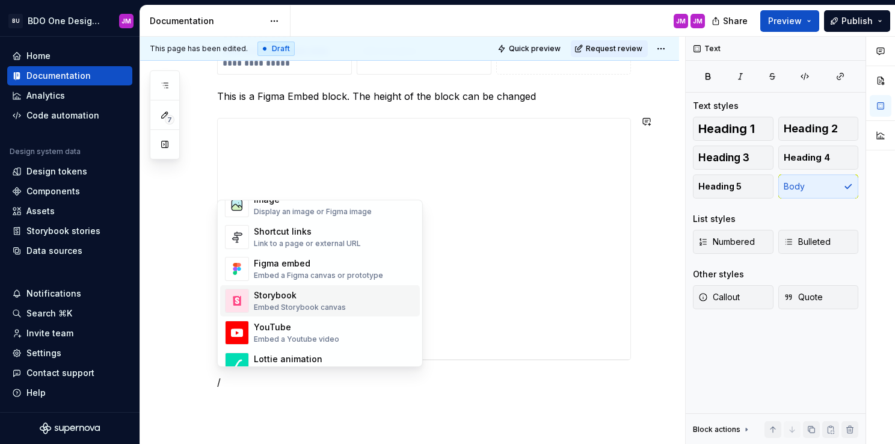
click at [355, 300] on div "Storybook Embed Storybook canvas" at bounding box center [334, 301] width 161 height 24
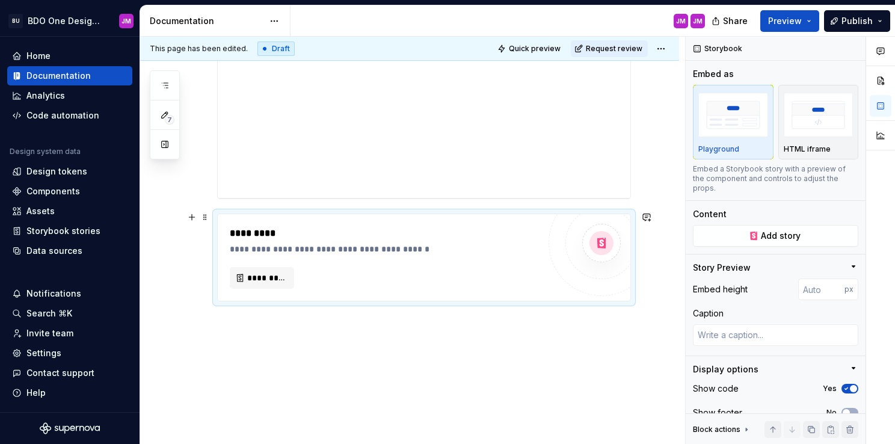
scroll to position [2693, 0]
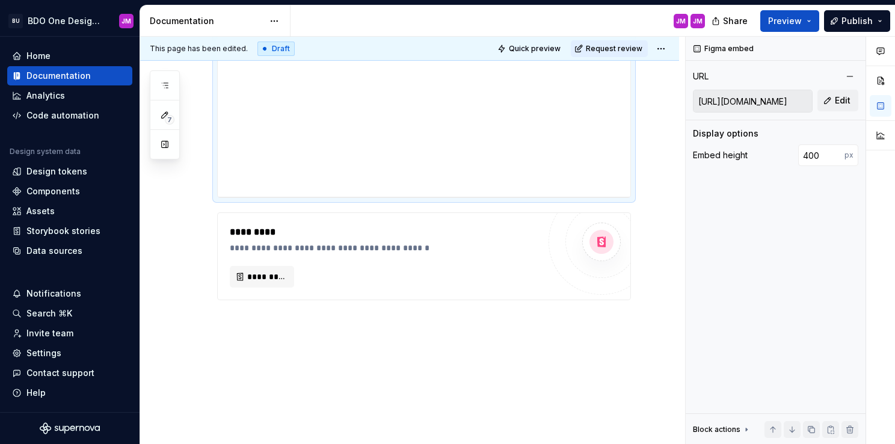
scroll to position [2610, 0]
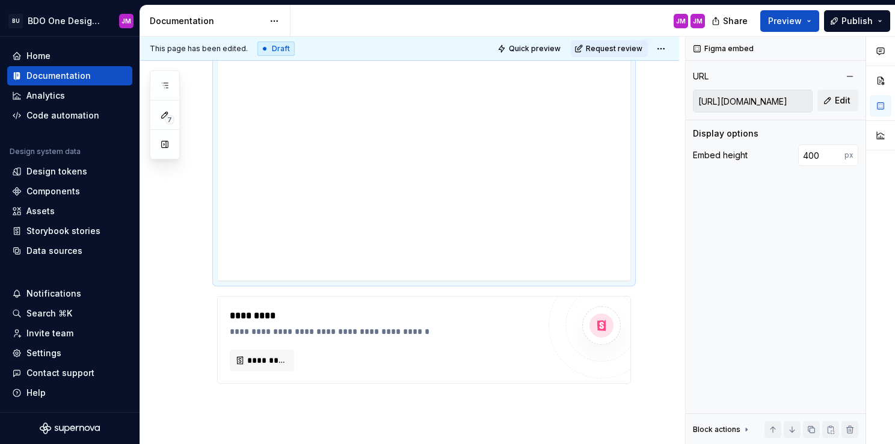
type textarea "*"
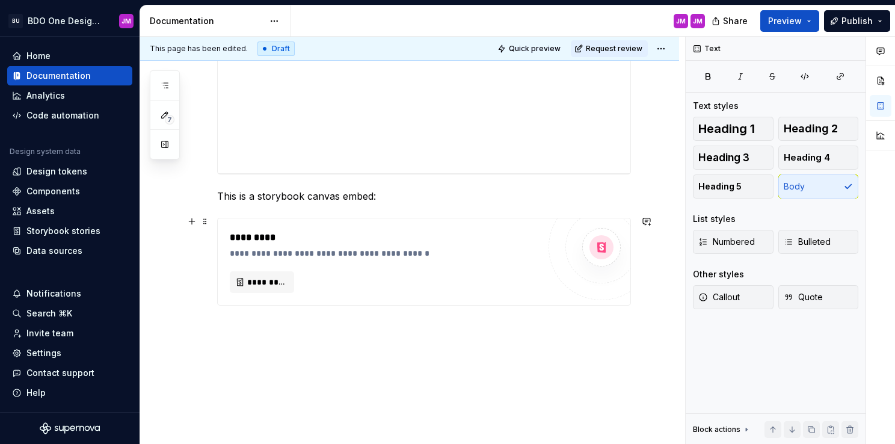
scroll to position [2722, 0]
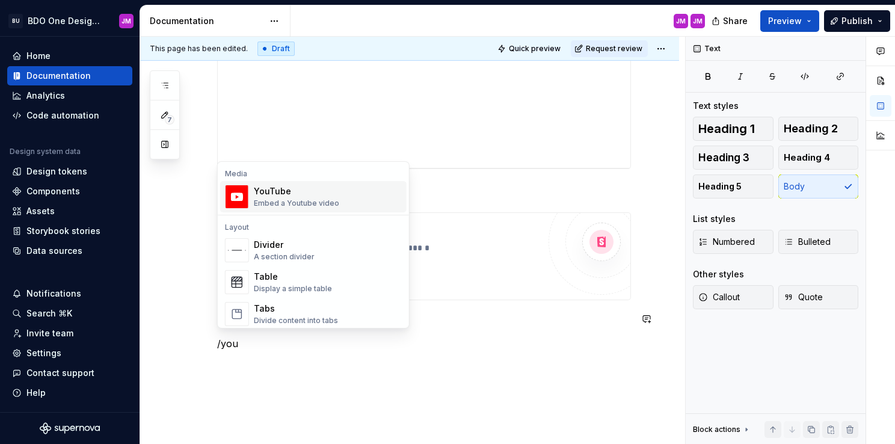
click at [298, 198] on div "Embed a Youtube video" at bounding box center [296, 203] width 85 height 10
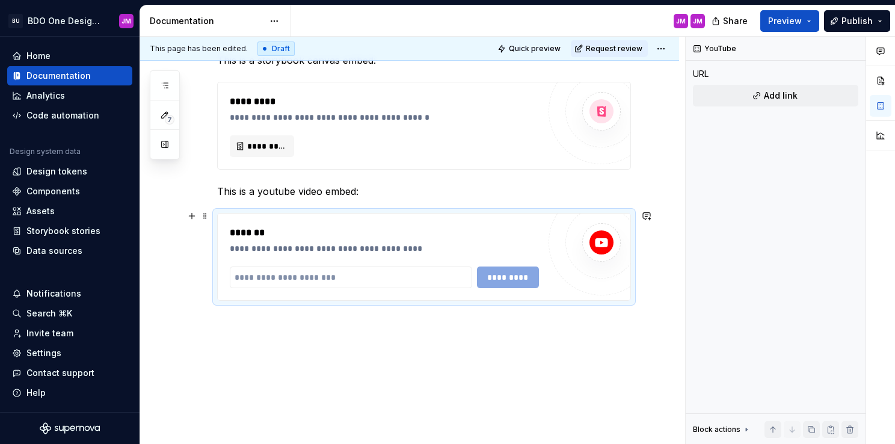
scroll to position [2853, 0]
click at [272, 143] on span "*********" at bounding box center [266, 146] width 39 height 12
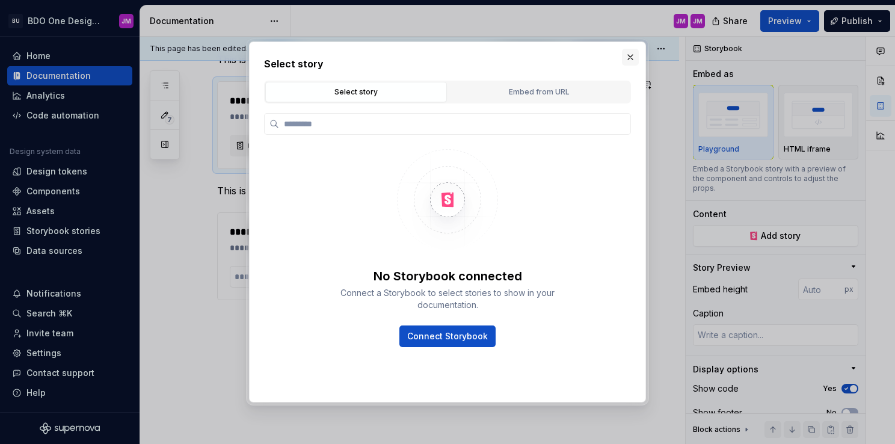
click at [632, 58] on button "button" at bounding box center [630, 57] width 17 height 17
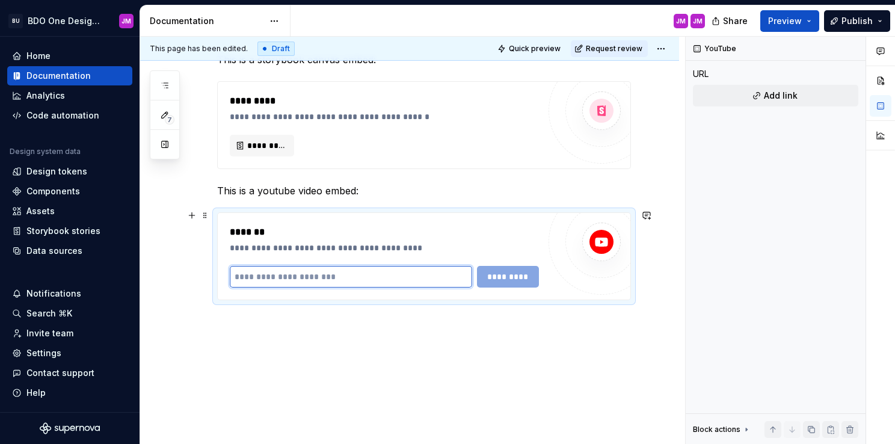
click at [302, 271] on input "text" at bounding box center [351, 277] width 242 height 22
type textarea "*"
paste input "**********"
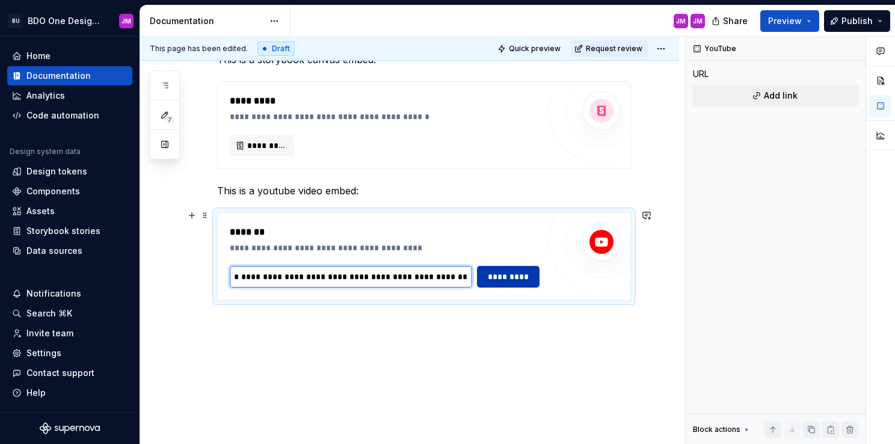
type input "**********"
click at [500, 271] on span "*********" at bounding box center [508, 277] width 47 height 12
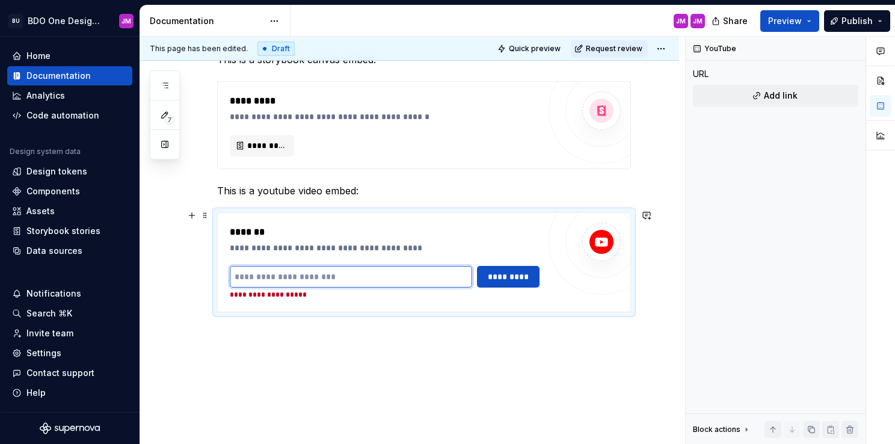
scroll to position [0, 0]
type textarea "*"
paste input "**********"
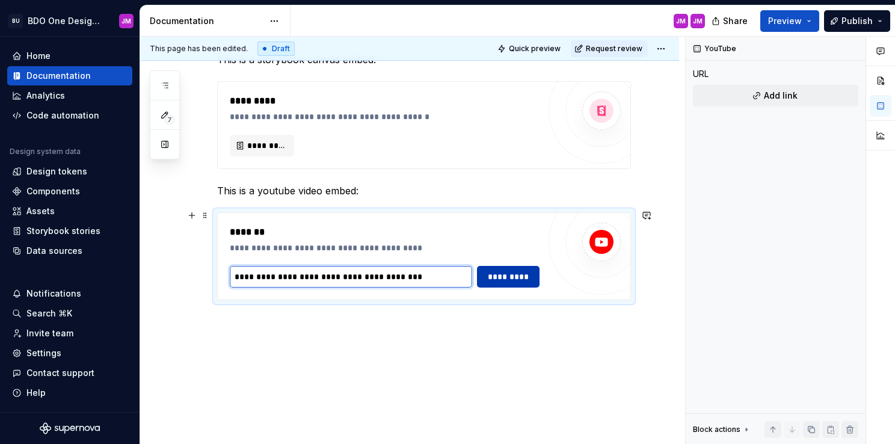
type input "**********"
click at [494, 277] on span "*********" at bounding box center [508, 277] width 47 height 12
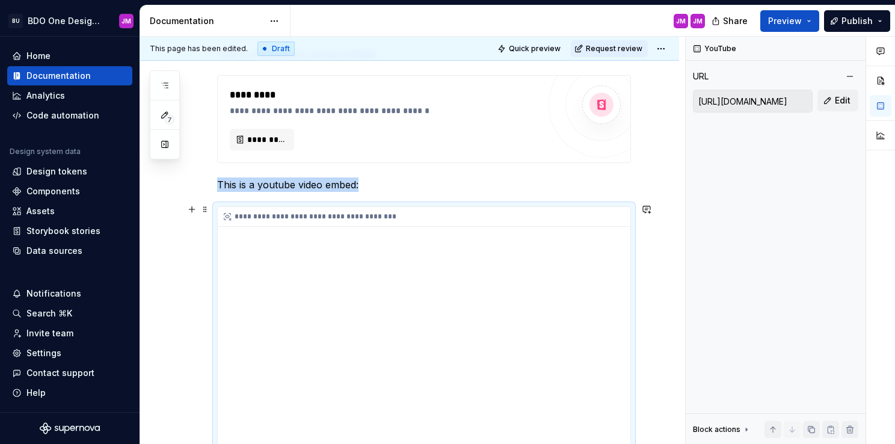
scroll to position [2920, 0]
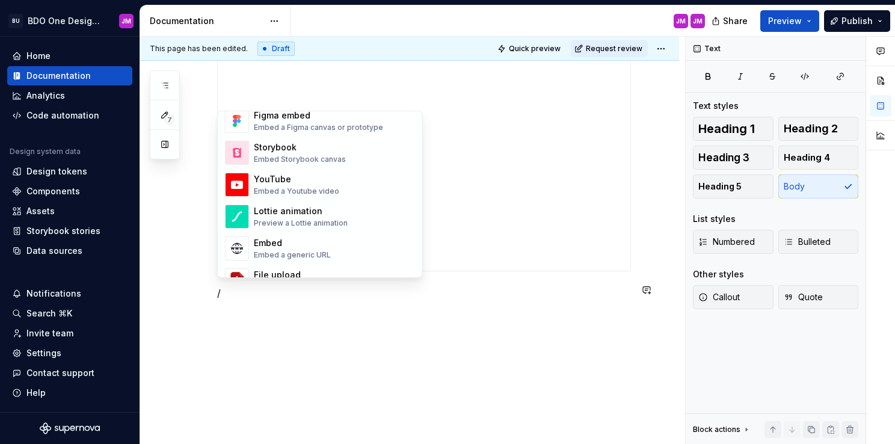
scroll to position [601, 0]
click at [308, 216] on div "[PERSON_NAME] animation Preview a [PERSON_NAME] animation" at bounding box center [301, 215] width 94 height 23
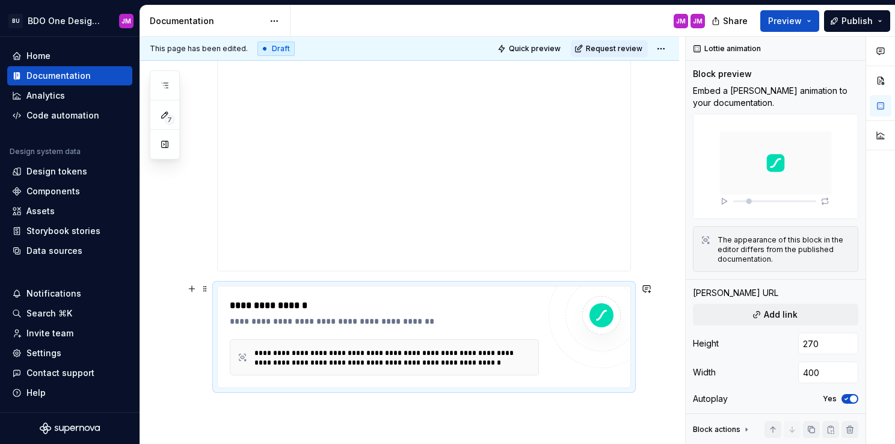
click at [339, 322] on div "**********" at bounding box center [384, 321] width 309 height 12
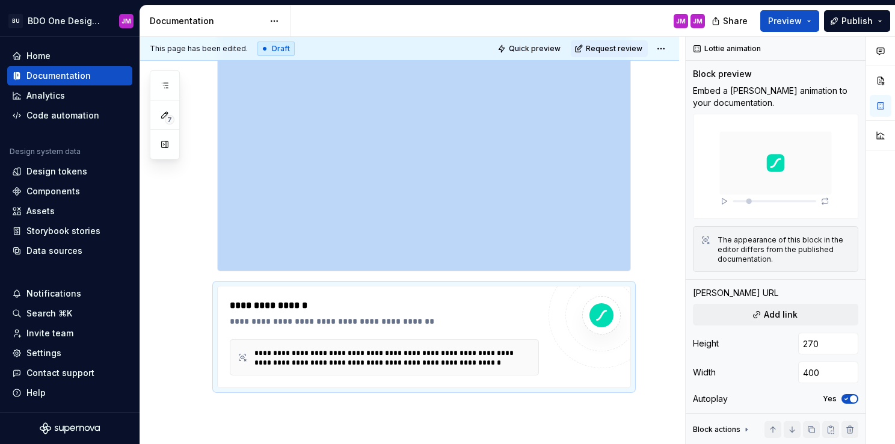
scroll to position [3026, 0]
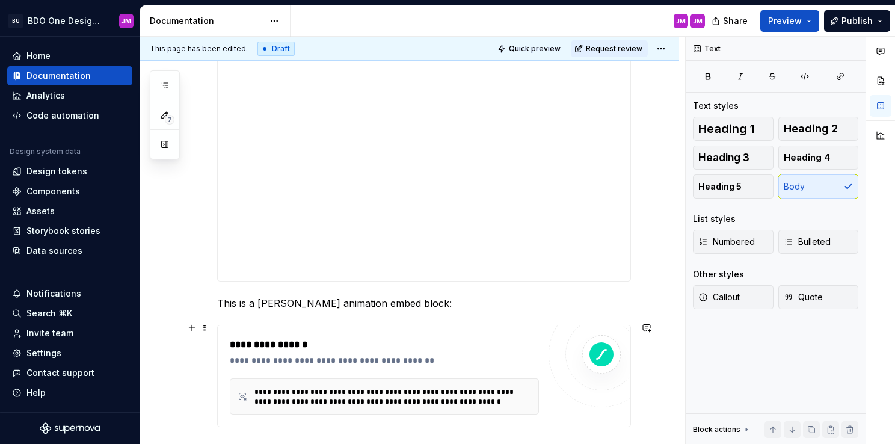
click at [536, 337] on div "**********" at bounding box center [384, 344] width 309 height 14
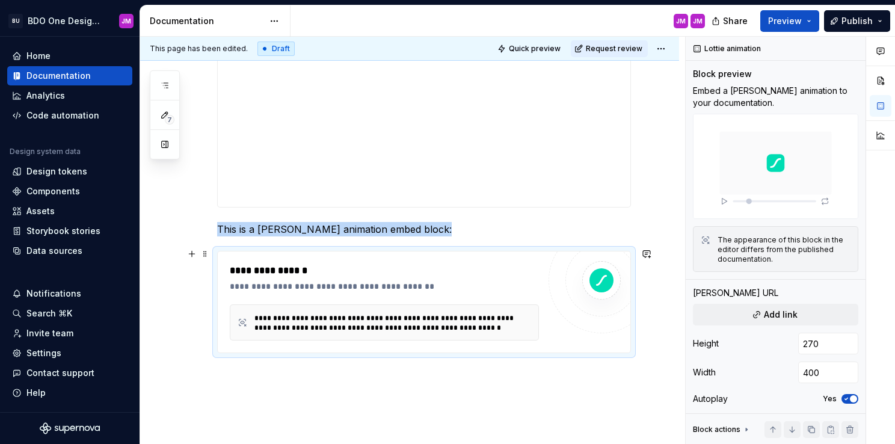
scroll to position [3146, 0]
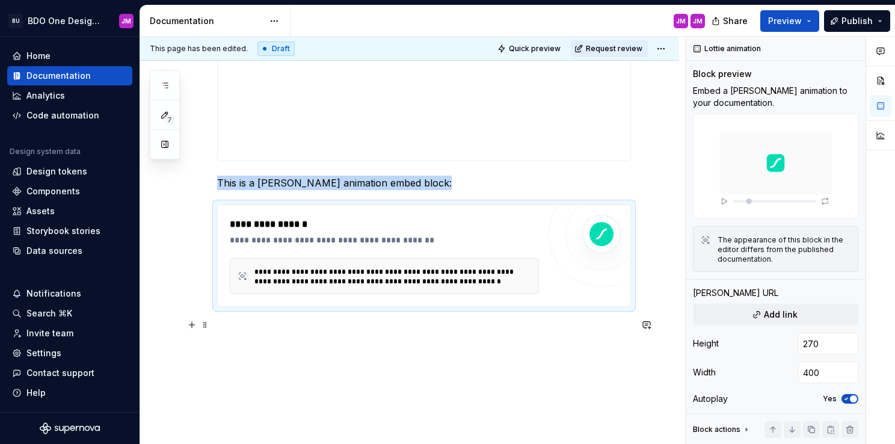
click at [294, 328] on p at bounding box center [424, 328] width 414 height 14
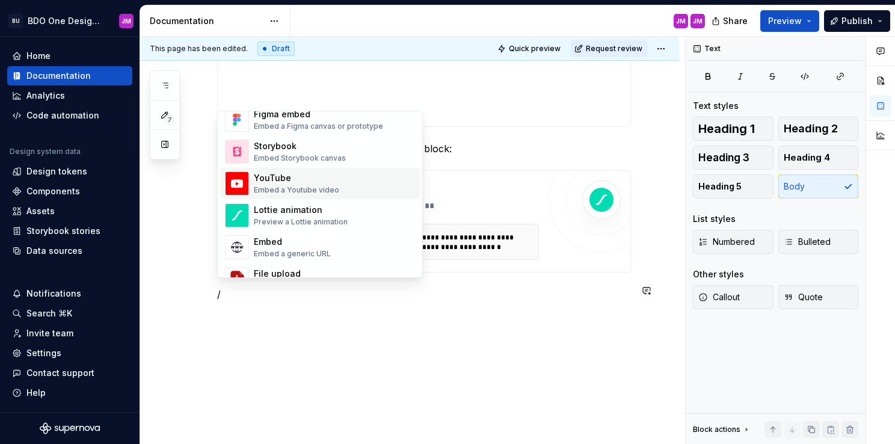
scroll to position [662, 0]
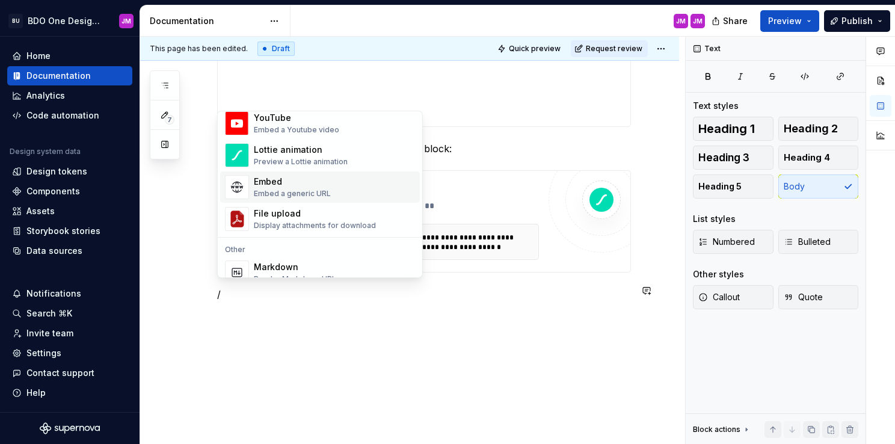
click at [296, 190] on div "Embed a generic URL" at bounding box center [292, 194] width 77 height 10
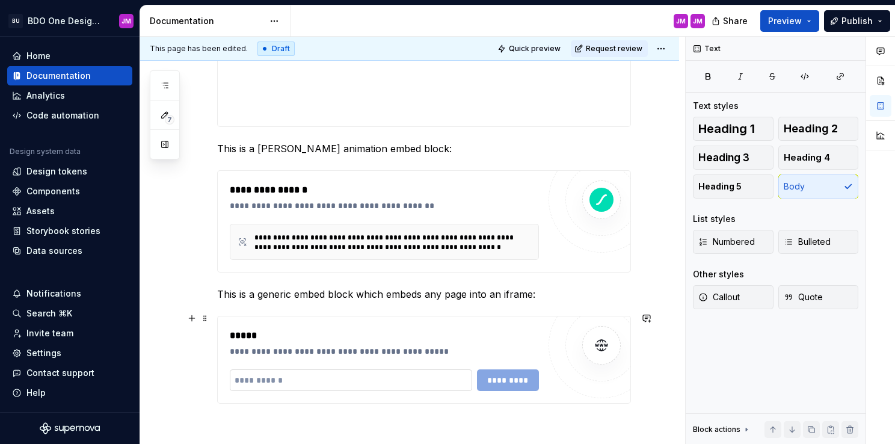
scroll to position [3241, 0]
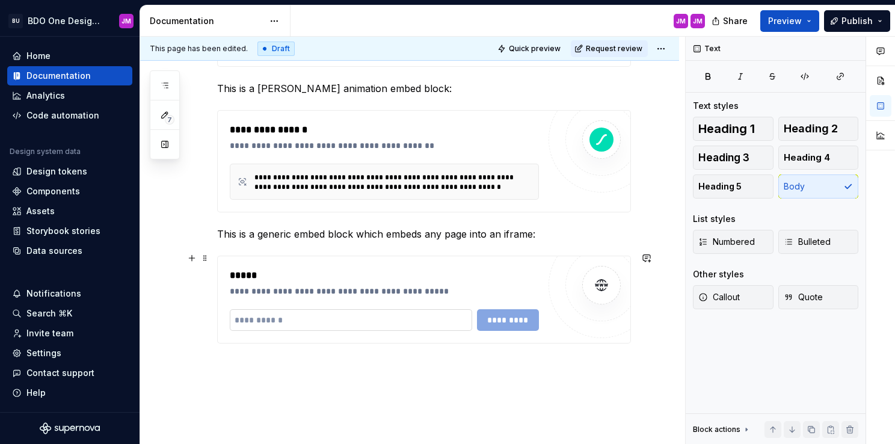
click at [386, 316] on input "text" at bounding box center [351, 320] width 242 height 22
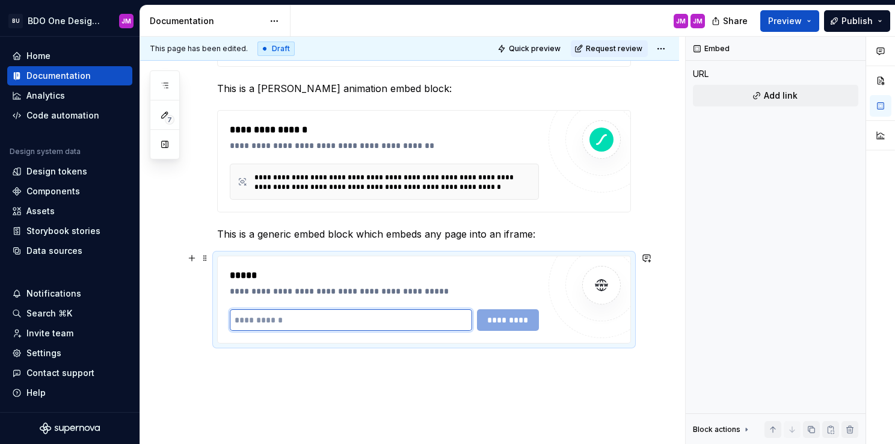
type textarea "*"
paste input "**********"
type input "**********"
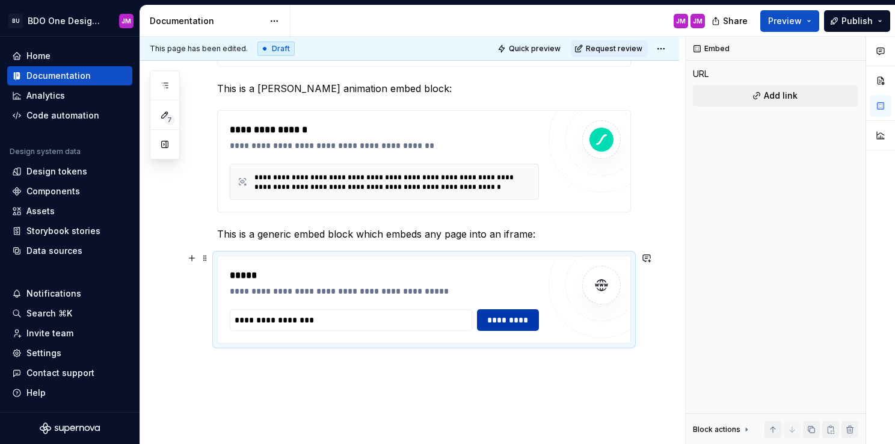
click at [508, 316] on span "*********" at bounding box center [508, 320] width 47 height 12
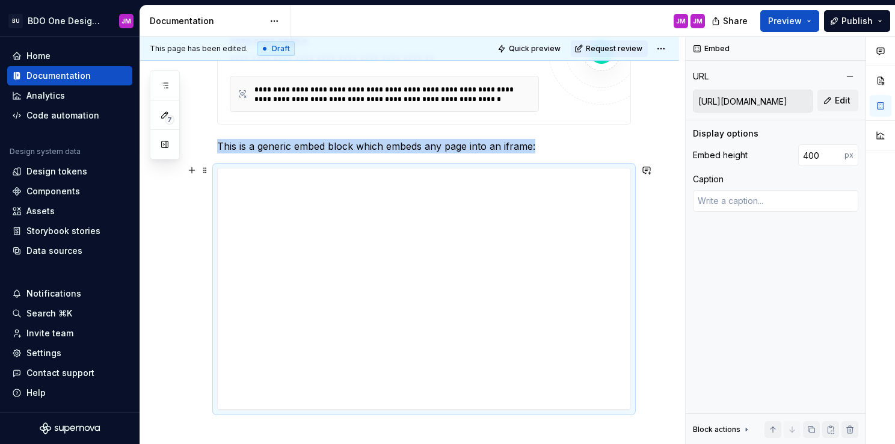
scroll to position [3350, 0]
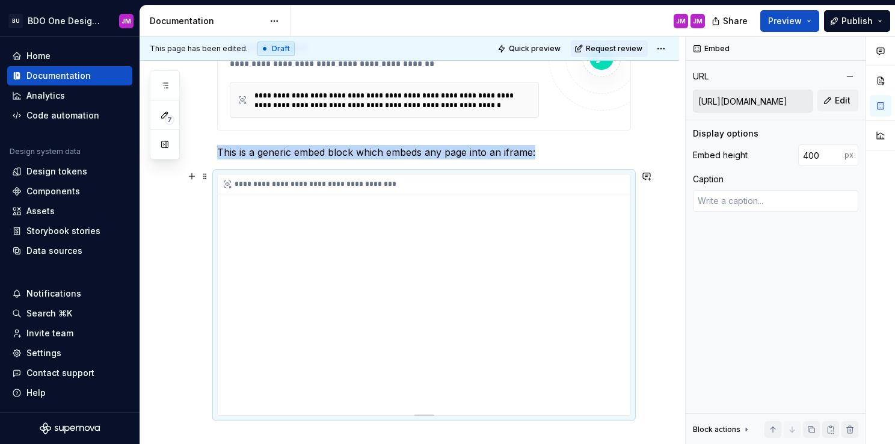
scroll to position [3317, 0]
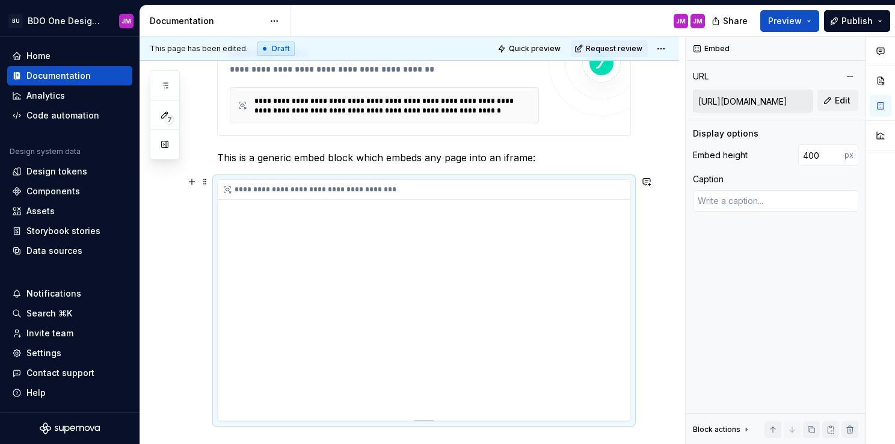
drag, startPoint x: 625, startPoint y: 222, endPoint x: 621, endPoint y: 254, distance: 32.2
click at [621, 254] on div "**********" at bounding box center [424, 300] width 413 height 241
drag, startPoint x: 621, startPoint y: 254, endPoint x: 621, endPoint y: 241, distance: 12.6
click at [621, 241] on div "**********" at bounding box center [424, 300] width 413 height 241
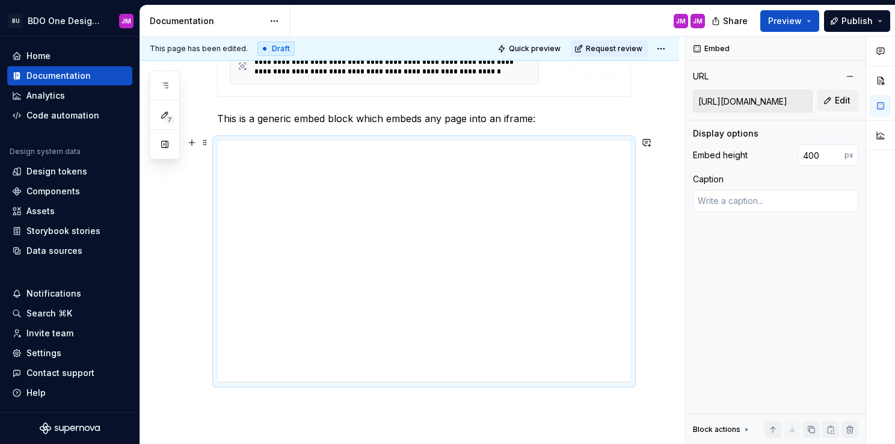
scroll to position [3377, 0]
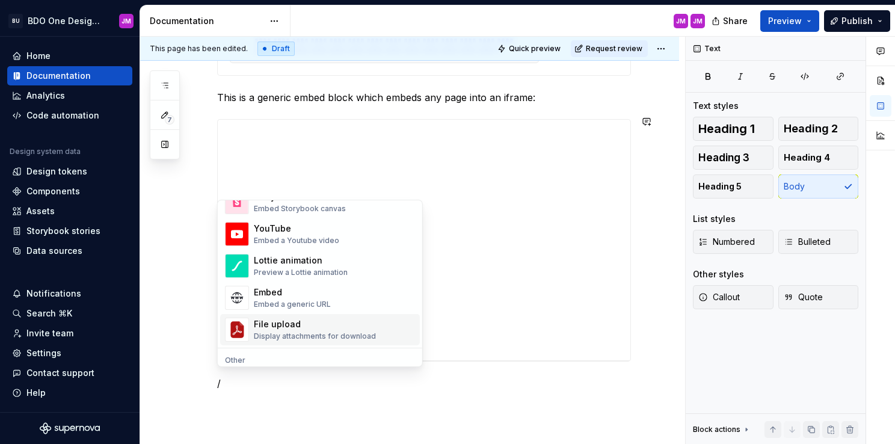
scroll to position [662, 0]
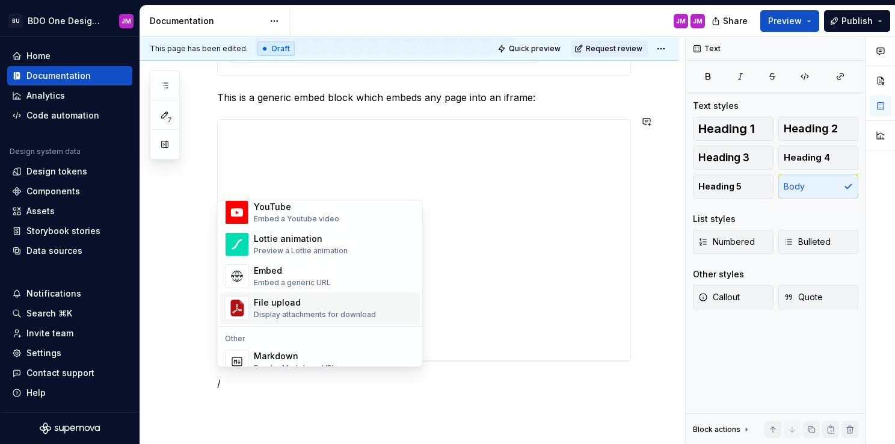
click at [337, 302] on div "File upload" at bounding box center [315, 303] width 122 height 12
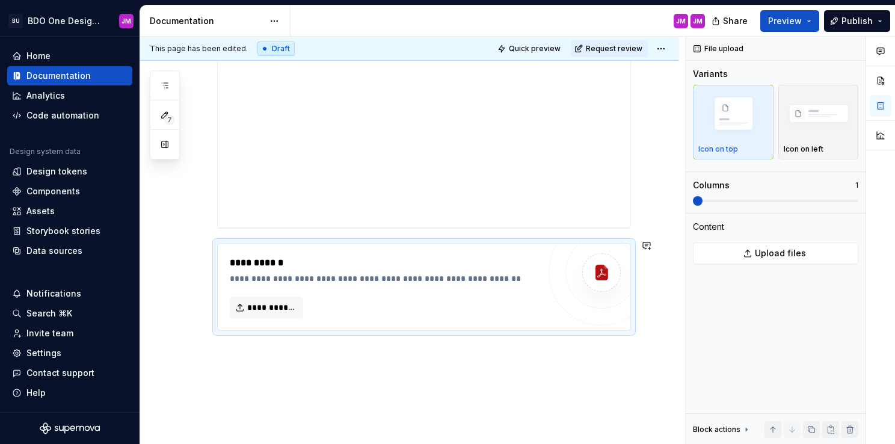
scroll to position [3512, 0]
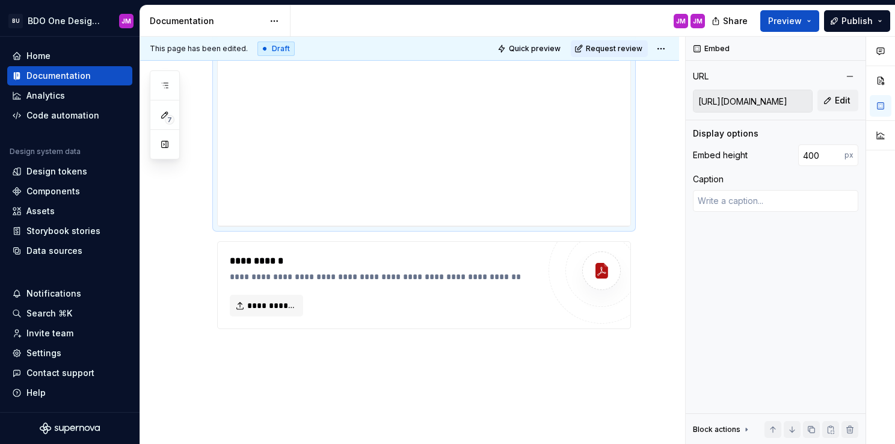
scroll to position [3456, 0]
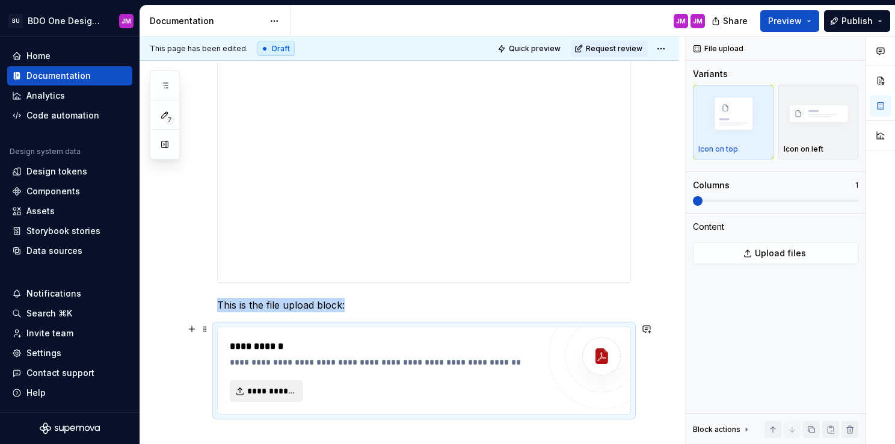
click at [287, 385] on span "**********" at bounding box center [271, 391] width 48 height 12
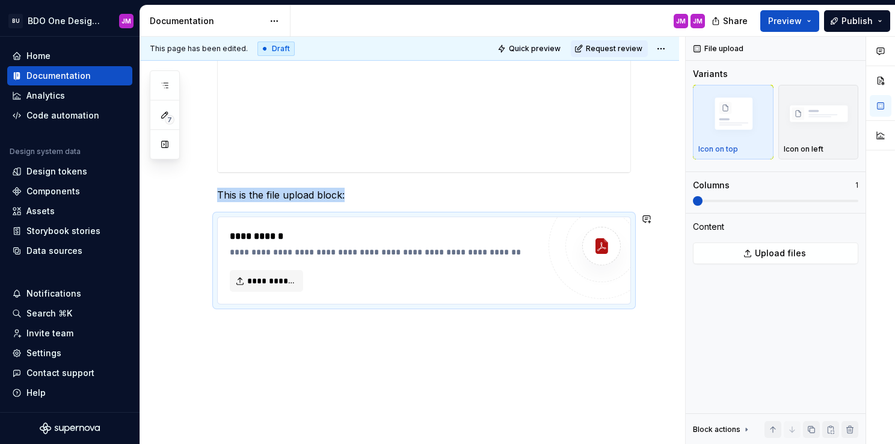
scroll to position [3568, 0]
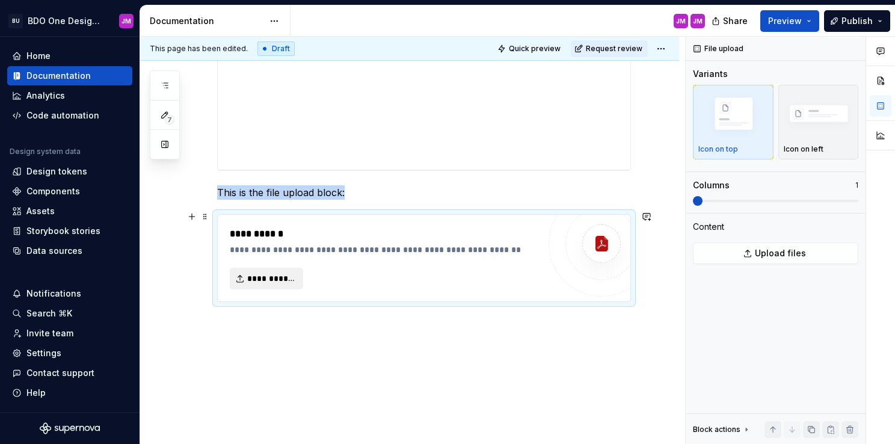
click at [277, 280] on button "**********" at bounding box center [266, 279] width 73 height 22
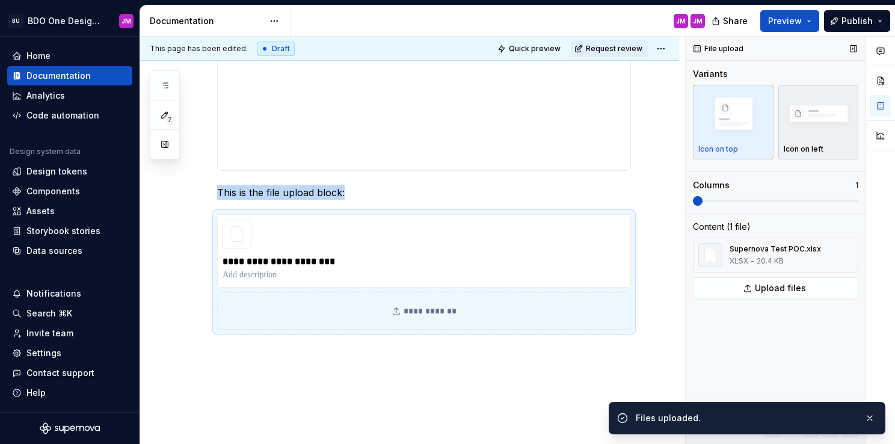
click at [818, 117] on img "button" at bounding box center [819, 114] width 70 height 47
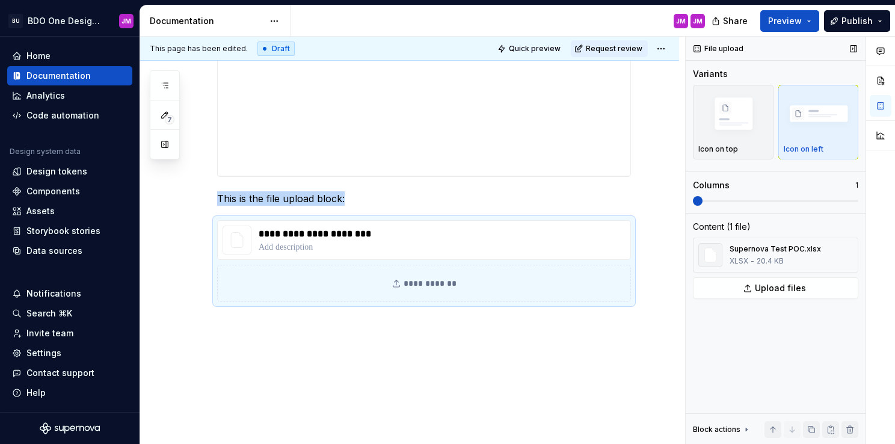
click at [703, 201] on span at bounding box center [698, 201] width 10 height 10
click at [703, 203] on span at bounding box center [698, 201] width 10 height 10
click at [356, 191] on p "This is the file upload block:" at bounding box center [424, 198] width 414 height 14
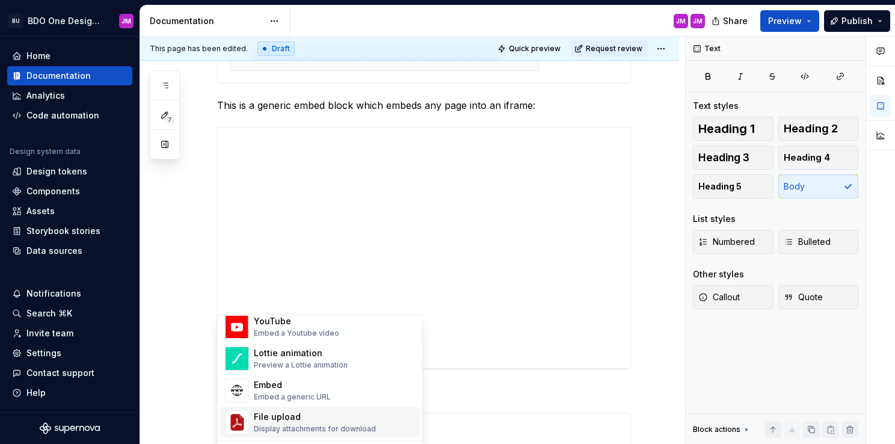
scroll to position [3350, 0]
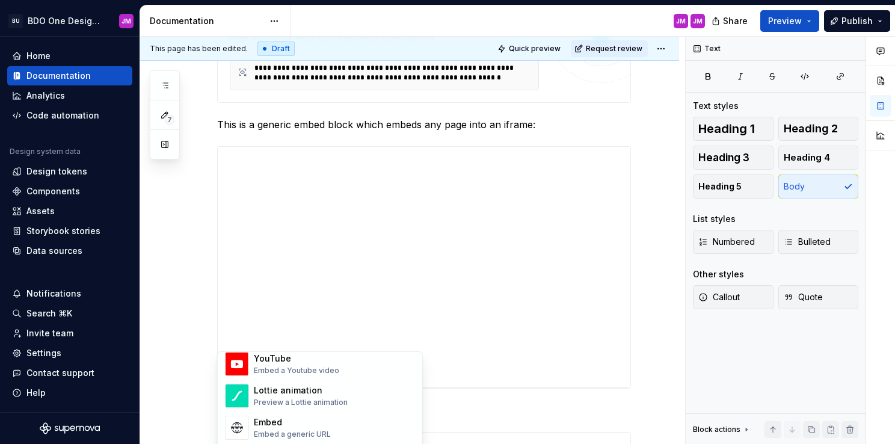
type textarea "*"
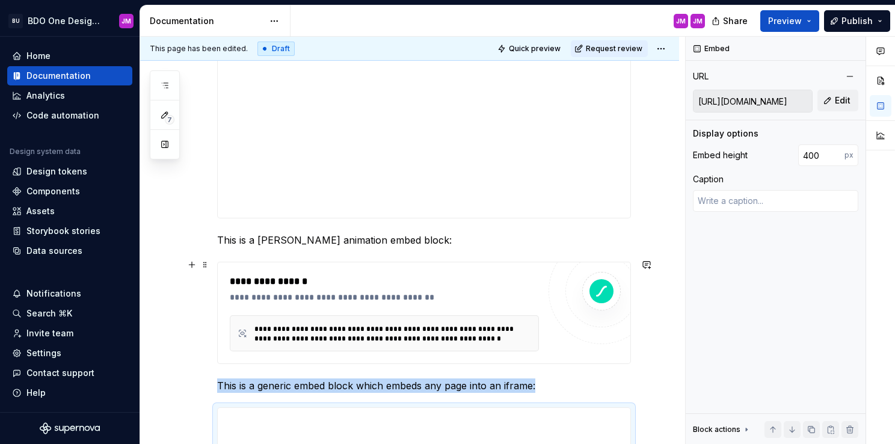
scroll to position [3110, 0]
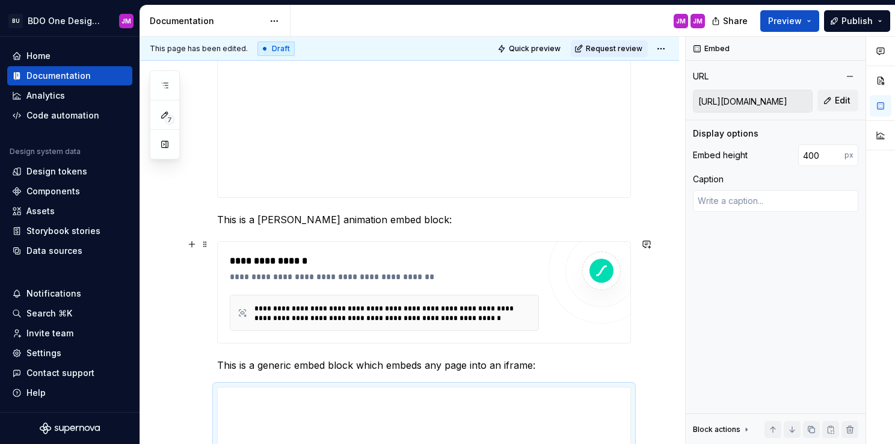
click at [482, 273] on div "**********" at bounding box center [384, 277] width 309 height 12
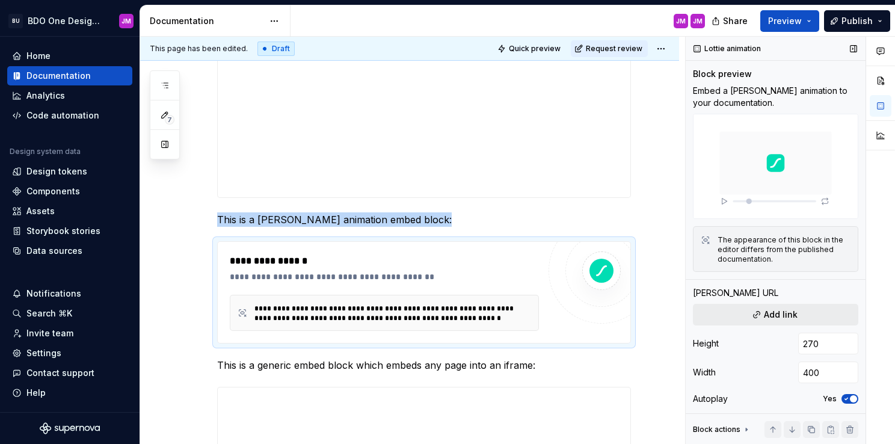
click at [767, 314] on span "Add link" at bounding box center [781, 315] width 34 height 12
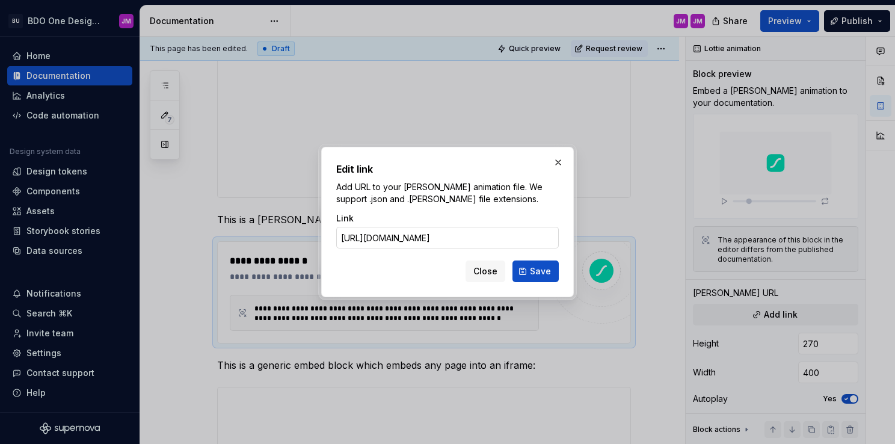
scroll to position [0, 19]
type input "[URL][DOMAIN_NAME]"
click at [540, 271] on span "Save" at bounding box center [540, 271] width 21 height 12
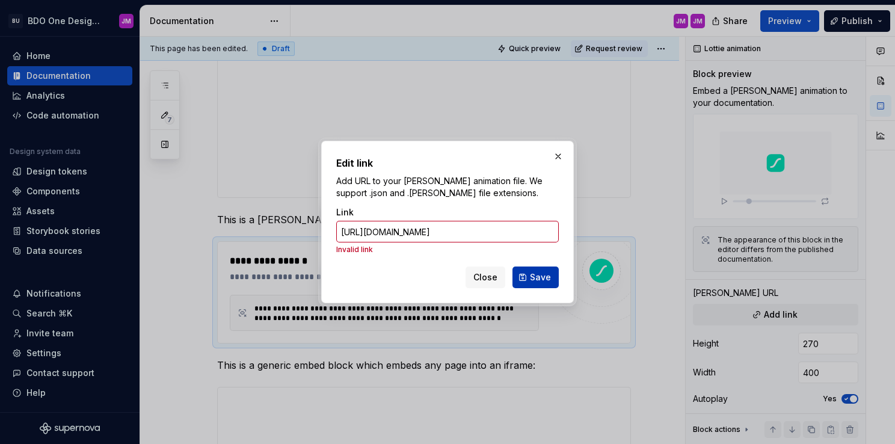
click at [541, 277] on span "Save" at bounding box center [540, 277] width 21 height 12
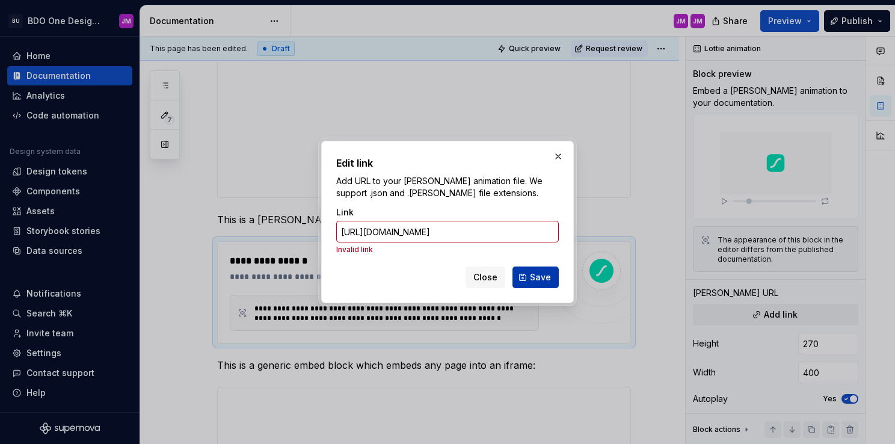
scroll to position [0, 0]
click at [541, 277] on span "Save" at bounding box center [540, 277] width 21 height 12
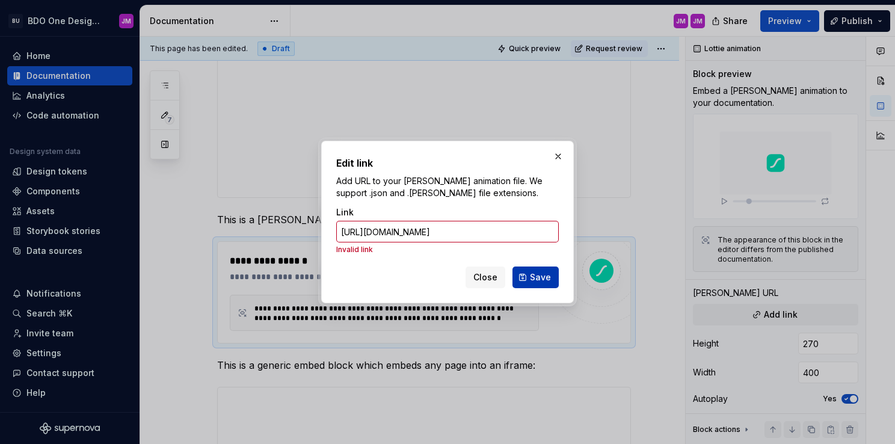
click at [541, 277] on span "Save" at bounding box center [540, 277] width 21 height 12
click at [488, 275] on span "Close" at bounding box center [485, 277] width 24 height 12
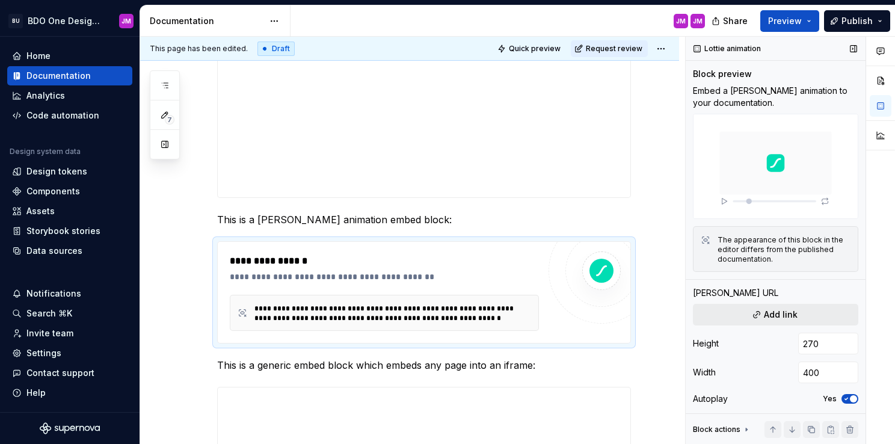
click at [766, 312] on span "Add link" at bounding box center [781, 315] width 34 height 12
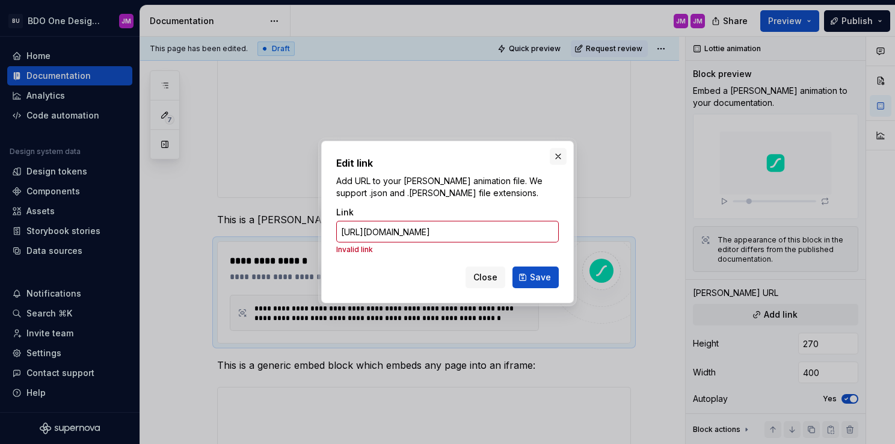
click at [560, 155] on button "button" at bounding box center [558, 156] width 17 height 17
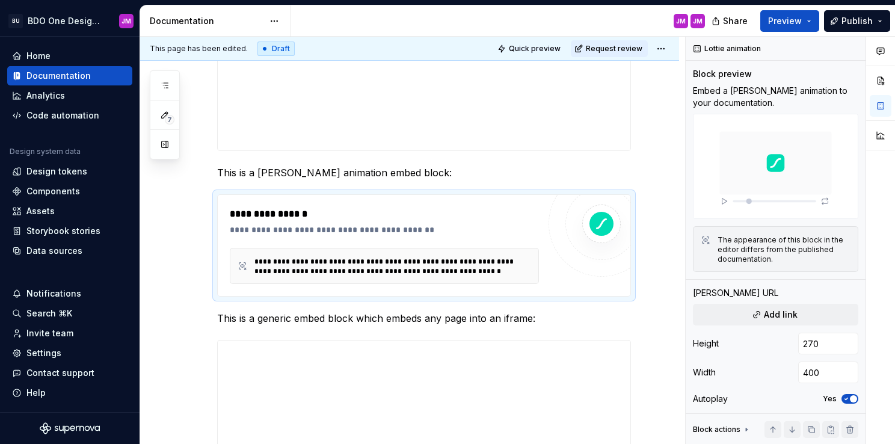
scroll to position [3170, 0]
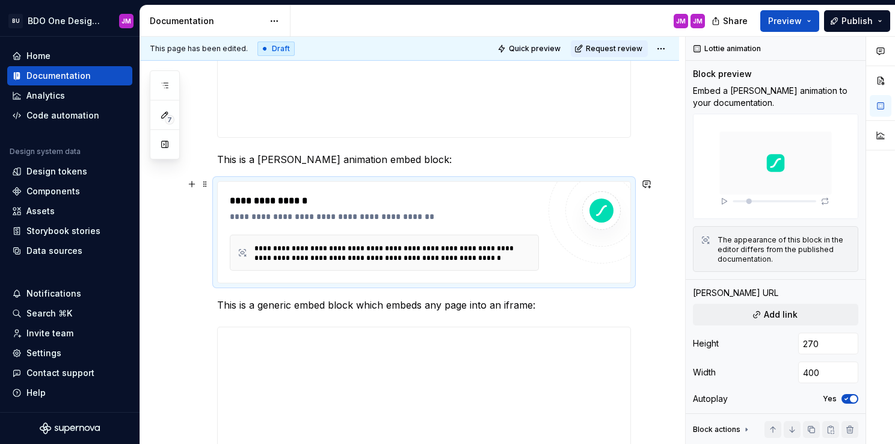
type textarea "*"
click at [777, 309] on span "Add link" at bounding box center [781, 315] width 34 height 12
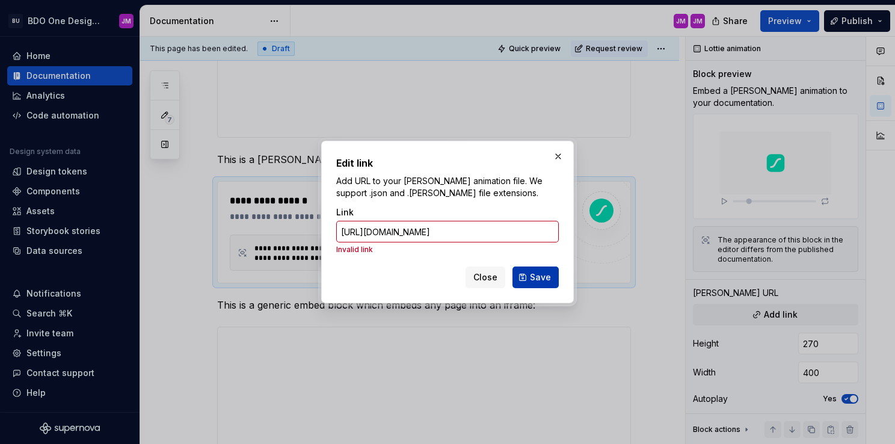
type input "[URL][DOMAIN_NAME]"
click at [531, 278] on button "Save" at bounding box center [535, 277] width 46 height 22
click at [527, 278] on button "Save" at bounding box center [535, 277] width 46 height 22
click at [529, 277] on button "Save" at bounding box center [535, 277] width 46 height 22
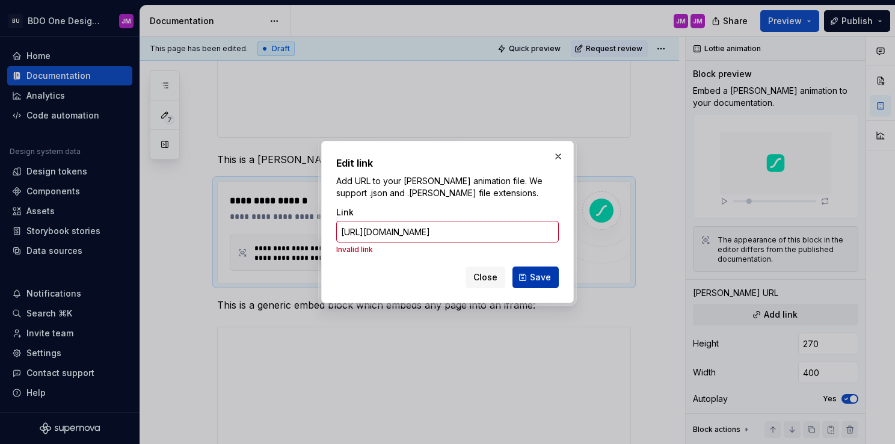
scroll to position [0, 0]
click at [529, 277] on button "Save" at bounding box center [535, 277] width 46 height 22
click at [534, 230] on input "[URL][DOMAIN_NAME]" at bounding box center [447, 232] width 223 height 22
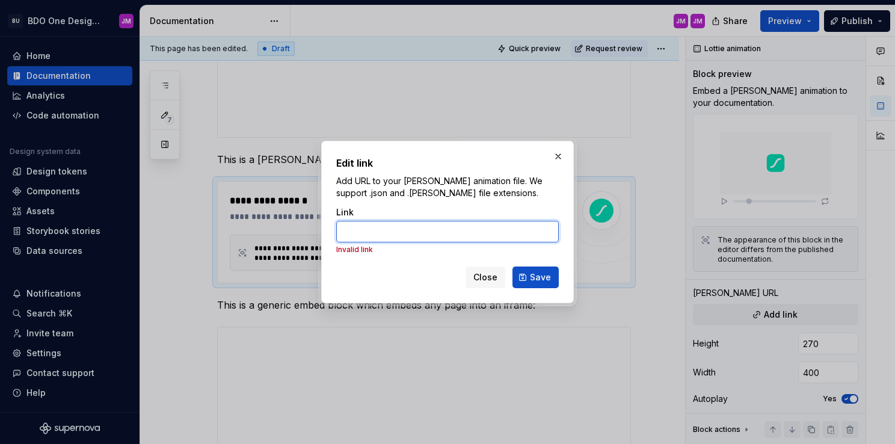
scroll to position [0, 0]
paste input "[URL][DOMAIN_NAME]"
type input "[URL][DOMAIN_NAME]"
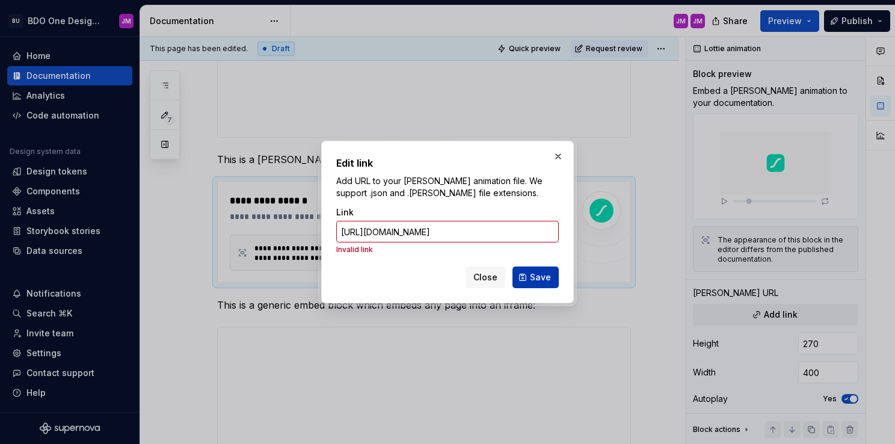
scroll to position [0, 82]
click at [544, 271] on span "Save" at bounding box center [540, 277] width 21 height 12
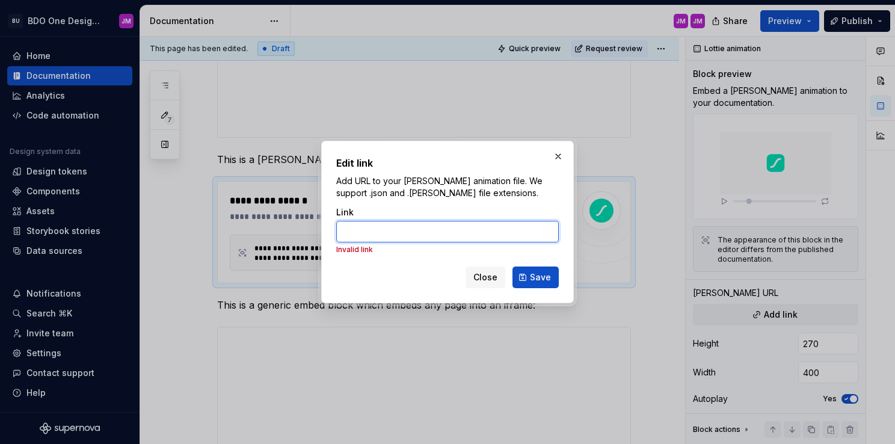
scroll to position [0, 0]
type textarea "*"
paste input "[URL][PERSON_NAME][DOMAIN_NAME][PERSON_NAME]"
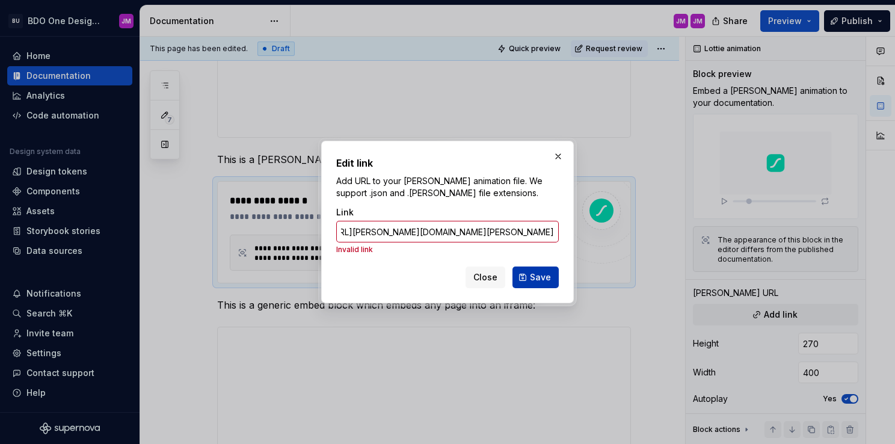
click at [548, 283] on span "Save" at bounding box center [540, 277] width 21 height 12
click at [549, 280] on span "Save" at bounding box center [540, 277] width 21 height 12
drag, startPoint x: 537, startPoint y: 230, endPoint x: 574, endPoint y: 229, distance: 37.3
click at [574, 229] on div "Edit link Add URL to your [PERSON_NAME] animation file. We support .json and .[…" at bounding box center [447, 222] width 259 height 168
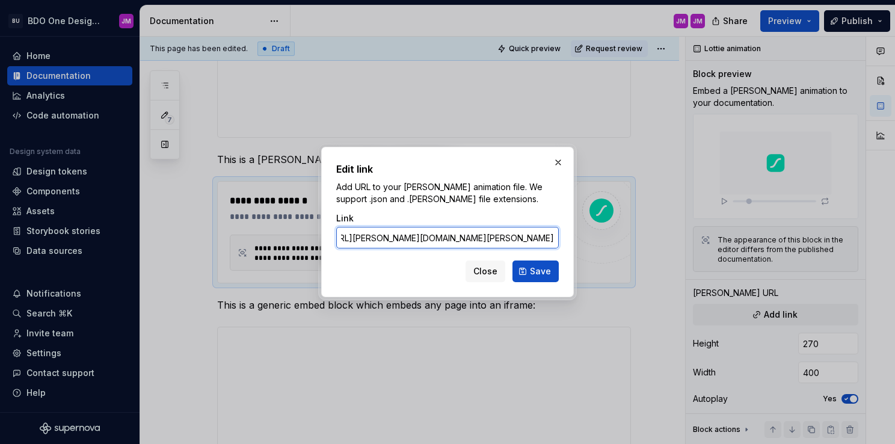
scroll to position [0, 108]
type input "[URL][PERSON_NAME][DOMAIN_NAME][PERSON_NAME]"
click at [543, 275] on span "Save" at bounding box center [540, 271] width 21 height 12
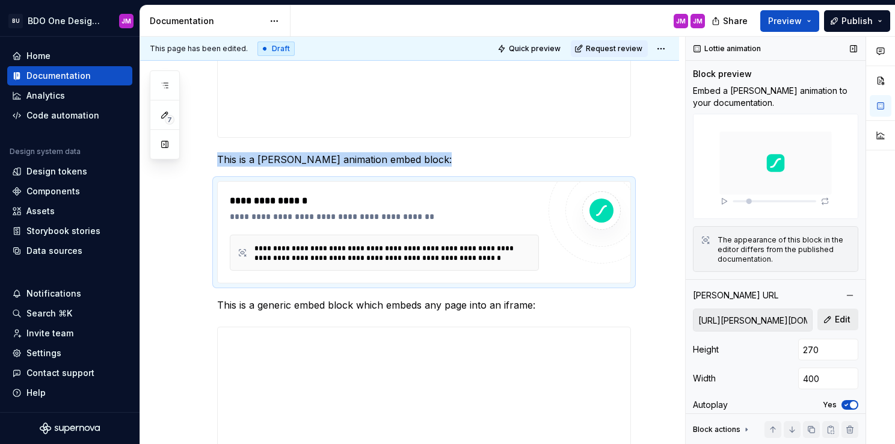
click at [819, 314] on button "Edit" at bounding box center [837, 320] width 41 height 22
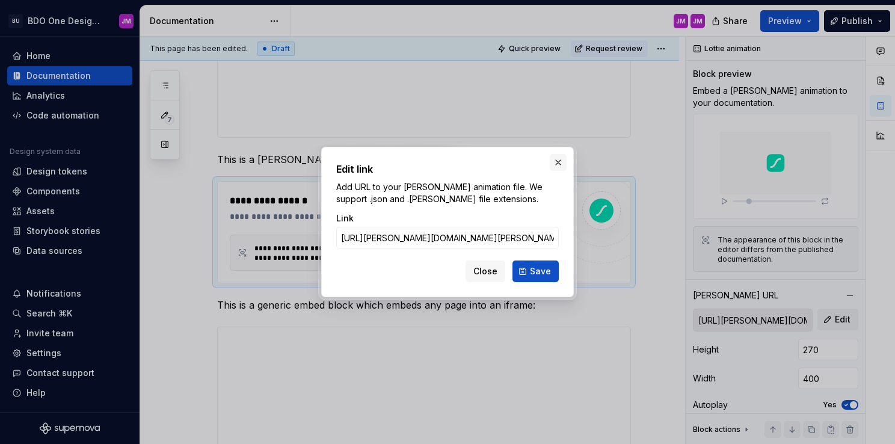
click at [561, 166] on button "button" at bounding box center [558, 162] width 17 height 17
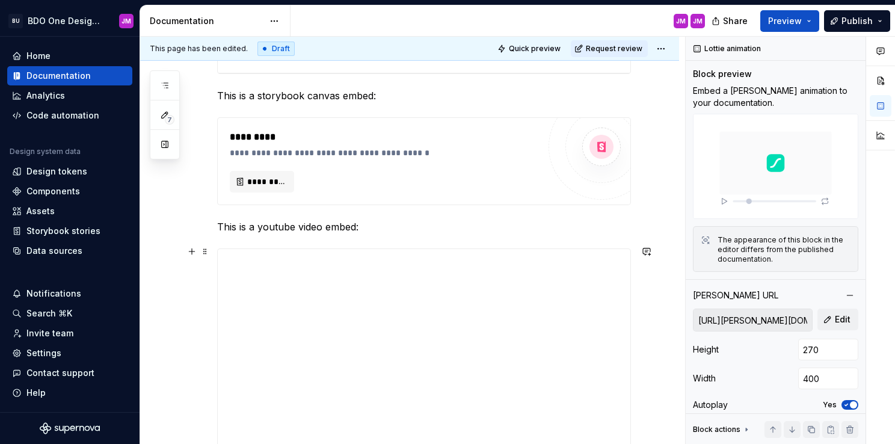
scroll to position [3248, 0]
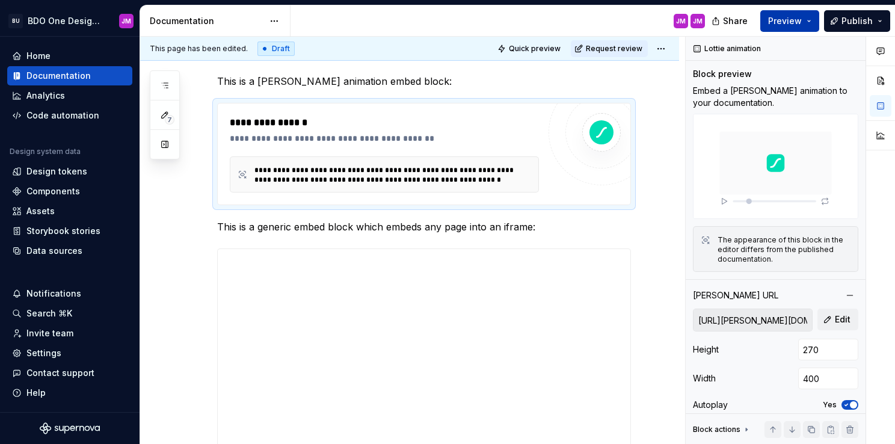
click at [784, 20] on span "Preview" at bounding box center [785, 21] width 34 height 12
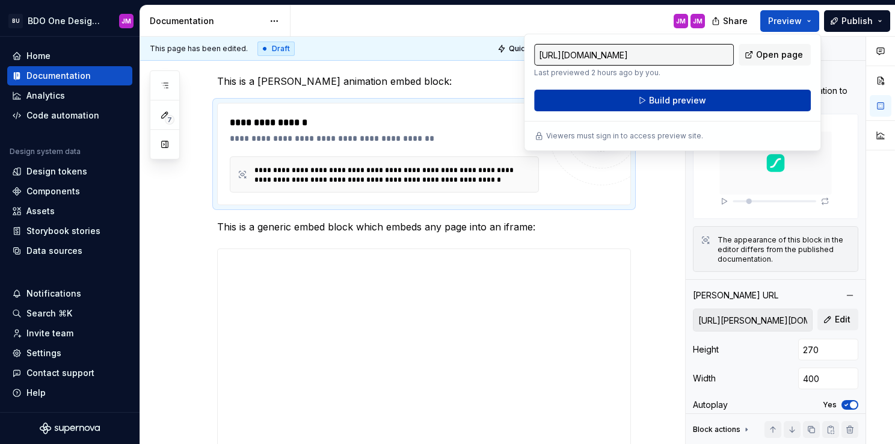
drag, startPoint x: 784, startPoint y: 20, endPoint x: 713, endPoint y: 99, distance: 105.6
click at [713, 99] on button "Build preview" at bounding box center [672, 101] width 277 height 22
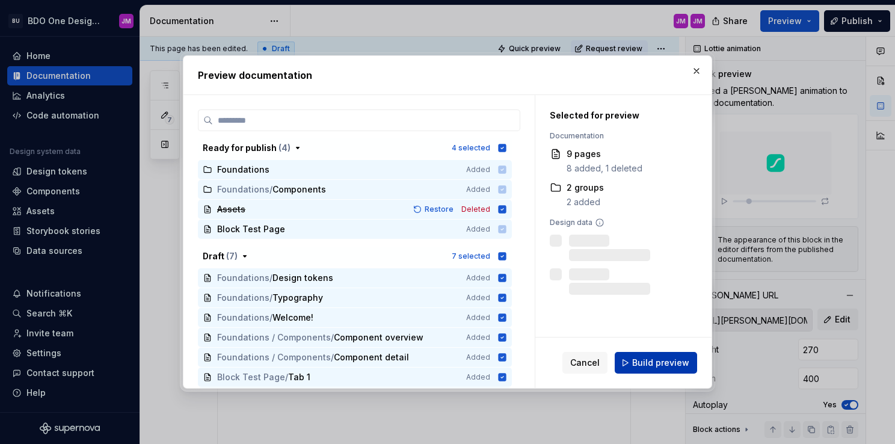
click at [671, 358] on span "Build preview" at bounding box center [660, 363] width 57 height 12
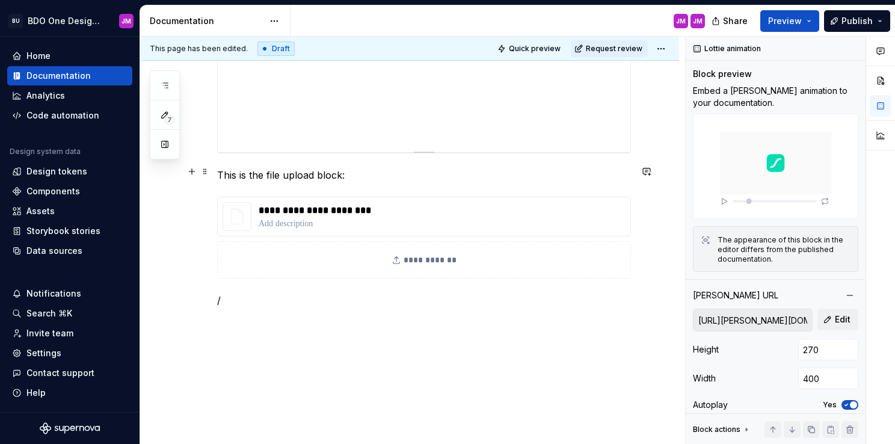
scroll to position [3591, 0]
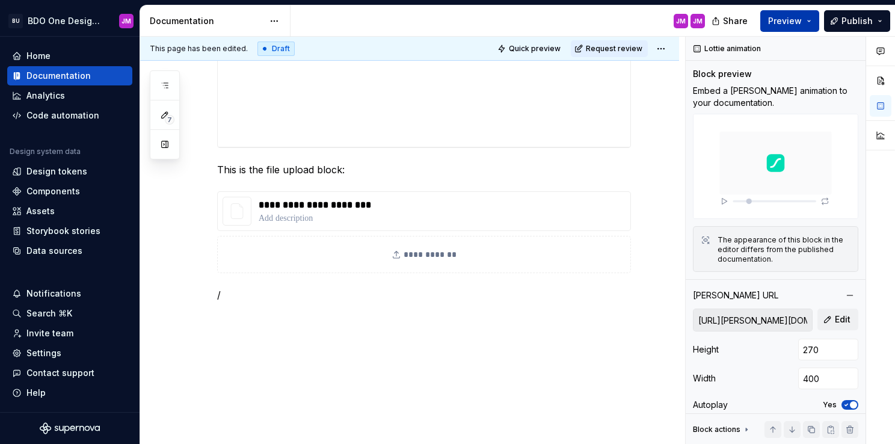
click at [796, 21] on span "Preview" at bounding box center [785, 21] width 34 height 12
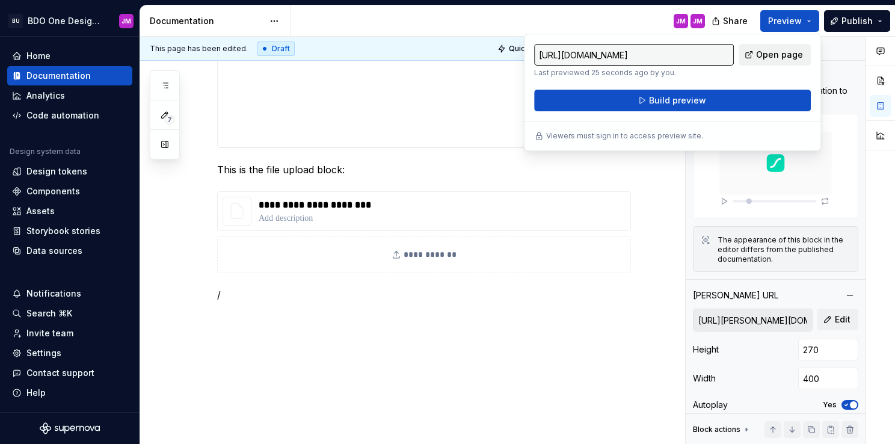
click at [758, 55] on link "Open page" at bounding box center [775, 55] width 72 height 22
